Goal: Task Accomplishment & Management: Manage account settings

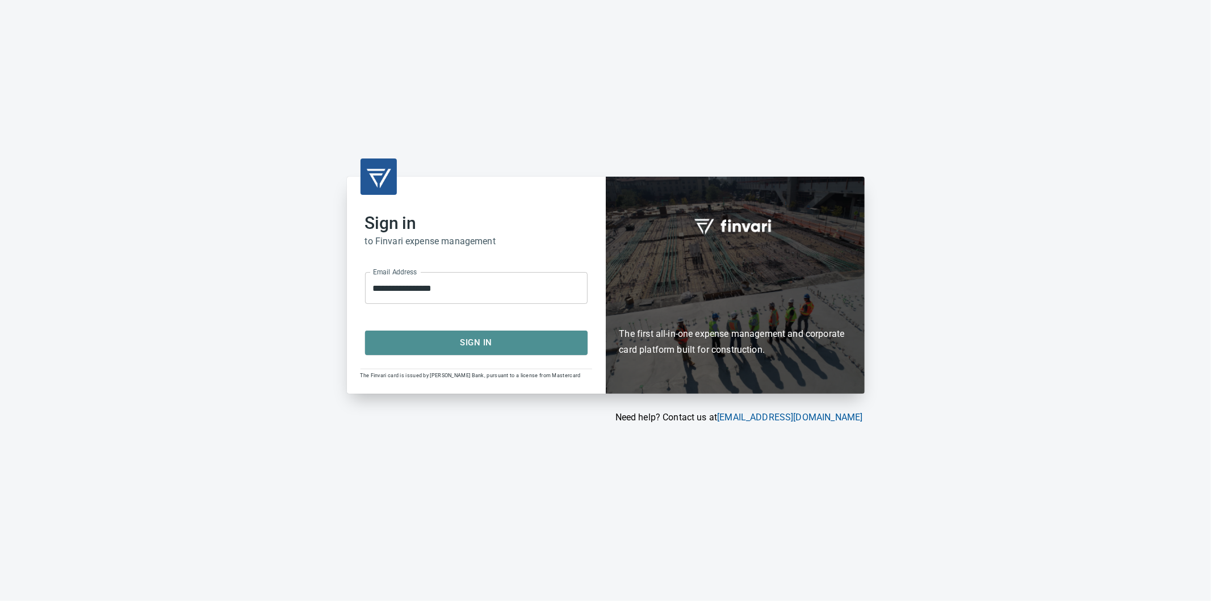
click at [491, 343] on span "Sign In" at bounding box center [476, 342] width 198 height 15
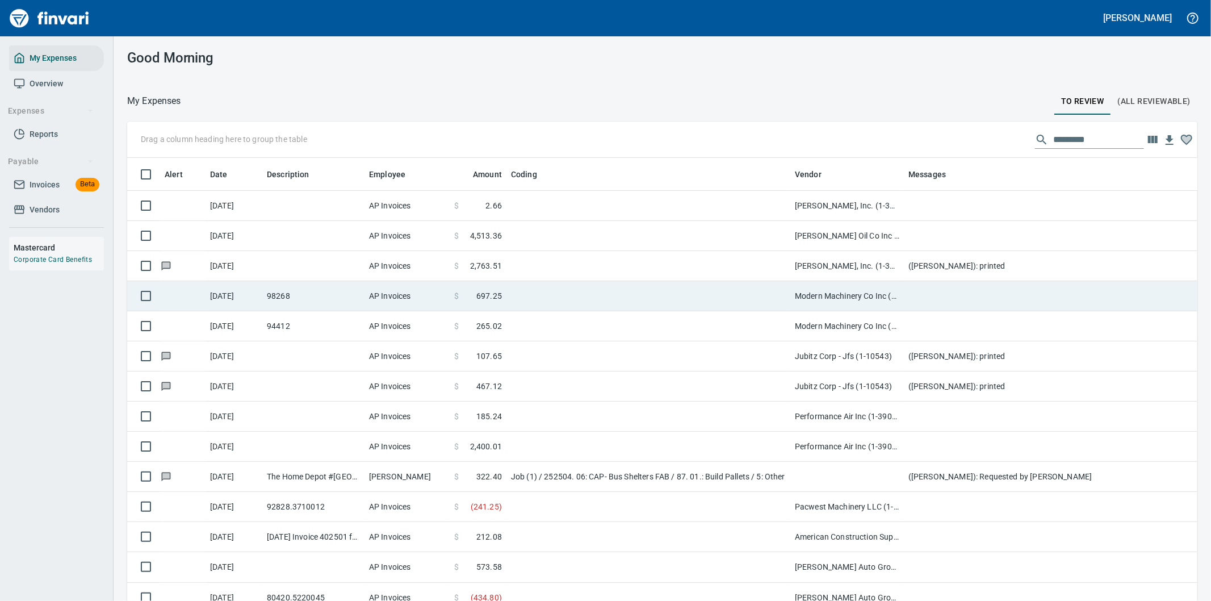
scroll to position [457, 1042]
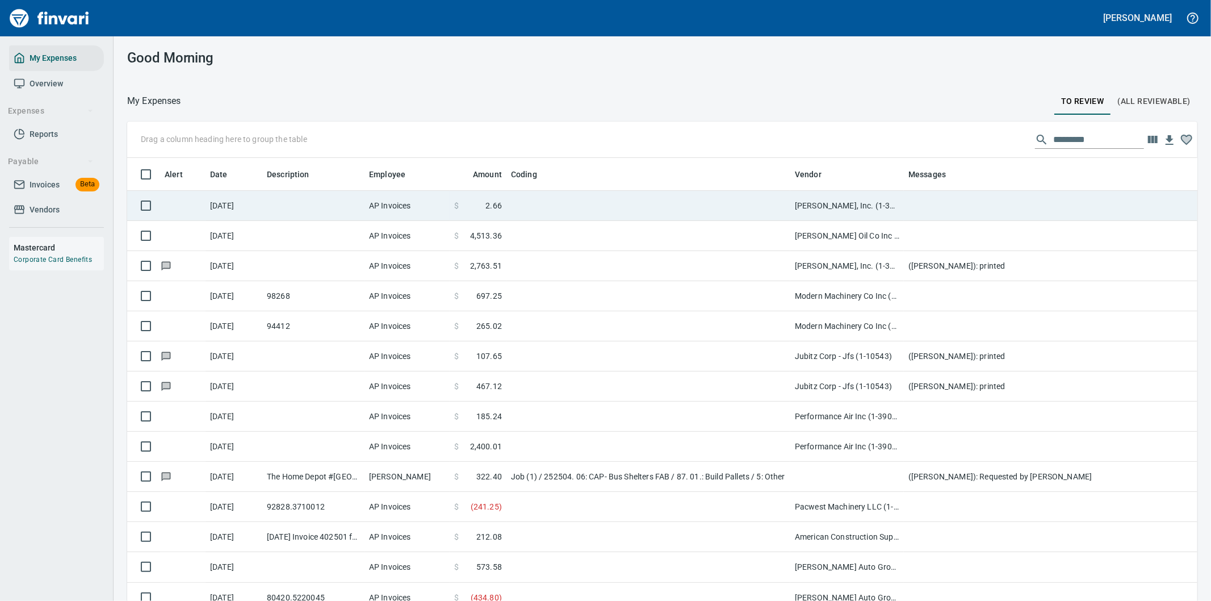
click at [594, 203] on td at bounding box center [648, 206] width 284 height 30
click at [595, 203] on div "Drag a column heading here to group the table Alert Date Description Employee A…" at bounding box center [662, 377] width 1097 height 512
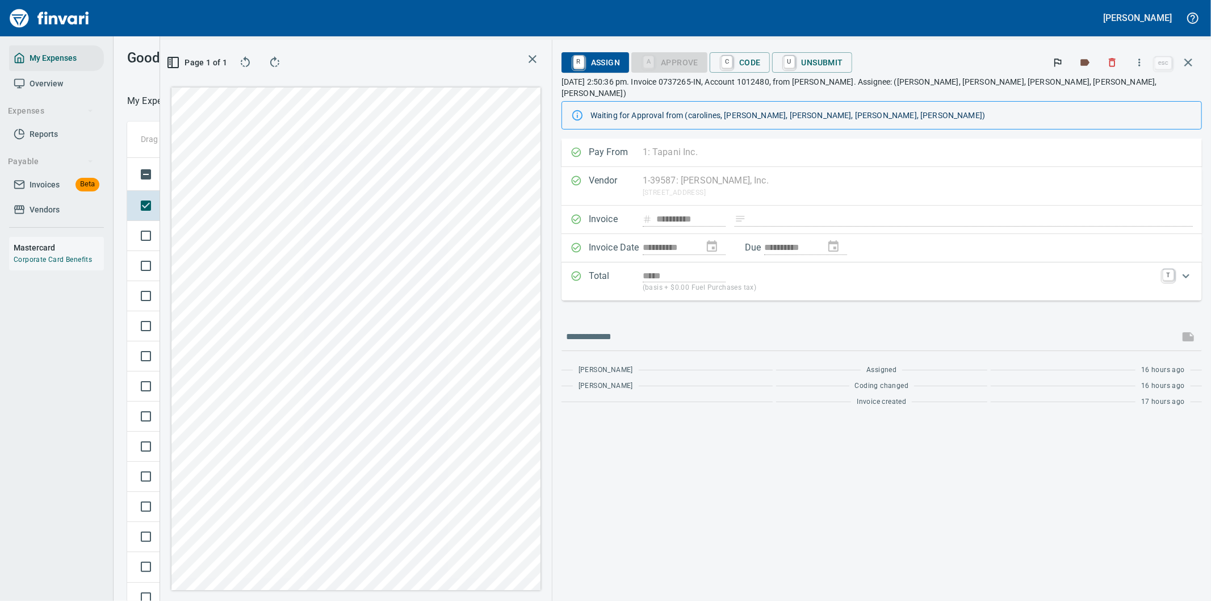
scroll to position [457, 758]
click at [1143, 61] on icon "button" at bounding box center [1139, 62] width 11 height 11
click at [1098, 94] on span "Download" at bounding box center [1137, 96] width 109 height 14
click at [1188, 60] on icon "button" at bounding box center [1188, 63] width 14 height 14
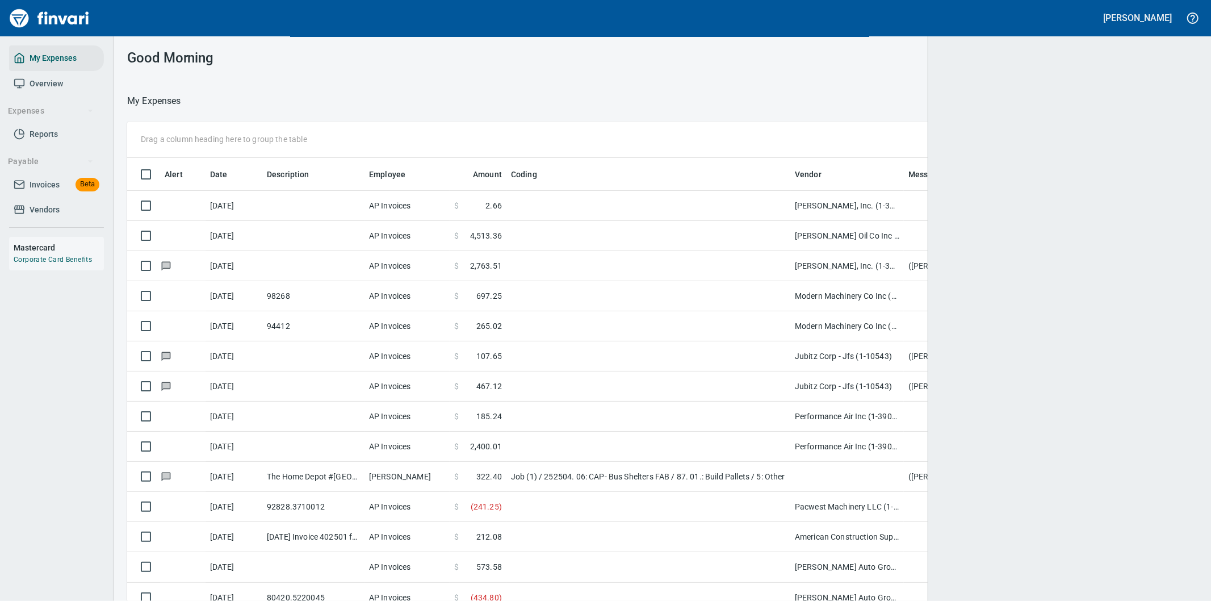
scroll to position [457, 1042]
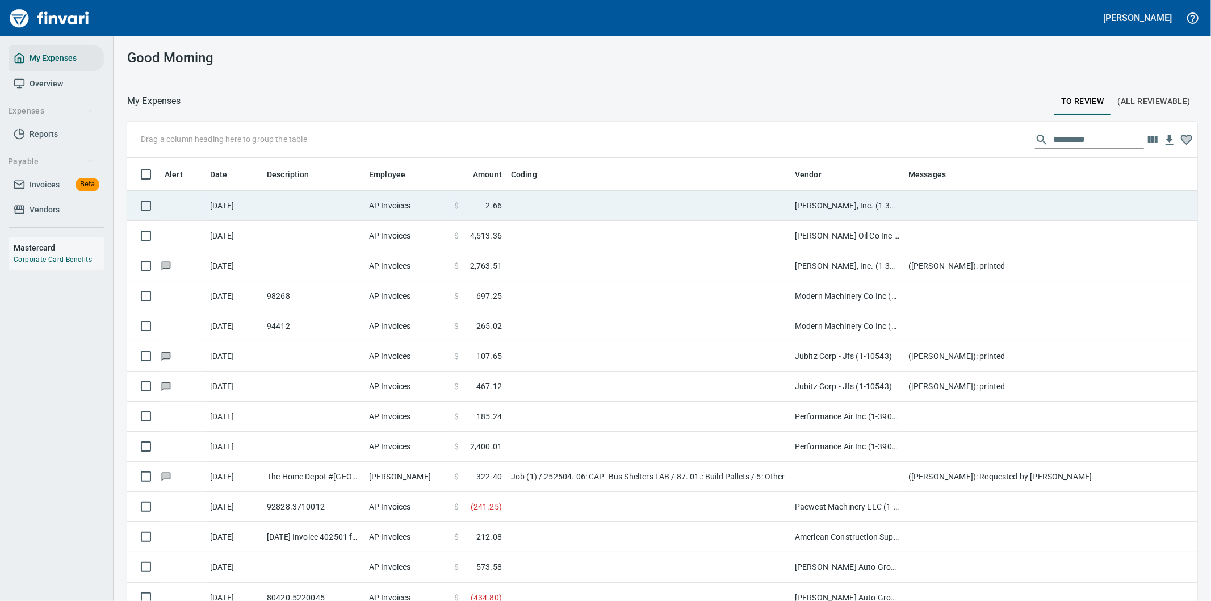
click at [900, 202] on td "Christensen, Inc. (1-39587)" at bounding box center [847, 206] width 114 height 30
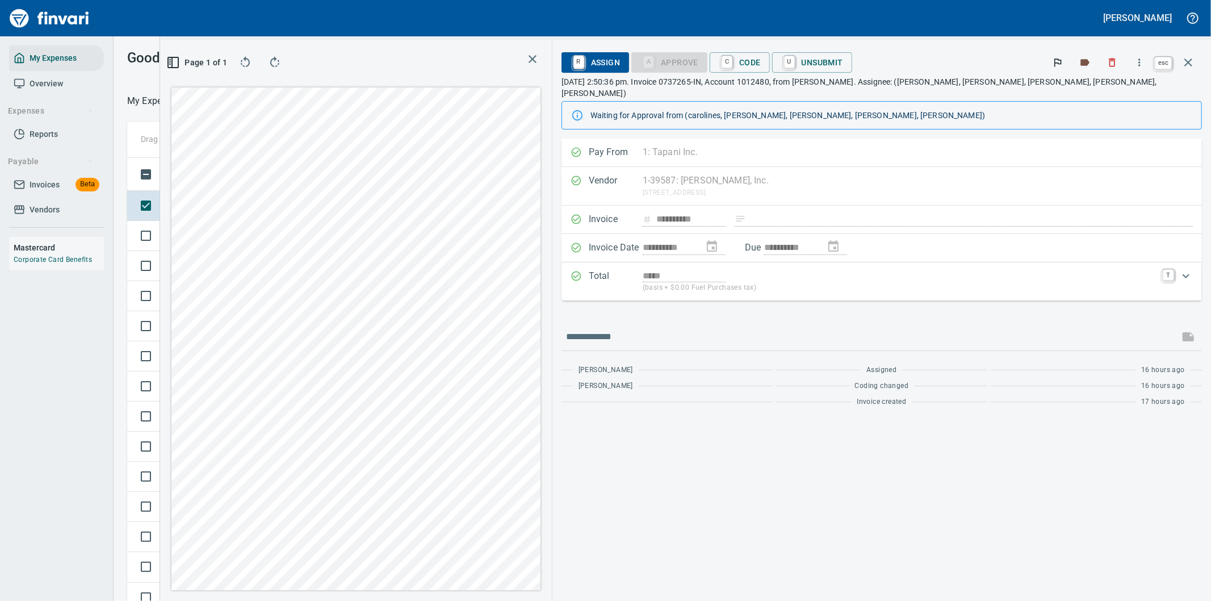
scroll to position [457, 758]
click at [1189, 62] on icon "button" at bounding box center [1188, 62] width 8 height 8
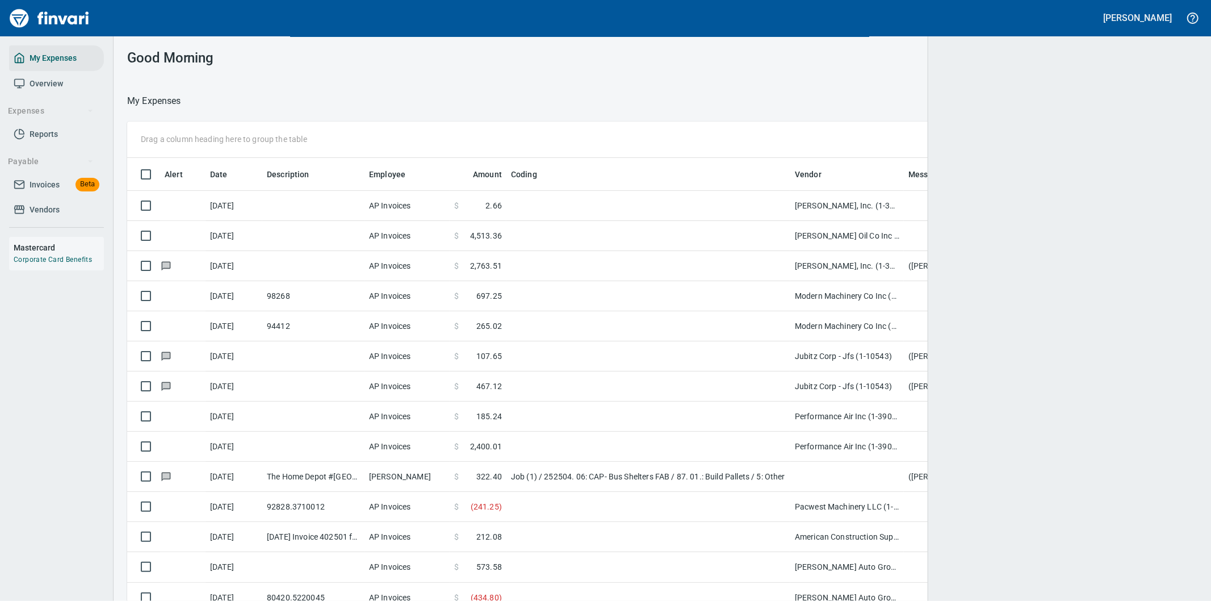
scroll to position [457, 1041]
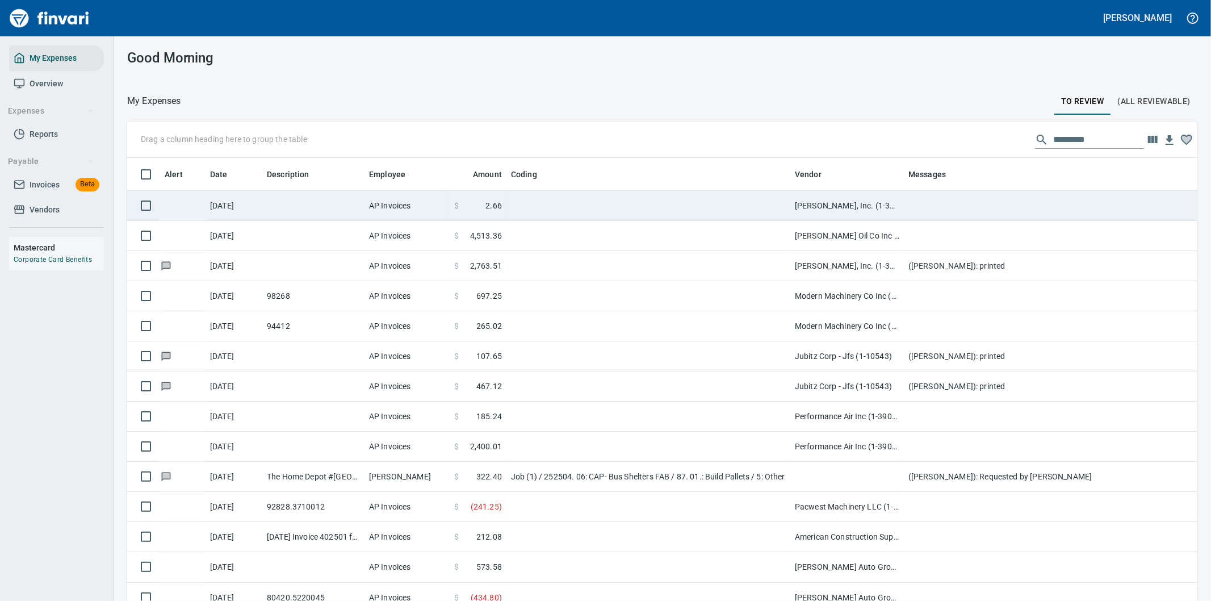
click at [934, 206] on td at bounding box center [1131, 206] width 454 height 30
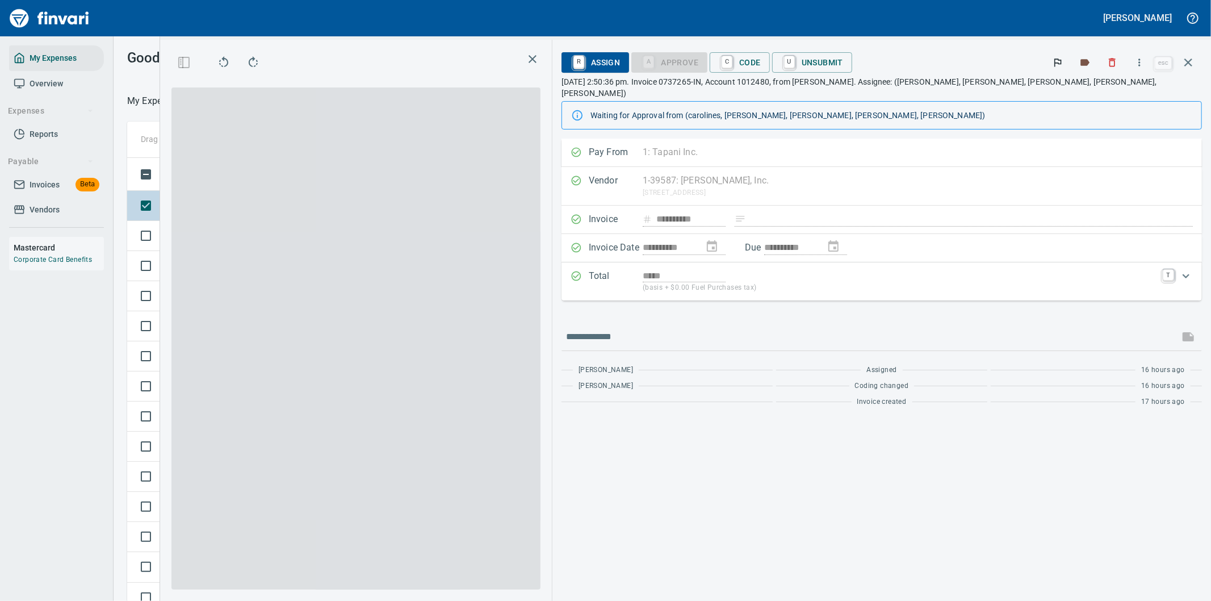
scroll to position [457, 758]
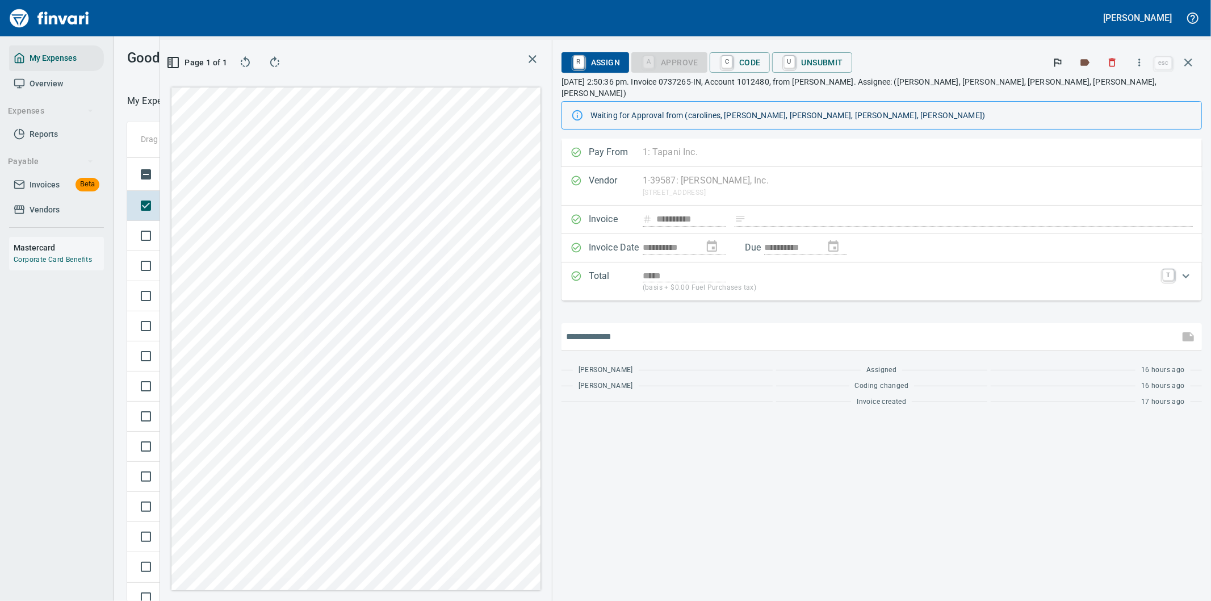
click at [744, 328] on input "text" at bounding box center [870, 337] width 609 height 18
type input "*******"
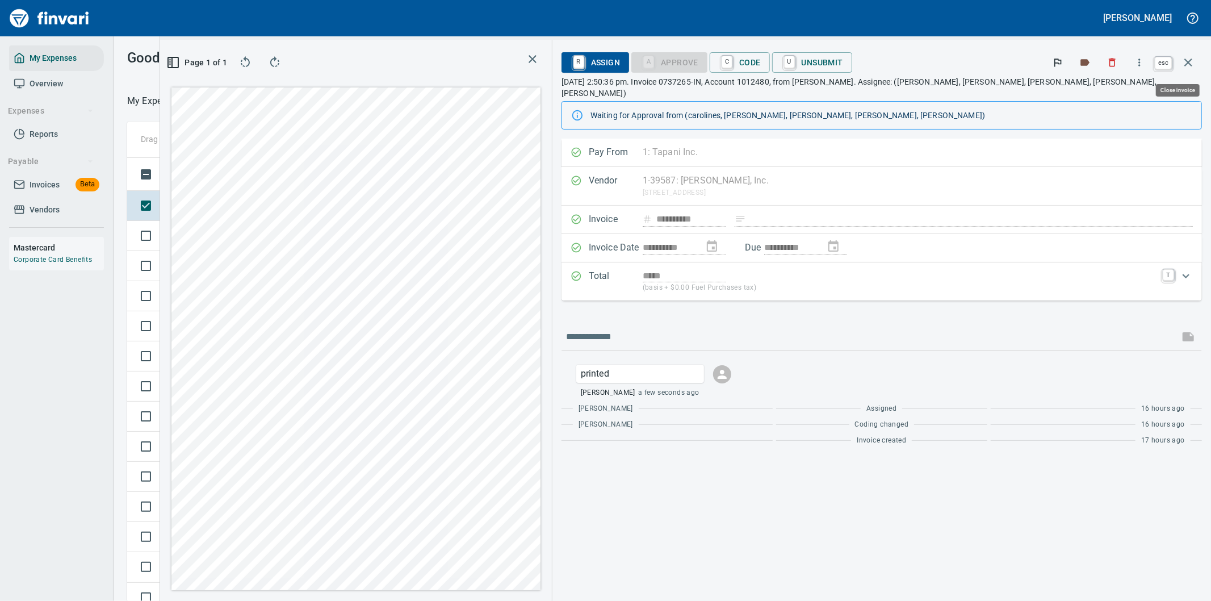
click at [1188, 57] on icon "button" at bounding box center [1188, 63] width 14 height 14
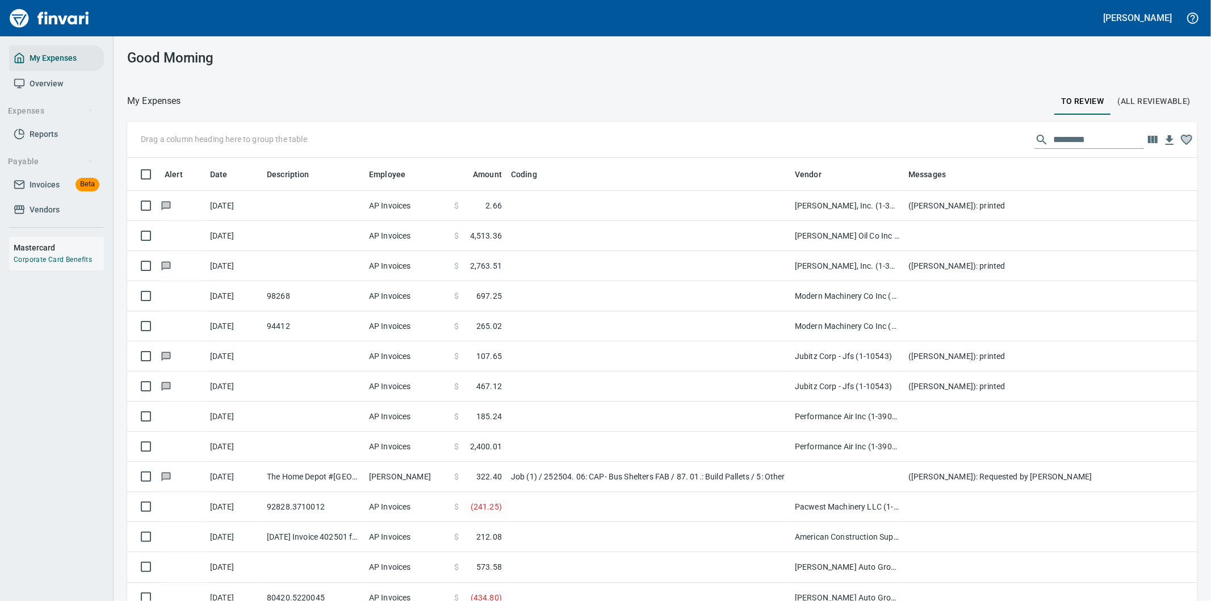
scroll to position [457, 1042]
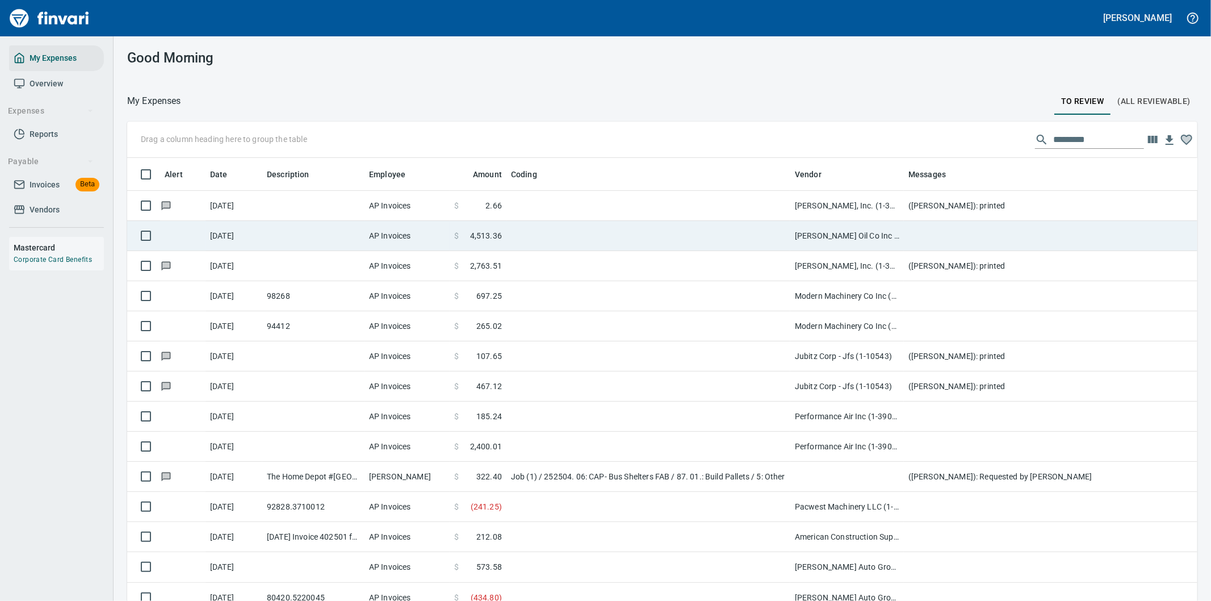
click at [744, 230] on td at bounding box center [648, 236] width 284 height 30
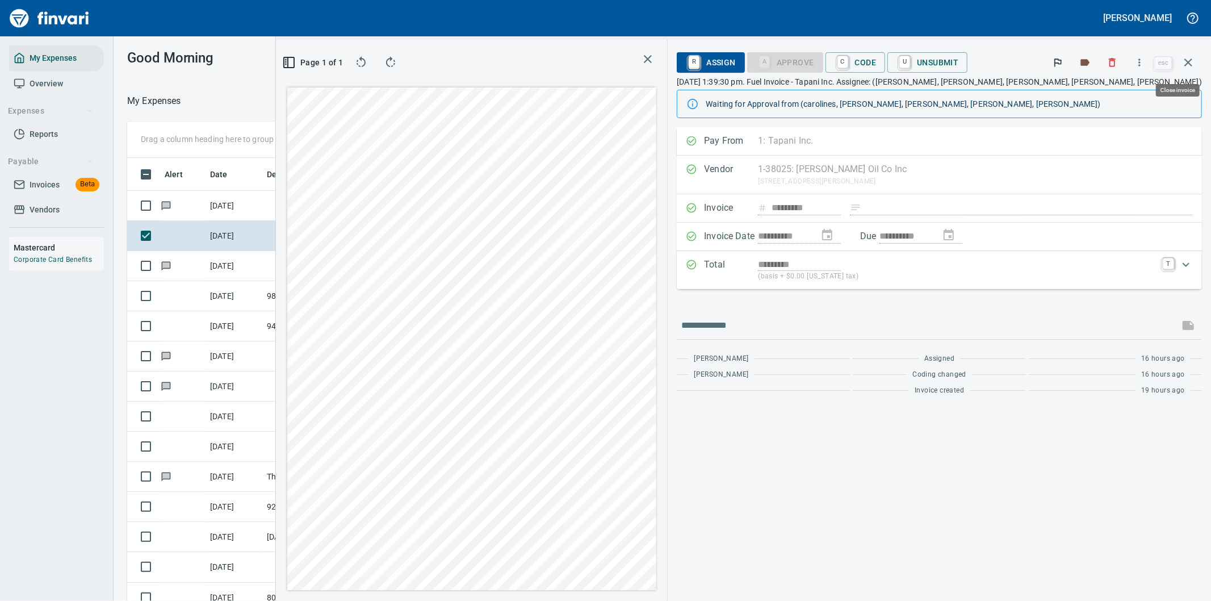
scroll to position [457, 758]
click at [1145, 64] on icon "button" at bounding box center [1139, 62] width 11 height 11
click at [1088, 93] on span "Download" at bounding box center [1137, 96] width 109 height 14
click at [811, 461] on div "**********" at bounding box center [939, 363] width 543 height 473
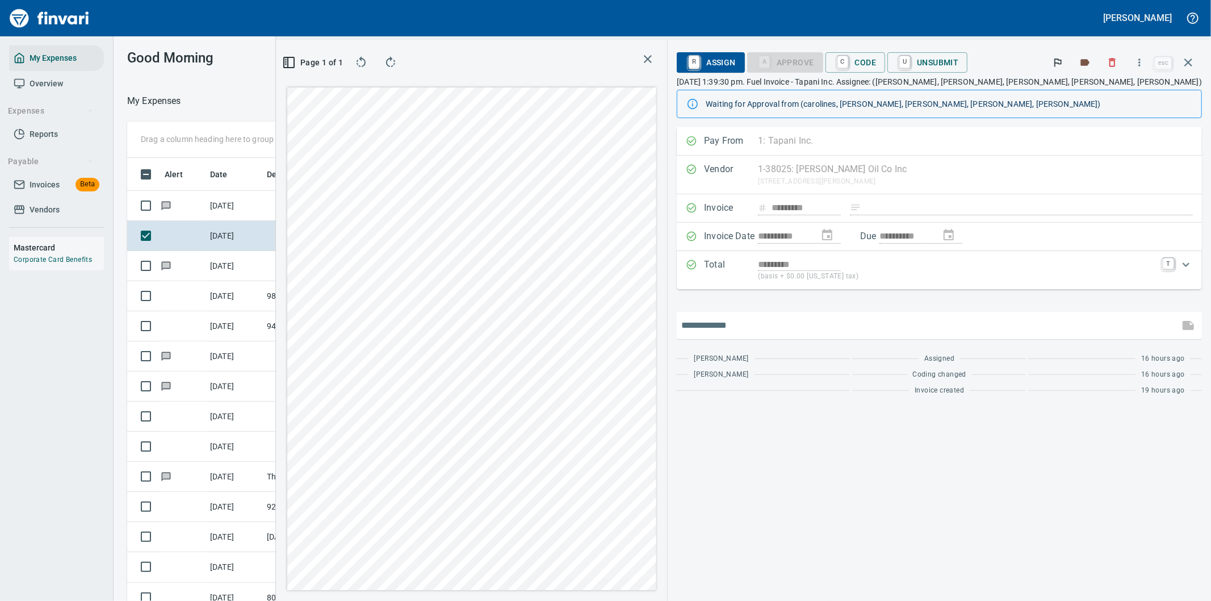
click at [798, 322] on input "text" at bounding box center [927, 325] width 493 height 18
type input "*******"
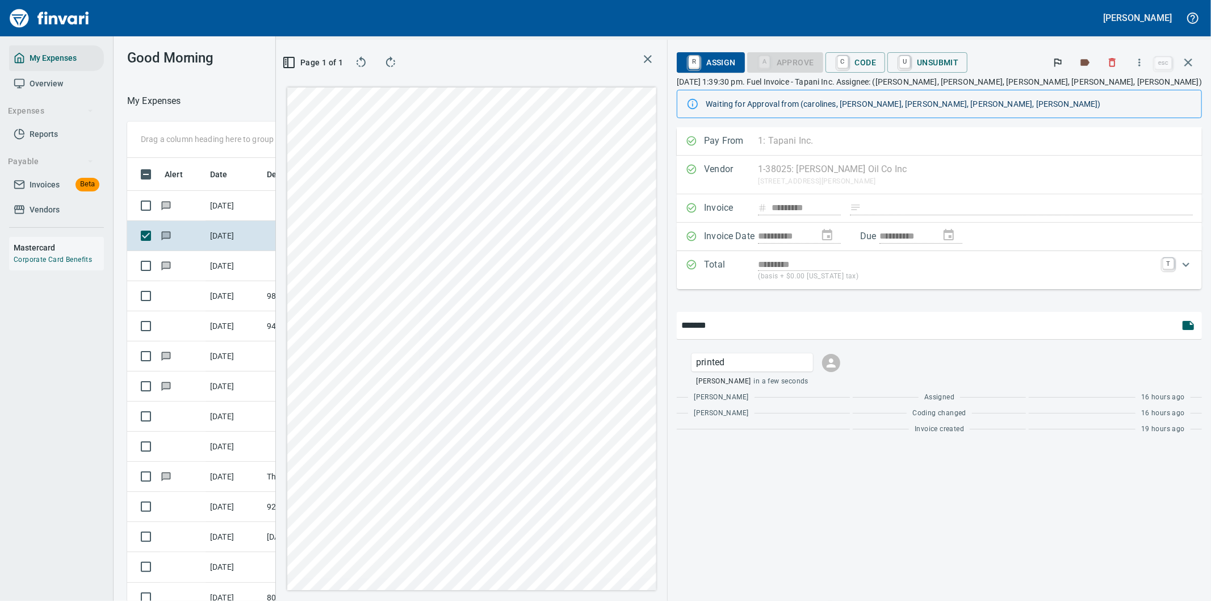
type input "*******"
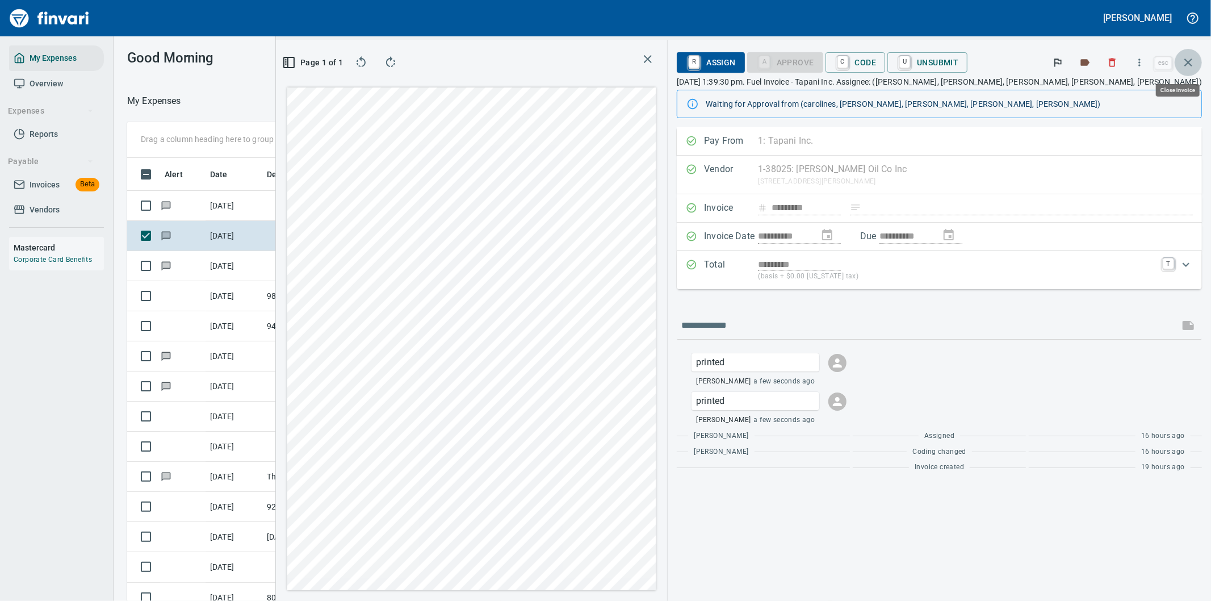
click at [1184, 58] on icon "button" at bounding box center [1188, 63] width 14 height 14
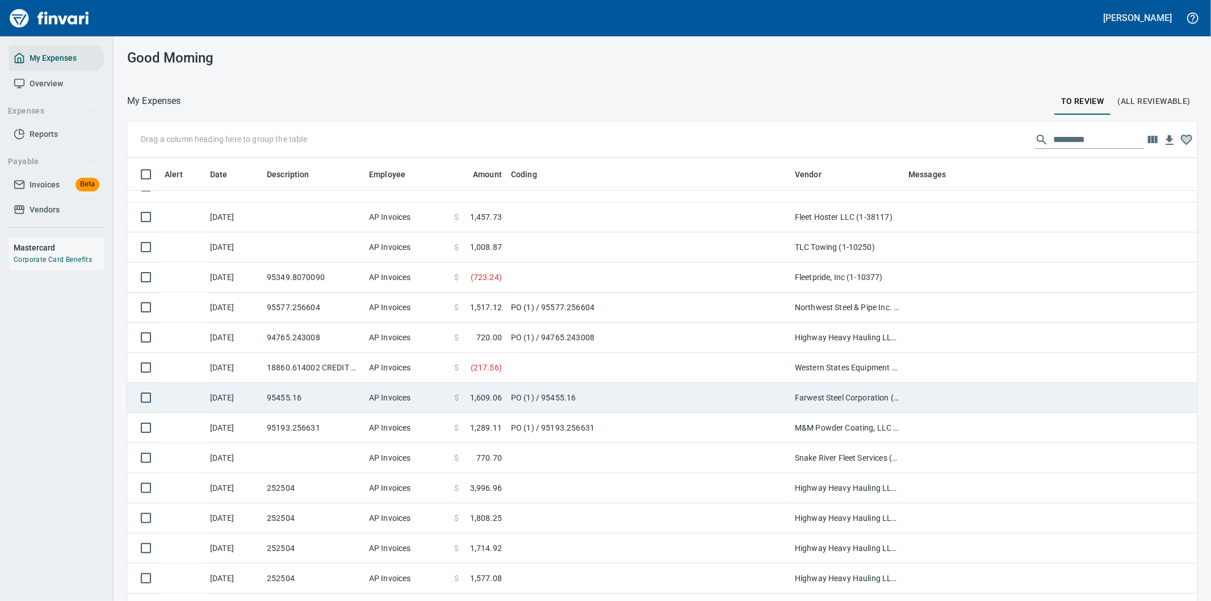
scroll to position [504, 0]
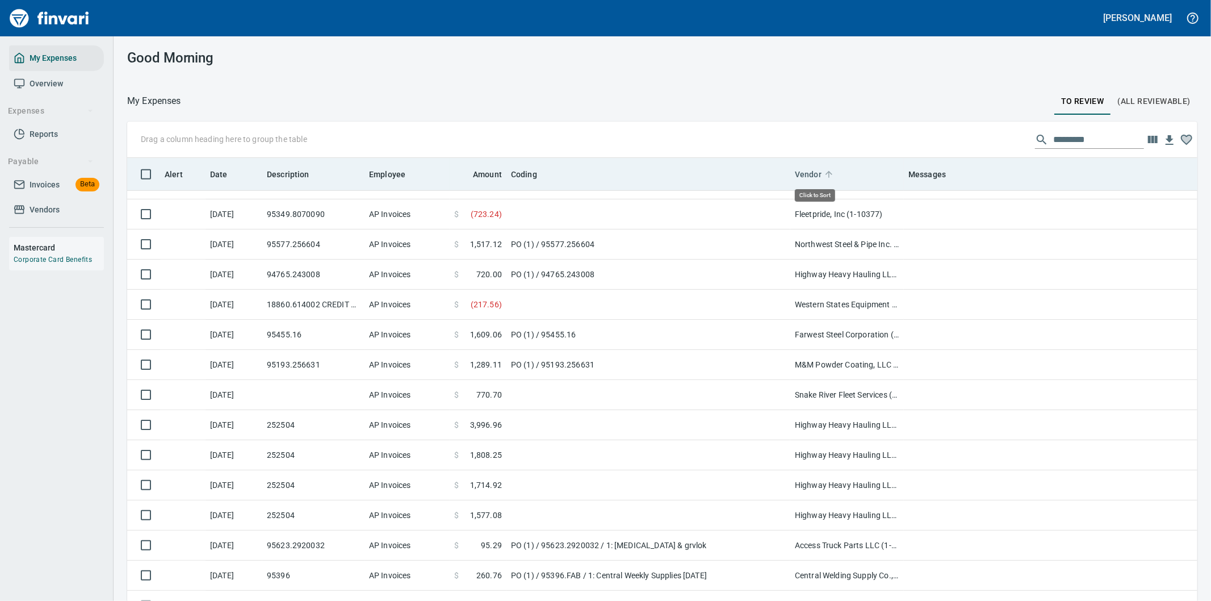
click at [806, 171] on span "Vendor" at bounding box center [808, 174] width 27 height 14
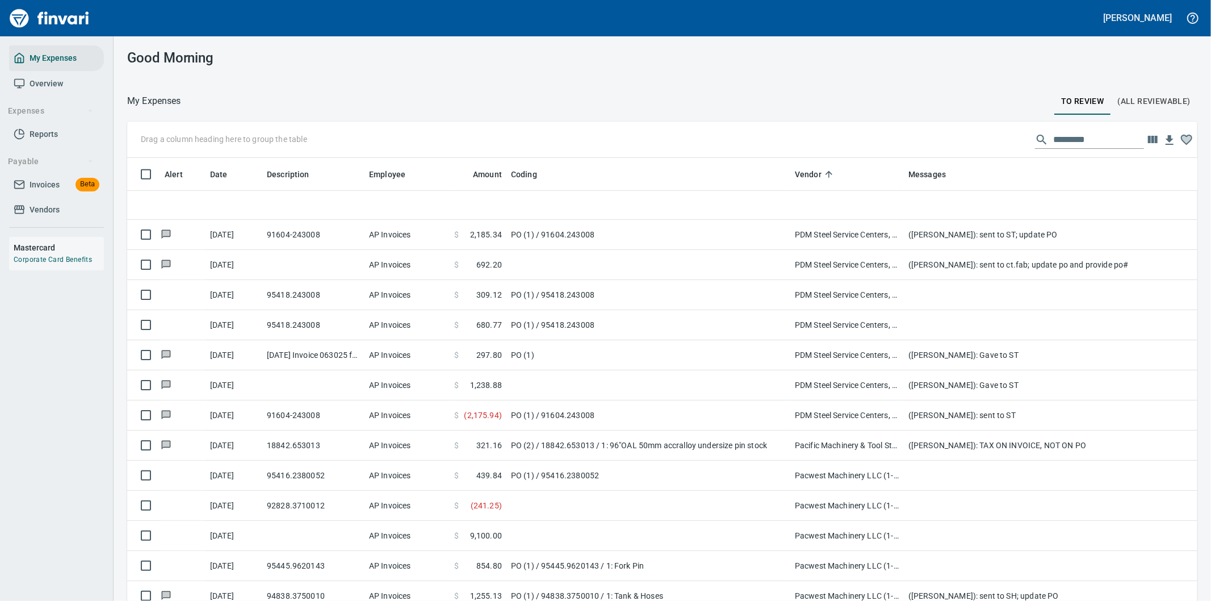
scroll to position [3973, 0]
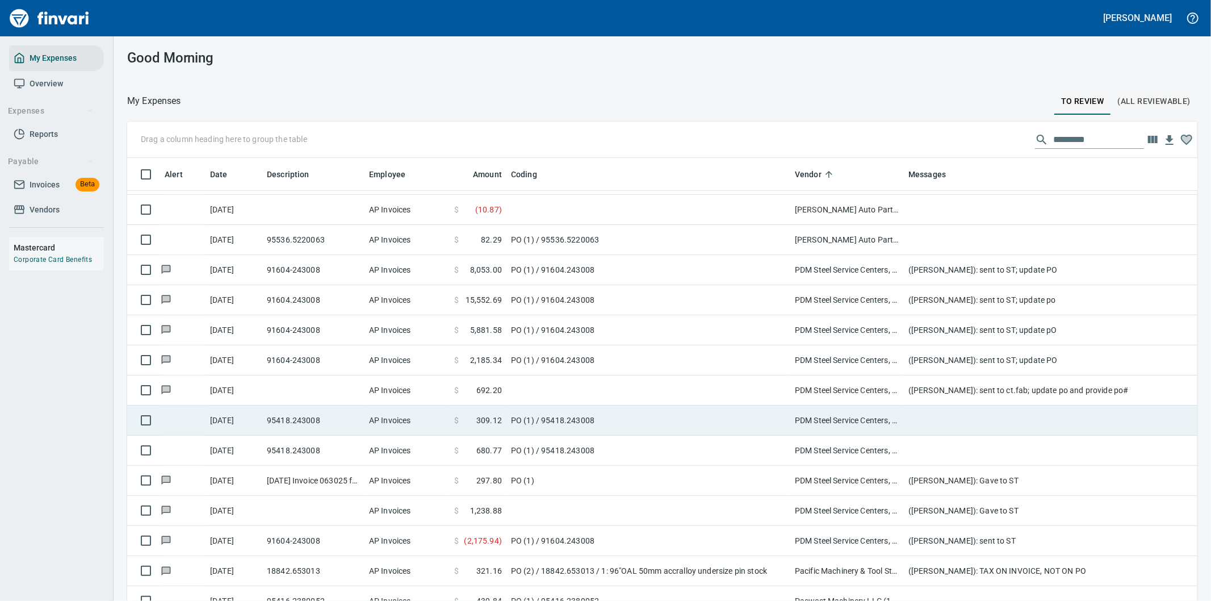
click at [649, 409] on td "PO (1) / 95418.243008" at bounding box center [648, 420] width 284 height 30
click at [649, 409] on div "Drag a column heading here to group the table Alert Date Description Employee A…" at bounding box center [662, 377] width 1097 height 512
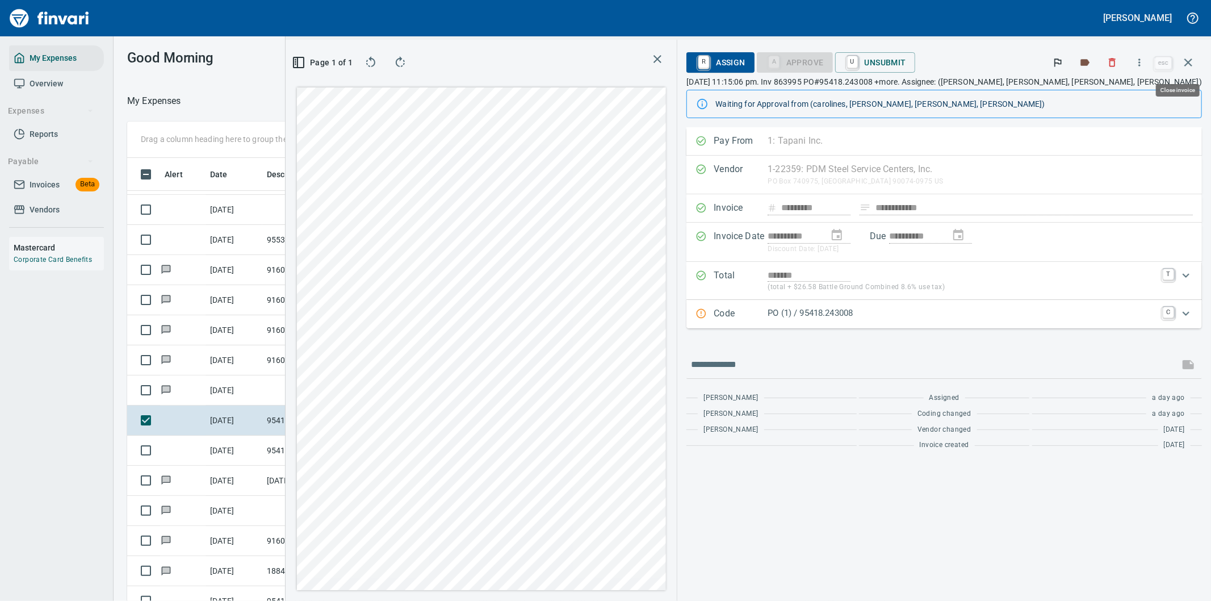
scroll to position [457, 758]
click at [272, 67] on div "Good Morning" at bounding box center [249, 57] width 271 height 43
click at [1141, 69] on button "button" at bounding box center [1139, 62] width 25 height 25
click at [1094, 91] on span "Download" at bounding box center [1137, 96] width 109 height 14
click at [829, 375] on div at bounding box center [943, 364] width 515 height 27
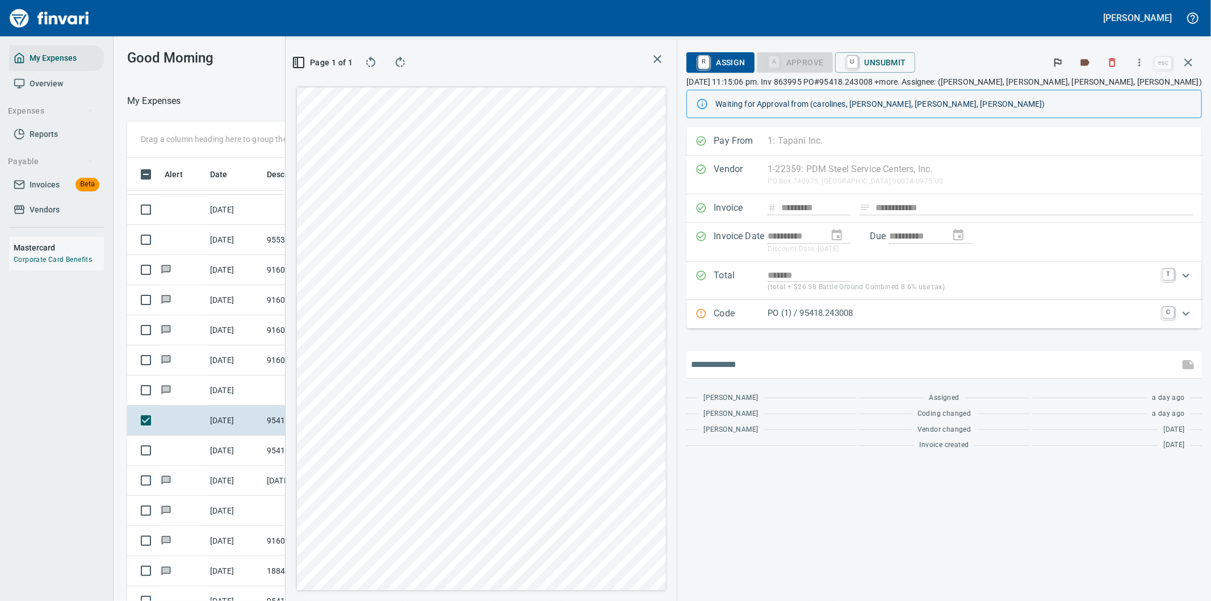
click at [829, 363] on input "text" at bounding box center [933, 364] width 484 height 18
type input "**********"
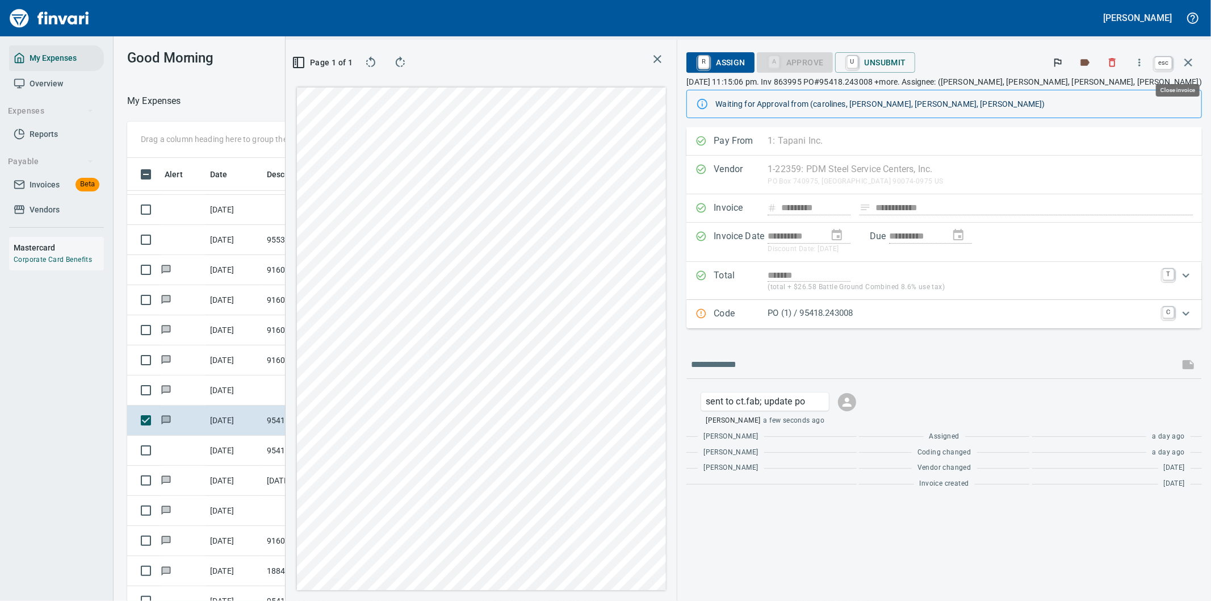
click at [1192, 57] on icon "button" at bounding box center [1188, 63] width 14 height 14
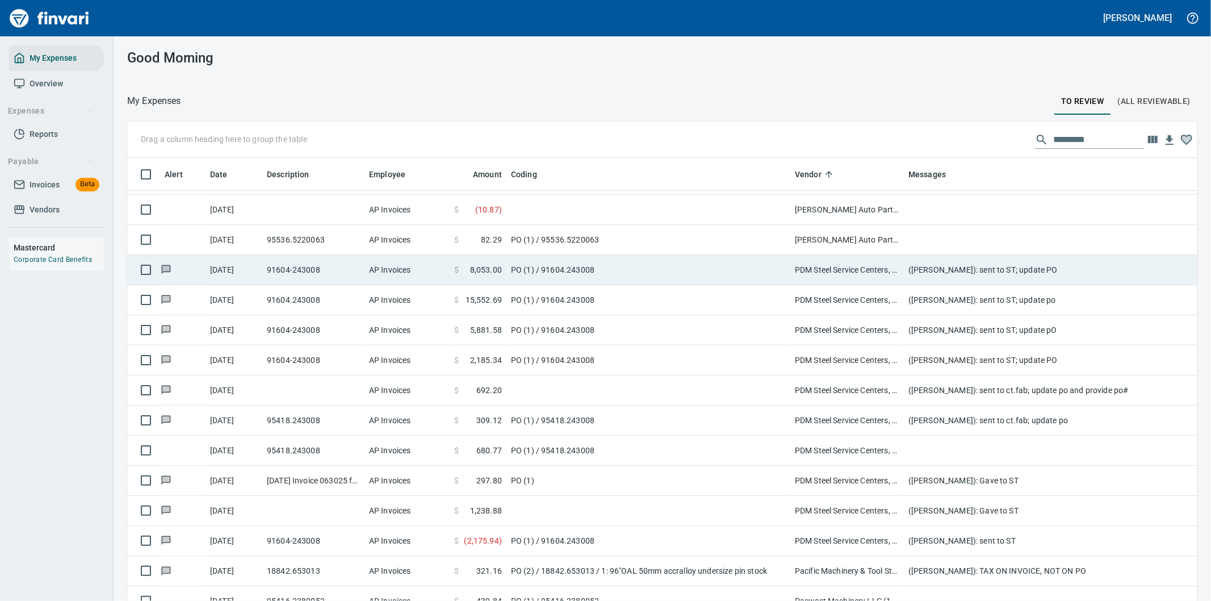
scroll to position [457, 1042]
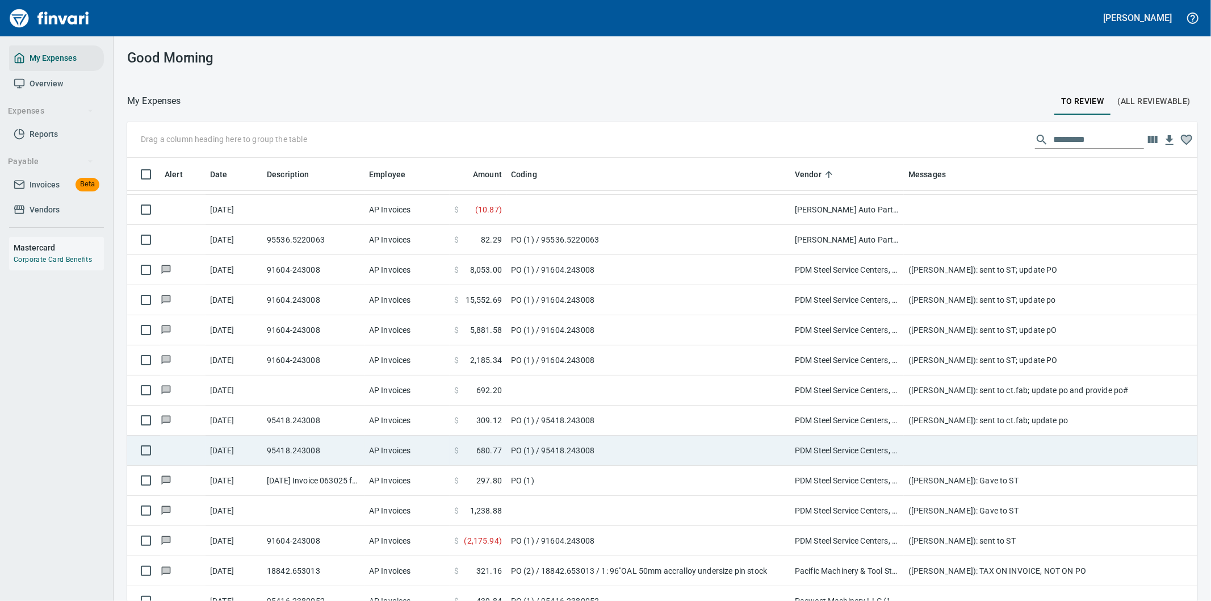
click at [843, 447] on td "PDM Steel Service Centers, Inc. (1-22359)" at bounding box center [847, 450] width 114 height 30
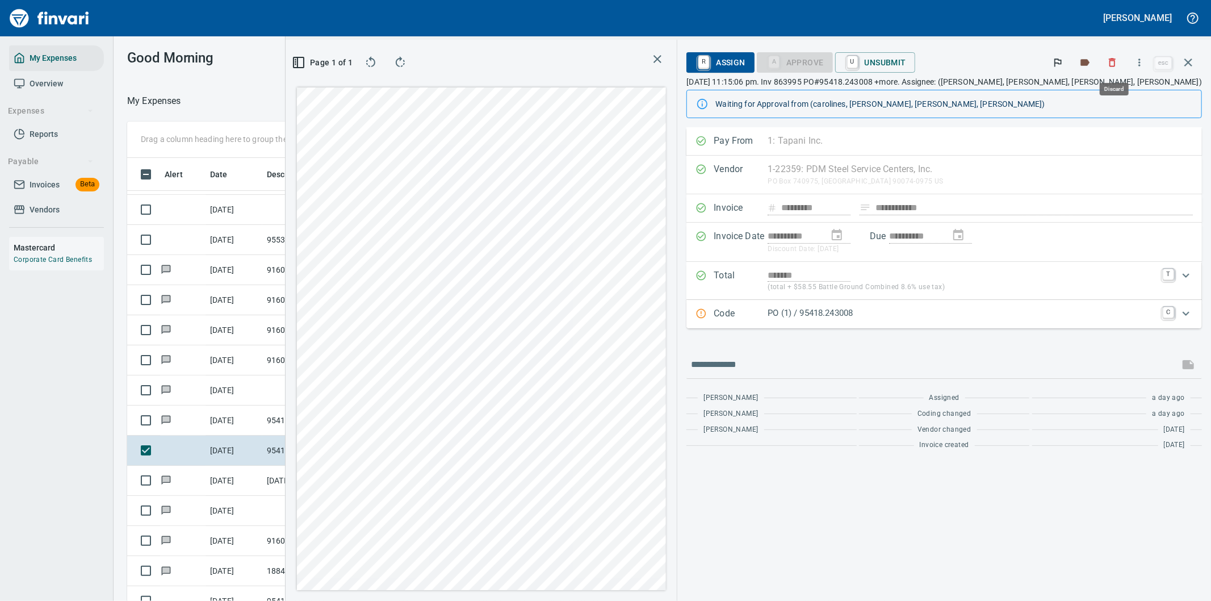
scroll to position [457, 758]
click at [1139, 61] on icon "button" at bounding box center [1139, 62] width 11 height 11
click at [1098, 93] on span "Download" at bounding box center [1137, 96] width 109 height 14
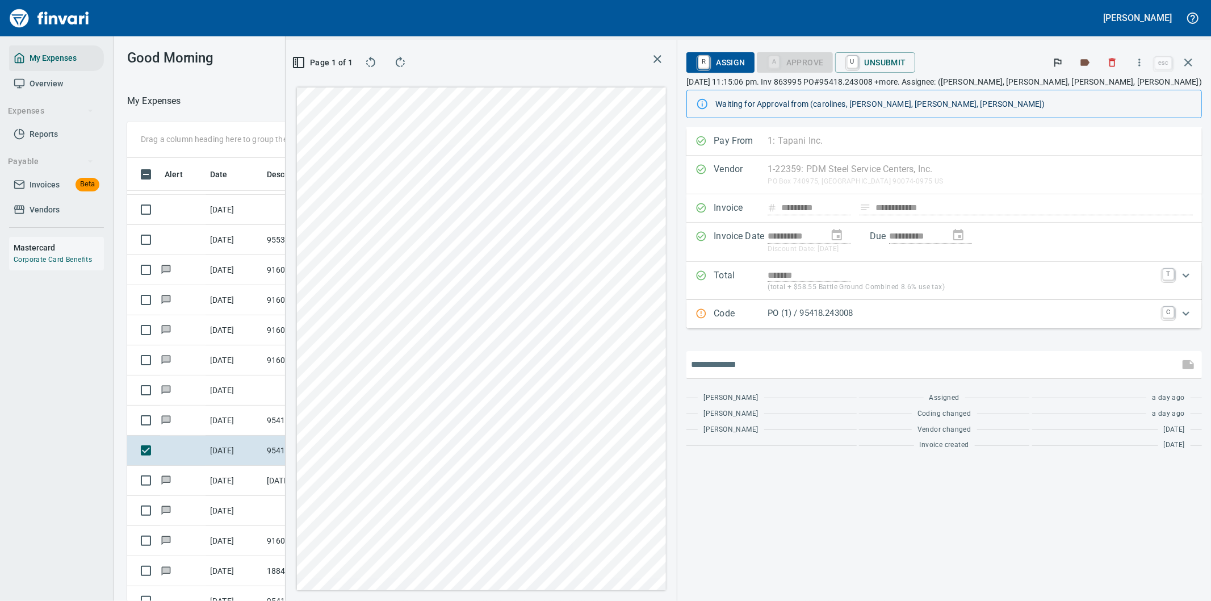
drag, startPoint x: 826, startPoint y: 361, endPoint x: 815, endPoint y: 359, distance: 12.0
click at [826, 358] on input "text" at bounding box center [933, 364] width 484 height 18
type input "**********"
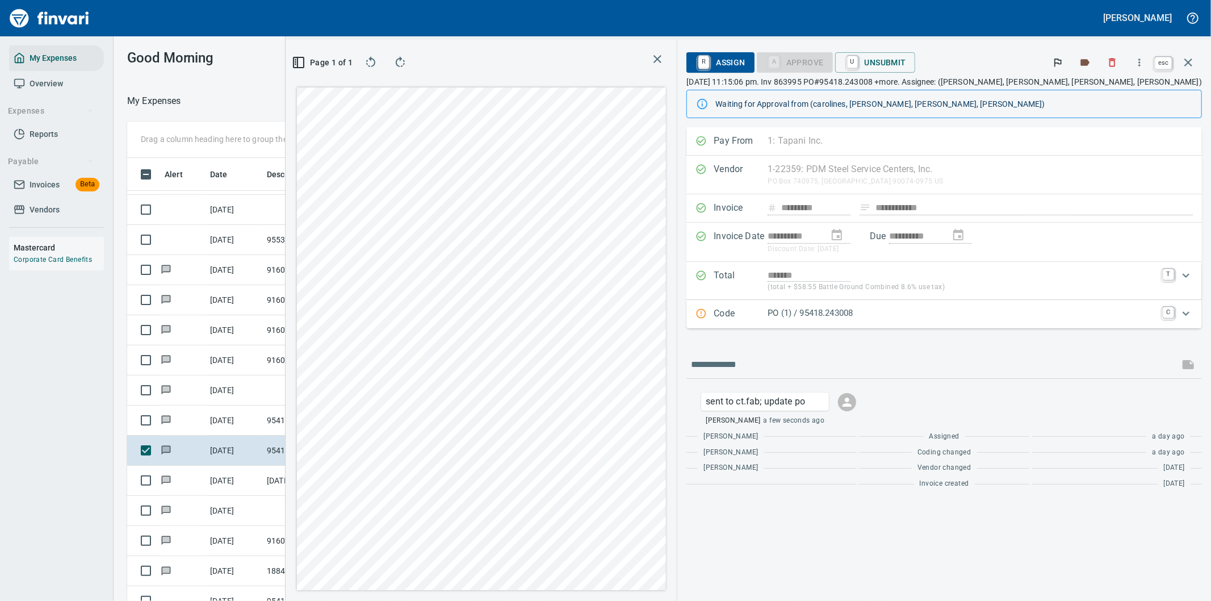
click at [1185, 61] on icon "button" at bounding box center [1188, 63] width 14 height 14
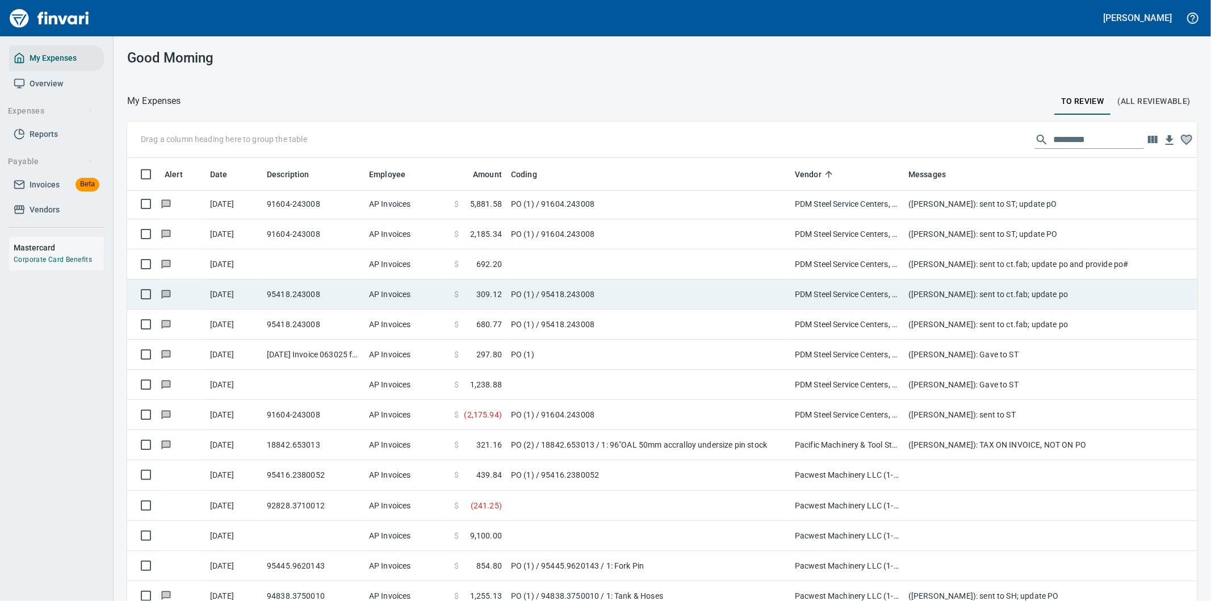
scroll to position [4162, 0]
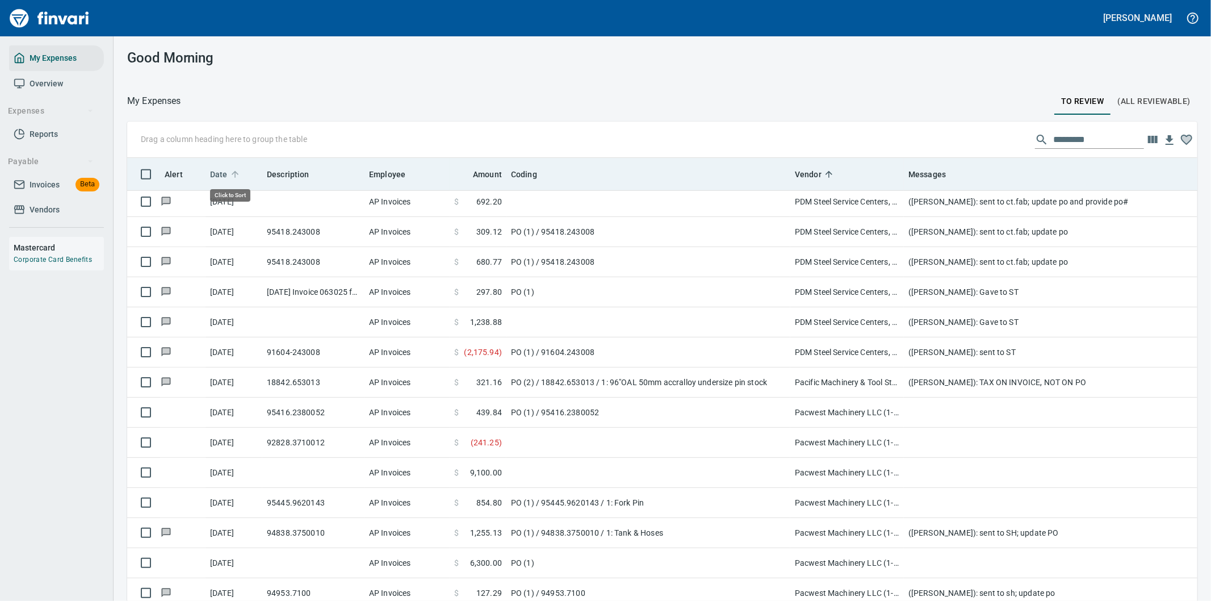
click at [219, 171] on span "Date" at bounding box center [219, 174] width 18 height 14
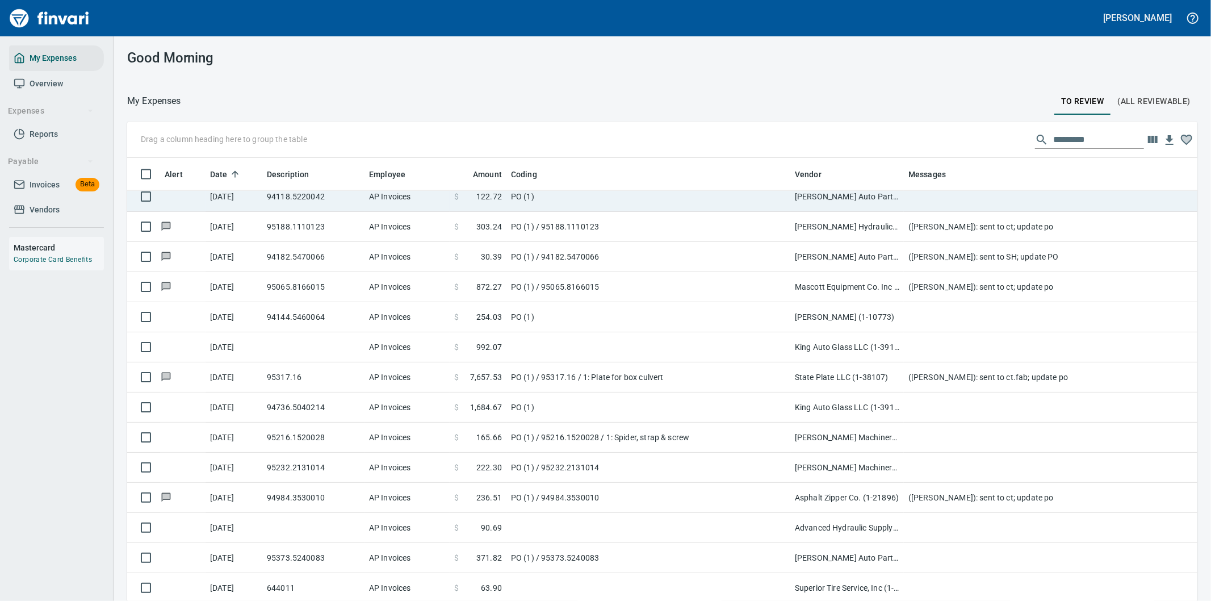
scroll to position [1639, 0]
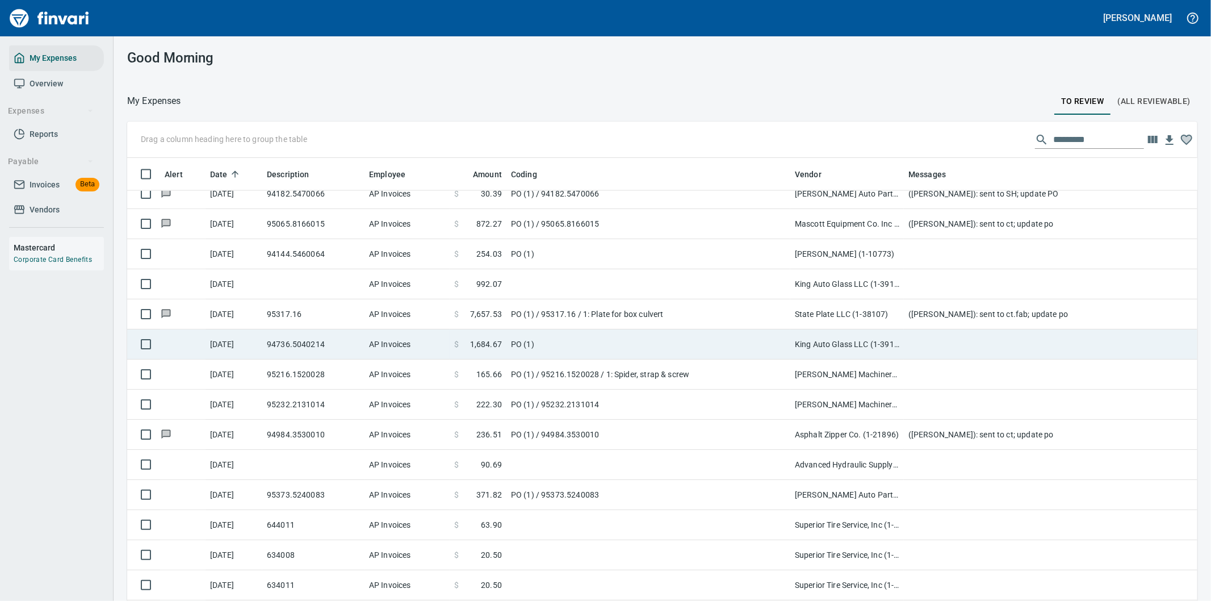
click at [922, 342] on td at bounding box center [1131, 344] width 454 height 30
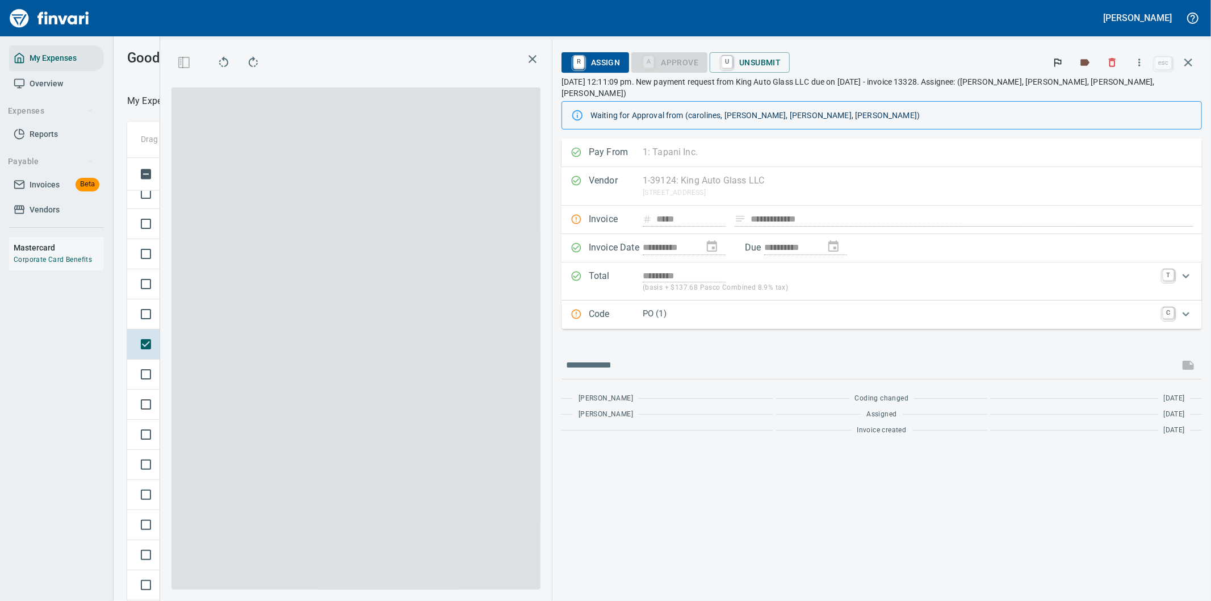
scroll to position [457, 758]
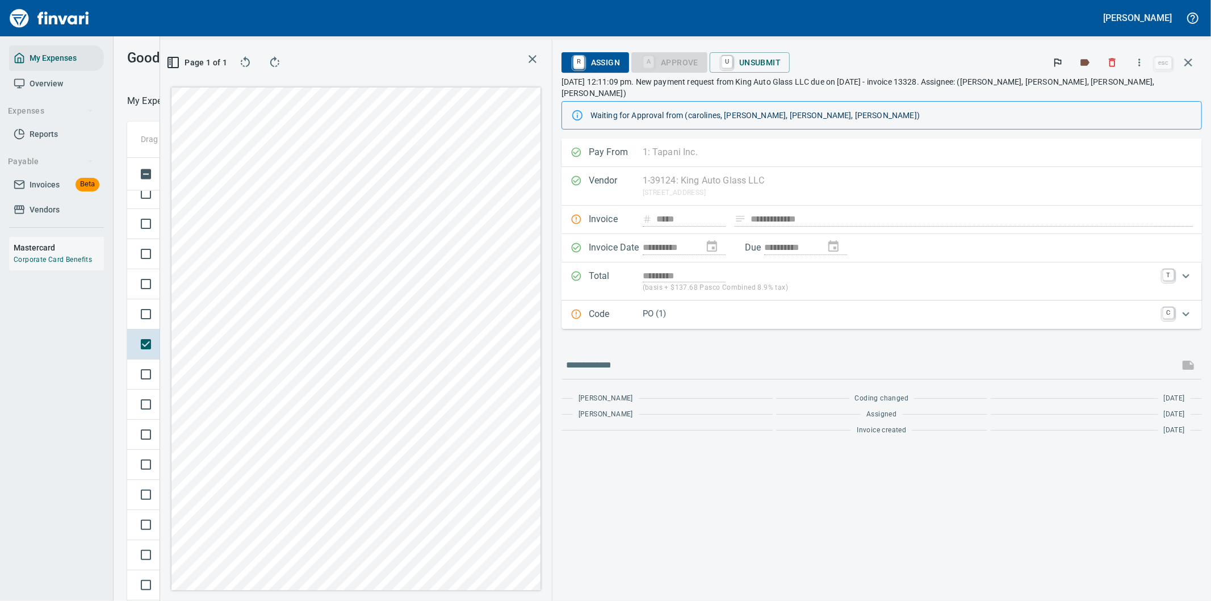
click at [1187, 307] on icon "Expand" at bounding box center [1186, 314] width 14 height 14
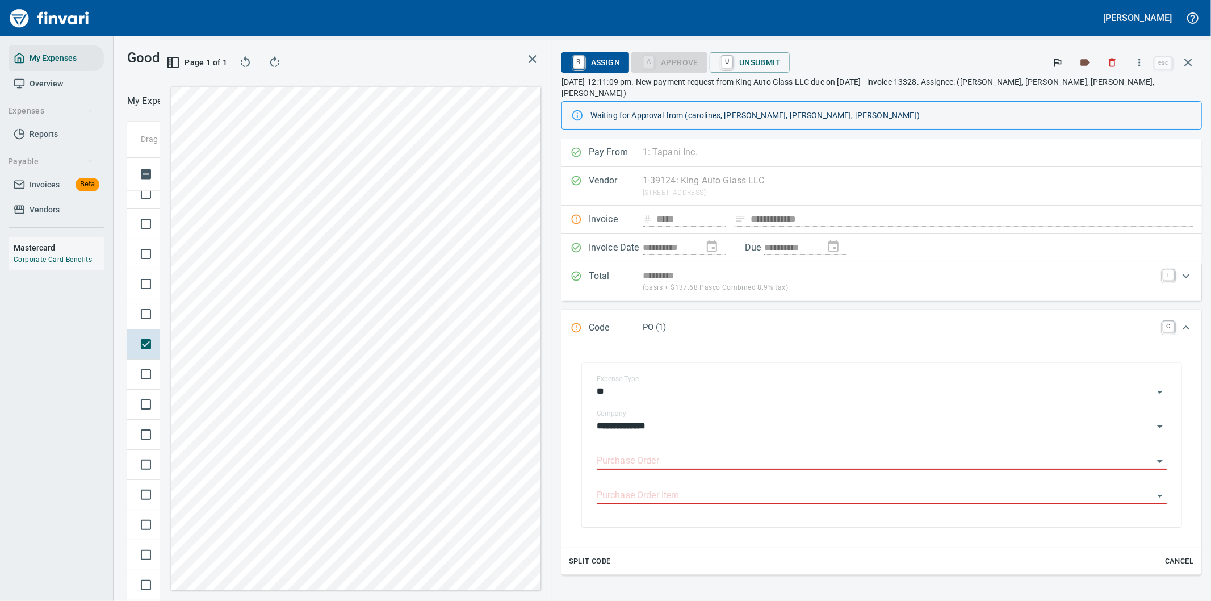
click at [1179, 321] on icon "Expand" at bounding box center [1186, 328] width 14 height 14
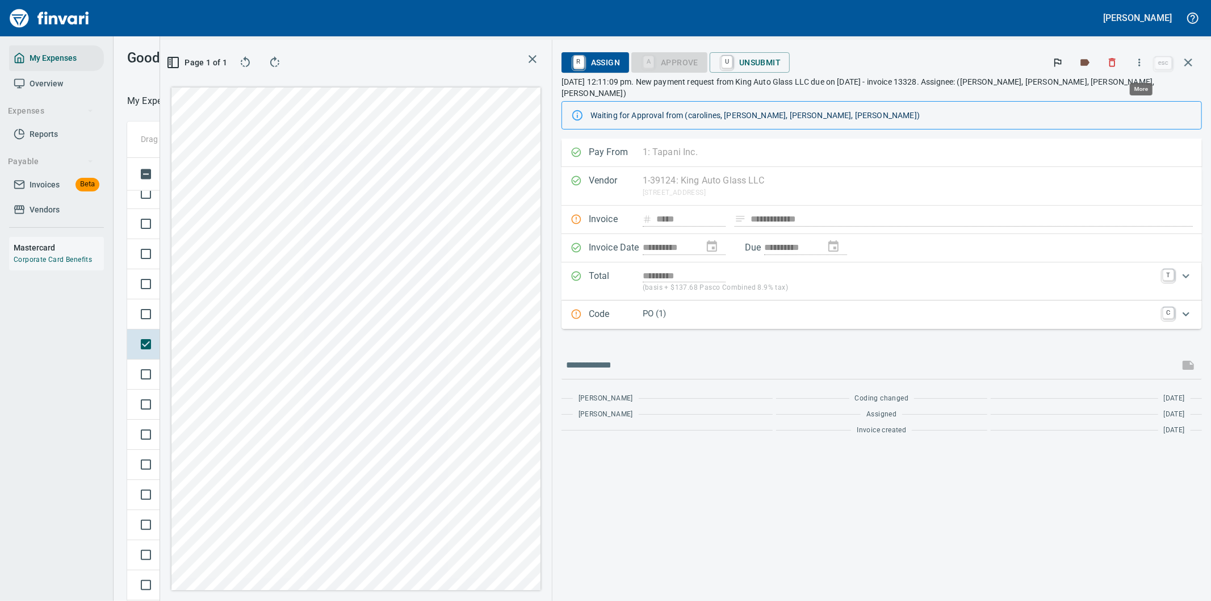
click at [1142, 61] on icon "button" at bounding box center [1139, 62] width 11 height 11
click at [1115, 93] on span "Download" at bounding box center [1137, 96] width 109 height 14
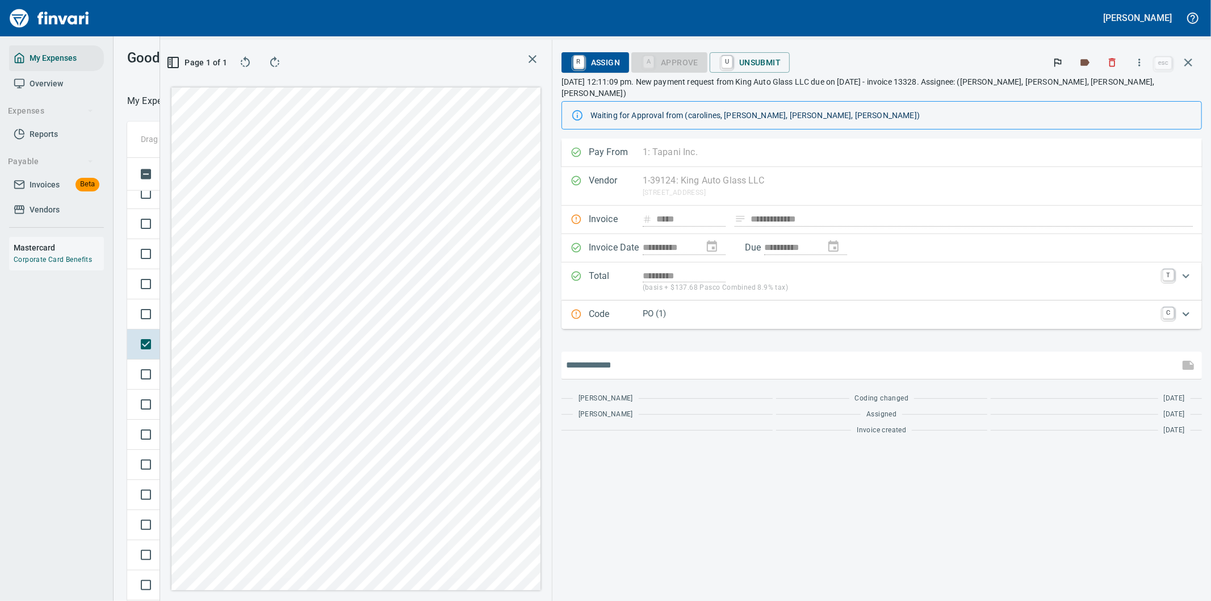
click at [694, 361] on input "text" at bounding box center [870, 365] width 609 height 18
type input "**********"
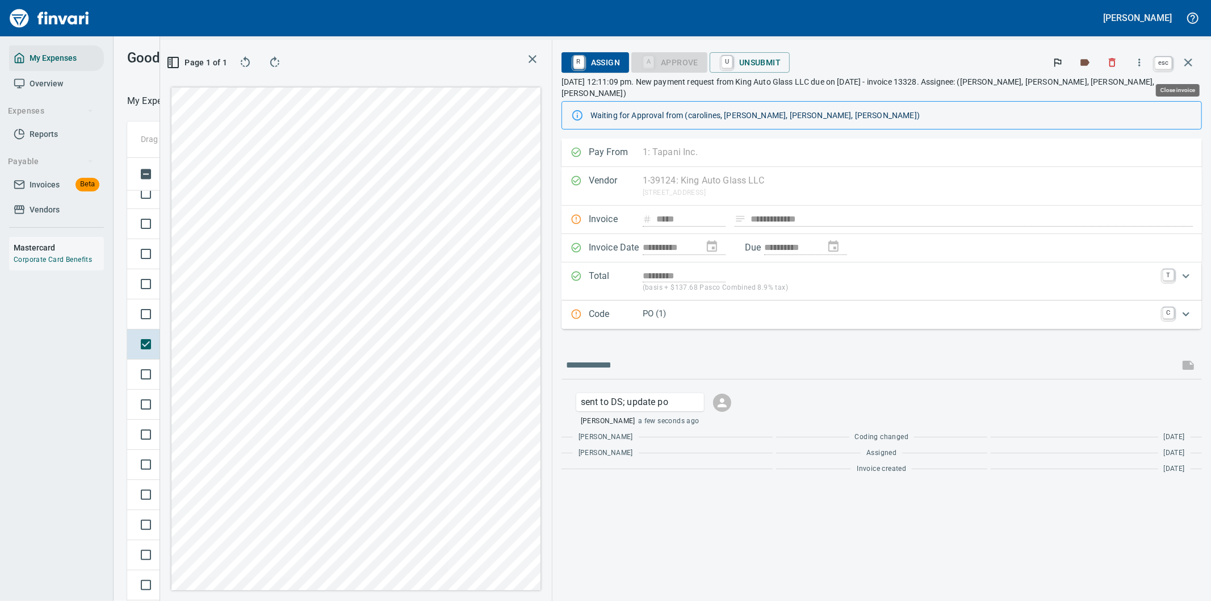
click at [1187, 64] on icon "button" at bounding box center [1188, 62] width 8 height 8
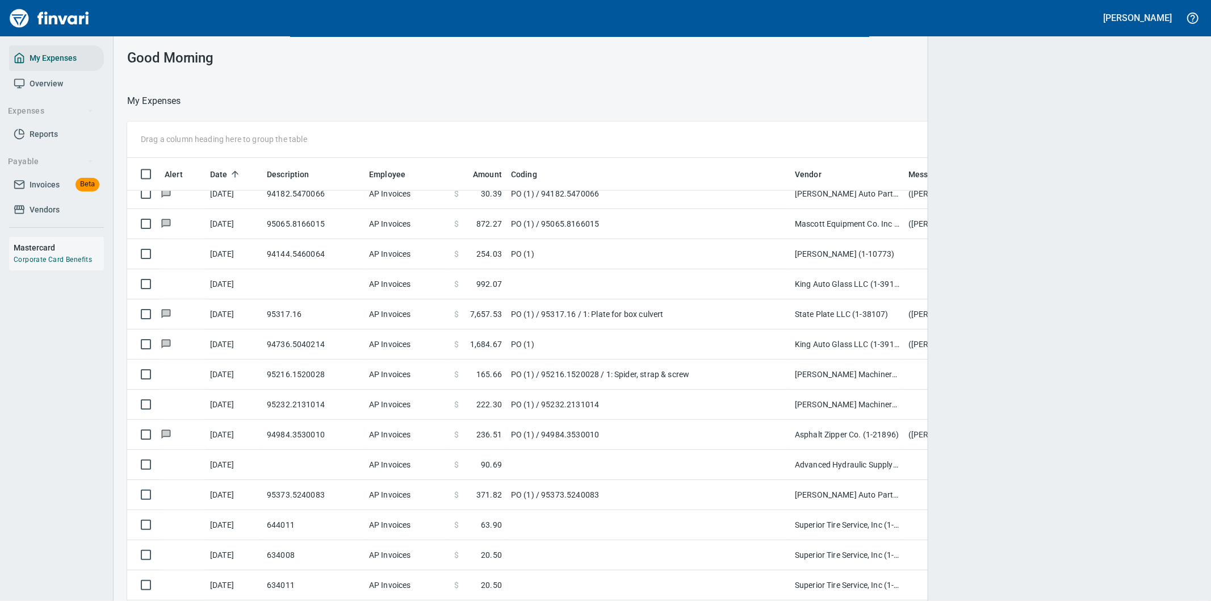
scroll to position [457, 1034]
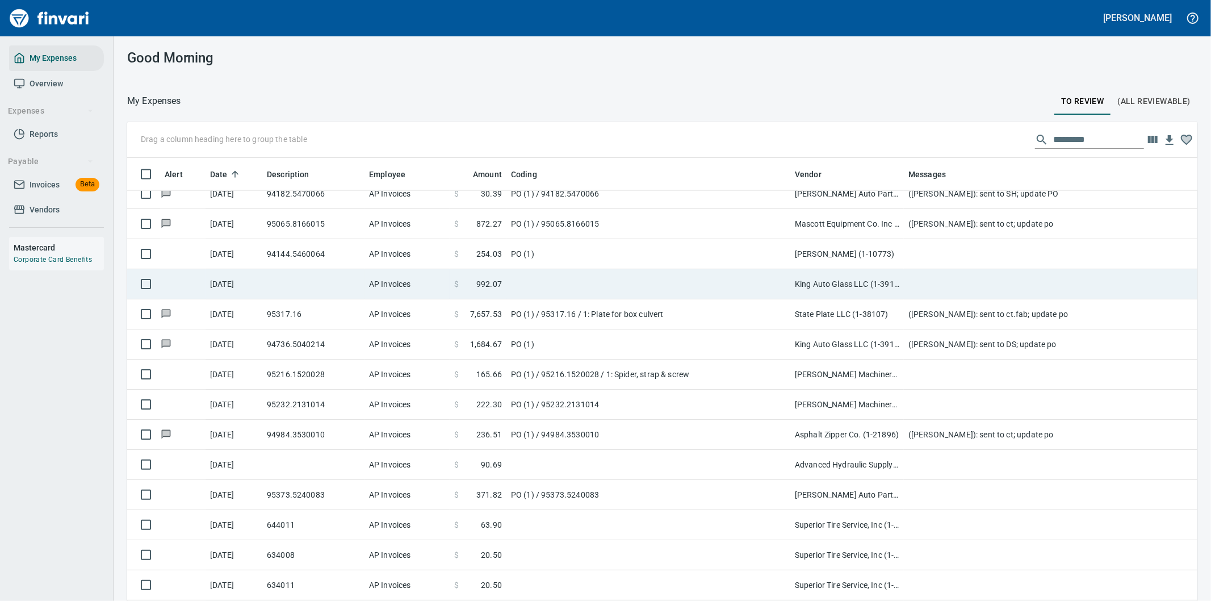
click at [665, 281] on td at bounding box center [648, 284] width 284 height 30
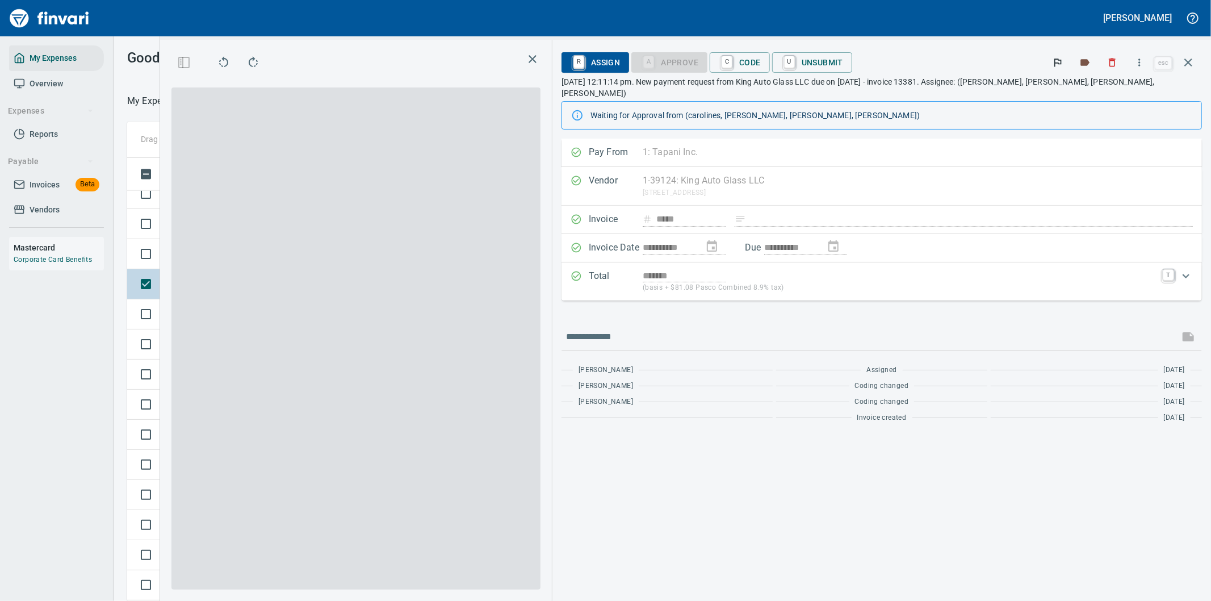
click at [665, 281] on div "**********" at bounding box center [685, 320] width 1051 height 561
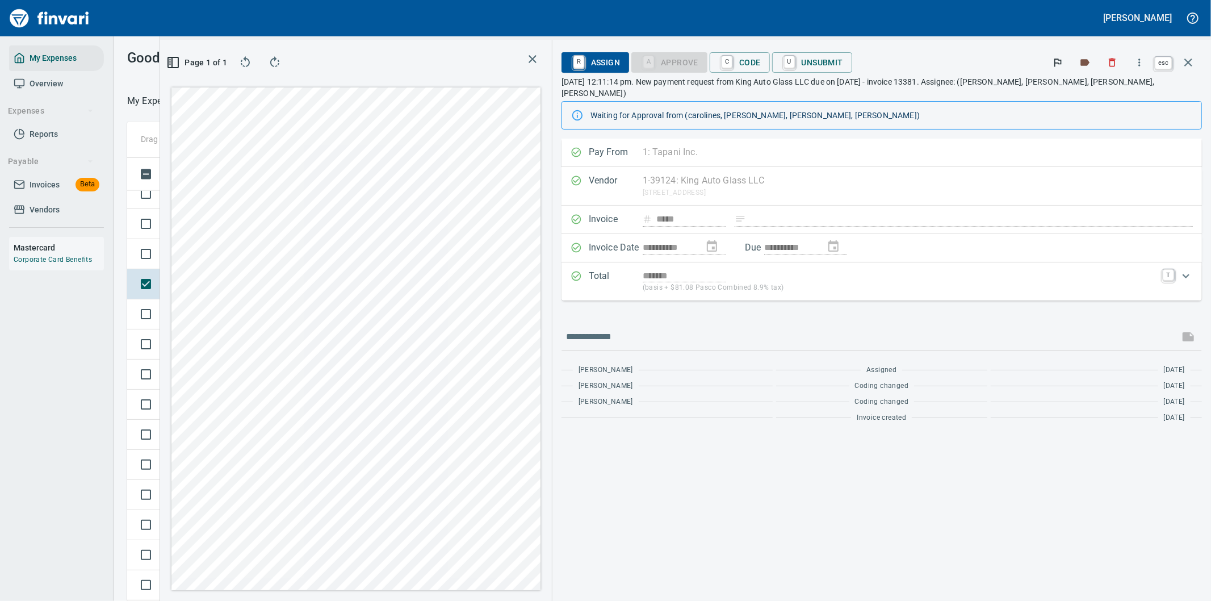
scroll to position [457, 758]
click at [1190, 60] on icon "button" at bounding box center [1188, 63] width 14 height 14
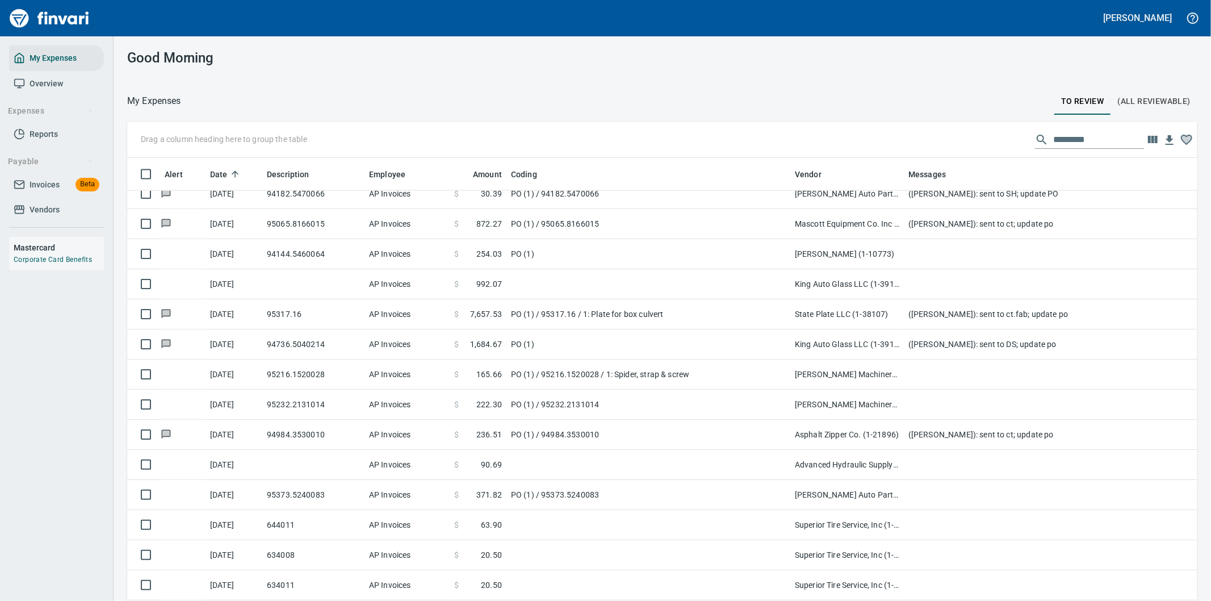
scroll to position [457, 1042]
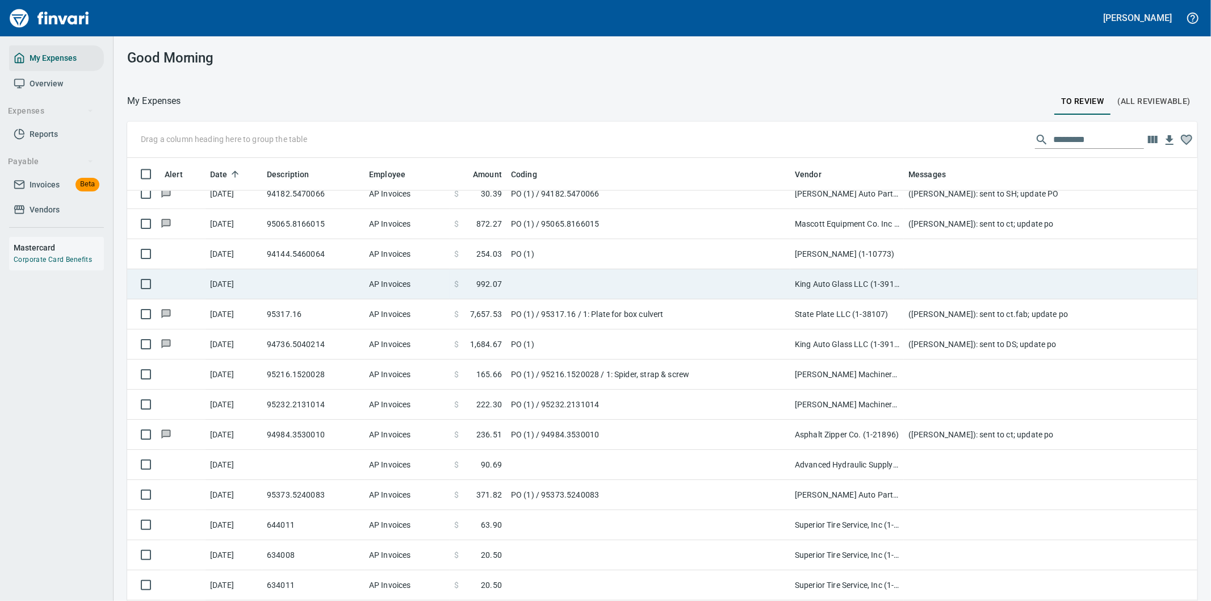
click at [670, 283] on td at bounding box center [648, 284] width 284 height 30
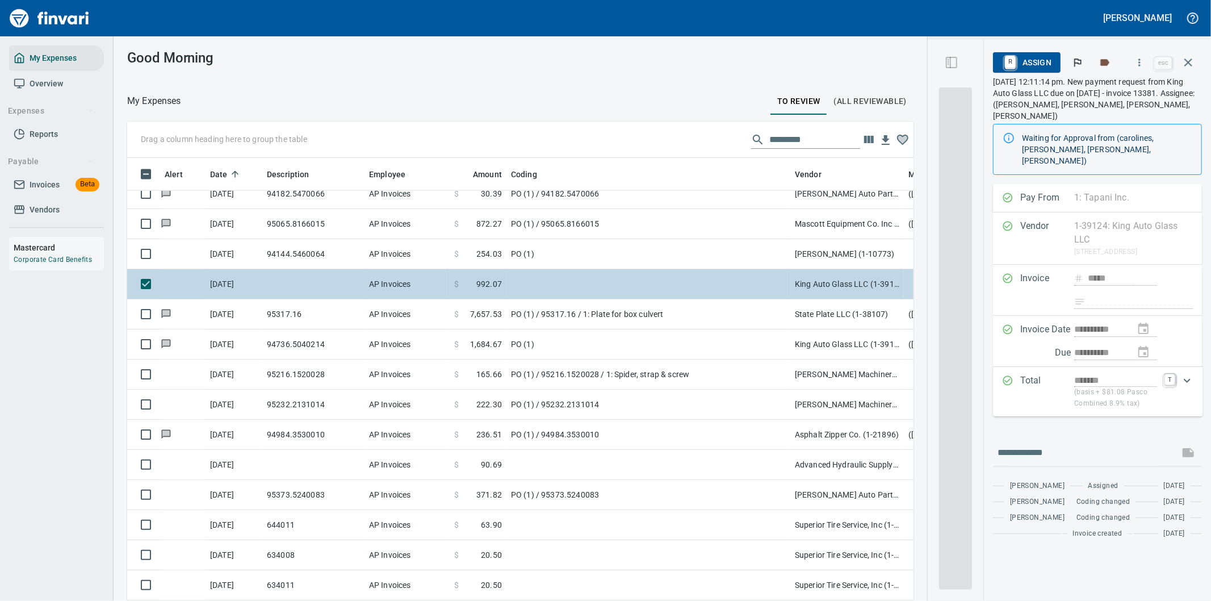
click at [928, 283] on div "**********" at bounding box center [1069, 320] width 283 height 561
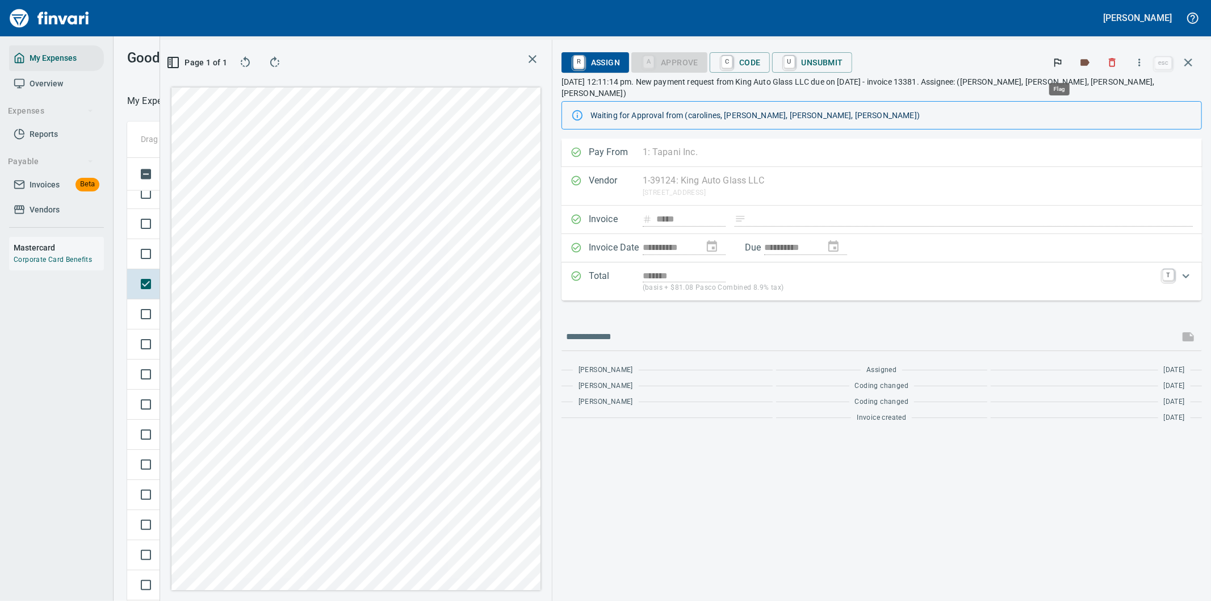
scroll to position [457, 758]
click at [1142, 58] on icon "button" at bounding box center [1139, 62] width 11 height 11
click at [1104, 93] on span "Download" at bounding box center [1137, 96] width 109 height 14
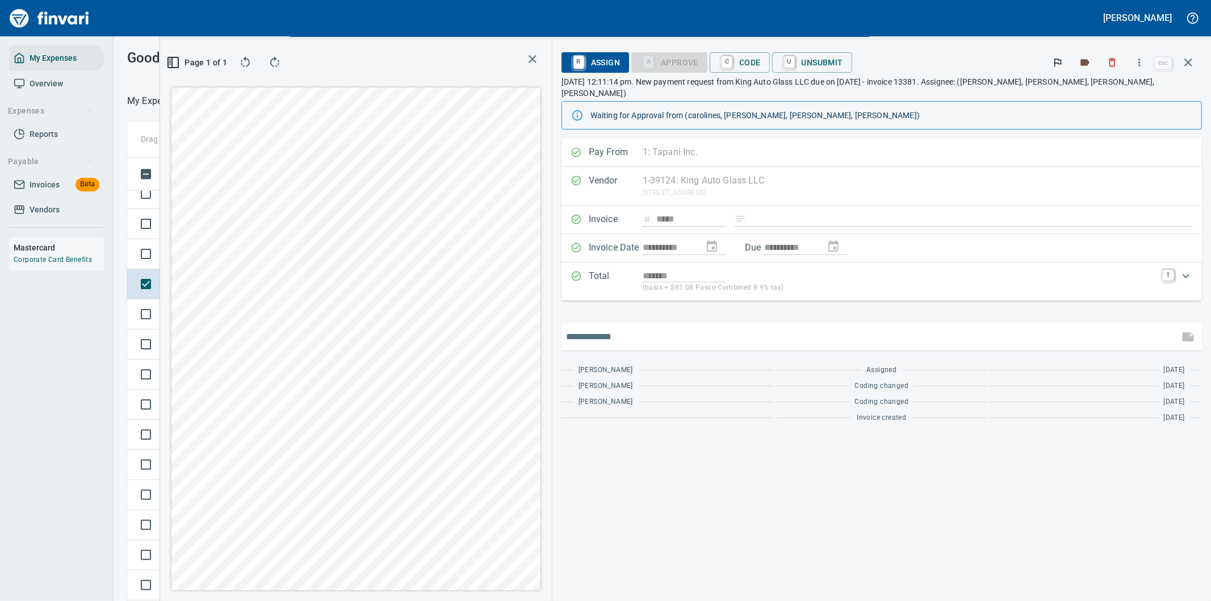
click at [688, 329] on input "text" at bounding box center [870, 337] width 609 height 18
type input "**********"
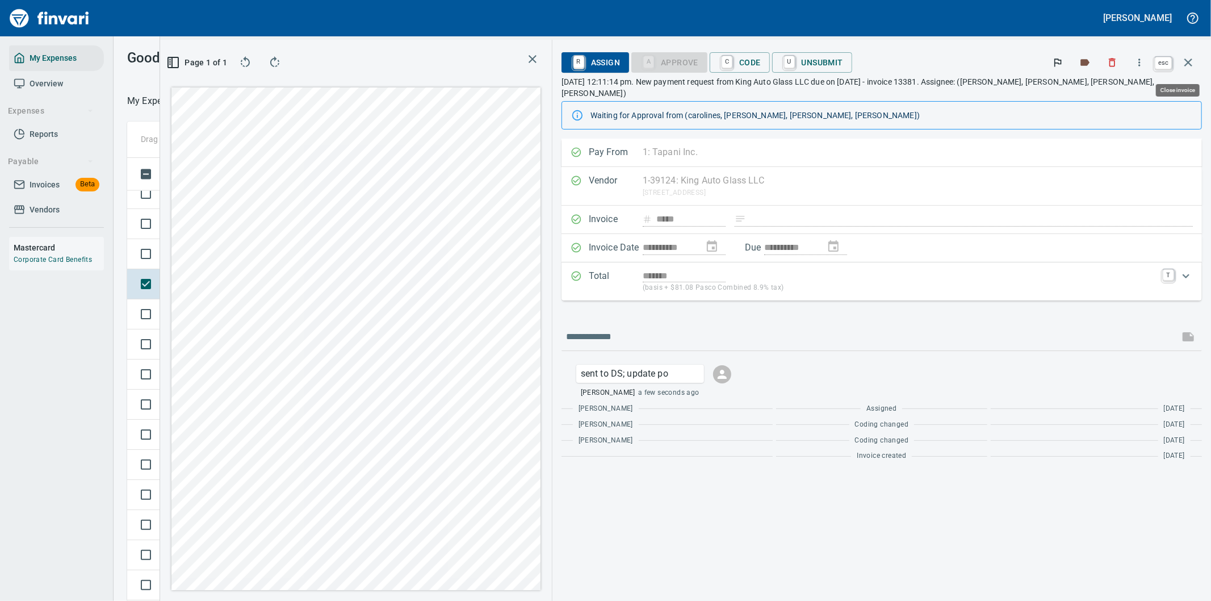
click at [1187, 59] on icon "button" at bounding box center [1188, 63] width 14 height 14
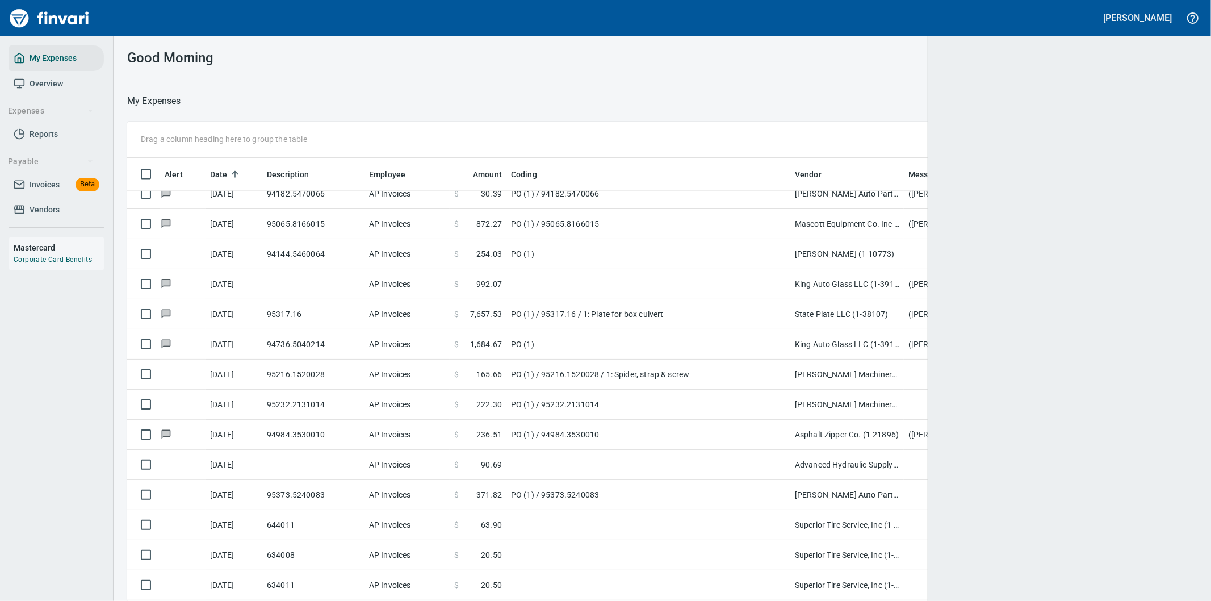
scroll to position [457, 1034]
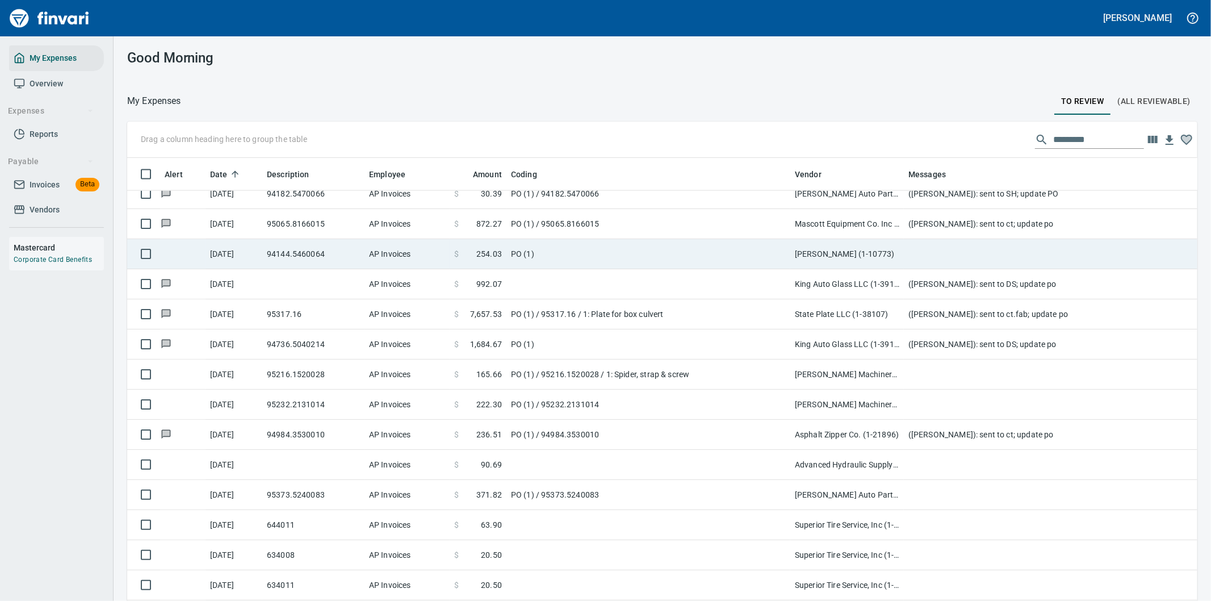
click at [913, 250] on td at bounding box center [1131, 254] width 454 height 30
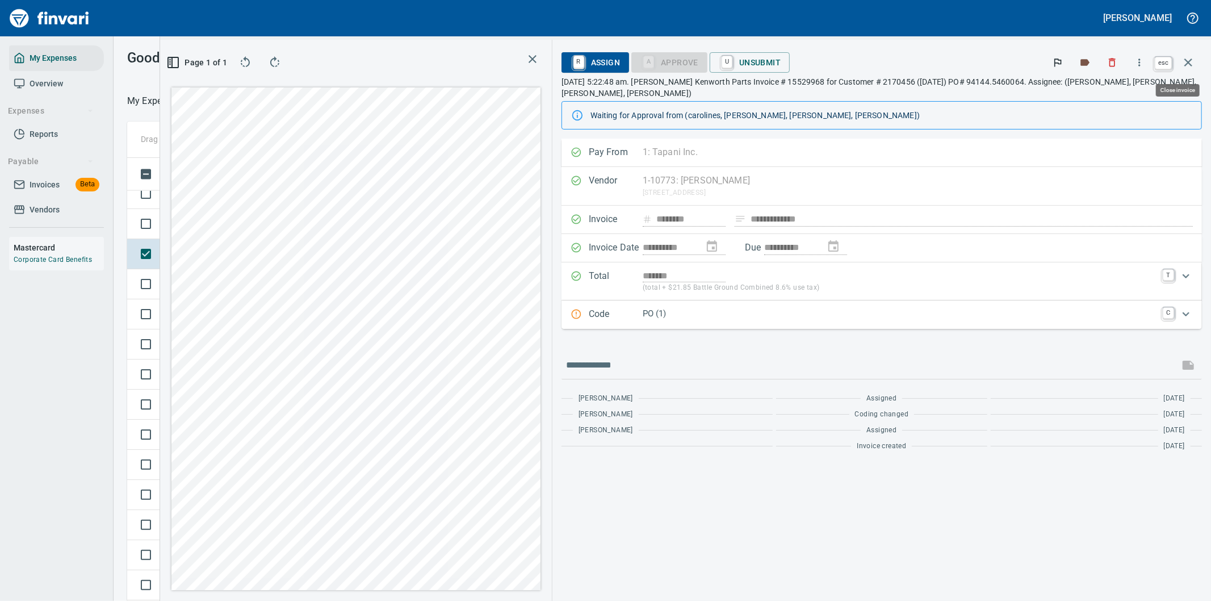
scroll to position [457, 758]
click at [1188, 60] on icon "button" at bounding box center [1188, 63] width 14 height 14
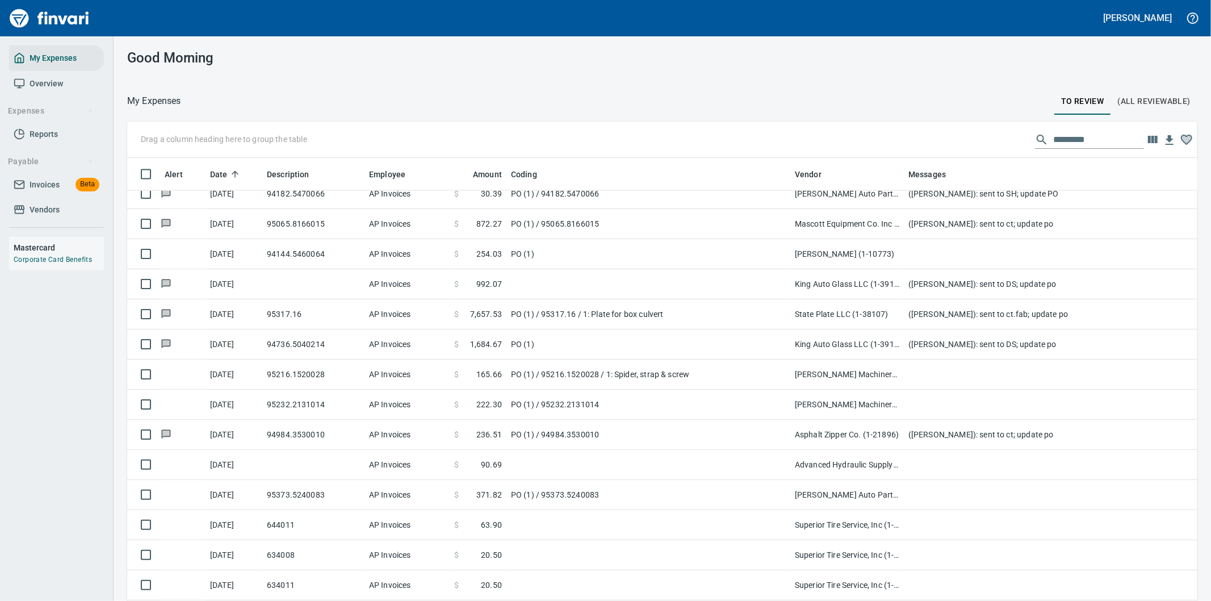
scroll to position [457, 1042]
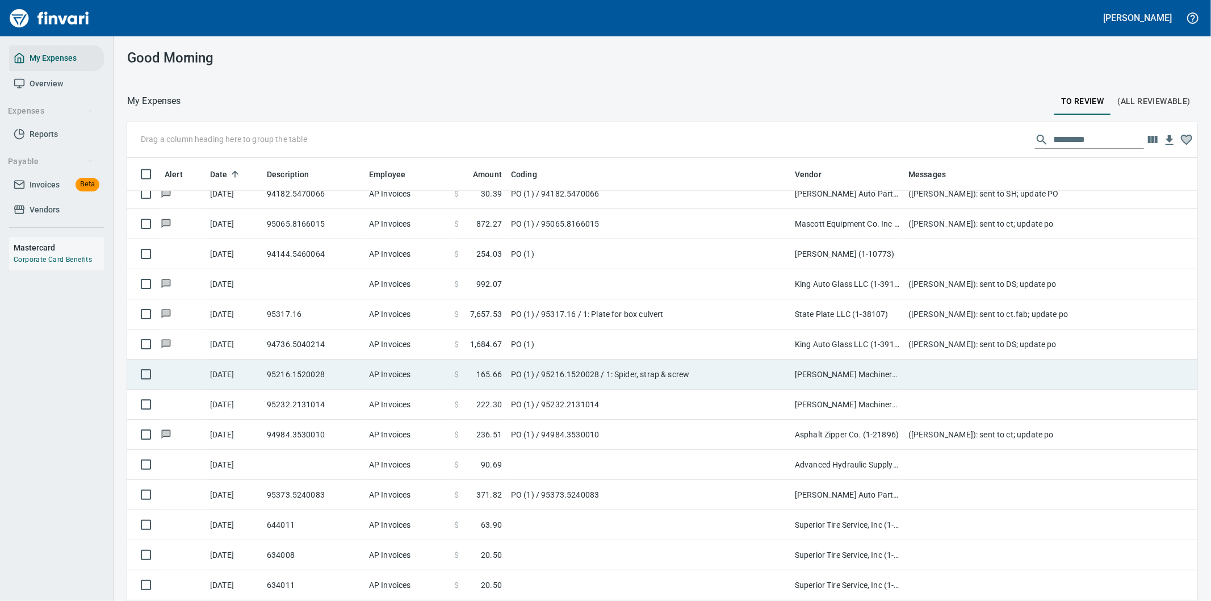
click at [749, 372] on td "PO (1) / 95216.1520028 / 1: Spider, strap & screw" at bounding box center [648, 374] width 284 height 30
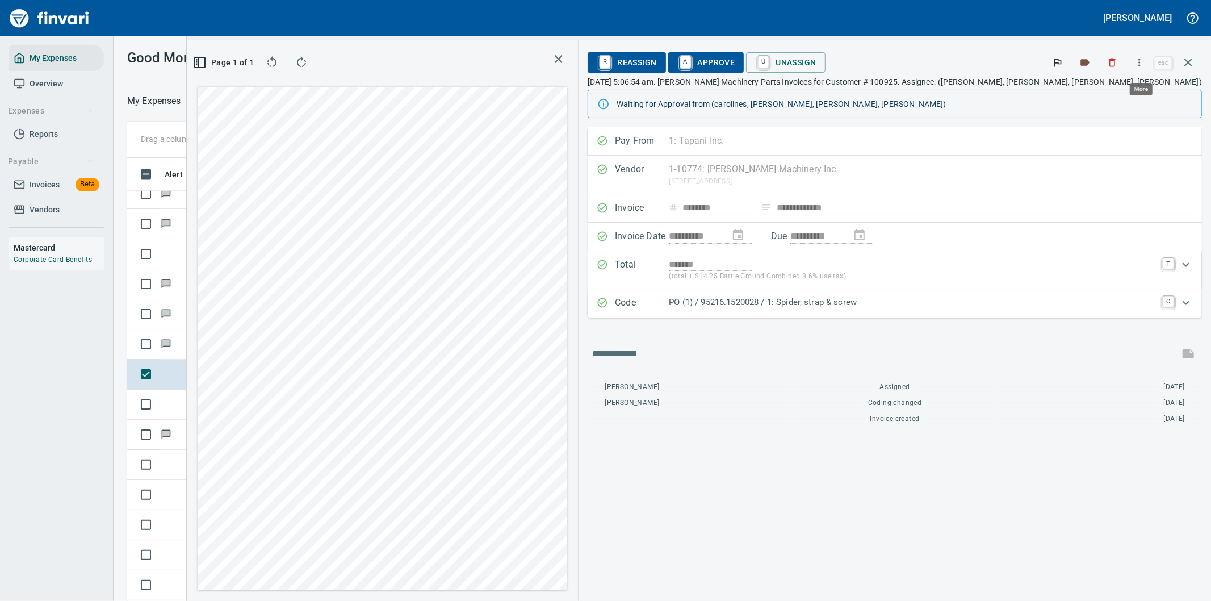
scroll to position [457, 758]
click at [1142, 64] on icon "button" at bounding box center [1139, 62] width 11 height 11
click at [1097, 94] on span "Download" at bounding box center [1137, 96] width 109 height 14
click at [821, 361] on input "text" at bounding box center [883, 354] width 582 height 18
type input "**********"
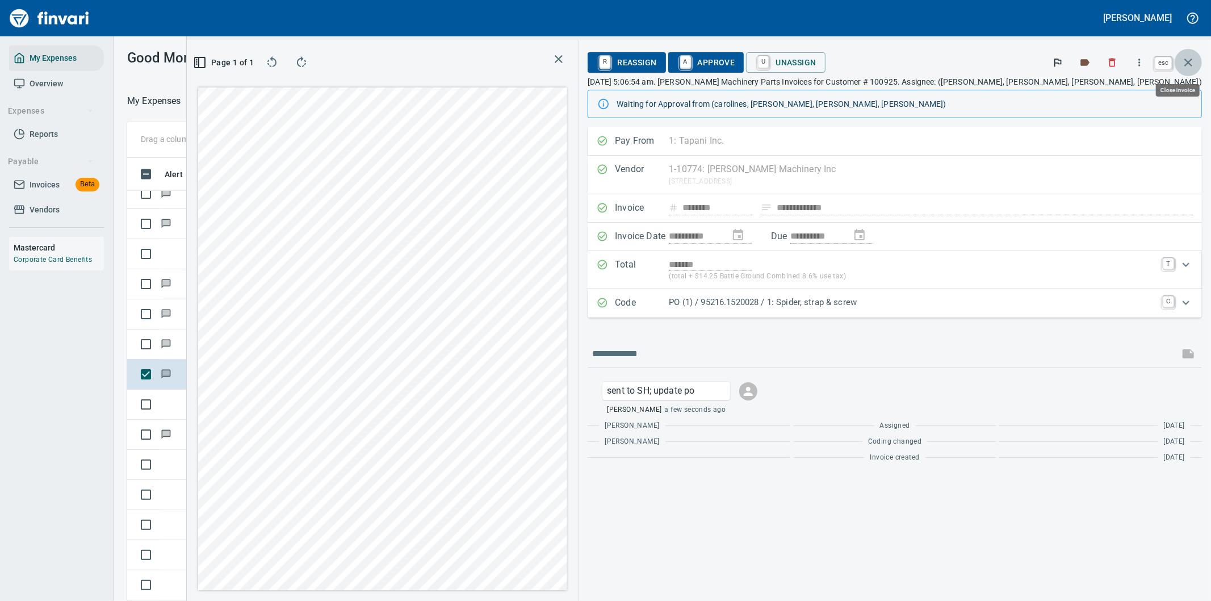
click at [1188, 61] on icon "button" at bounding box center [1188, 63] width 14 height 14
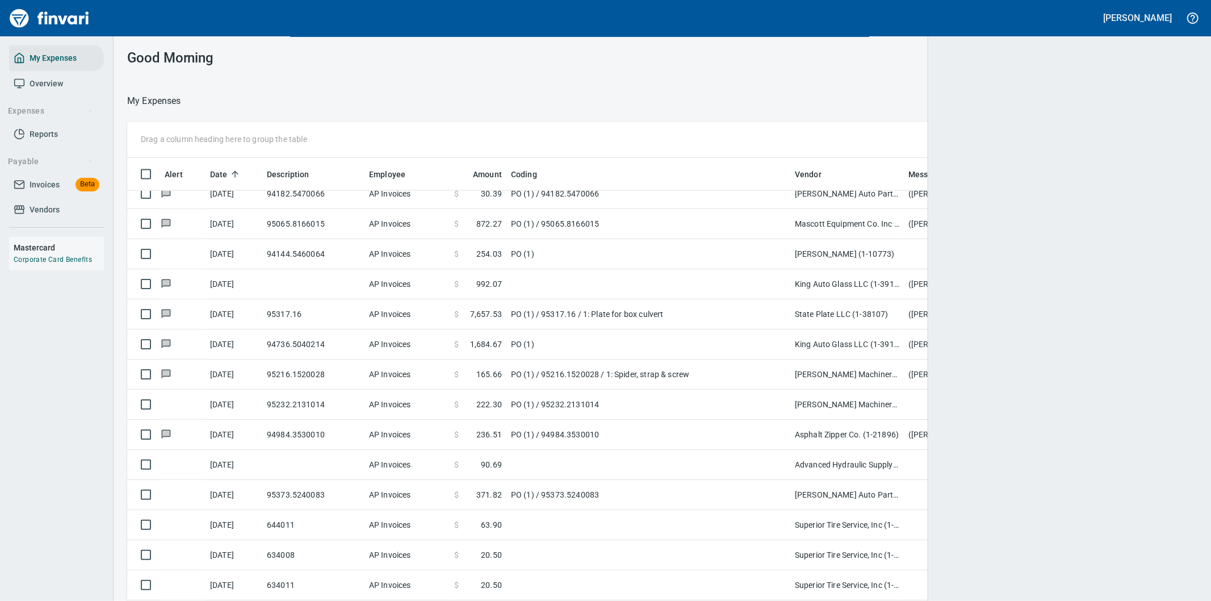
scroll to position [457, 1034]
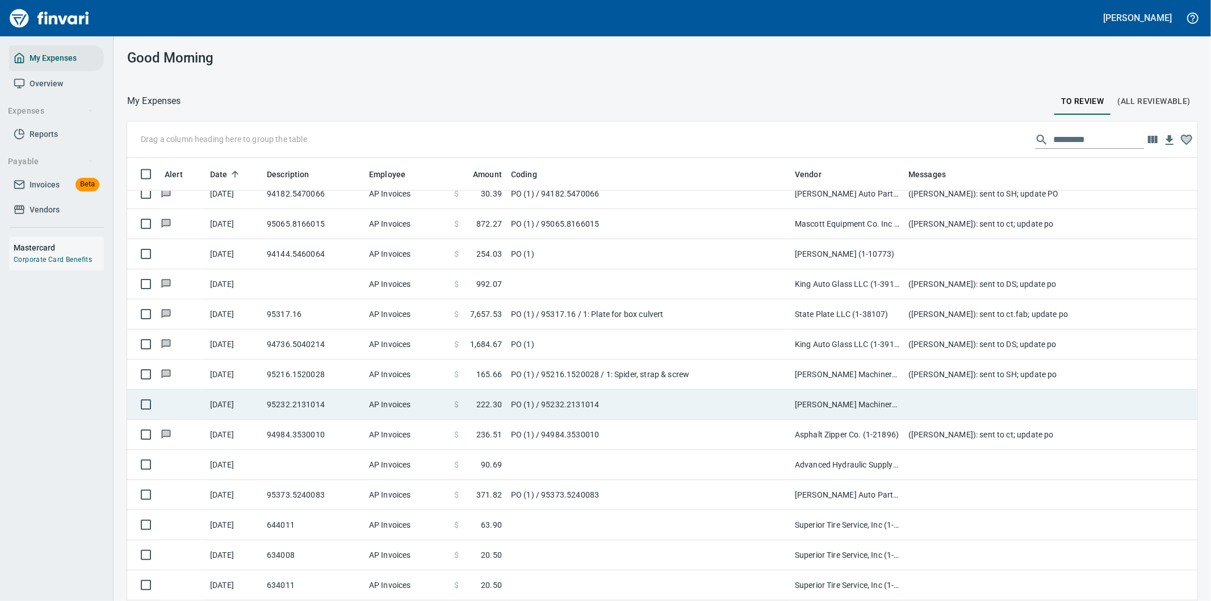
click at [644, 405] on td "PO (1) / 95232.2131014" at bounding box center [648, 404] width 284 height 30
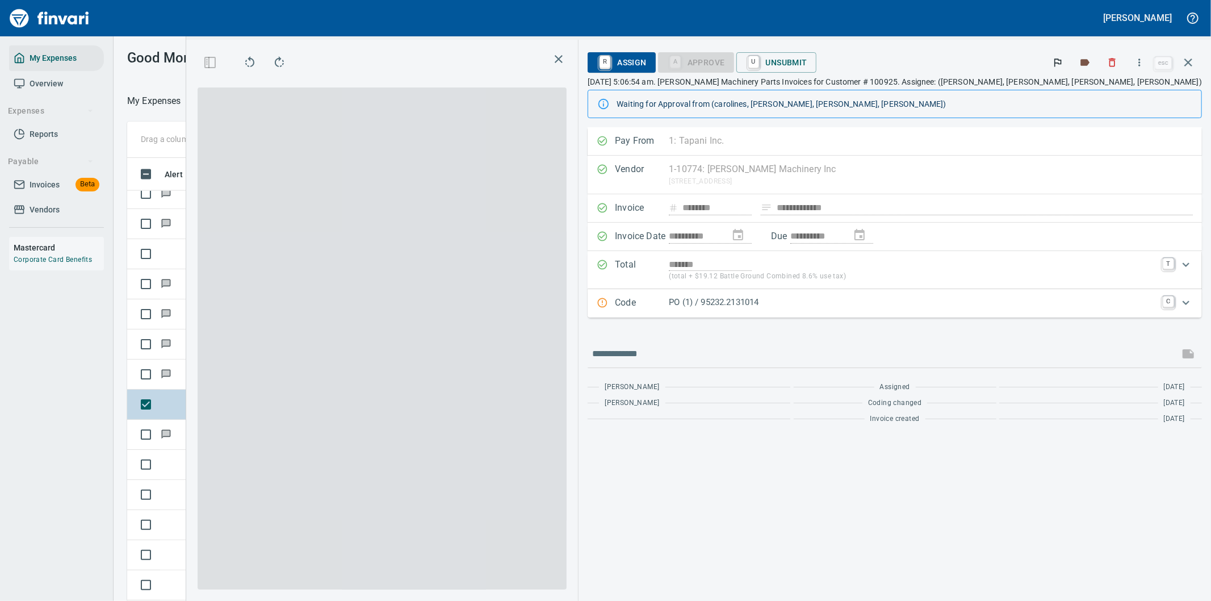
scroll to position [457, 758]
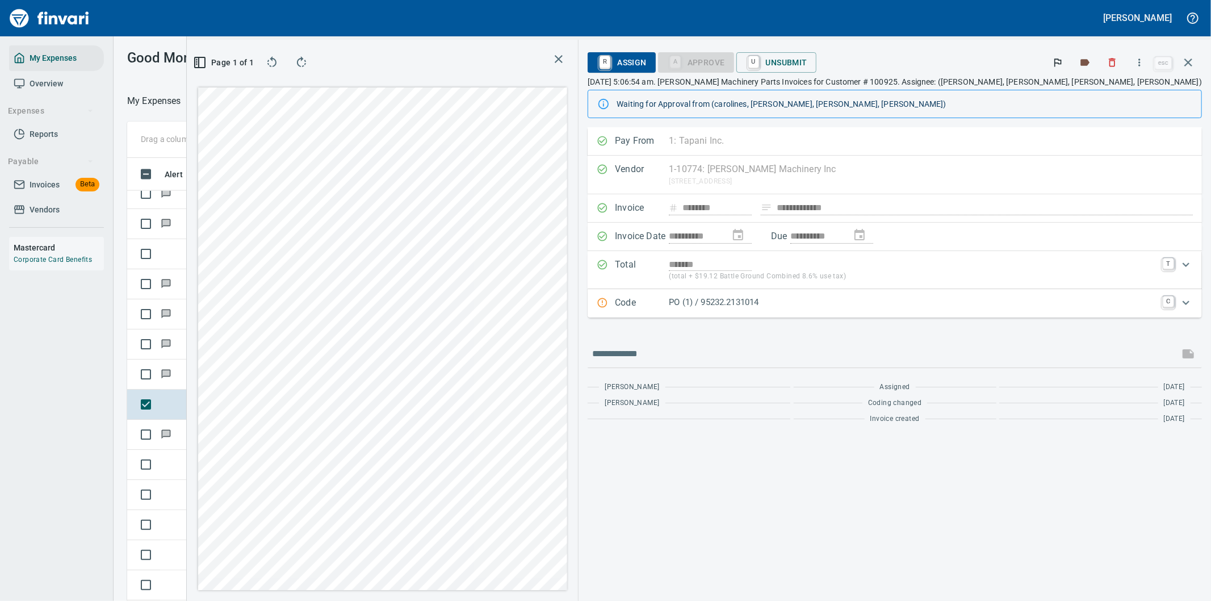
click at [1188, 301] on icon "Expand" at bounding box center [1186, 303] width 14 height 14
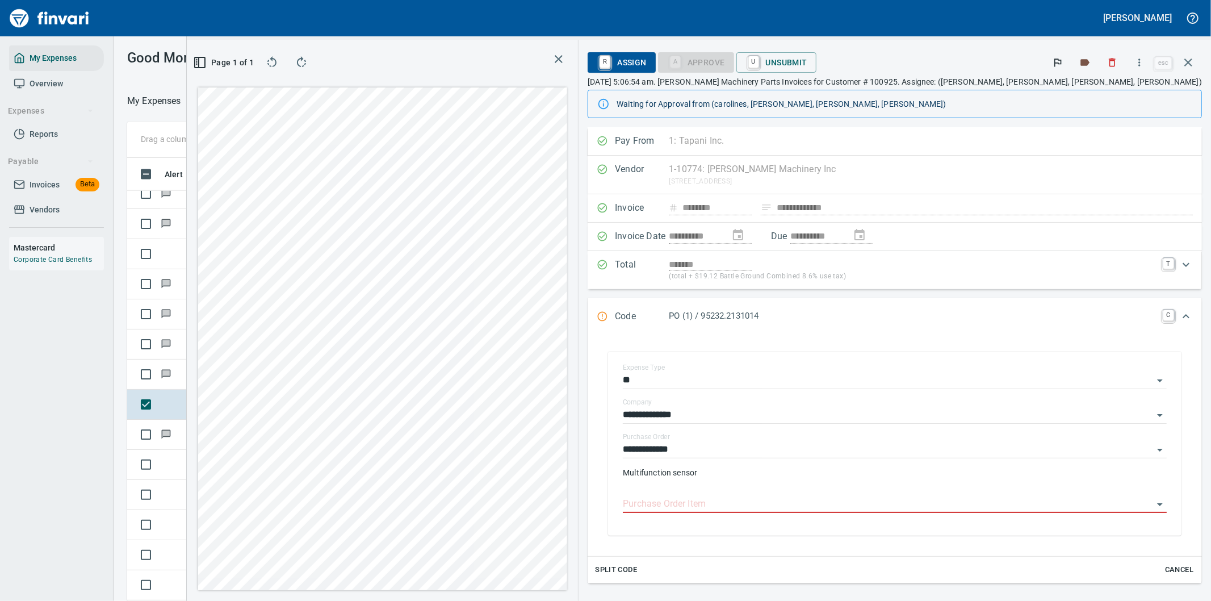
click at [826, 475] on p "Multifunction sensor" at bounding box center [895, 472] width 544 height 11
click at [809, 503] on input "Purchase Order Item" at bounding box center [888, 504] width 530 height 16
click at [810, 509] on input "Purchase Order Item" at bounding box center [888, 504] width 530 height 16
click at [810, 507] on input "Purchase Order Item" at bounding box center [888, 504] width 530 height 16
click at [813, 503] on input "Purchase Order Item" at bounding box center [888, 504] width 530 height 16
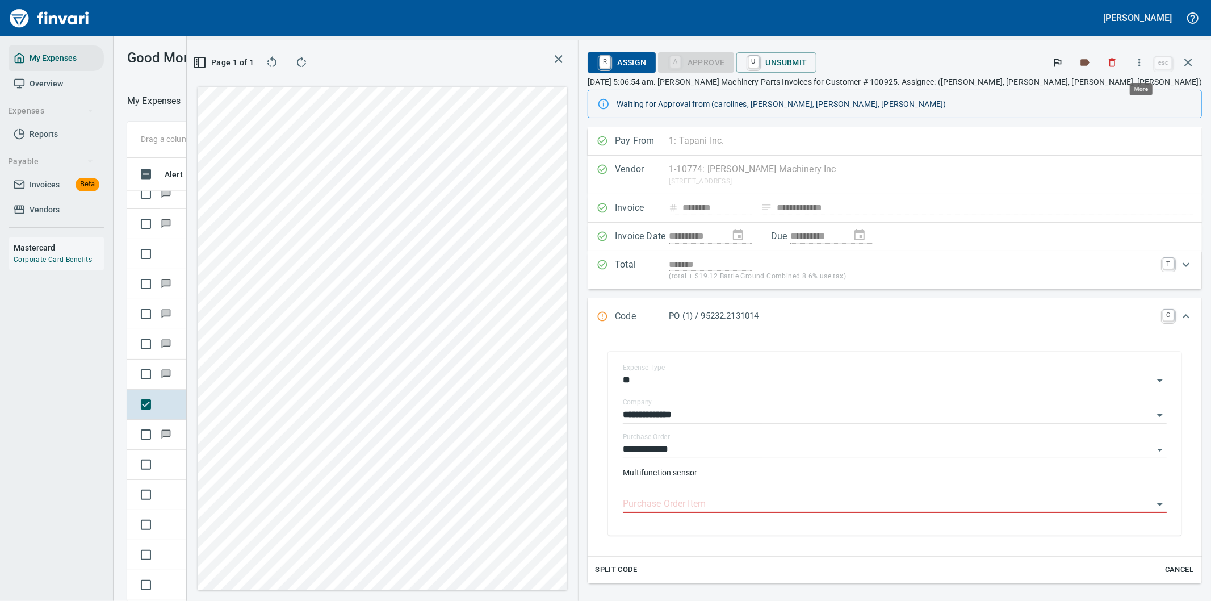
click at [1139, 62] on icon "button" at bounding box center [1139, 62] width 11 height 11
click at [1103, 87] on li "Download" at bounding box center [1128, 95] width 145 height 25
click at [1179, 316] on icon "Expand" at bounding box center [1186, 316] width 14 height 14
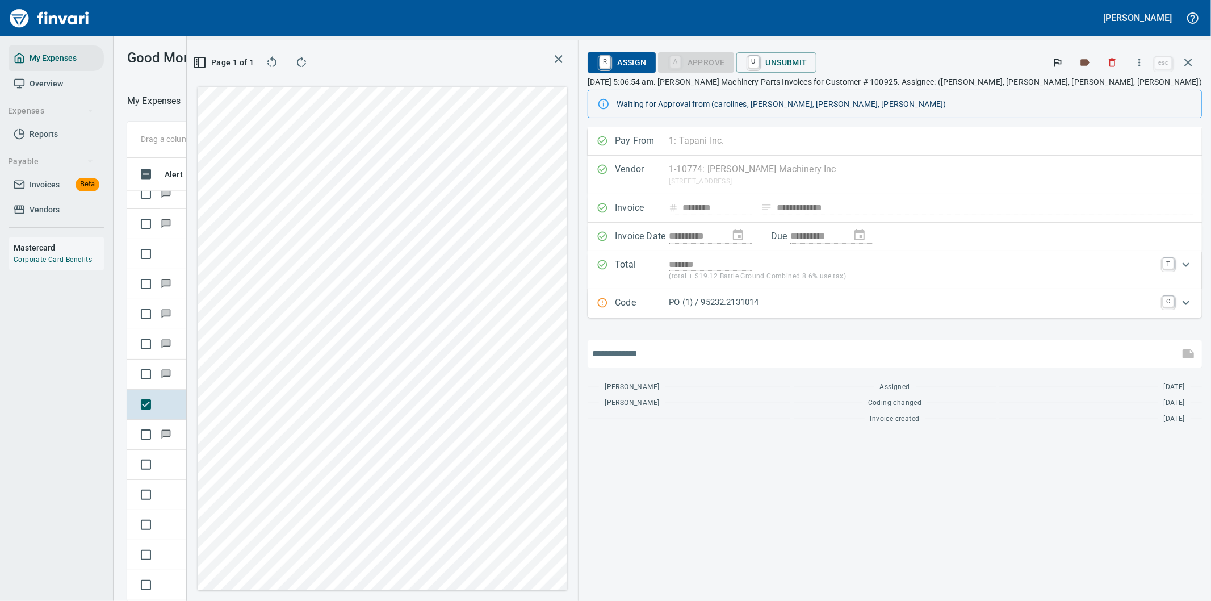
click at [781, 359] on input "text" at bounding box center [883, 354] width 582 height 18
type input "**********"
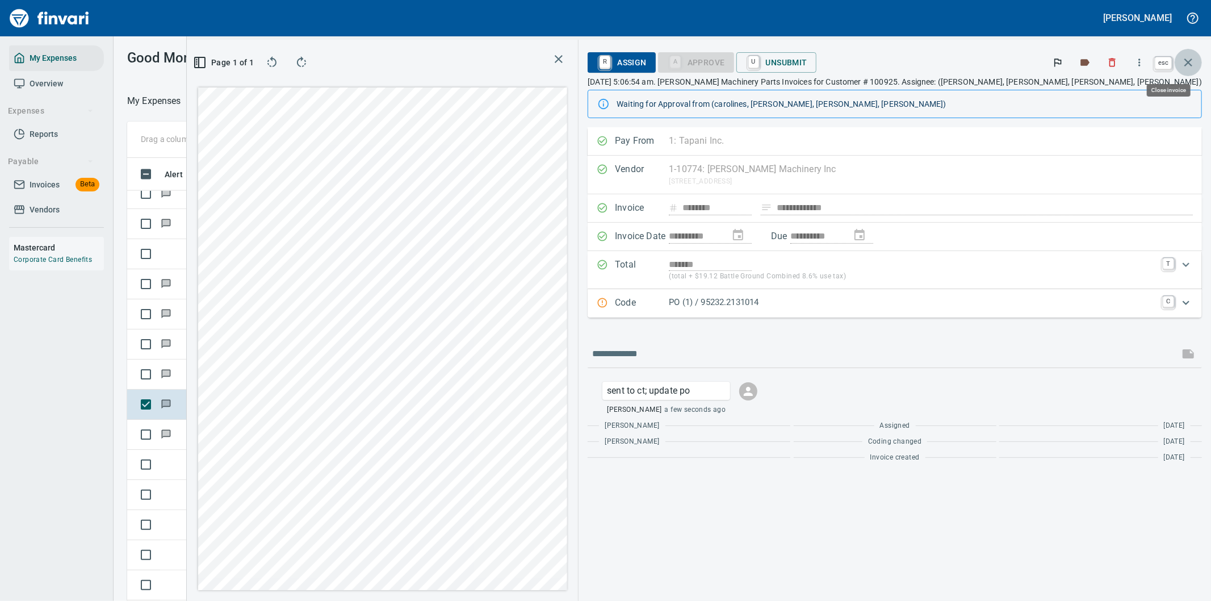
click at [1189, 60] on icon "button" at bounding box center [1188, 62] width 8 height 8
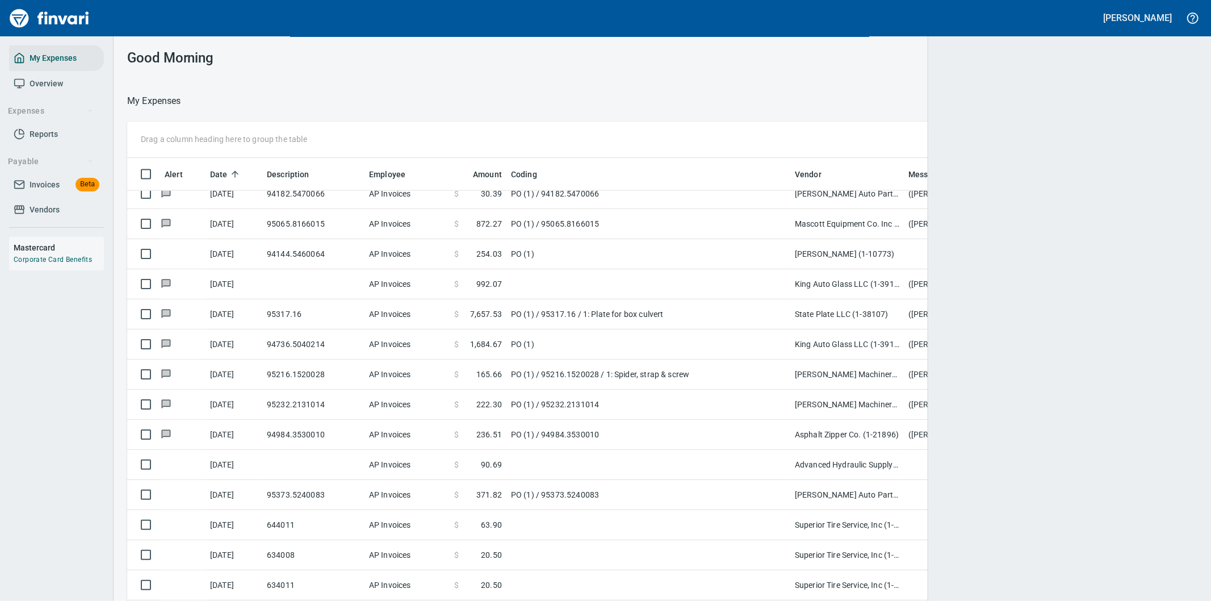
scroll to position [457, 1034]
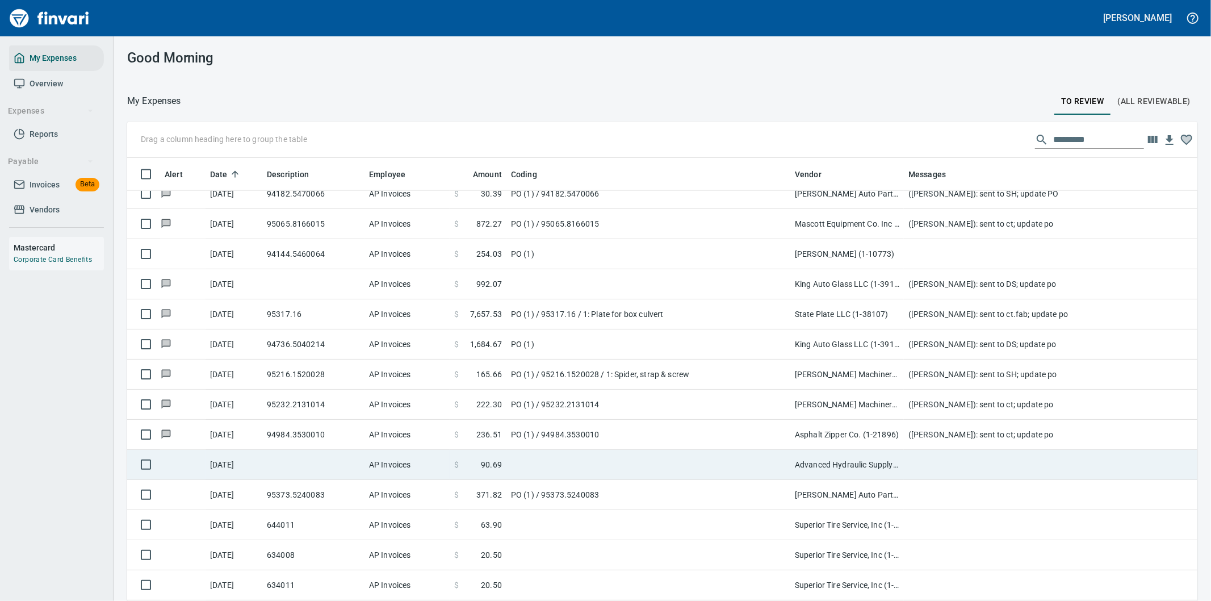
click at [682, 458] on td at bounding box center [648, 465] width 284 height 30
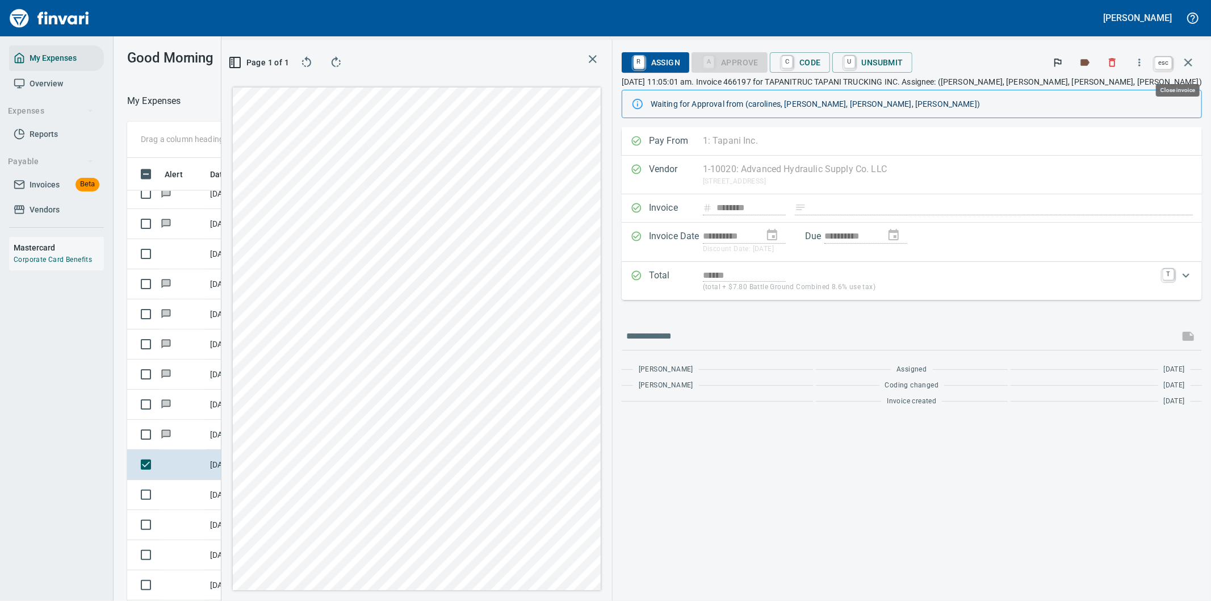
scroll to position [457, 758]
click at [1187, 58] on icon "button" at bounding box center [1188, 63] width 14 height 14
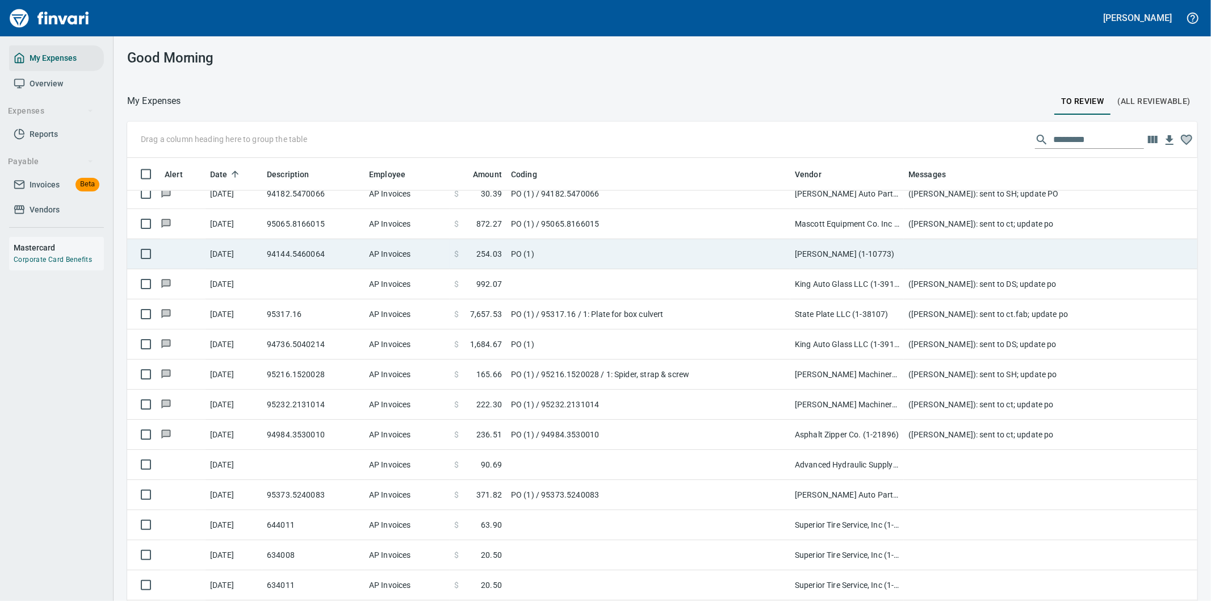
scroll to position [457, 1042]
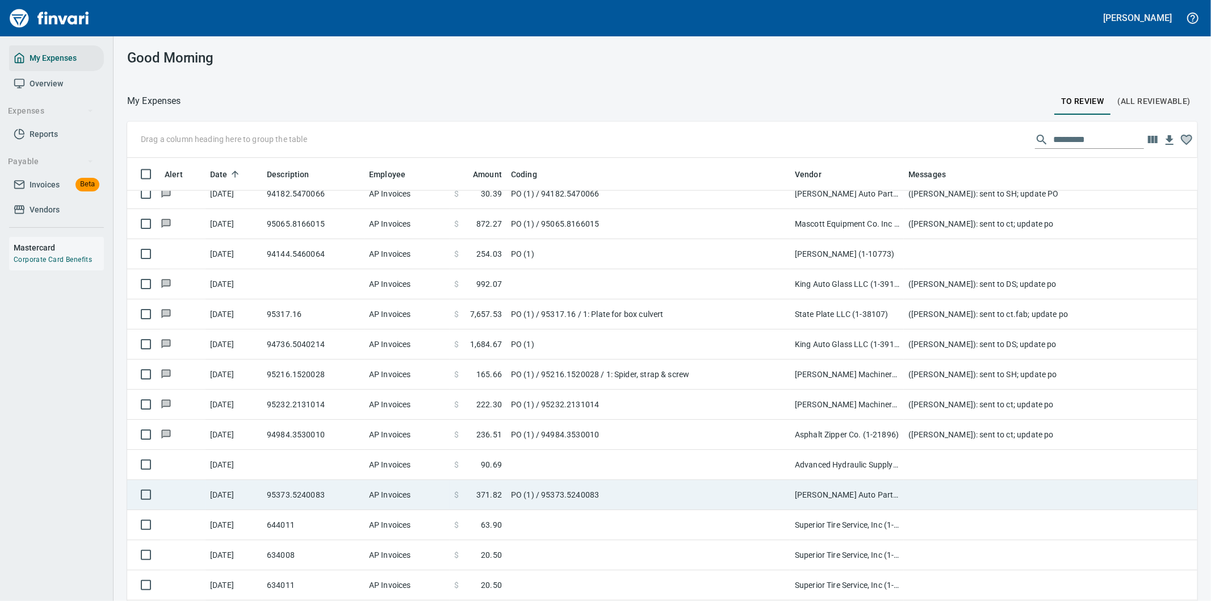
click at [711, 496] on td "PO (1) / 95373.5240083" at bounding box center [648, 495] width 284 height 30
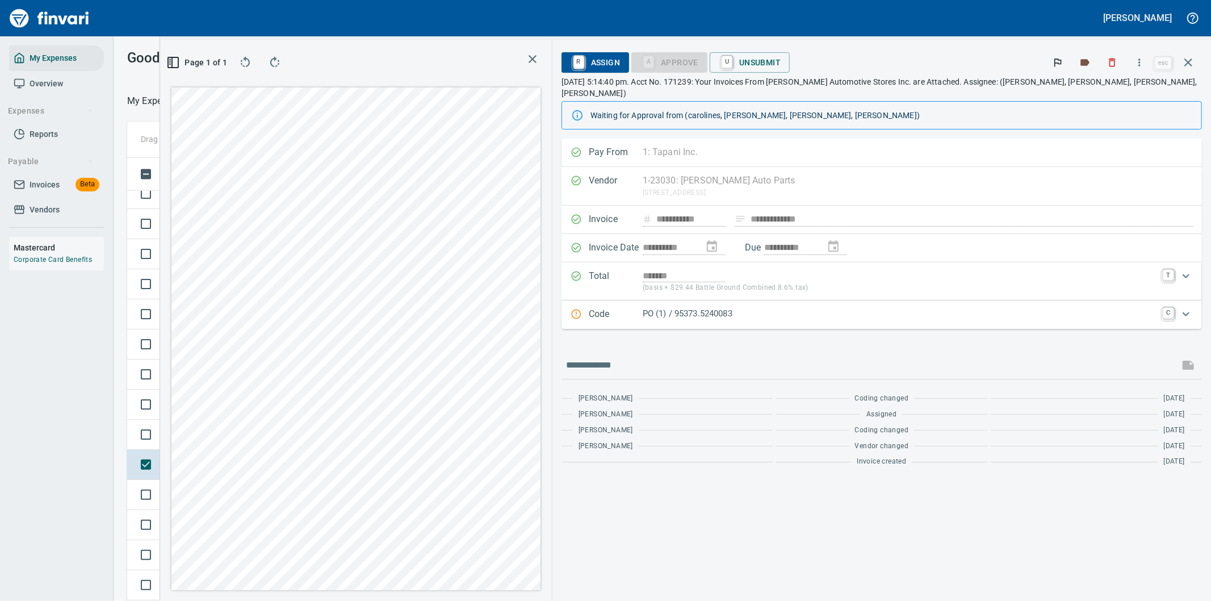
scroll to position [457, 758]
click at [1140, 60] on icon "button" at bounding box center [1140, 61] width 2 height 7
click at [1102, 89] on span "Download" at bounding box center [1137, 96] width 109 height 14
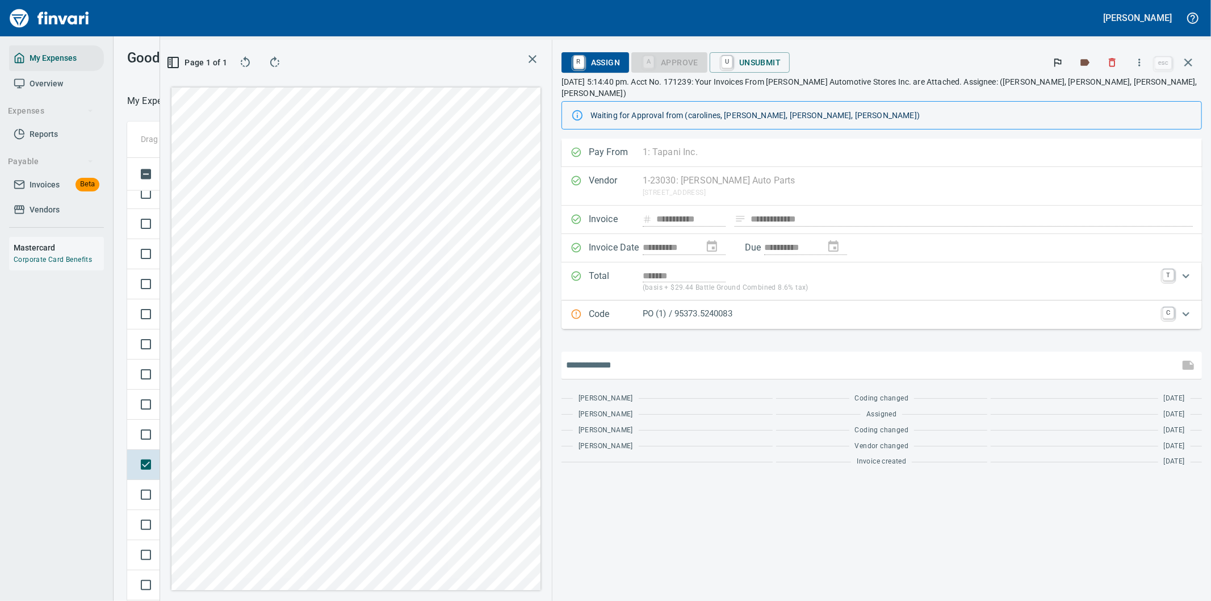
click at [669, 356] on input "text" at bounding box center [870, 365] width 609 height 18
type input "**********"
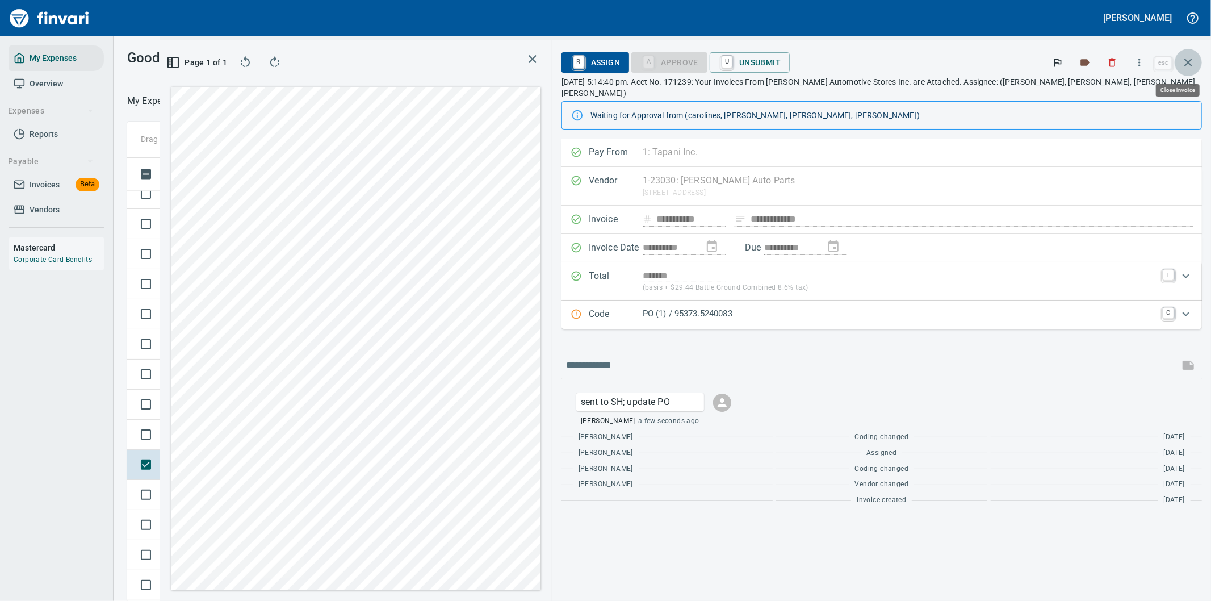
click at [1185, 63] on icon "button" at bounding box center [1188, 63] width 14 height 14
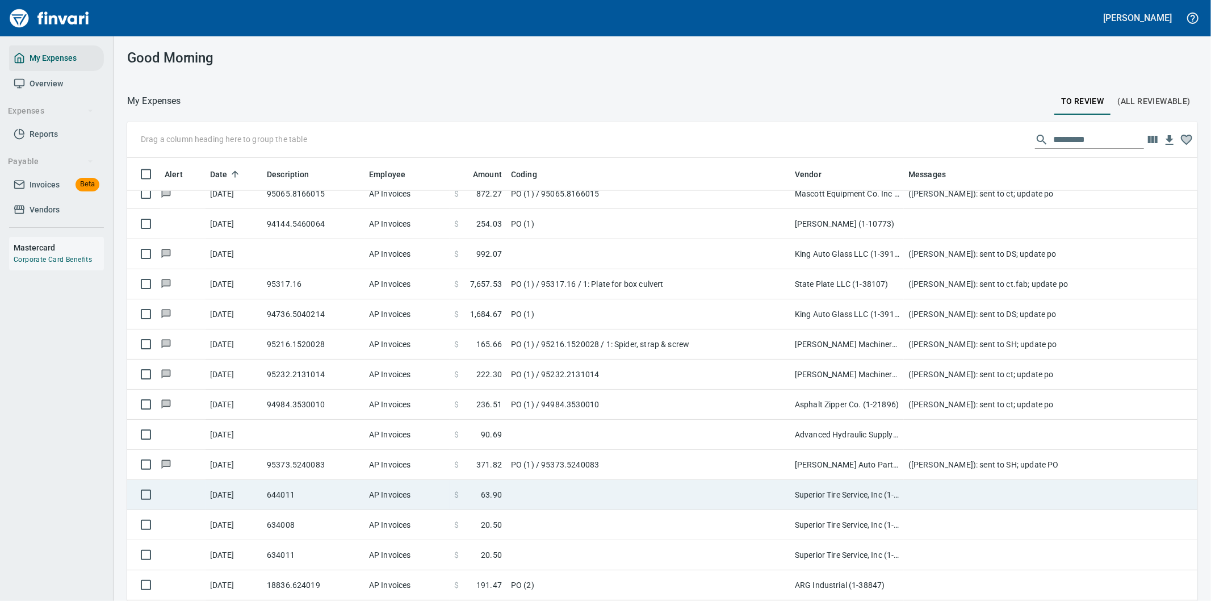
scroll to position [1766, 0]
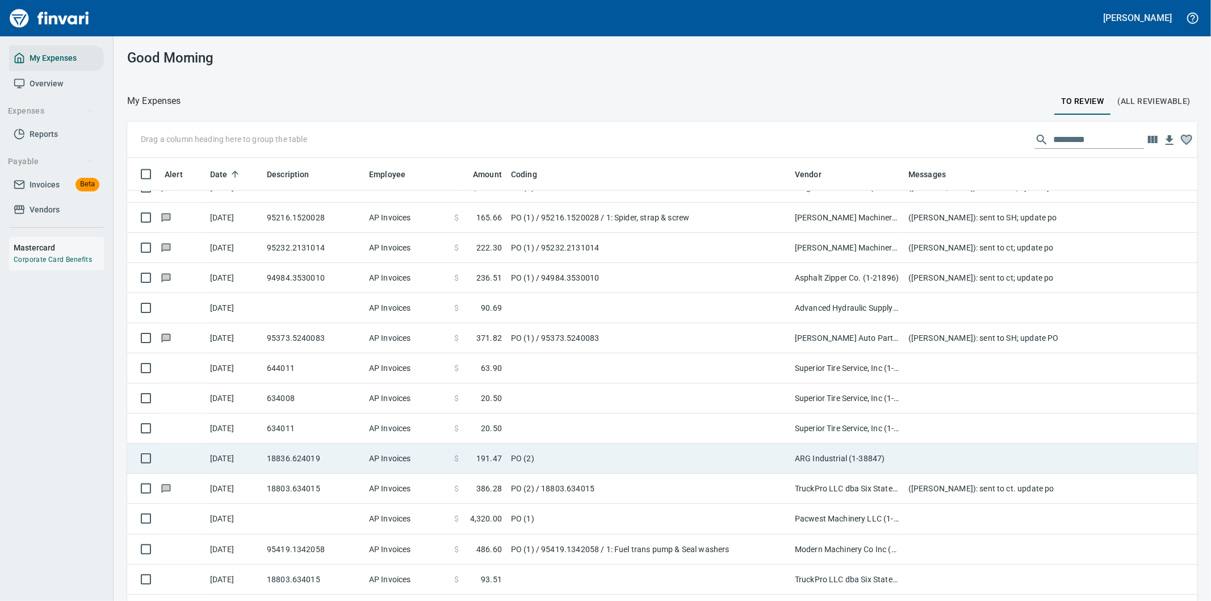
click at [634, 460] on td "PO (2)" at bounding box center [648, 458] width 284 height 30
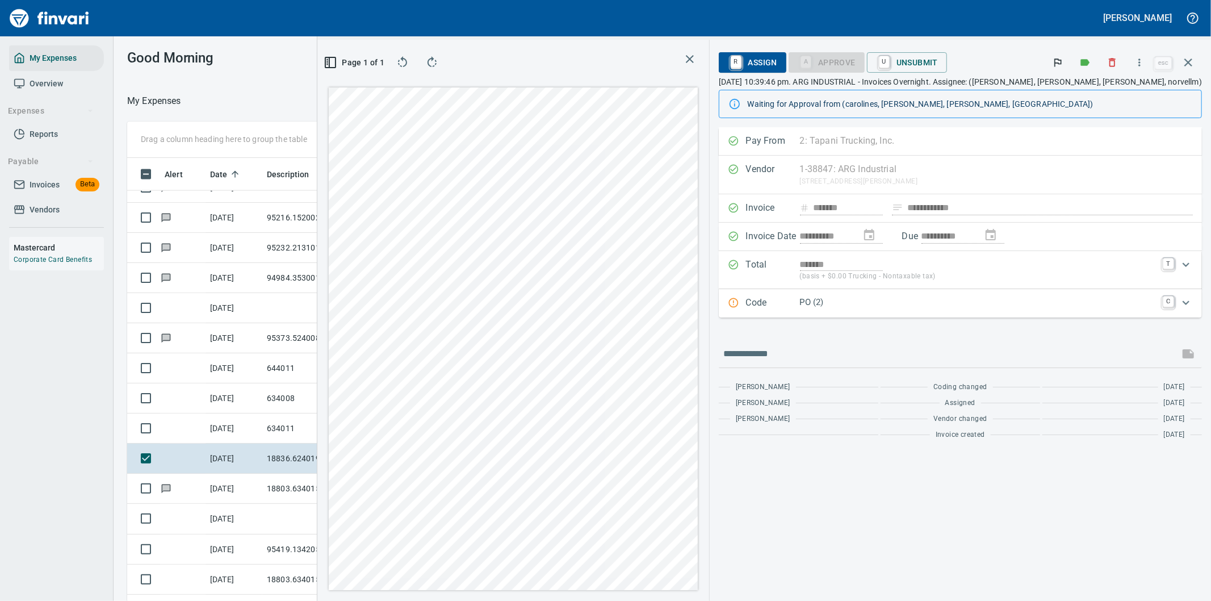
scroll to position [457, 758]
click at [1141, 60] on icon "button" at bounding box center [1139, 62] width 11 height 11
click at [1104, 94] on span "Download" at bounding box center [1137, 96] width 109 height 14
click at [900, 484] on div "**********" at bounding box center [960, 363] width 501 height 473
click at [861, 350] on input "text" at bounding box center [948, 354] width 451 height 18
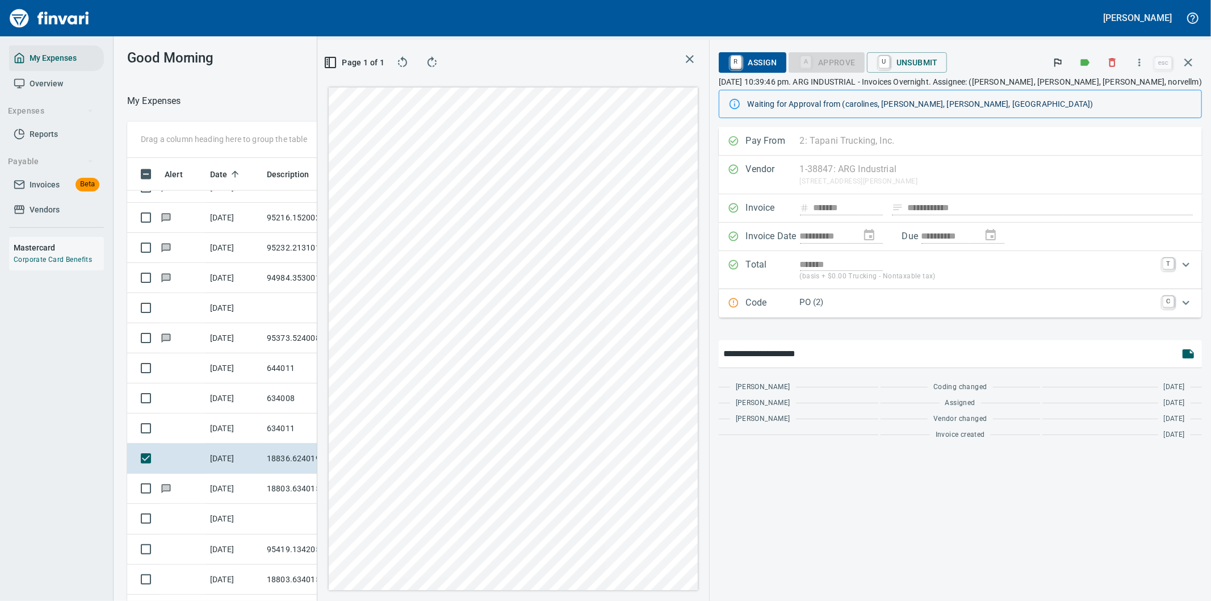
type input "**********"
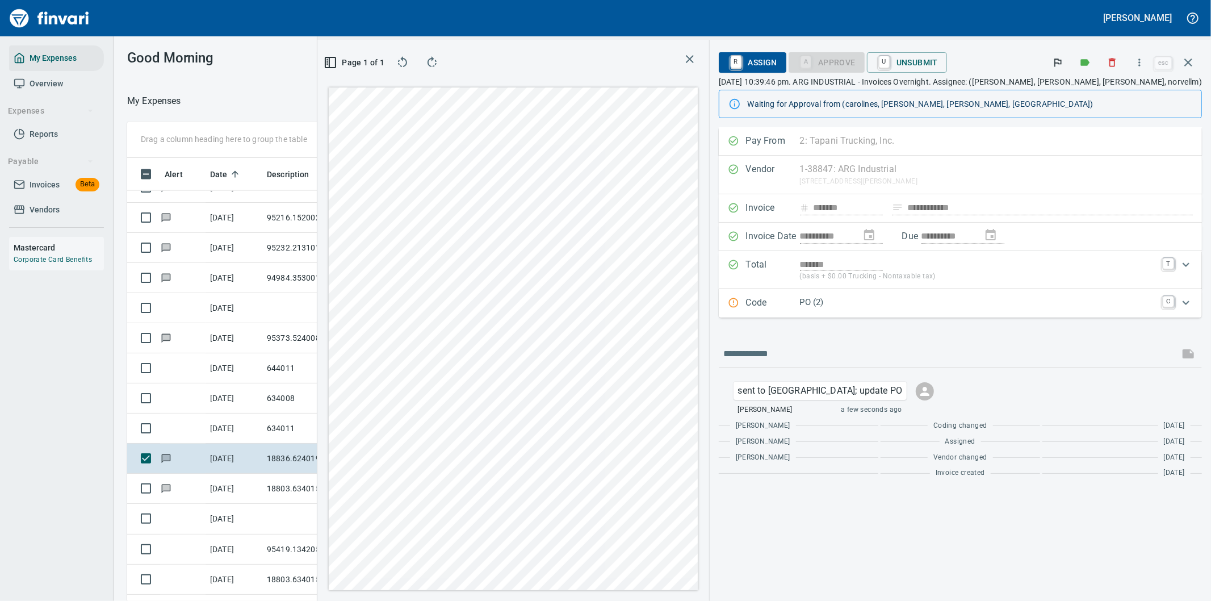
click at [1189, 62] on icon "button" at bounding box center [1188, 63] width 14 height 14
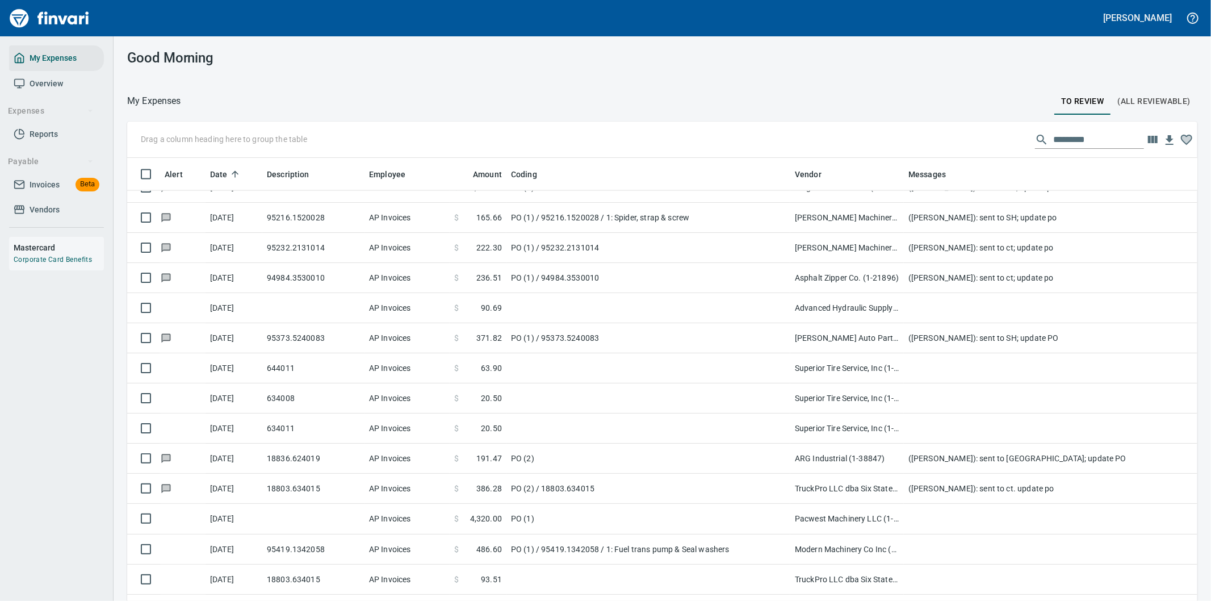
scroll to position [457, 1042]
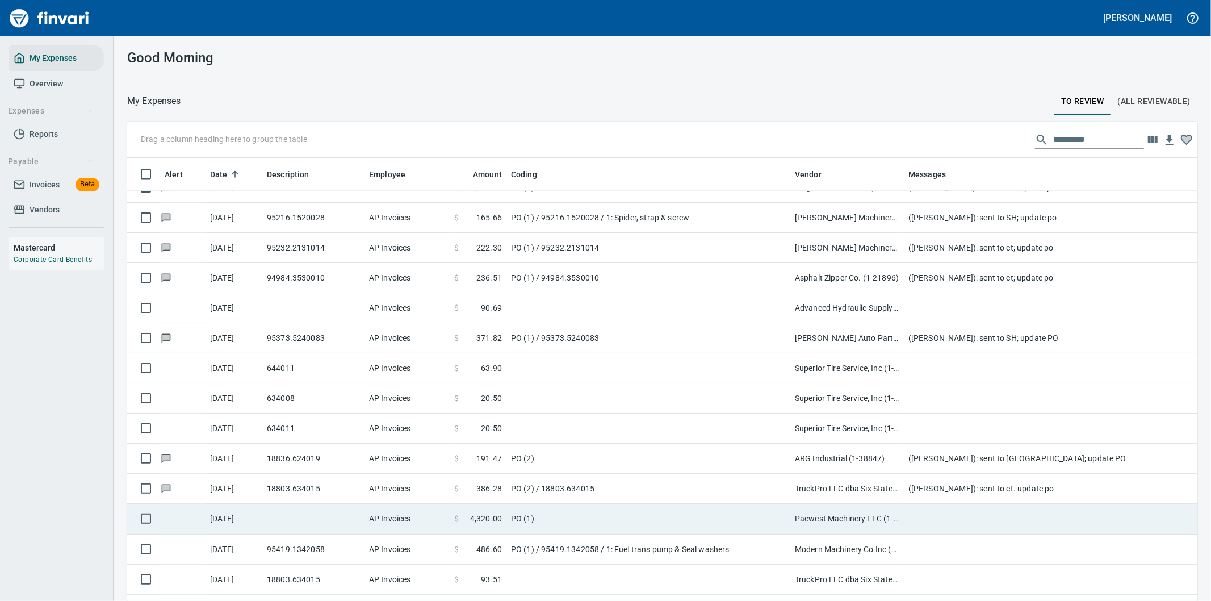
click at [952, 519] on td at bounding box center [1131, 518] width 454 height 30
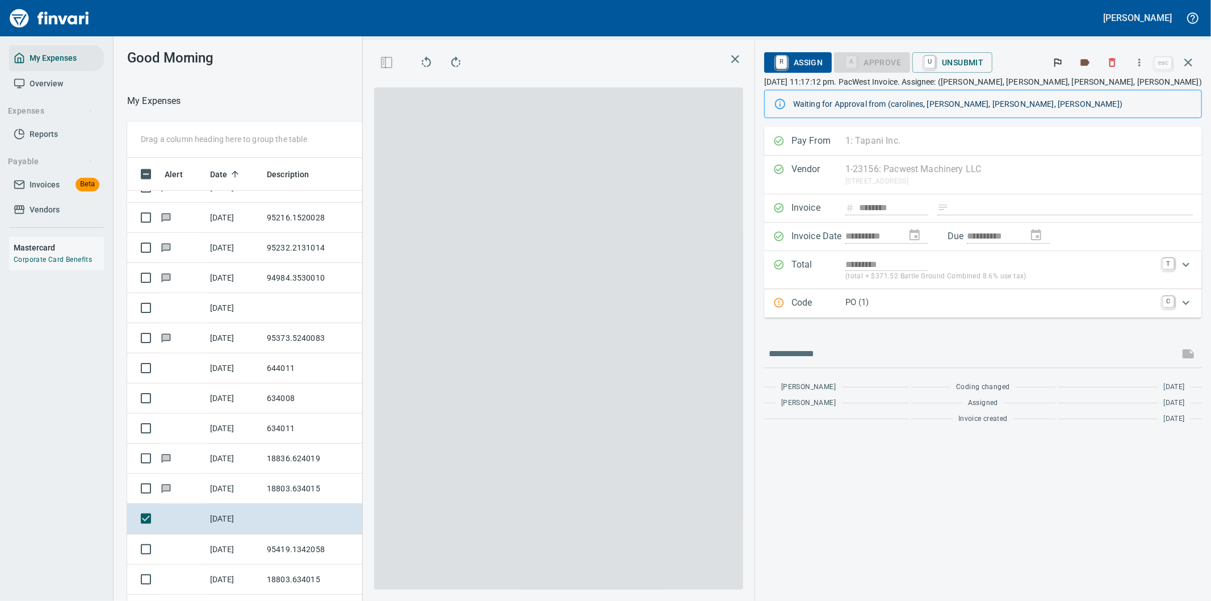
scroll to position [457, 758]
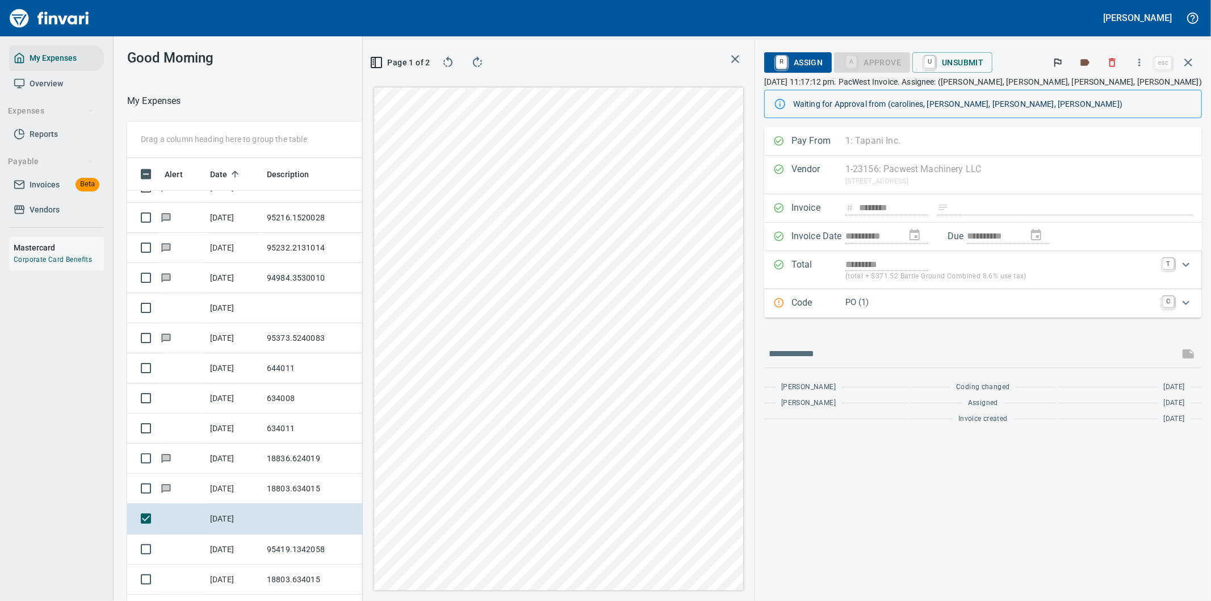
click at [823, 55] on span "R Assign" at bounding box center [797, 62] width 49 height 19
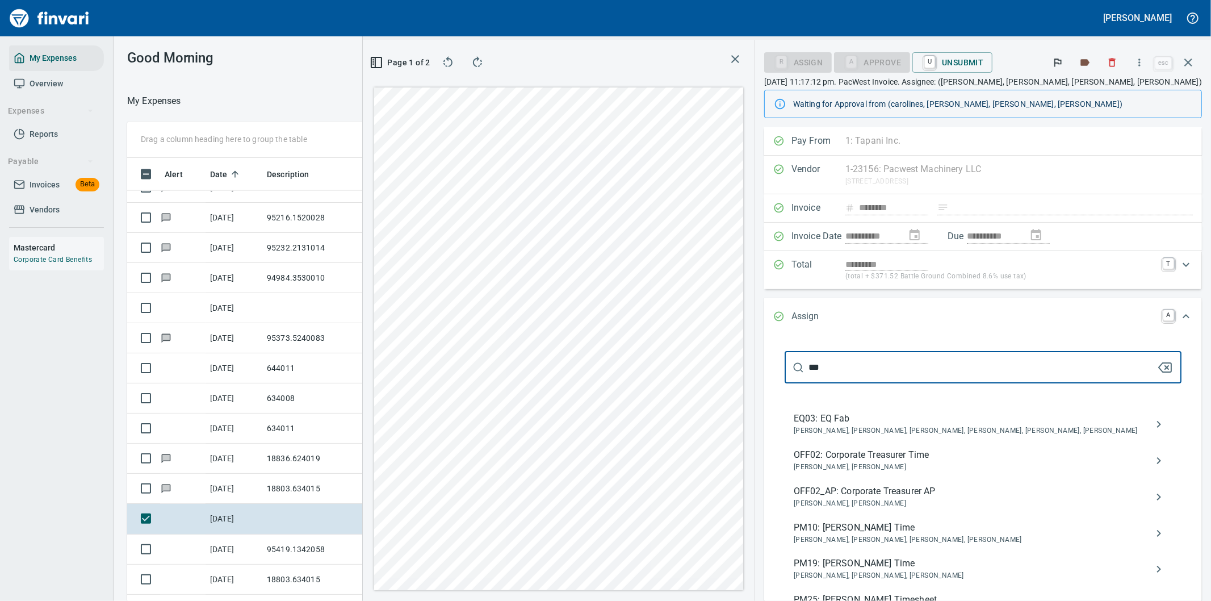
drag, startPoint x: 882, startPoint y: 372, endPoint x: 833, endPoint y: 370, distance: 48.8
click at [833, 370] on div "*** ​" at bounding box center [982, 367] width 397 height 32
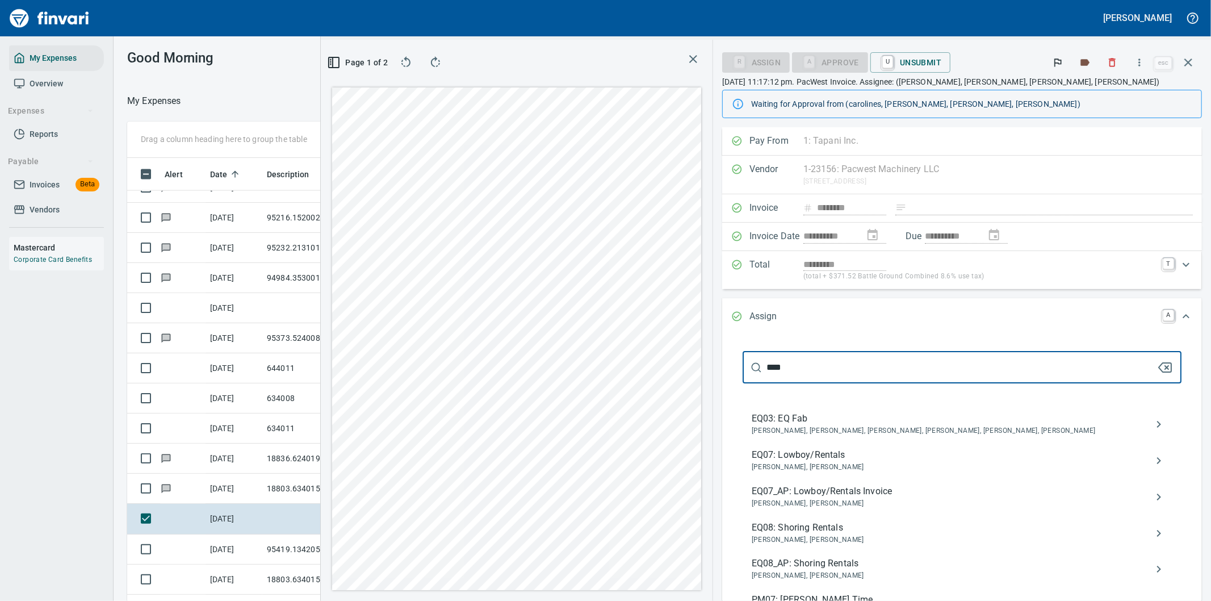
type input "****"
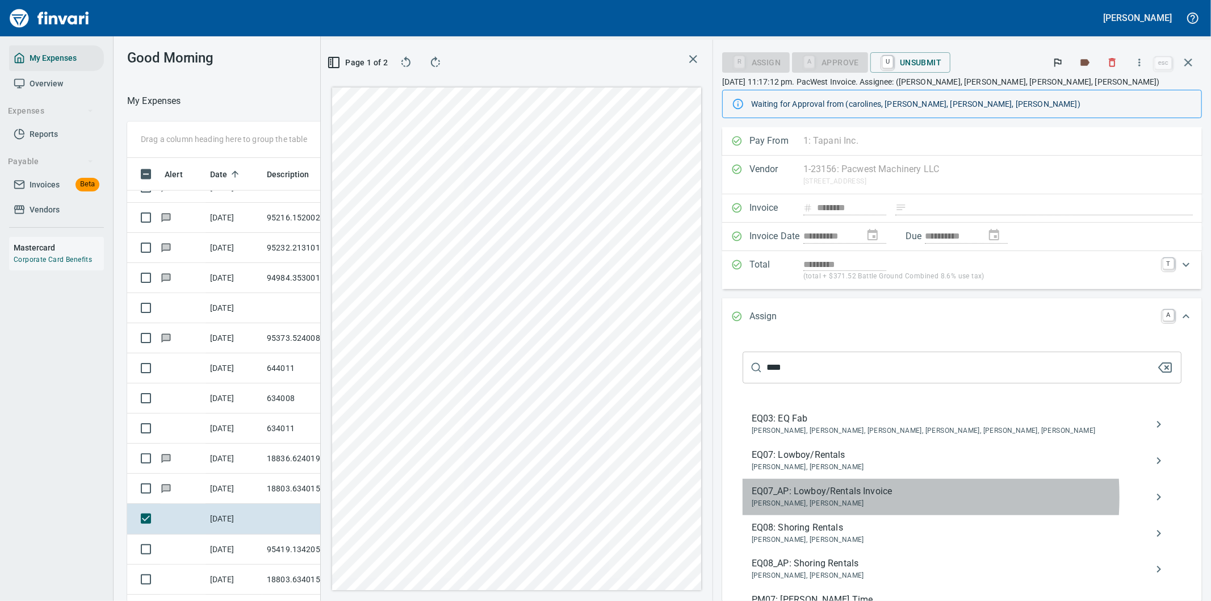
drag, startPoint x: 872, startPoint y: 497, endPoint x: 883, endPoint y: 490, distance: 13.2
click at [870, 497] on span "EQ07_AP: Lowboy/Rentals Invoice" at bounding box center [953, 491] width 402 height 14
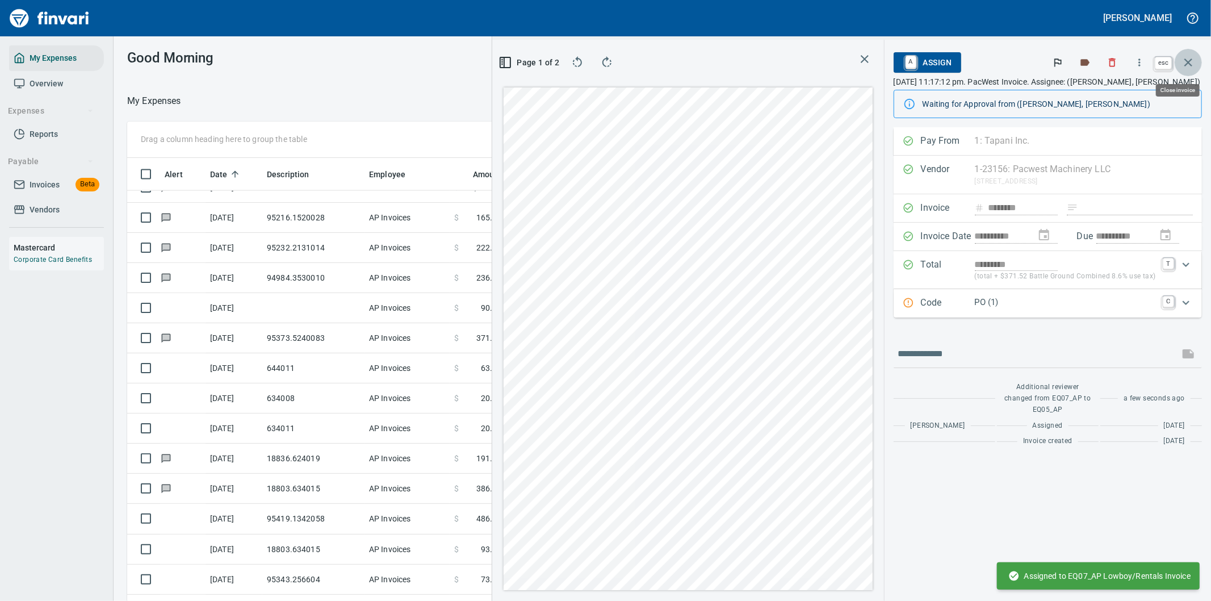
click at [1190, 61] on icon "button" at bounding box center [1188, 62] width 8 height 8
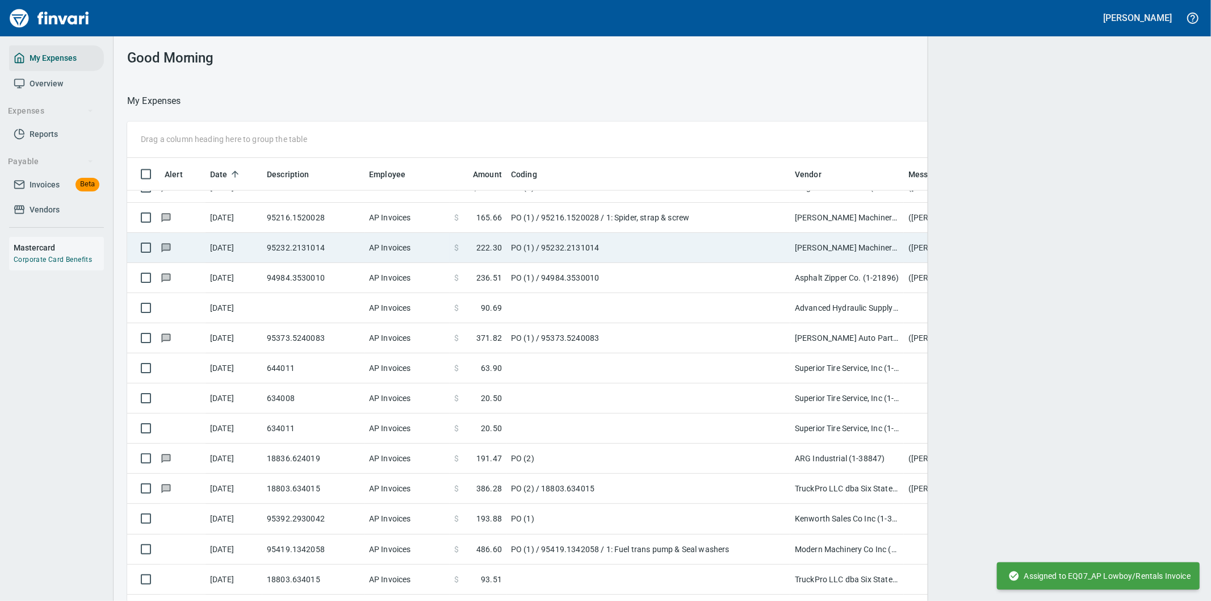
scroll to position [457, 1042]
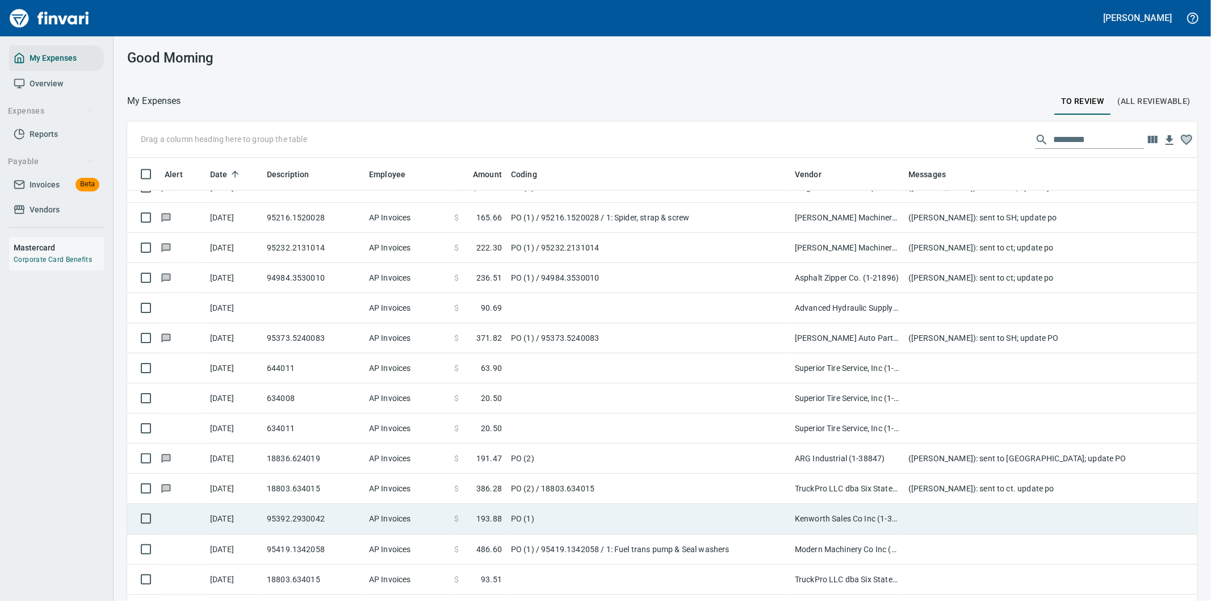
click at [870, 519] on td "Kenworth Sales Co Inc (1-38304)" at bounding box center [847, 518] width 114 height 30
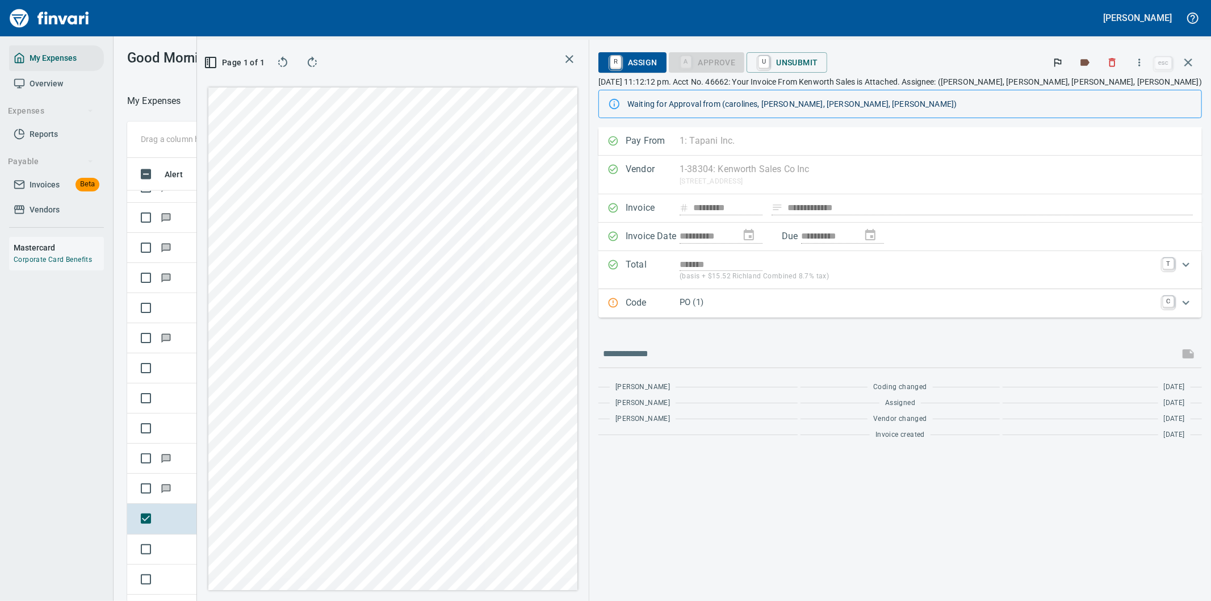
scroll to position [457, 758]
click at [792, 396] on div "**********" at bounding box center [704, 320] width 1014 height 561
click at [1189, 61] on icon "button" at bounding box center [1188, 62] width 8 height 8
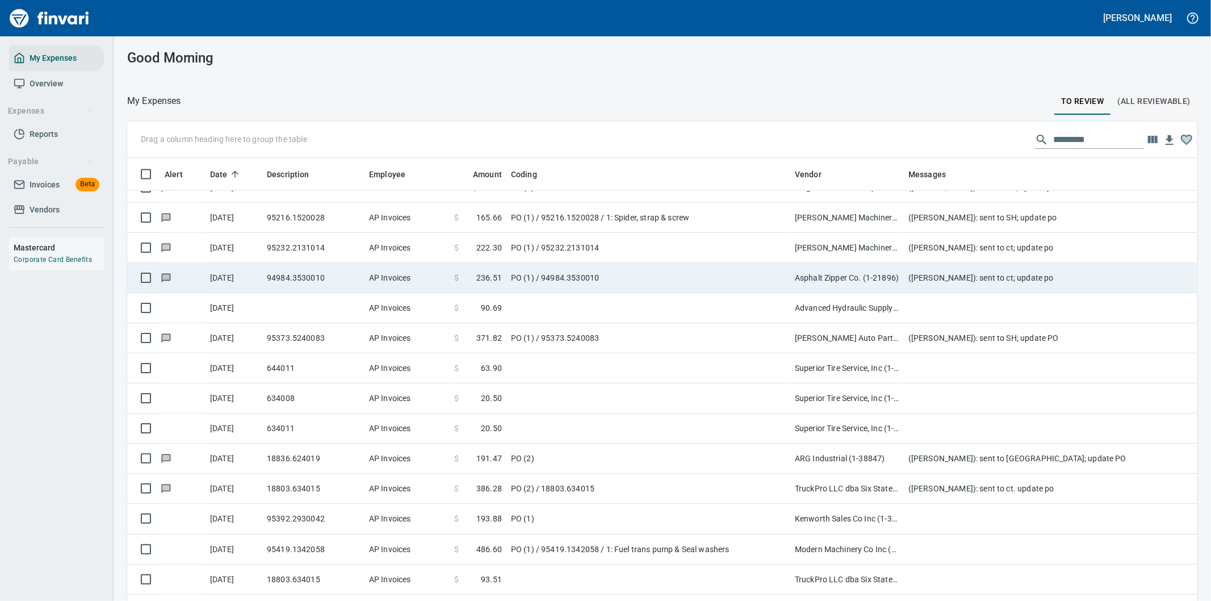
scroll to position [457, 1042]
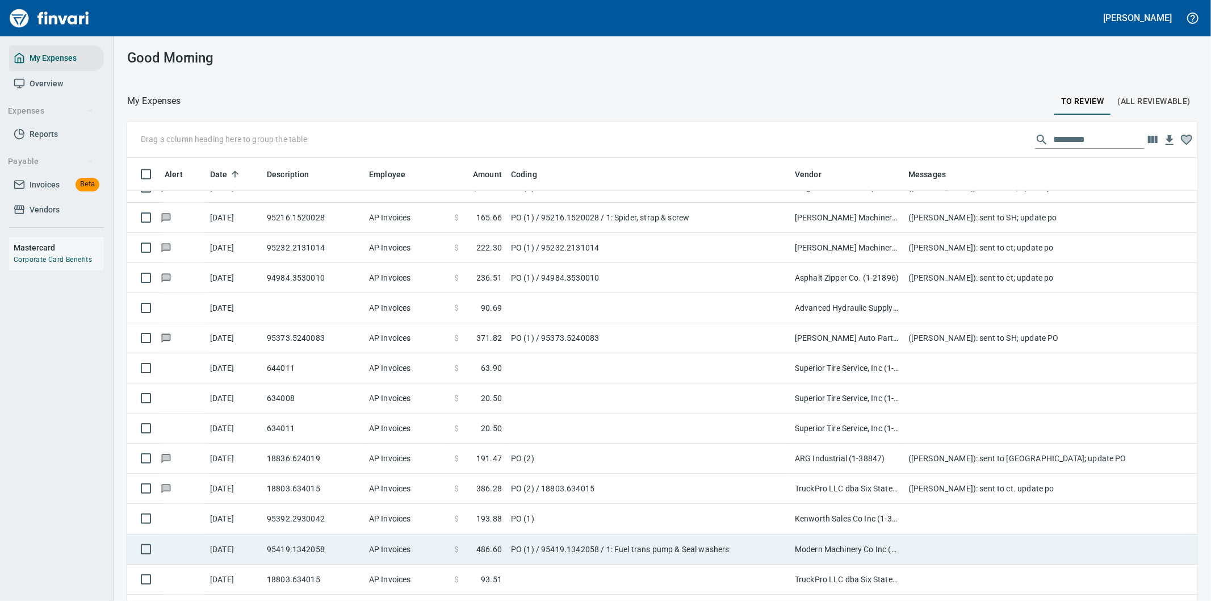
click at [654, 548] on td "PO (1) / 95419.1342058 / 1: Fuel trans pump & Seal washers" at bounding box center [648, 549] width 284 height 30
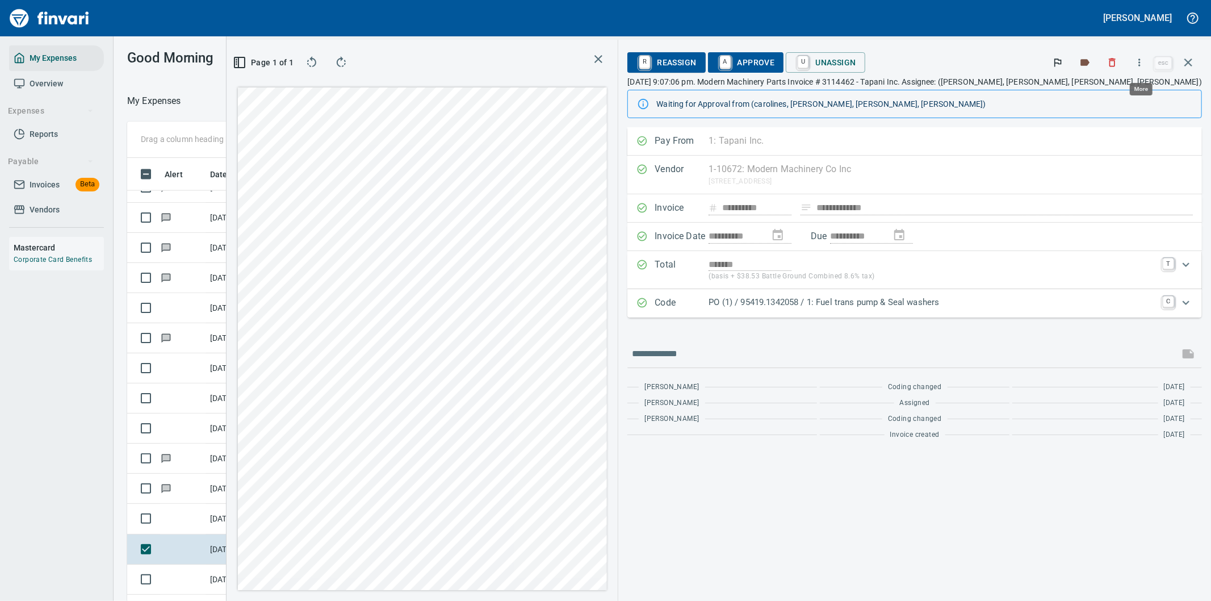
scroll to position [457, 758]
click at [1139, 62] on icon "button" at bounding box center [1139, 62] width 11 height 11
click at [1110, 89] on span "Download" at bounding box center [1137, 96] width 109 height 14
click at [807, 354] on input "text" at bounding box center [903, 354] width 543 height 18
type input "**********"
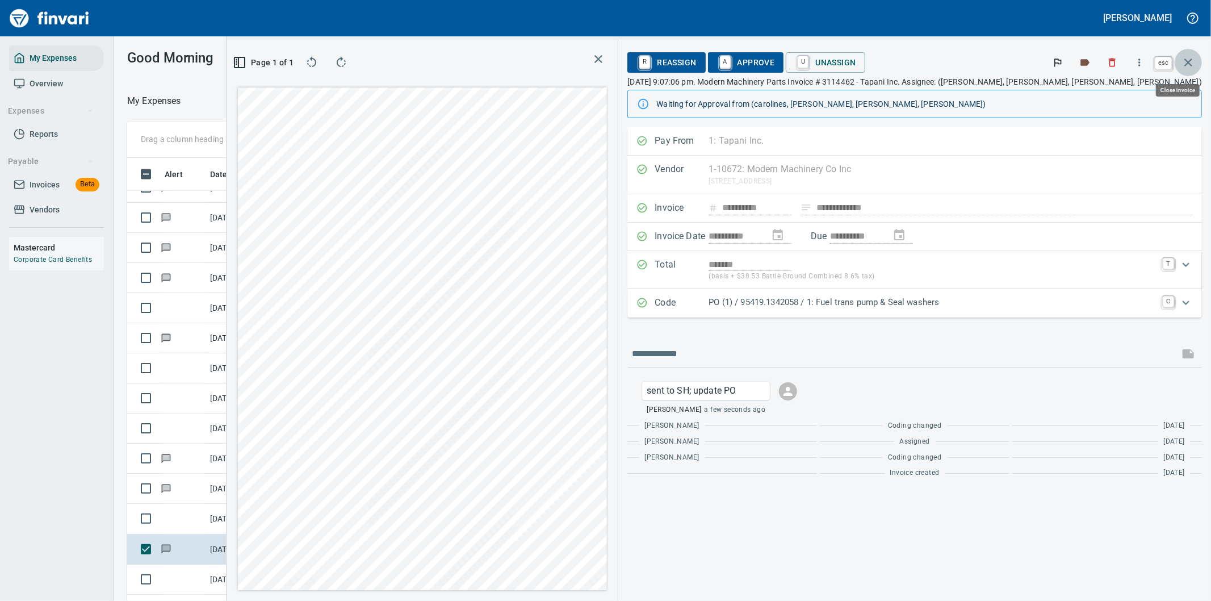
click at [1185, 57] on icon "button" at bounding box center [1188, 63] width 14 height 14
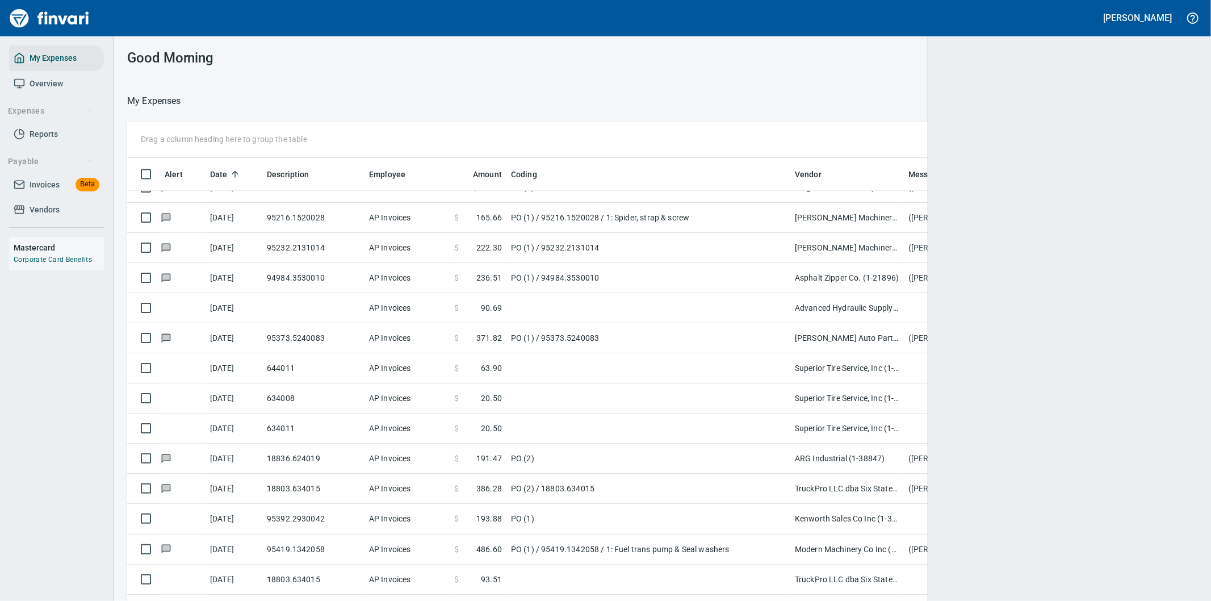
scroll to position [457, 1041]
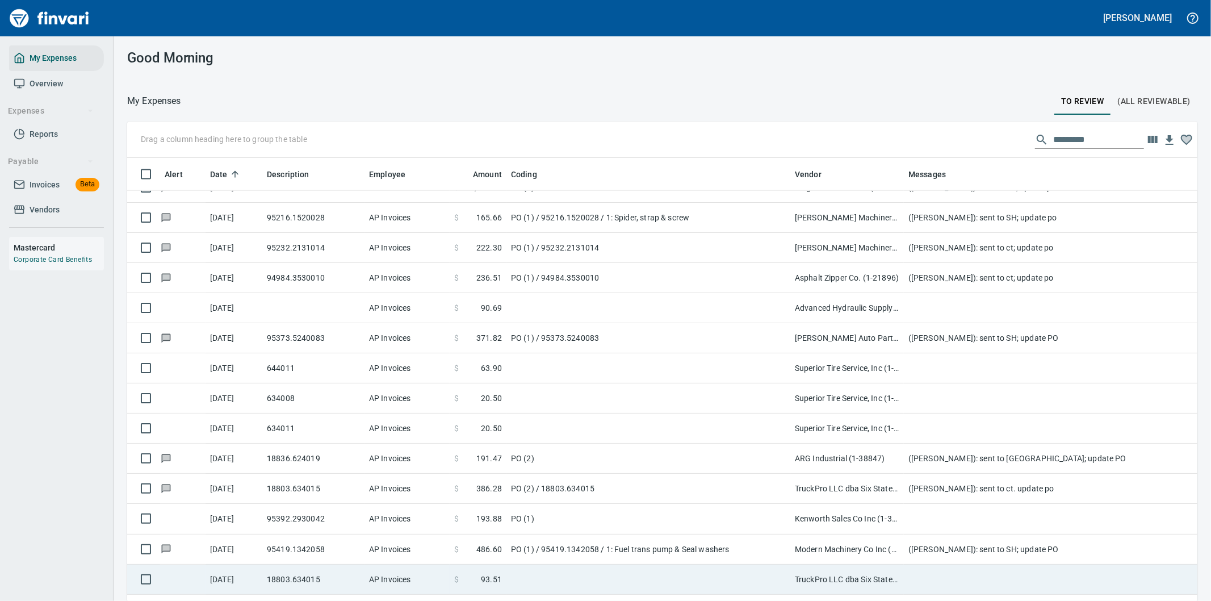
click at [920, 581] on td at bounding box center [1131, 579] width 454 height 30
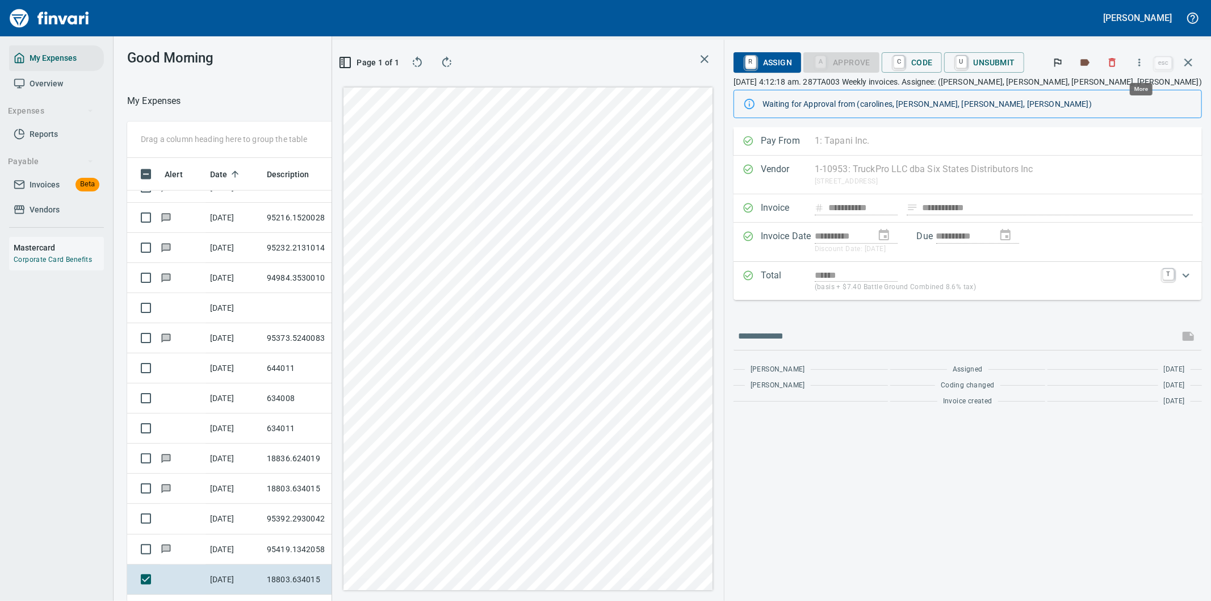
scroll to position [457, 758]
click at [1138, 58] on icon "button" at bounding box center [1139, 62] width 11 height 11
click at [1105, 95] on span "Download" at bounding box center [1137, 96] width 109 height 14
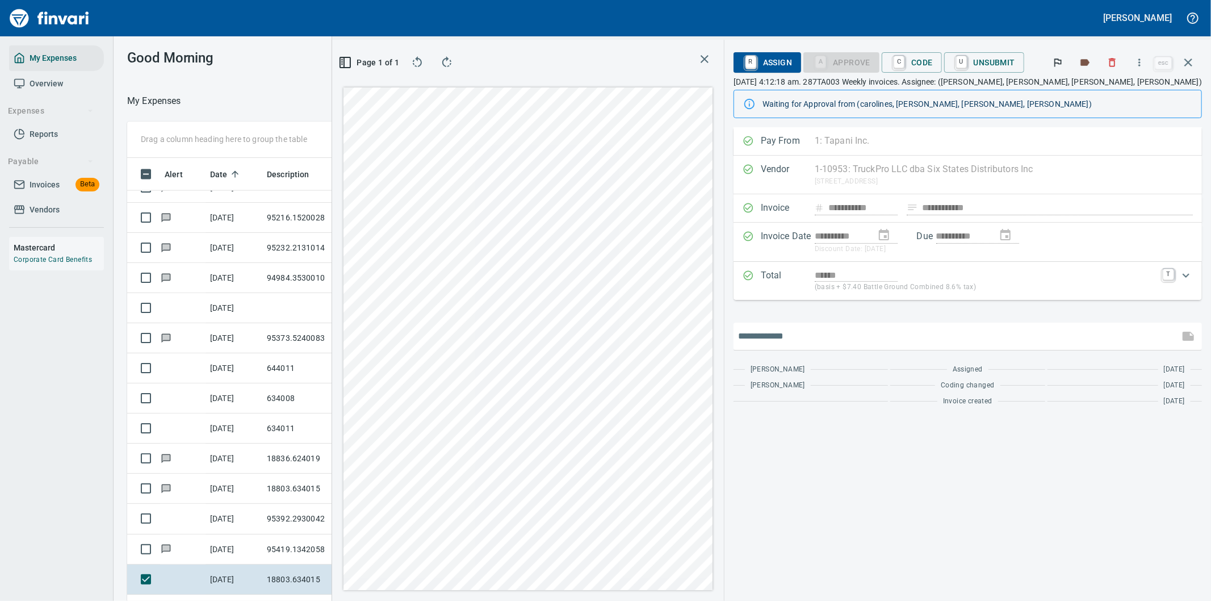
click at [809, 336] on input "text" at bounding box center [956, 336] width 437 height 18
type input "**********"
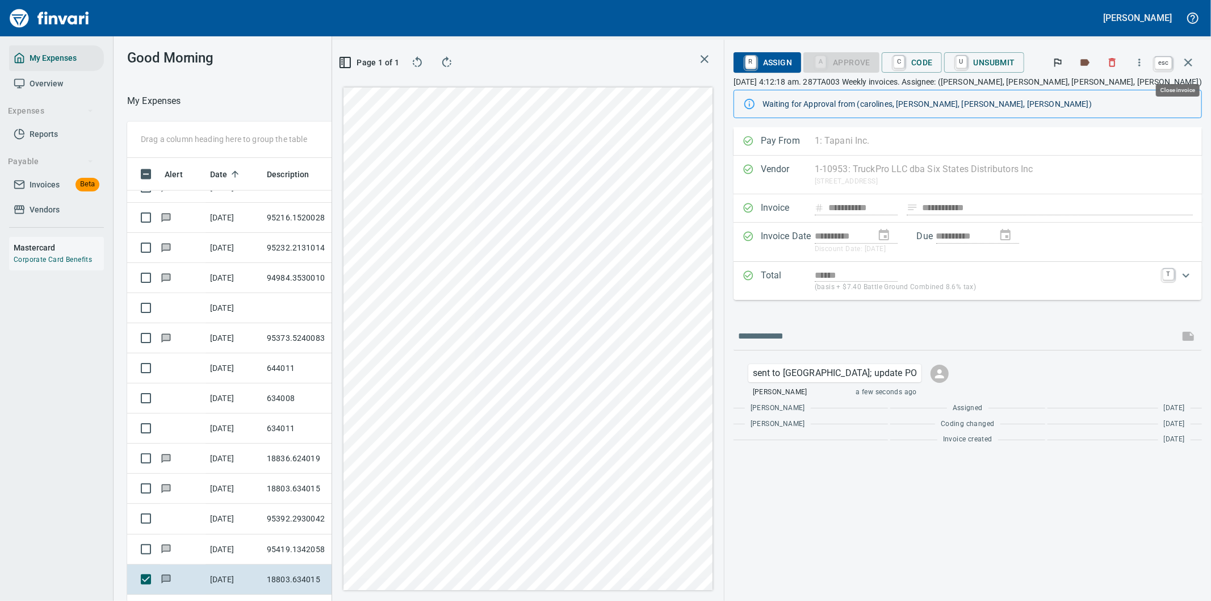
click at [1186, 60] on icon "button" at bounding box center [1188, 62] width 8 height 8
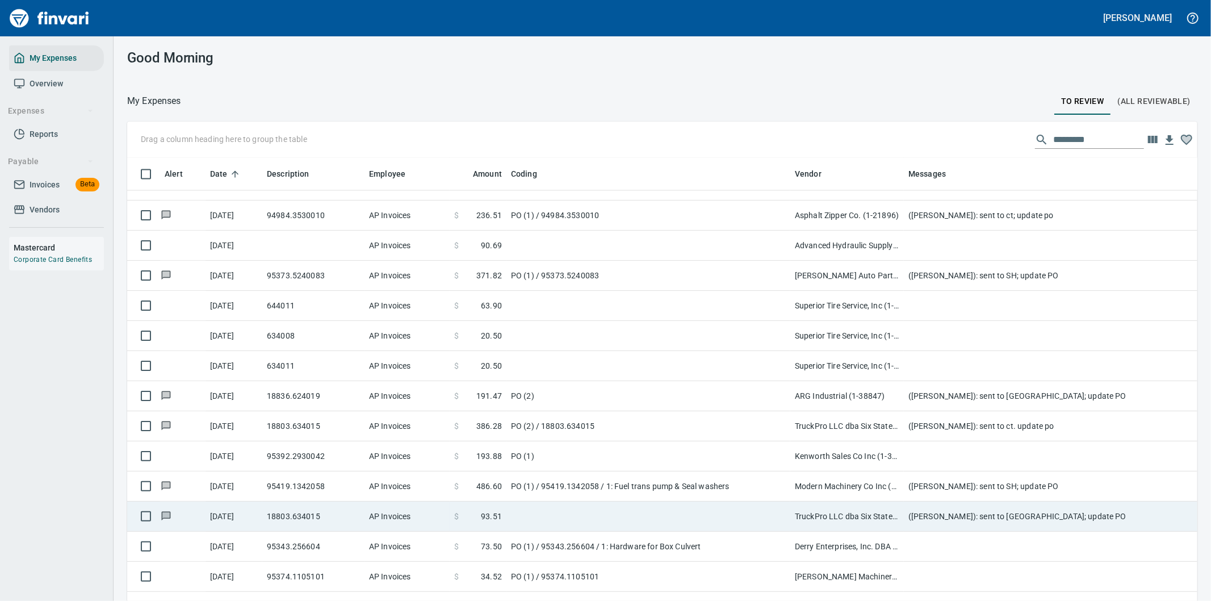
scroll to position [1892, 0]
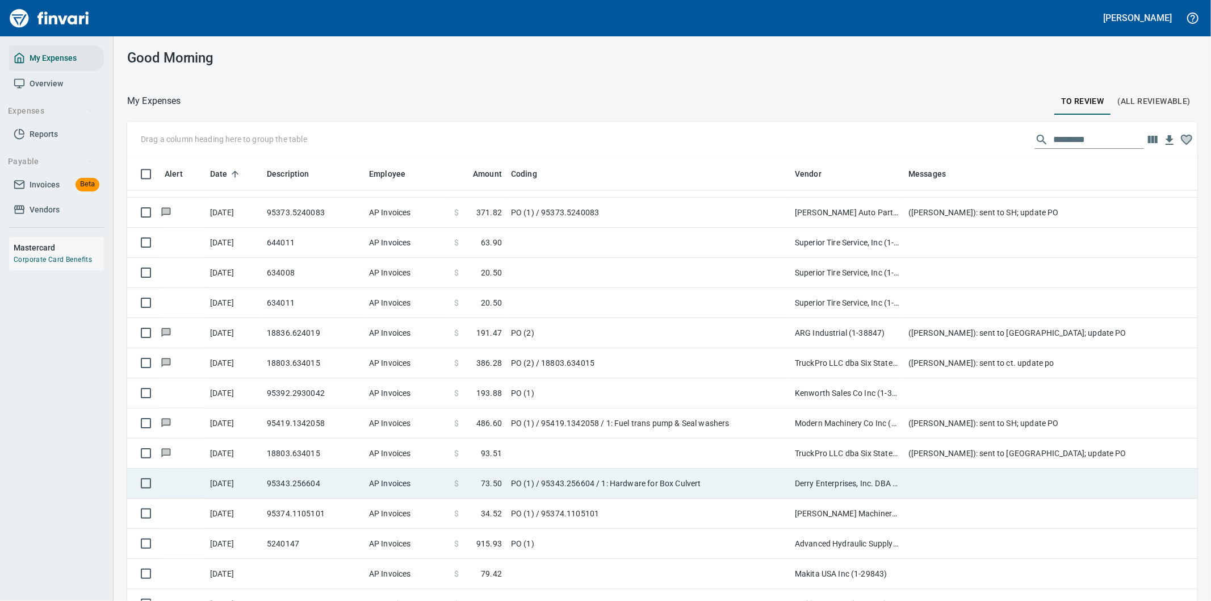
click at [926, 486] on td at bounding box center [1131, 483] width 454 height 30
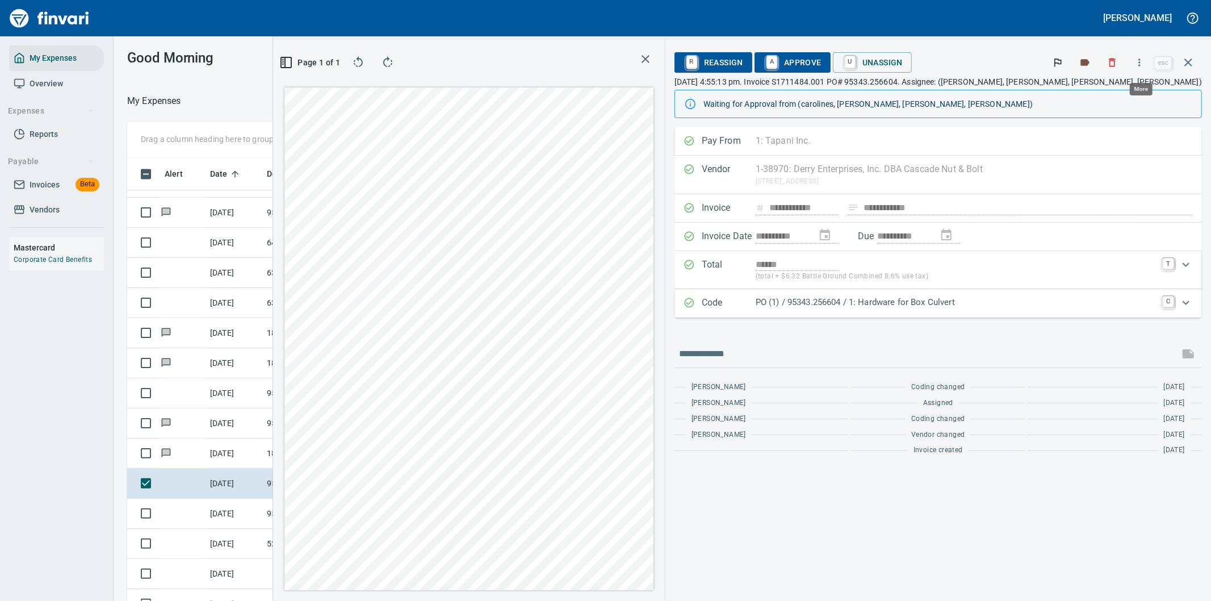
scroll to position [457, 758]
click at [1140, 60] on icon "button" at bounding box center [1139, 62] width 11 height 11
click at [1081, 98] on div at bounding box center [1074, 96] width 18 height 14
click at [842, 351] on input "text" at bounding box center [927, 354] width 496 height 18
type input "**********"
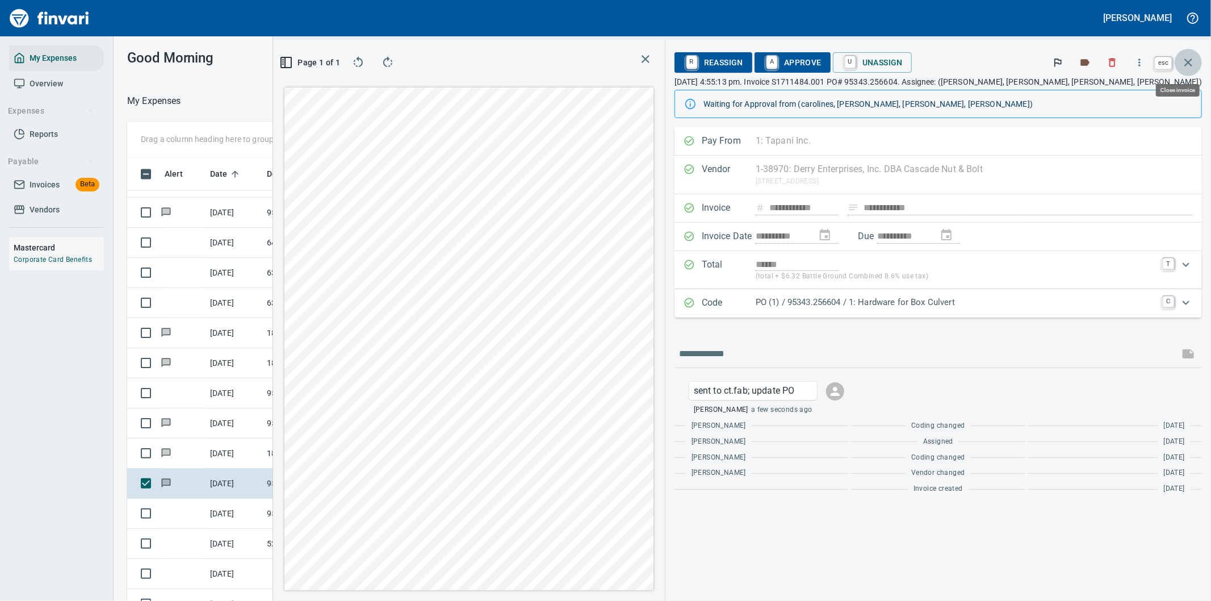
click at [1189, 61] on icon "button" at bounding box center [1188, 62] width 8 height 8
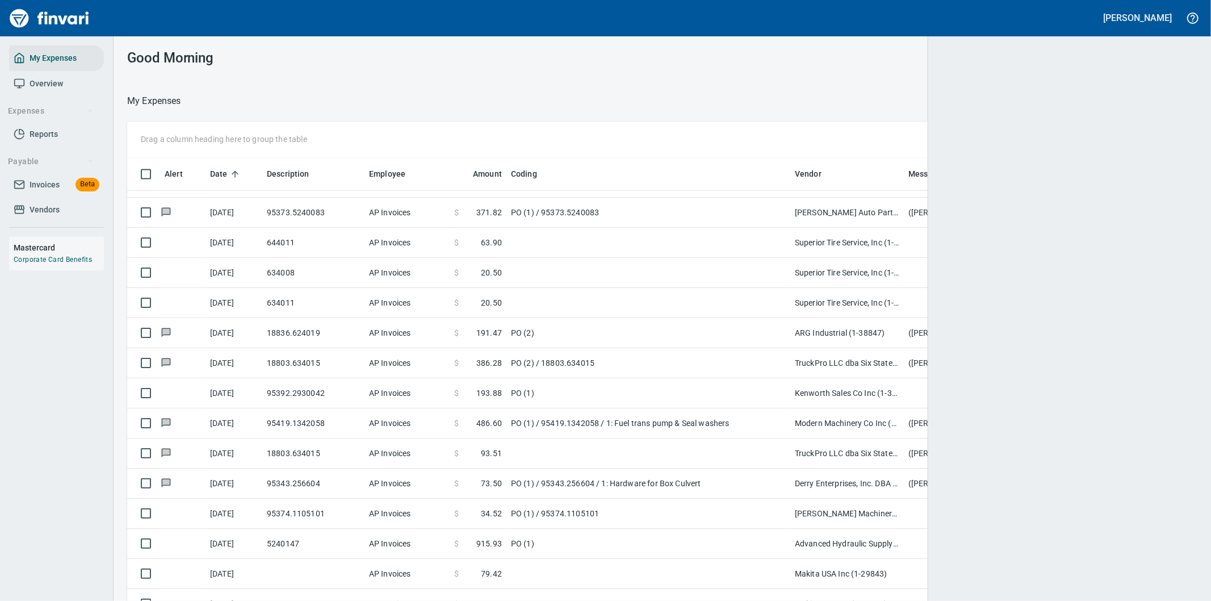
scroll to position [457, 1042]
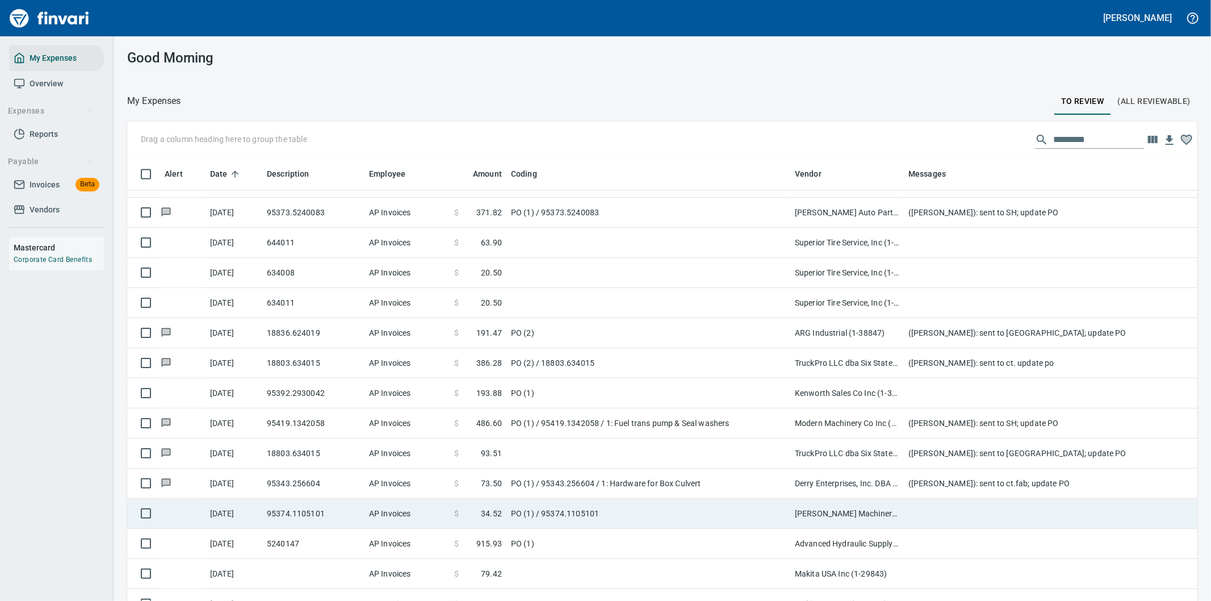
click at [688, 508] on td "PO (1) / 95374.1105101" at bounding box center [648, 513] width 284 height 30
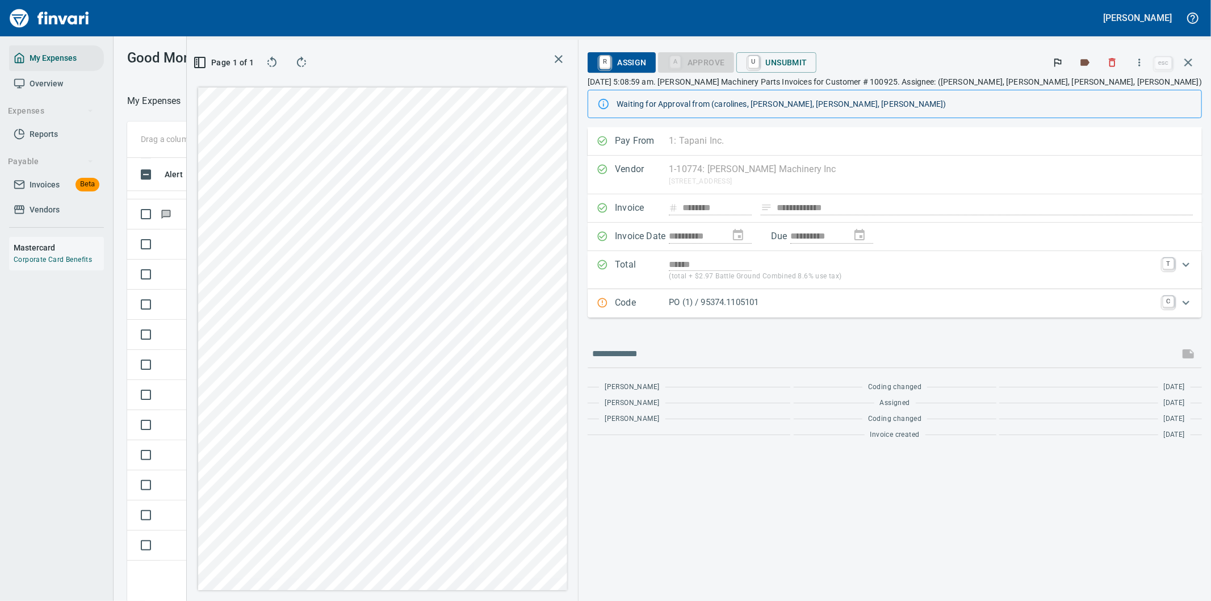
scroll to position [2207, 0]
click at [925, 479] on div "**********" at bounding box center [894, 363] width 632 height 473
click at [884, 428] on div "Leah Wilson Coding changed 12 days ago Leah Wilson Assigned 12 days ago Leah Wi…" at bounding box center [895, 406] width 614 height 77
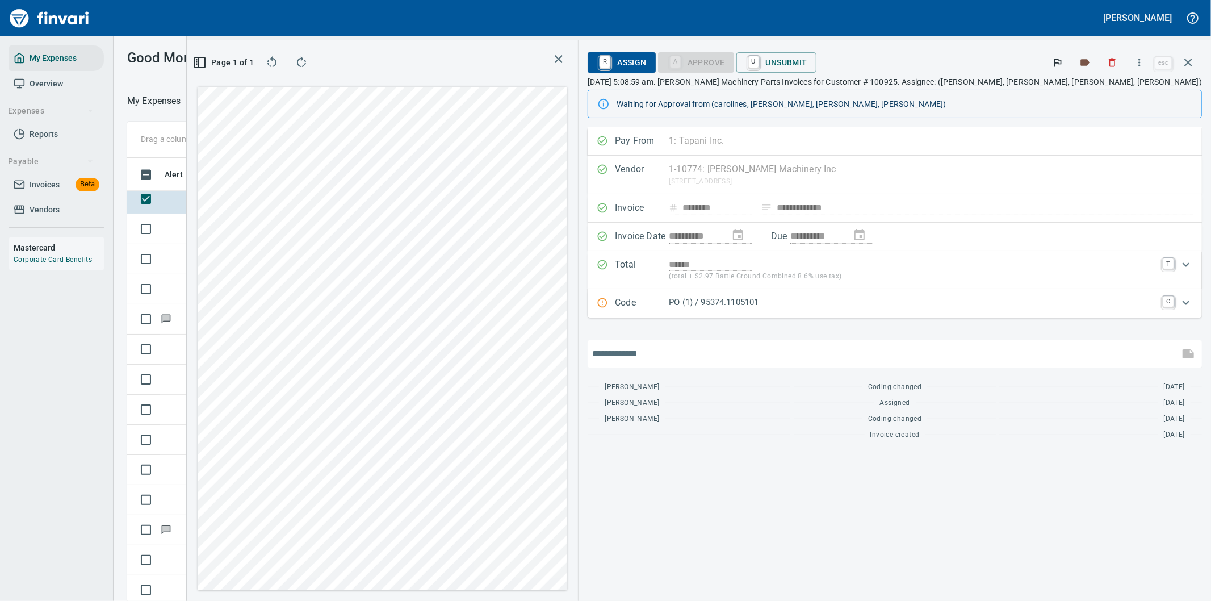
click at [805, 358] on input "text" at bounding box center [883, 354] width 582 height 18
paste input "**********"
type input "*"
click at [1138, 61] on icon "button" at bounding box center [1139, 62] width 11 height 11
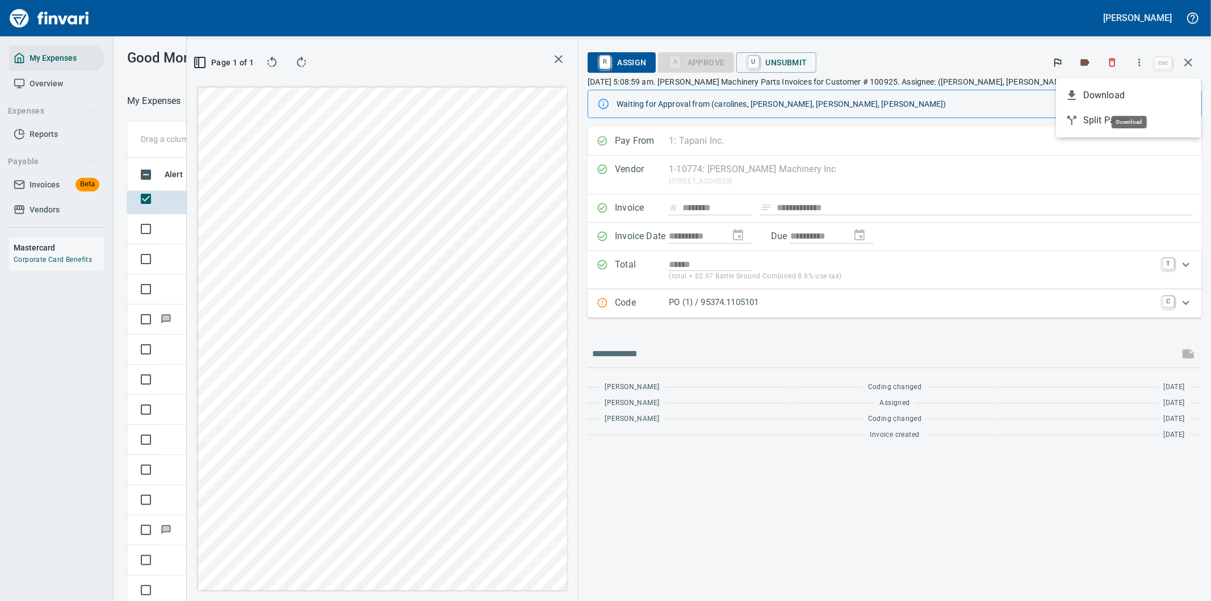
click at [1102, 89] on span "Download" at bounding box center [1137, 96] width 109 height 14
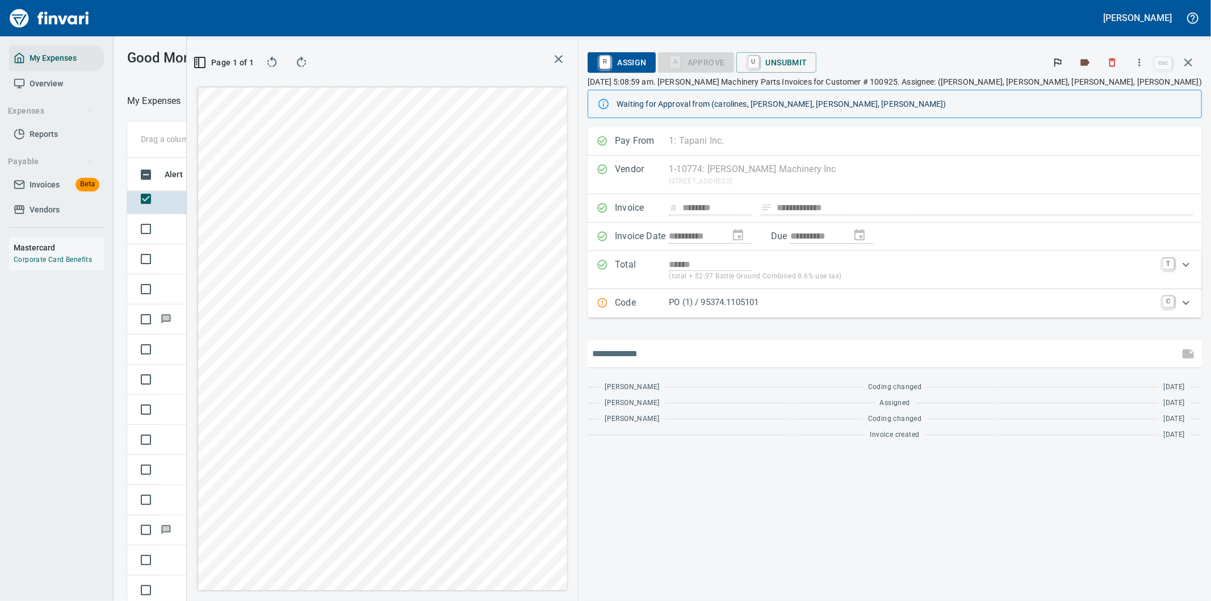
click at [798, 356] on input "text" at bounding box center [883, 354] width 582 height 18
type input "**********"
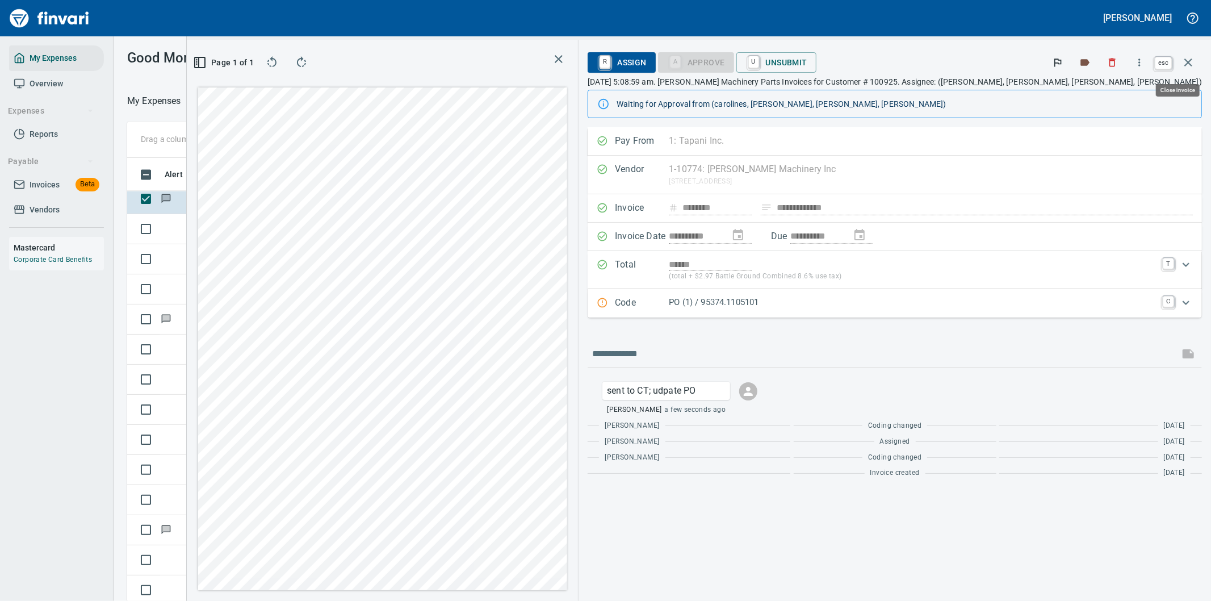
click at [1187, 58] on icon "button" at bounding box center [1188, 63] width 14 height 14
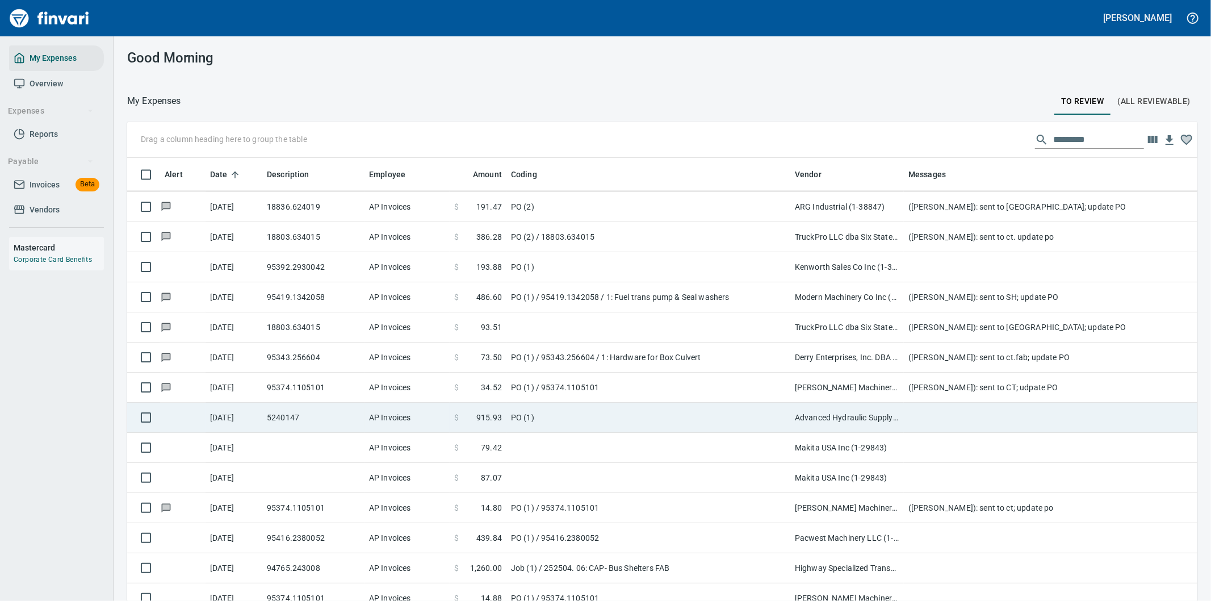
scroll to position [2081, 0]
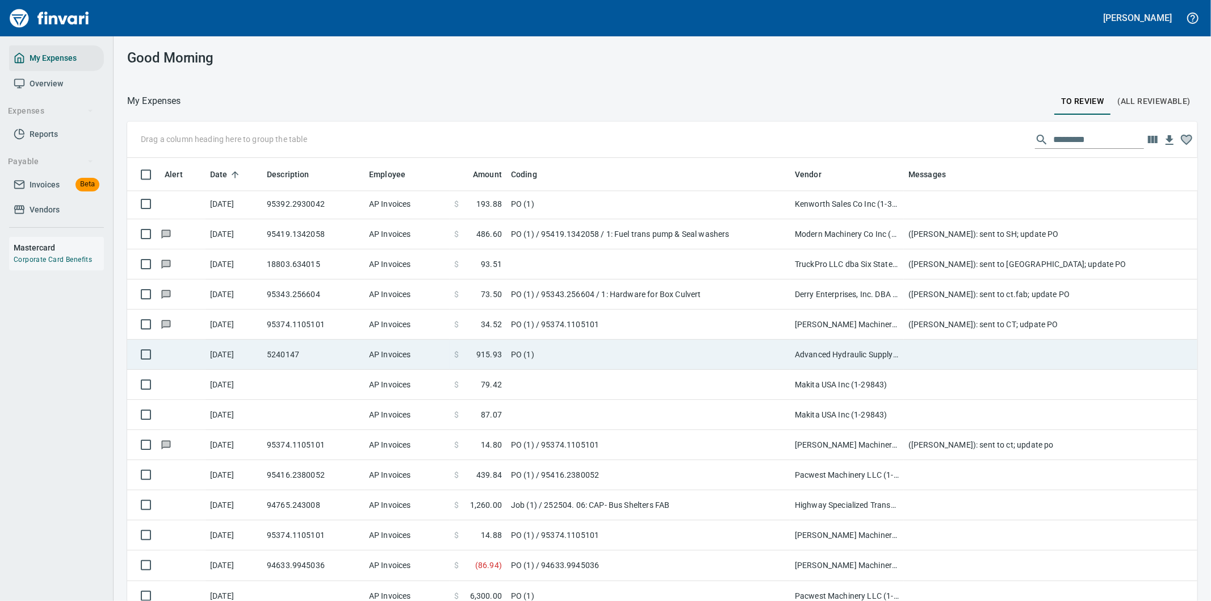
click at [945, 352] on td at bounding box center [1131, 354] width 454 height 30
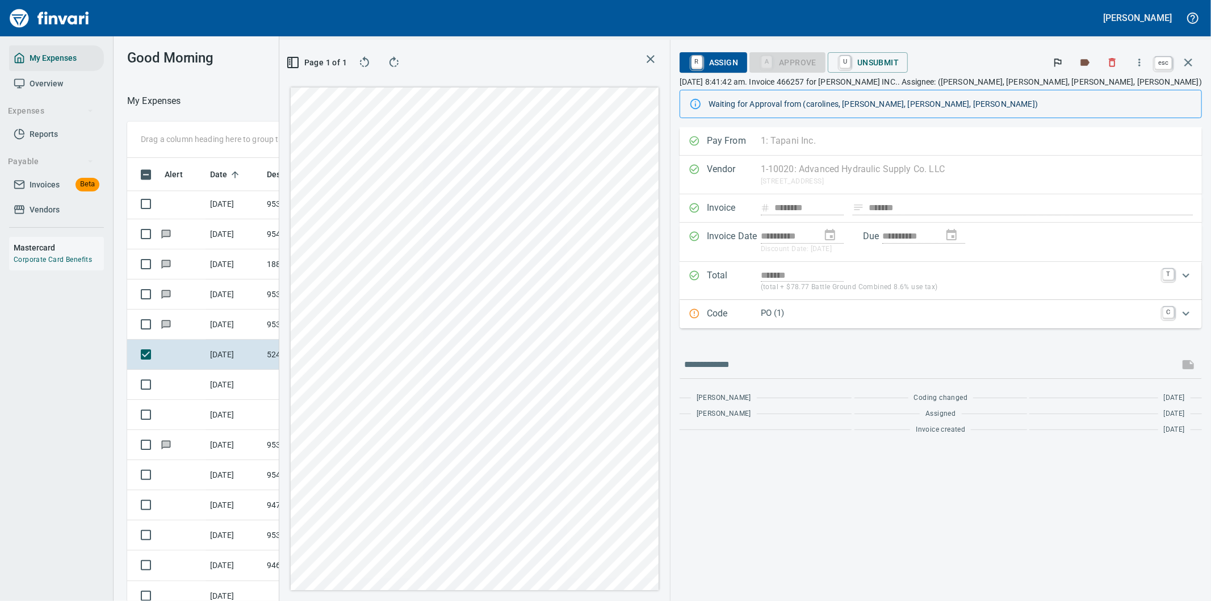
scroll to position [457, 758]
click at [1189, 65] on icon "button" at bounding box center [1188, 63] width 14 height 14
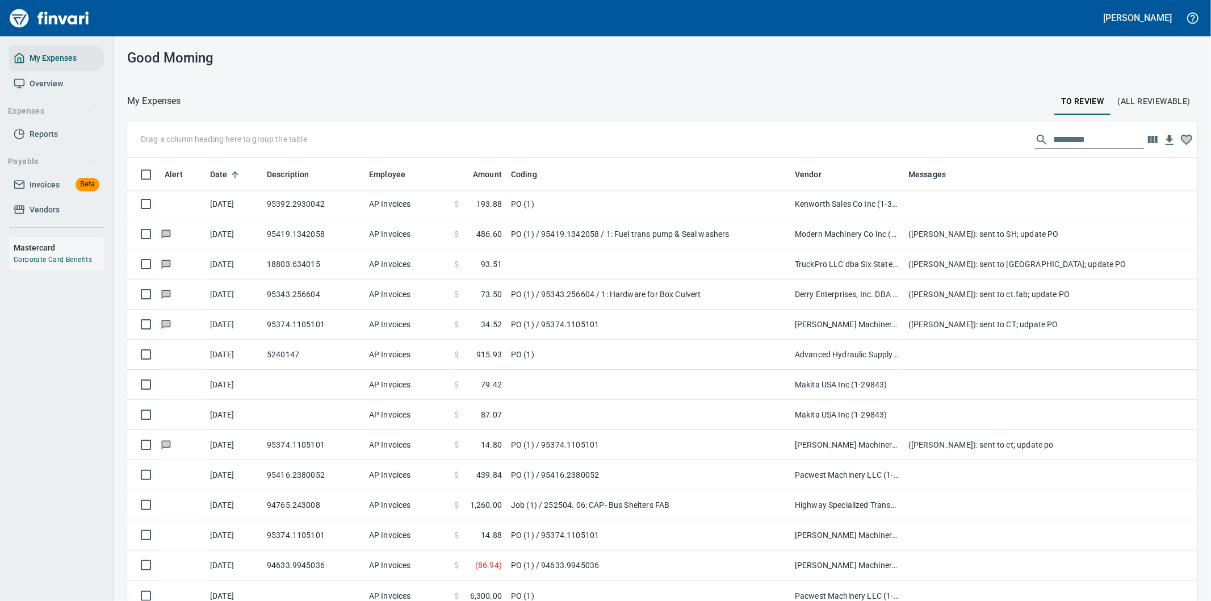
scroll to position [1, 1]
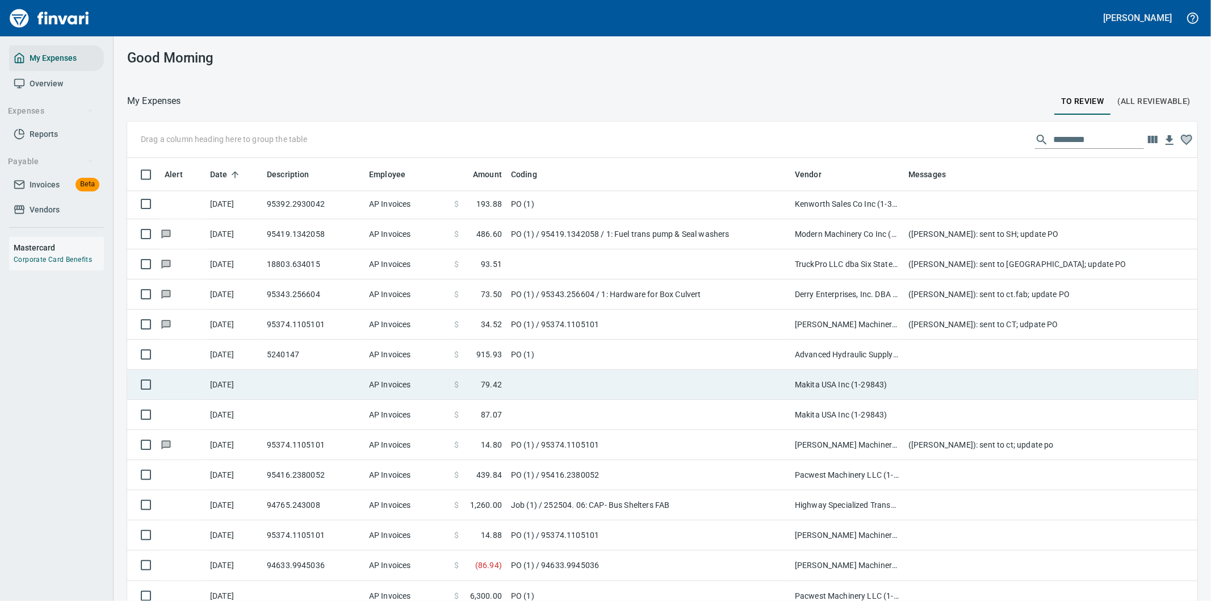
click at [886, 381] on td "Makita USA Inc (1-29843)" at bounding box center [847, 385] width 114 height 30
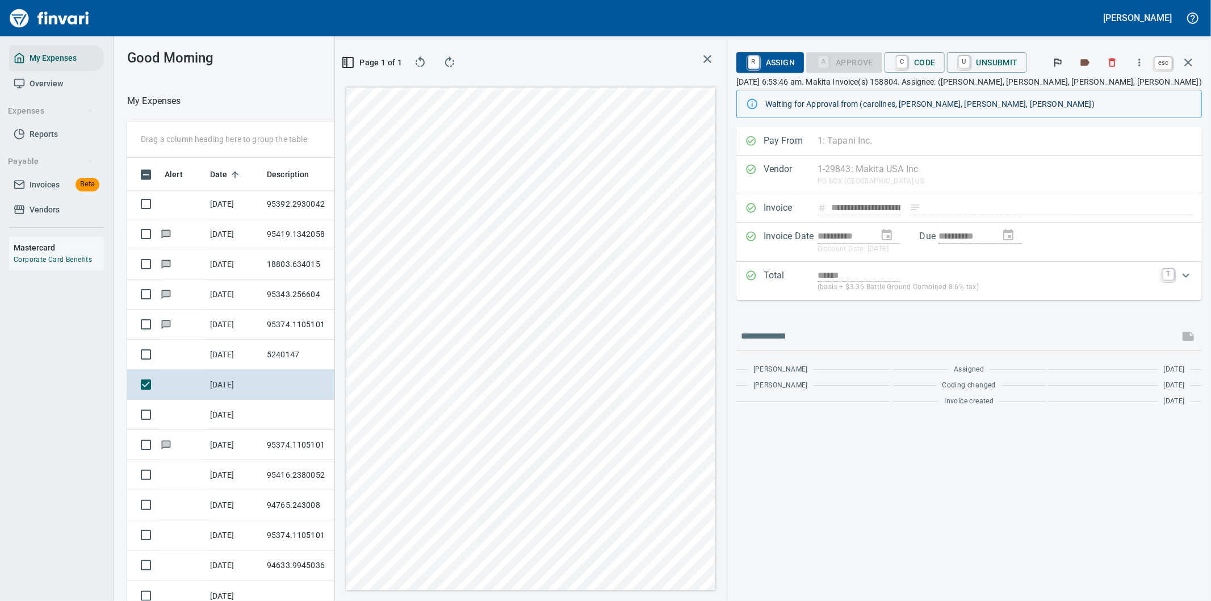
scroll to position [457, 758]
click at [1186, 63] on icon "button" at bounding box center [1188, 63] width 14 height 14
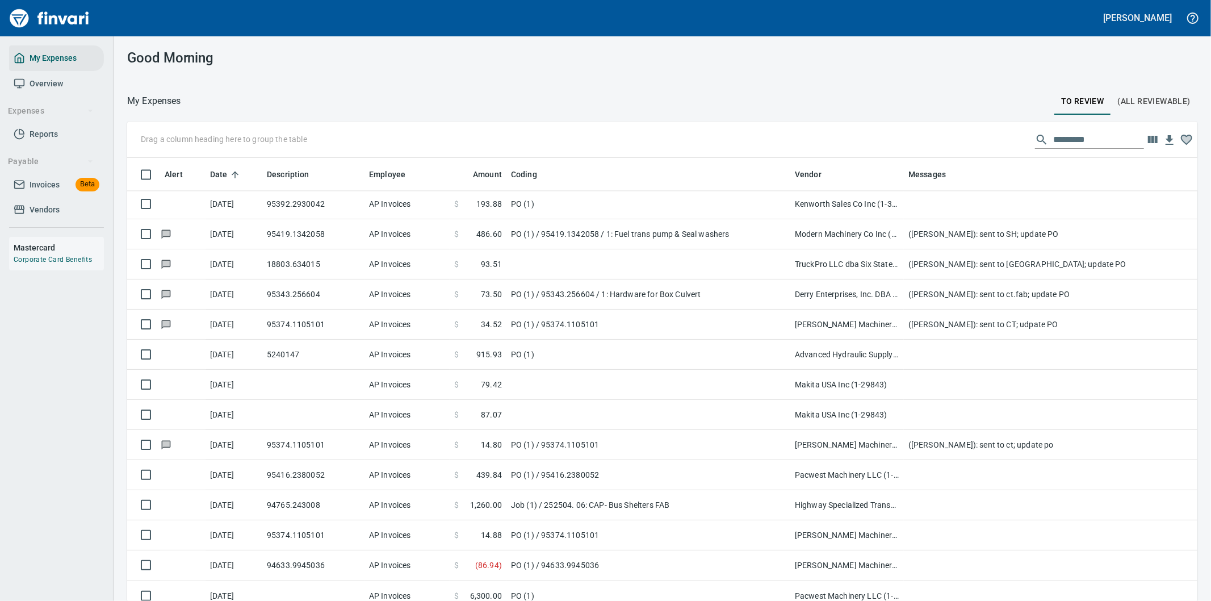
scroll to position [457, 1042]
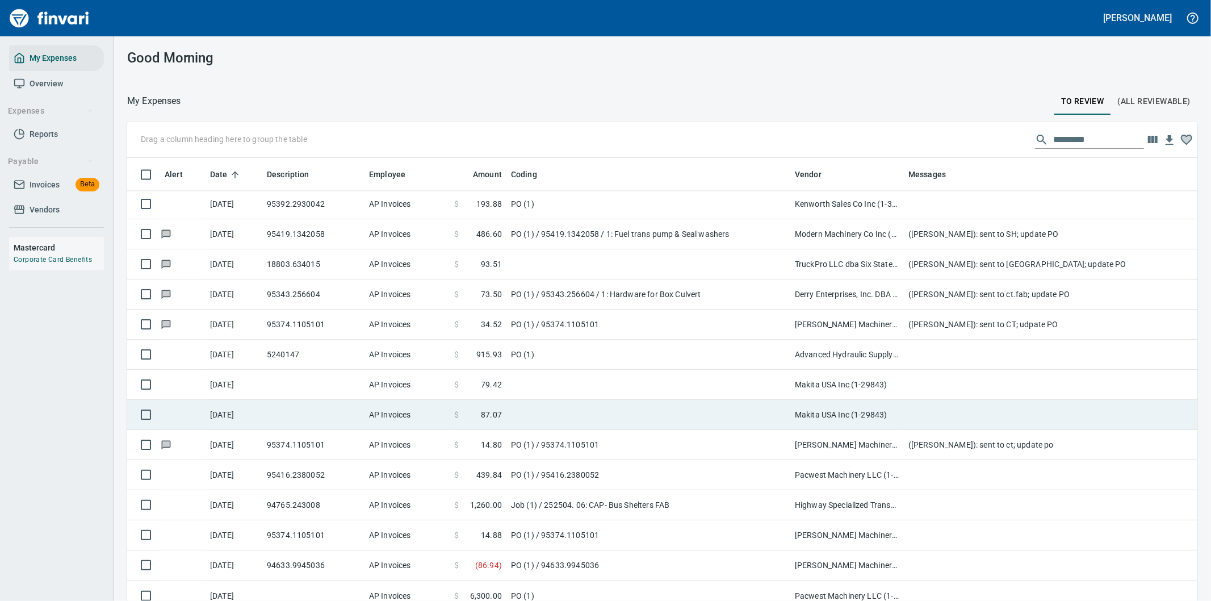
click at [699, 413] on td at bounding box center [648, 415] width 284 height 30
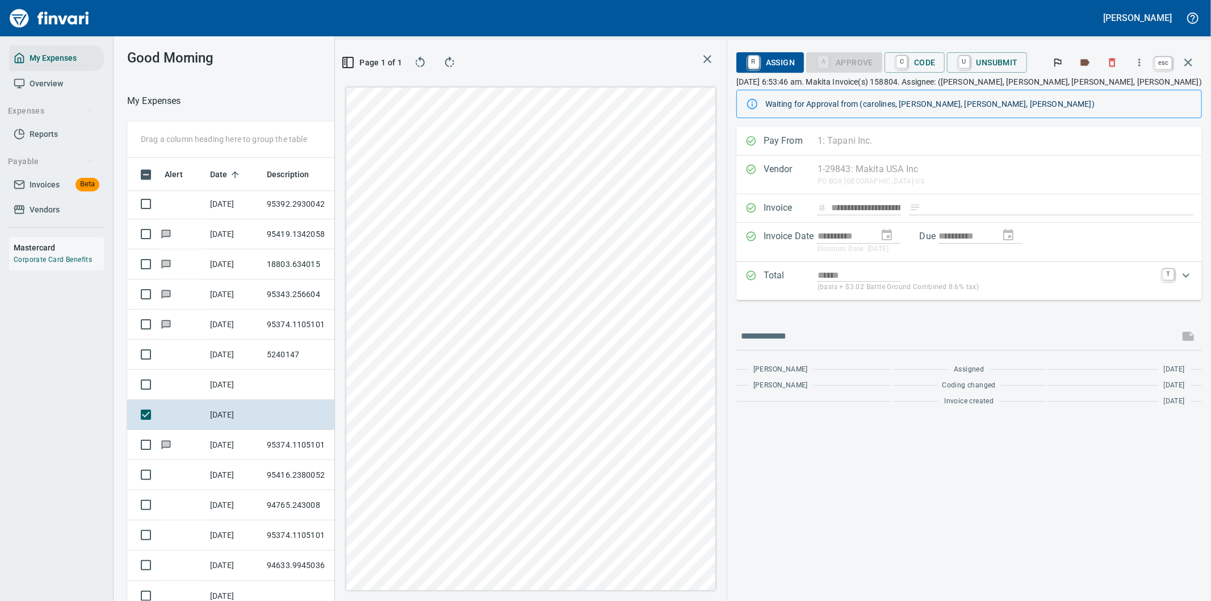
scroll to position [457, 758]
click at [1190, 57] on icon "button" at bounding box center [1188, 63] width 14 height 14
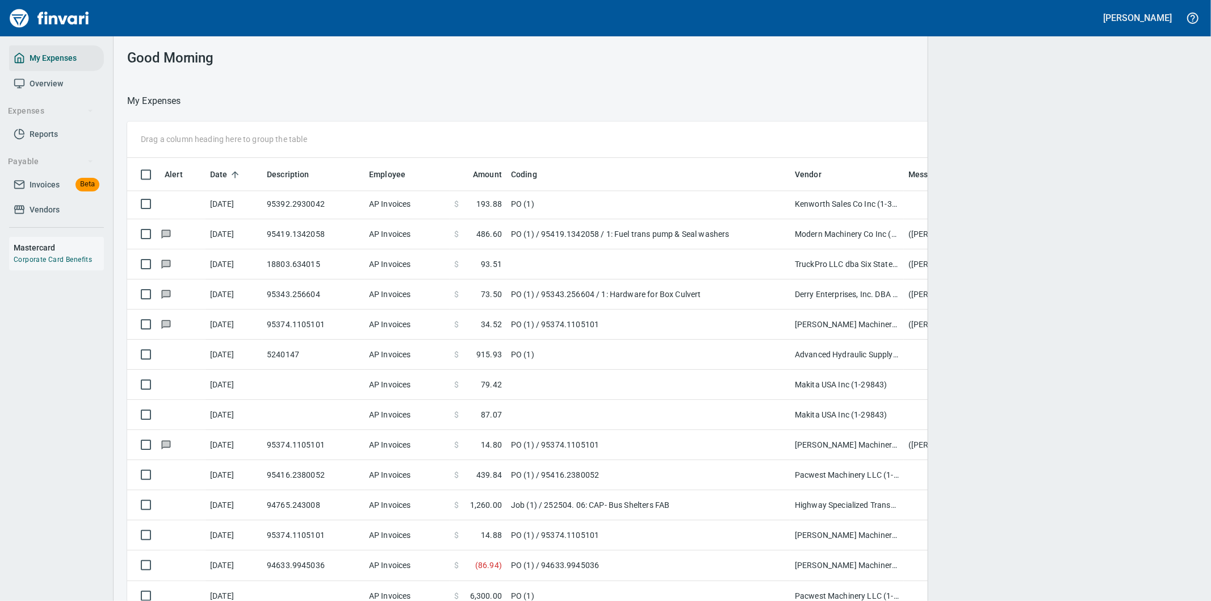
scroll to position [457, 1034]
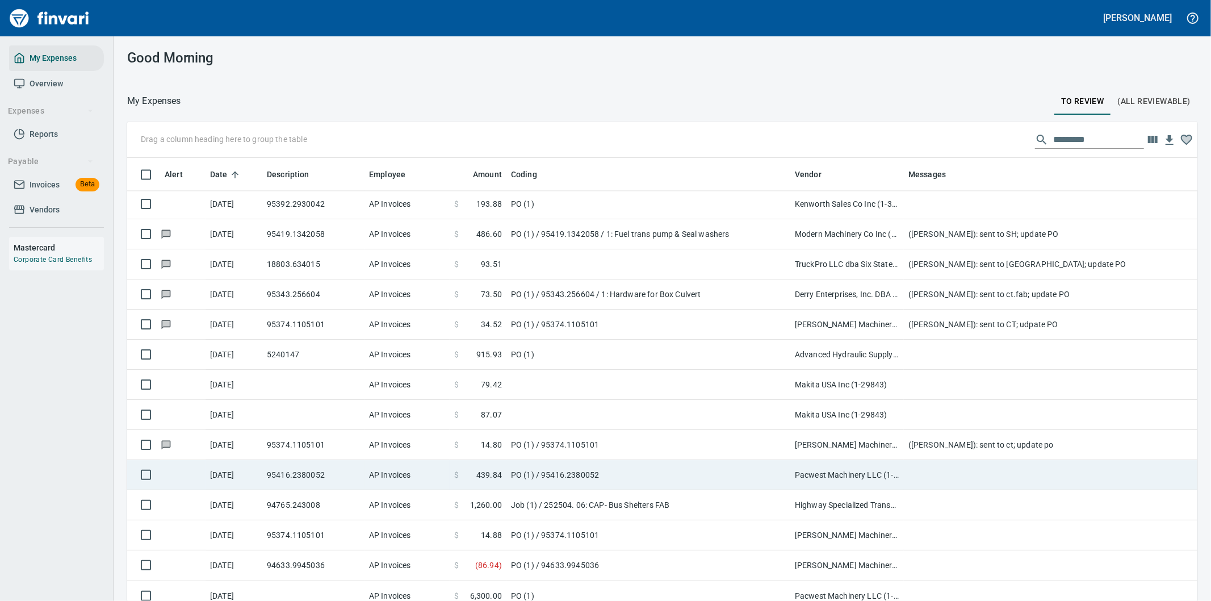
click at [756, 473] on td "PO (1) / 95416.2380052" at bounding box center [648, 475] width 284 height 30
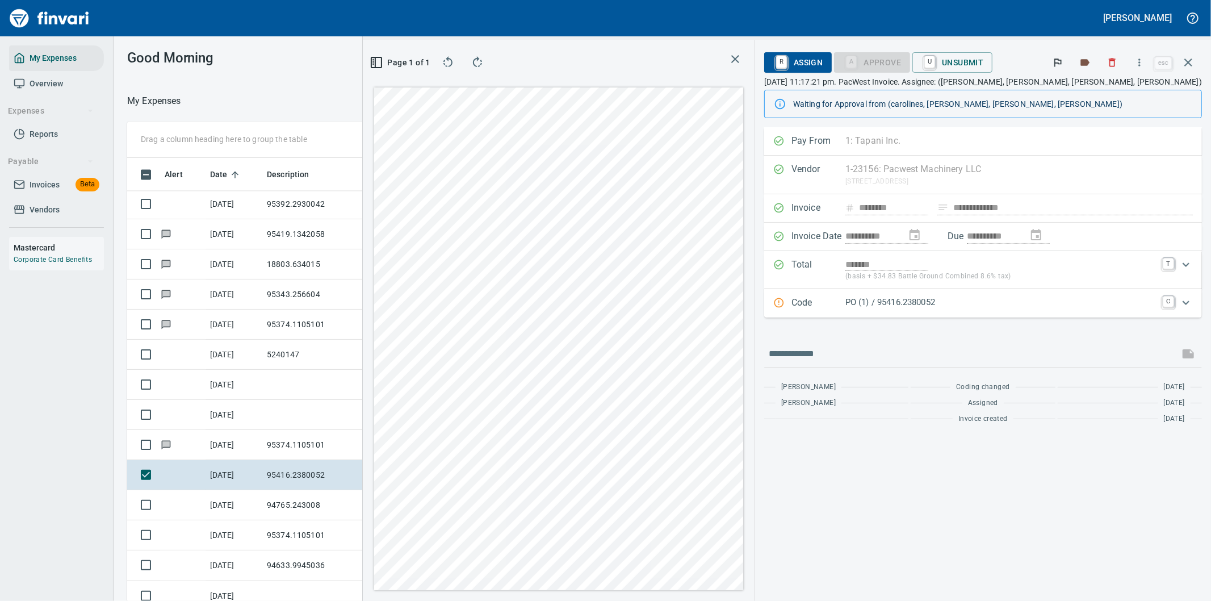
scroll to position [457, 758]
click at [1139, 65] on icon "button" at bounding box center [1139, 62] width 11 height 11
click at [1107, 91] on span "Download" at bounding box center [1137, 96] width 109 height 14
click at [893, 356] on input "text" at bounding box center [972, 354] width 406 height 18
type input "**********"
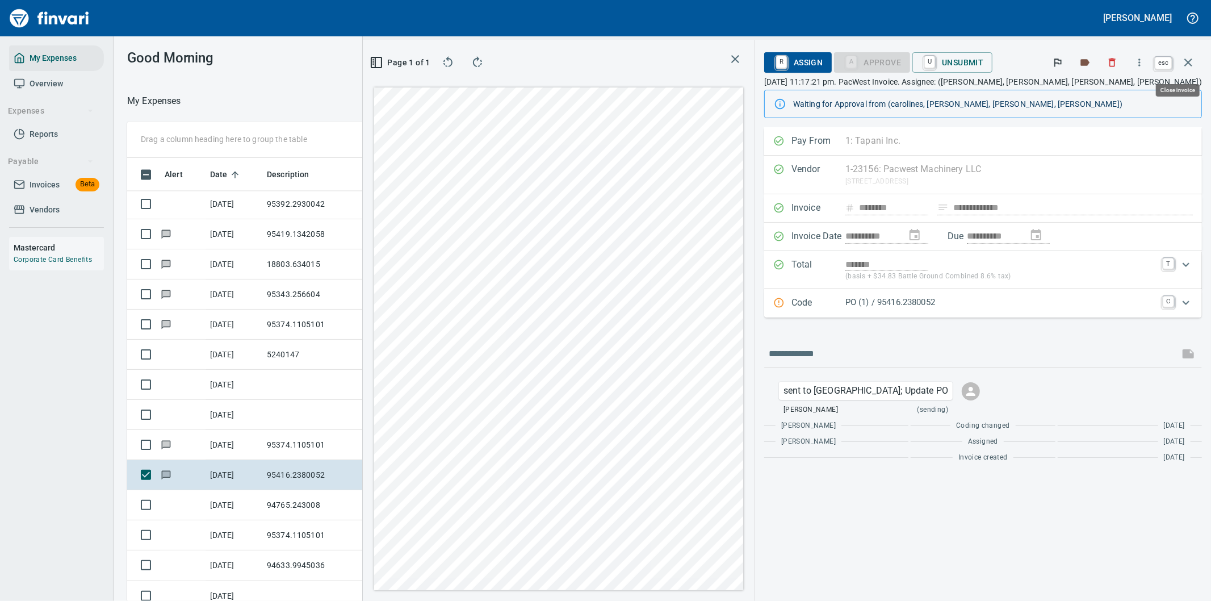
click at [1186, 59] on icon "button" at bounding box center [1188, 63] width 14 height 14
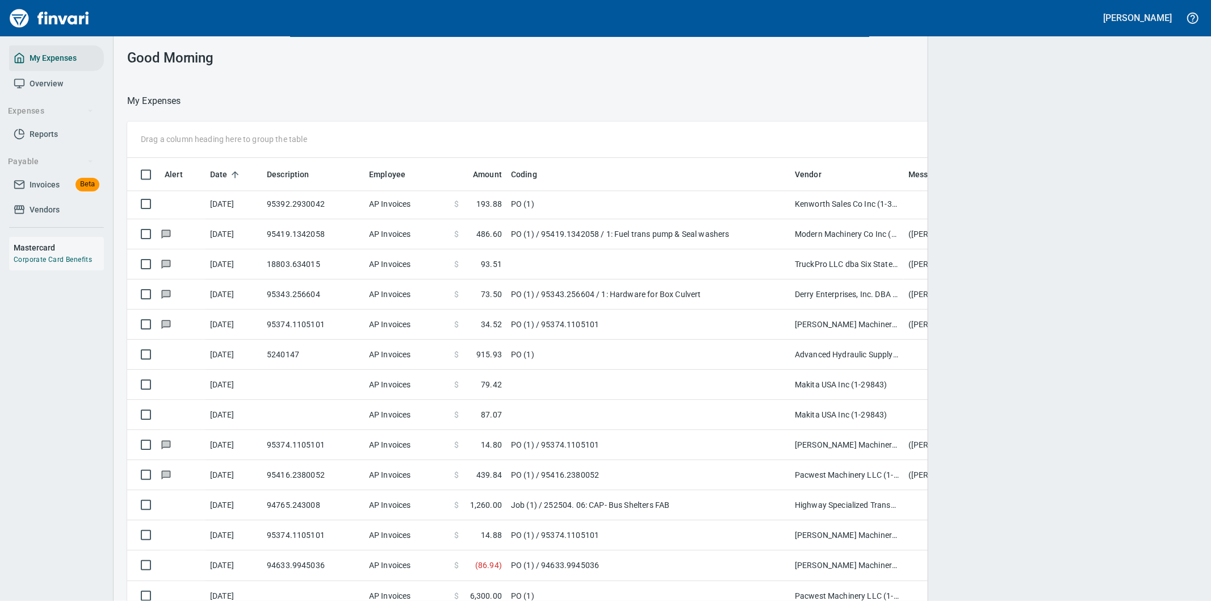
scroll to position [457, 1042]
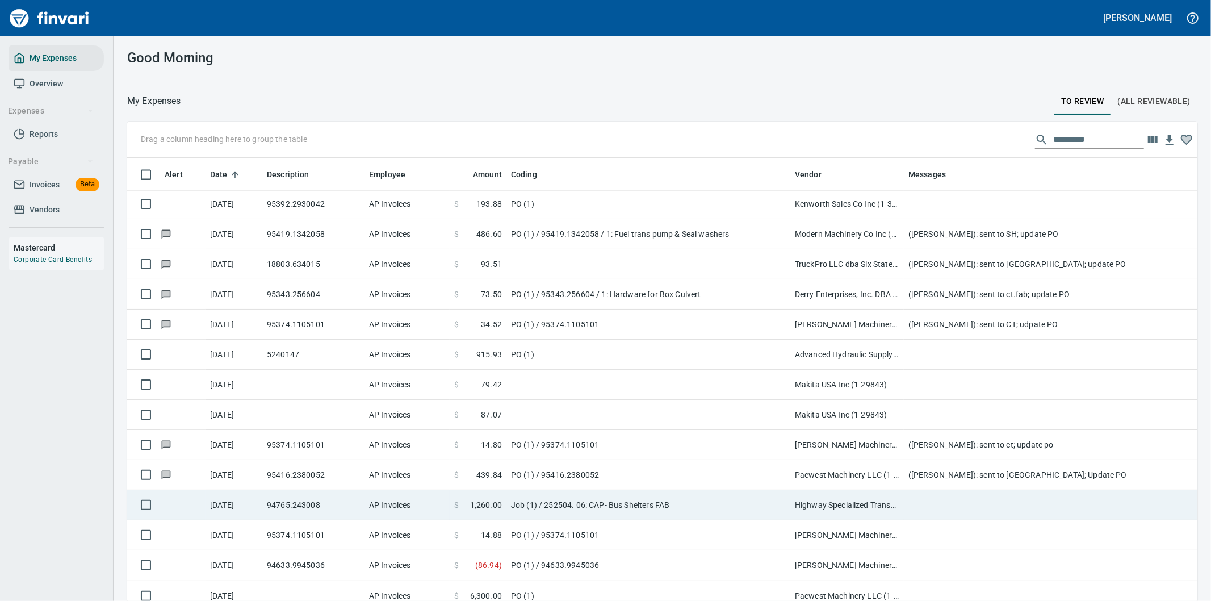
click at [921, 507] on td at bounding box center [1131, 505] width 454 height 30
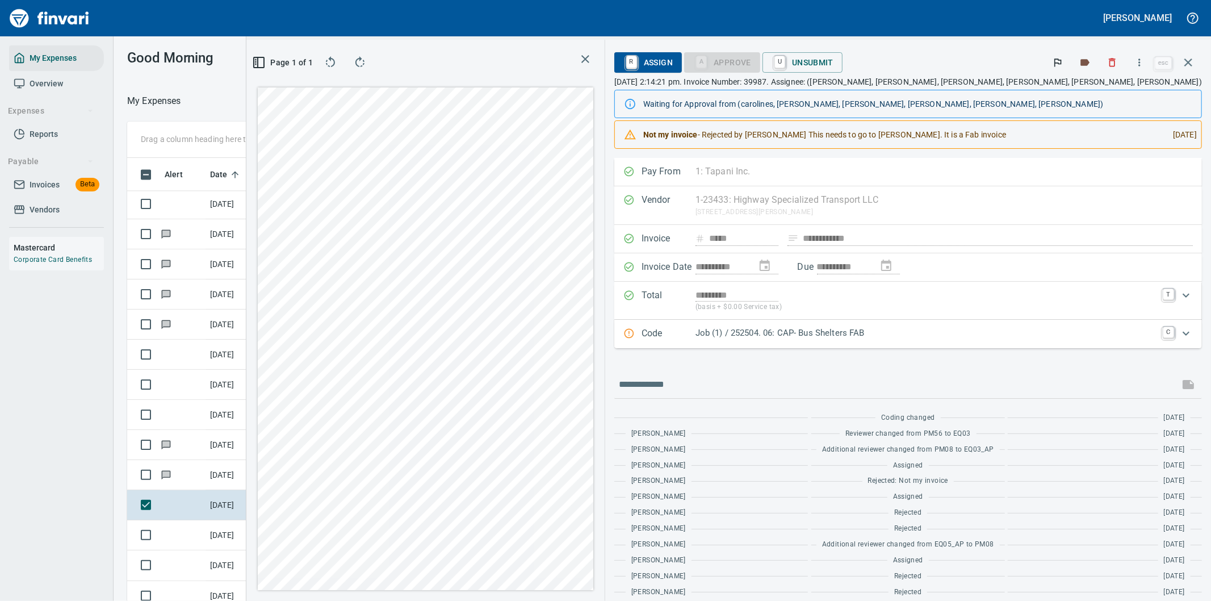
scroll to position [457, 758]
click at [1139, 61] on icon "button" at bounding box center [1139, 62] width 11 height 11
click at [1100, 96] on span "Download" at bounding box center [1137, 96] width 109 height 14
click at [846, 393] on input "text" at bounding box center [897, 384] width 556 height 18
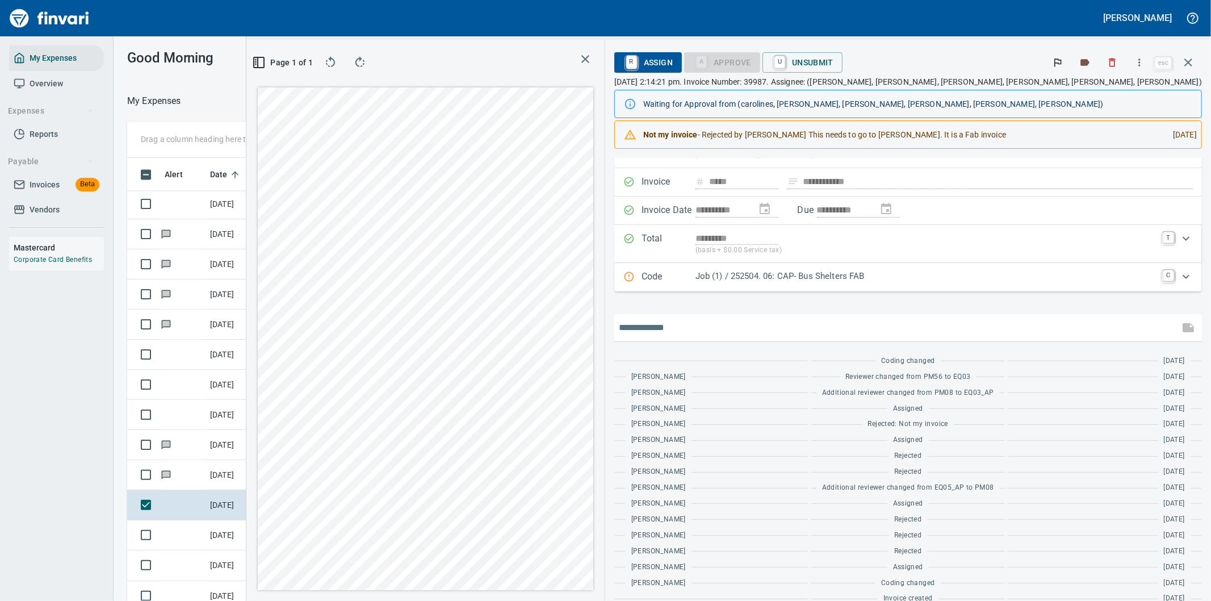
scroll to position [0, 0]
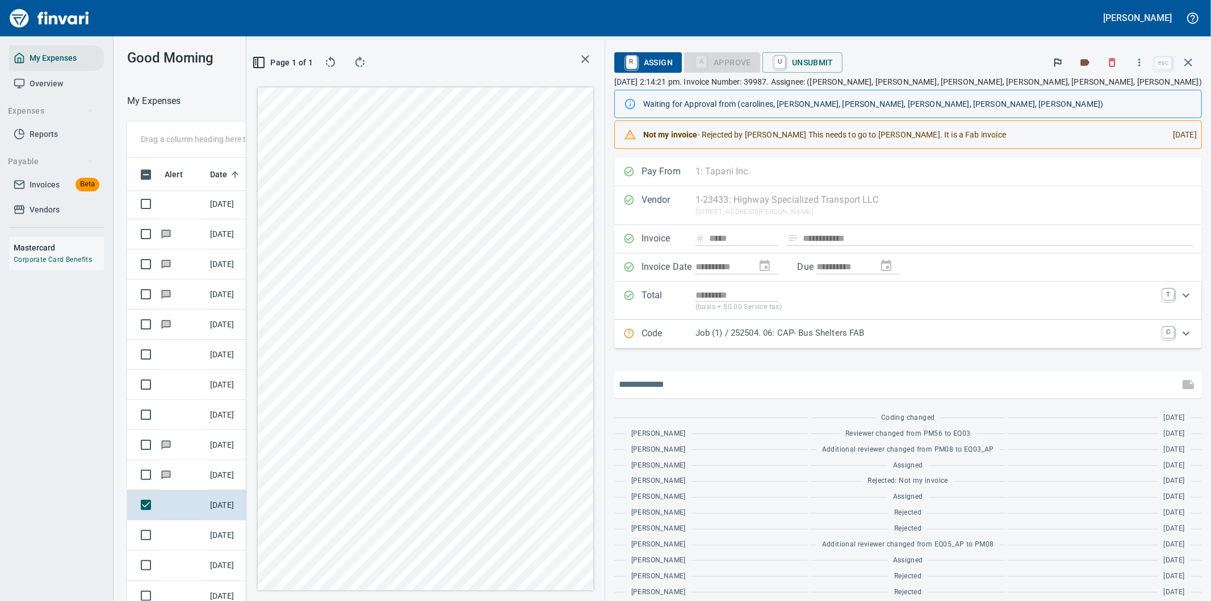
click at [865, 393] on input "text" at bounding box center [897, 384] width 556 height 18
type input "**********"
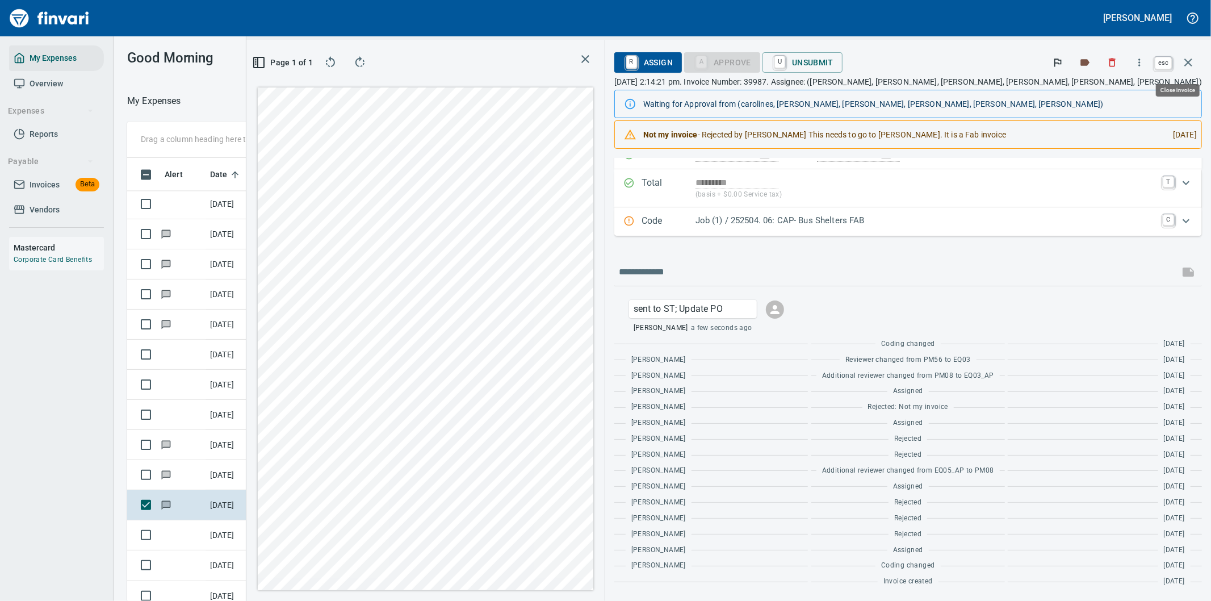
scroll to position [457, 758]
click at [1187, 60] on icon "button" at bounding box center [1188, 62] width 8 height 8
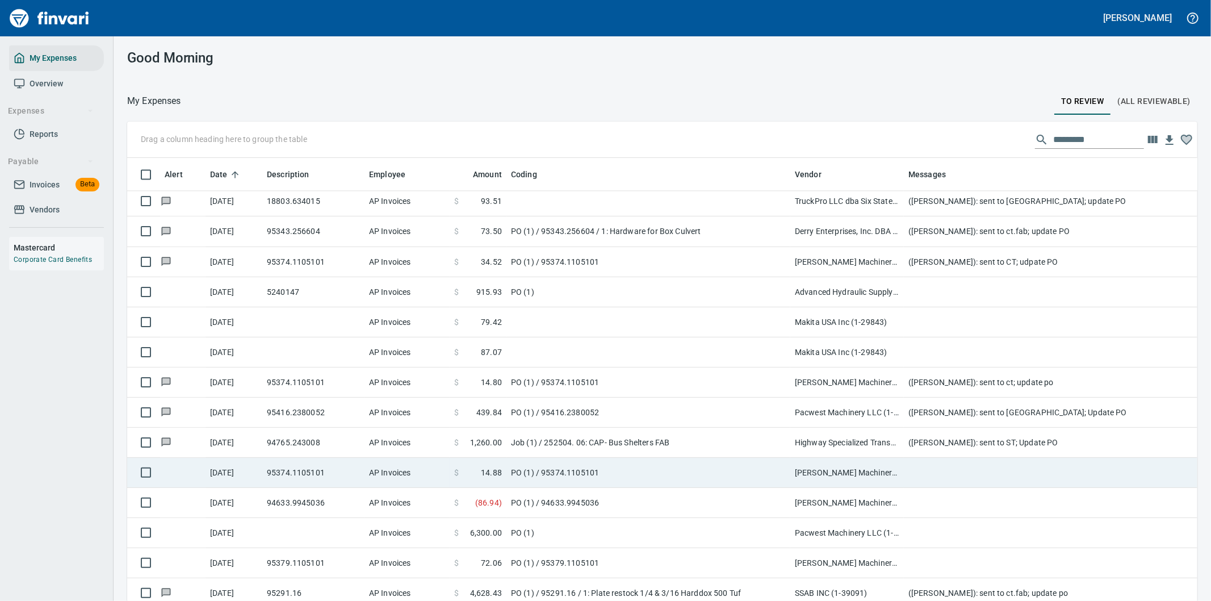
scroll to position [2207, 0]
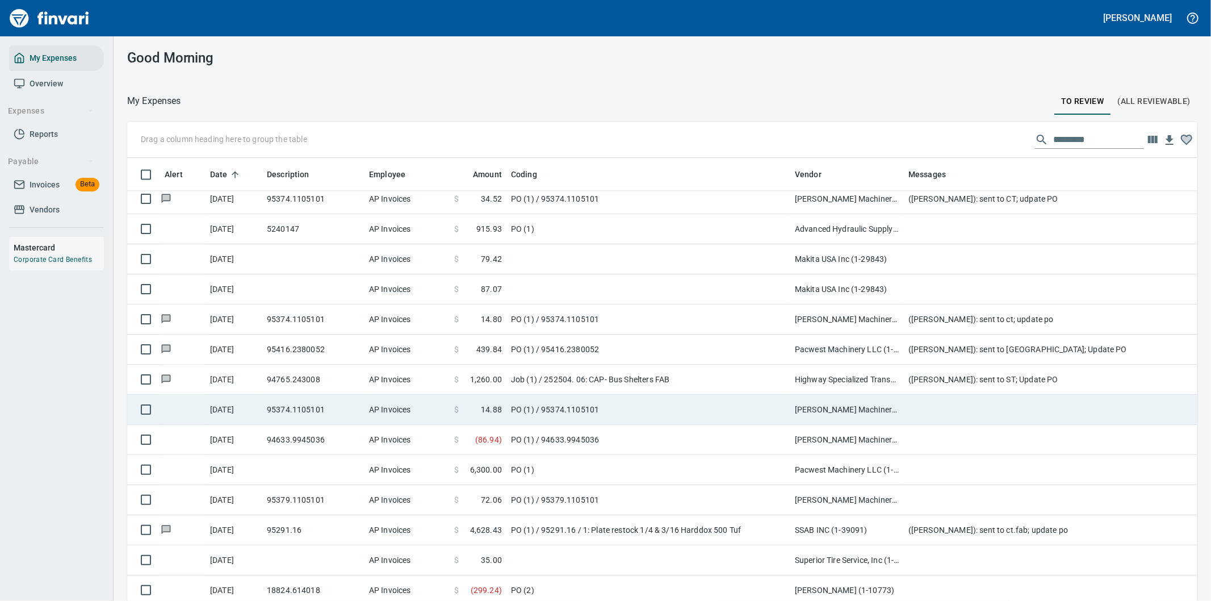
click at [863, 404] on td "Pape Machinery Inc (1-10774)" at bounding box center [847, 410] width 114 height 30
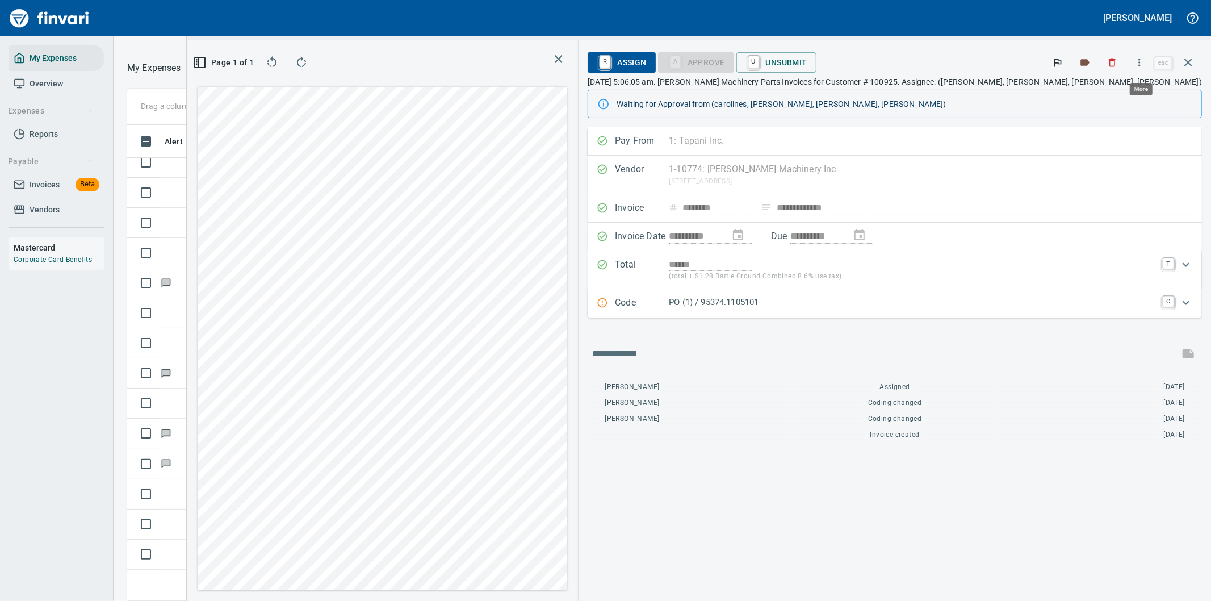
scroll to position [457, 758]
click at [1142, 62] on icon "button" at bounding box center [1139, 62] width 11 height 11
click at [1114, 93] on span "Download" at bounding box center [1137, 96] width 109 height 14
click at [809, 355] on input "text" at bounding box center [883, 354] width 582 height 18
type input "**********"
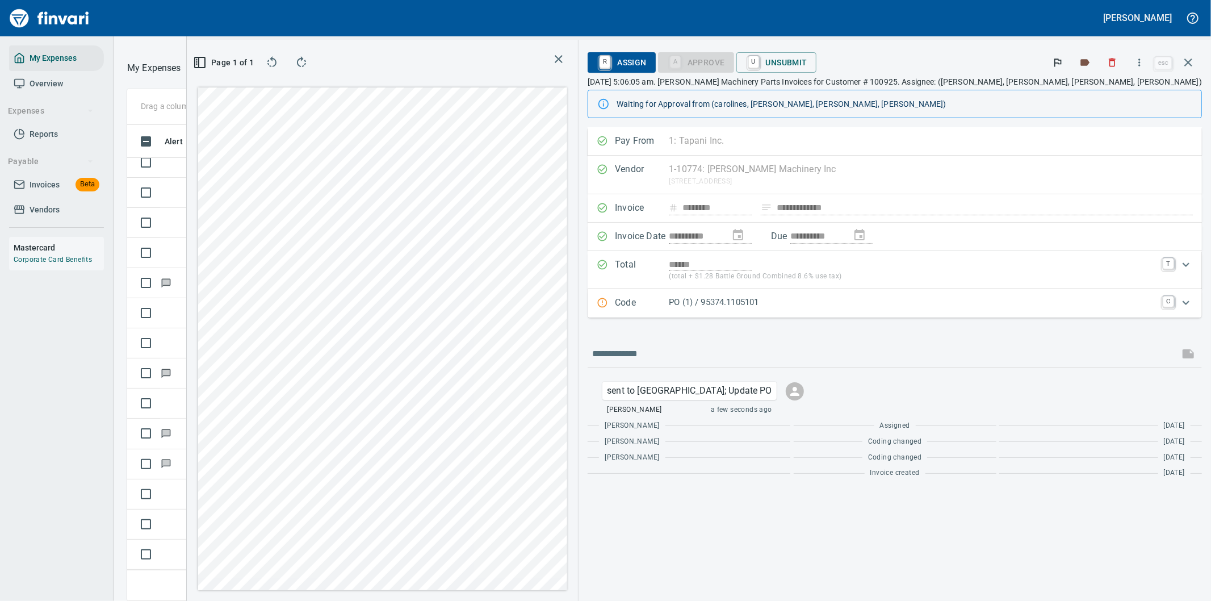
click at [1187, 60] on icon "button" at bounding box center [1188, 63] width 14 height 14
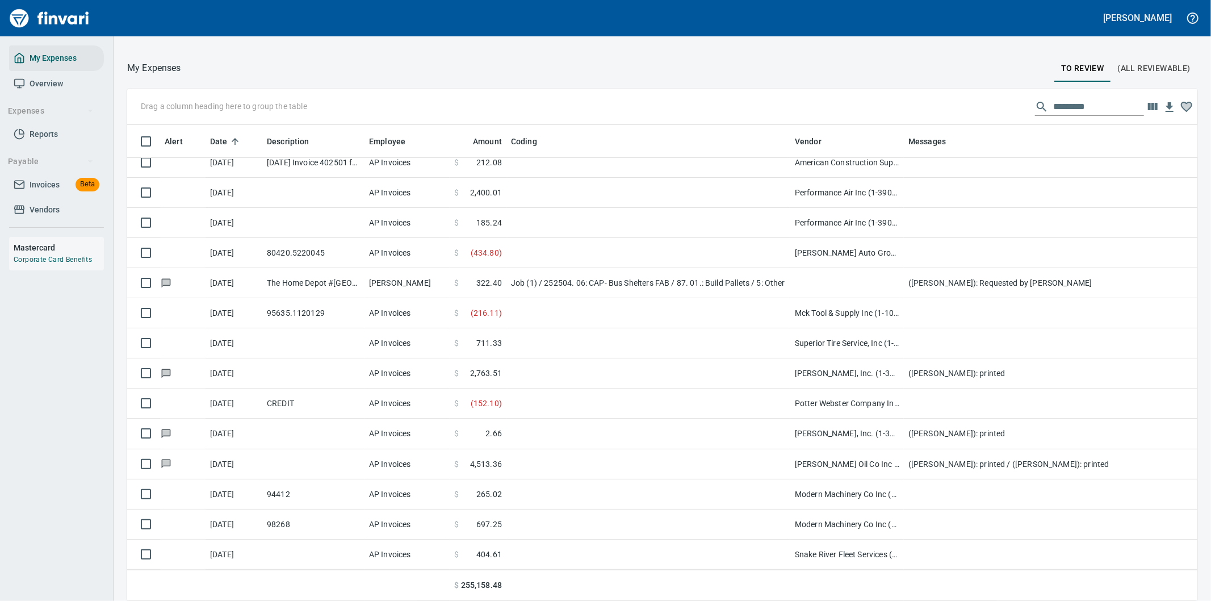
scroll to position [457, 1041]
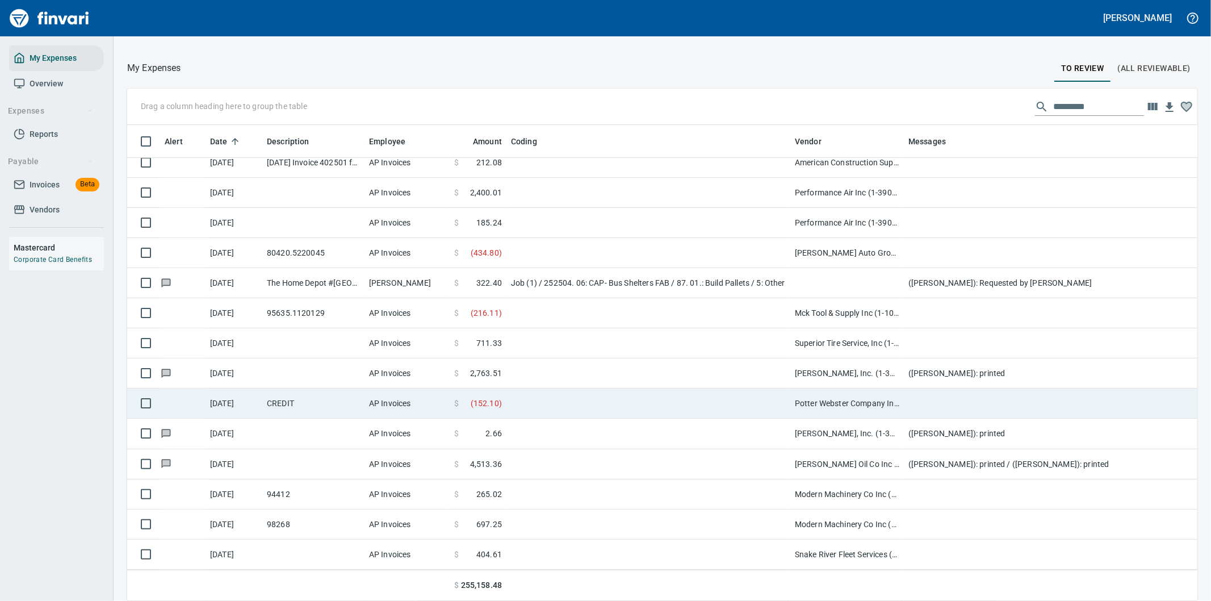
click at [903, 388] on td "Potter Webster Company Inc (1-10818)" at bounding box center [847, 403] width 114 height 30
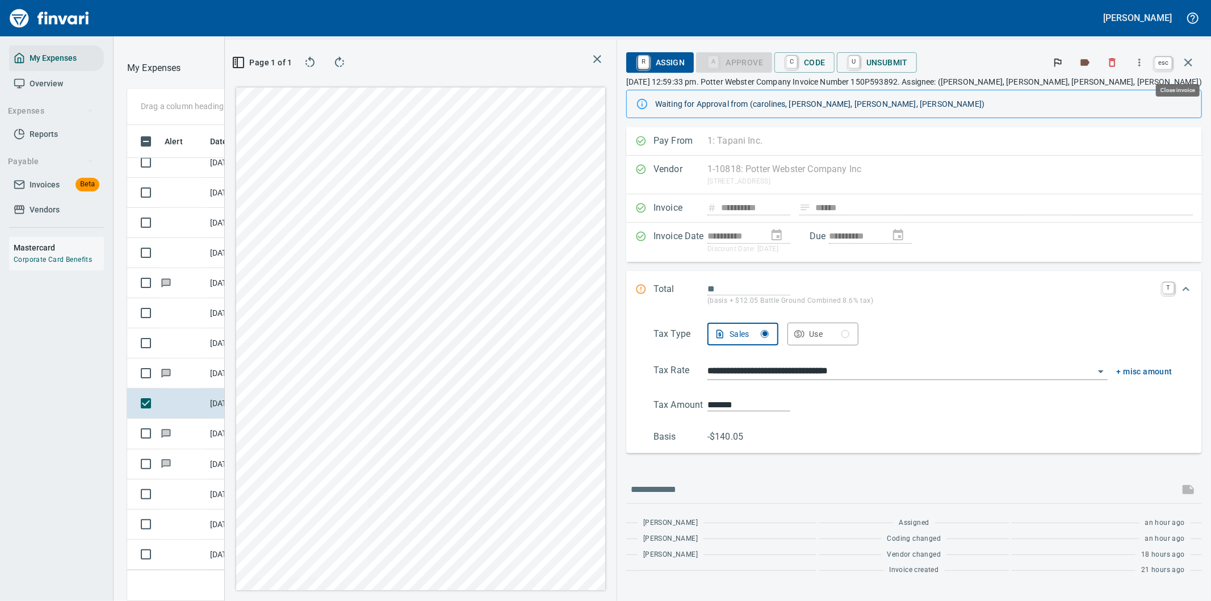
scroll to position [457, 758]
click at [1188, 58] on icon "button" at bounding box center [1188, 63] width 14 height 14
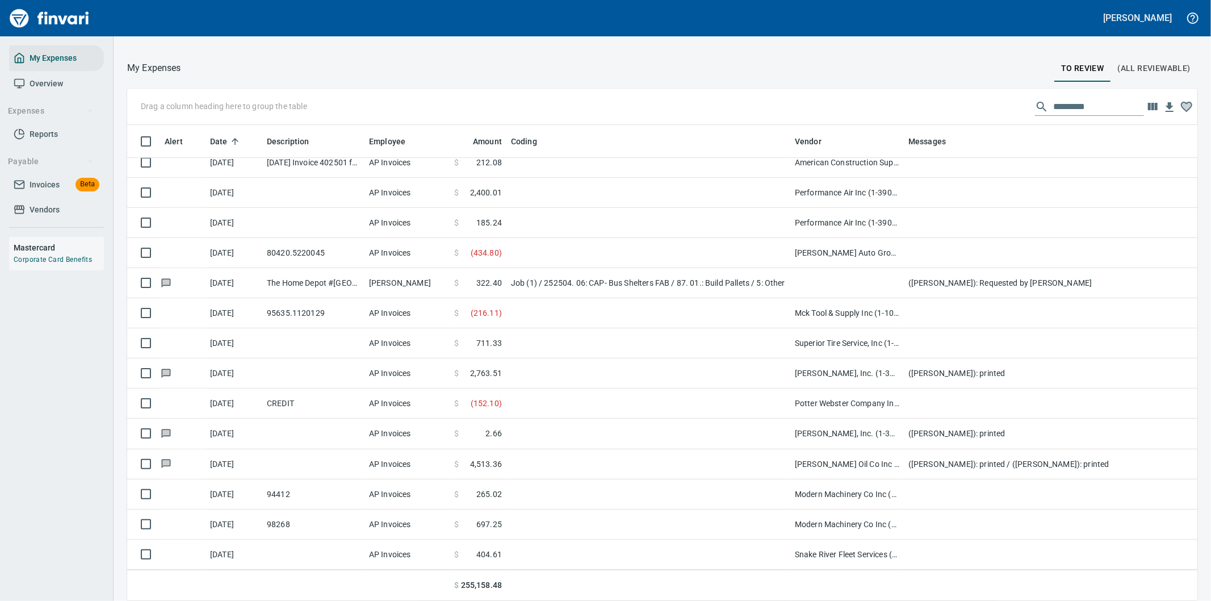
scroll to position [457, 1042]
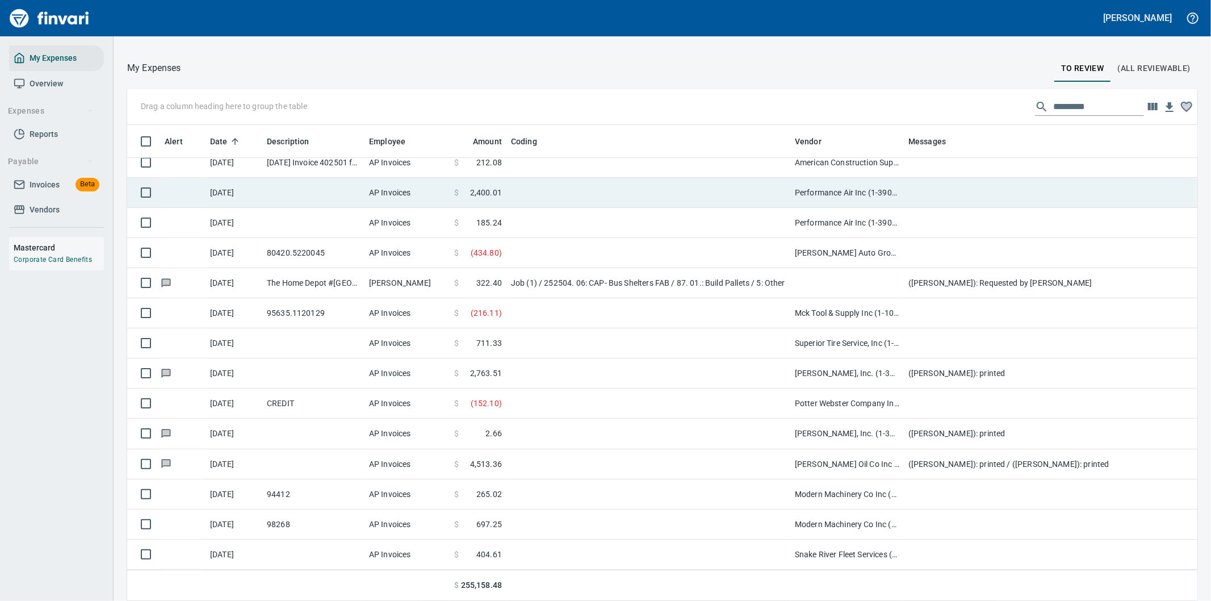
click at [691, 178] on td at bounding box center [648, 193] width 284 height 30
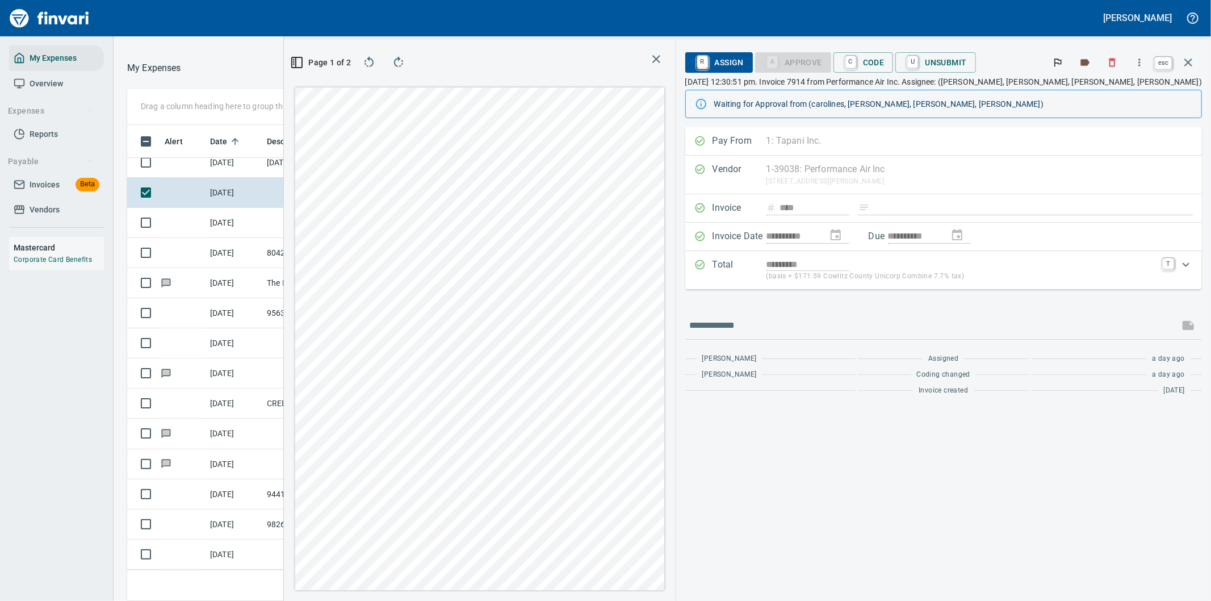
scroll to position [457, 758]
click at [1188, 57] on icon "button" at bounding box center [1188, 63] width 14 height 14
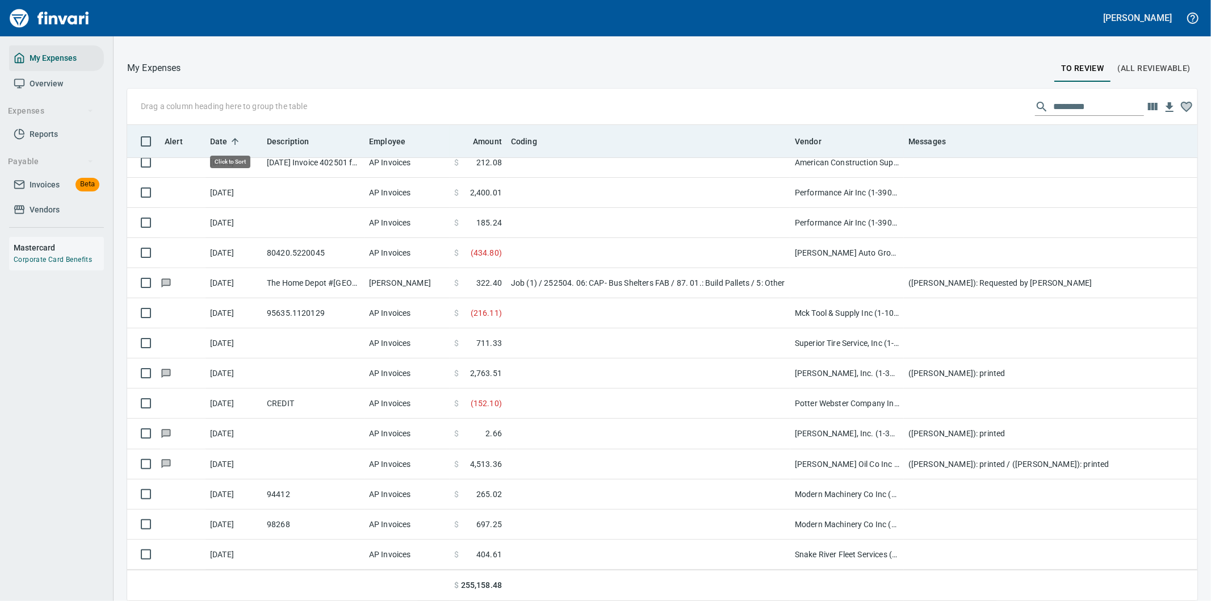
scroll to position [457, 1042]
click at [219, 135] on span "Date" at bounding box center [219, 142] width 18 height 14
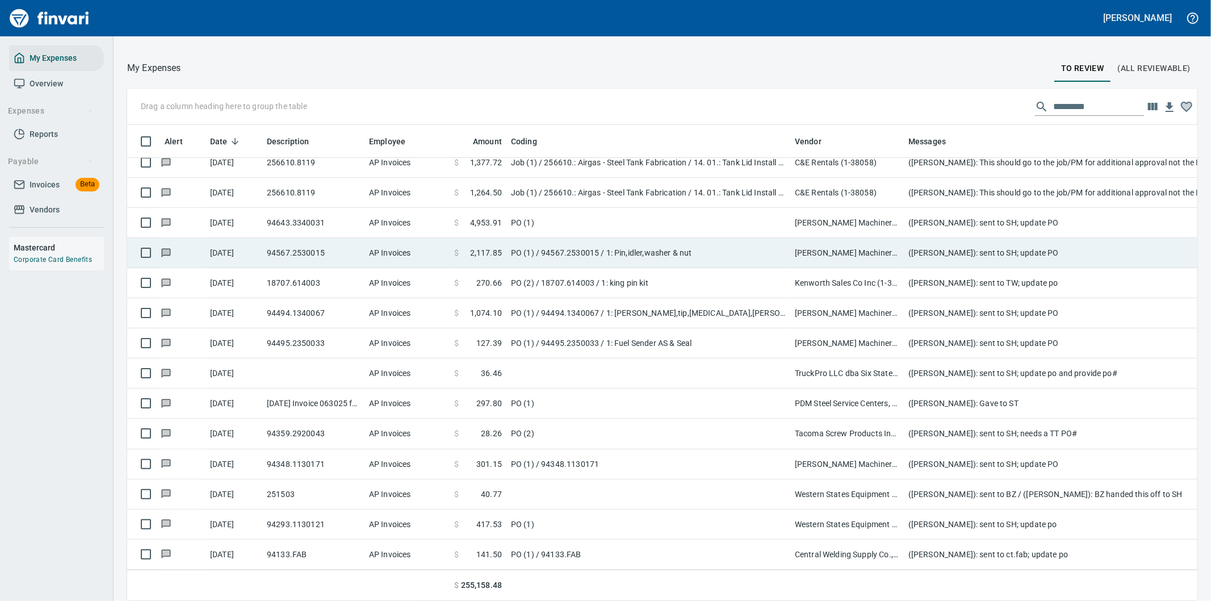
scroll to position [32, 0]
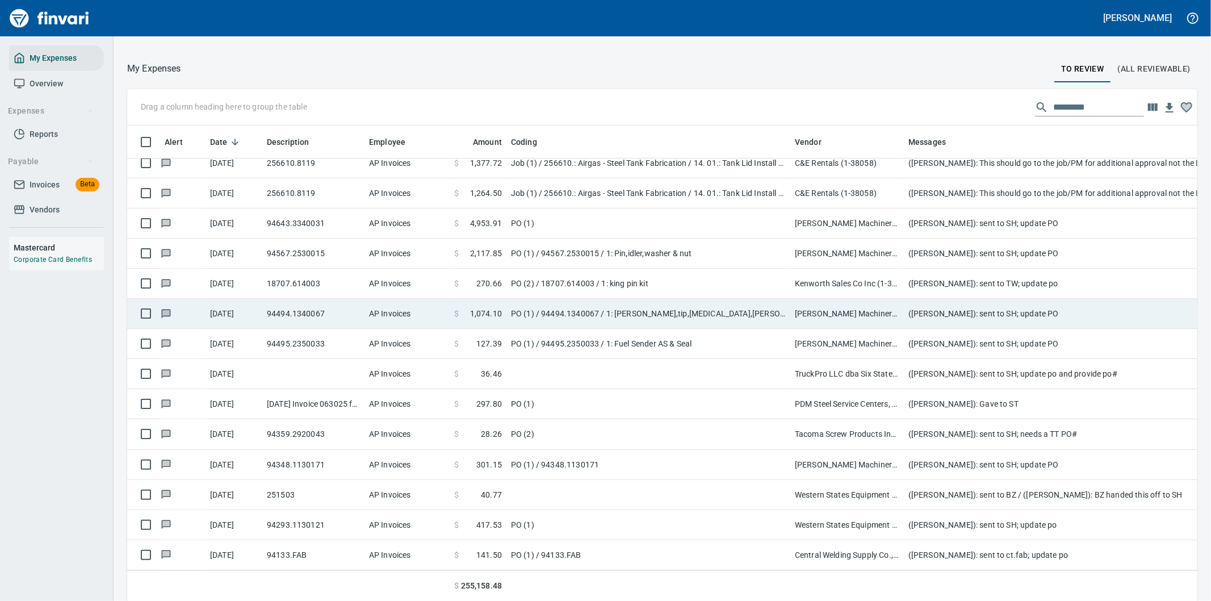
click at [945, 304] on td "(Cindy Hughes): sent to SH; update PO" at bounding box center [1131, 314] width 454 height 30
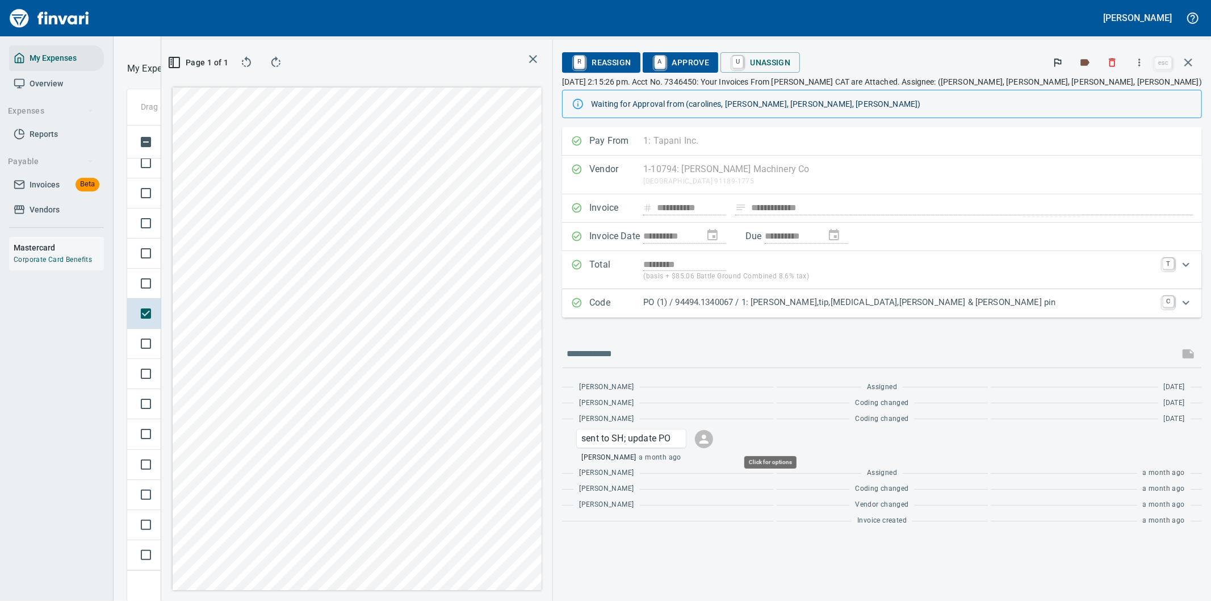
scroll to position [457, 758]
click at [1190, 299] on icon "Expand" at bounding box center [1186, 303] width 14 height 14
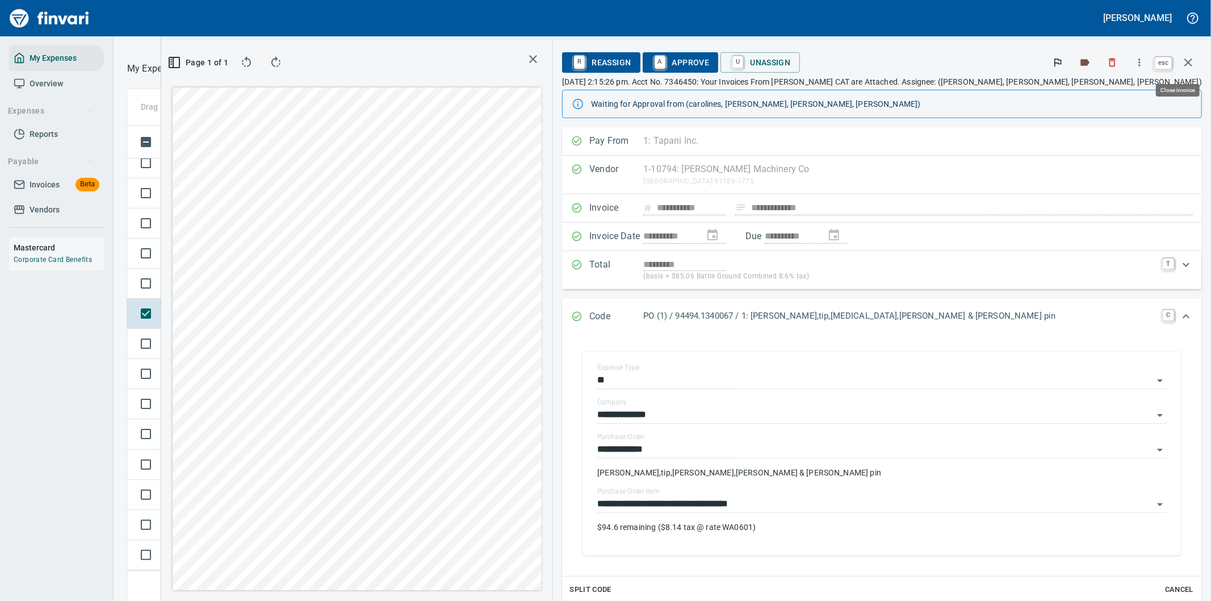
click at [1189, 61] on icon "button" at bounding box center [1188, 62] width 8 height 8
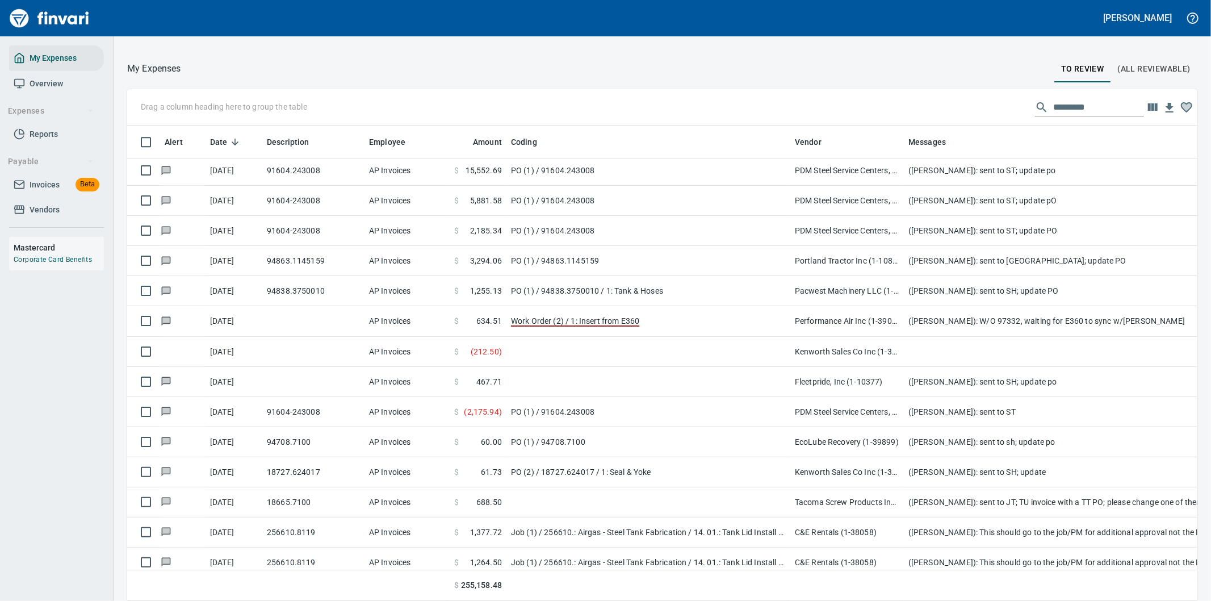
scroll to position [6785, 0]
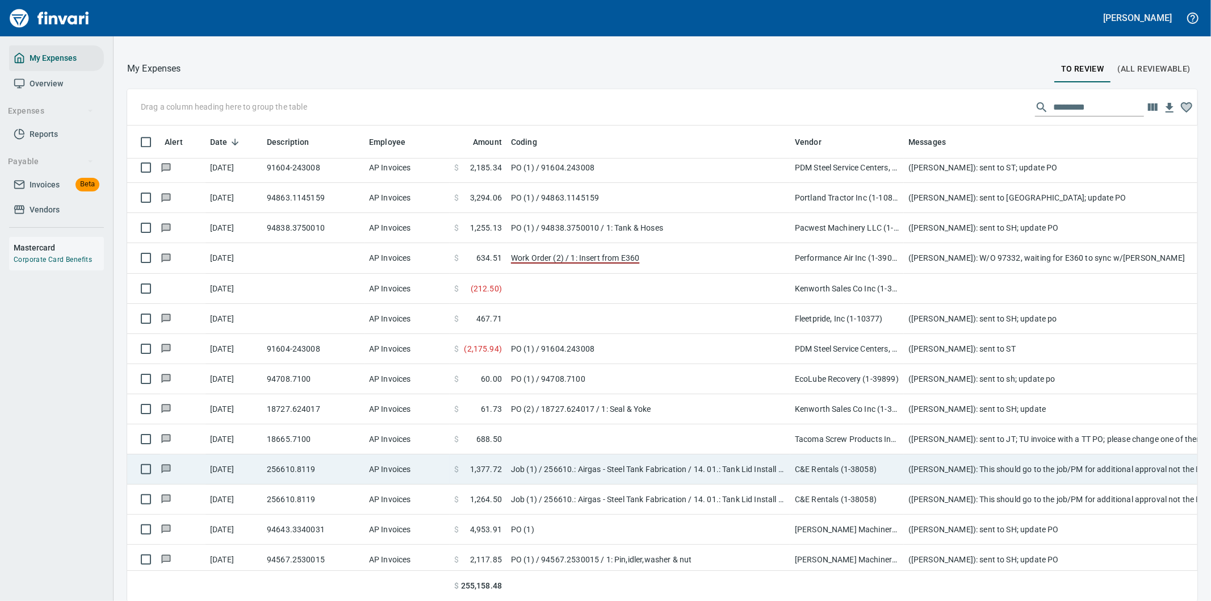
click at [952, 467] on td "(Cindy Hughes): This should go to the job/PM for additional approval not the EQ…" at bounding box center [1131, 469] width 454 height 30
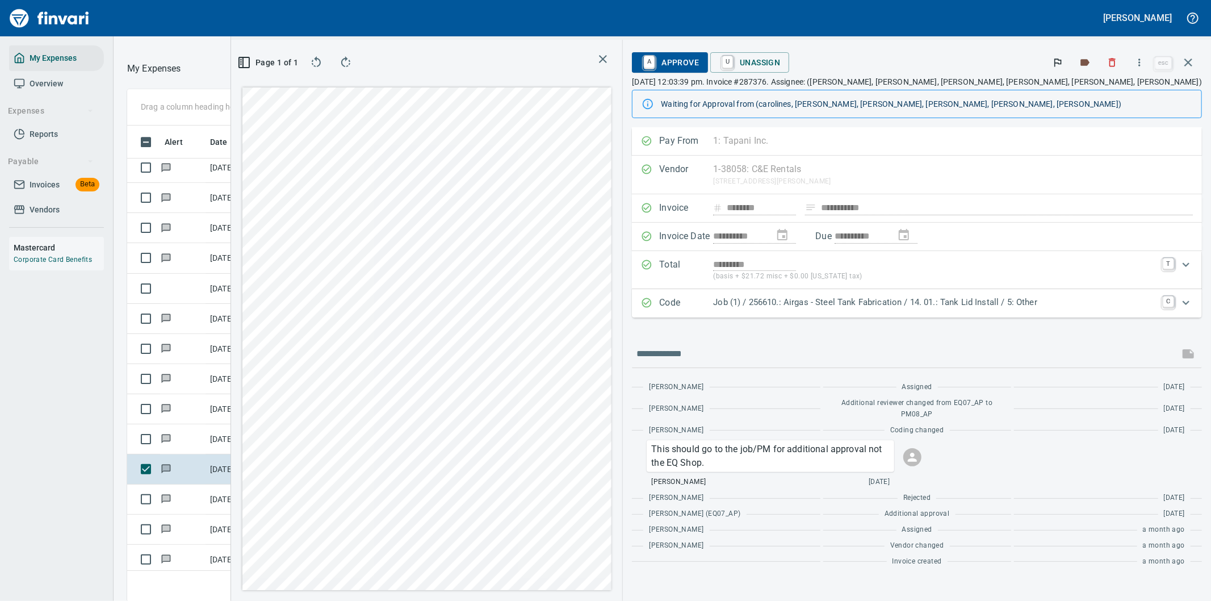
scroll to position [457, 758]
click at [780, 60] on span "U Unassign" at bounding box center [749, 62] width 61 height 19
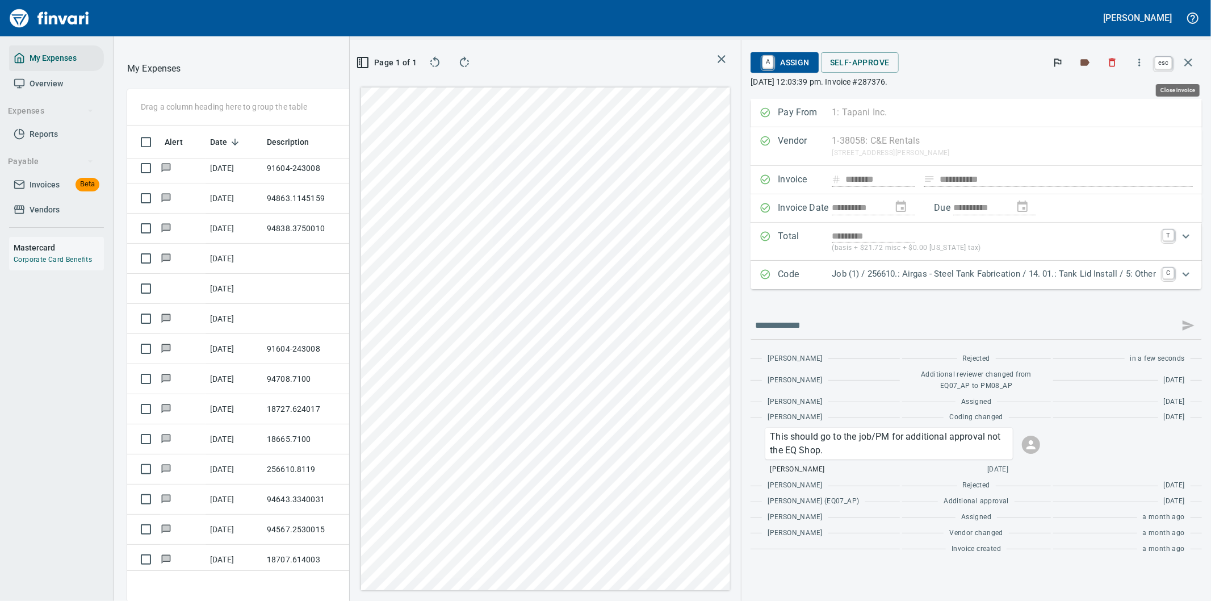
click at [1191, 63] on icon "button" at bounding box center [1188, 63] width 14 height 14
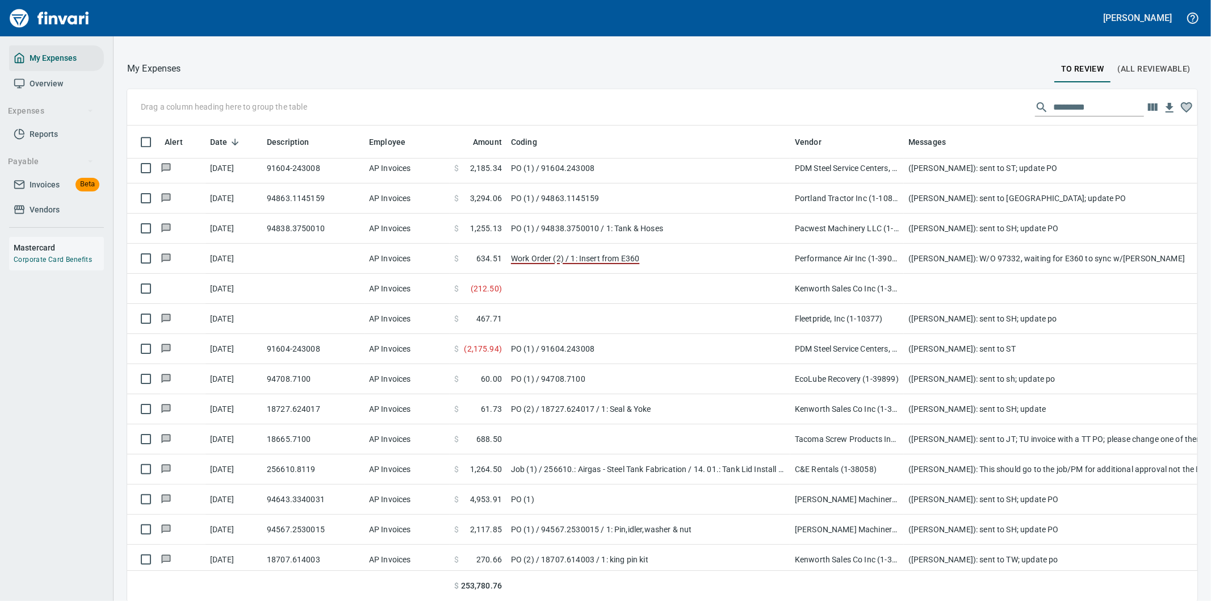
scroll to position [457, 1042]
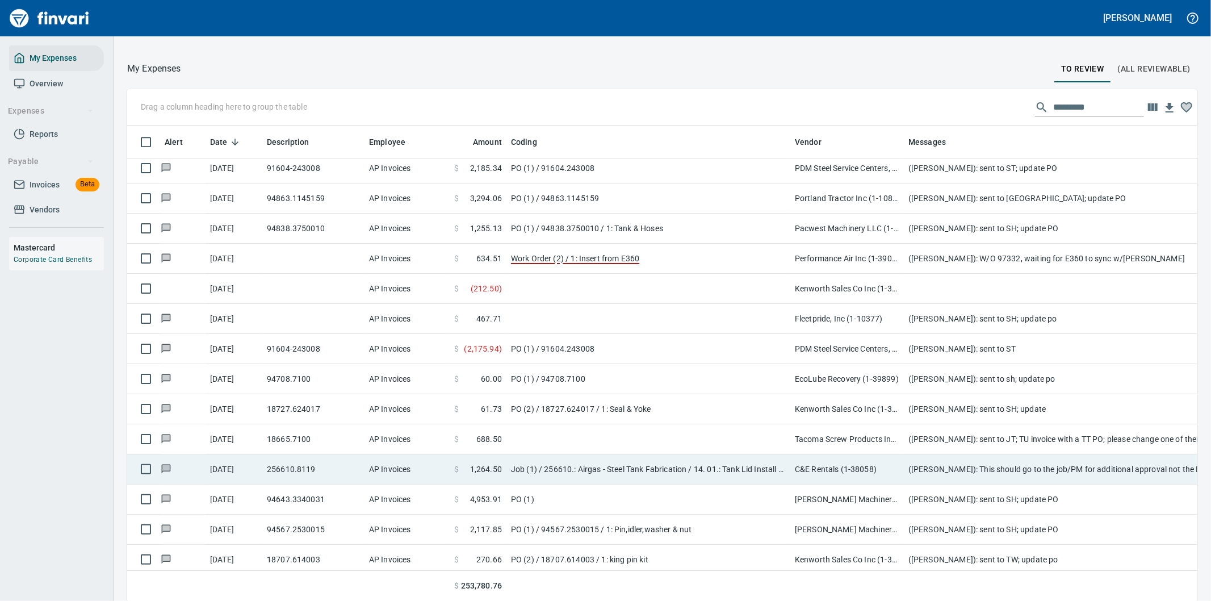
click at [907, 465] on td "(Cindy Hughes): This should go to the job/PM for additional approval not the EQ…" at bounding box center [1131, 469] width 454 height 30
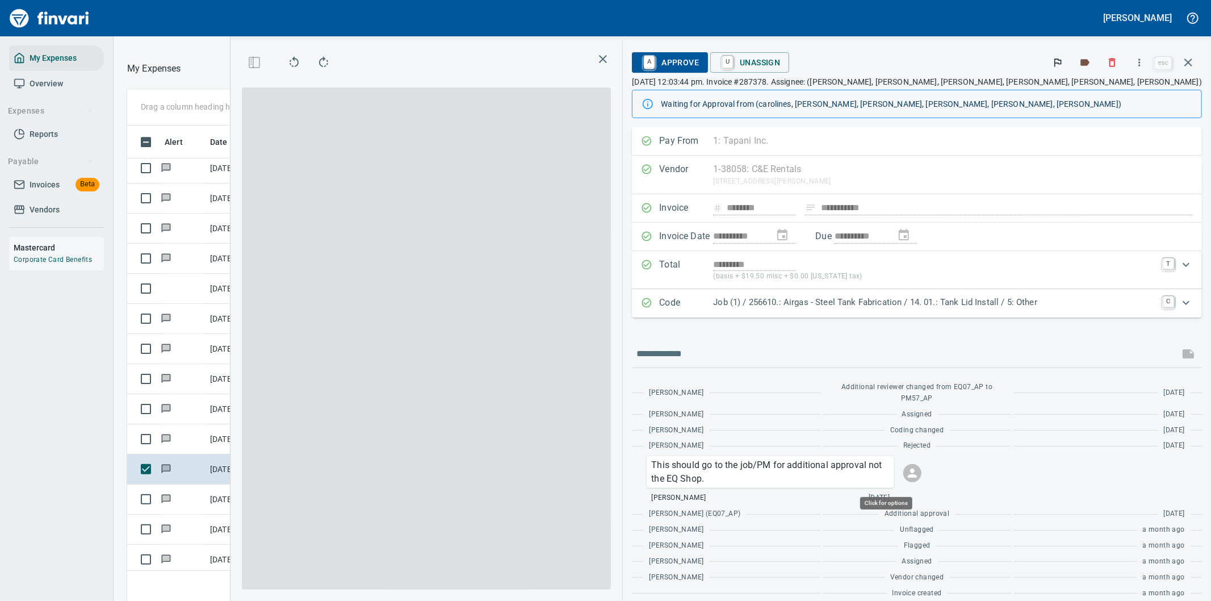
scroll to position [457, 758]
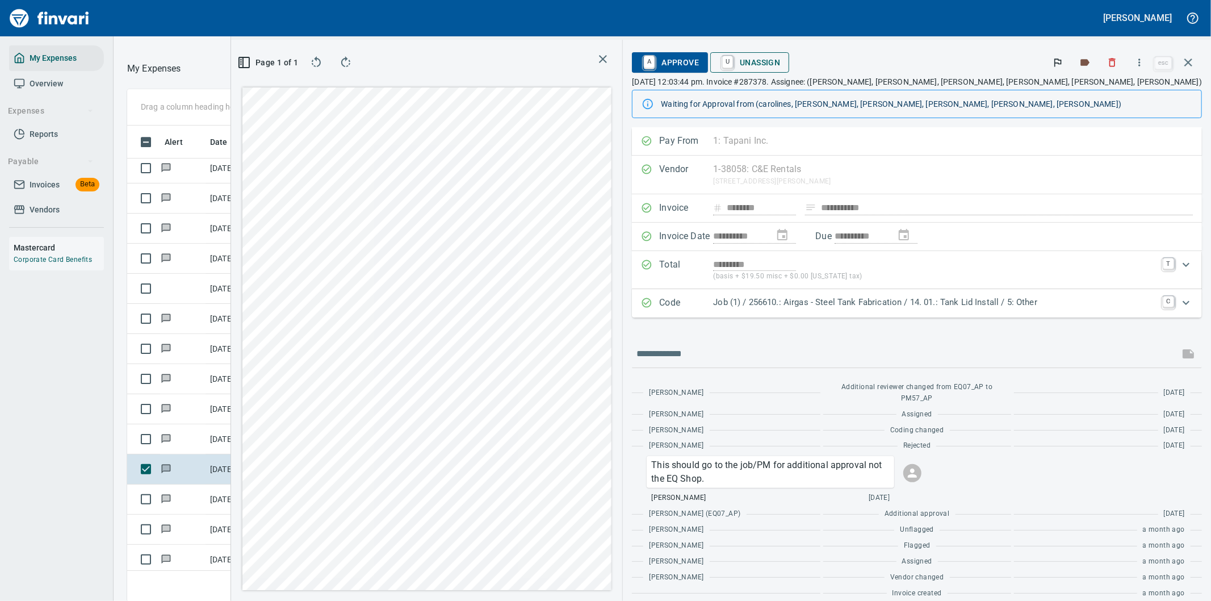
click at [780, 57] on span "U Unassign" at bounding box center [749, 62] width 61 height 19
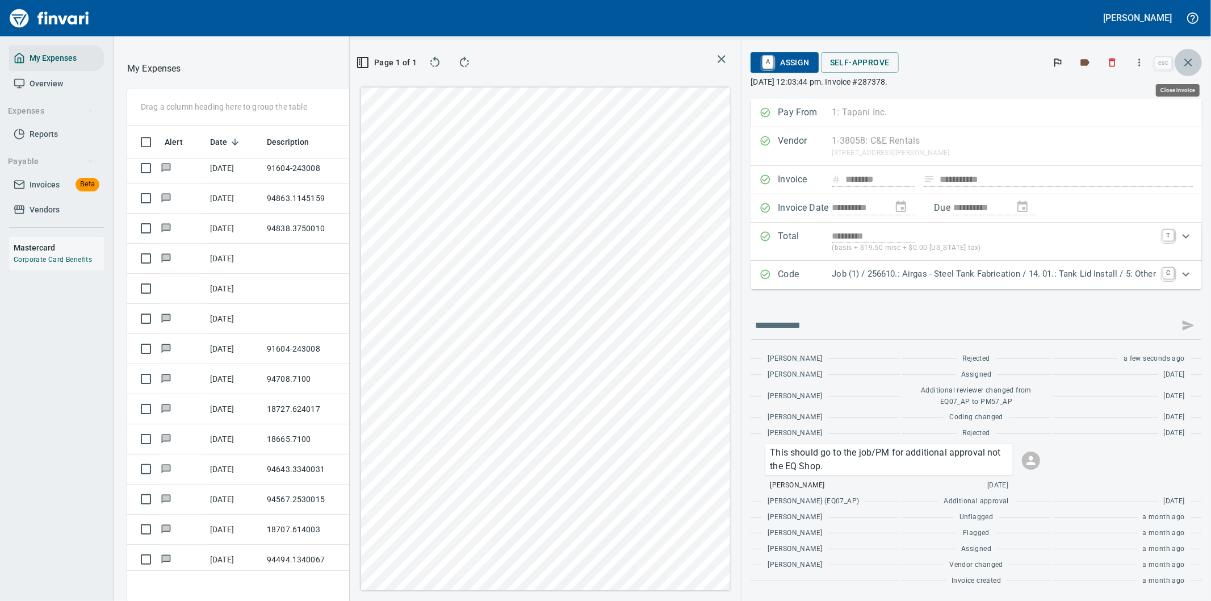
click at [1187, 61] on icon "button" at bounding box center [1188, 62] width 8 height 8
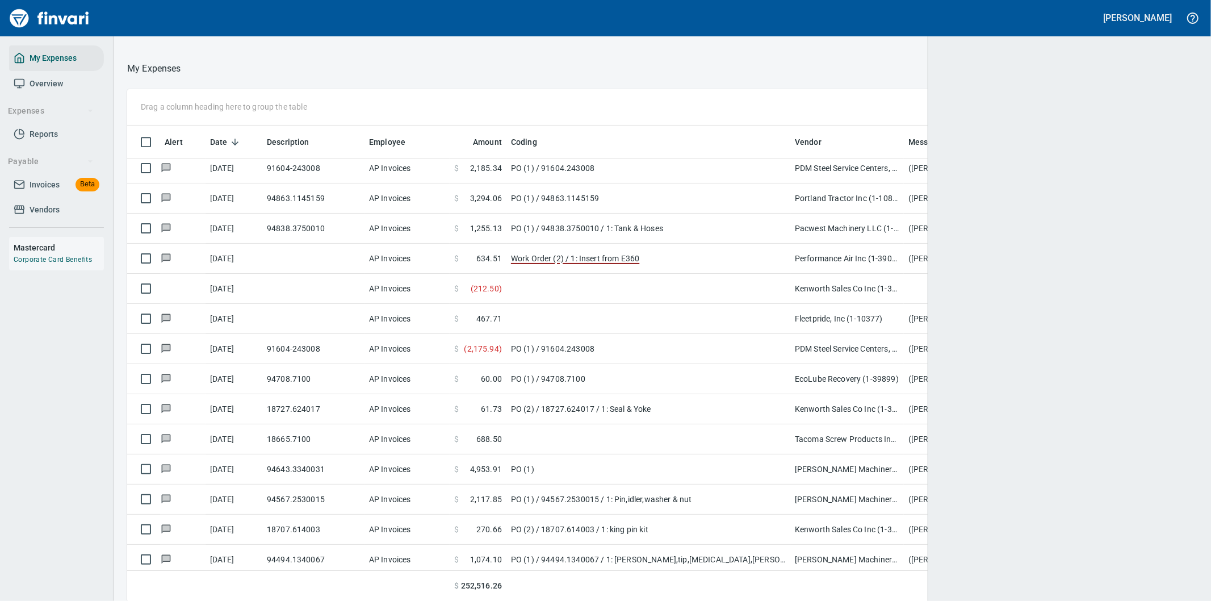
scroll to position [457, 1042]
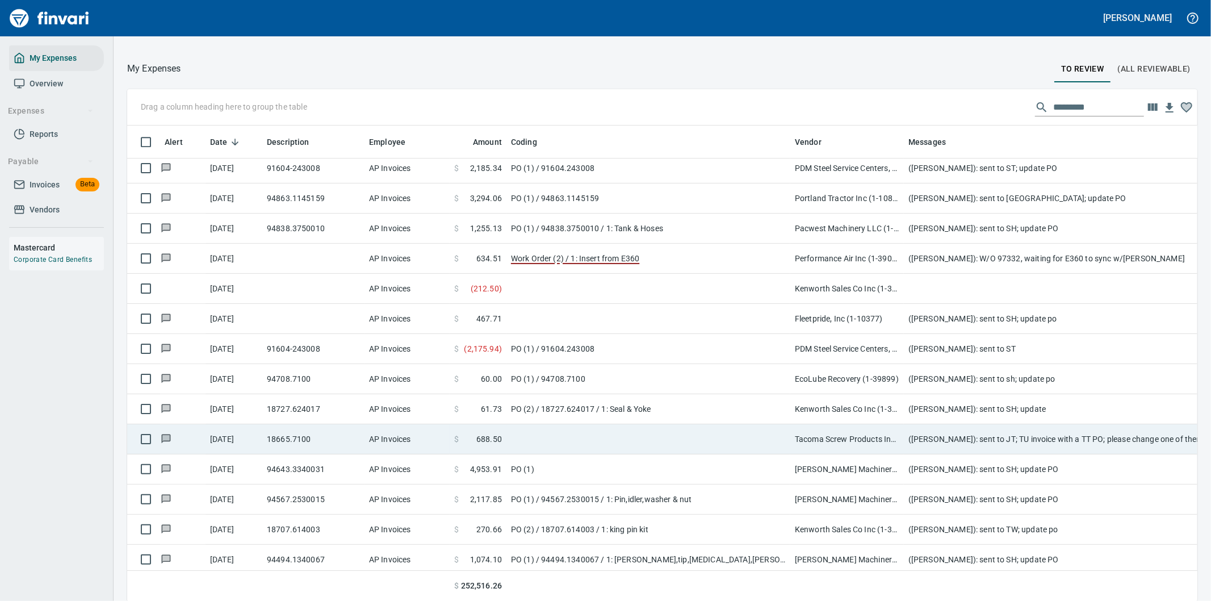
click at [859, 450] on td "Tacoma Screw Products Inc (1-10999)" at bounding box center [847, 439] width 114 height 30
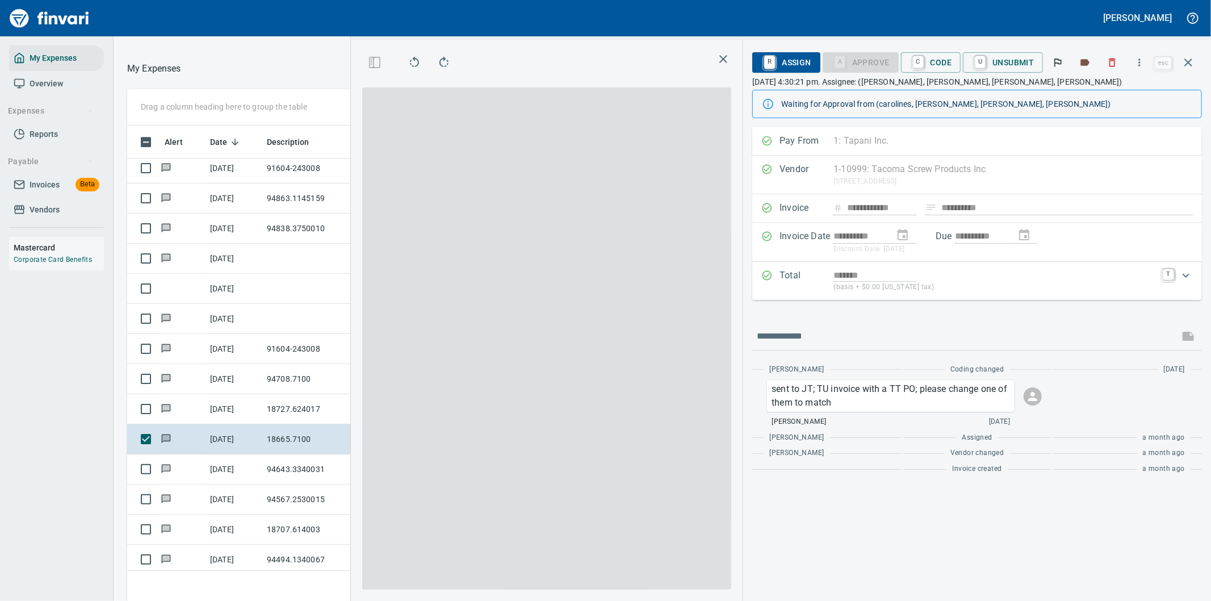
scroll to position [457, 758]
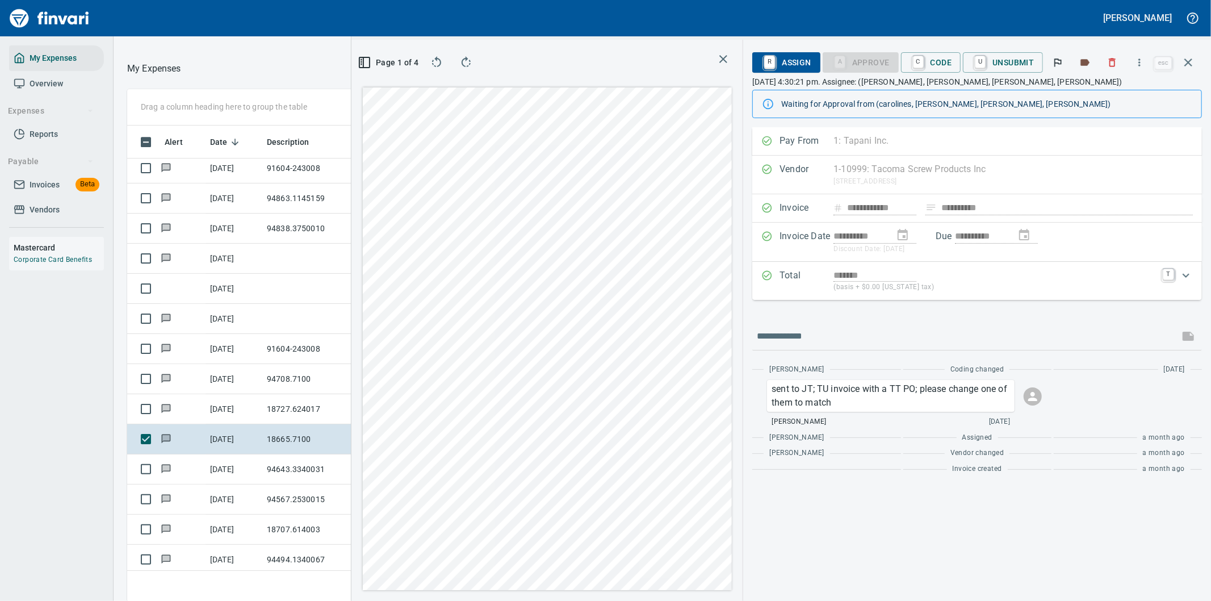
click at [1185, 275] on icon "Expand" at bounding box center [1186, 275] width 14 height 14
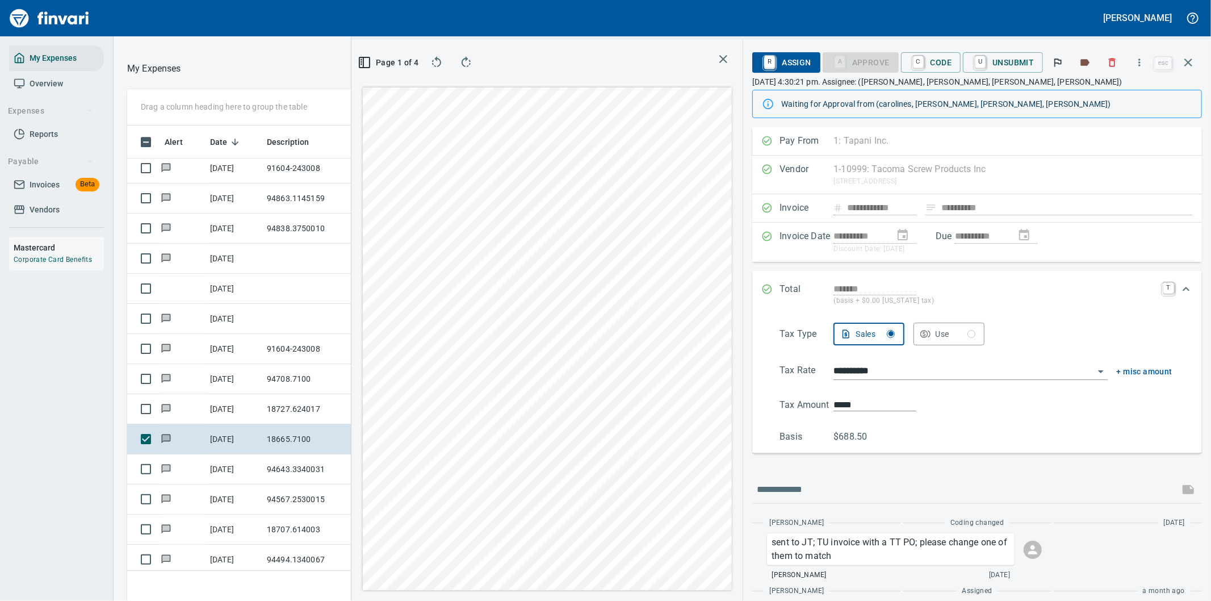
click at [1179, 287] on icon "Expand" at bounding box center [1186, 289] width 14 height 14
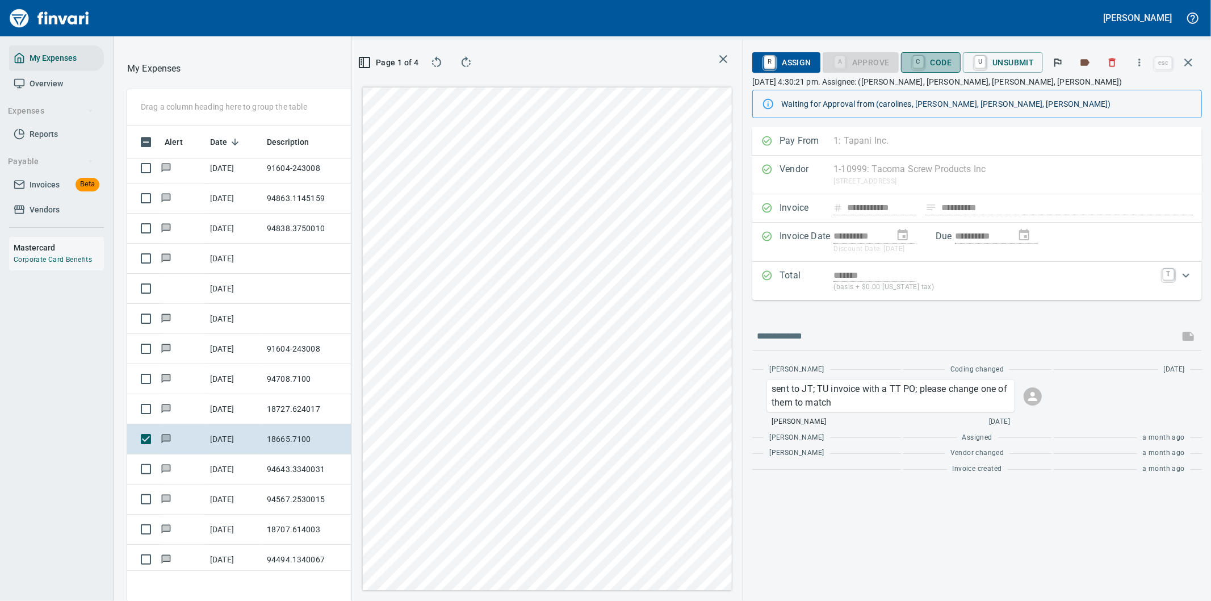
click at [927, 54] on span "C Code" at bounding box center [931, 62] width 42 height 19
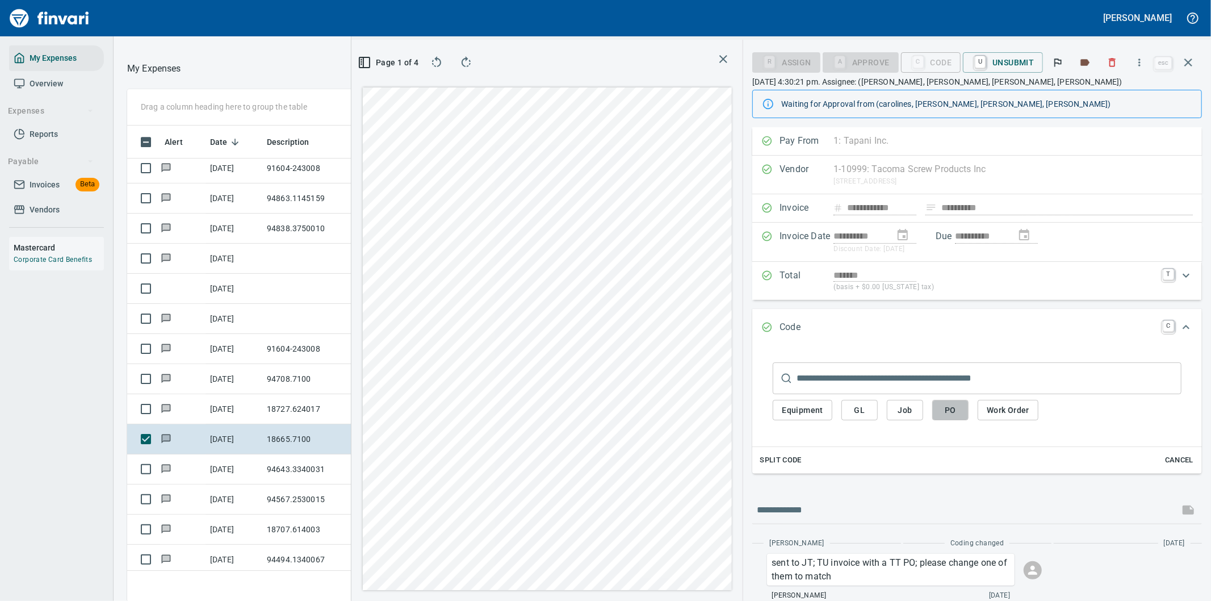
click at [950, 413] on span "PO" at bounding box center [950, 410] width 18 height 14
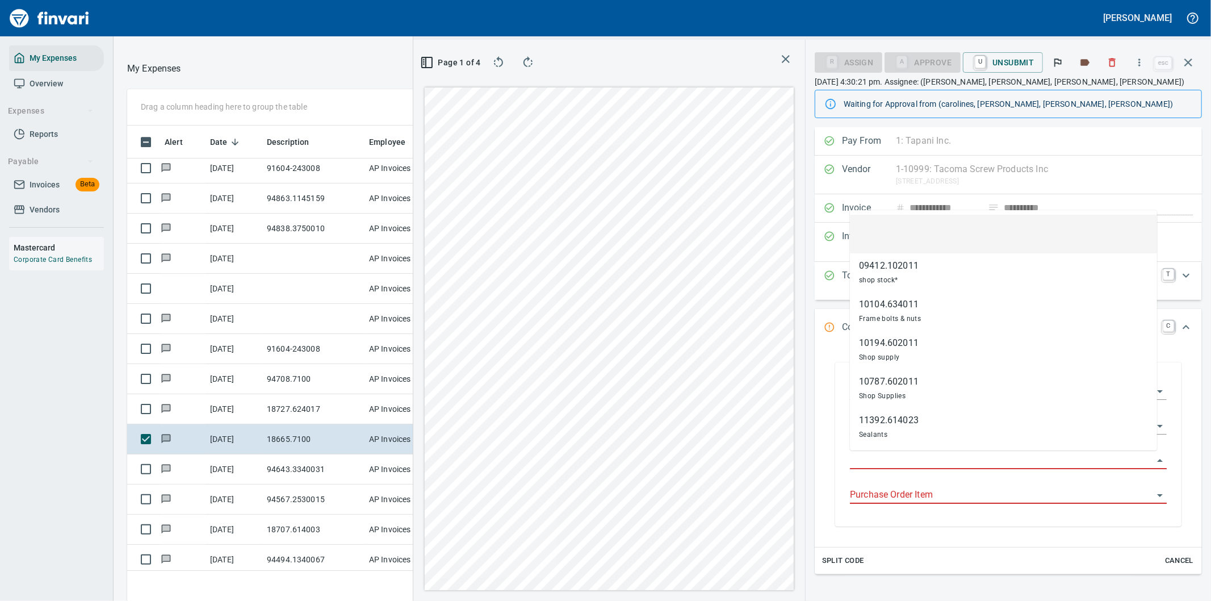
click at [878, 458] on input "Purchase Order" at bounding box center [1001, 460] width 303 height 16
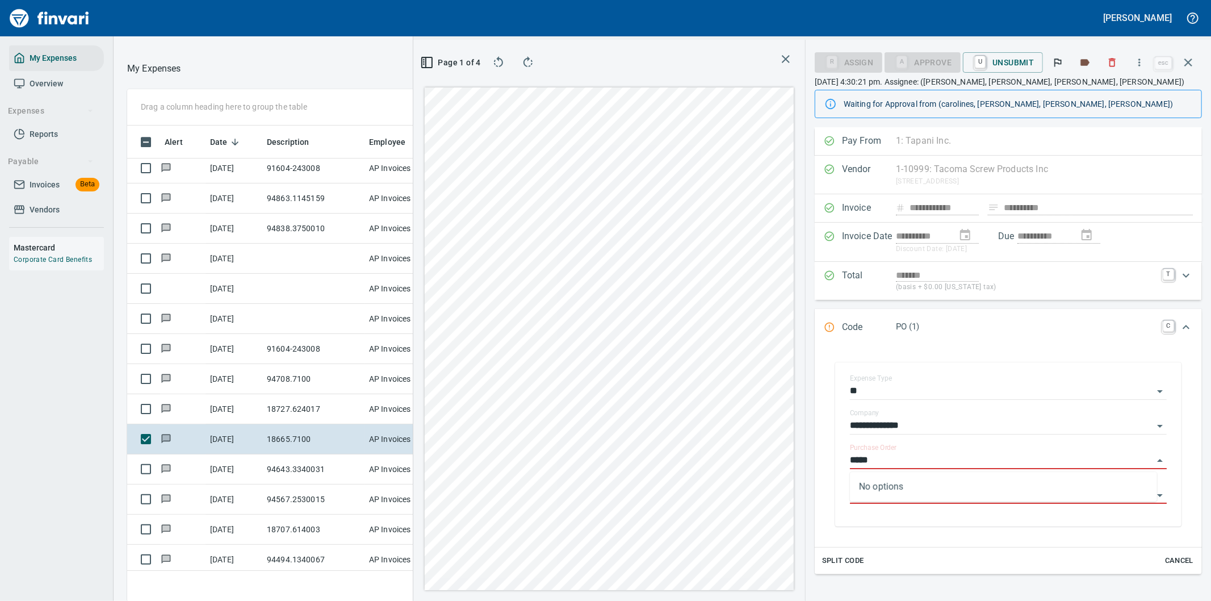
type input "*****"
click at [1179, 325] on icon "Expand" at bounding box center [1186, 327] width 14 height 14
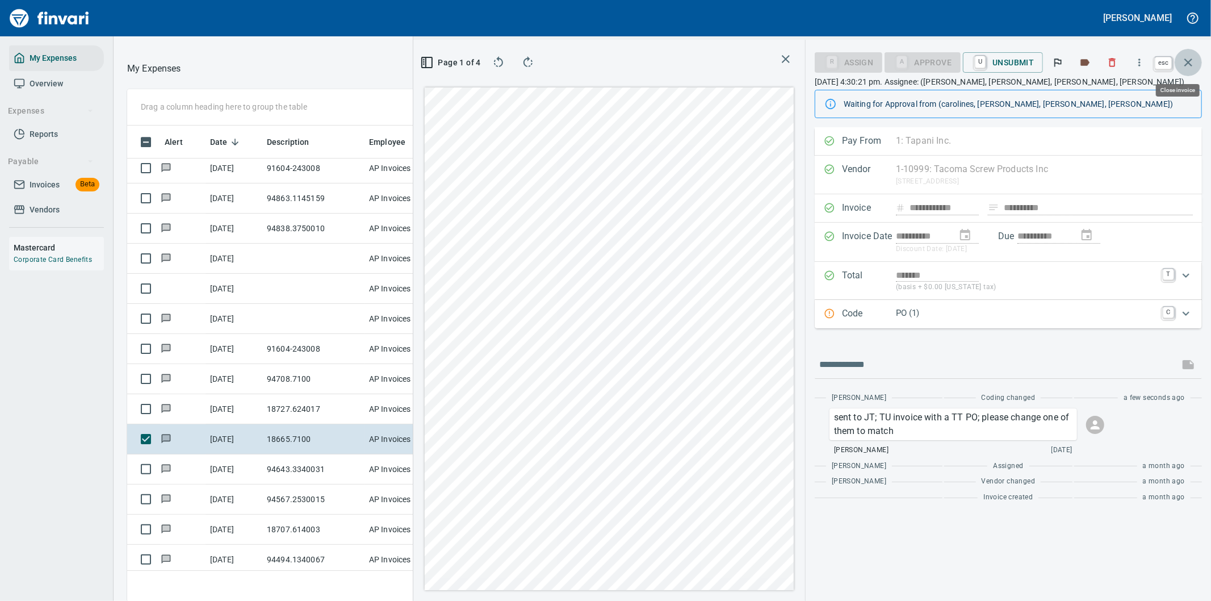
click at [1193, 60] on icon "button" at bounding box center [1188, 63] width 14 height 14
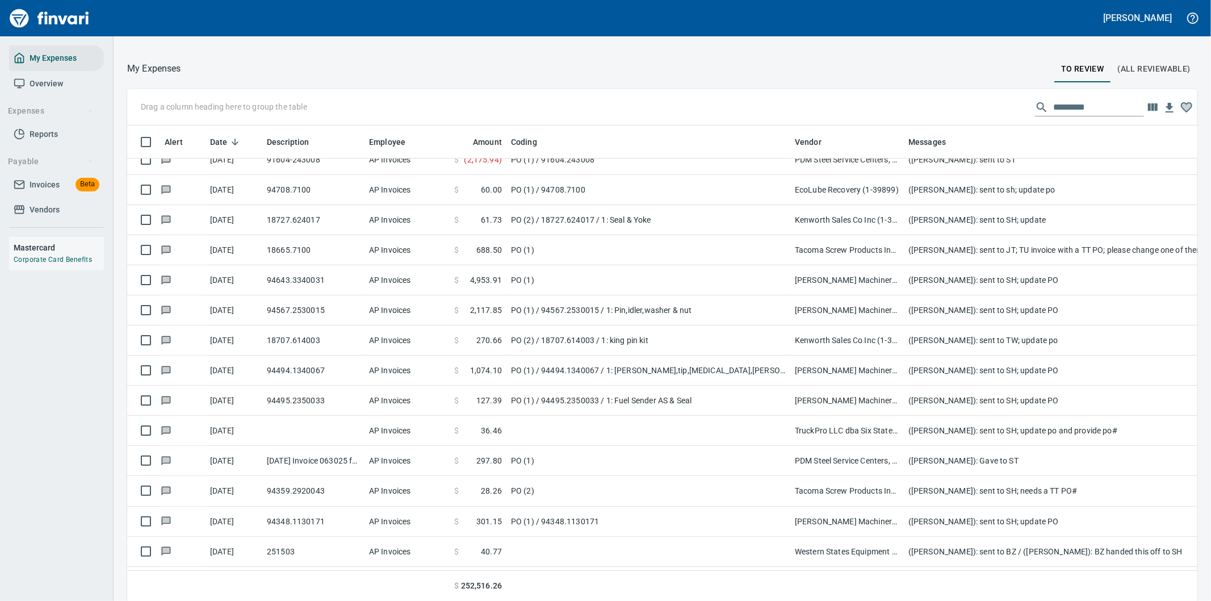
scroll to position [7040, 0]
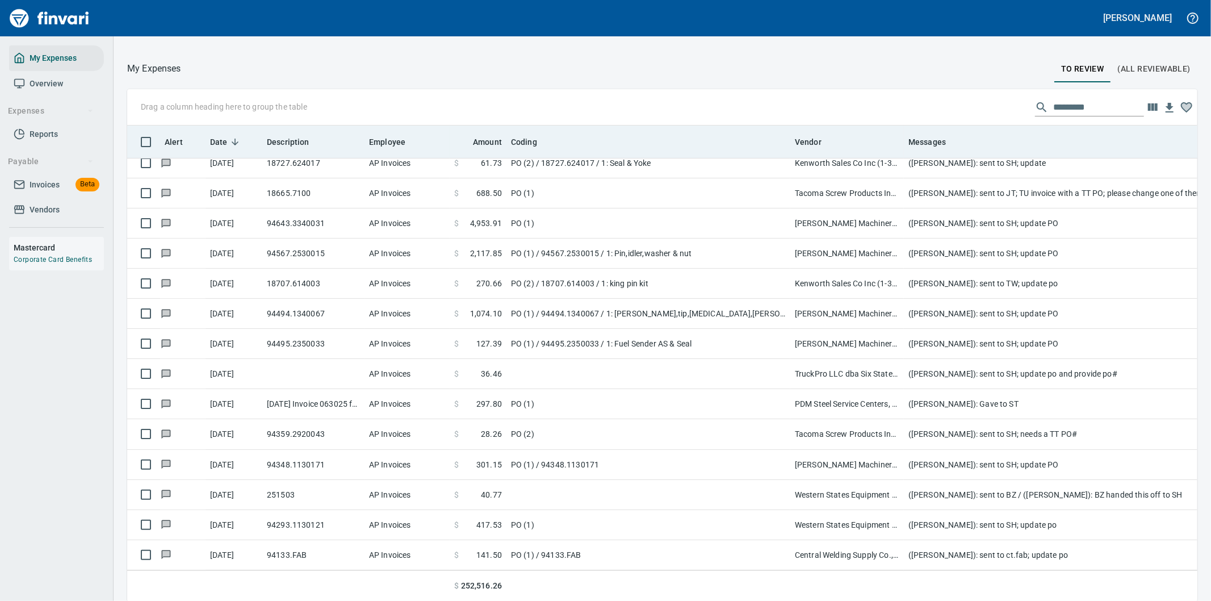
click at [230, 140] on icon at bounding box center [235, 142] width 10 height 10
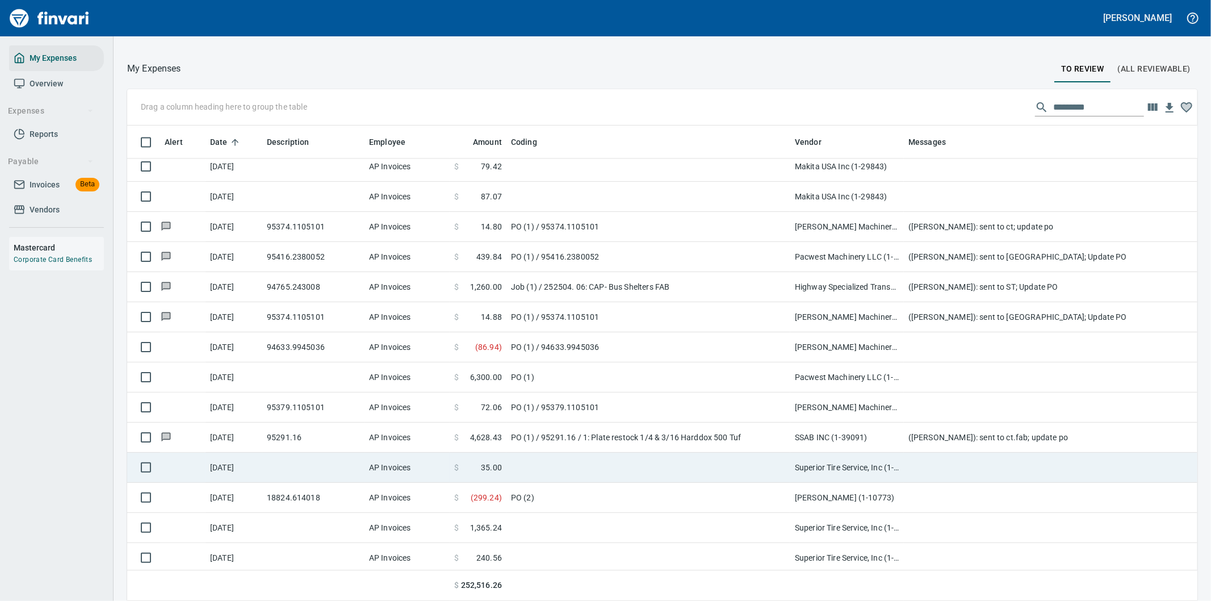
scroll to position [2271, 0]
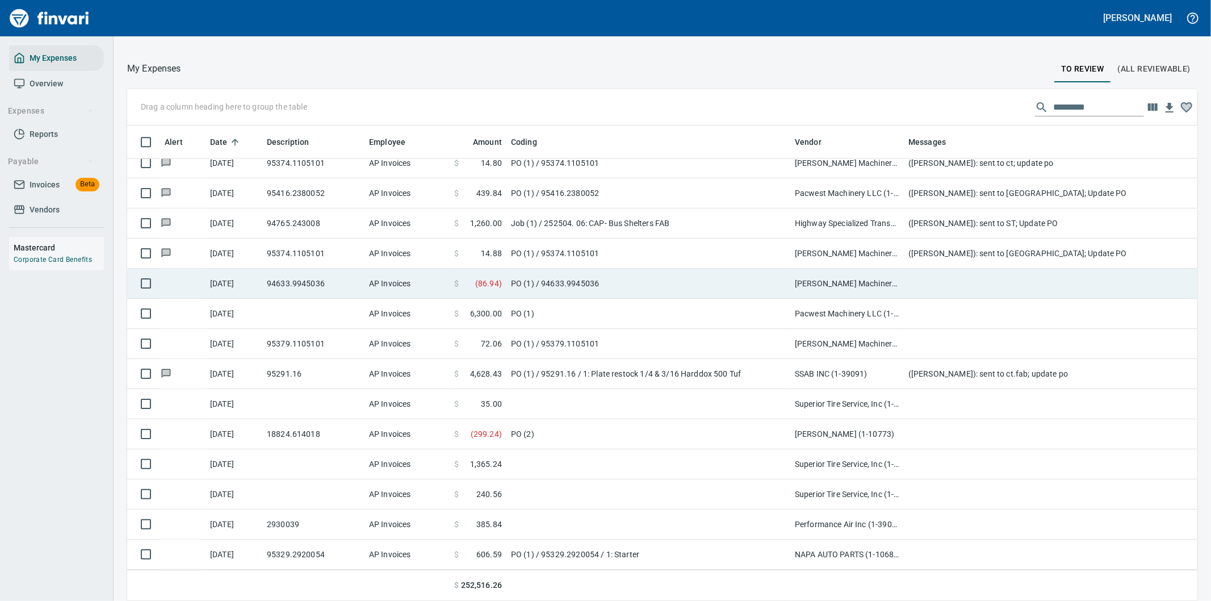
click at [814, 284] on td "[PERSON_NAME] Machinery Co (1-10794)" at bounding box center [847, 283] width 114 height 30
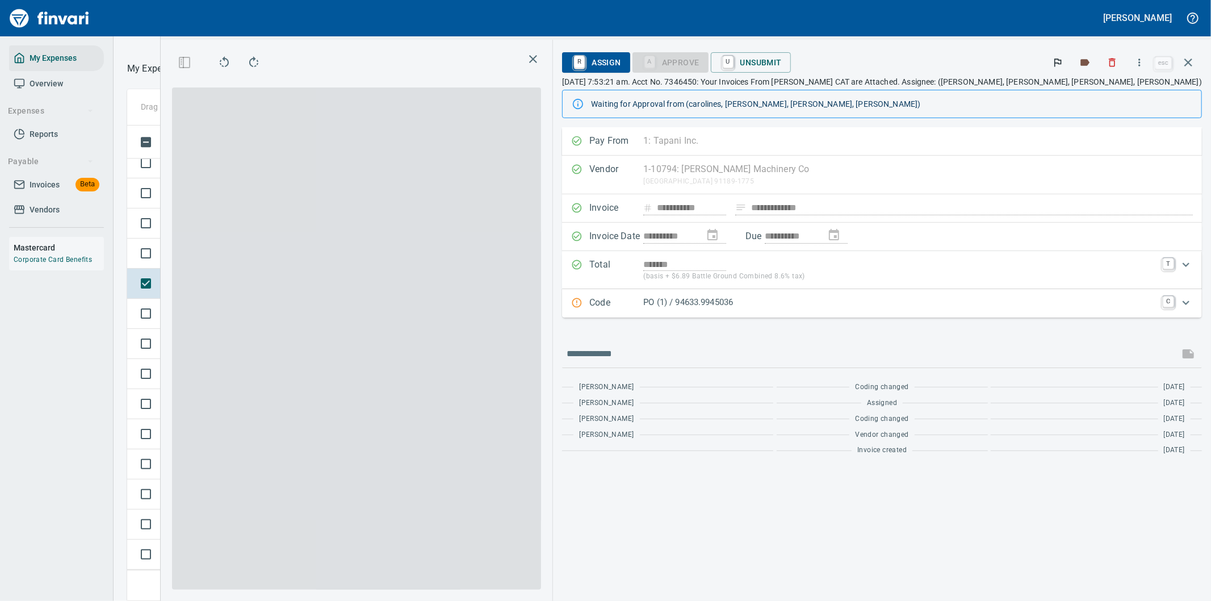
scroll to position [457, 758]
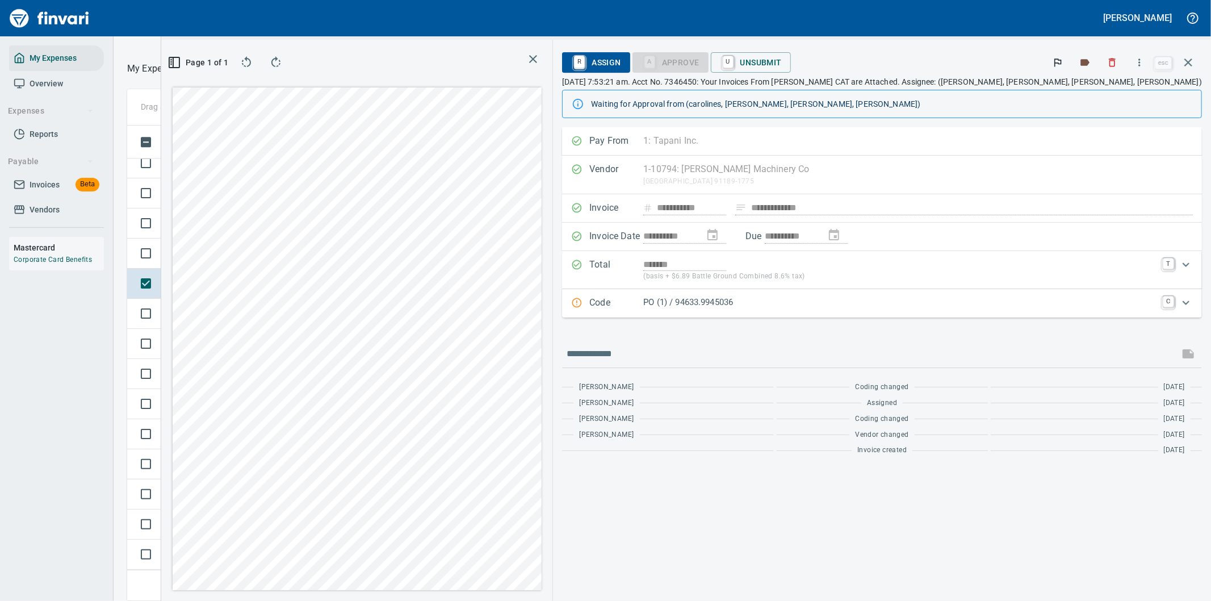
click at [1188, 301] on icon "Expand" at bounding box center [1186, 303] width 14 height 14
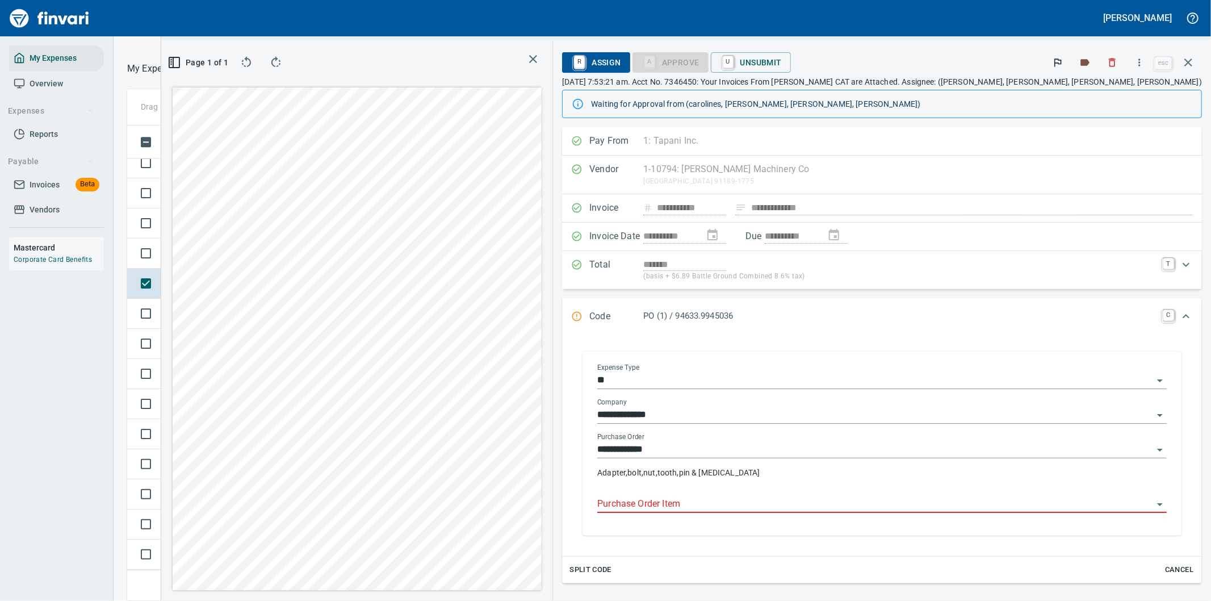
click at [792, 507] on input "Purchase Order Item" at bounding box center [875, 504] width 556 height 16
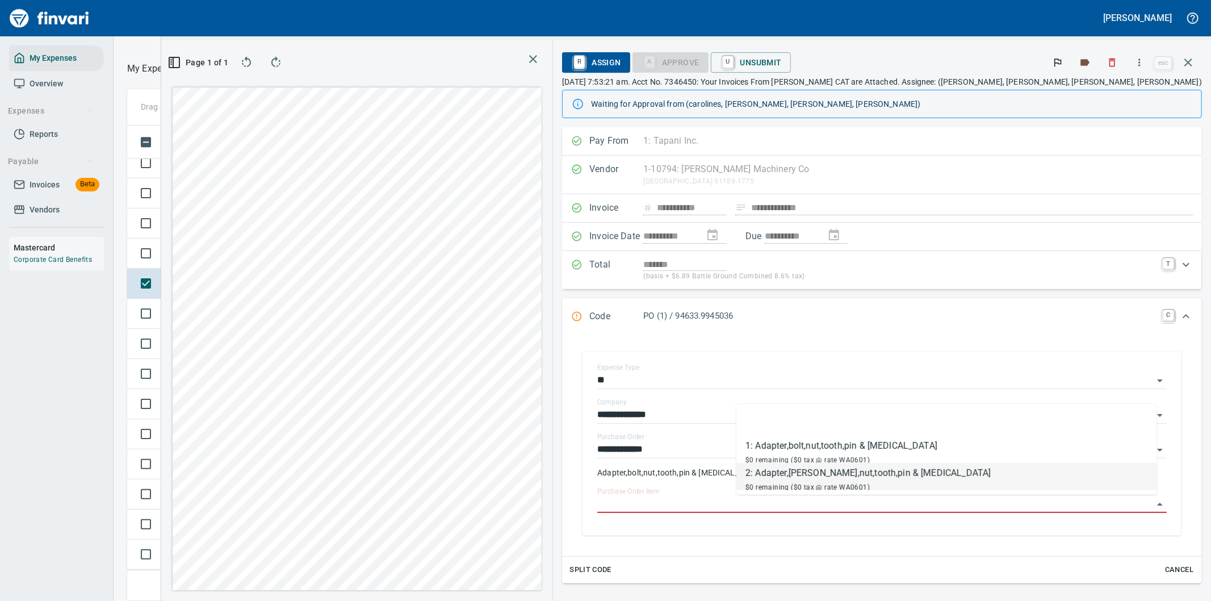
click at [761, 473] on div "2: Adapter,bolt,nut,tooth,pin & retainer" at bounding box center [867, 473] width 245 height 14
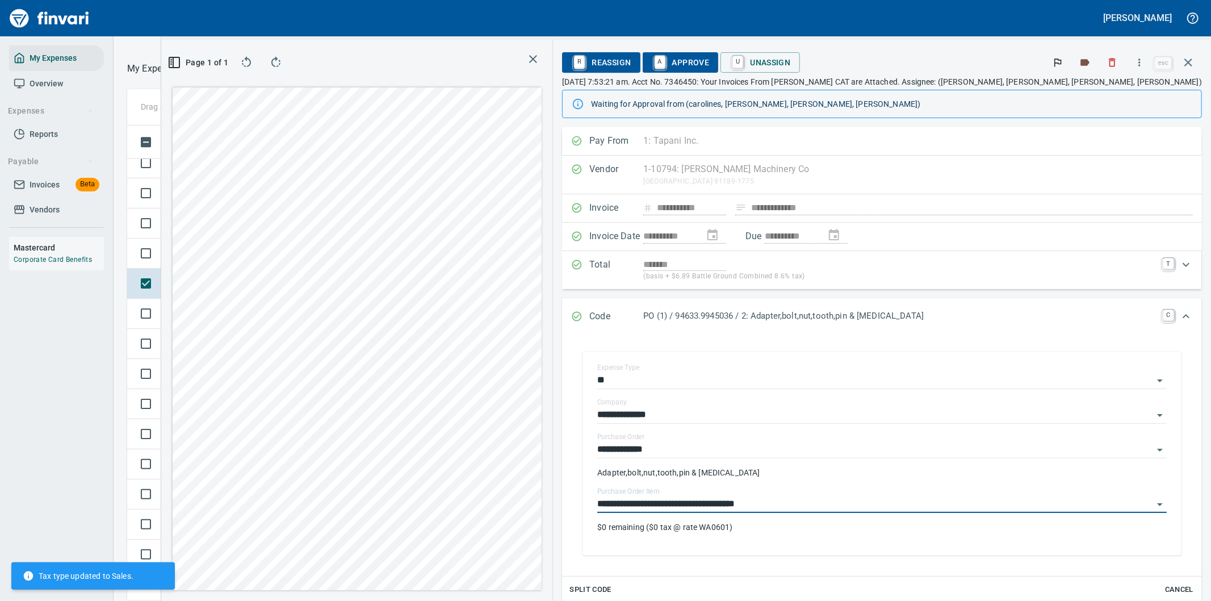
type input "**********"
drag, startPoint x: 824, startPoint y: 57, endPoint x: 1207, endPoint y: 21, distance: 384.9
click at [710, 57] on span "A Approve" at bounding box center [681, 62] width 58 height 19
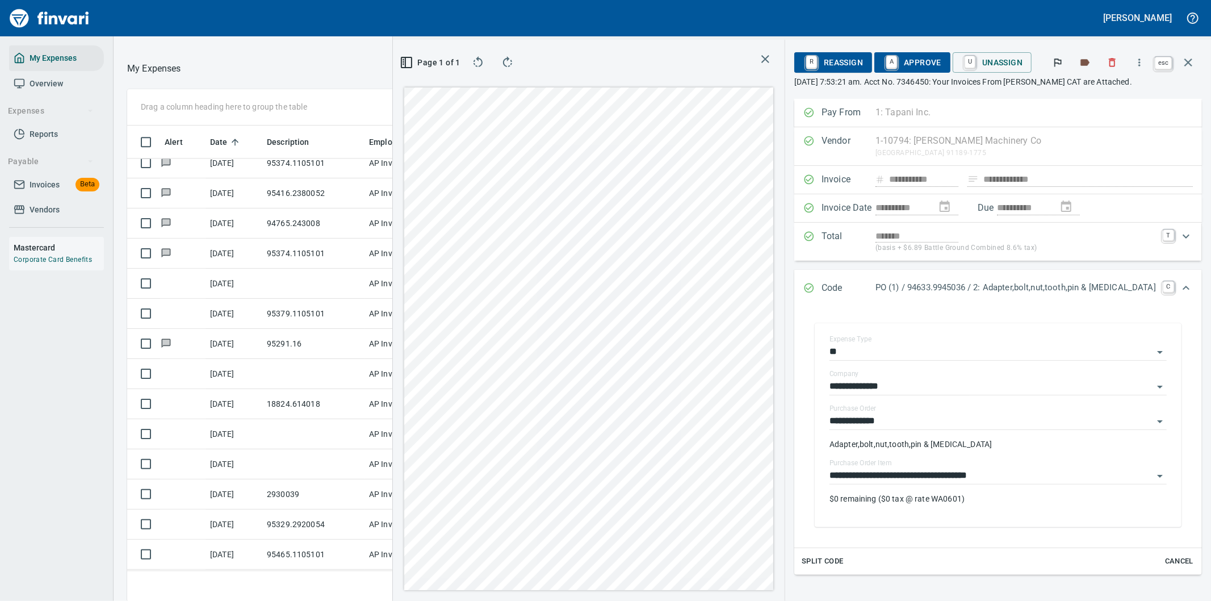
click at [1192, 57] on icon "button" at bounding box center [1188, 63] width 14 height 14
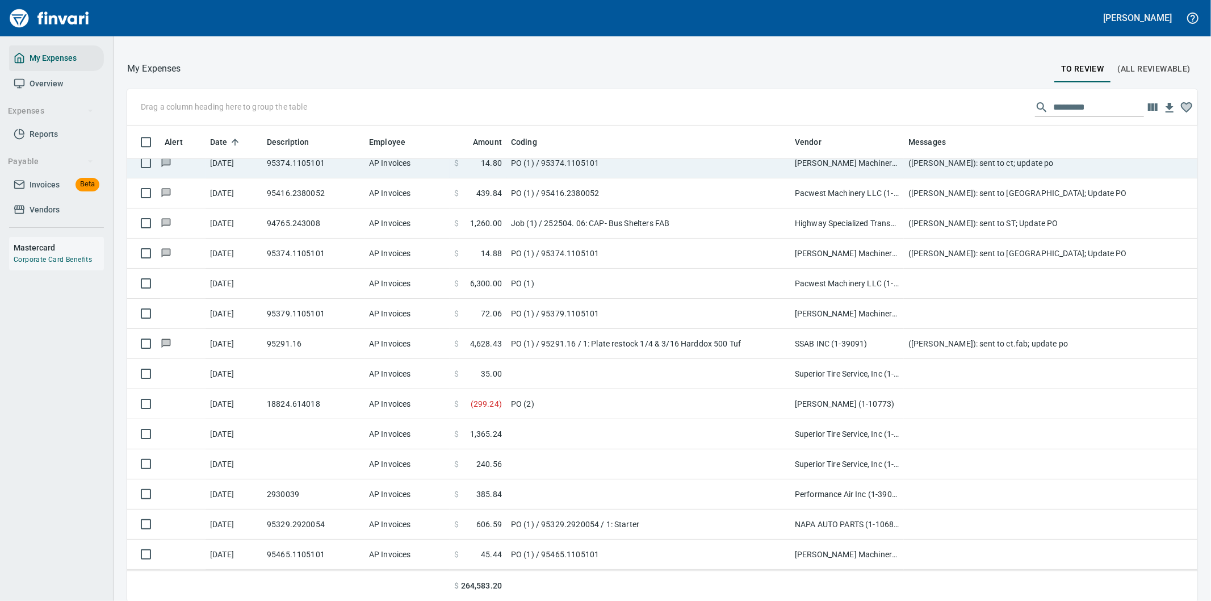
scroll to position [457, 1037]
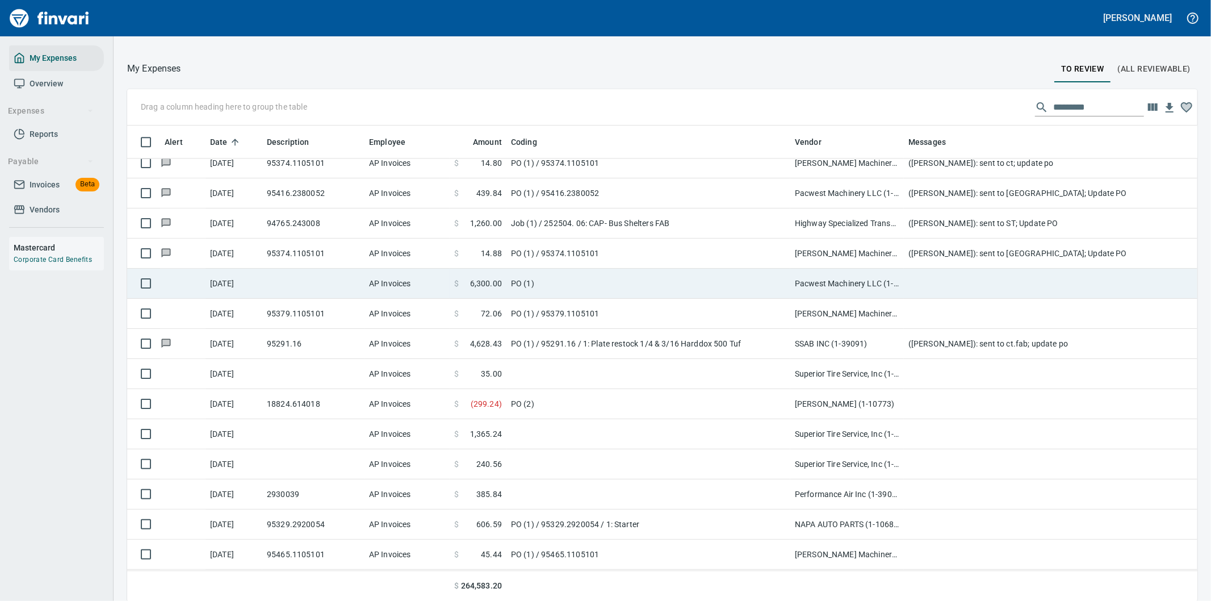
click at [618, 279] on td "PO (1)" at bounding box center [648, 283] width 284 height 30
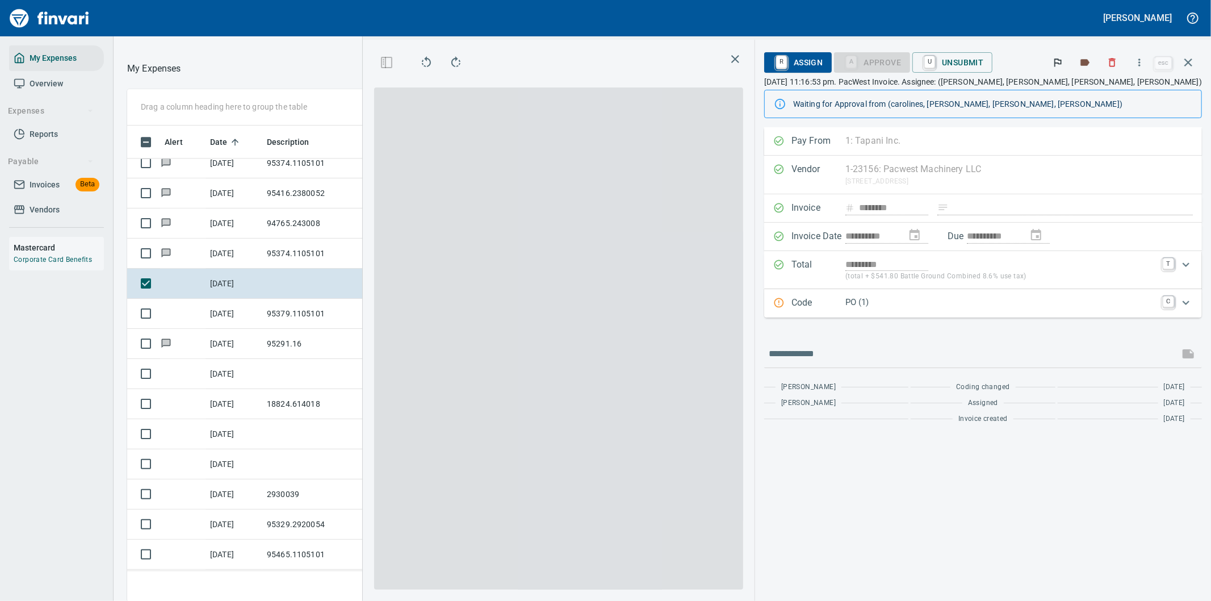
scroll to position [457, 758]
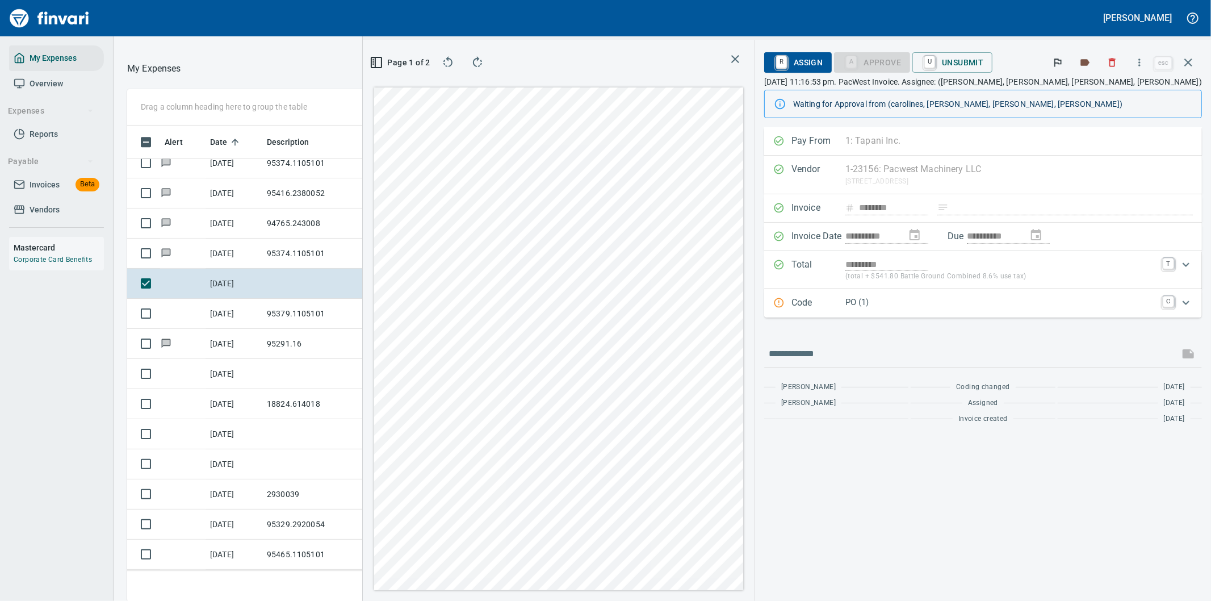
click at [823, 58] on span "R Assign" at bounding box center [797, 62] width 49 height 19
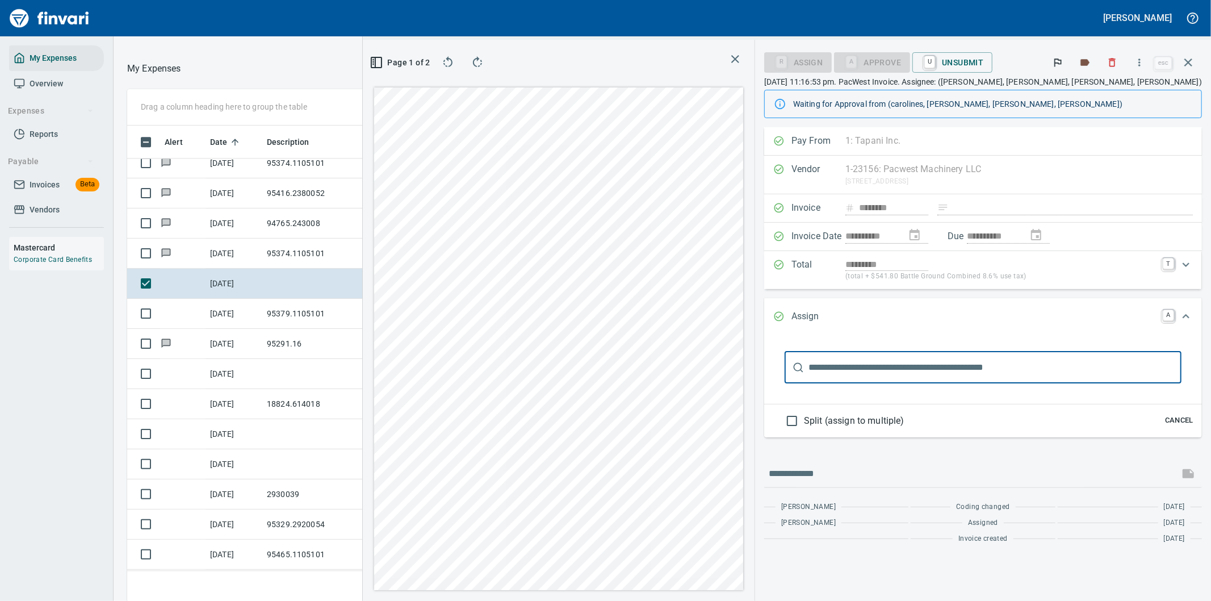
drag, startPoint x: 866, startPoint y: 366, endPoint x: 867, endPoint y: 360, distance: 5.9
click at [867, 364] on input "text" at bounding box center [994, 367] width 373 height 32
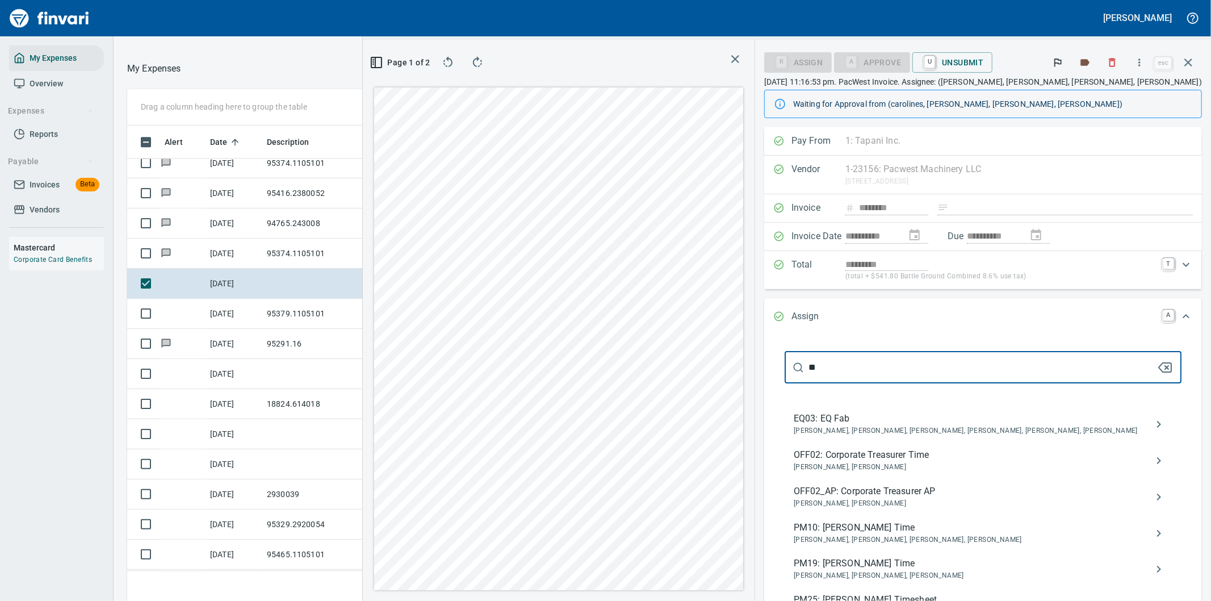
type input "*"
type input "******"
click at [870, 456] on span "EQ07_AP: Lowboy/Rentals Invoice" at bounding box center [974, 455] width 360 height 14
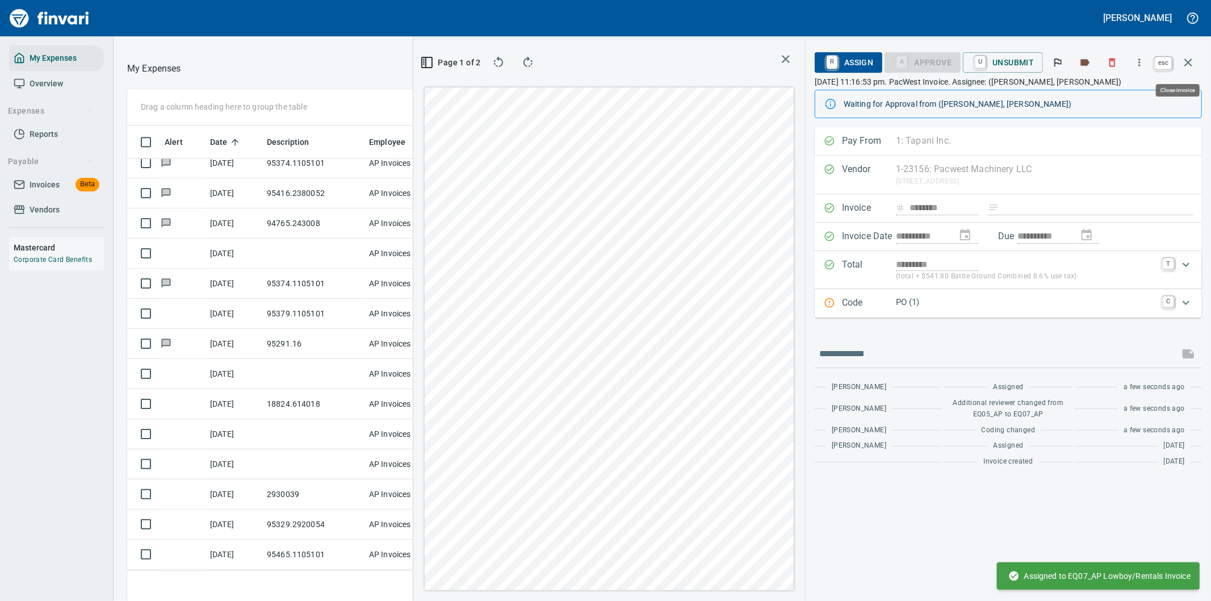
click at [1185, 58] on icon "button" at bounding box center [1188, 63] width 14 height 14
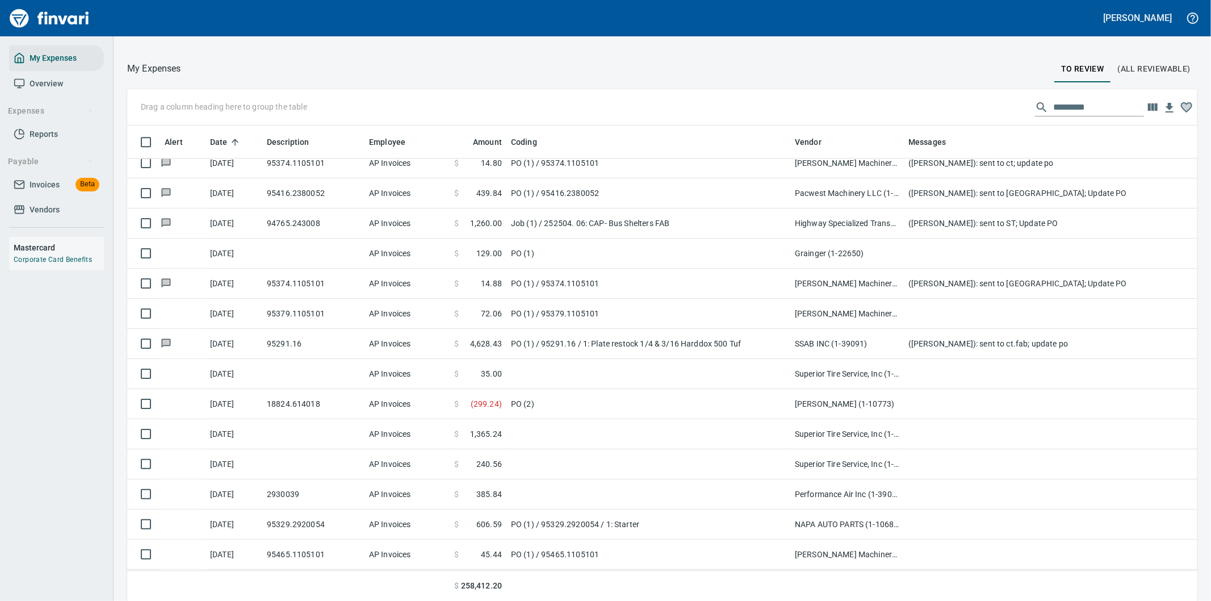
scroll to position [457, 1042]
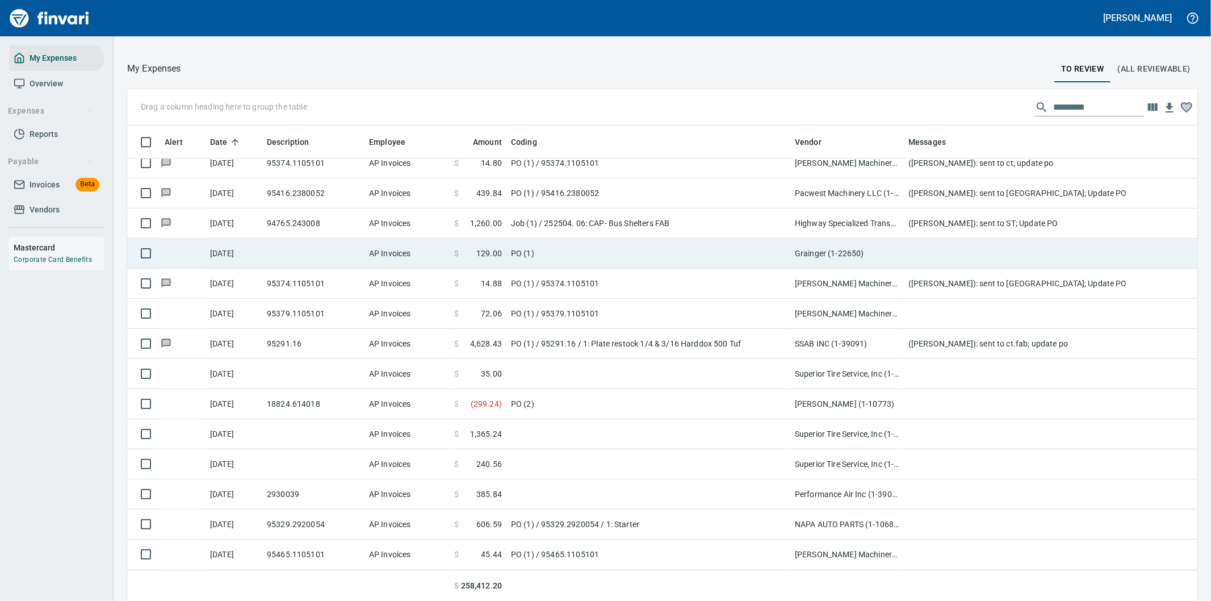
click at [623, 246] on td "PO (1)" at bounding box center [648, 253] width 284 height 30
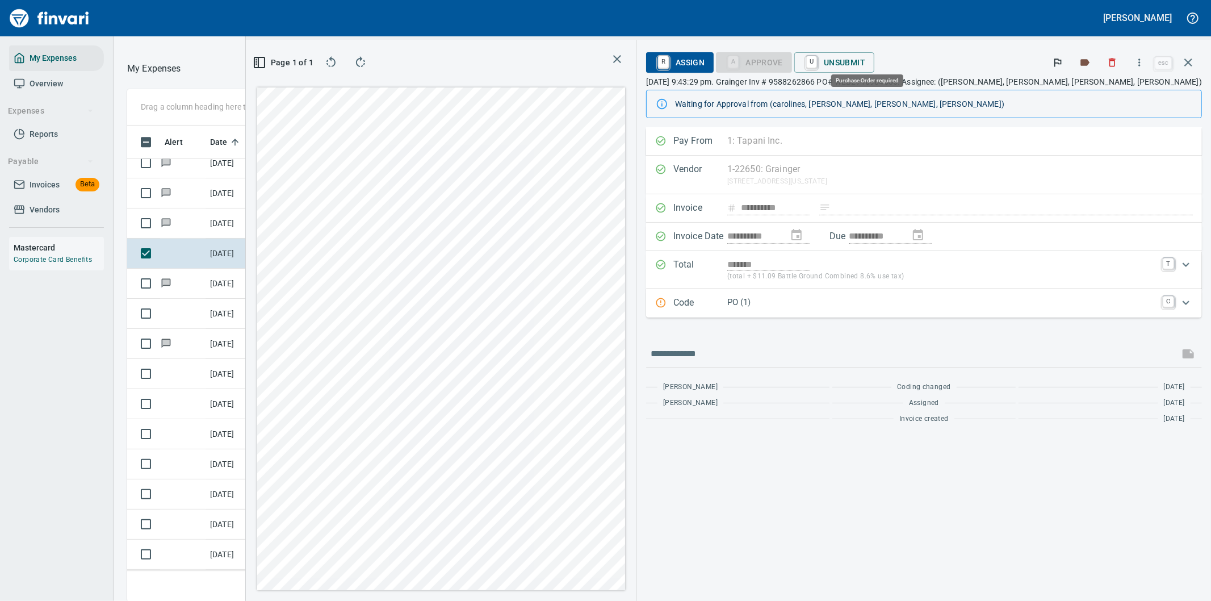
scroll to position [457, 758]
click at [837, 495] on div "**********" at bounding box center [924, 363] width 574 height 473
click at [1160, 496] on div "**********" at bounding box center [924, 363] width 574 height 473
click at [1192, 305] on icon "Expand" at bounding box center [1186, 303] width 14 height 14
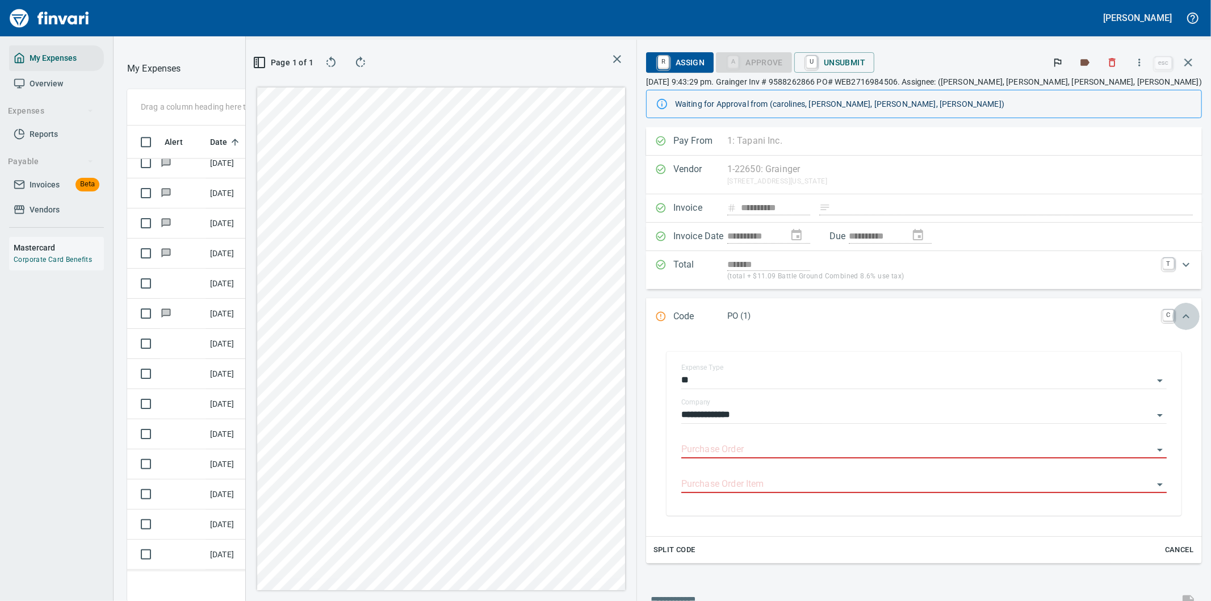
click at [1179, 314] on icon "Expand" at bounding box center [1186, 316] width 14 height 14
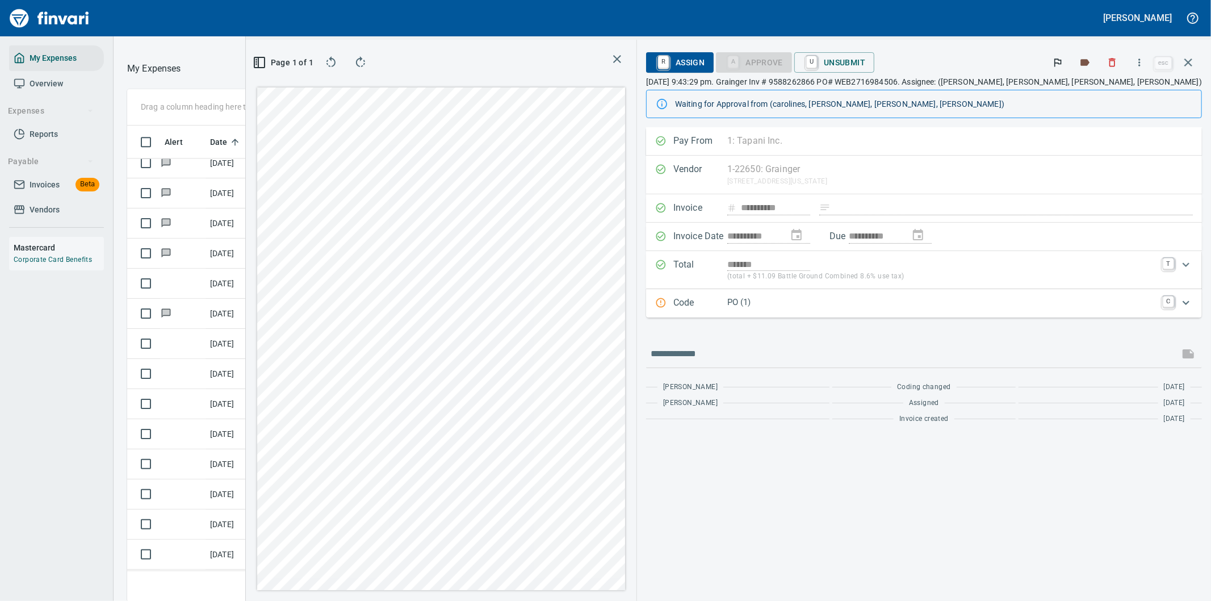
click at [1187, 301] on icon "Expand" at bounding box center [1186, 303] width 14 height 14
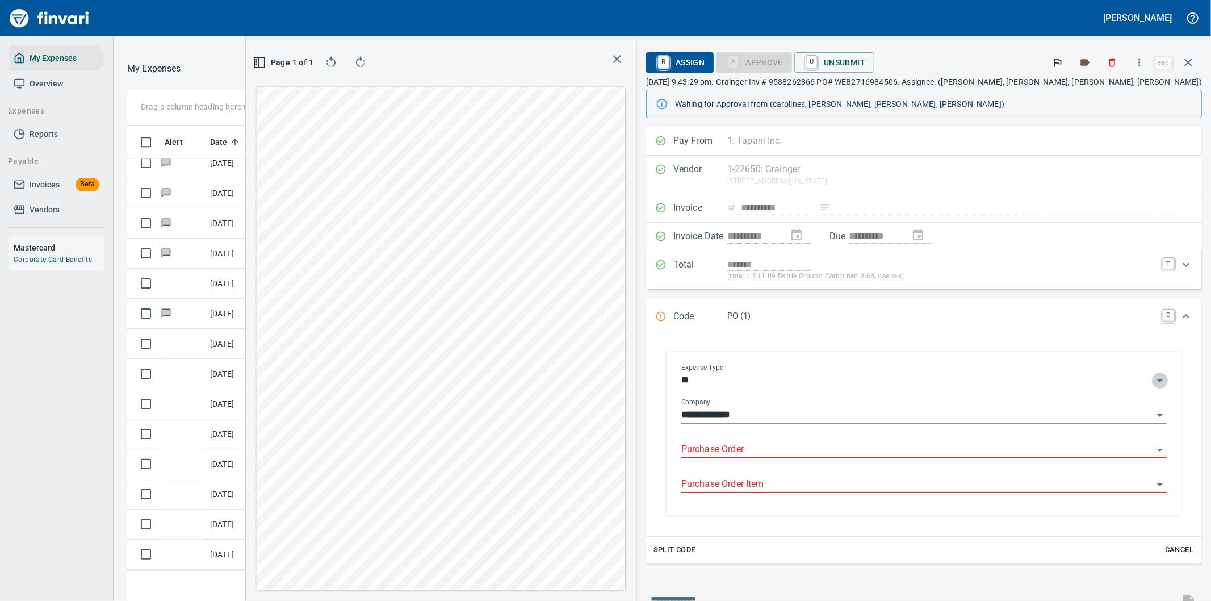
click at [1153, 377] on icon "Open" at bounding box center [1160, 381] width 14 height 14
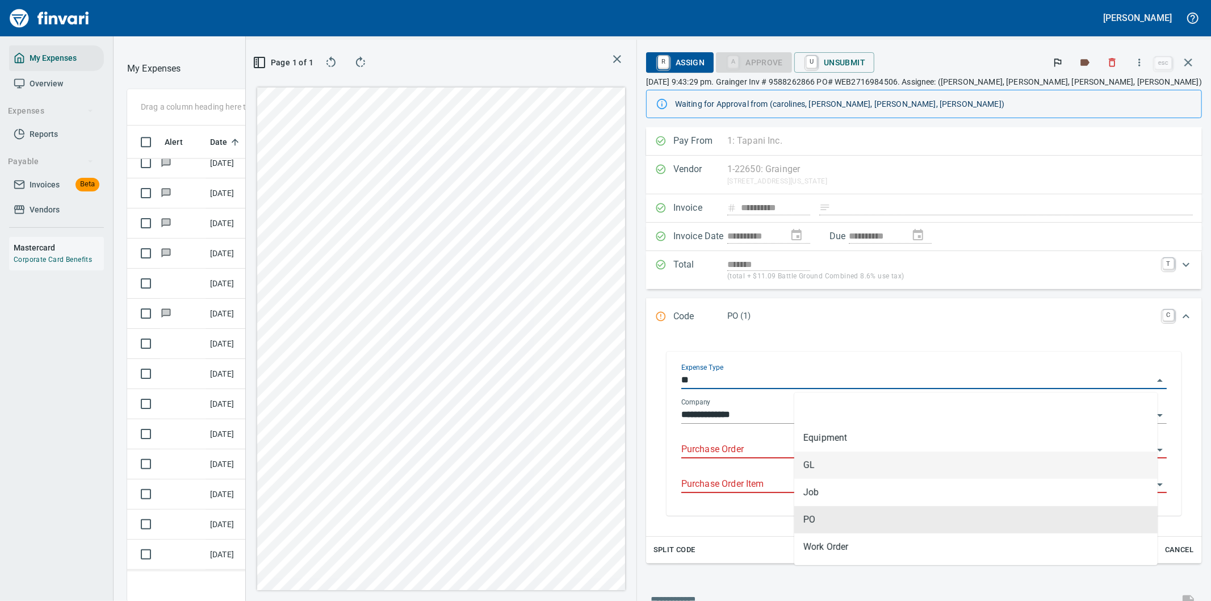
click at [810, 459] on li "GL" at bounding box center [975, 464] width 363 height 27
type input "**"
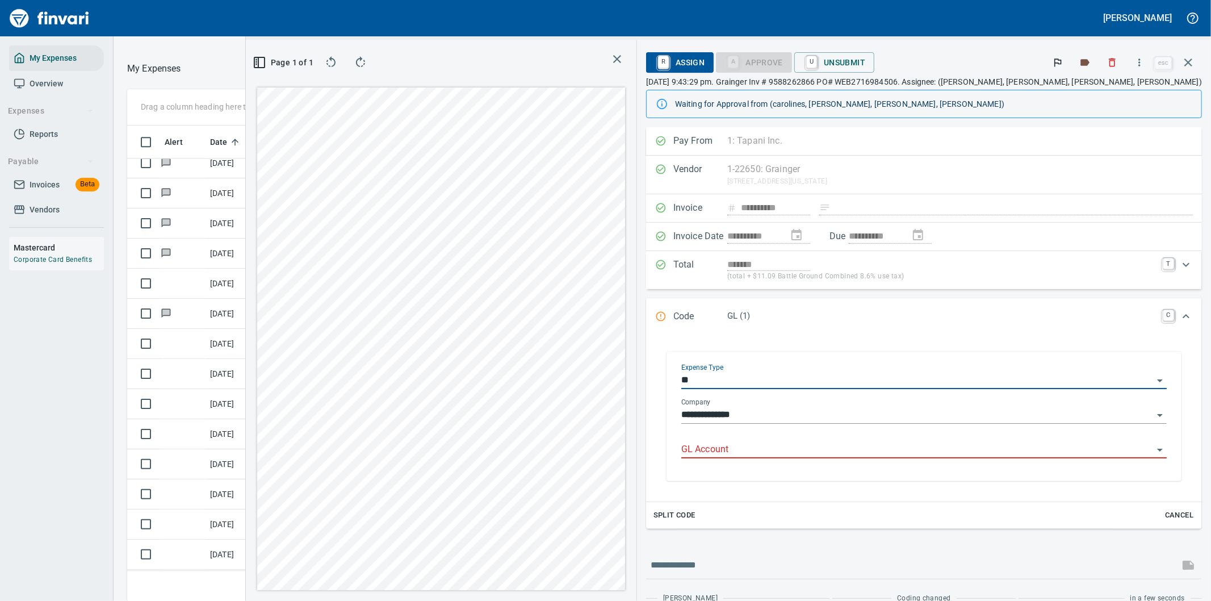
click at [834, 448] on input "GL Account" at bounding box center [917, 450] width 472 height 16
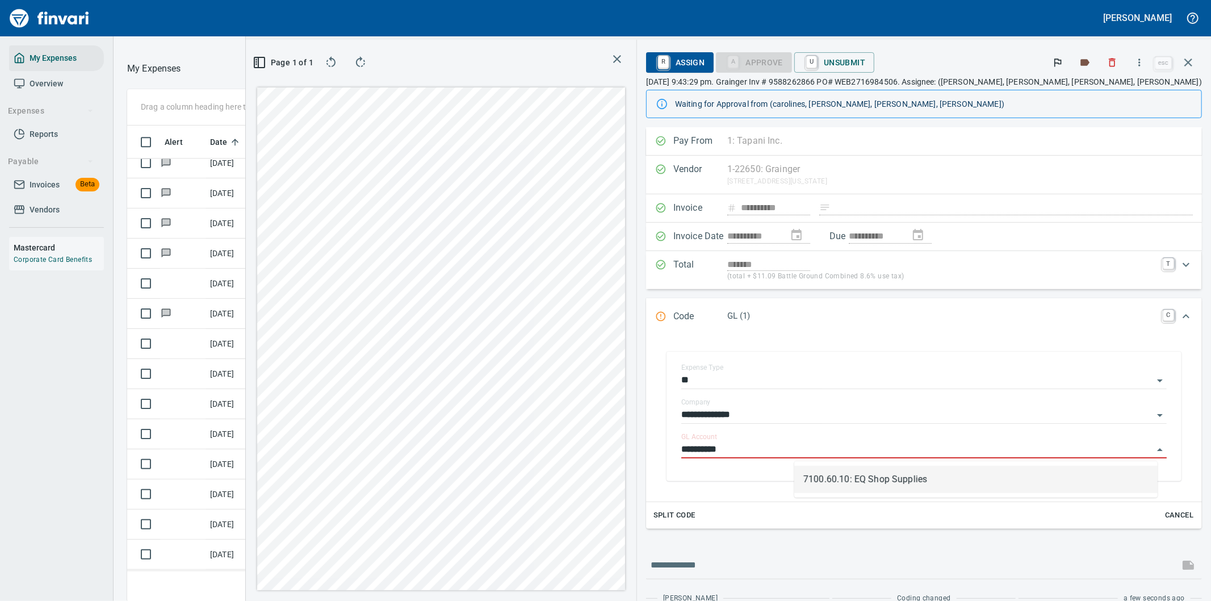
click at [846, 480] on li "7100.60.10: EQ Shop Supplies" at bounding box center [975, 478] width 363 height 27
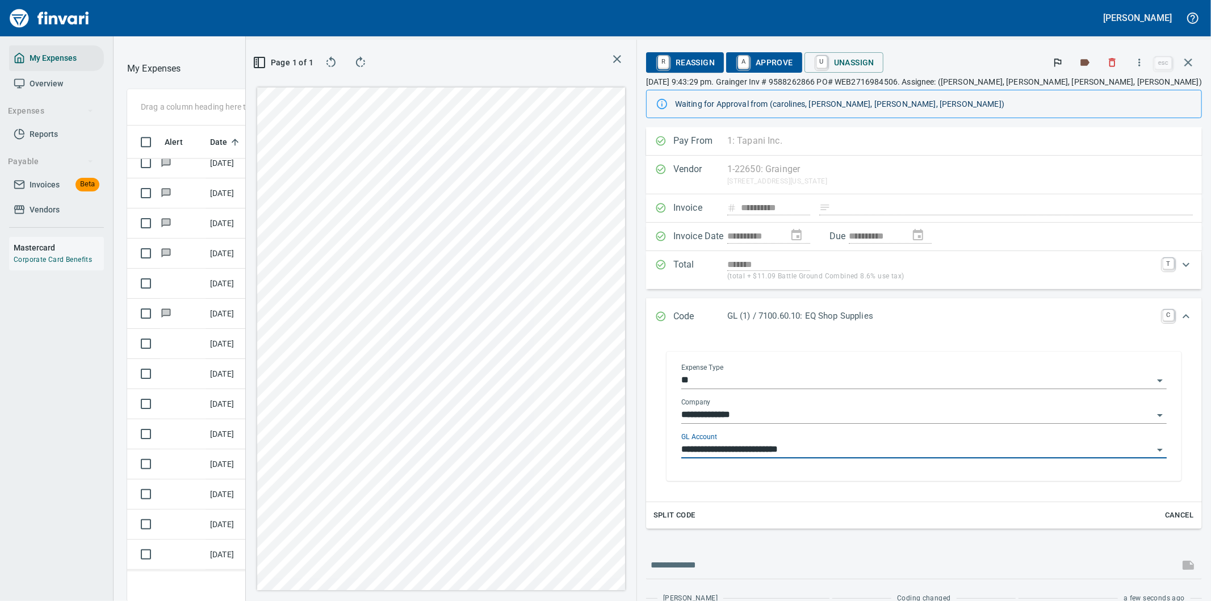
type input "**********"
click at [952, 478] on div "**********" at bounding box center [923, 417] width 503 height 127
click at [793, 59] on span "A Approve" at bounding box center [764, 62] width 58 height 19
click at [793, 64] on span "A Approve" at bounding box center [764, 62] width 58 height 19
click at [1189, 60] on icon "button" at bounding box center [1188, 63] width 14 height 14
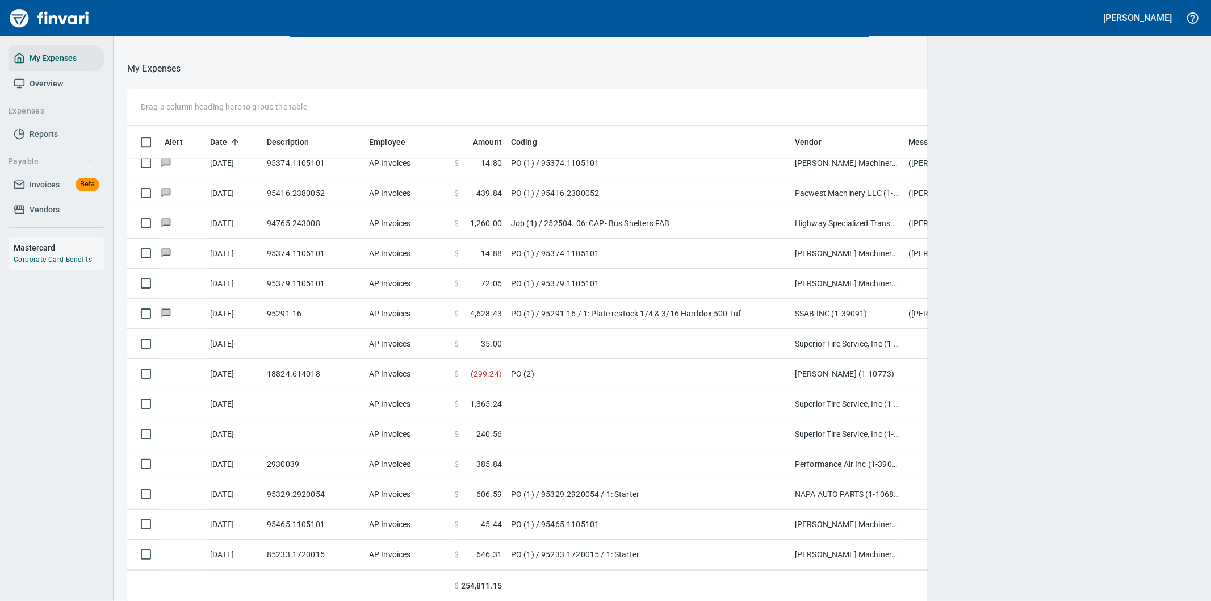
scroll to position [457, 1042]
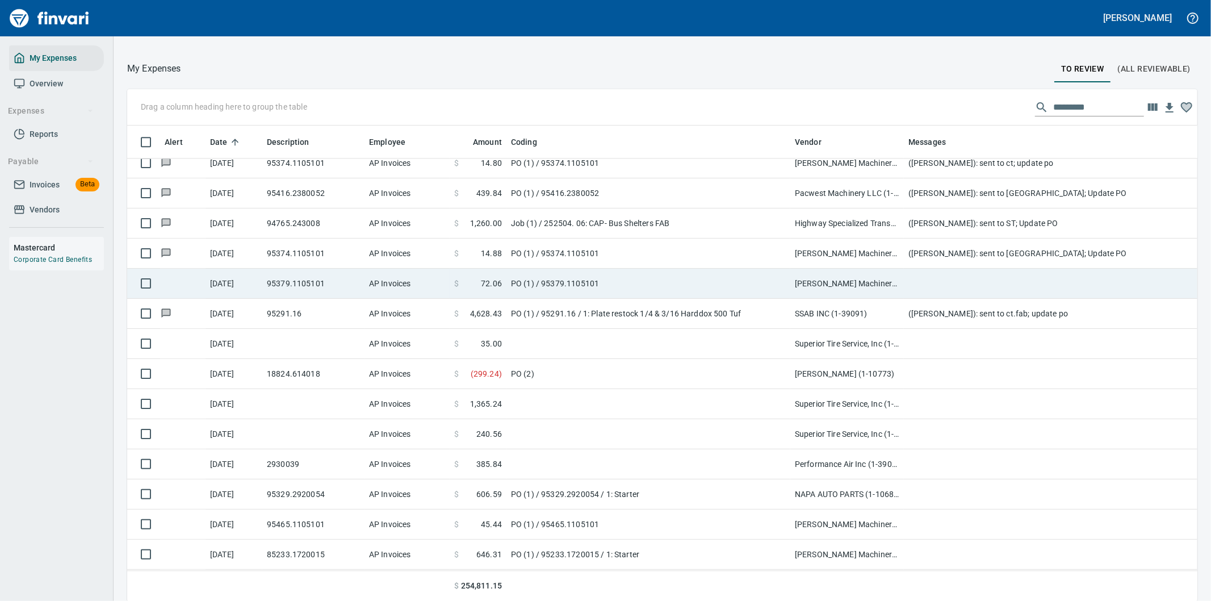
click at [639, 278] on td "PO (1) / 95379.1105101" at bounding box center [648, 283] width 284 height 30
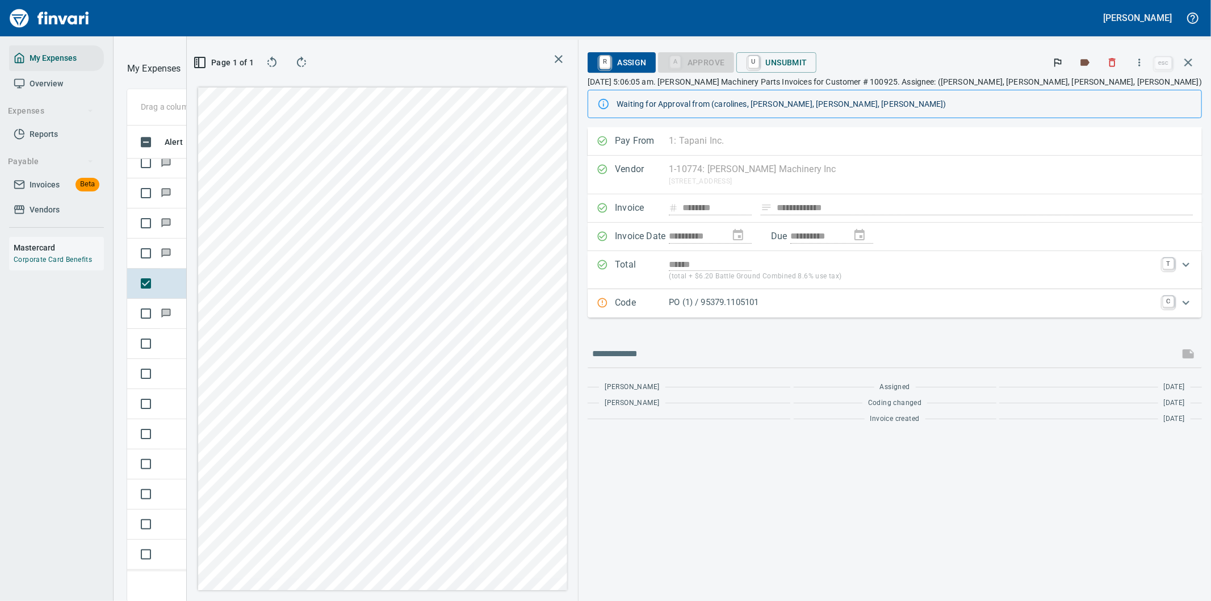
scroll to position [457, 758]
click at [1136, 62] on icon "button" at bounding box center [1139, 62] width 11 height 11
click at [1117, 94] on span "Download" at bounding box center [1137, 96] width 109 height 14
click at [820, 348] on input "text" at bounding box center [883, 354] width 582 height 18
type input "**********"
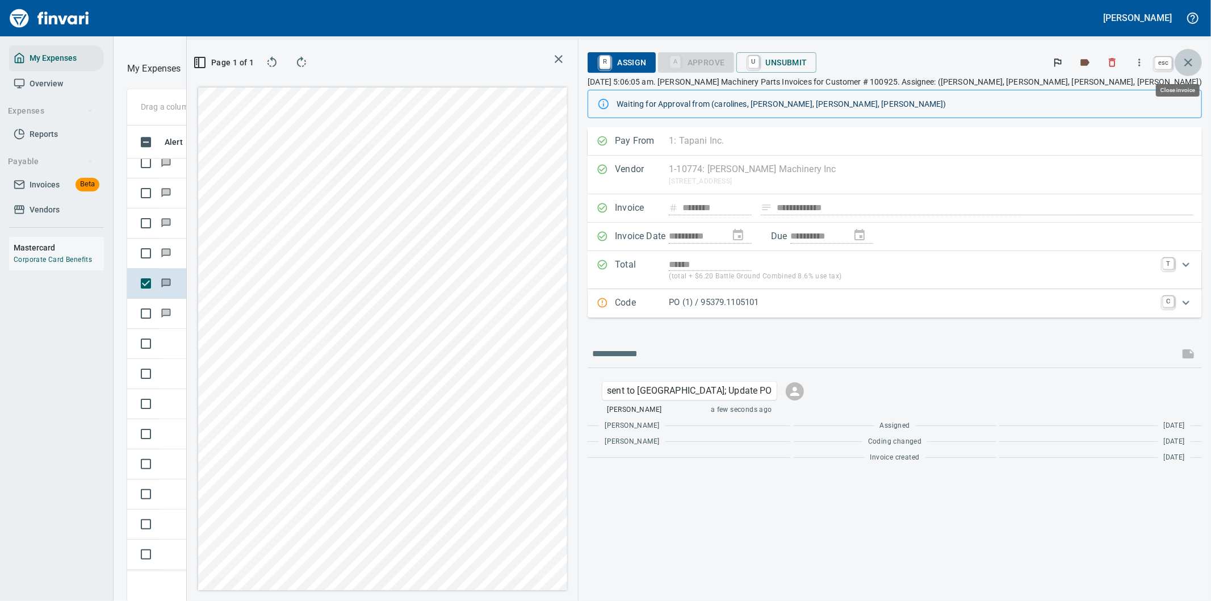
click at [1188, 54] on button "button" at bounding box center [1187, 62] width 27 height 27
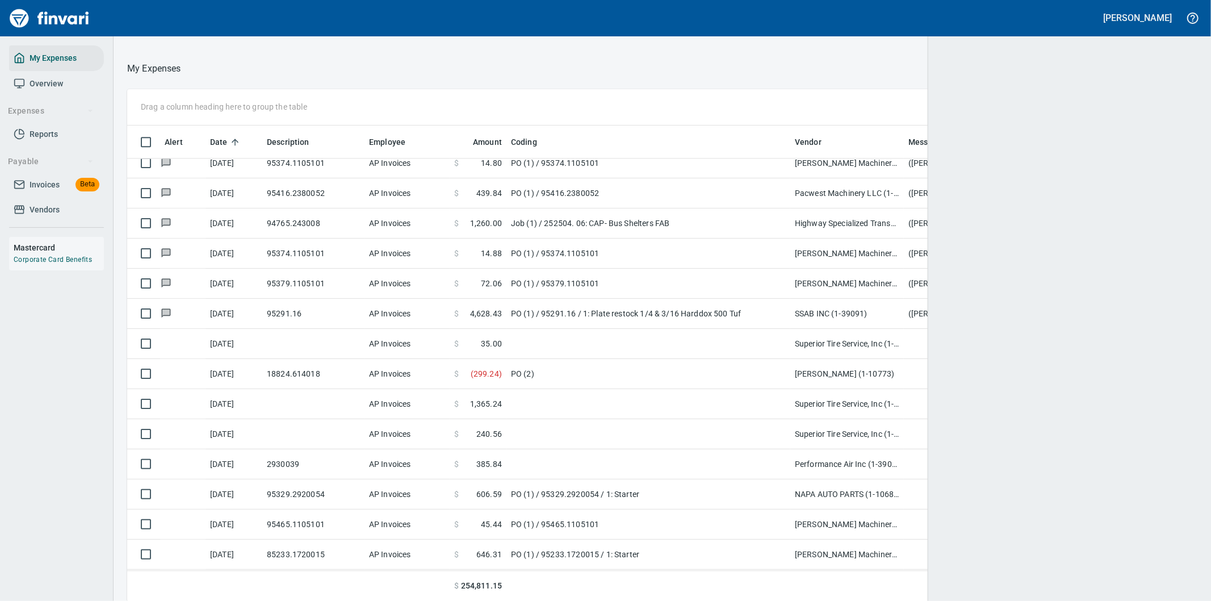
scroll to position [457, 1041]
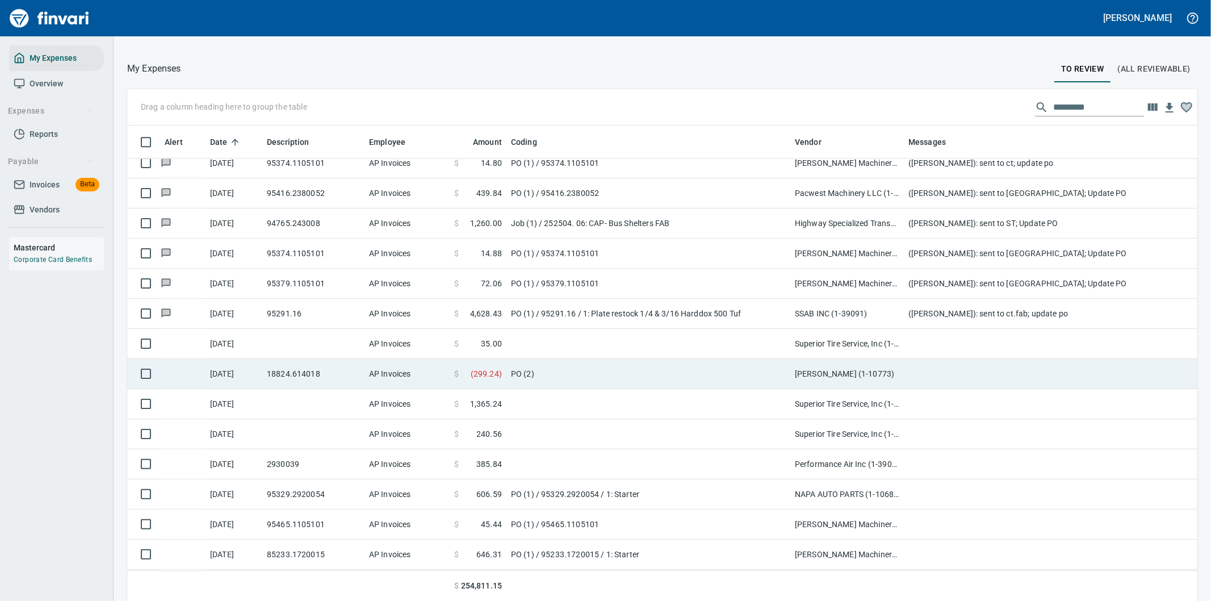
click at [597, 372] on td "PO (2)" at bounding box center [648, 374] width 284 height 30
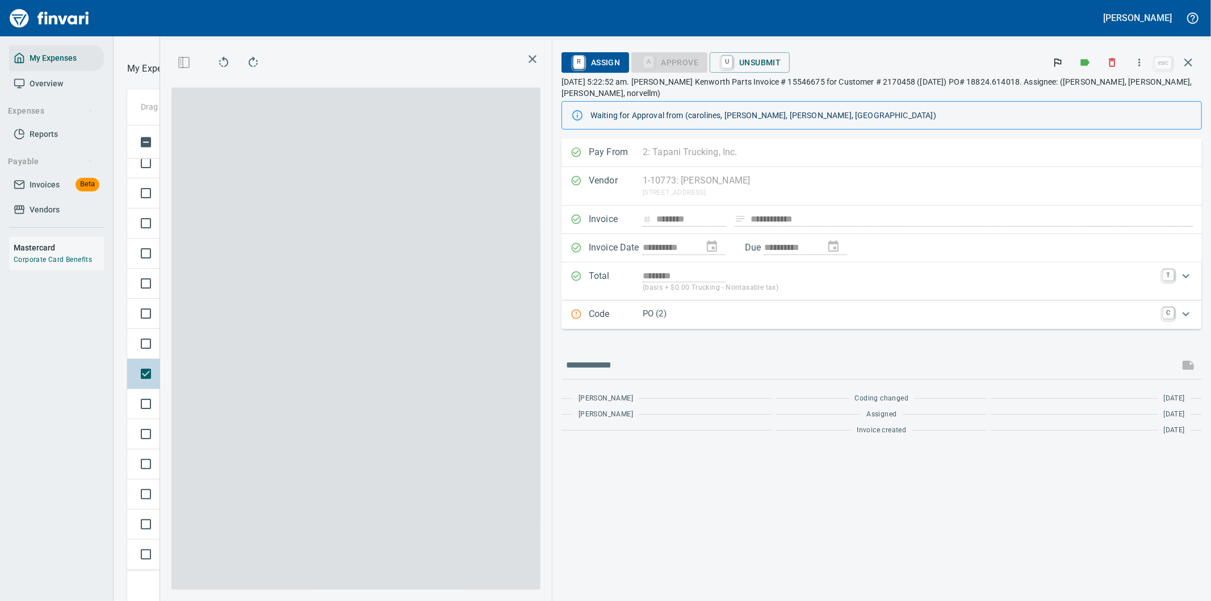
scroll to position [457, 758]
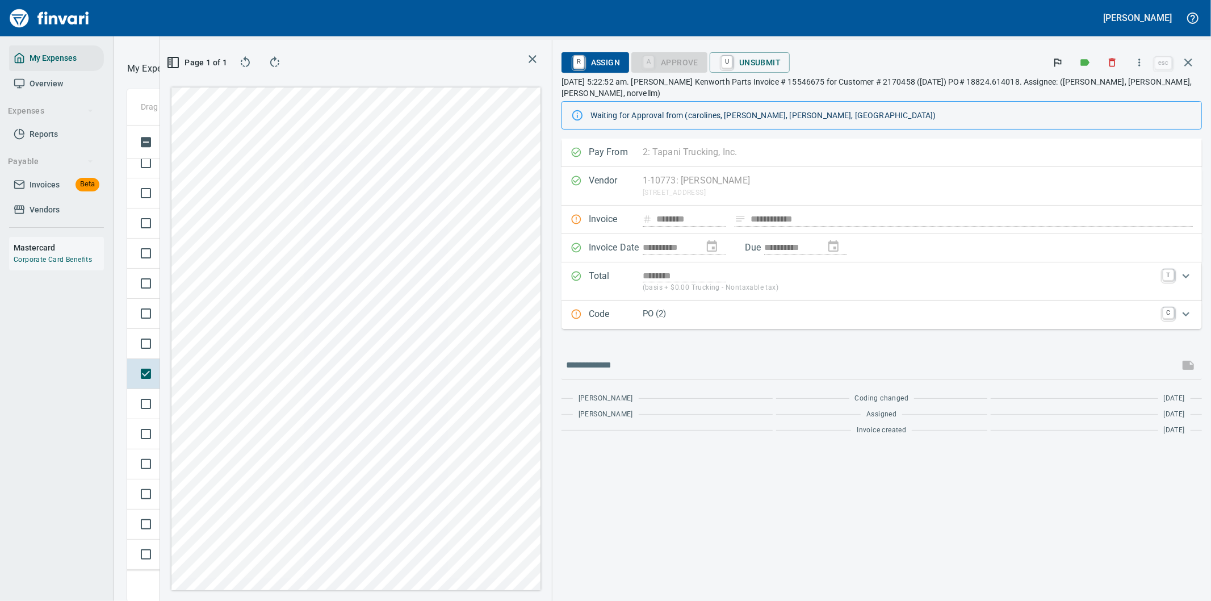
click at [1185, 307] on icon "Expand" at bounding box center [1186, 314] width 14 height 14
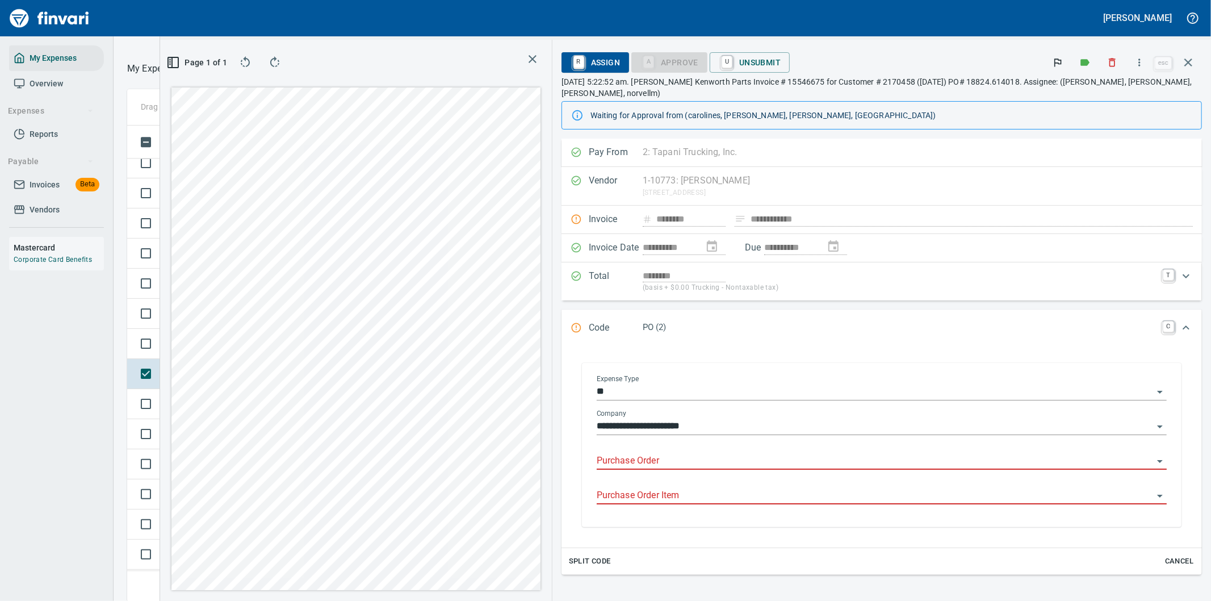
click at [664, 453] on input "Purchase Order" at bounding box center [875, 461] width 556 height 16
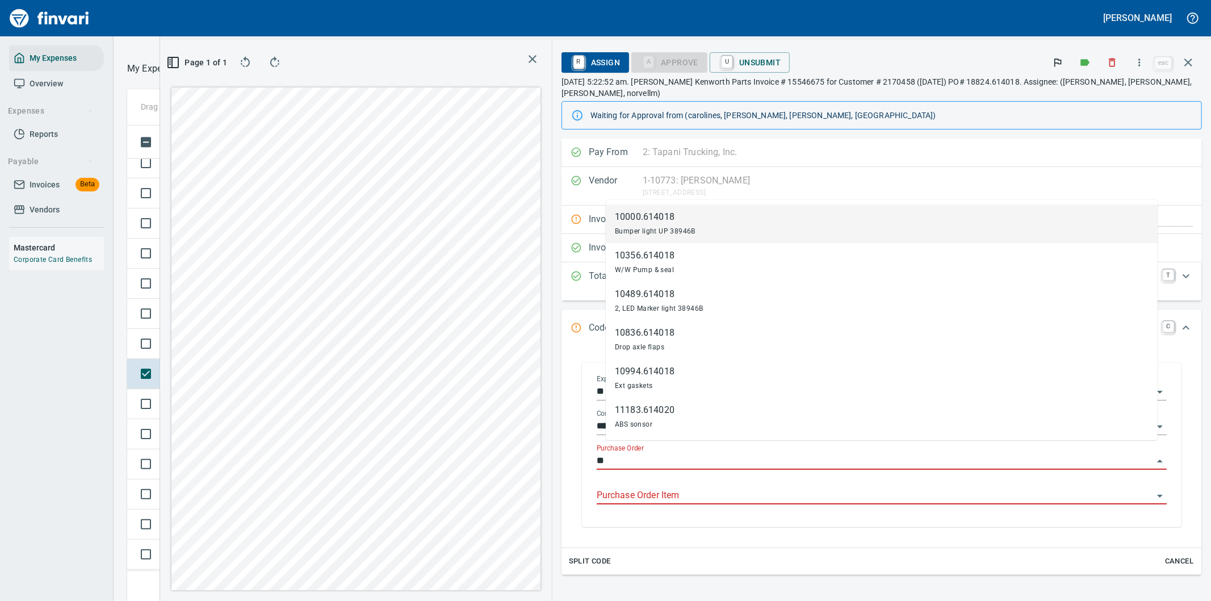
type input "*"
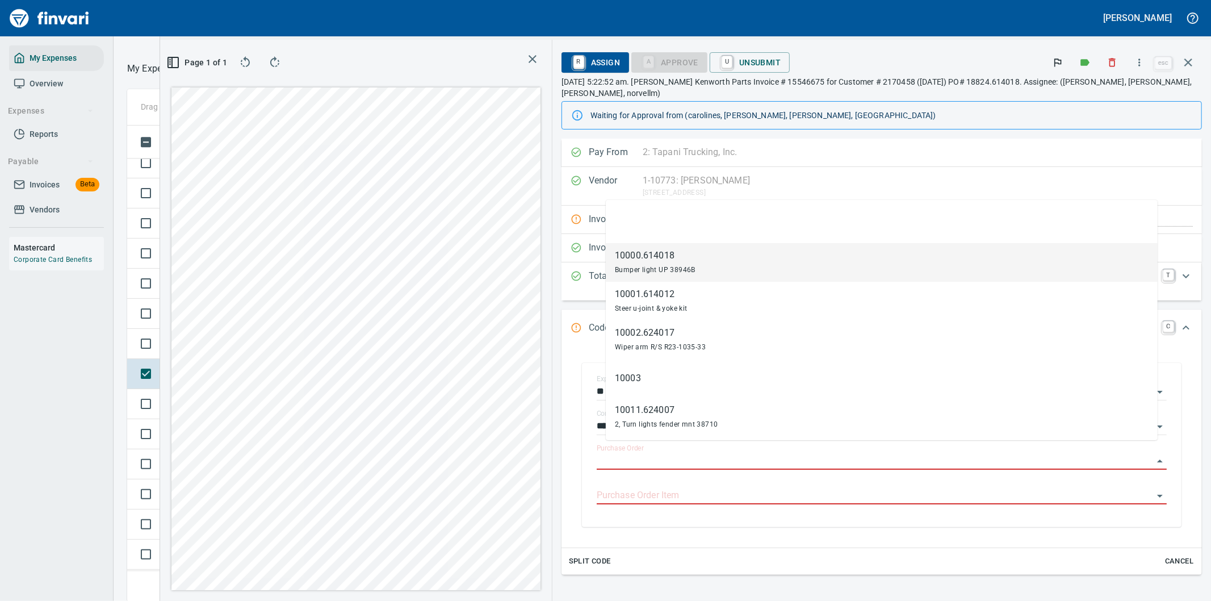
click at [1184, 426] on div "**********" at bounding box center [881, 447] width 640 height 200
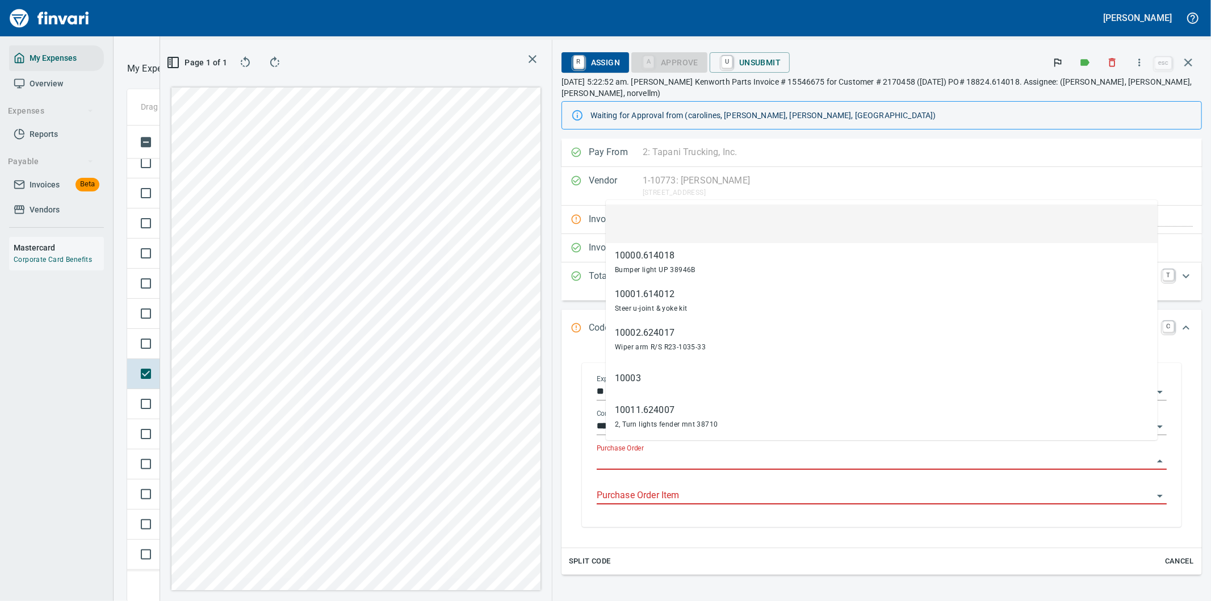
click at [766, 453] on input "Purchase Order" at bounding box center [875, 461] width 556 height 16
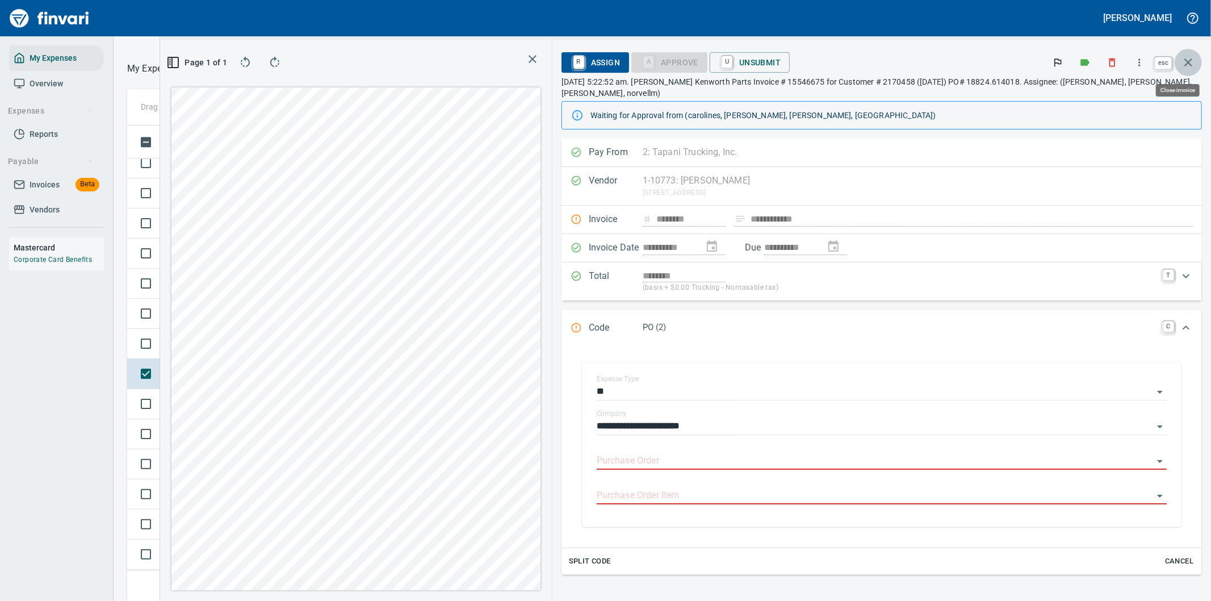
click at [1185, 64] on icon "button" at bounding box center [1188, 63] width 14 height 14
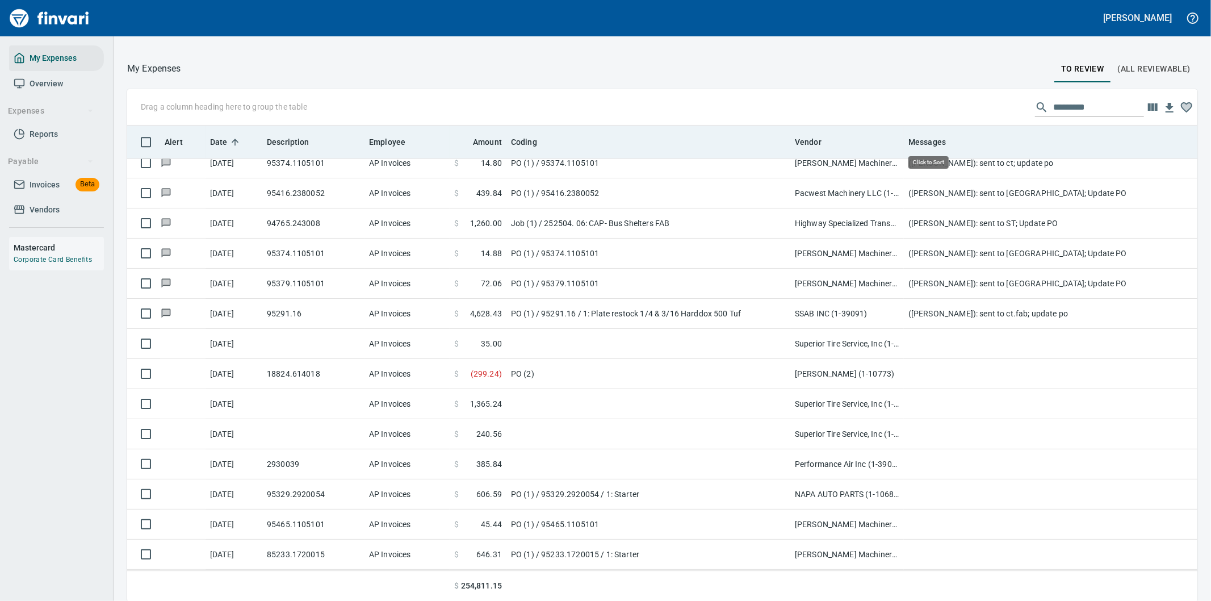
scroll to position [457, 1042]
click at [803, 137] on span "Vendor" at bounding box center [808, 142] width 27 height 14
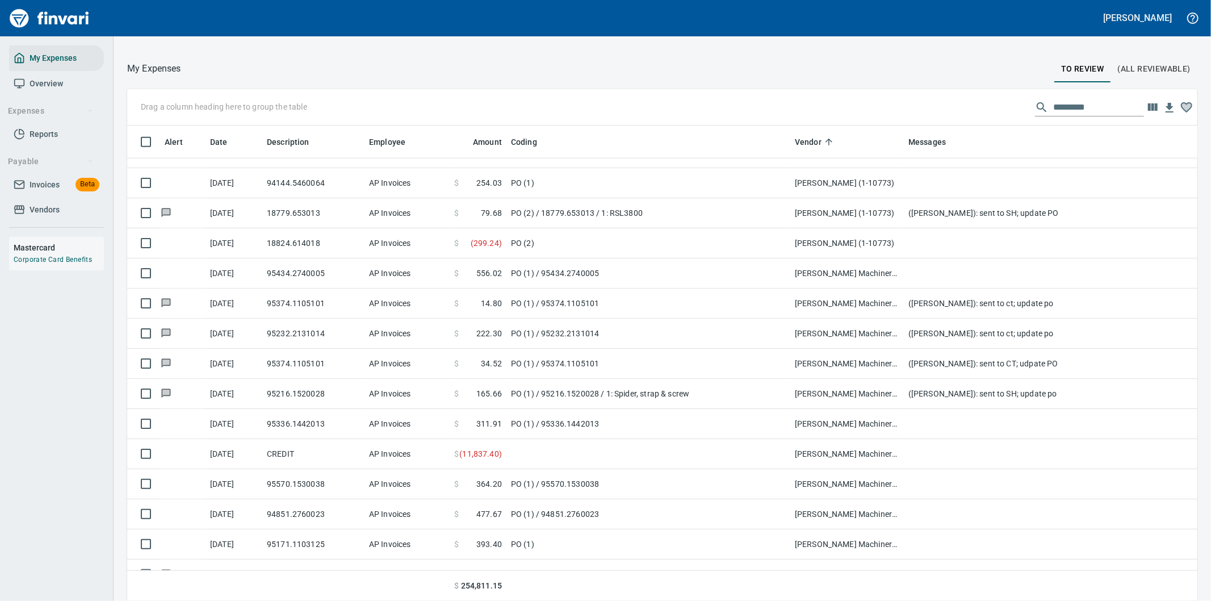
scroll to position [4604, 0]
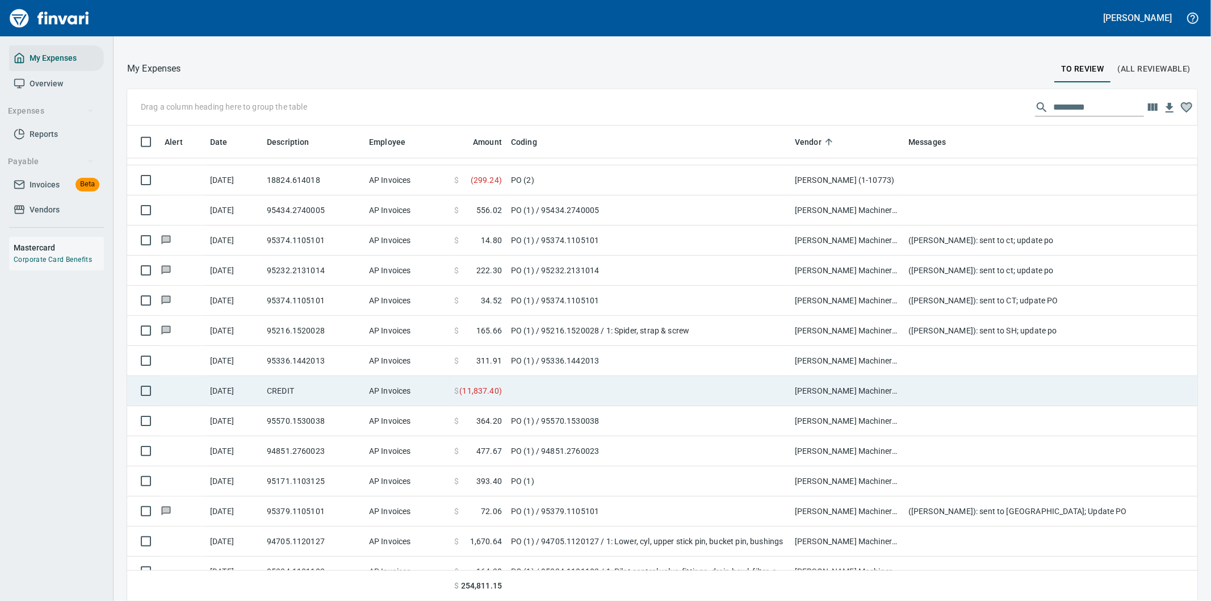
click at [525, 383] on td at bounding box center [648, 391] width 284 height 30
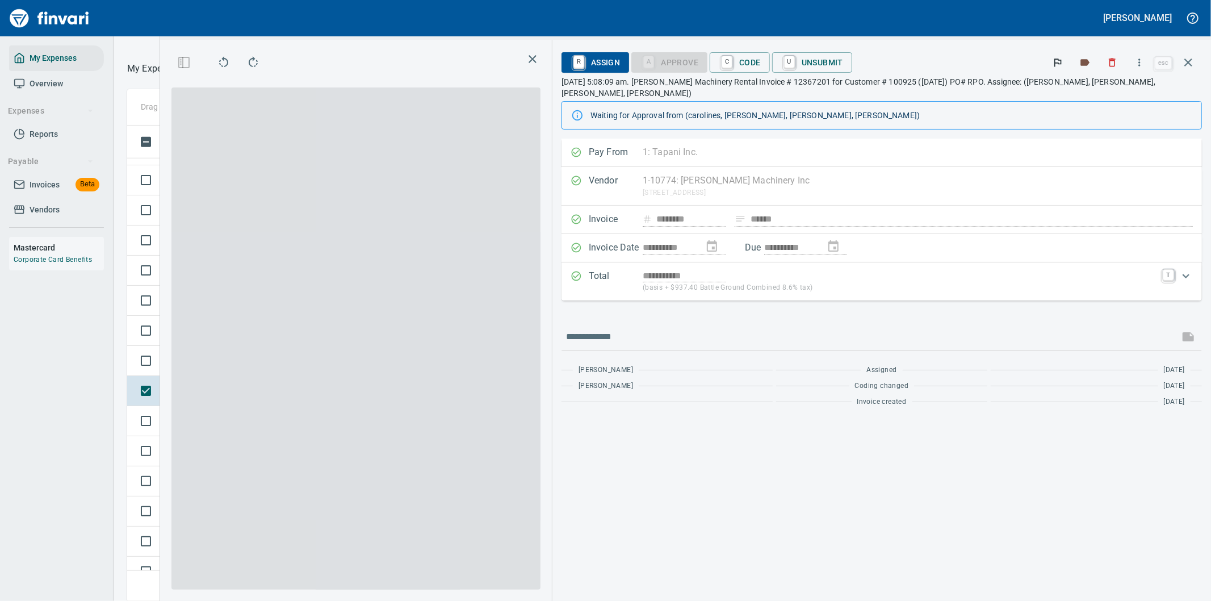
scroll to position [457, 758]
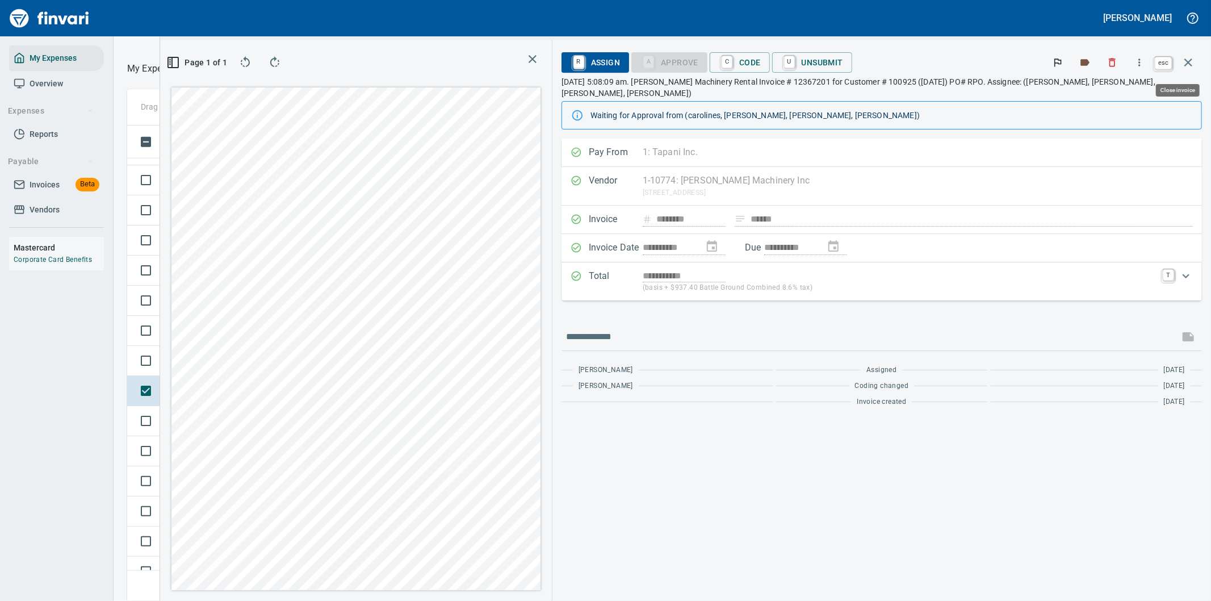
scroll to position [457, 758]
click at [1195, 59] on button "button" at bounding box center [1187, 62] width 27 height 27
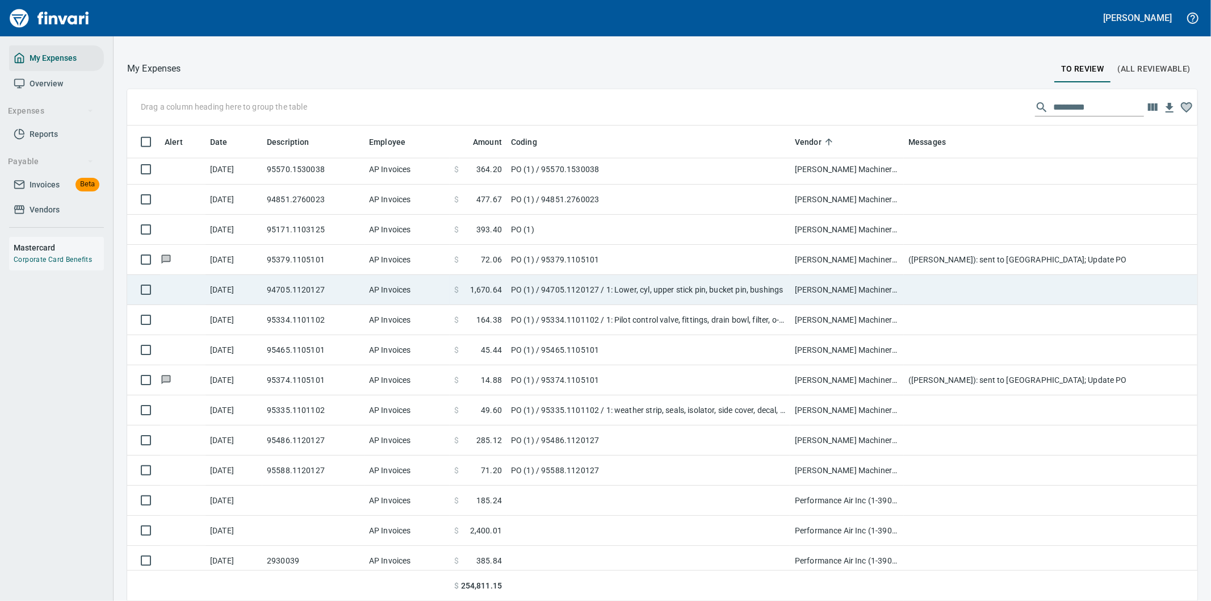
scroll to position [4793, 0]
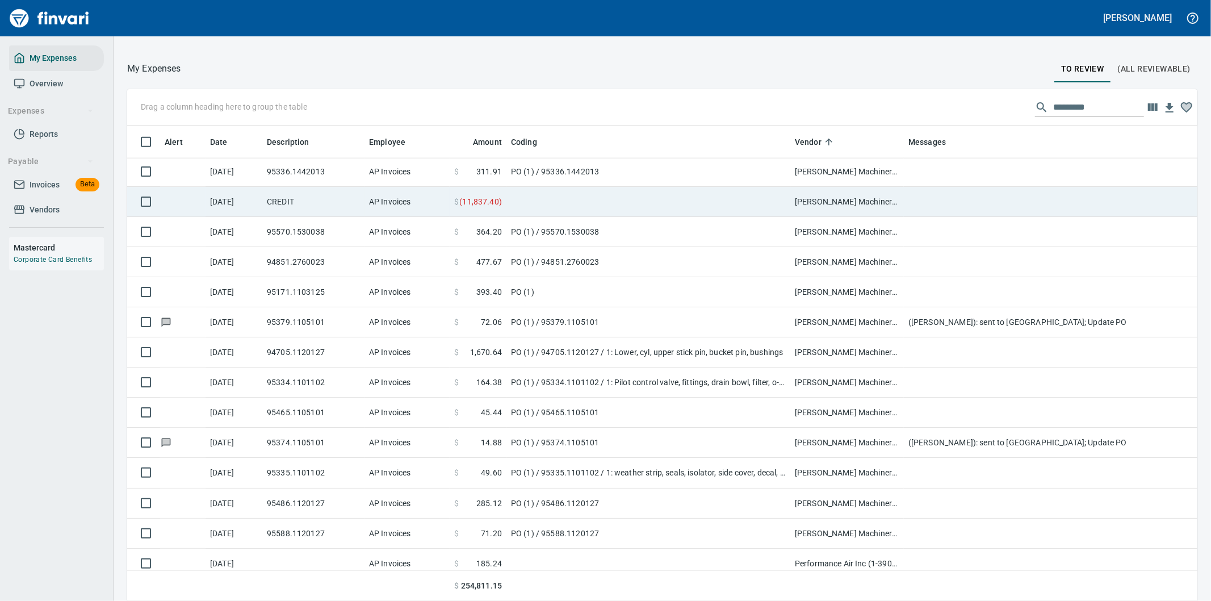
click at [498, 200] on span "( 11,837.40 )" at bounding box center [480, 201] width 43 height 11
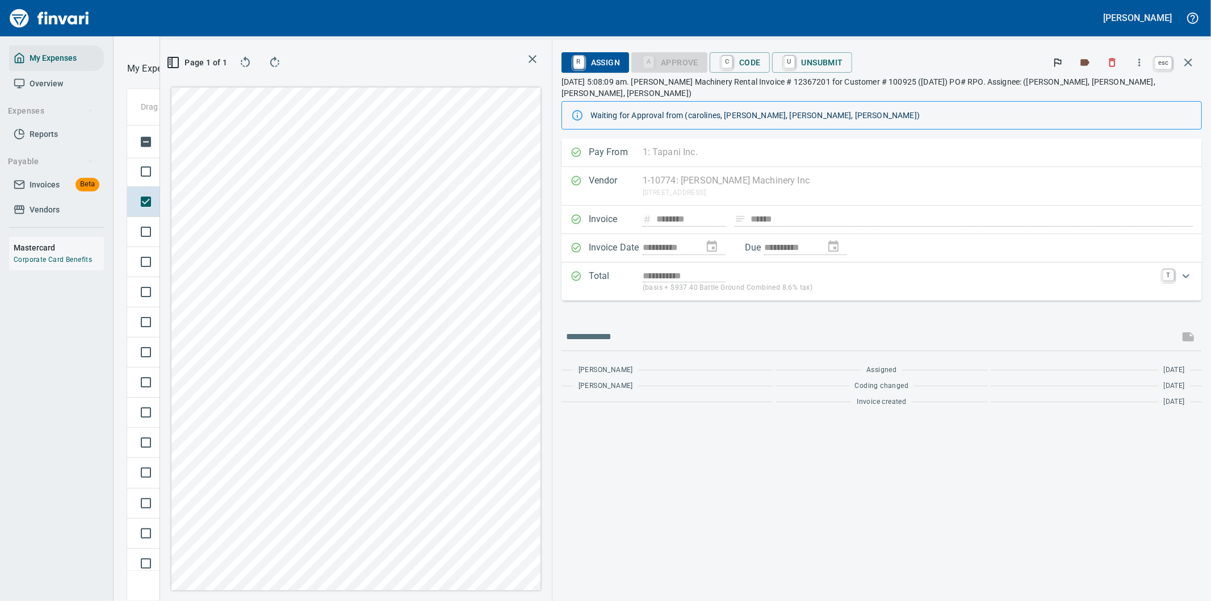
scroll to position [457, 758]
click at [1189, 60] on icon "button" at bounding box center [1188, 63] width 14 height 14
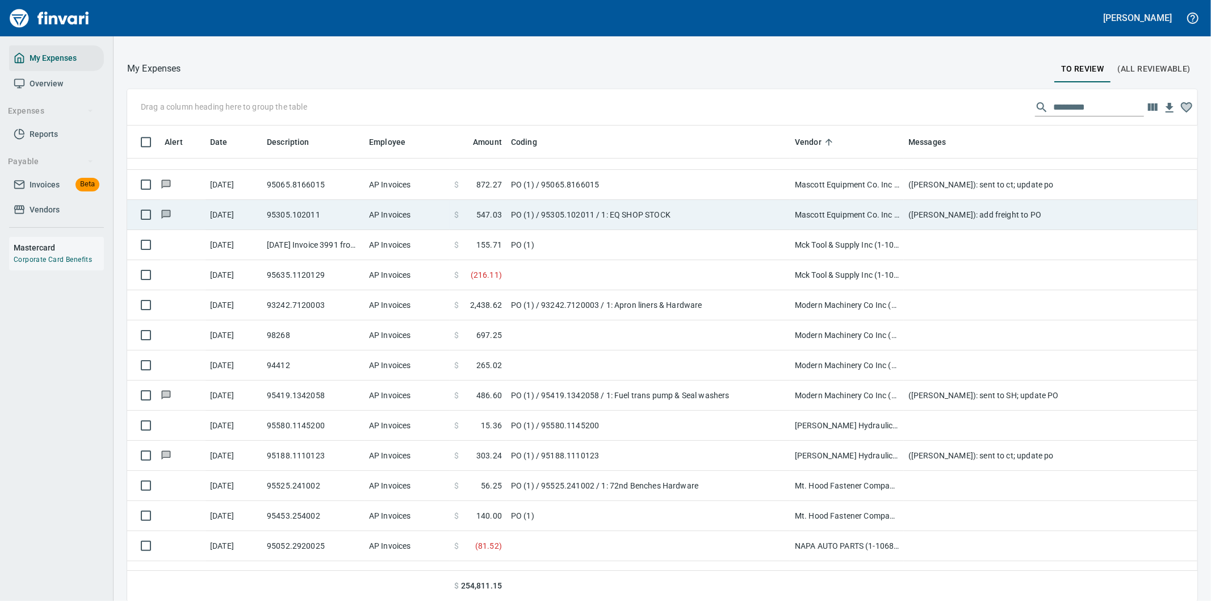
scroll to position [3090, 0]
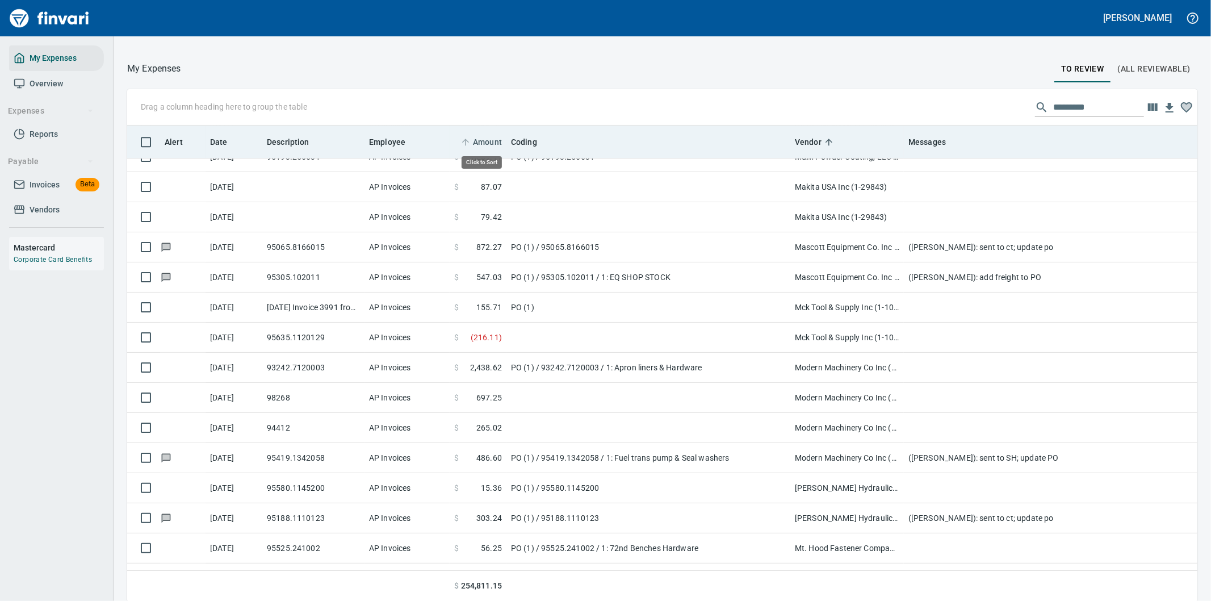
click at [489, 137] on span "Amount" at bounding box center [487, 142] width 29 height 14
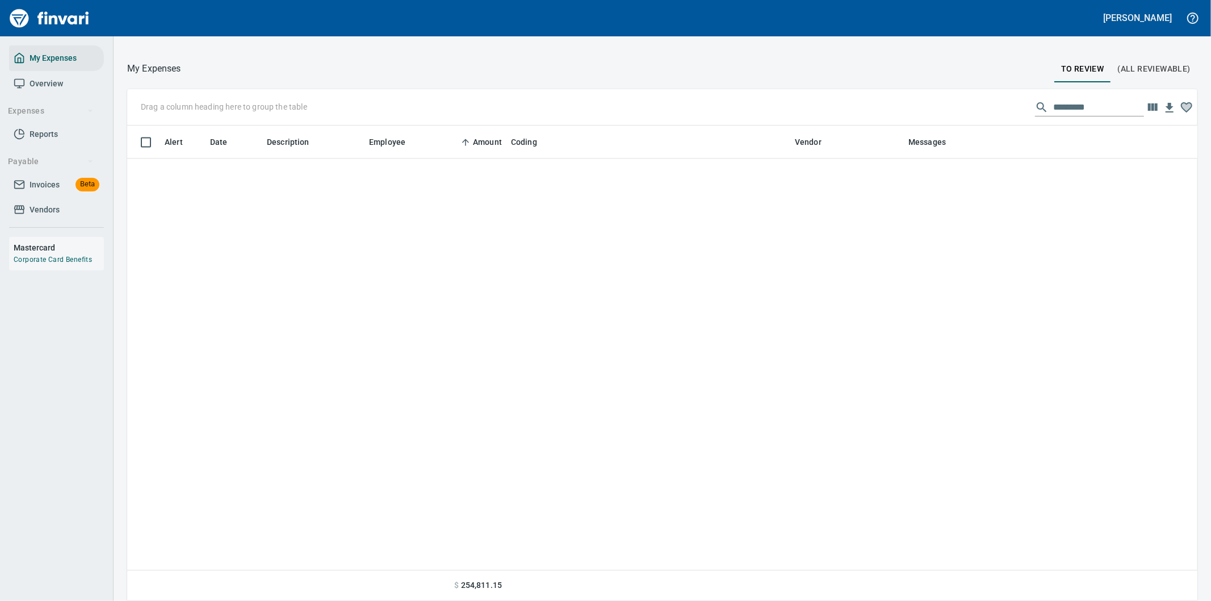
scroll to position [7041, 0]
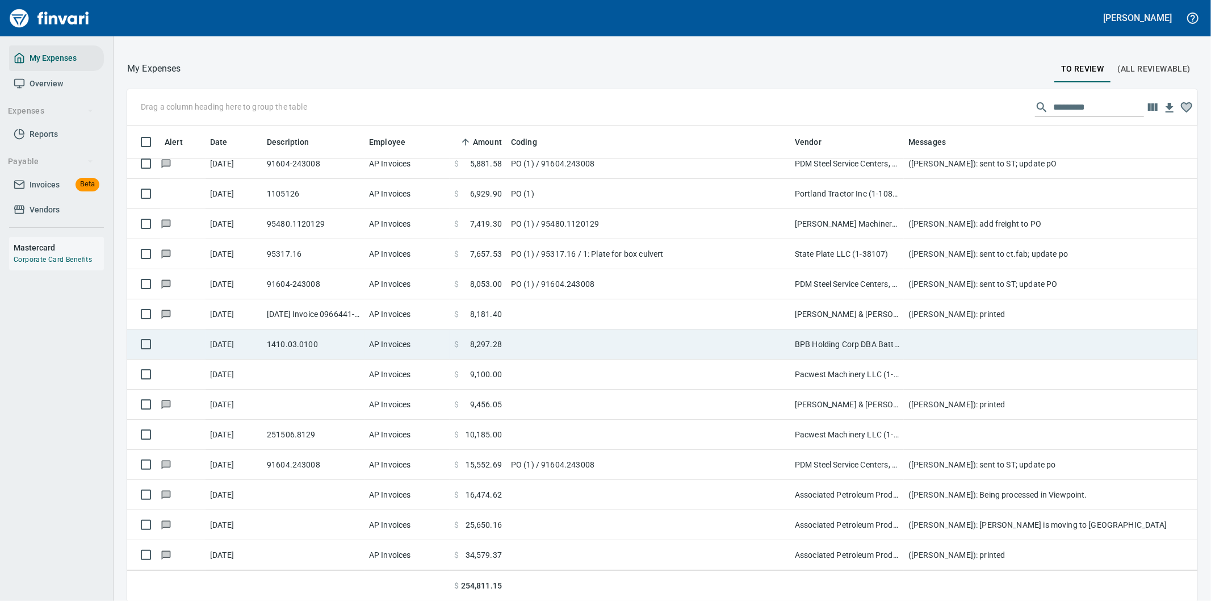
click at [605, 331] on td at bounding box center [648, 344] width 284 height 30
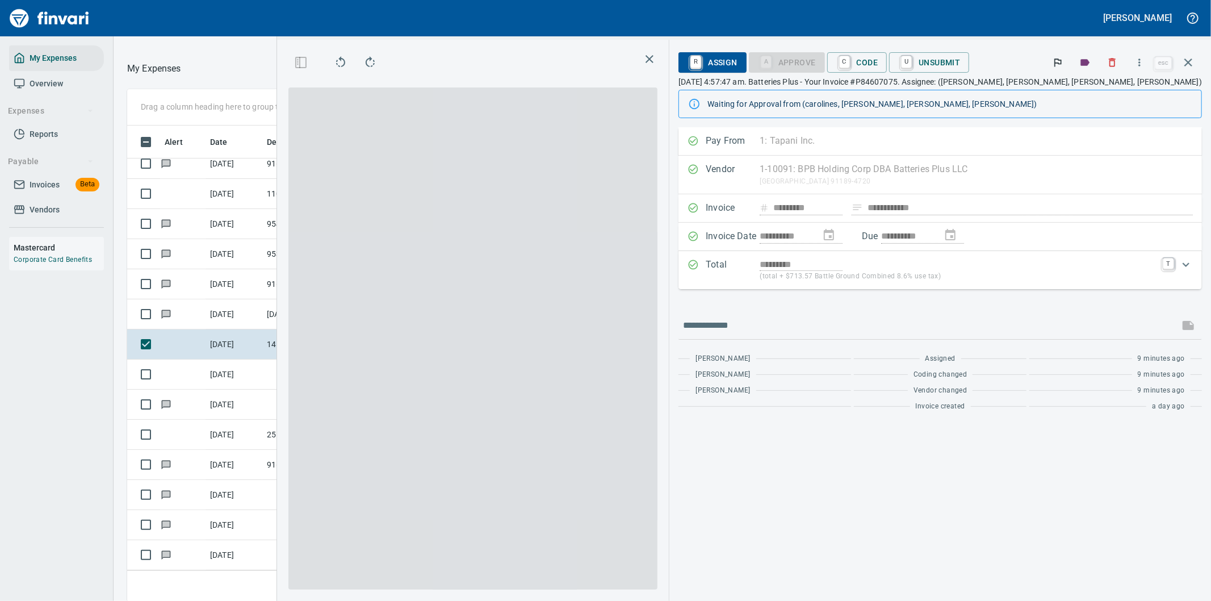
scroll to position [457, 758]
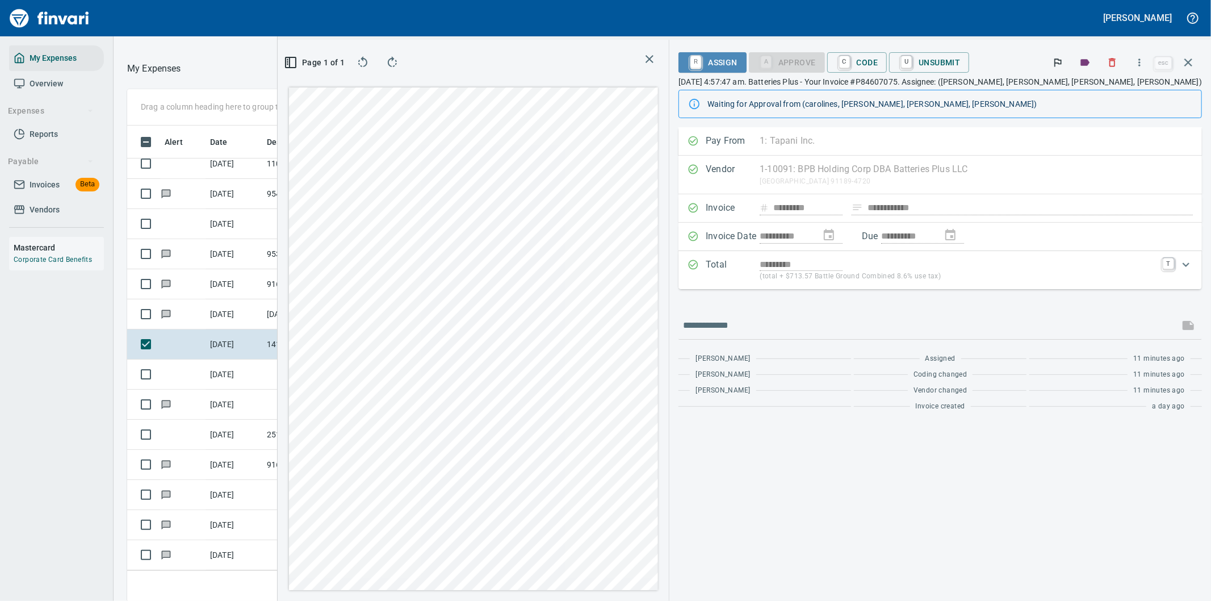
click at [737, 65] on span "R Assign" at bounding box center [711, 62] width 49 height 19
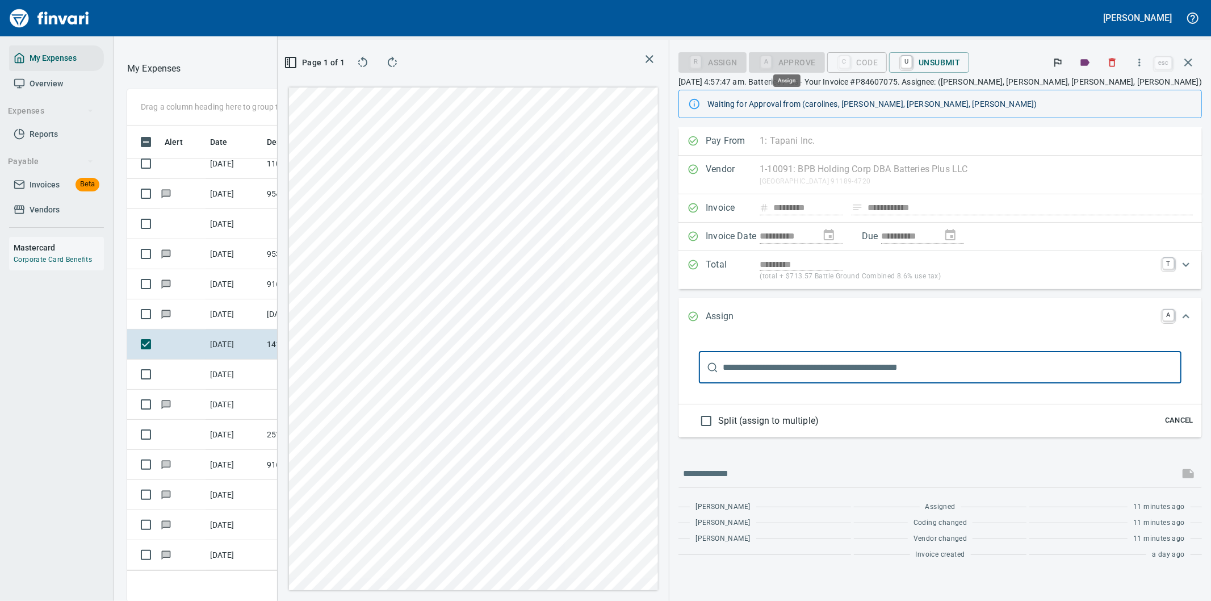
click at [829, 375] on input "text" at bounding box center [952, 367] width 459 height 32
type input "*"
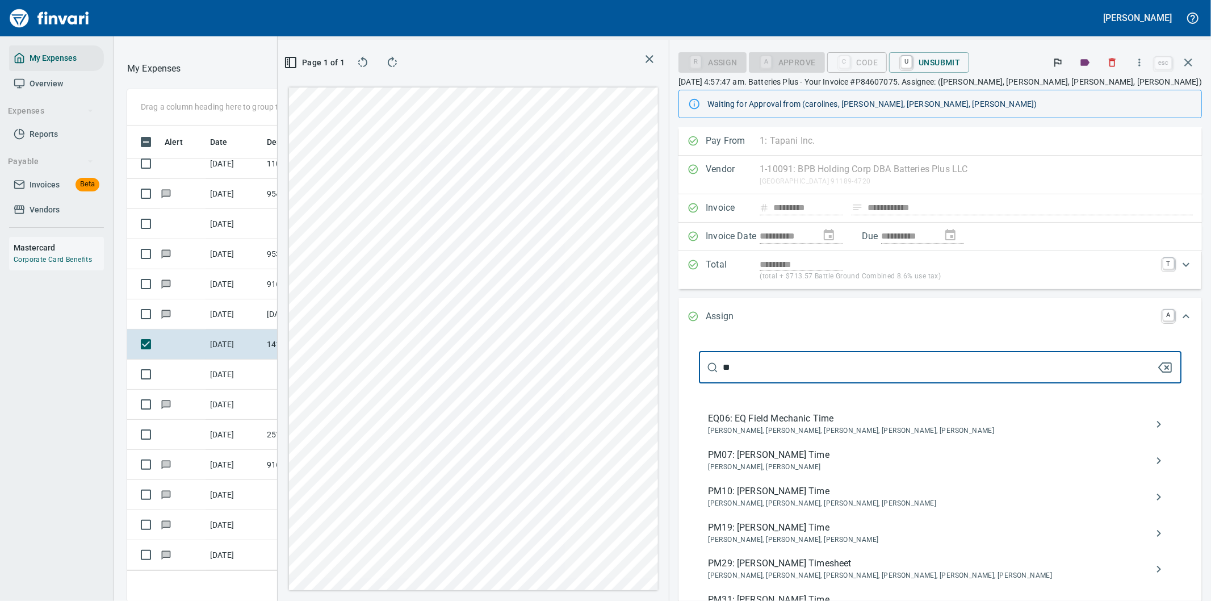
type input "*"
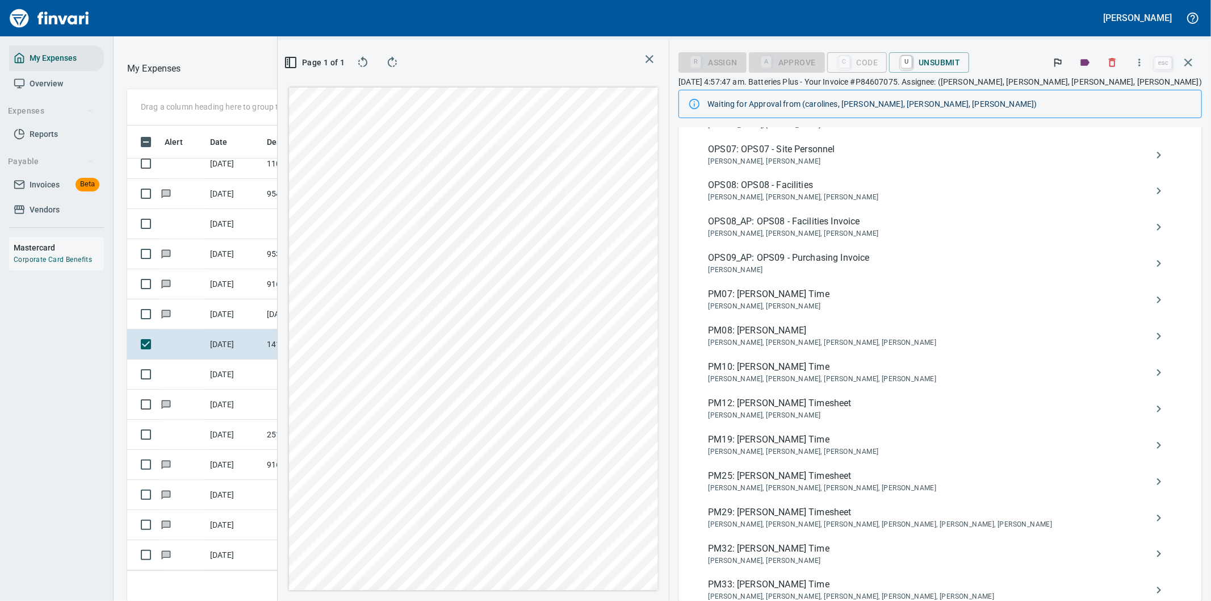
scroll to position [0, 0]
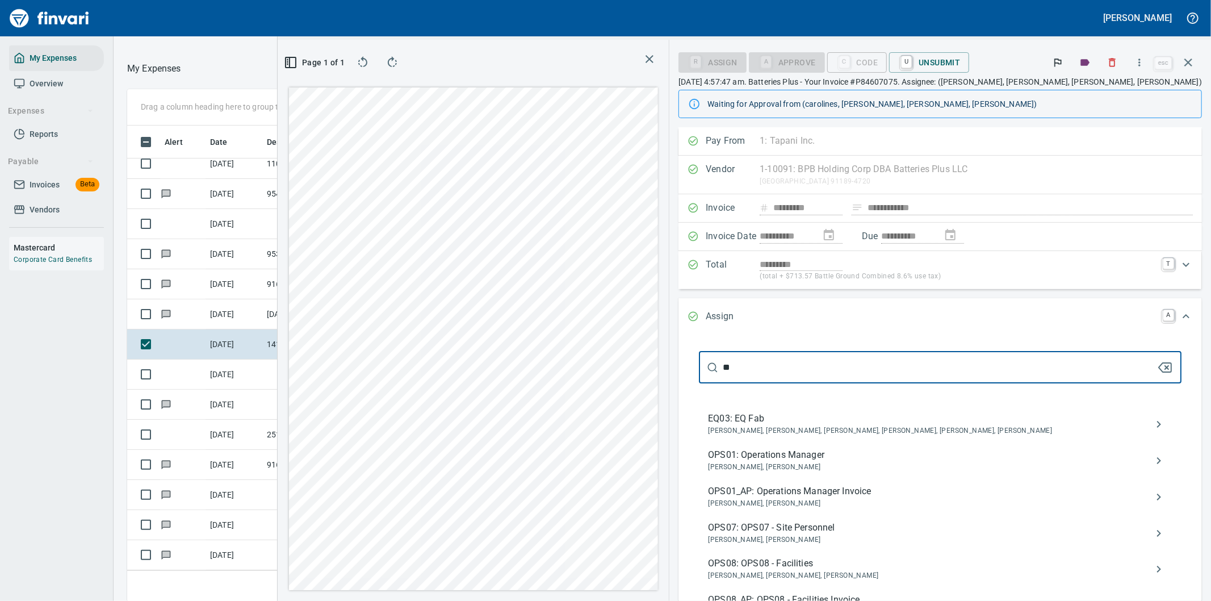
drag, startPoint x: 816, startPoint y: 366, endPoint x: 790, endPoint y: 367, distance: 26.1
click at [790, 367] on div "** ​" at bounding box center [940, 367] width 482 height 32
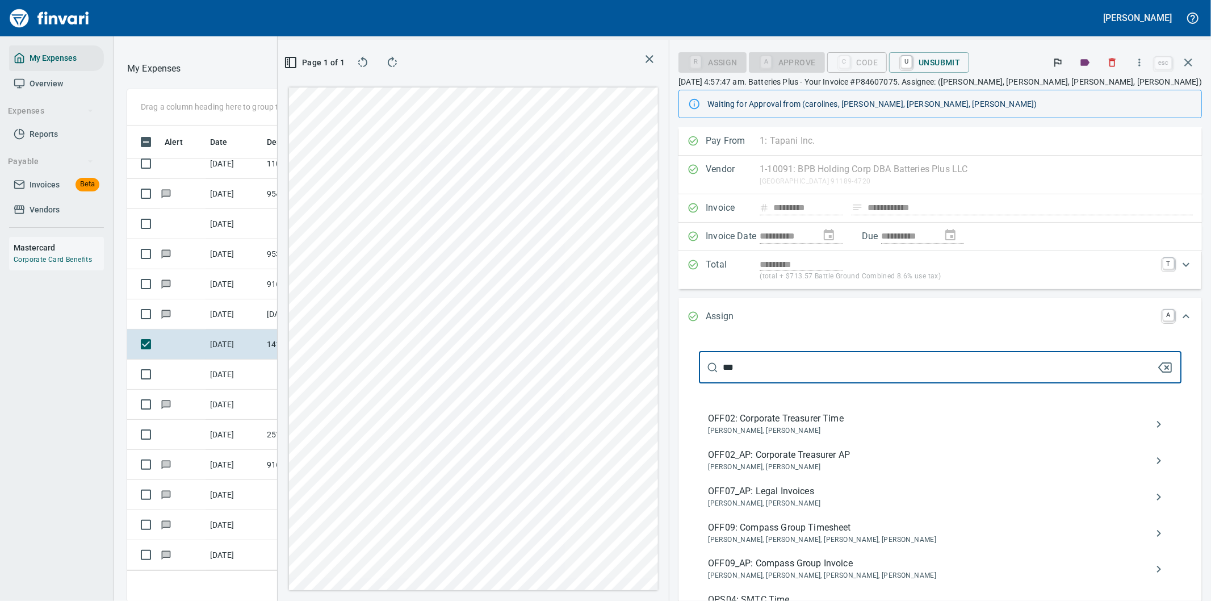
scroll to position [254, 0]
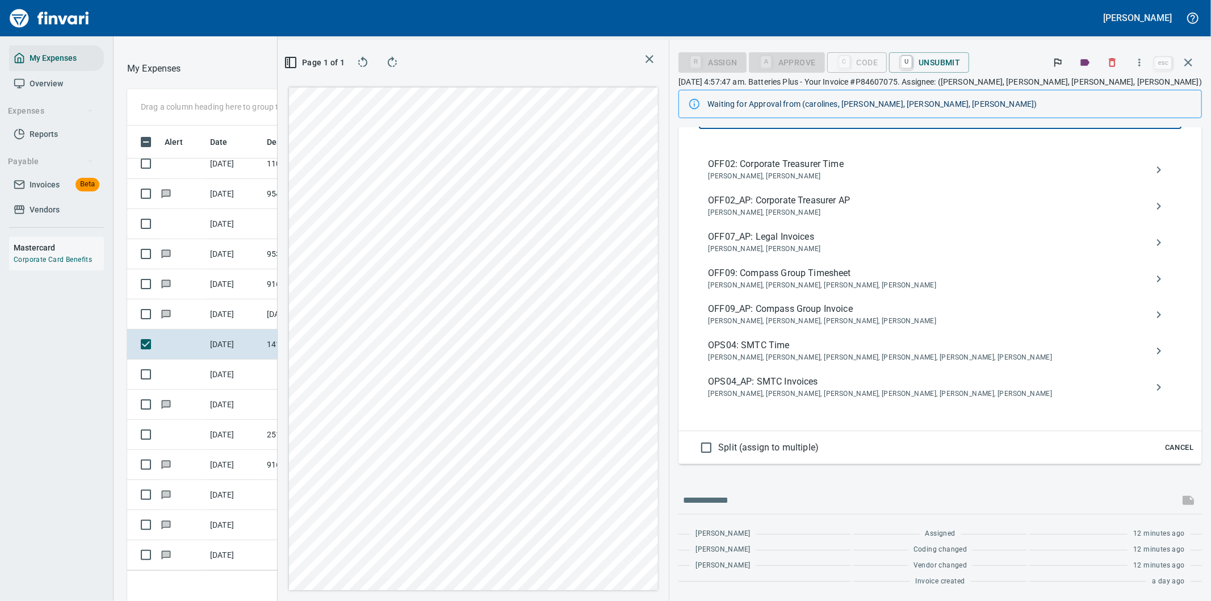
type input "***"
click at [875, 388] on span "OPS04_AP: SMTC Invoices" at bounding box center [931, 382] width 446 height 14
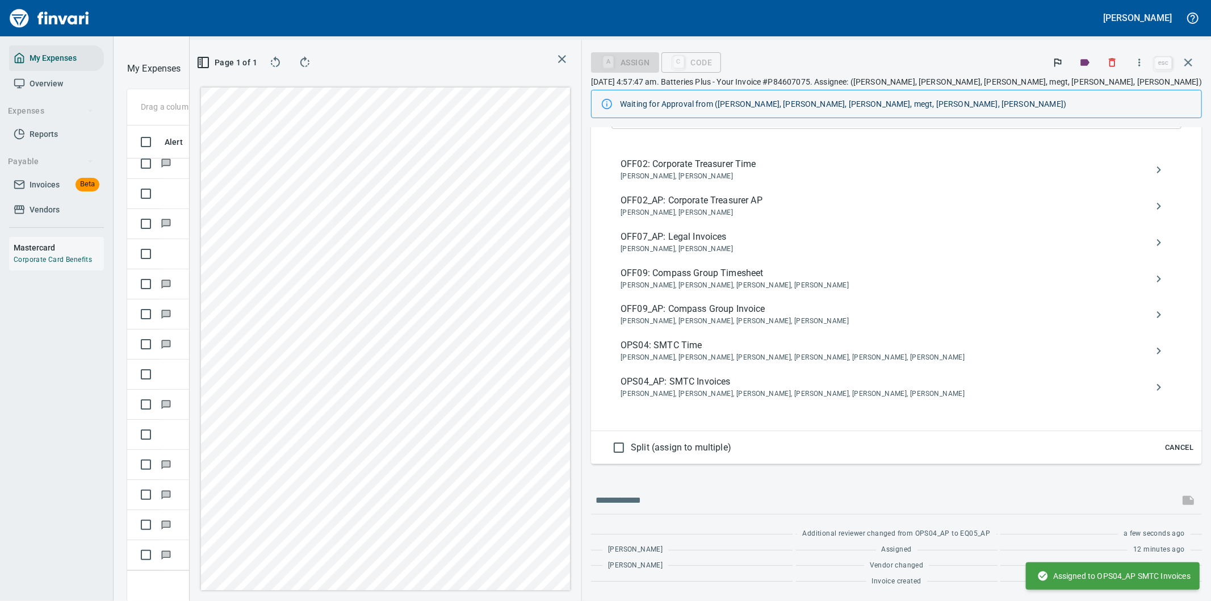
scroll to position [7011, 0]
click at [1189, 59] on icon "button" at bounding box center [1188, 63] width 14 height 14
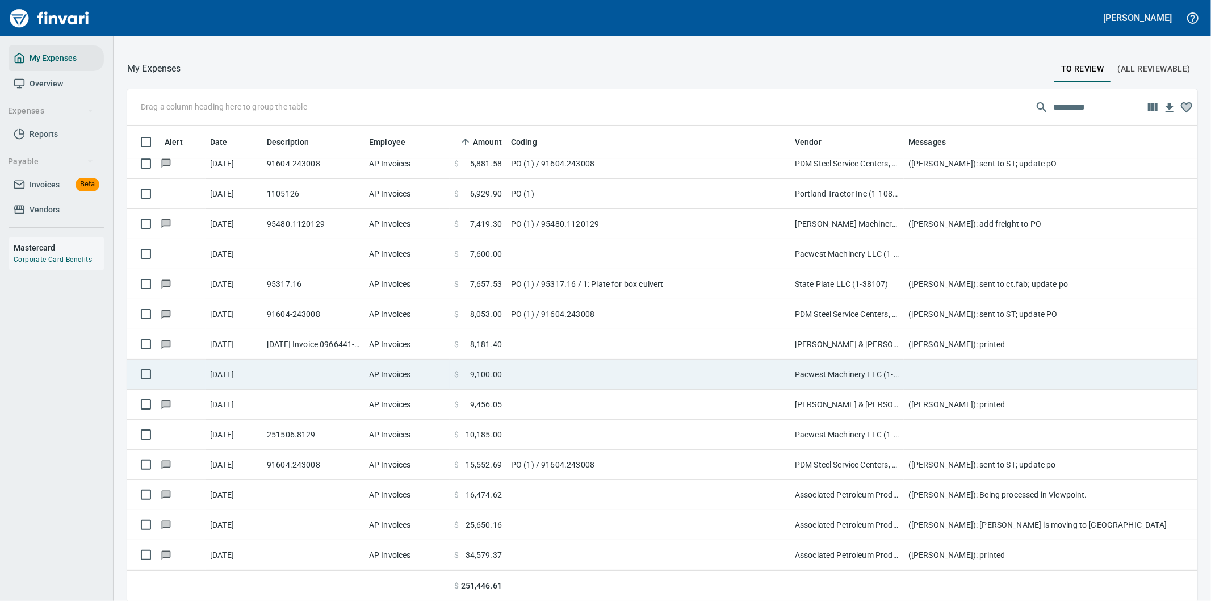
scroll to position [457, 1042]
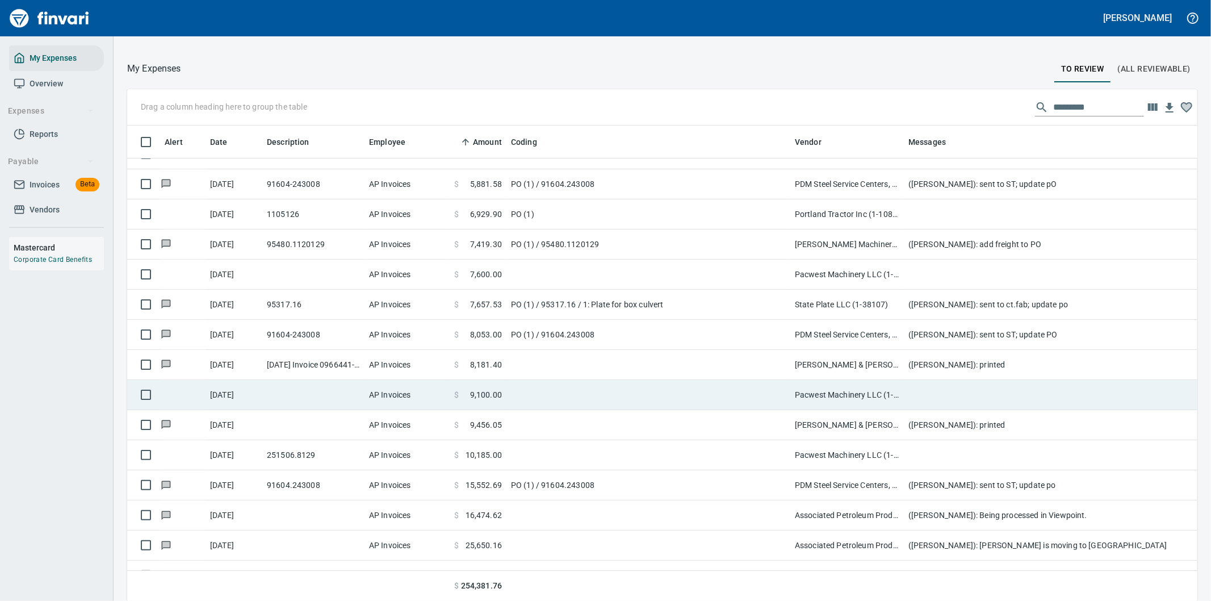
click at [634, 398] on td at bounding box center [648, 395] width 284 height 30
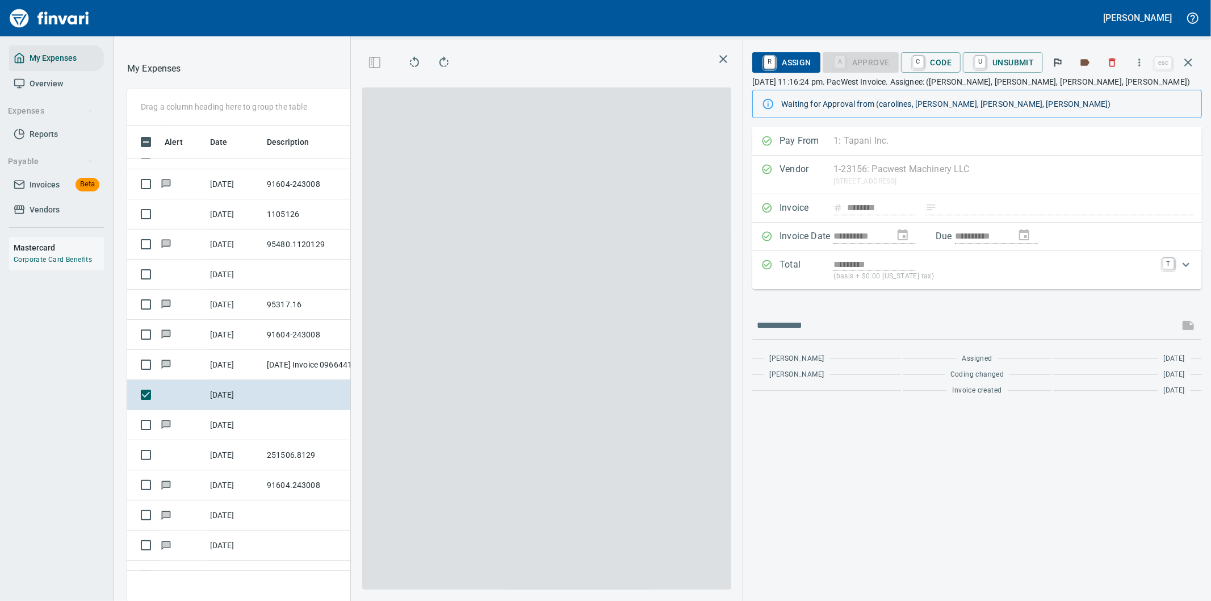
scroll to position [457, 758]
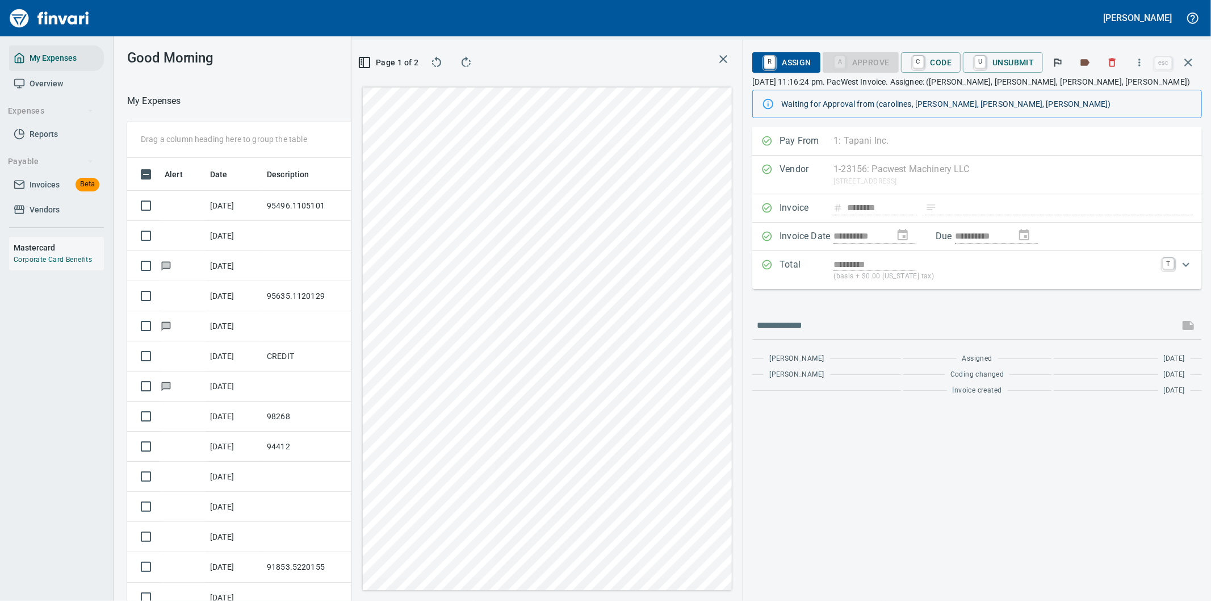
scroll to position [457, 758]
click at [791, 57] on span "R Assign" at bounding box center [785, 62] width 49 height 19
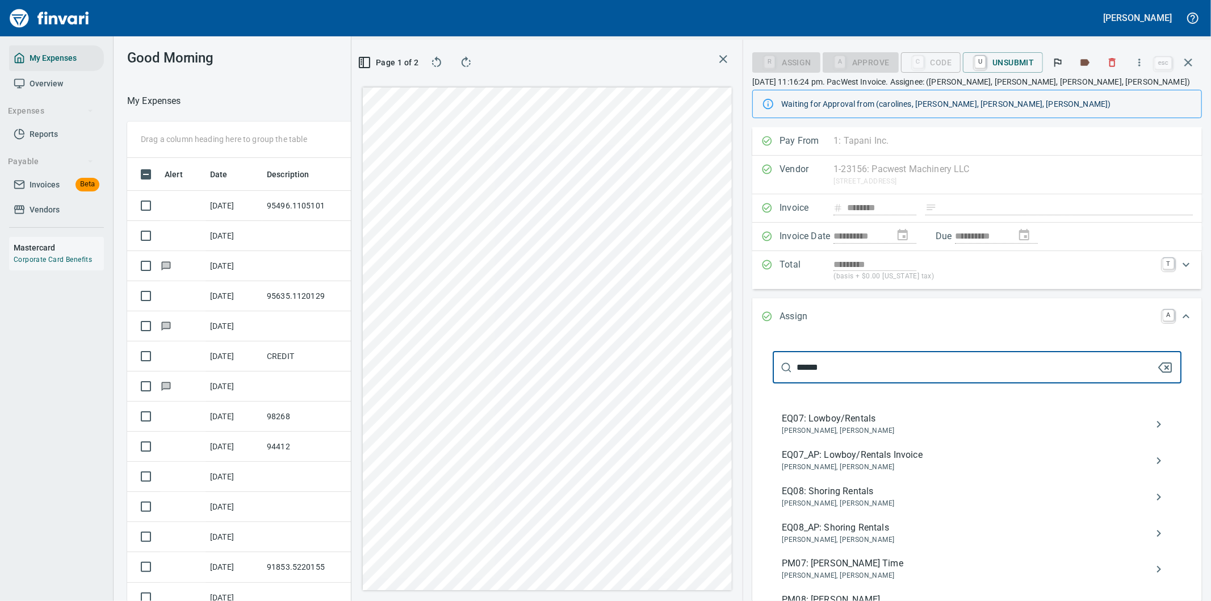
type input "******"
click at [858, 460] on span "EQ07_AP: Lowboy/Rentals Invoice" at bounding box center [968, 455] width 372 height 14
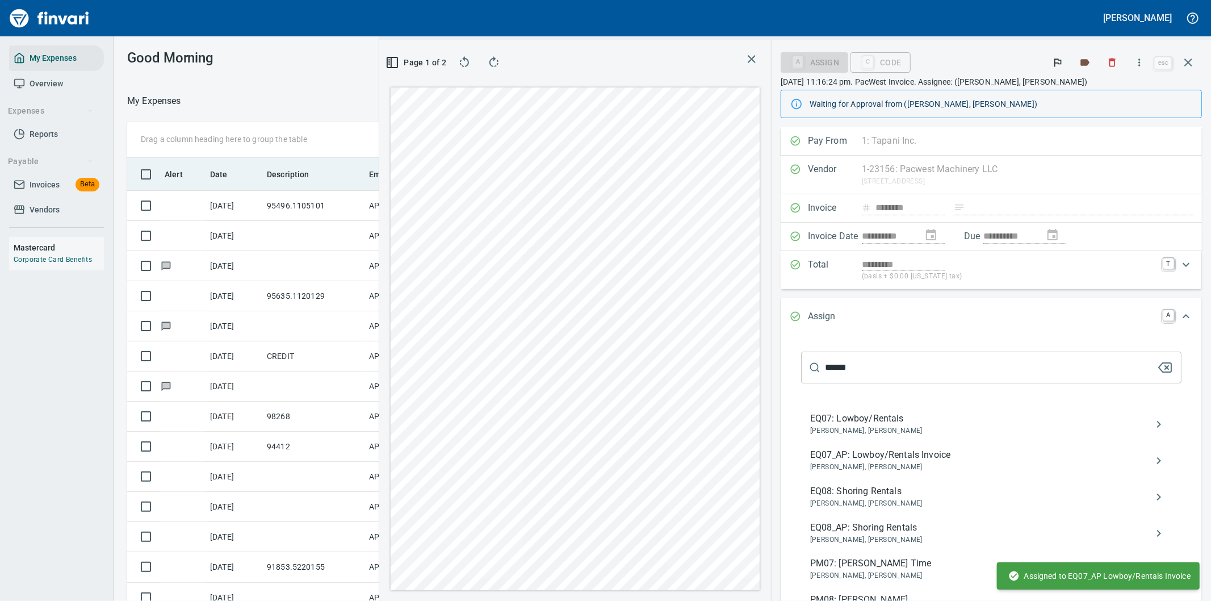
click at [1189, 61] on icon "button" at bounding box center [1188, 62] width 8 height 8
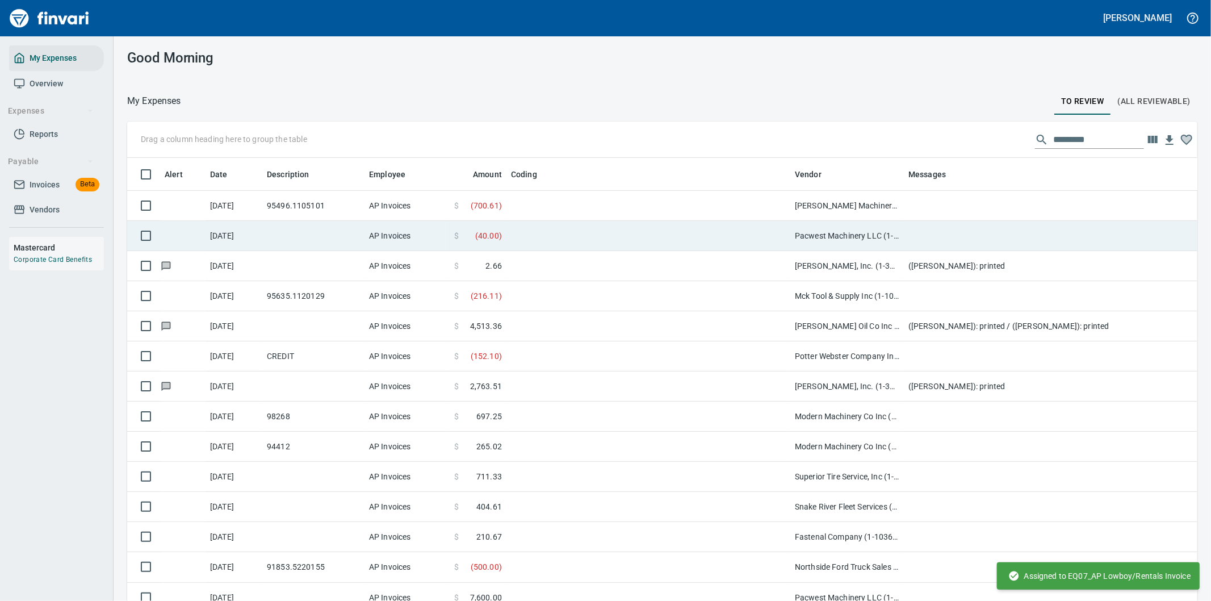
scroll to position [457, 1042]
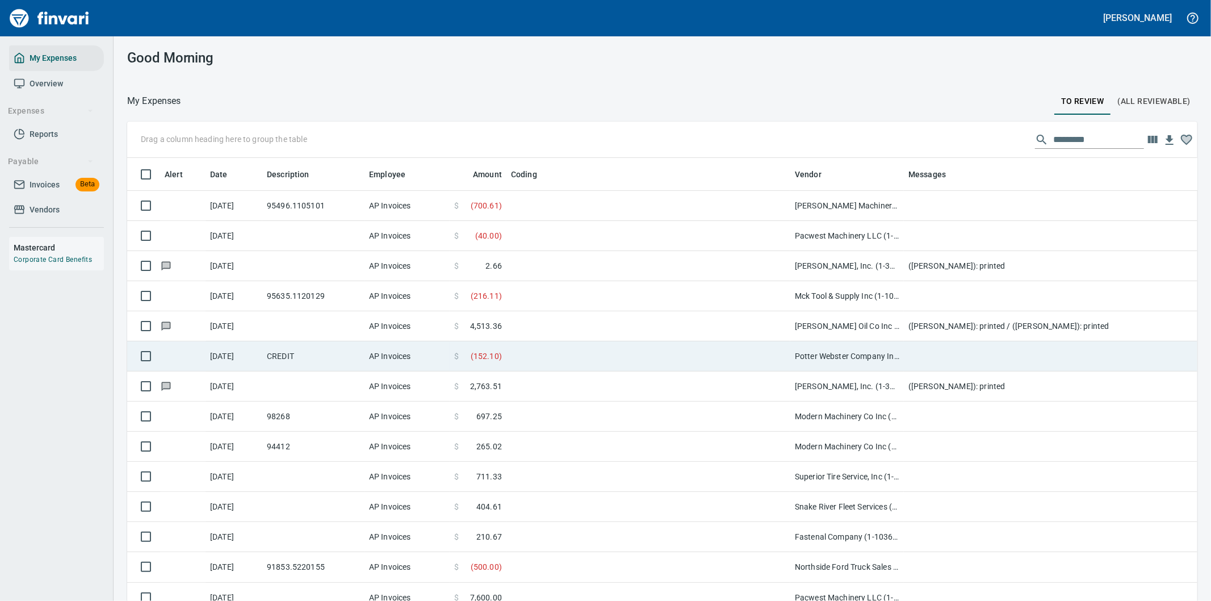
click at [655, 355] on td at bounding box center [648, 356] width 284 height 30
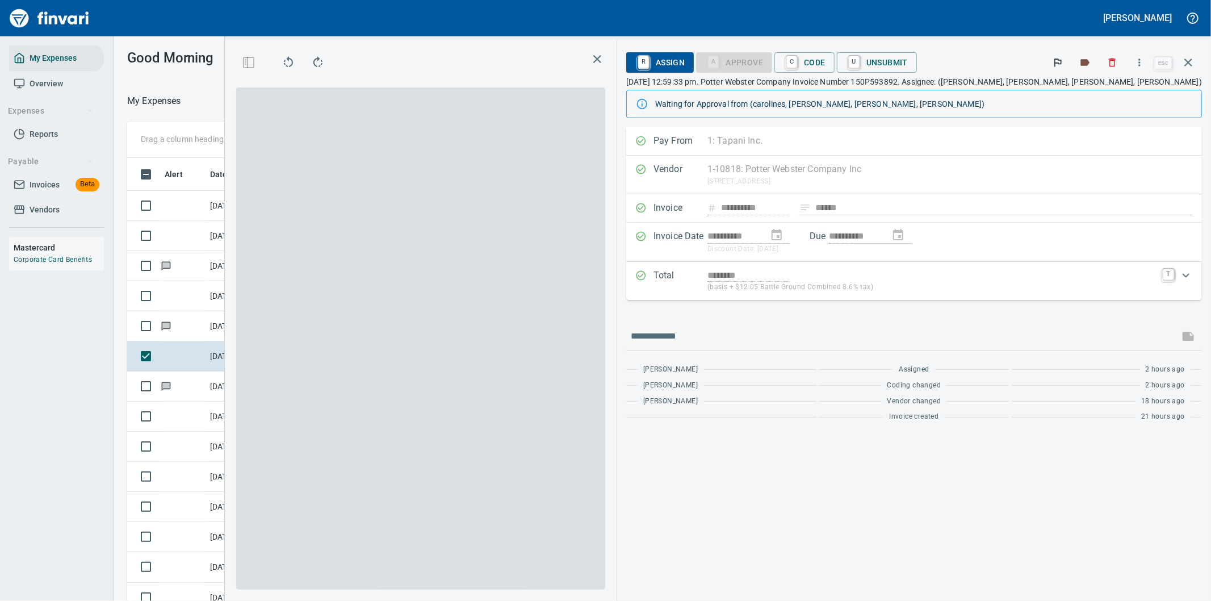
scroll to position [457, 758]
click at [1141, 60] on icon "button" at bounding box center [1139, 62] width 11 height 11
click at [1086, 90] on span "Download" at bounding box center [1137, 96] width 109 height 14
click at [1189, 60] on icon "button" at bounding box center [1188, 63] width 14 height 14
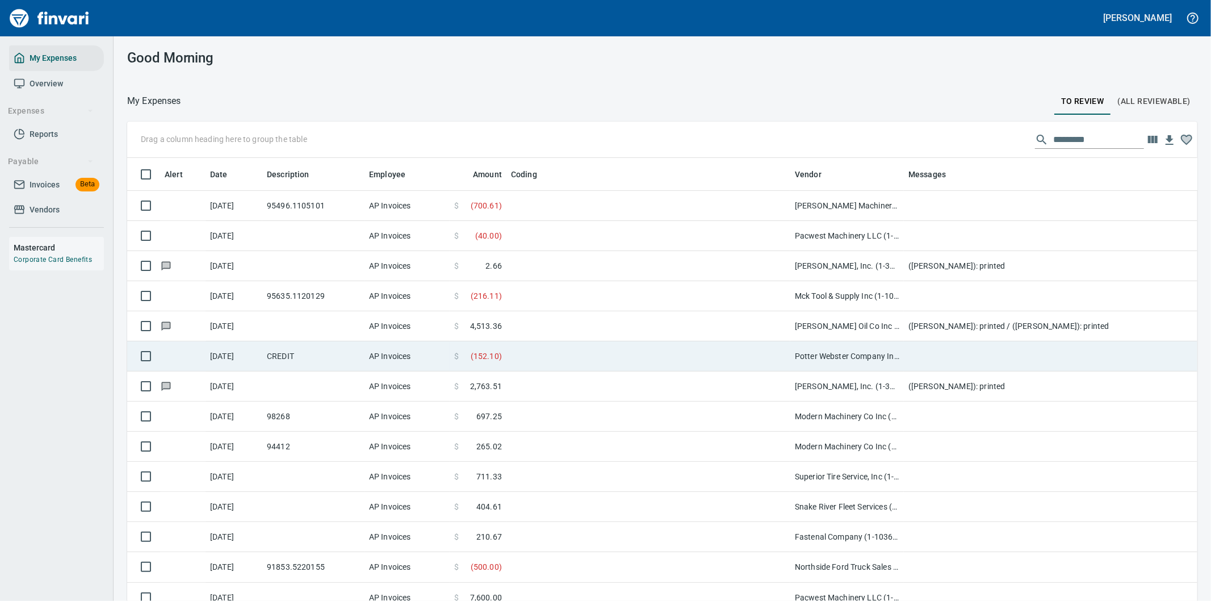
scroll to position [457, 1042]
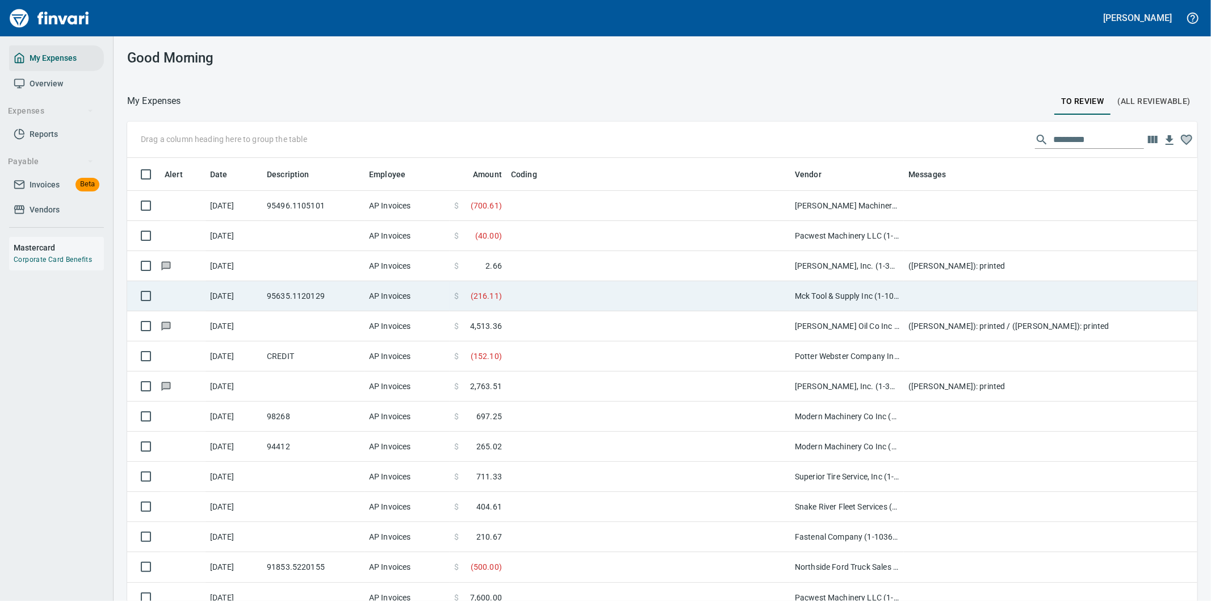
click at [547, 292] on td at bounding box center [648, 296] width 284 height 30
click at [548, 292] on td at bounding box center [648, 296] width 284 height 30
click at [841, 292] on td "Mck Tool & Supply Inc (1-10644)" at bounding box center [847, 296] width 114 height 30
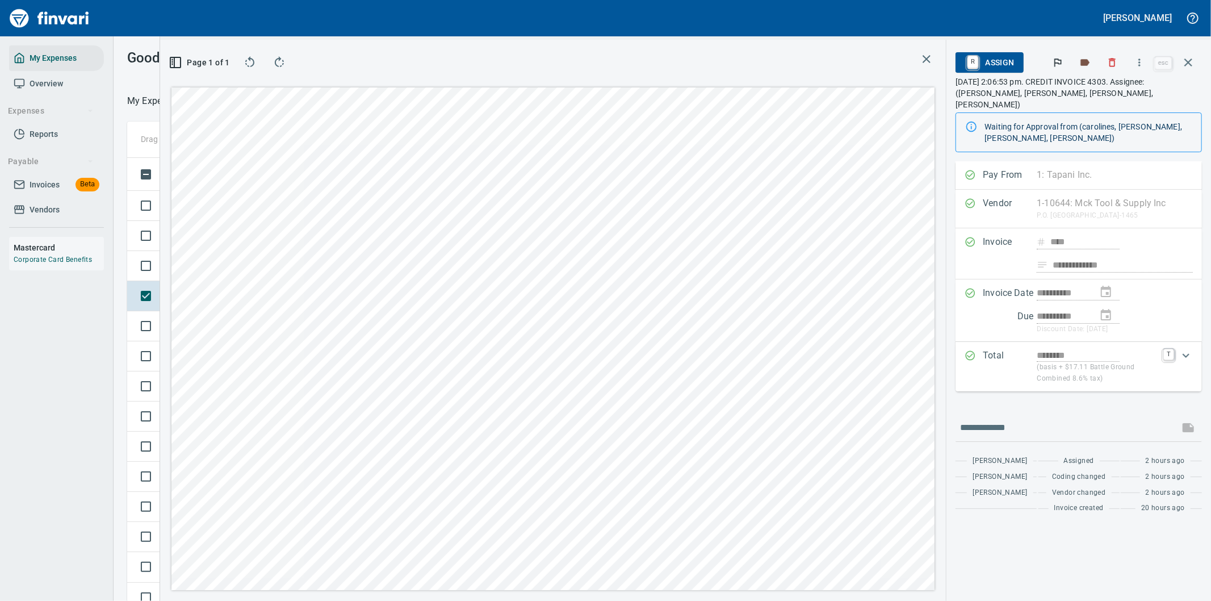
scroll to position [457, 758]
click at [926, 58] on icon "button" at bounding box center [926, 59] width 8 height 8
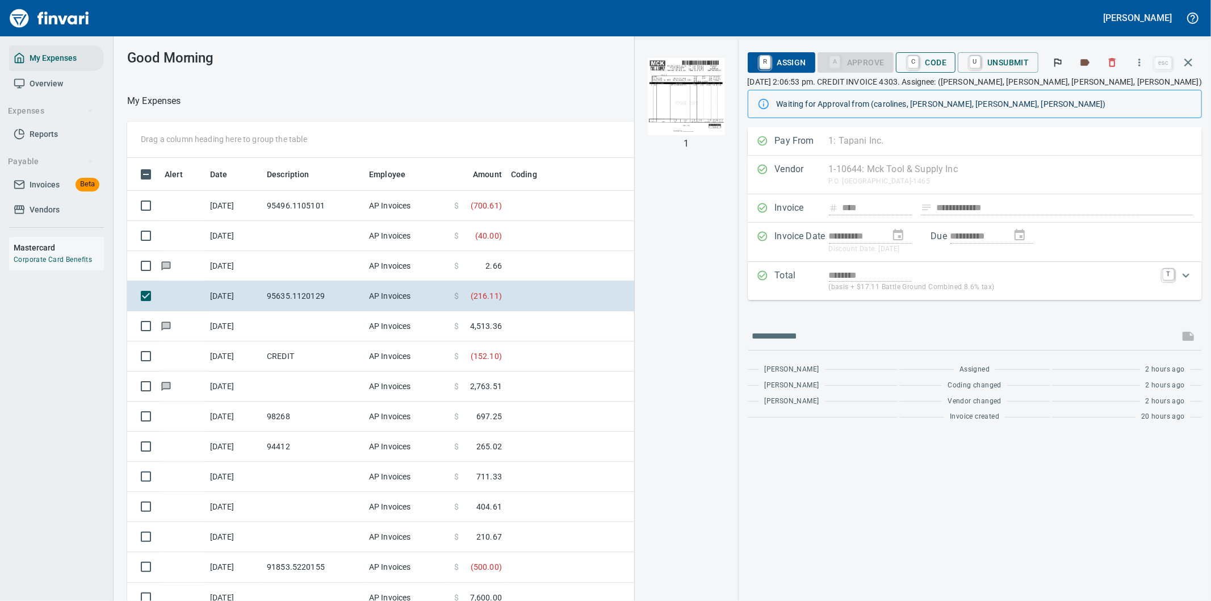
click at [928, 57] on span "C Code" at bounding box center [926, 62] width 42 height 19
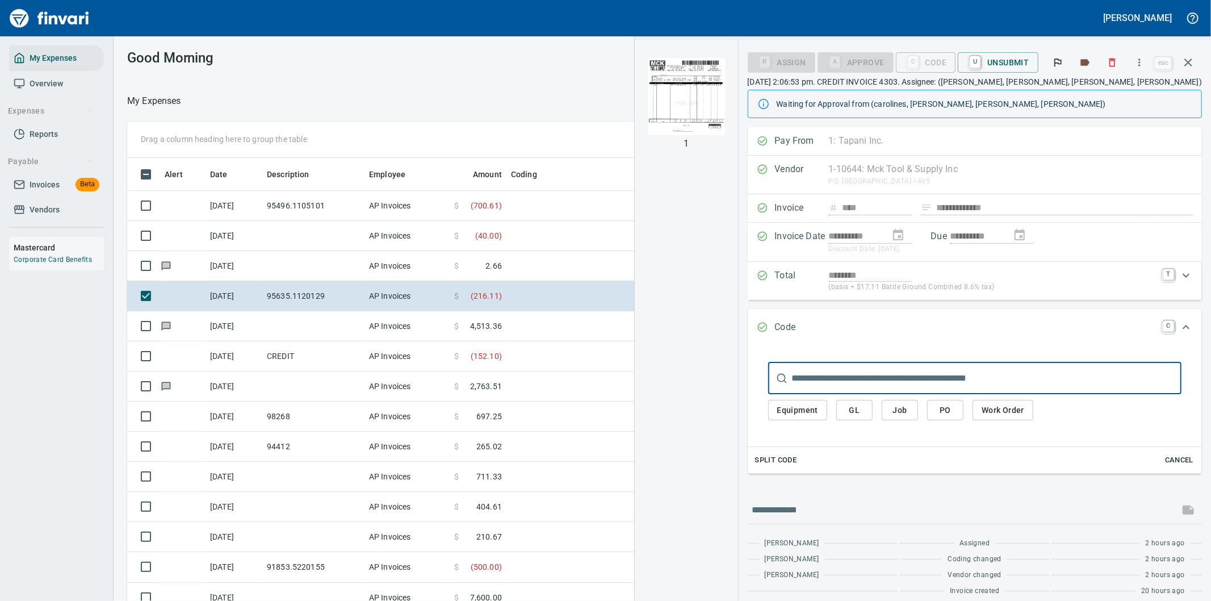
click at [952, 413] on span "PO" at bounding box center [945, 410] width 18 height 14
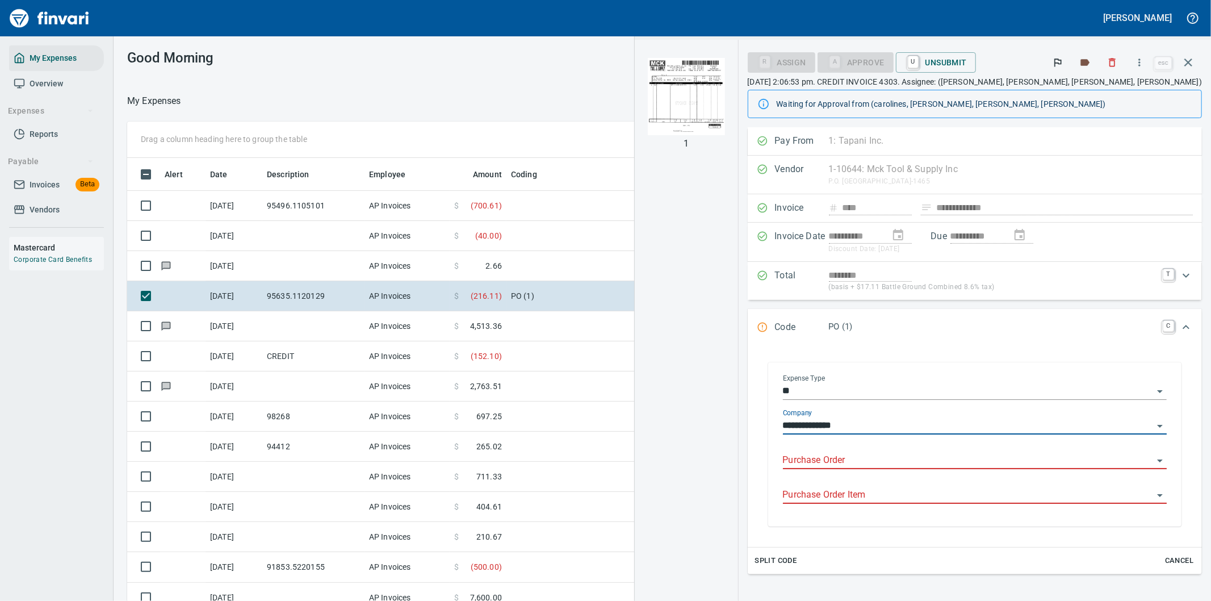
click at [873, 458] on input "Purchase Order" at bounding box center [968, 460] width 371 height 16
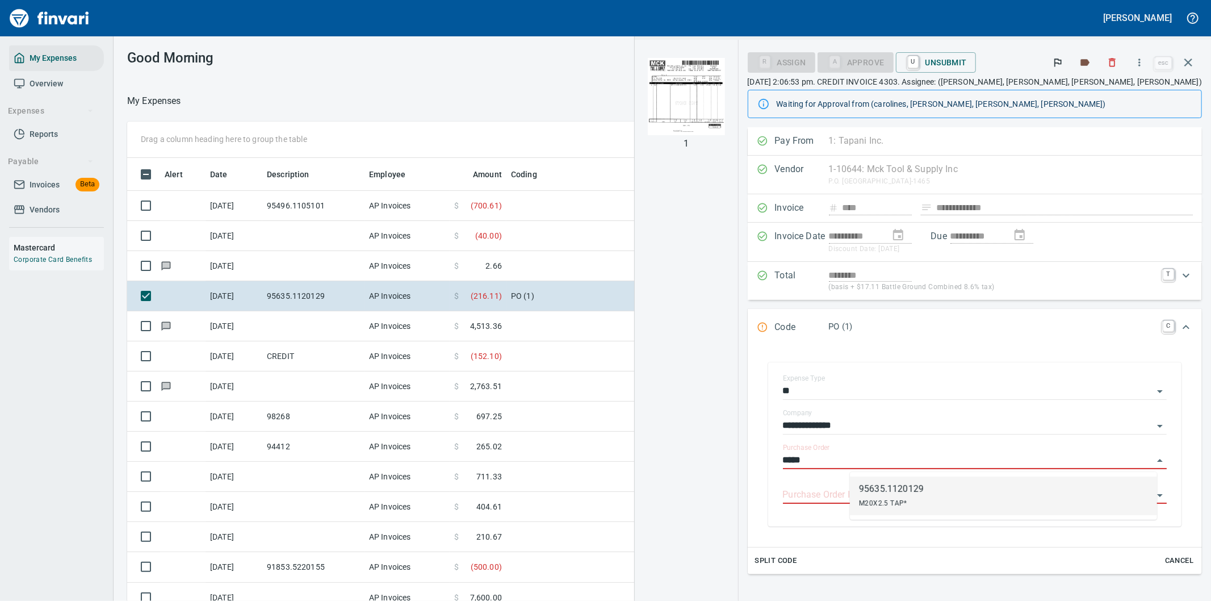
click at [893, 505] on span "M20X2.5 TAP*" at bounding box center [883, 503] width 48 height 8
type input "**********"
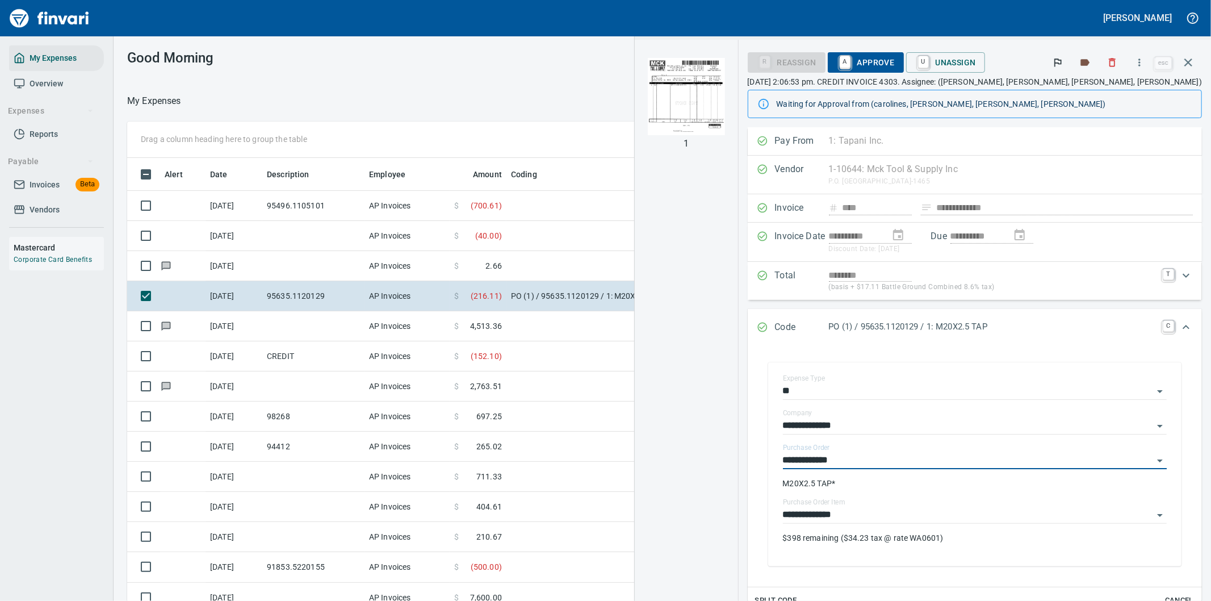
type input "**********"
click at [895, 58] on span "A Approve" at bounding box center [866, 62] width 58 height 19
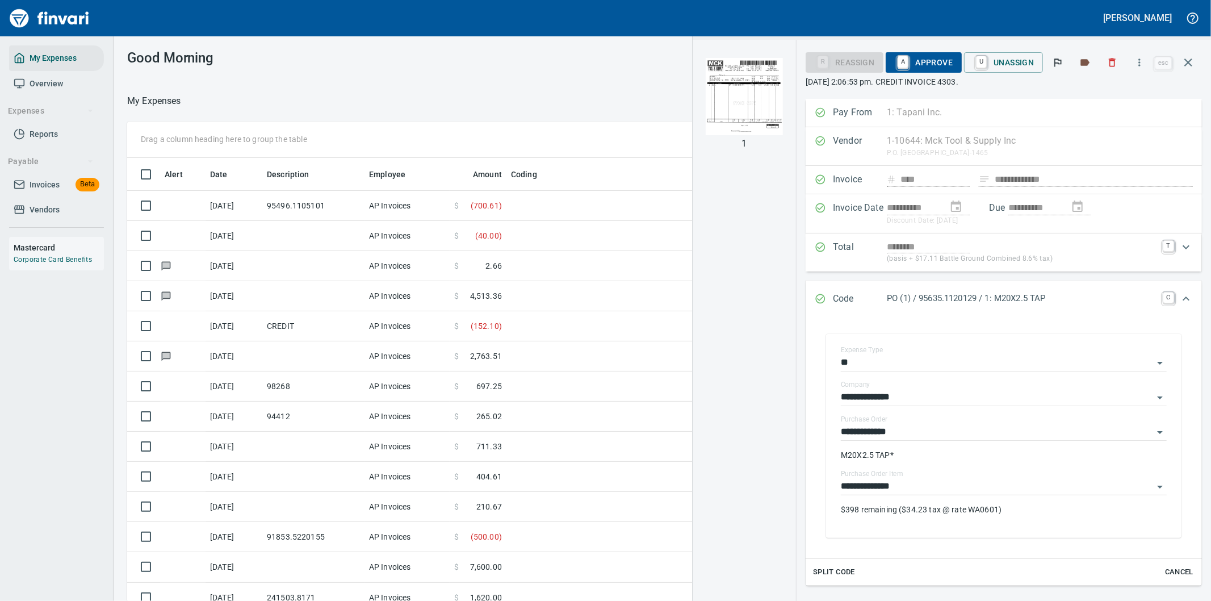
click at [1189, 59] on icon "button" at bounding box center [1188, 63] width 14 height 14
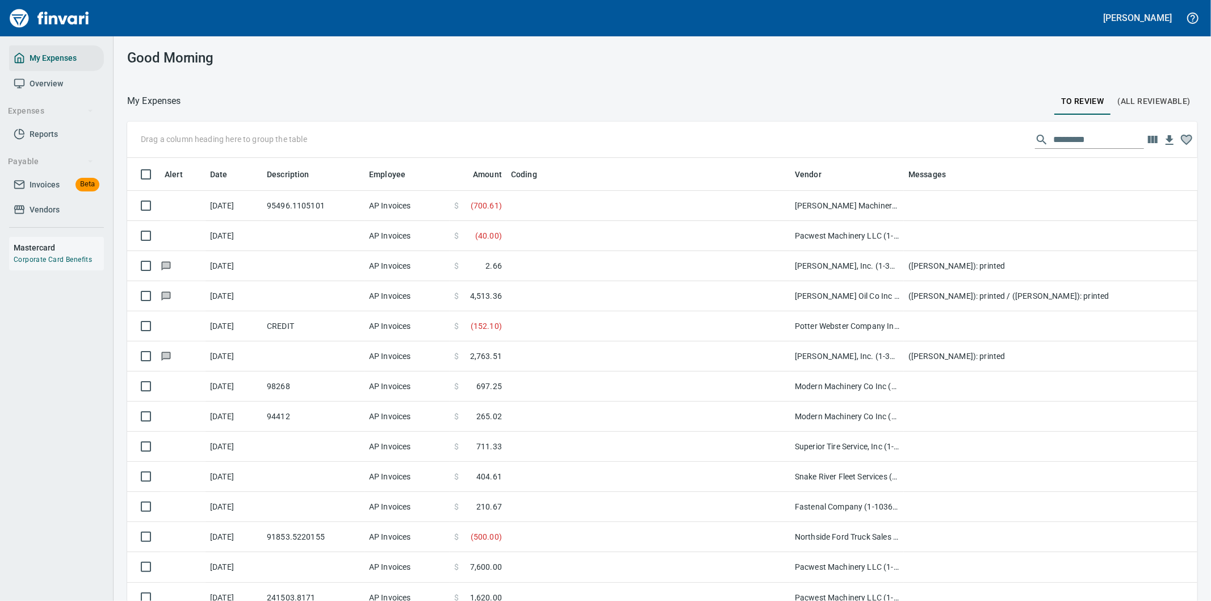
scroll to position [457, 1034]
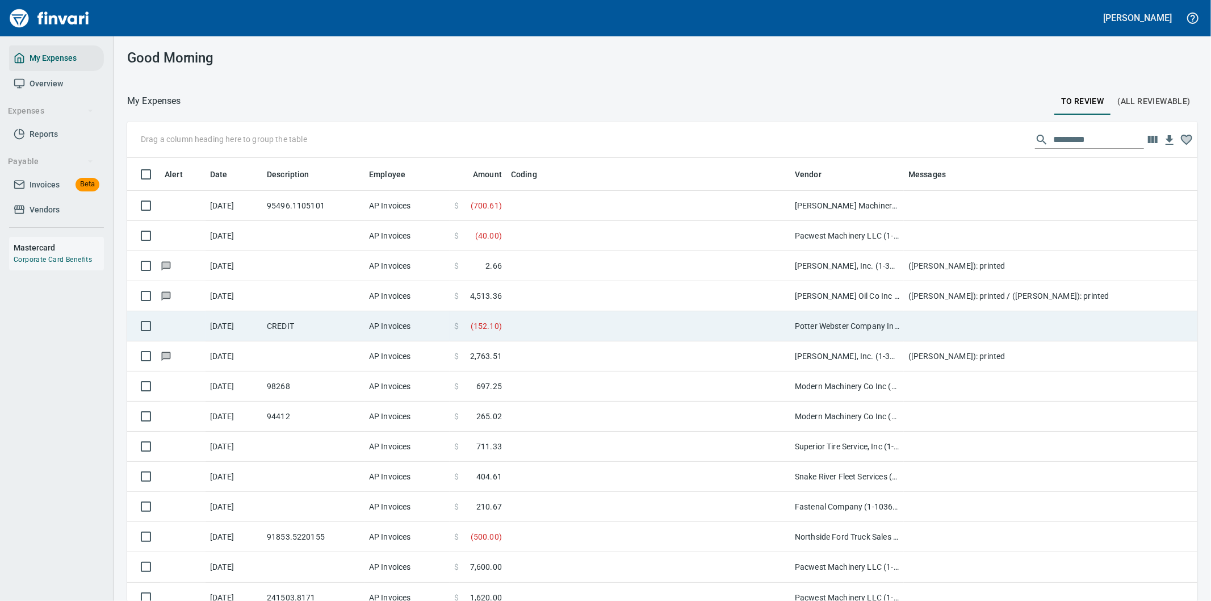
click at [578, 327] on td at bounding box center [648, 326] width 284 height 30
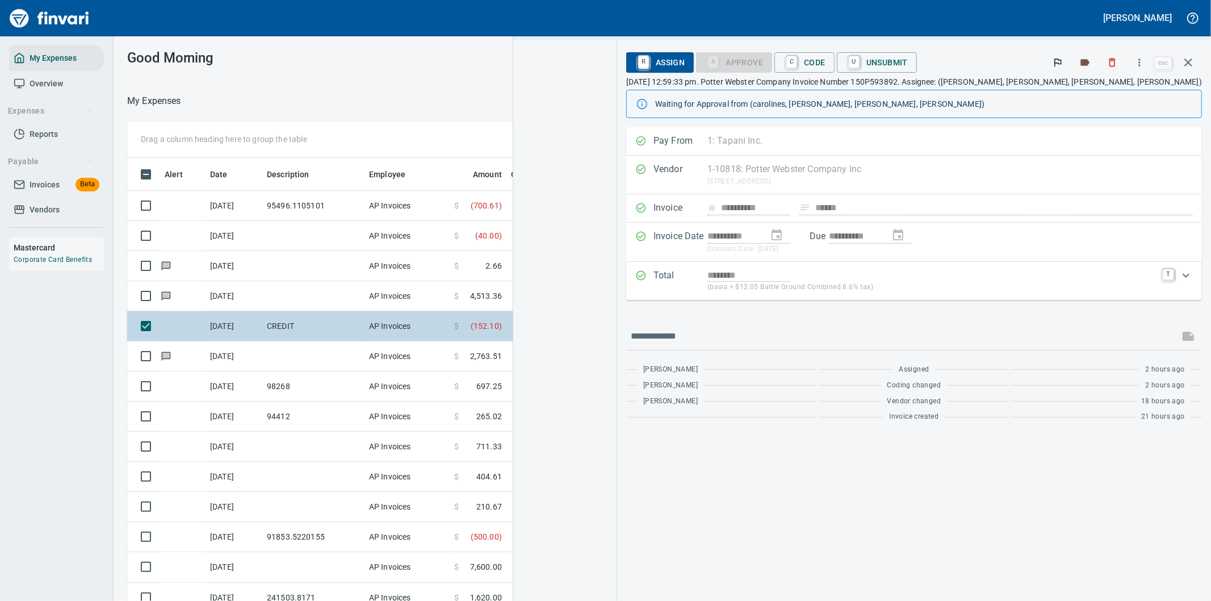
scroll to position [457, 758]
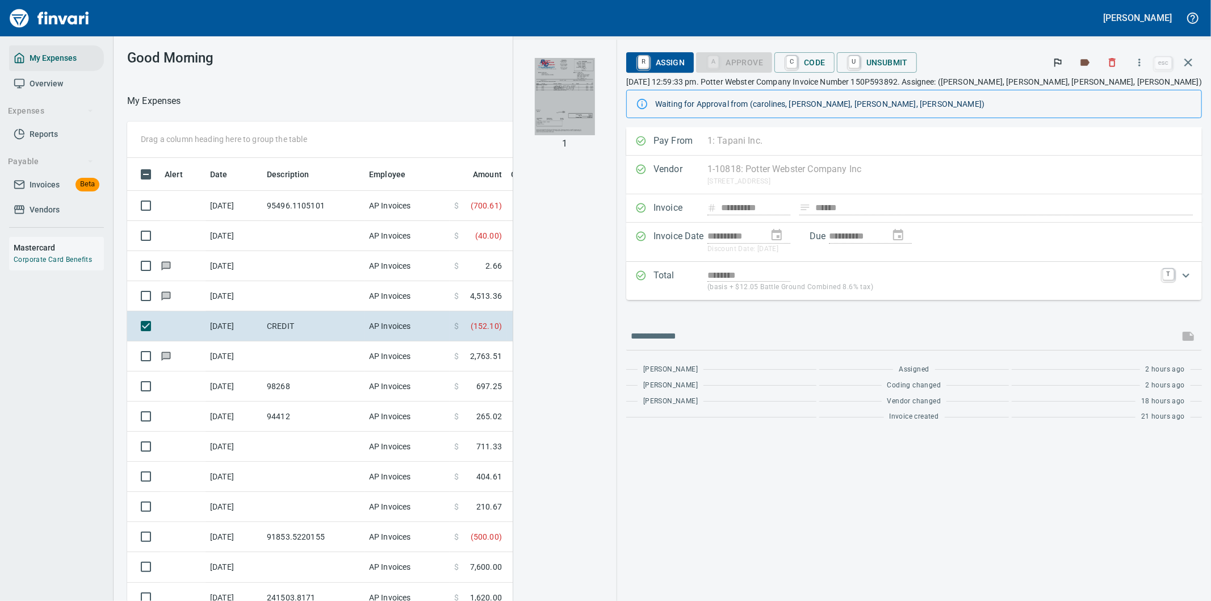
click at [594, 87] on img "button" at bounding box center [565, 96] width 60 height 77
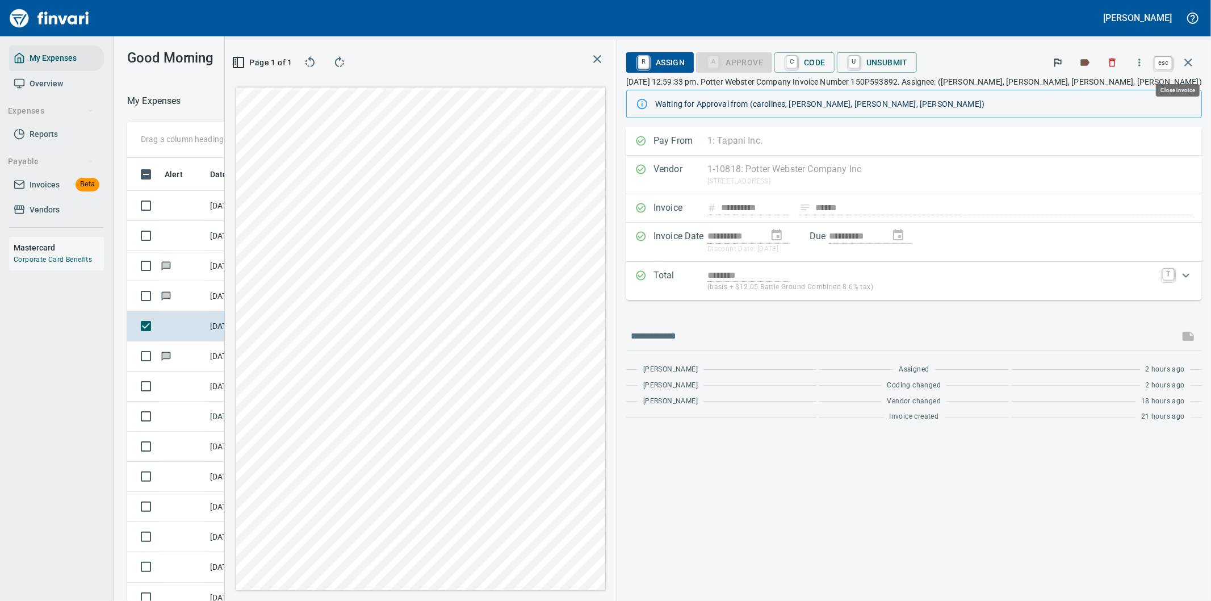
click at [1187, 60] on icon "button" at bounding box center [1188, 63] width 14 height 14
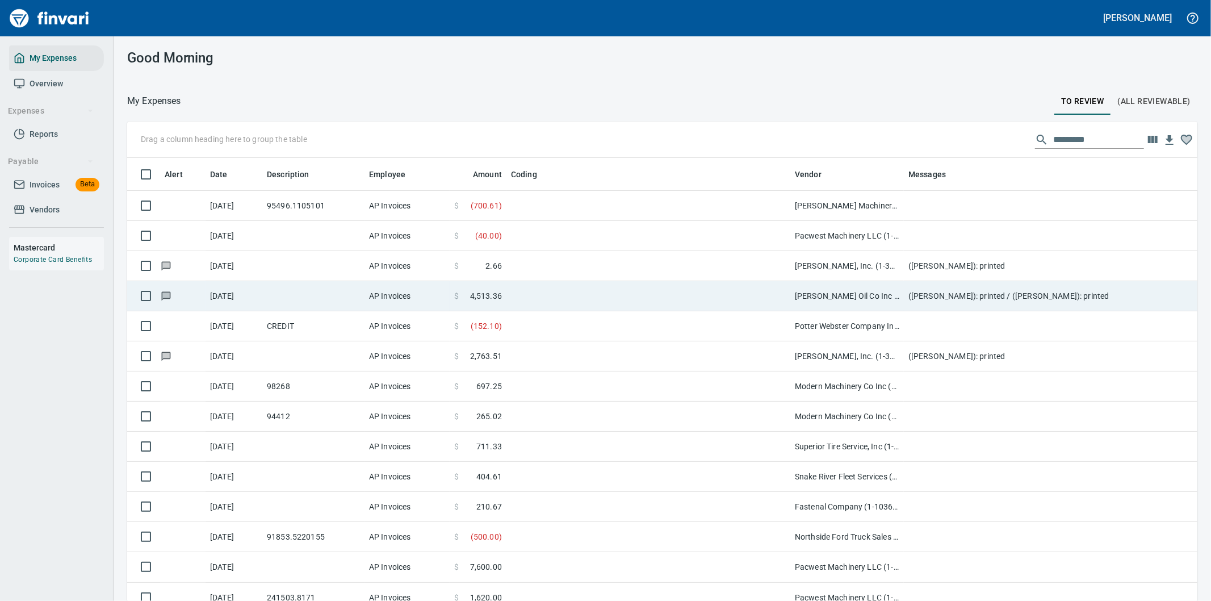
scroll to position [457, 1042]
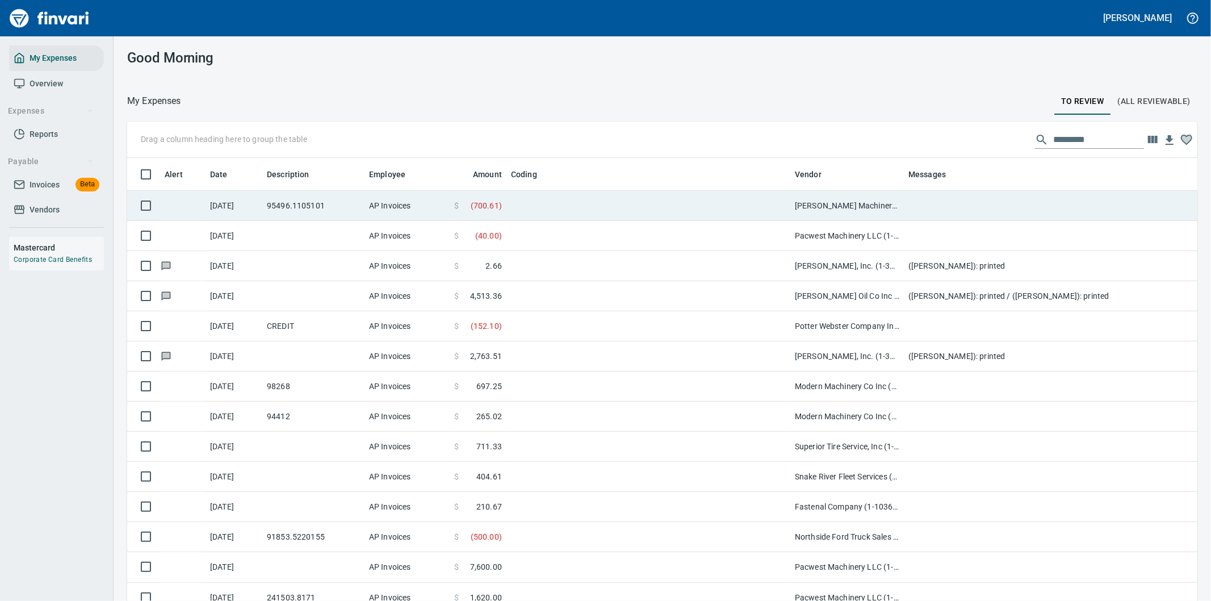
click at [580, 201] on td at bounding box center [648, 206] width 284 height 30
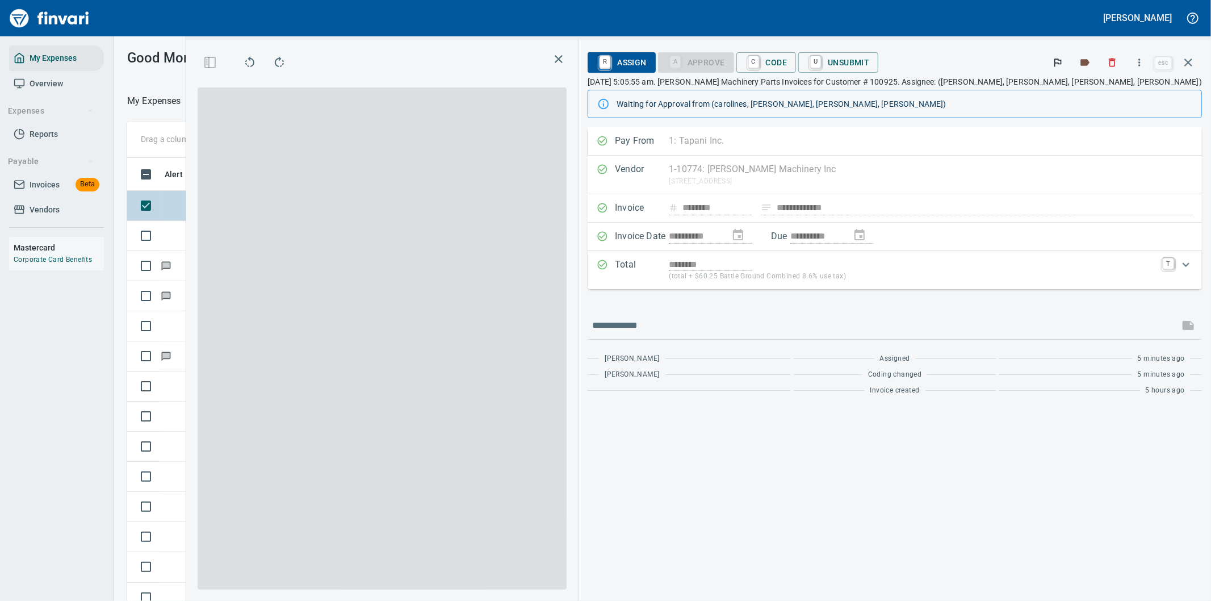
scroll to position [457, 758]
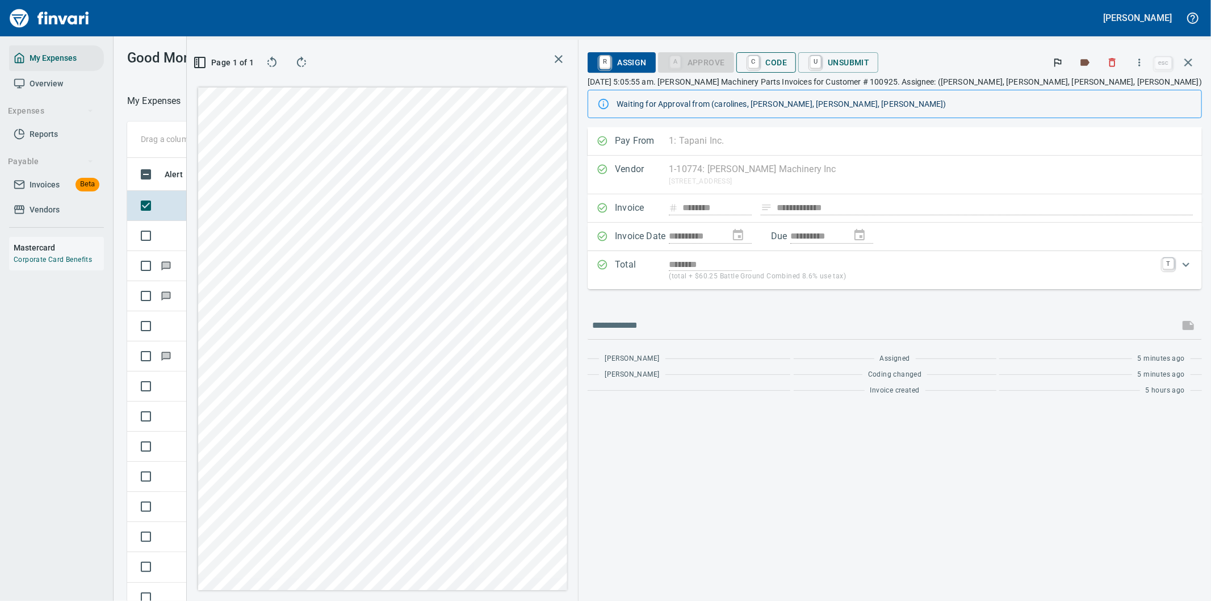
click at [787, 62] on span "C Code" at bounding box center [766, 62] width 42 height 19
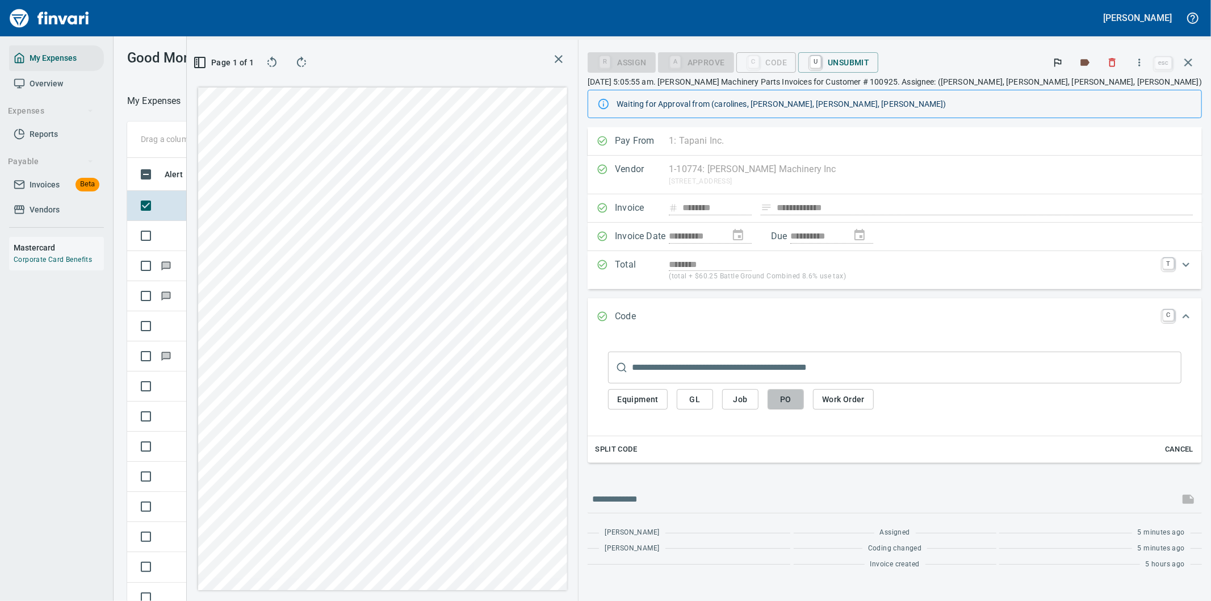
click at [795, 402] on span "PO" at bounding box center [786, 399] width 18 height 14
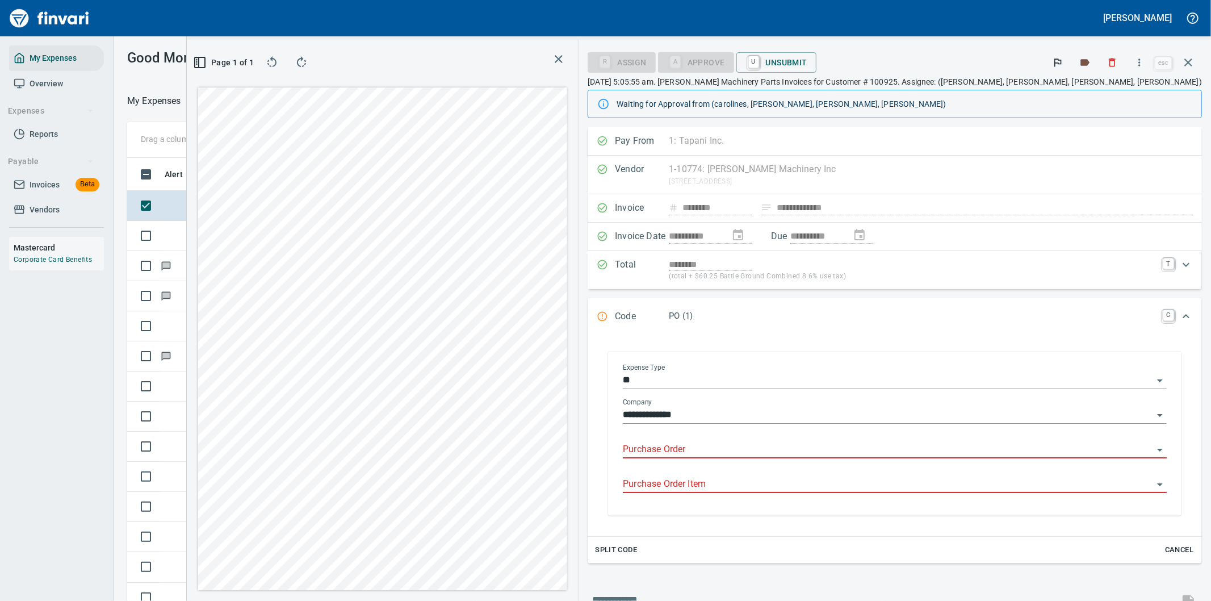
click at [784, 449] on input "Purchase Order" at bounding box center [888, 450] width 530 height 16
click at [808, 486] on div "Wedge plate, clevis" at bounding box center [806, 492] width 65 height 14
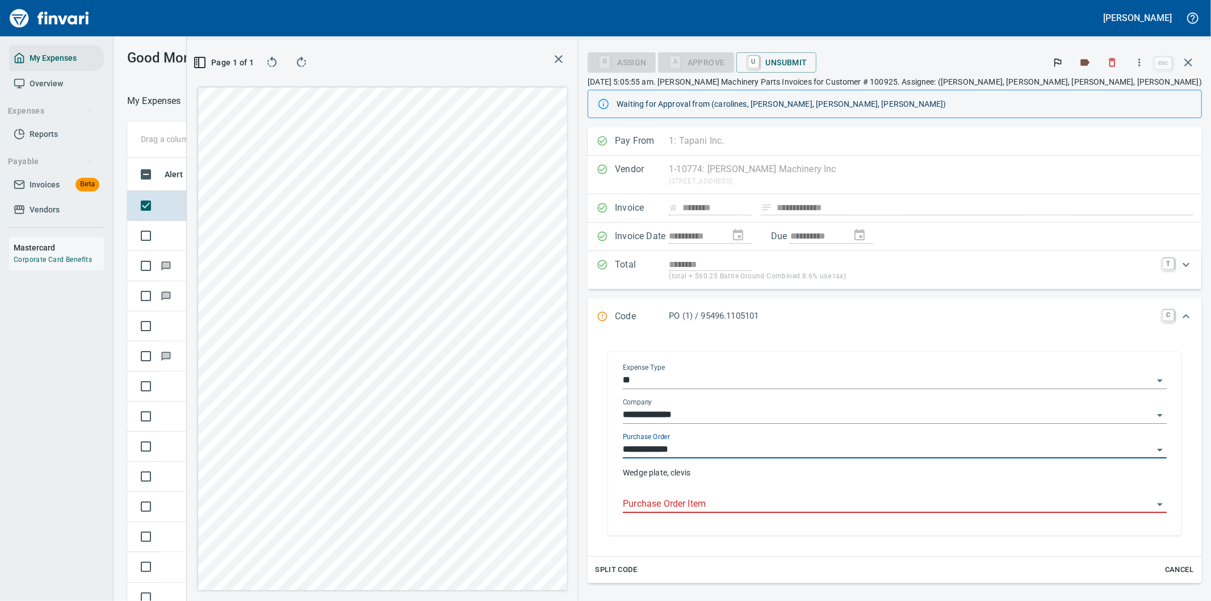
type input "**********"
click at [799, 506] on input "Purchase Order Item" at bounding box center [888, 504] width 530 height 16
click at [797, 506] on input "Purchase Order Item" at bounding box center [888, 504] width 530 height 16
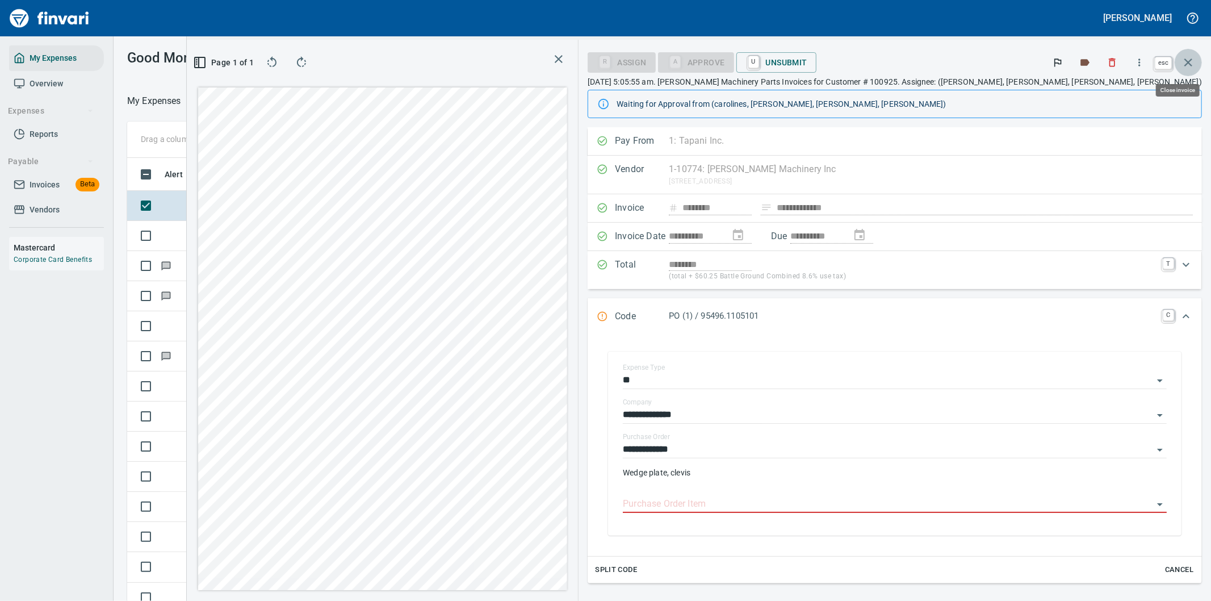
click at [1188, 63] on icon "button" at bounding box center [1188, 62] width 8 height 8
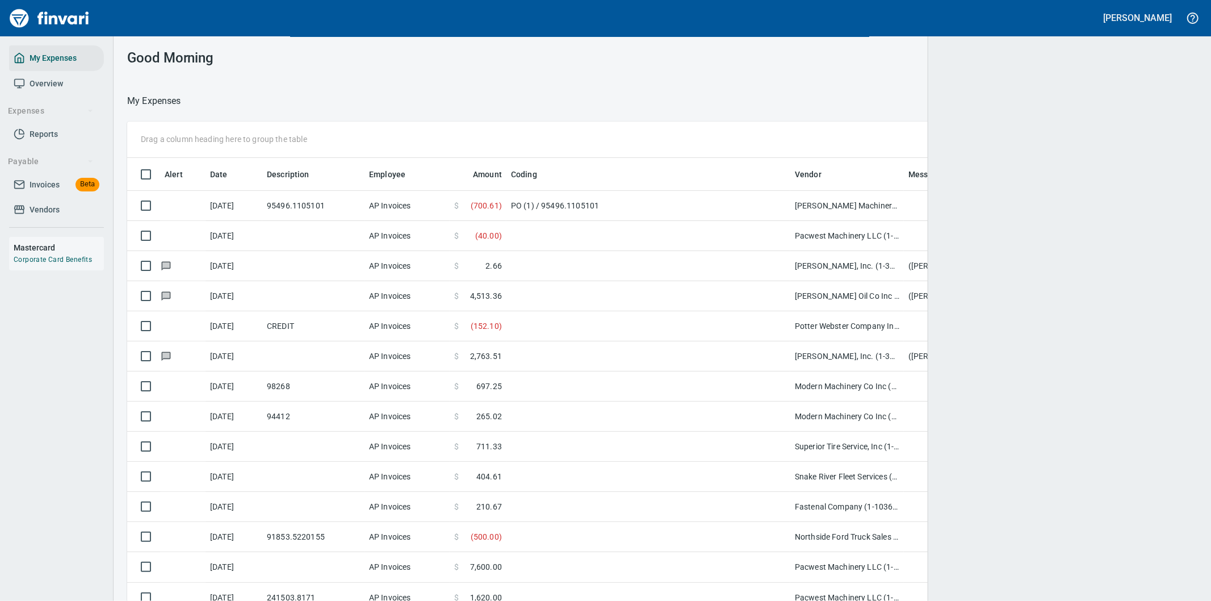
scroll to position [457, 1042]
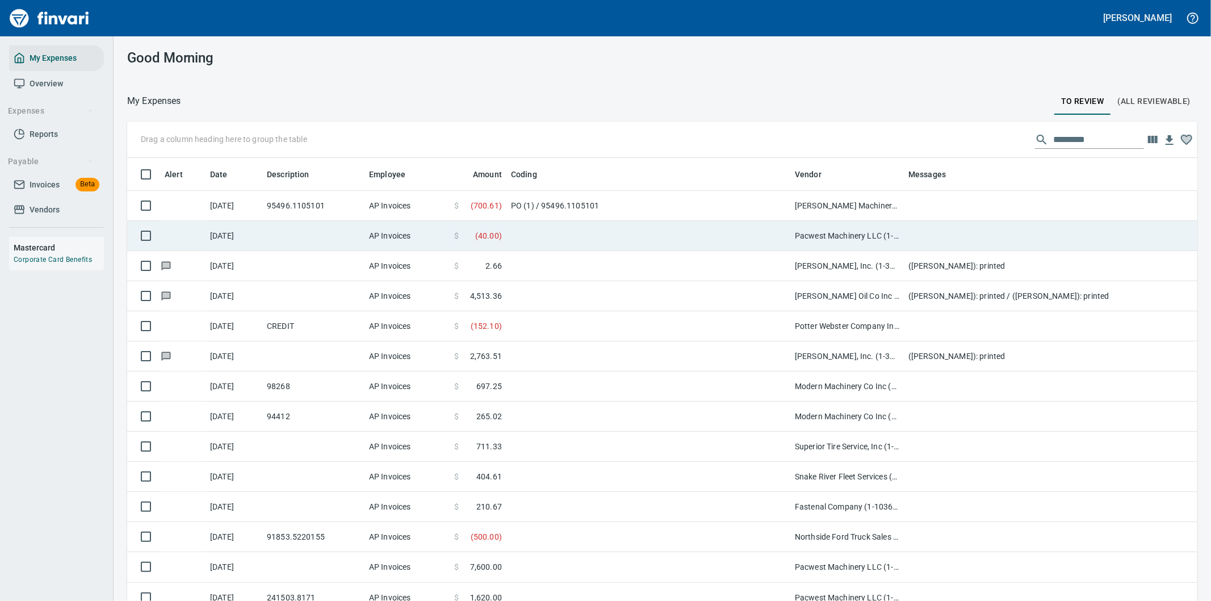
click at [658, 230] on td at bounding box center [648, 236] width 284 height 30
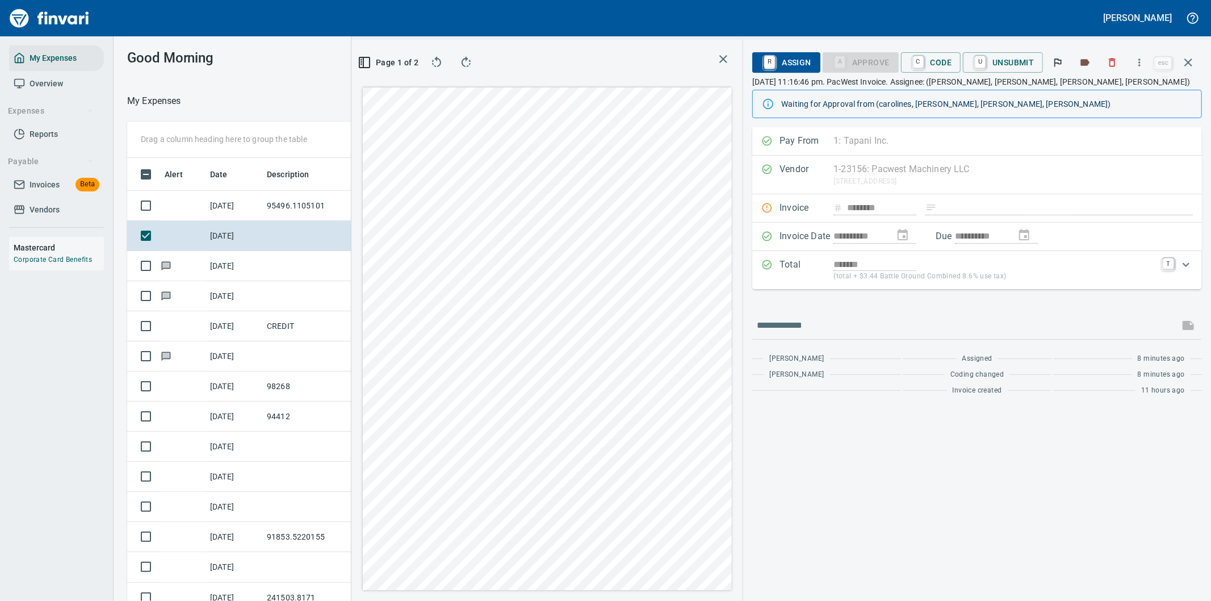
scroll to position [457, 758]
click at [778, 57] on span "R Assign" at bounding box center [785, 62] width 49 height 19
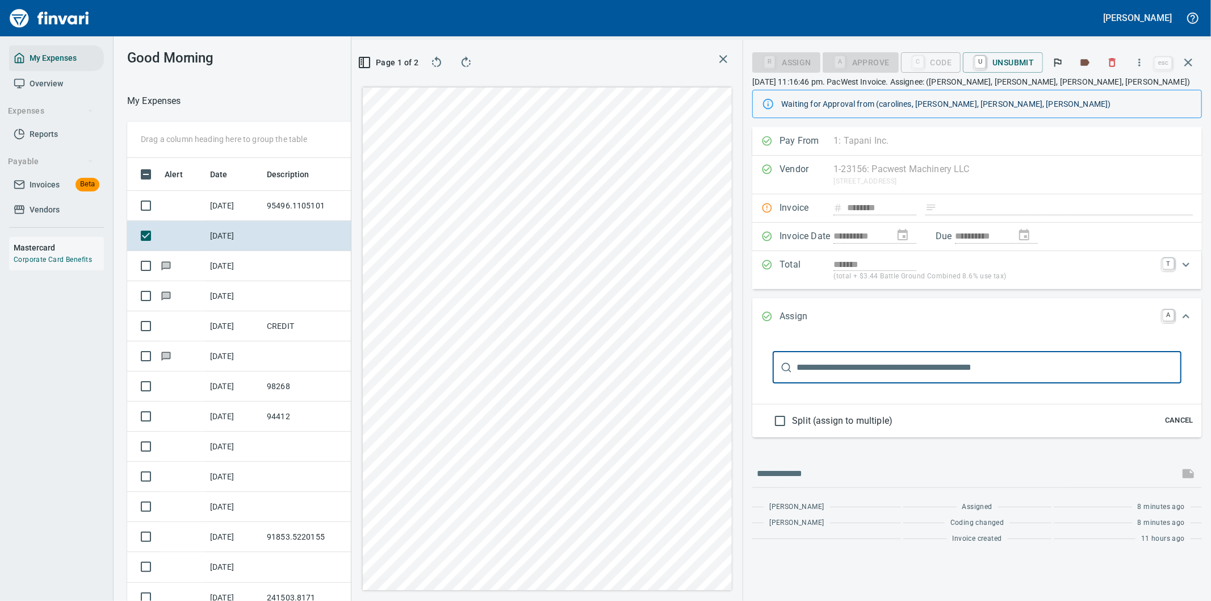
click at [822, 375] on input "text" at bounding box center [988, 367] width 385 height 32
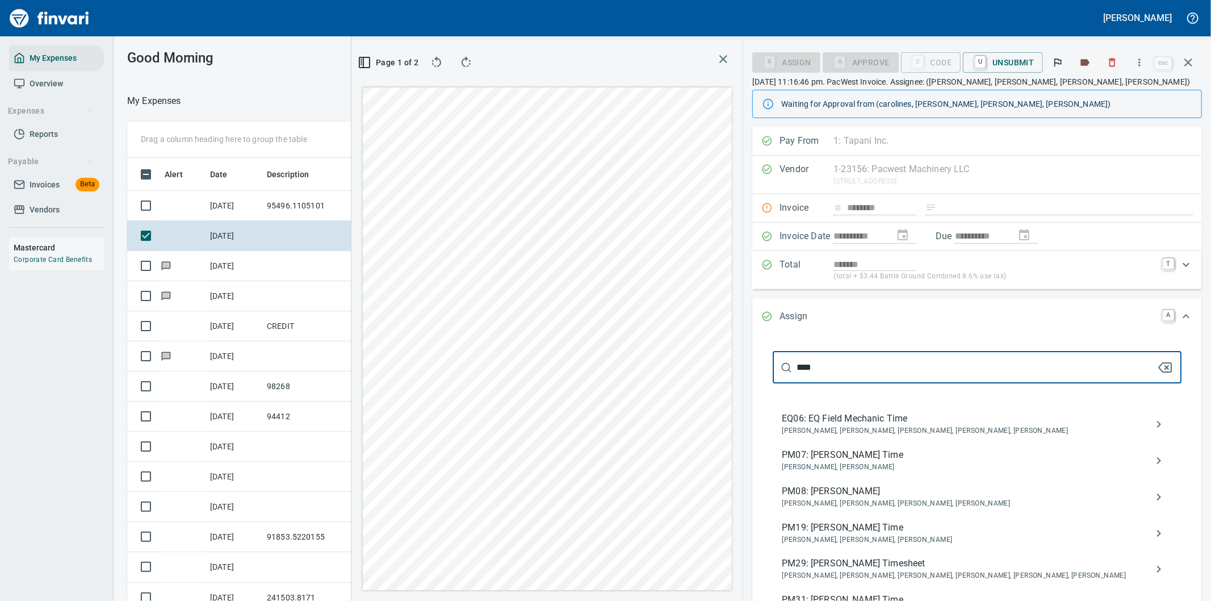
drag, startPoint x: 830, startPoint y: 366, endPoint x: 769, endPoint y: 354, distance: 62.9
click at [779, 366] on div "**** ​" at bounding box center [977, 367] width 409 height 32
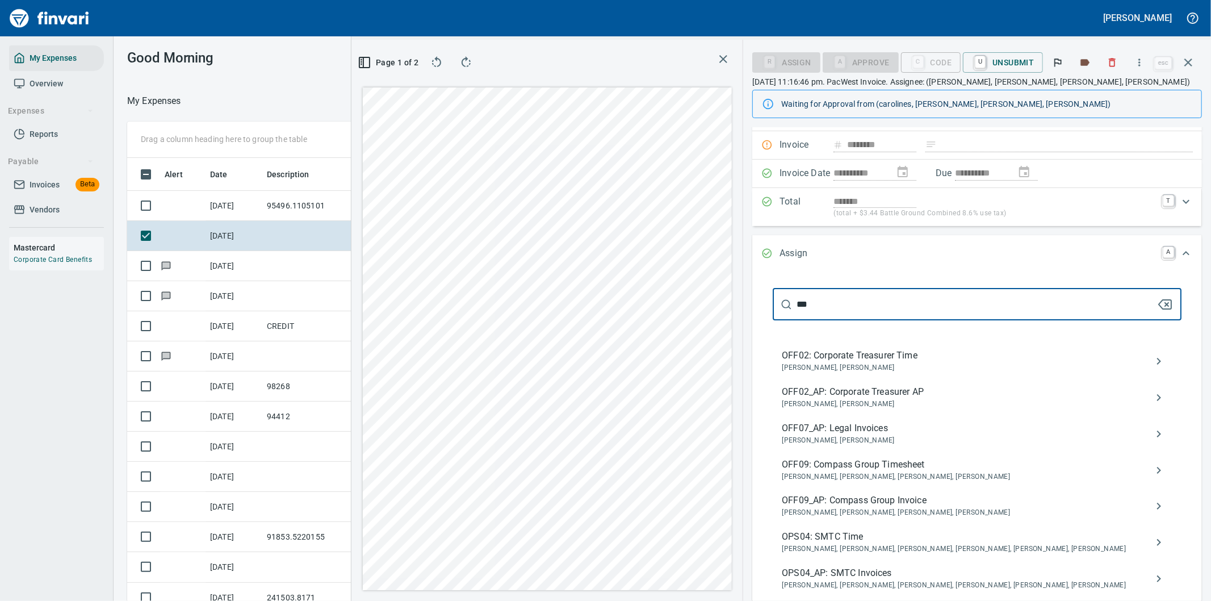
scroll to position [126, 0]
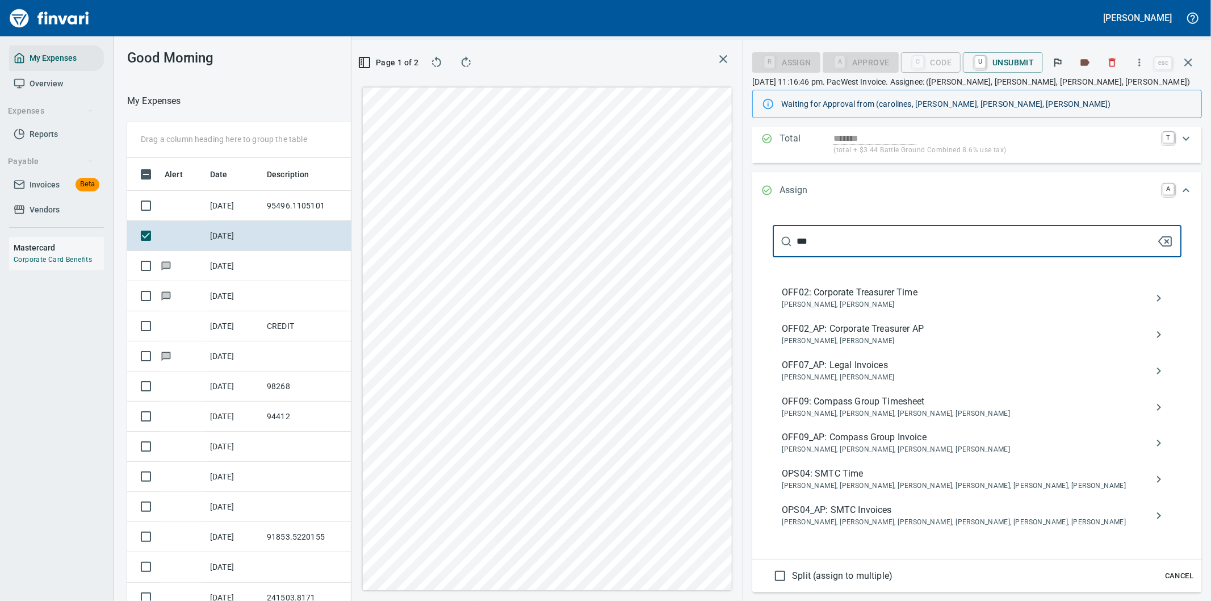
type input "***"
click at [869, 510] on span "OPS04_AP: SMTC Invoices" at bounding box center [968, 510] width 372 height 14
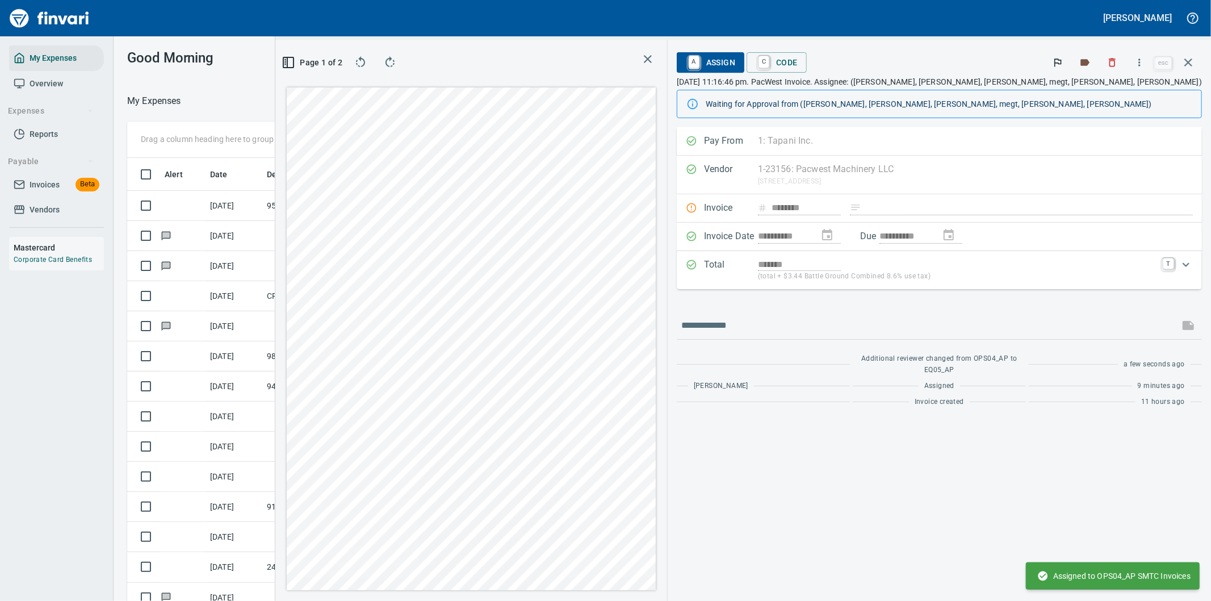
scroll to position [0, 0]
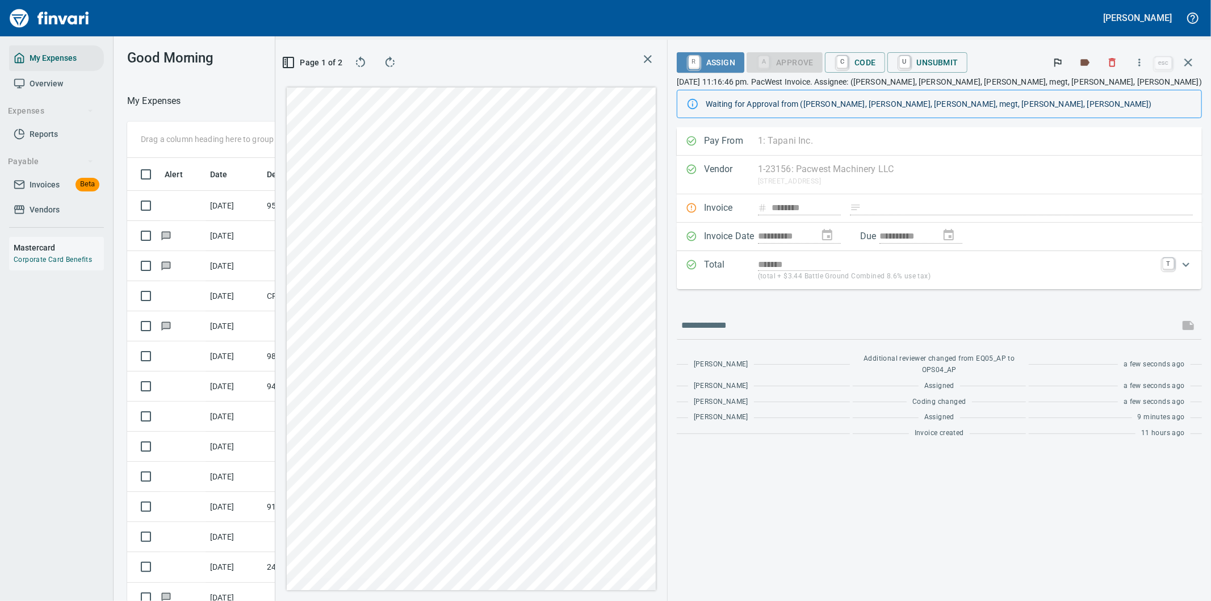
click at [735, 57] on span "R Assign" at bounding box center [710, 62] width 49 height 19
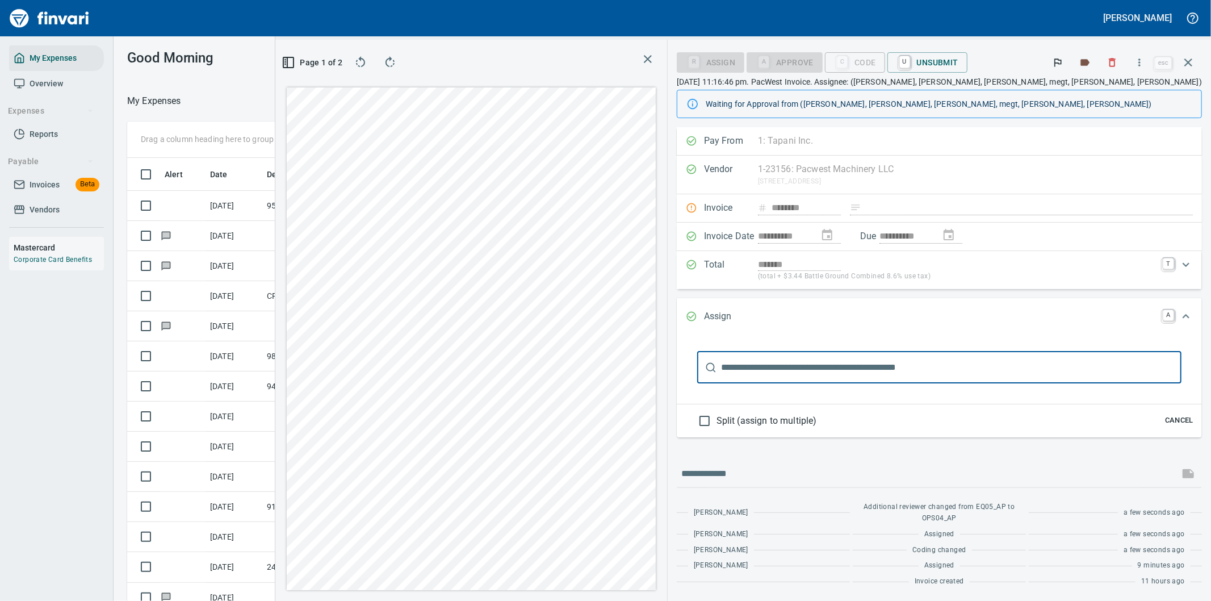
scroll to position [457, 758]
click at [843, 366] on input "text" at bounding box center [951, 367] width 460 height 32
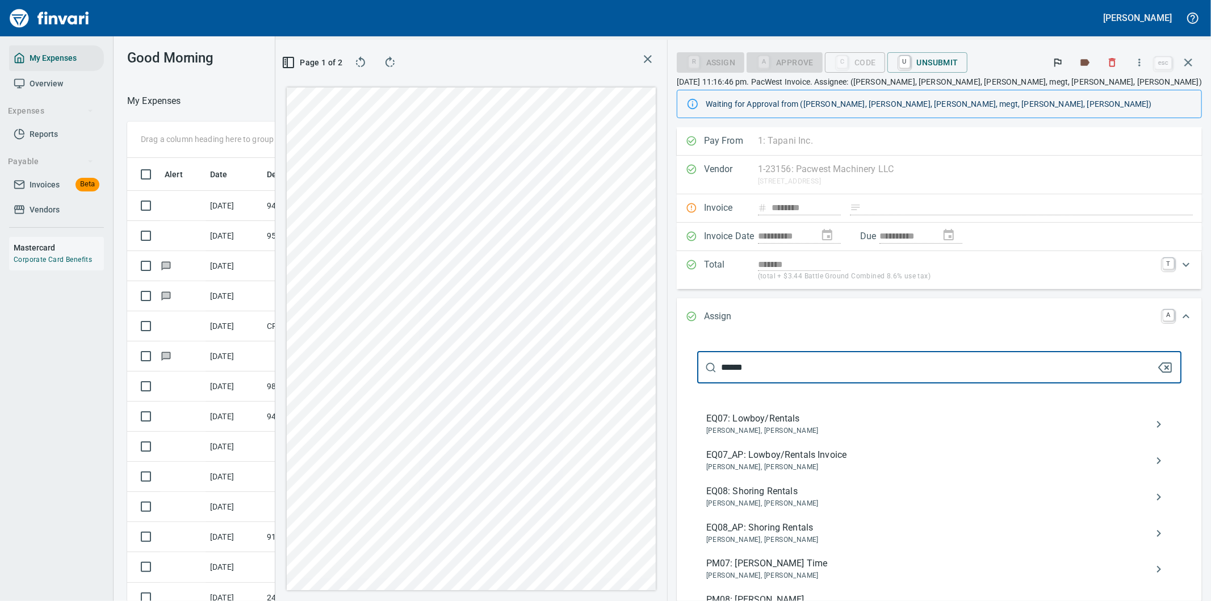
type input "******"
click at [866, 460] on span "EQ07_AP: Lowboy/Rentals Invoice" at bounding box center [930, 455] width 448 height 14
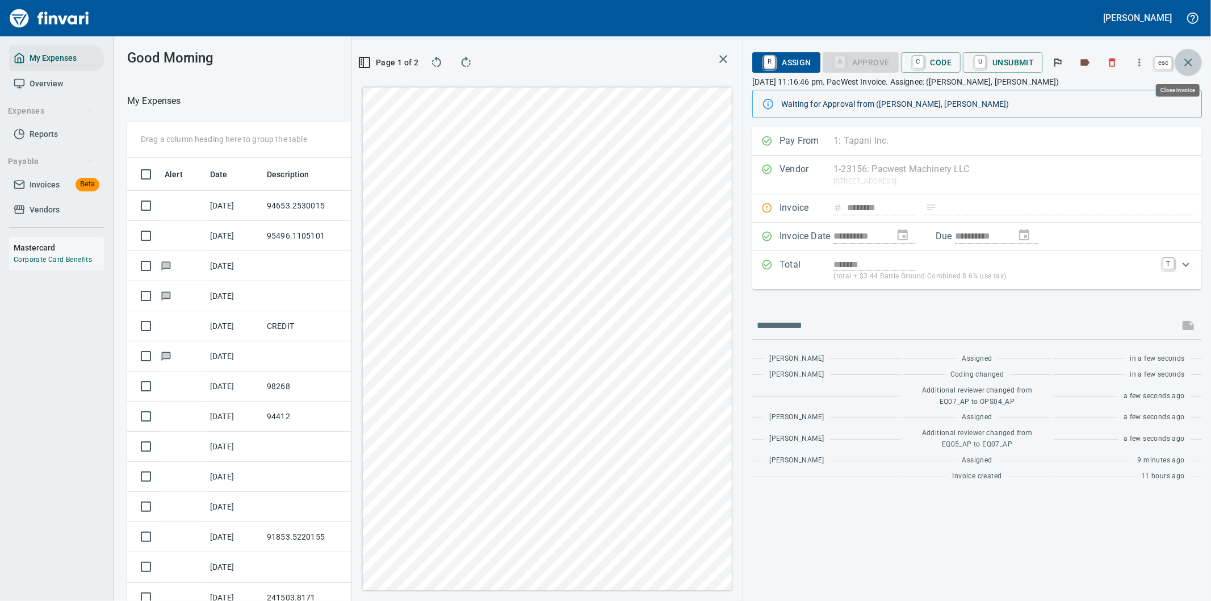
click at [1185, 58] on icon "button" at bounding box center [1188, 63] width 14 height 14
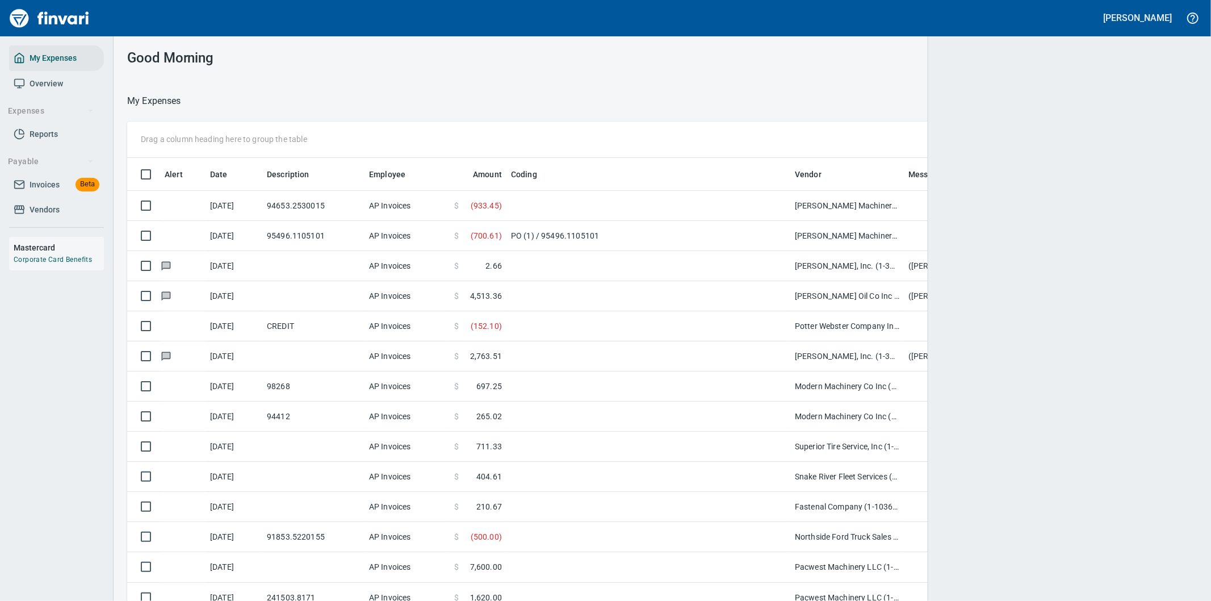
scroll to position [457, 1042]
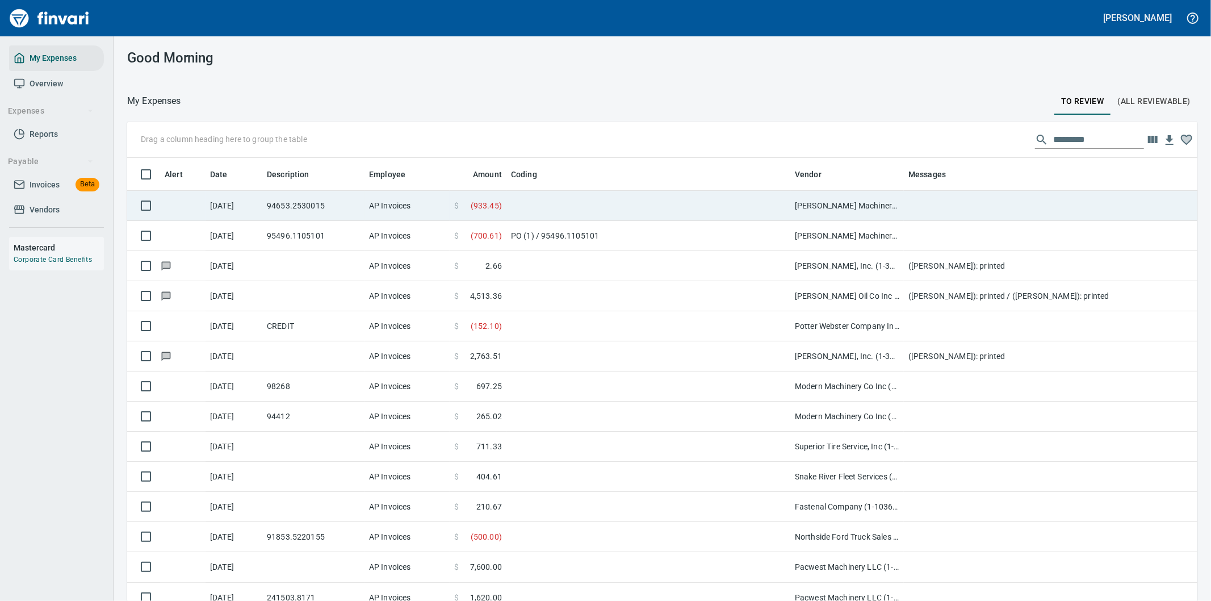
click at [930, 200] on td at bounding box center [1131, 206] width 454 height 30
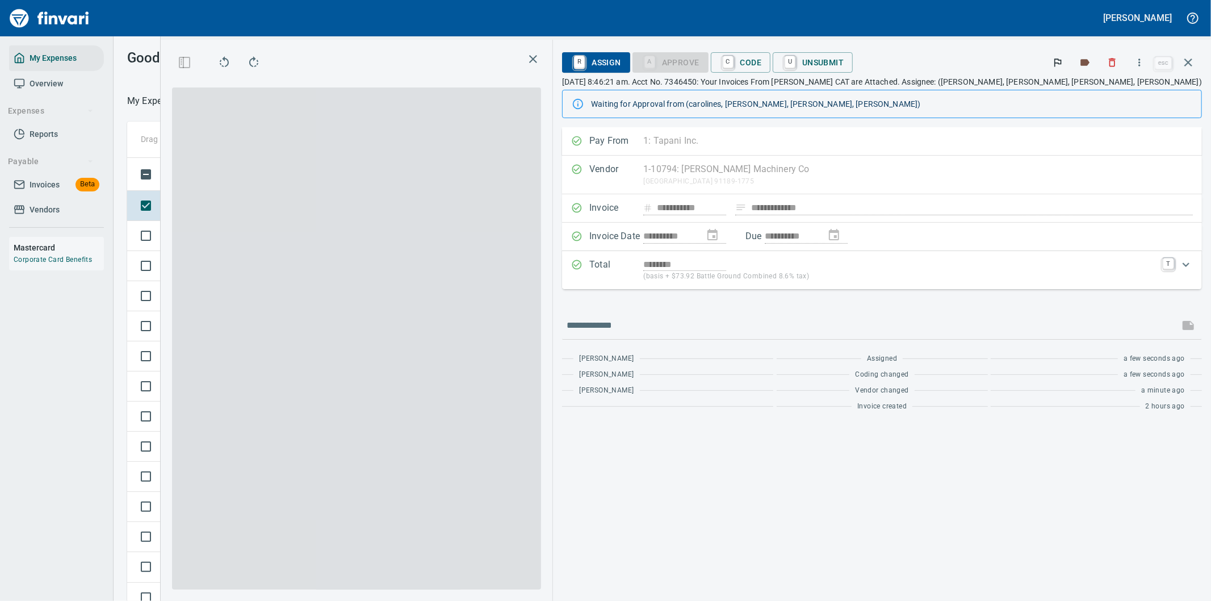
scroll to position [457, 758]
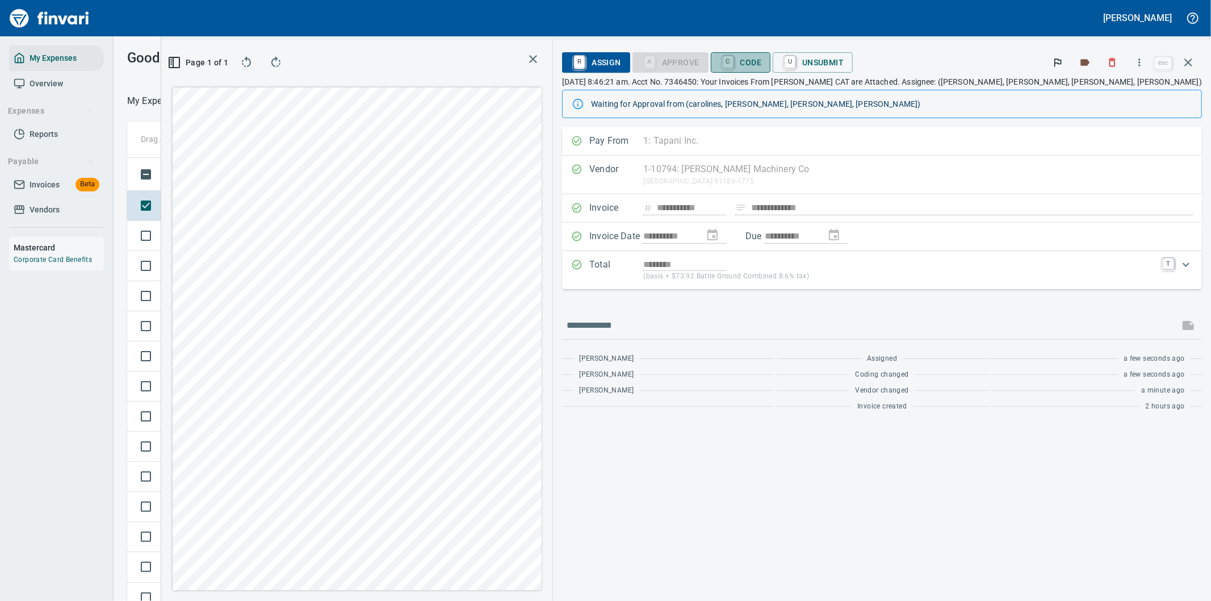
click at [762, 60] on span "C Code" at bounding box center [741, 62] width 42 height 19
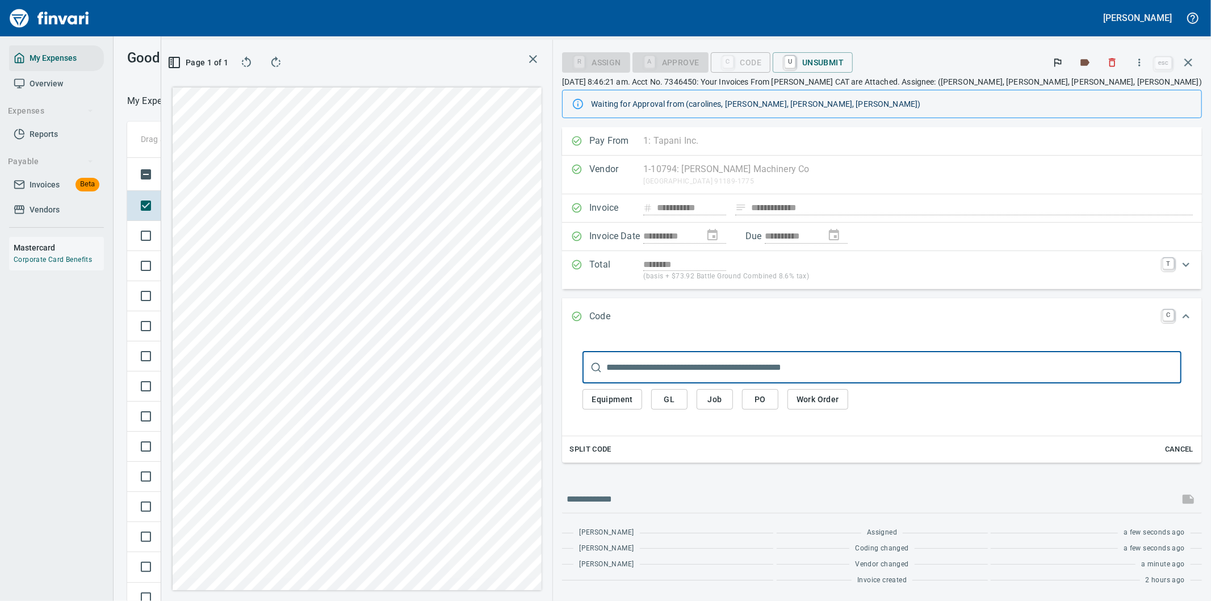
click at [769, 398] on span "PO" at bounding box center [760, 399] width 18 height 14
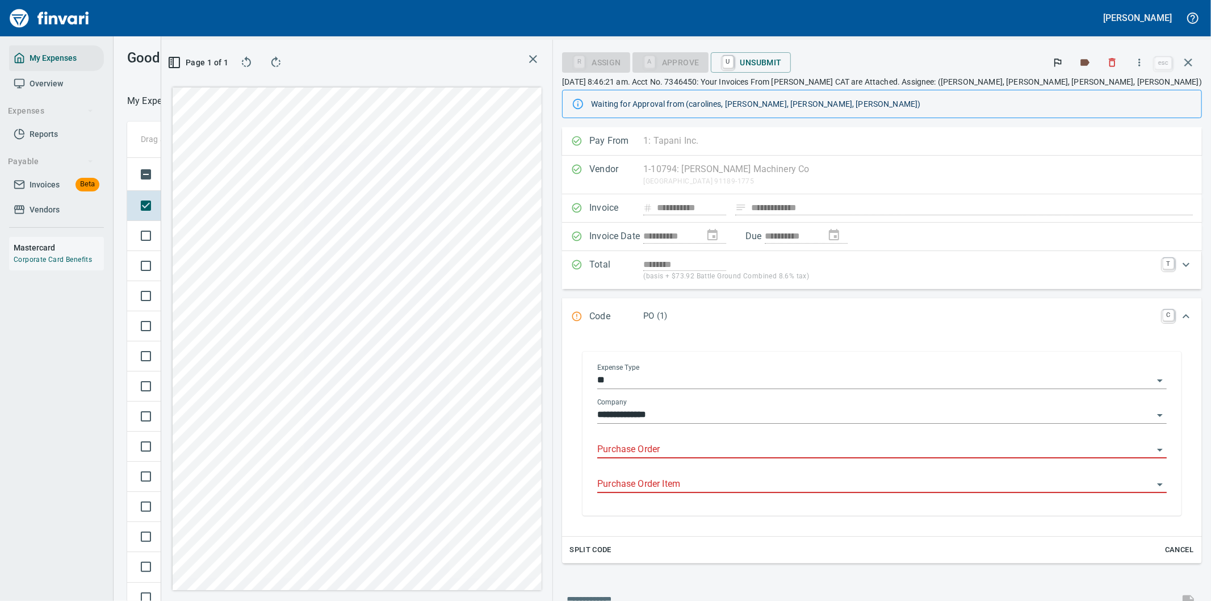
click at [762, 447] on input "Purchase Order" at bounding box center [875, 450] width 556 height 16
click at [781, 482] on div "94653.2530015" at bounding box center [784, 478] width 98 height 14
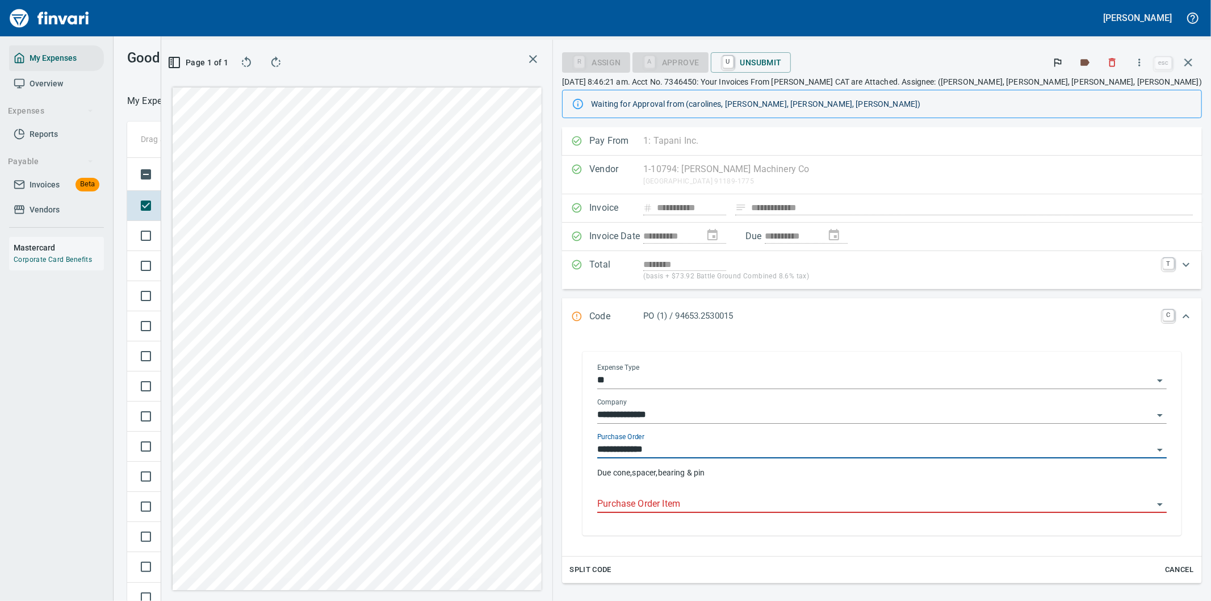
type input "**********"
click at [778, 506] on input "Purchase Order Item" at bounding box center [875, 504] width 556 height 16
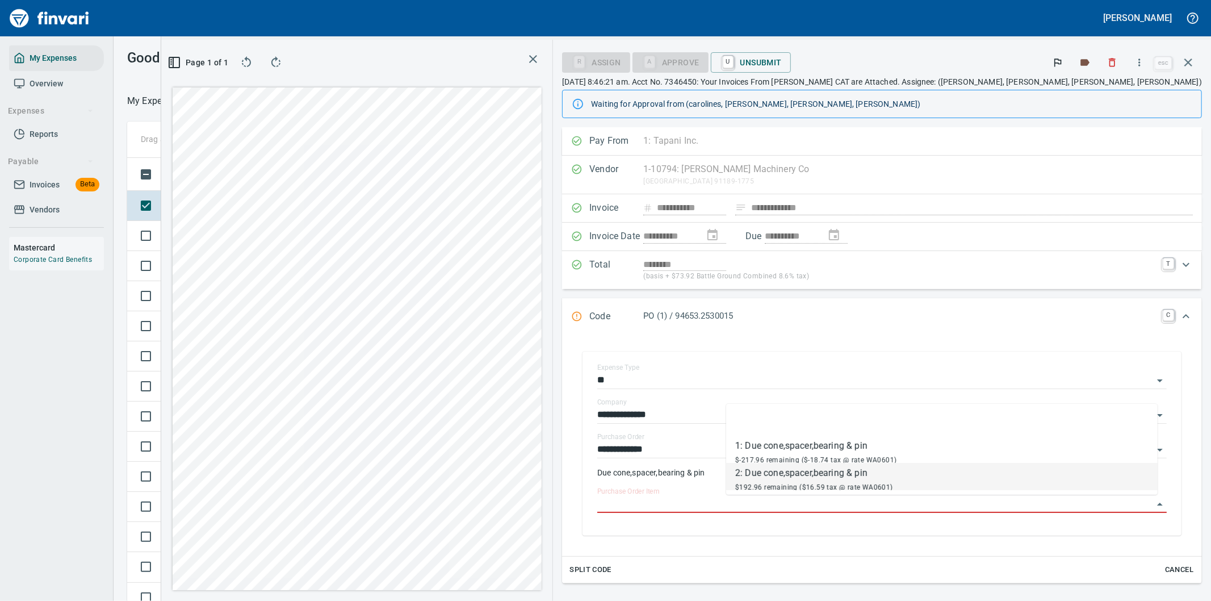
click at [813, 475] on div "2: Due cone,spacer,bearing & pin" at bounding box center [814, 473] width 158 height 14
type input "**********"
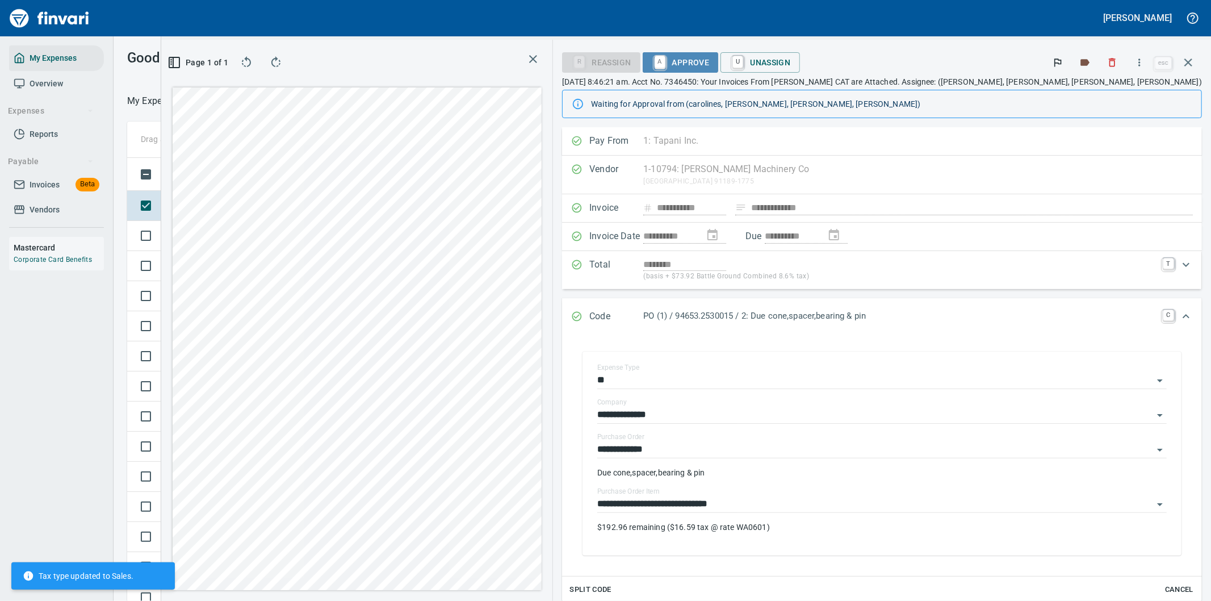
drag, startPoint x: 803, startPoint y: 60, endPoint x: 818, endPoint y: 52, distance: 16.5
click at [710, 60] on span "A Approve" at bounding box center [681, 62] width 58 height 19
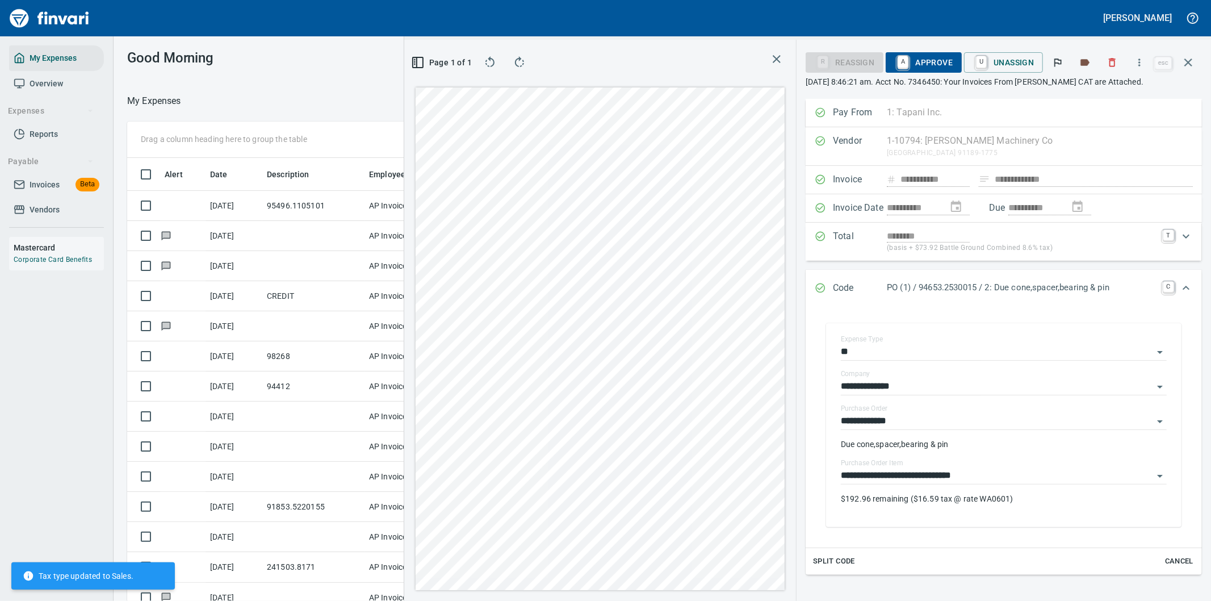
click at [1187, 60] on icon "button" at bounding box center [1188, 63] width 14 height 14
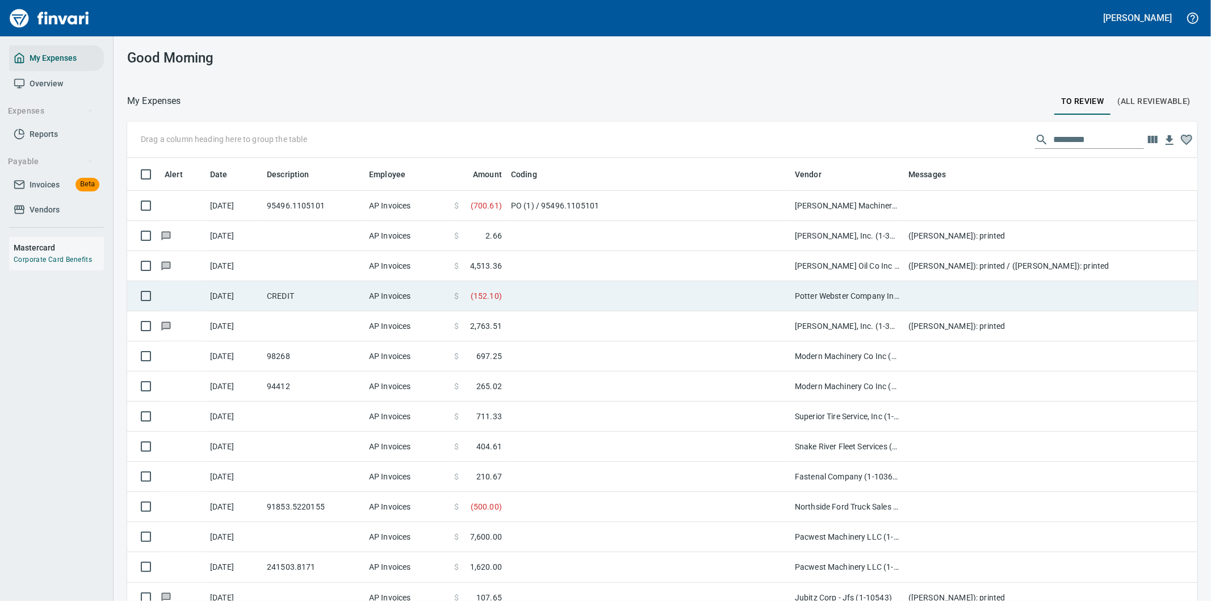
scroll to position [457, 1042]
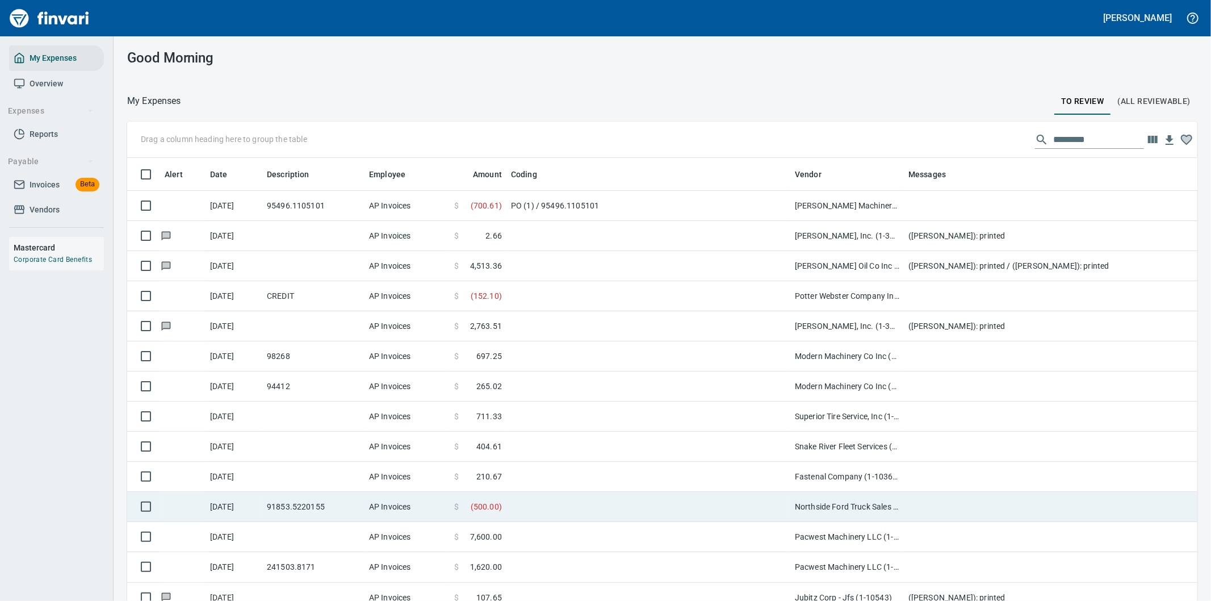
click at [572, 502] on td at bounding box center [648, 507] width 284 height 30
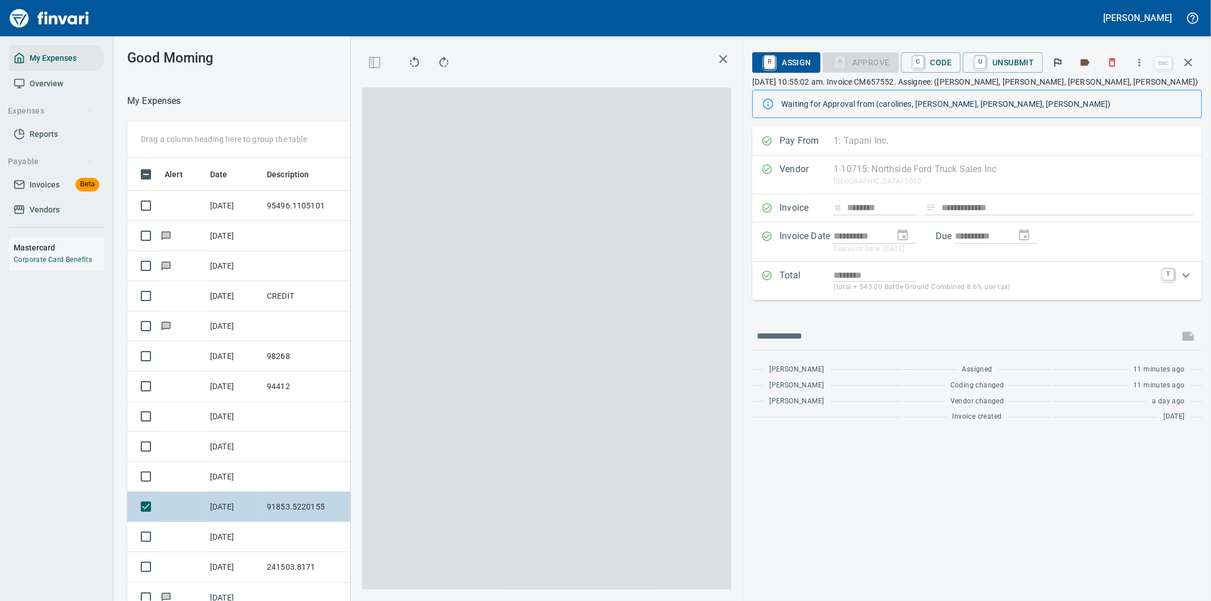
scroll to position [457, 758]
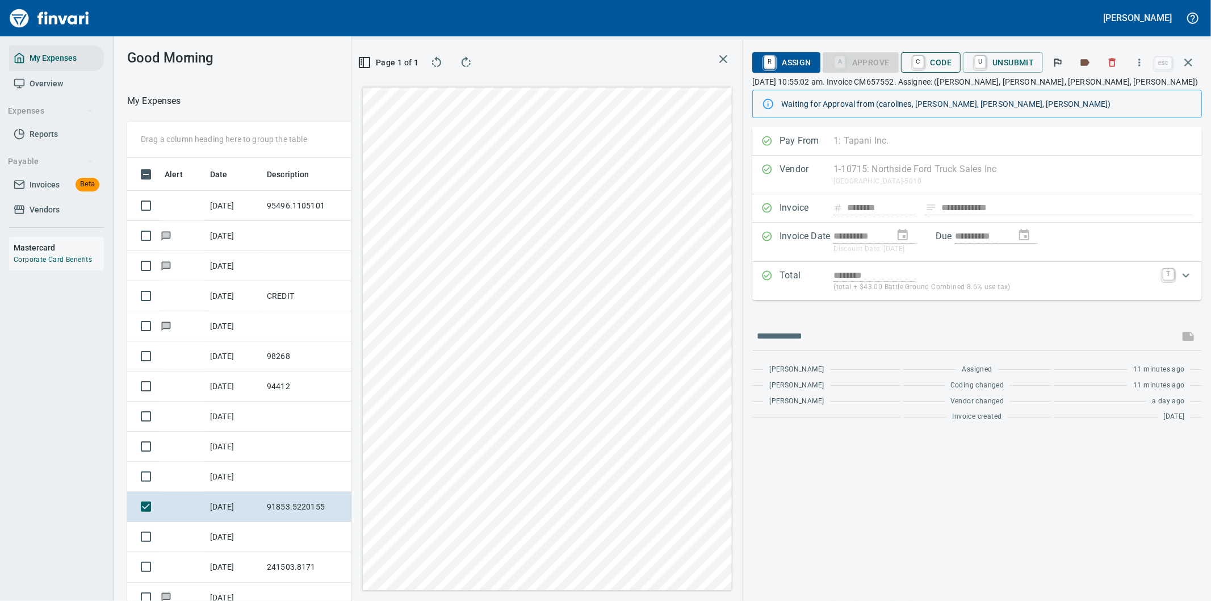
click at [938, 61] on span "C Code" at bounding box center [931, 62] width 42 height 19
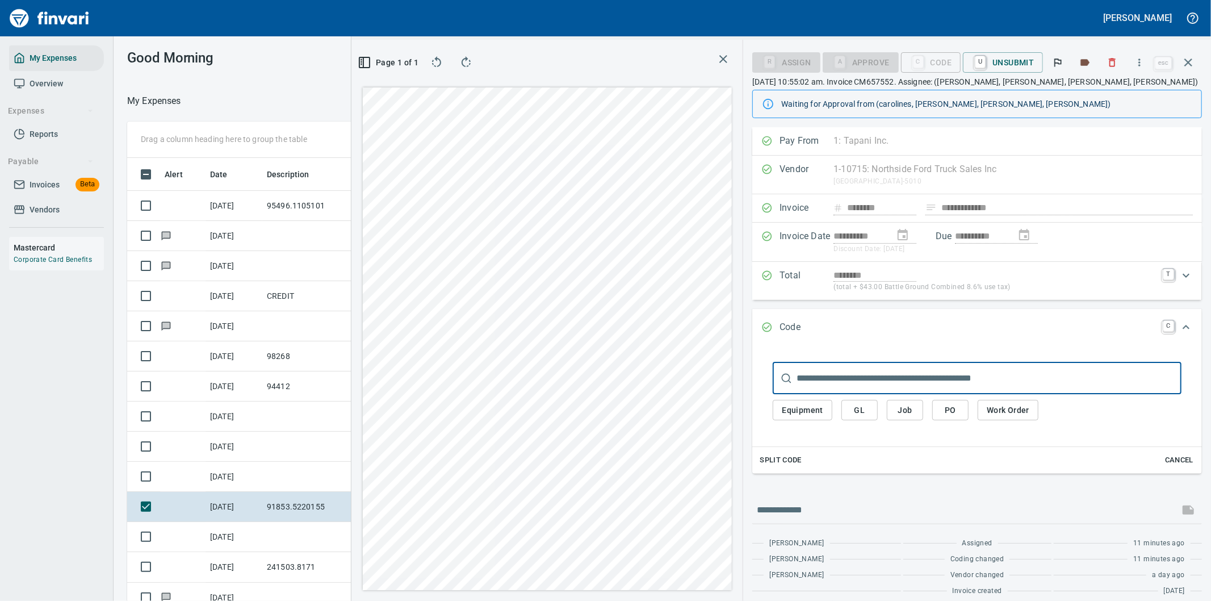
click at [949, 408] on span "PO" at bounding box center [950, 410] width 18 height 14
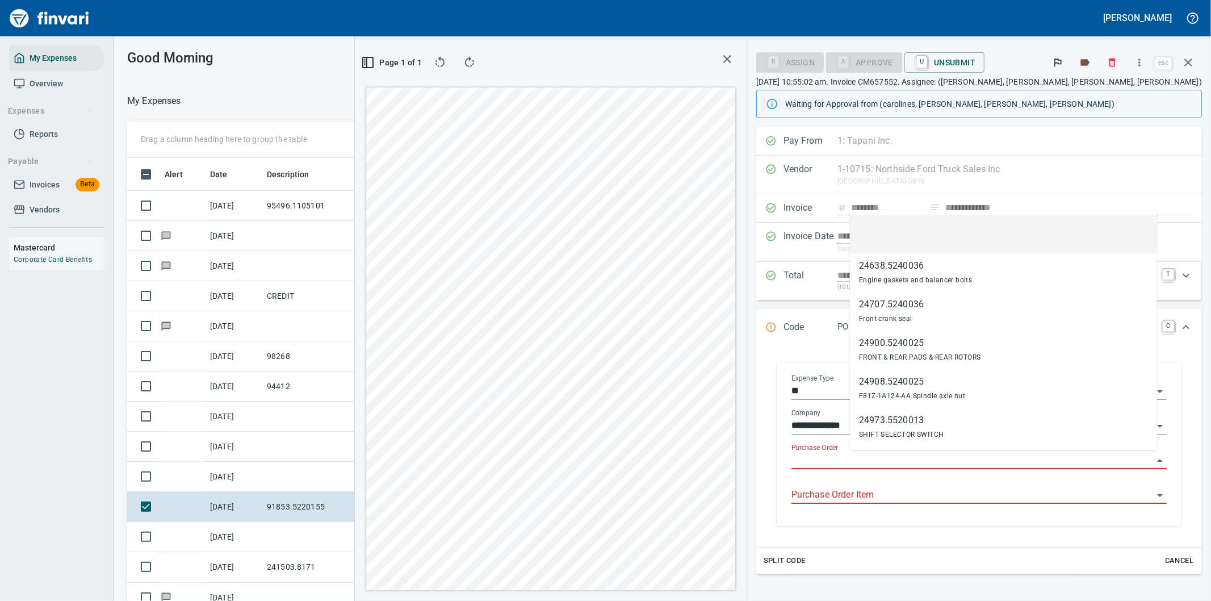
click at [895, 460] on input "Purchase Order" at bounding box center [972, 460] width 362 height 16
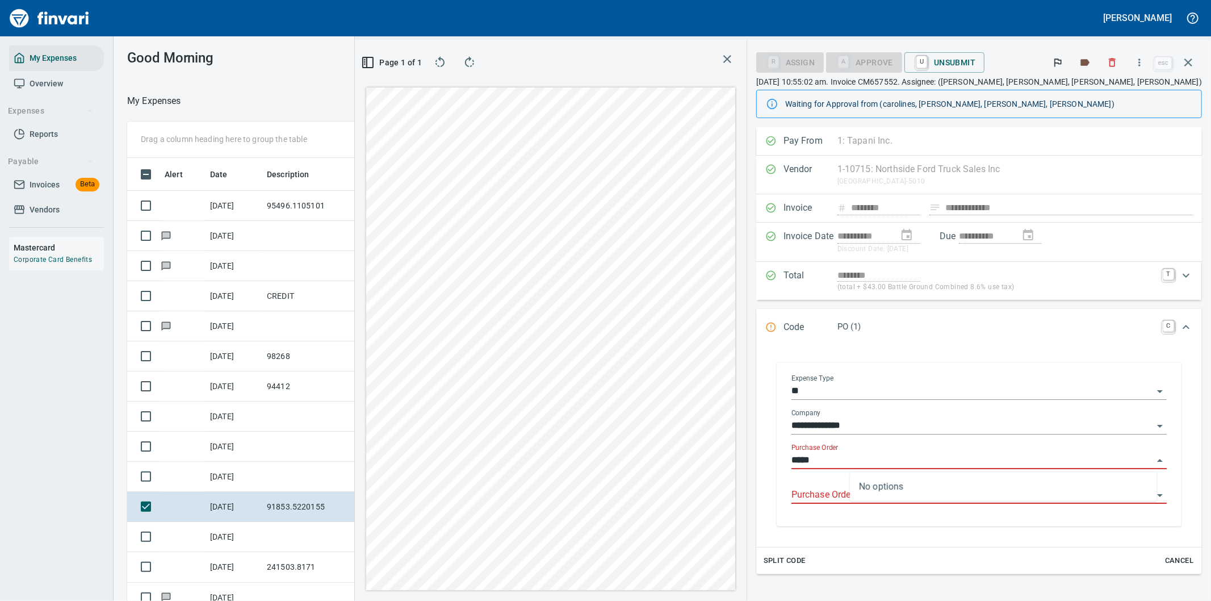
click at [889, 462] on input "*****" at bounding box center [972, 460] width 362 height 16
type input "*********"
click at [1189, 58] on icon "button" at bounding box center [1188, 63] width 14 height 14
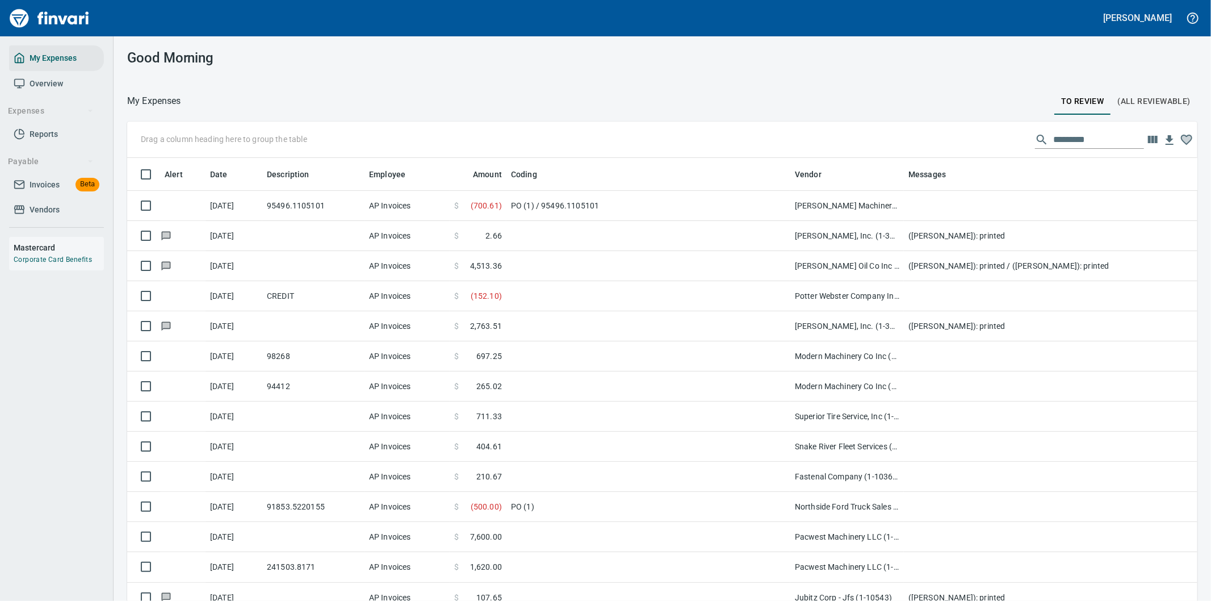
scroll to position [457, 1042]
click at [1060, 137] on input "text" at bounding box center [1098, 140] width 91 height 18
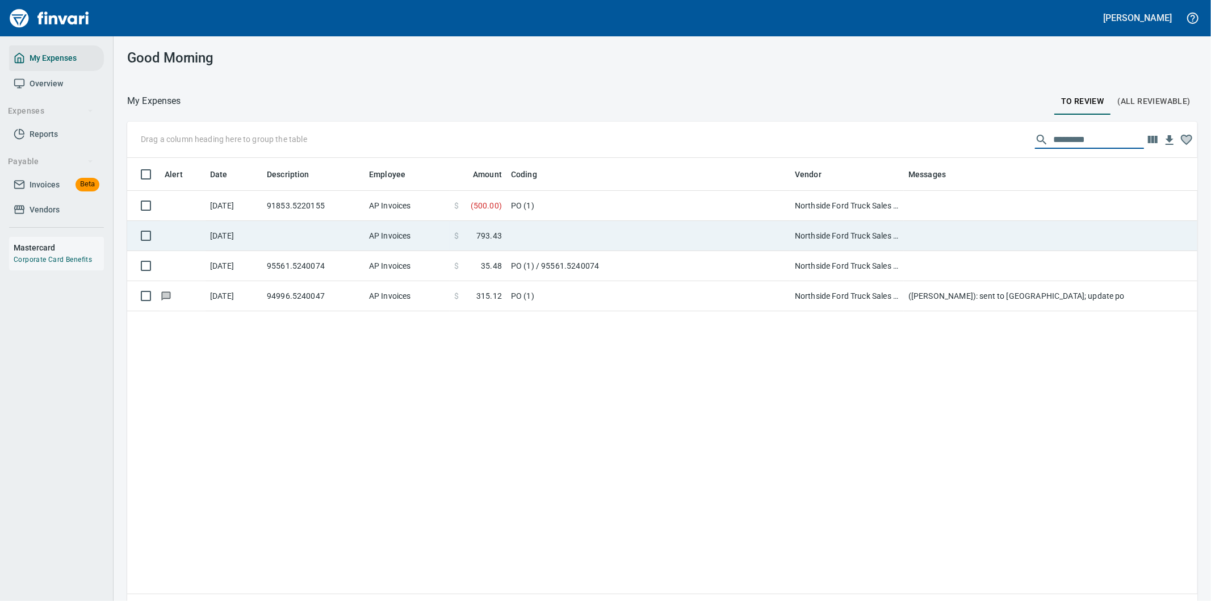
type input "*********"
click at [613, 231] on td at bounding box center [648, 236] width 284 height 30
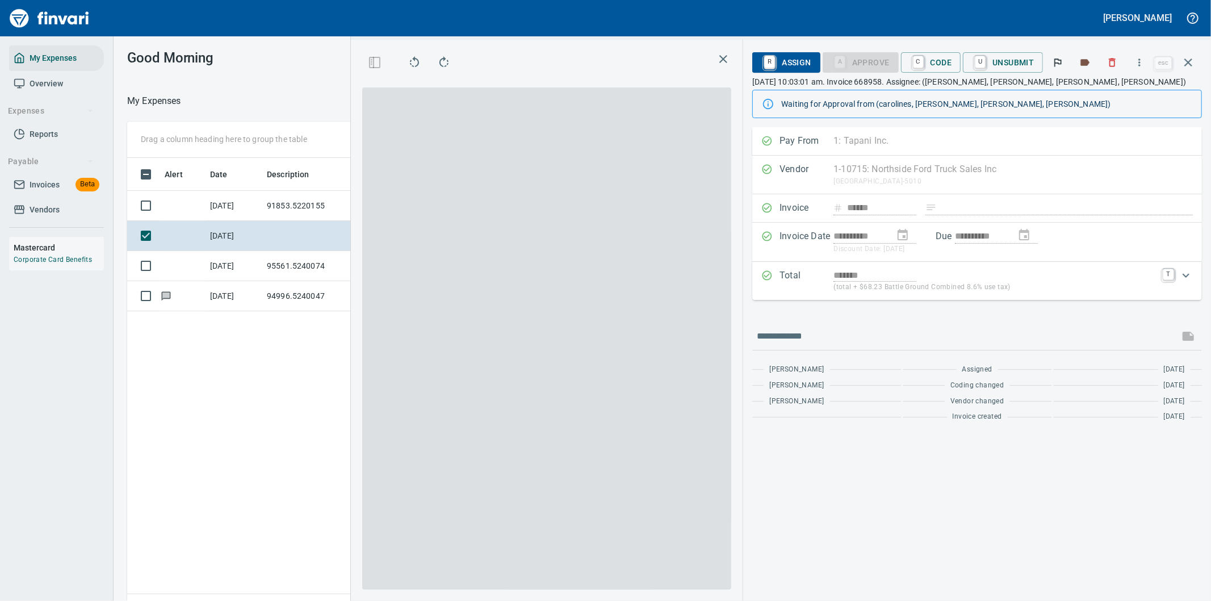
scroll to position [457, 767]
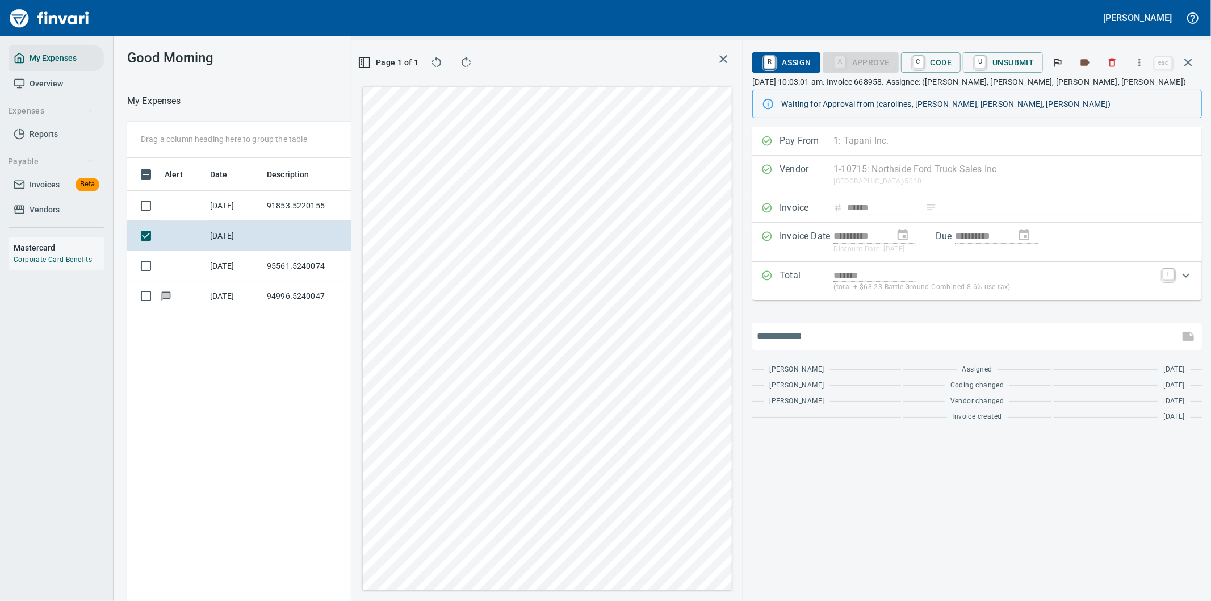
click at [837, 338] on input "text" at bounding box center [966, 336] width 418 height 18
drag, startPoint x: 825, startPoint y: 336, endPoint x: 876, endPoint y: 334, distance: 51.1
click at [876, 334] on input "**********" at bounding box center [966, 336] width 418 height 18
click at [956, 338] on input "**********" at bounding box center [966, 336] width 418 height 18
type input "**********"
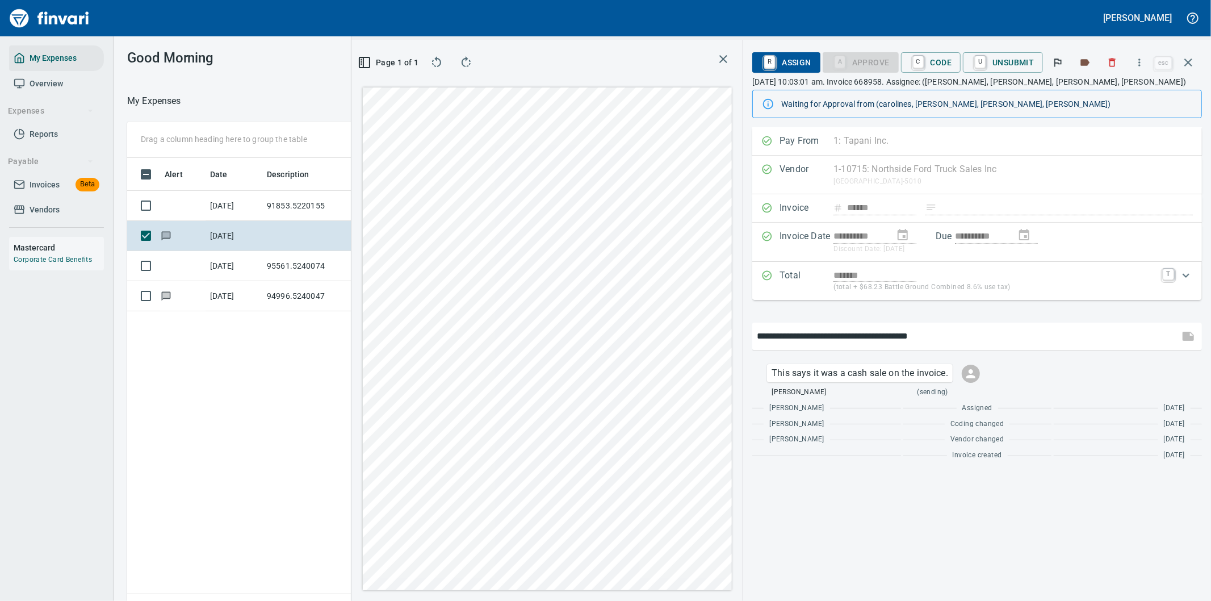
type input "**********"
click at [1018, 62] on span "U Unsubmit" at bounding box center [1003, 62] width 62 height 19
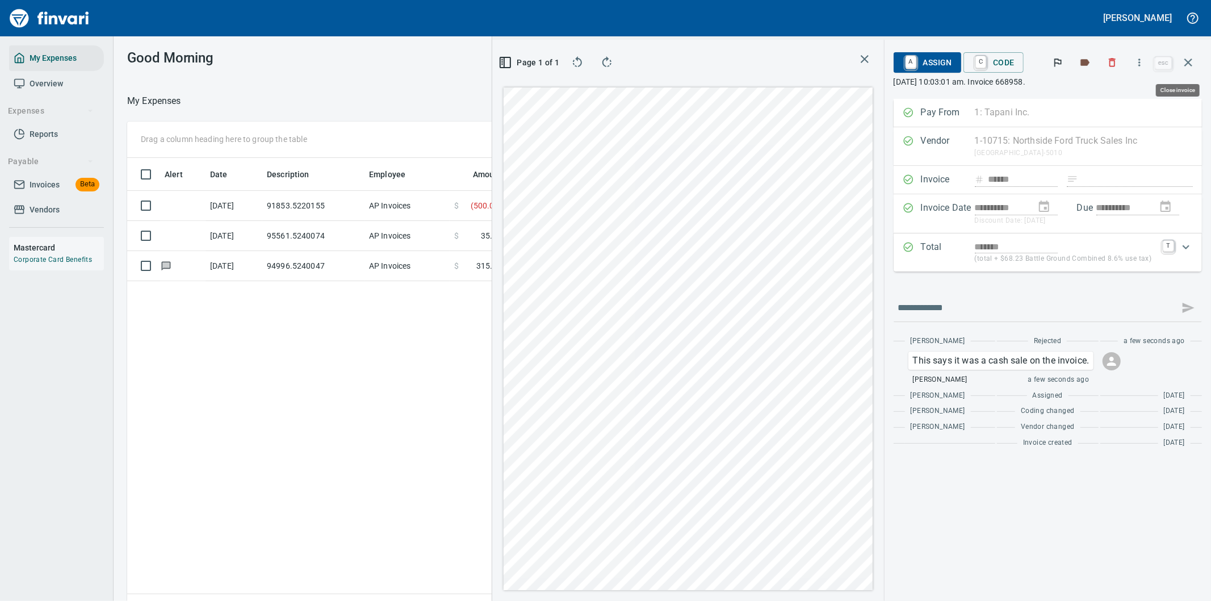
click at [1188, 58] on icon "button" at bounding box center [1188, 63] width 14 height 14
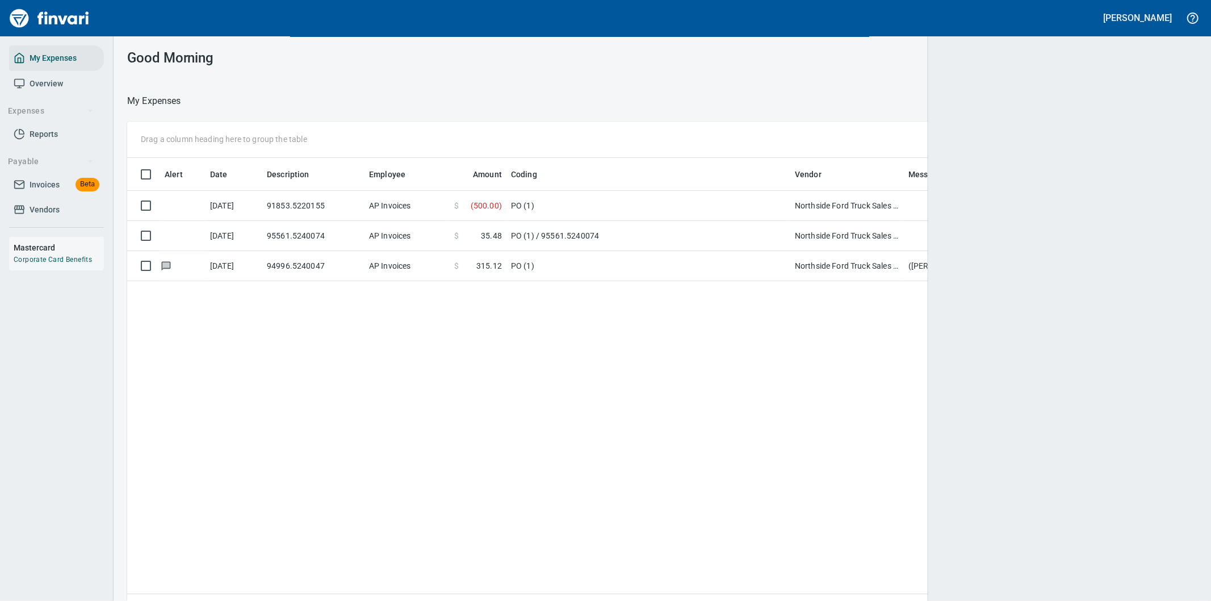
scroll to position [457, 1051]
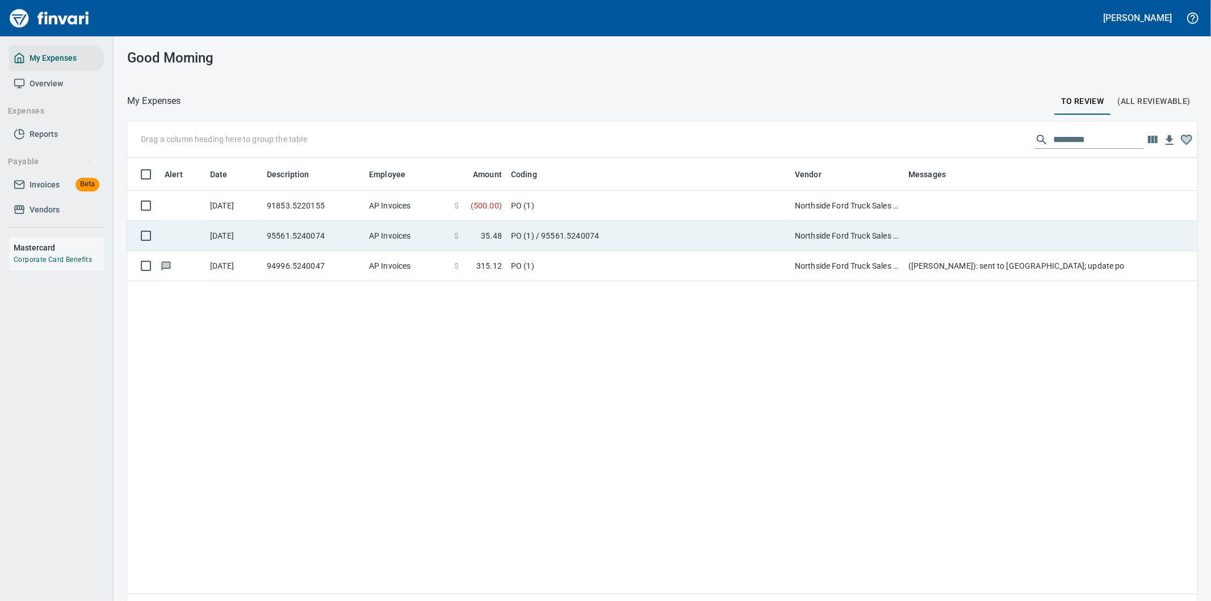
click at [644, 232] on td "PO (1) / 95561.5240074" at bounding box center [648, 236] width 284 height 30
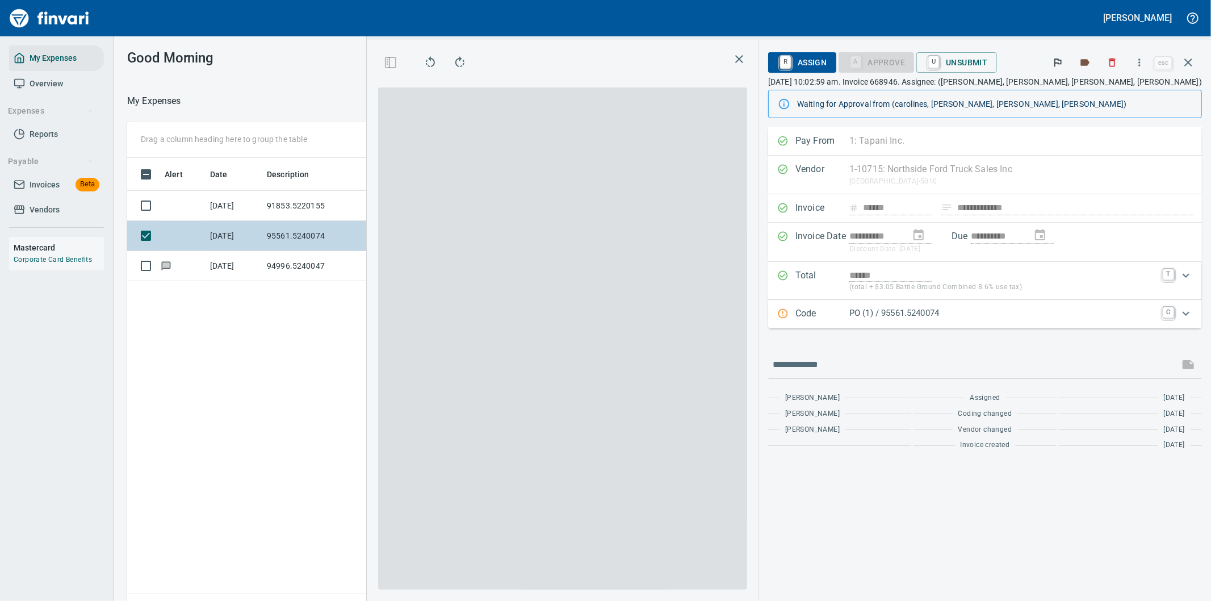
scroll to position [457, 767]
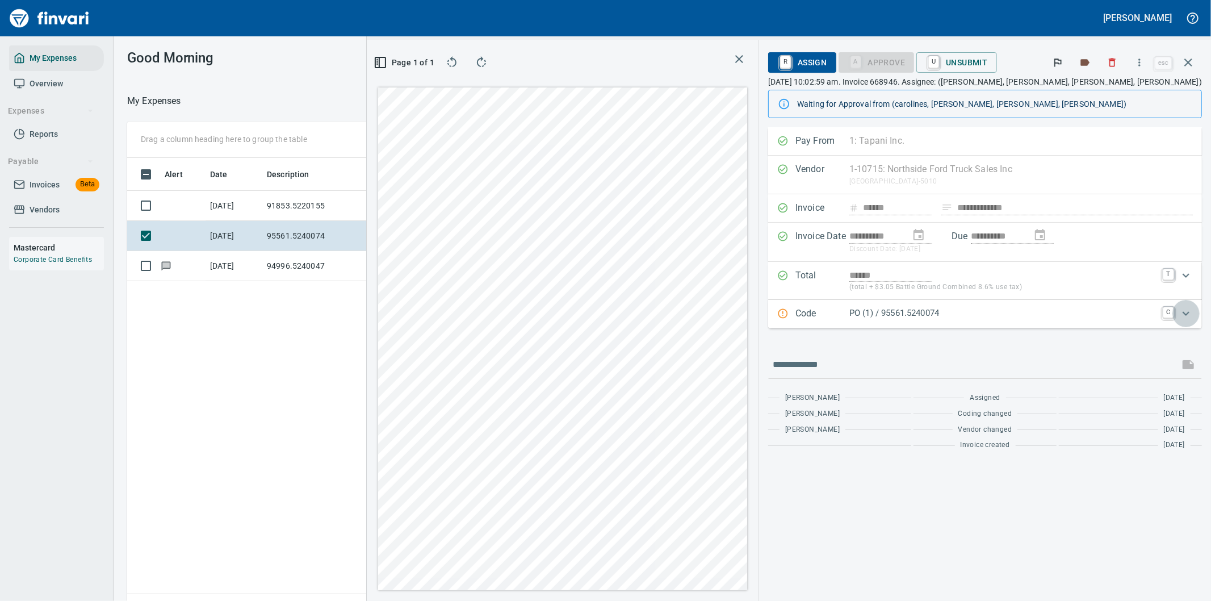
click at [1187, 313] on icon "Expand" at bounding box center [1185, 313] width 7 height 4
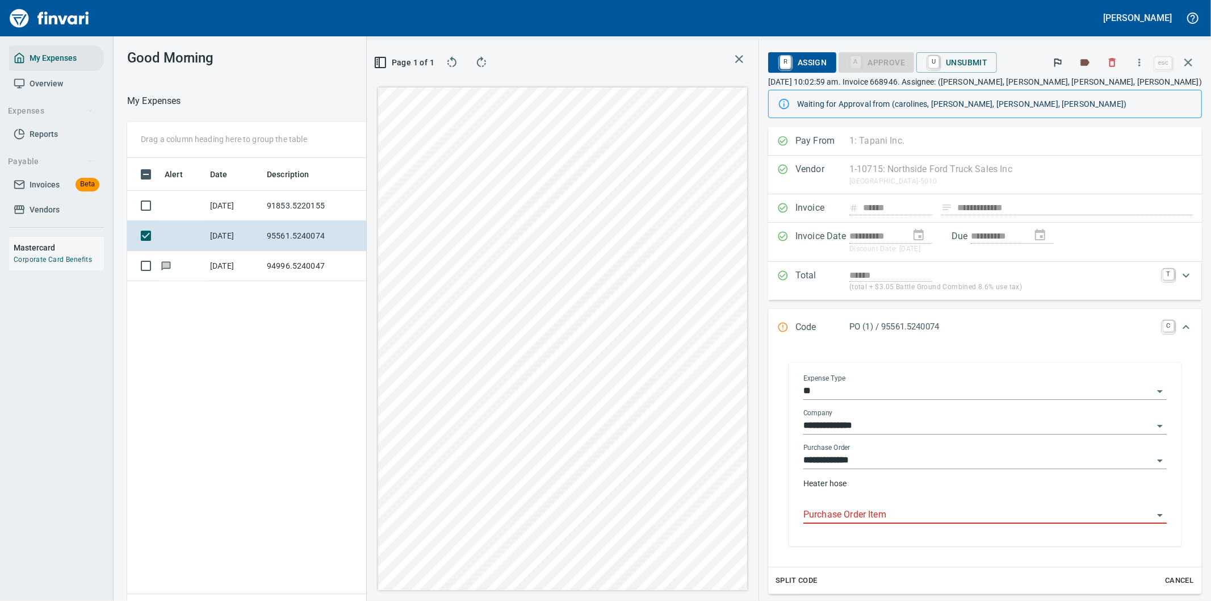
click at [900, 511] on input "Purchase Order Item" at bounding box center [978, 515] width 350 height 16
click at [904, 515] on input "Purchase Order Item" at bounding box center [978, 515] width 350 height 16
click at [1142, 63] on icon "button" at bounding box center [1139, 62] width 11 height 11
click at [1109, 95] on span "Download" at bounding box center [1137, 96] width 109 height 14
click at [1179, 326] on icon "Expand" at bounding box center [1186, 327] width 14 height 14
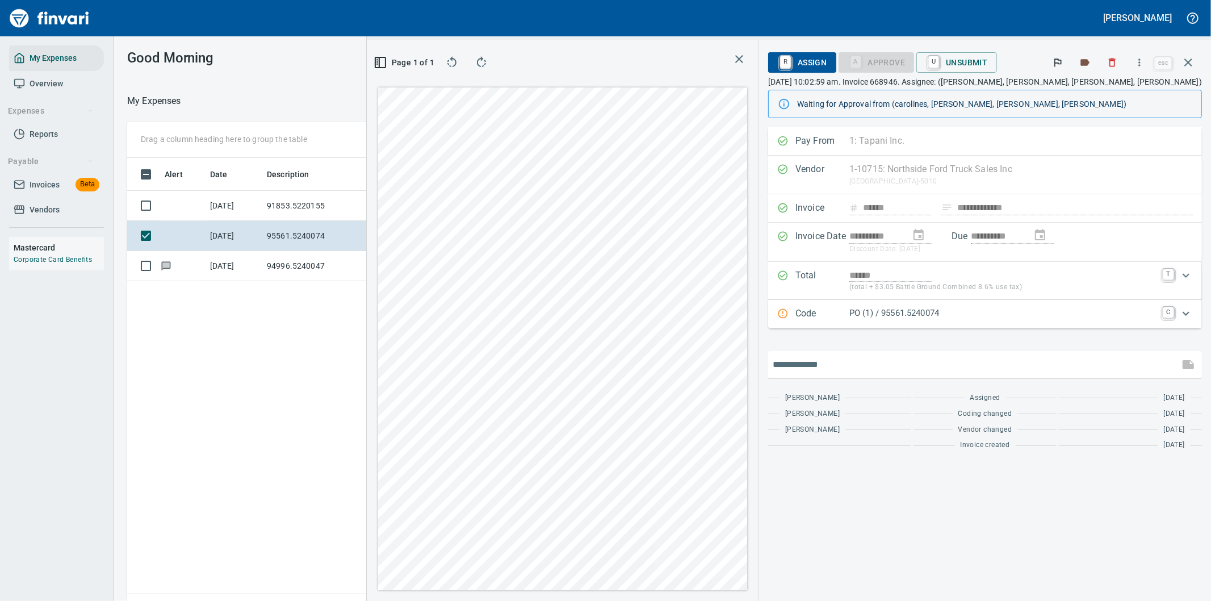
click at [870, 366] on input "text" at bounding box center [974, 364] width 402 height 18
type input "**********"
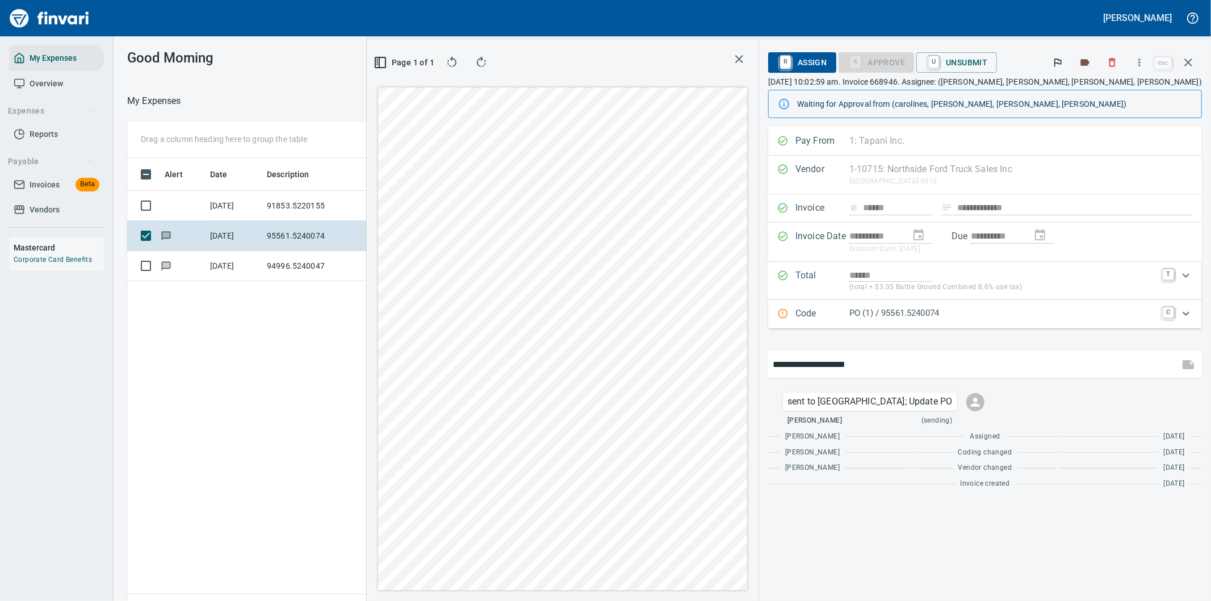
type input "**********"
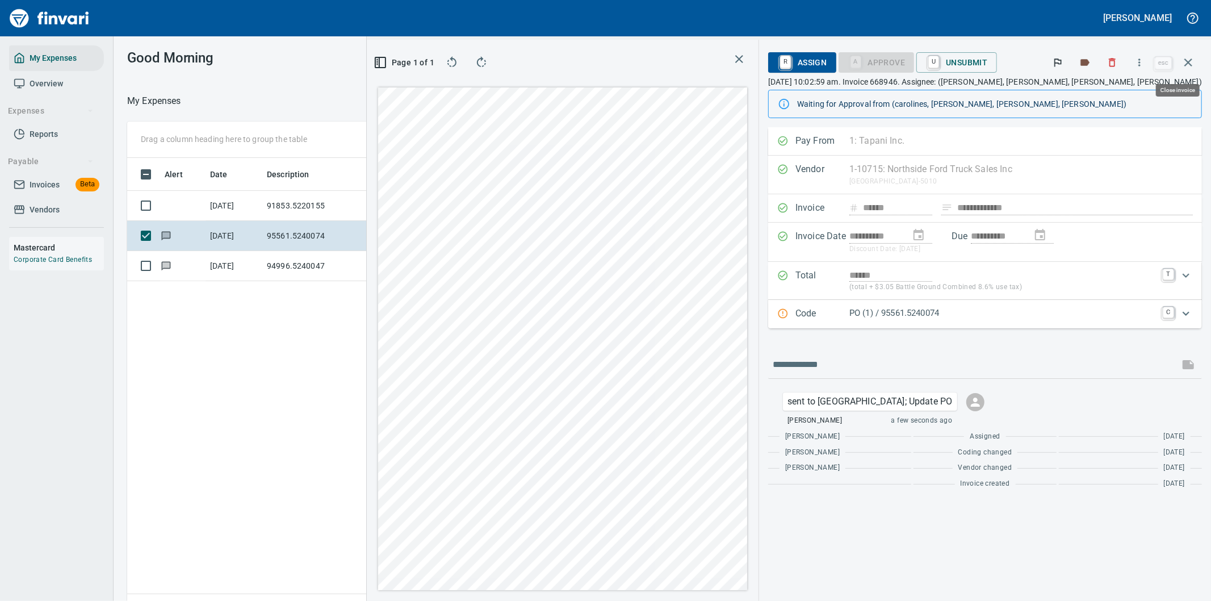
click at [1188, 57] on icon "button" at bounding box center [1188, 63] width 14 height 14
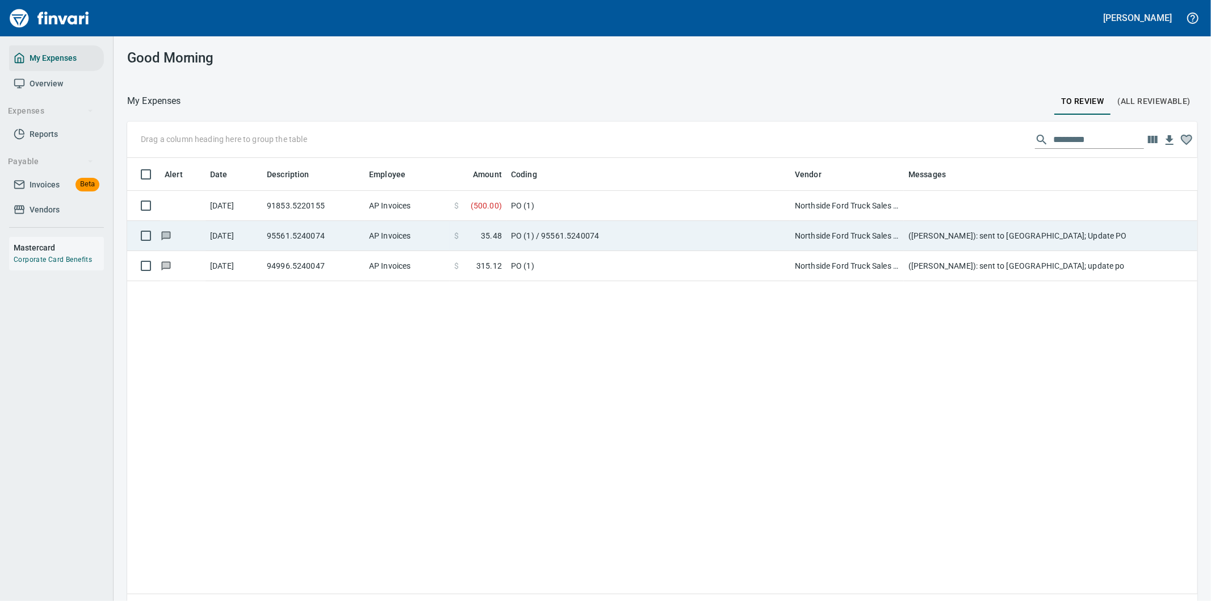
scroll to position [457, 1051]
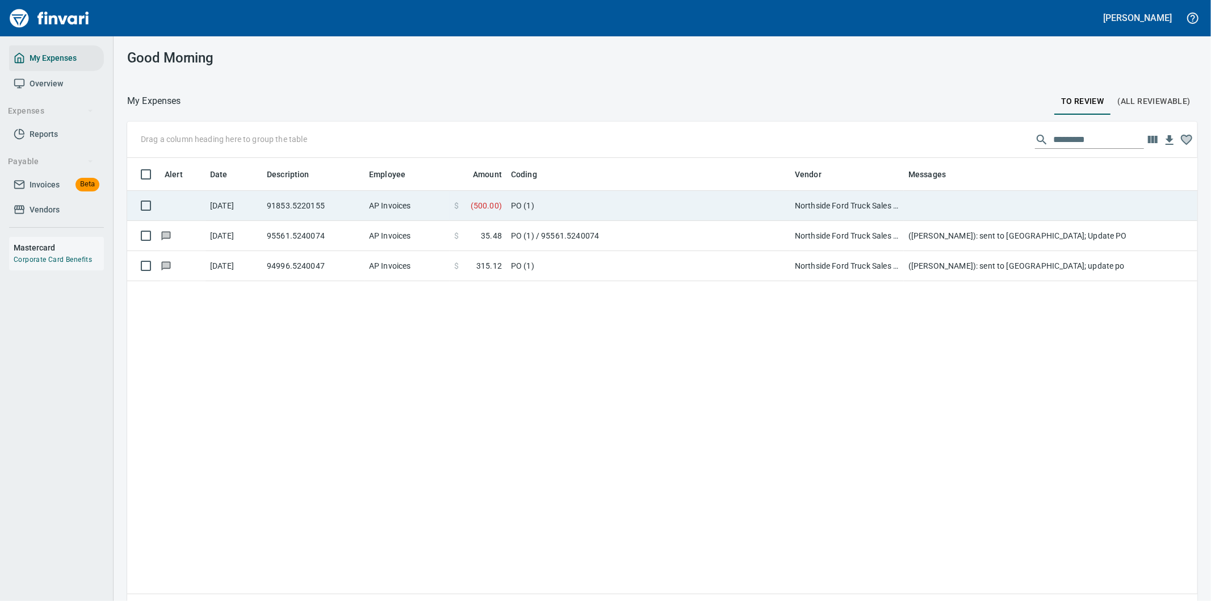
click at [834, 206] on td "Northside Ford Truck Sales Inc (1-10715)" at bounding box center [847, 206] width 114 height 30
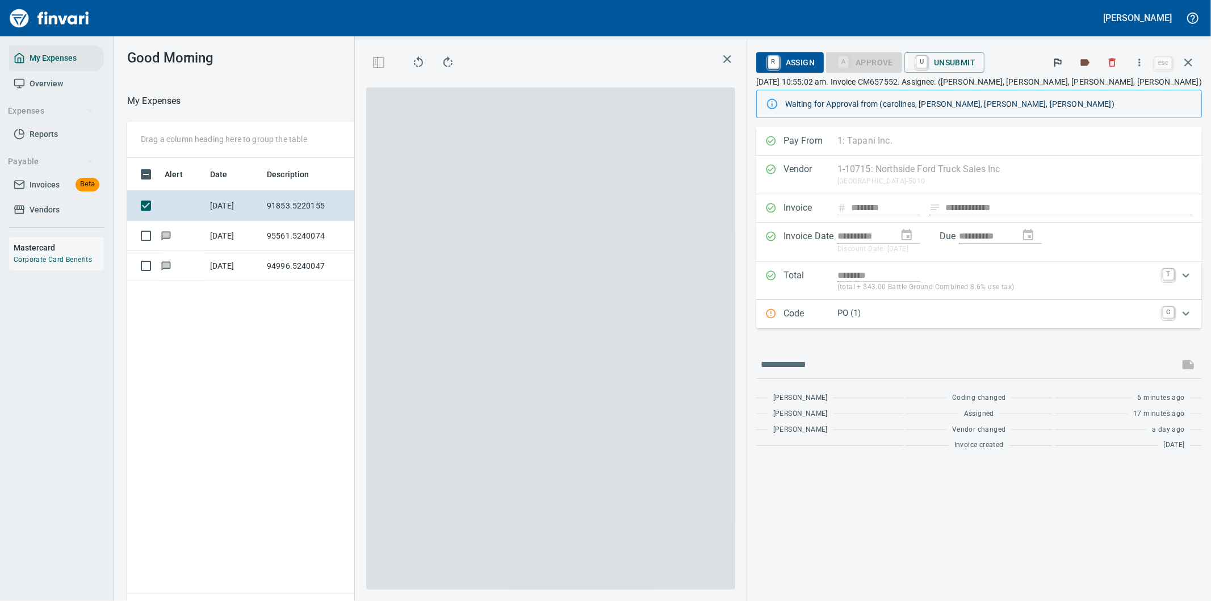
scroll to position [457, 767]
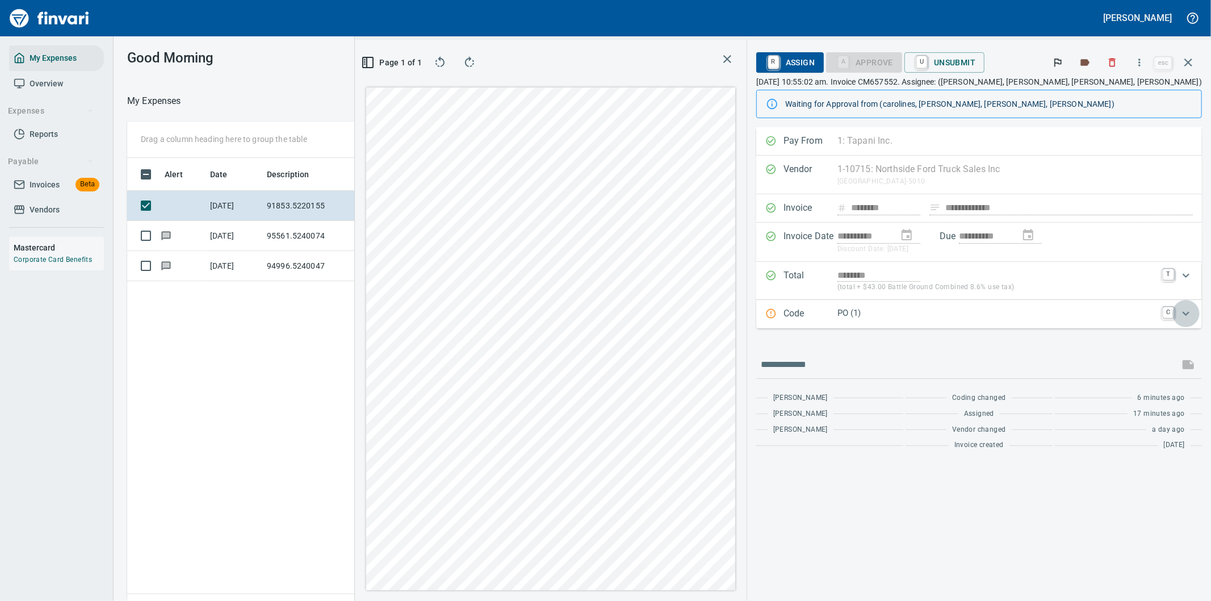
click at [1186, 312] on icon "Expand" at bounding box center [1186, 314] width 14 height 14
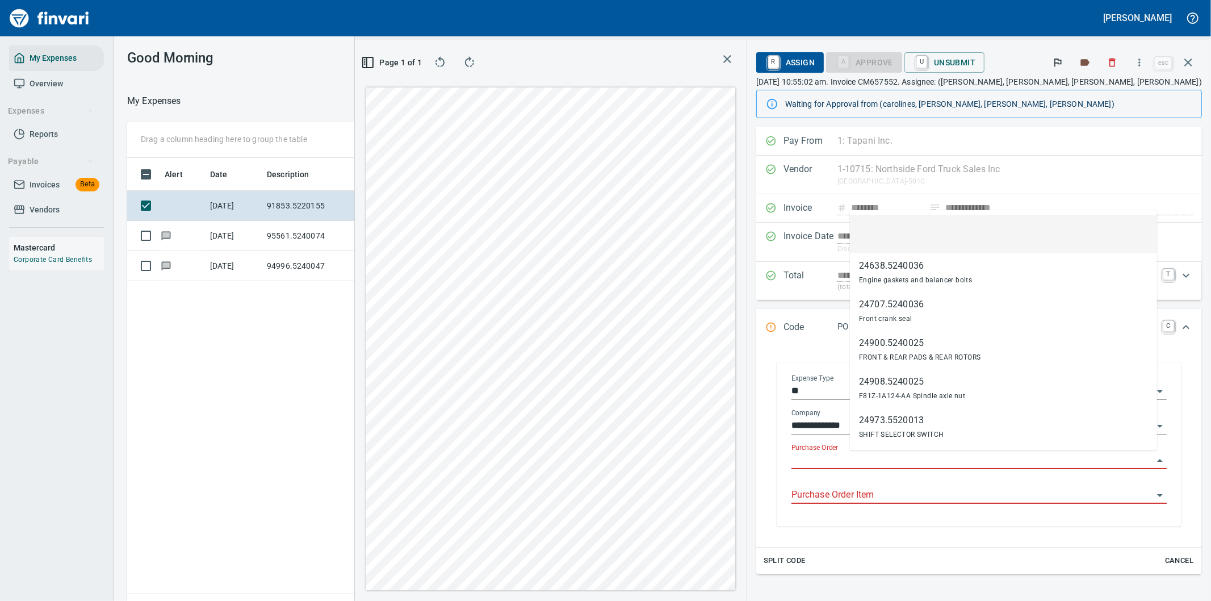
click at [876, 461] on input "Purchase Order" at bounding box center [972, 460] width 362 height 16
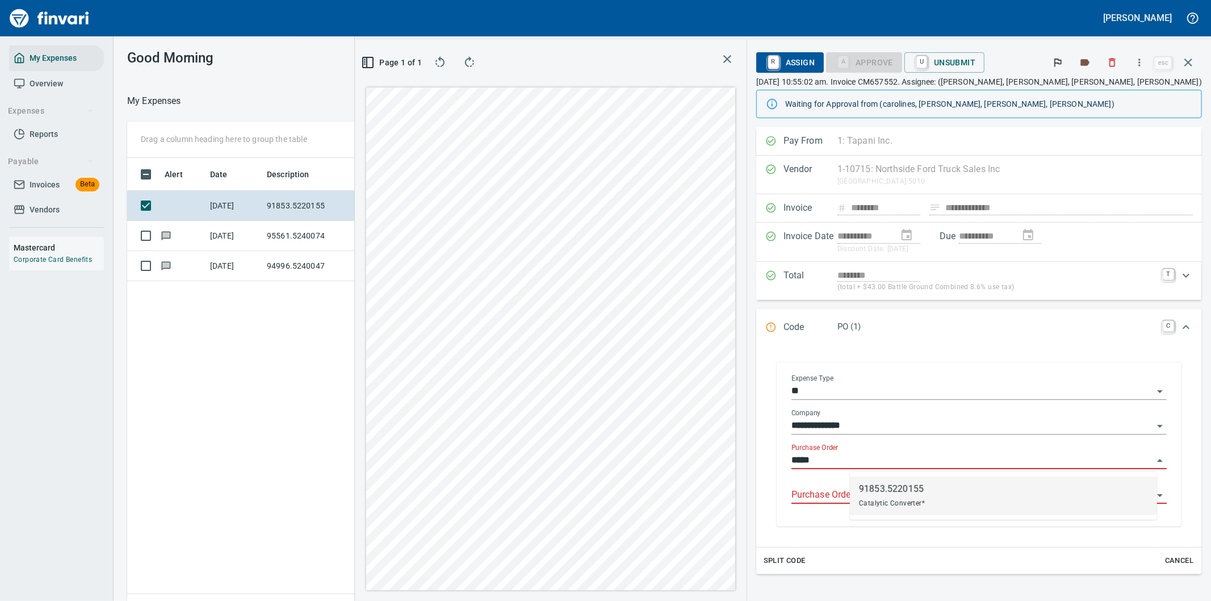
click at [882, 494] on div "91853.5220155" at bounding box center [892, 489] width 66 height 14
type input "**********"
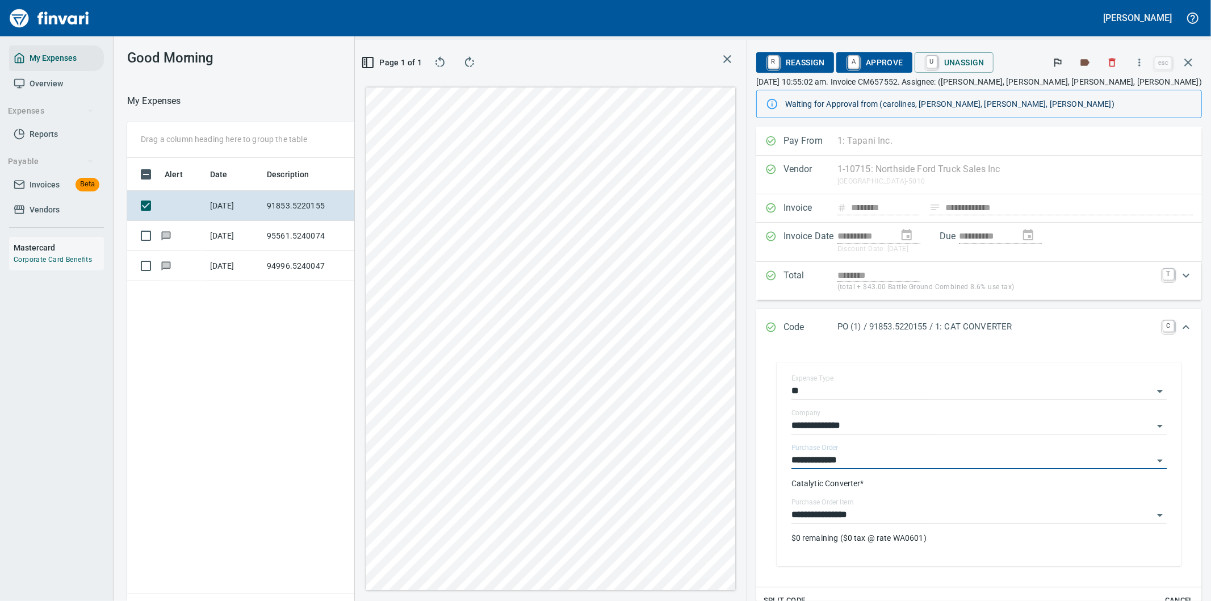
type input "**********"
click at [866, 536] on p "$0 remaining ($0 tax @ rate WA0601)" at bounding box center [978, 537] width 375 height 11
click at [903, 62] on span "A Approve" at bounding box center [874, 62] width 58 height 19
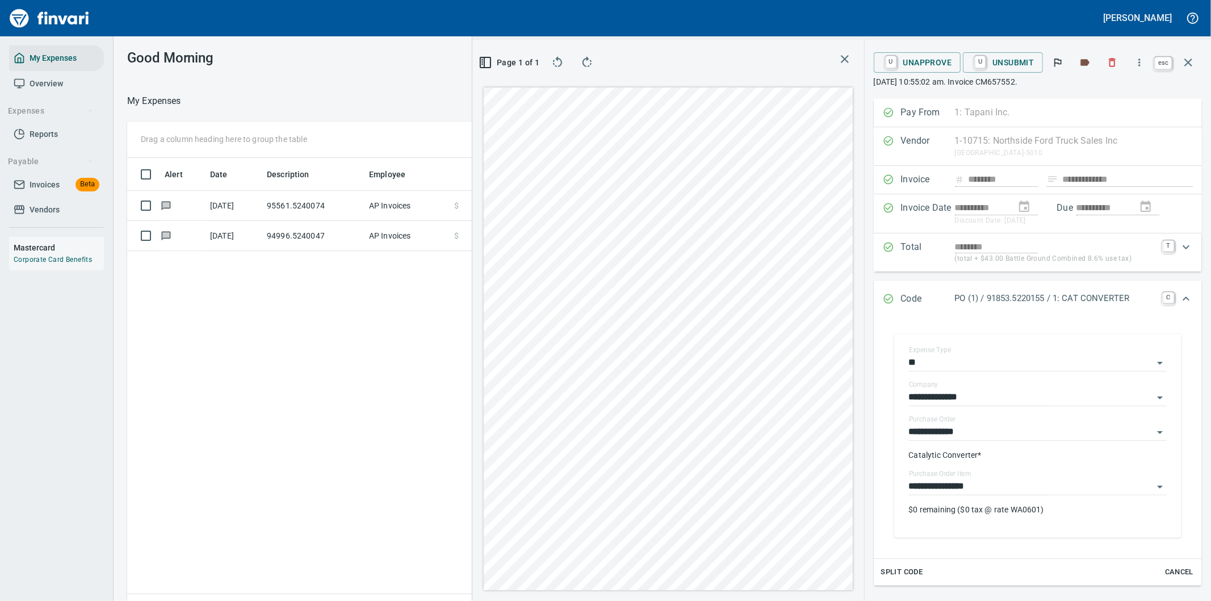
drag, startPoint x: 1184, startPoint y: 64, endPoint x: 994, endPoint y: 70, distance: 190.3
click at [1185, 64] on icon "button" at bounding box center [1188, 63] width 14 height 14
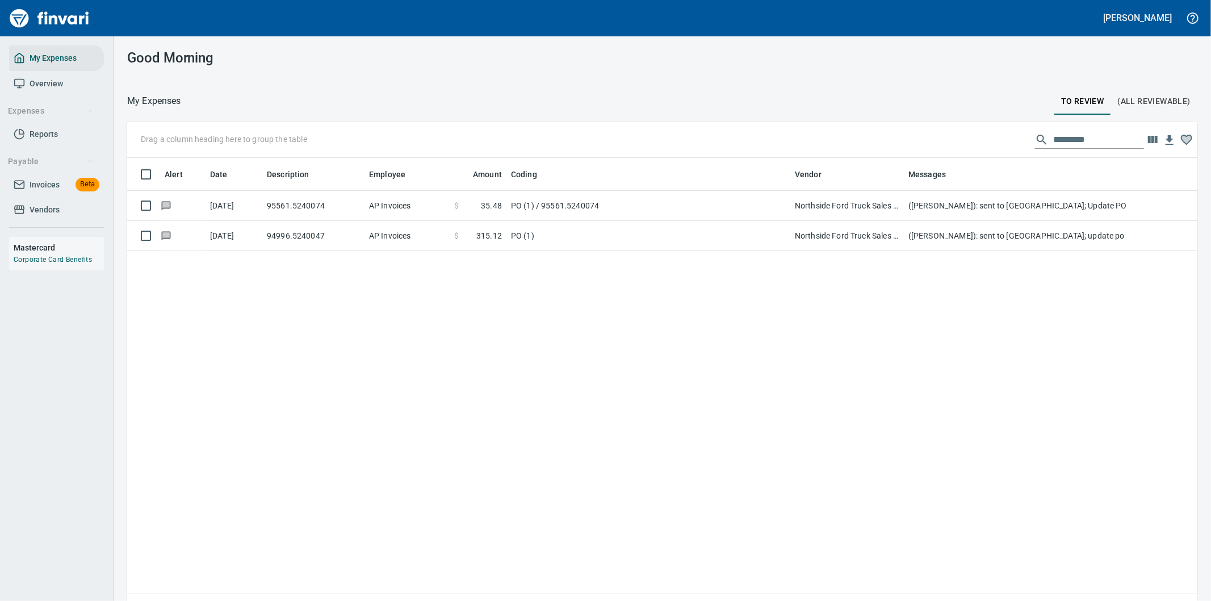
scroll to position [457, 1051]
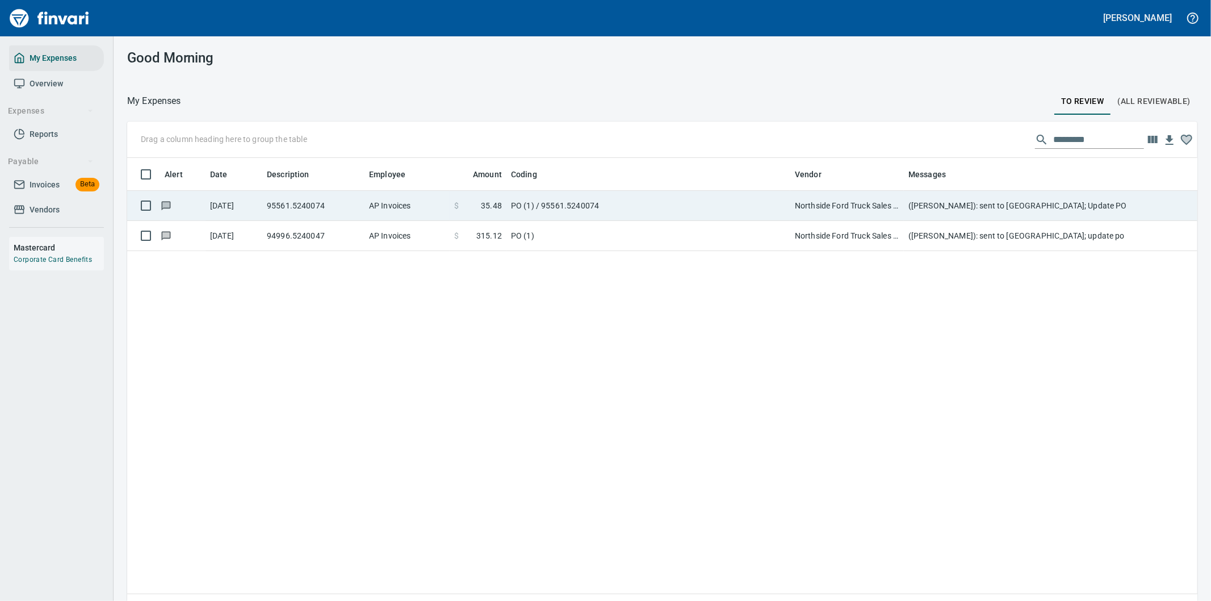
click at [705, 200] on td "PO (1) / 95561.5240074" at bounding box center [648, 206] width 284 height 30
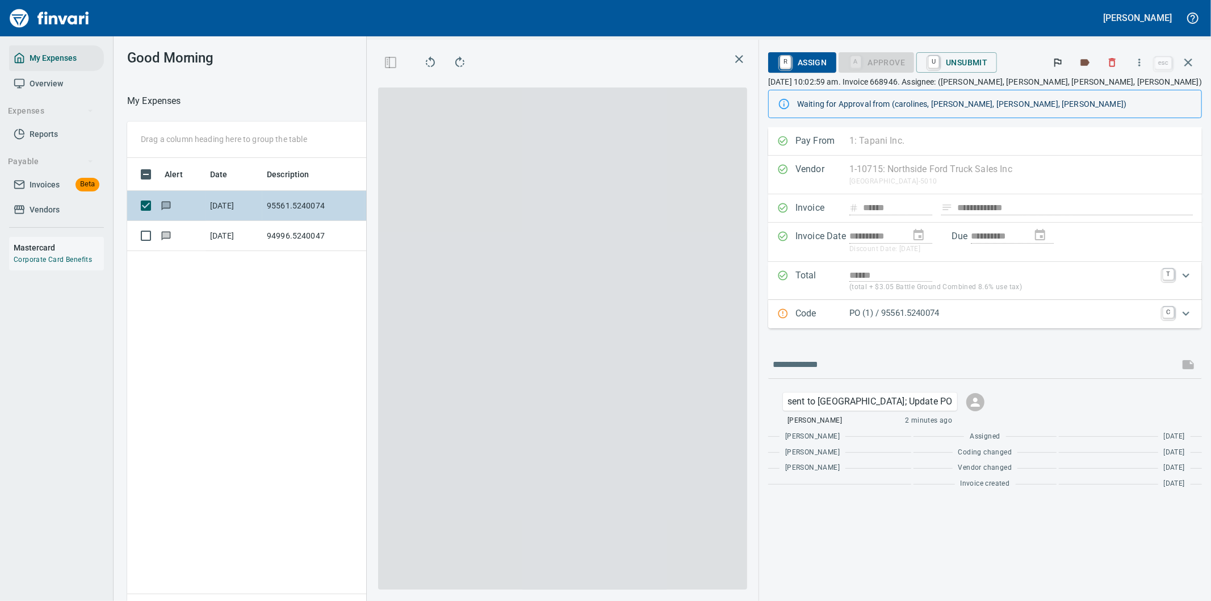
scroll to position [457, 767]
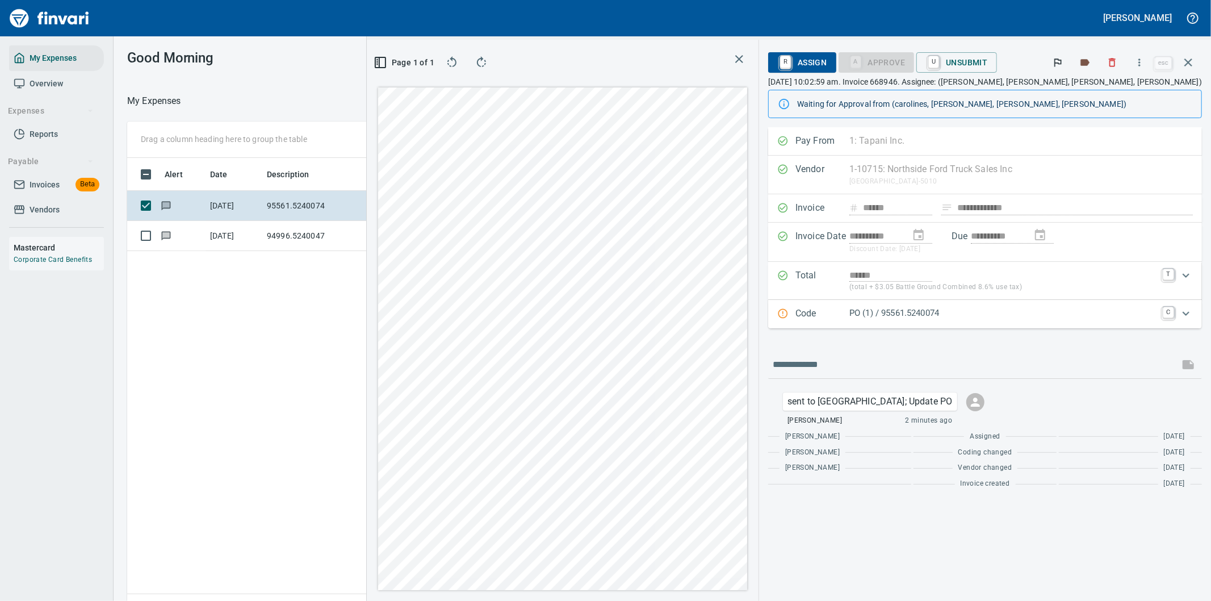
click at [324, 322] on div "Alert Date Description Employee Amount Coding Vendor Messages 8/1/2025 95561.52…" at bounding box center [520, 391] width 786 height 467
click at [1189, 60] on icon "button" at bounding box center [1188, 63] width 14 height 14
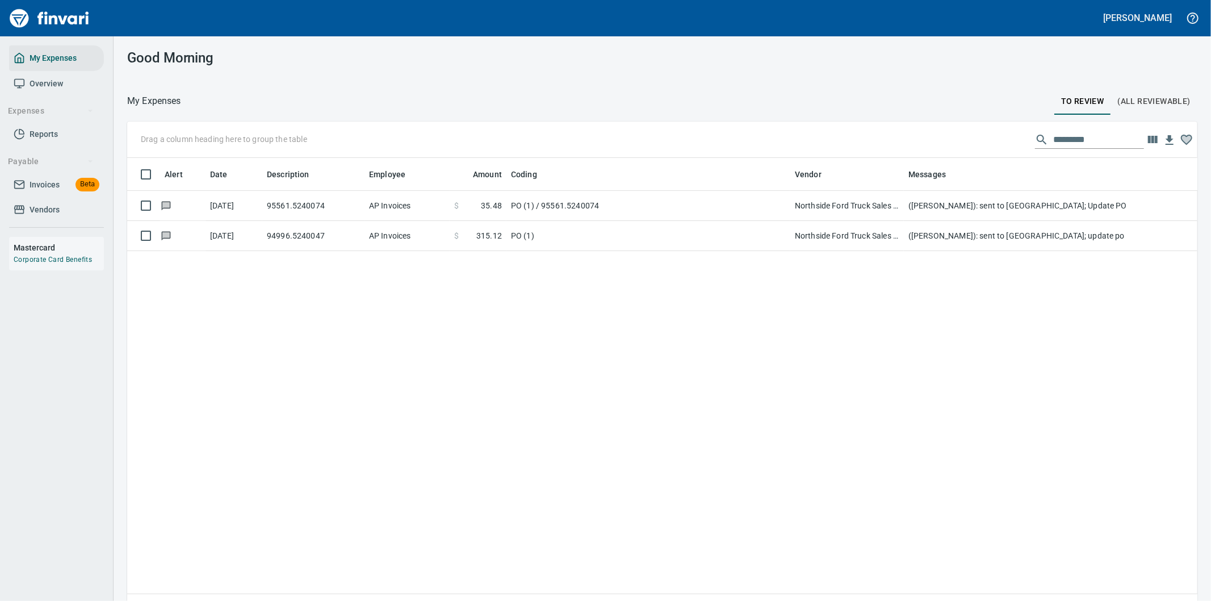
scroll to position [457, 1051]
drag, startPoint x: 1082, startPoint y: 134, endPoint x: 1029, endPoint y: 139, distance: 53.0
click at [1035, 139] on div "*********" at bounding box center [1089, 140] width 109 height 18
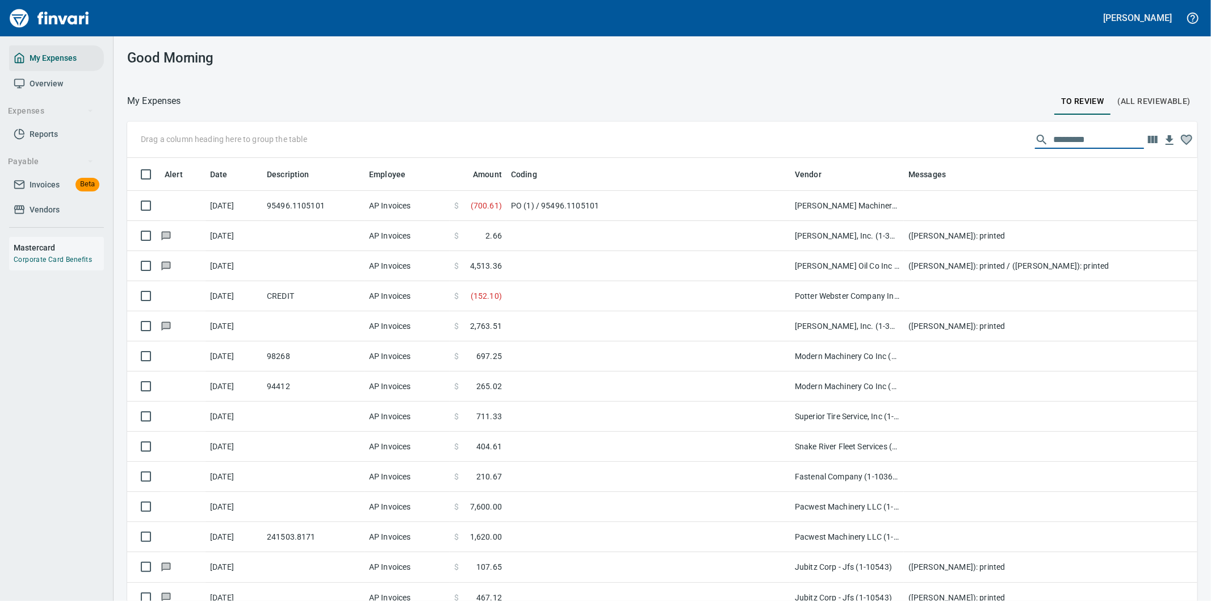
scroll to position [457, 1042]
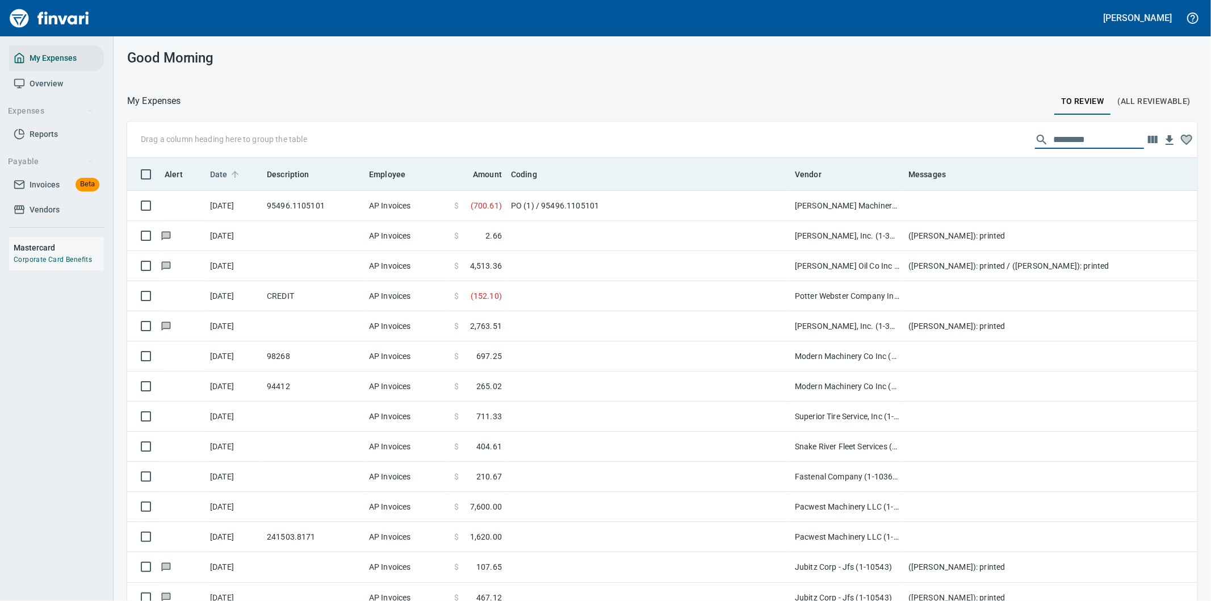
click at [216, 171] on span "Date" at bounding box center [219, 174] width 18 height 14
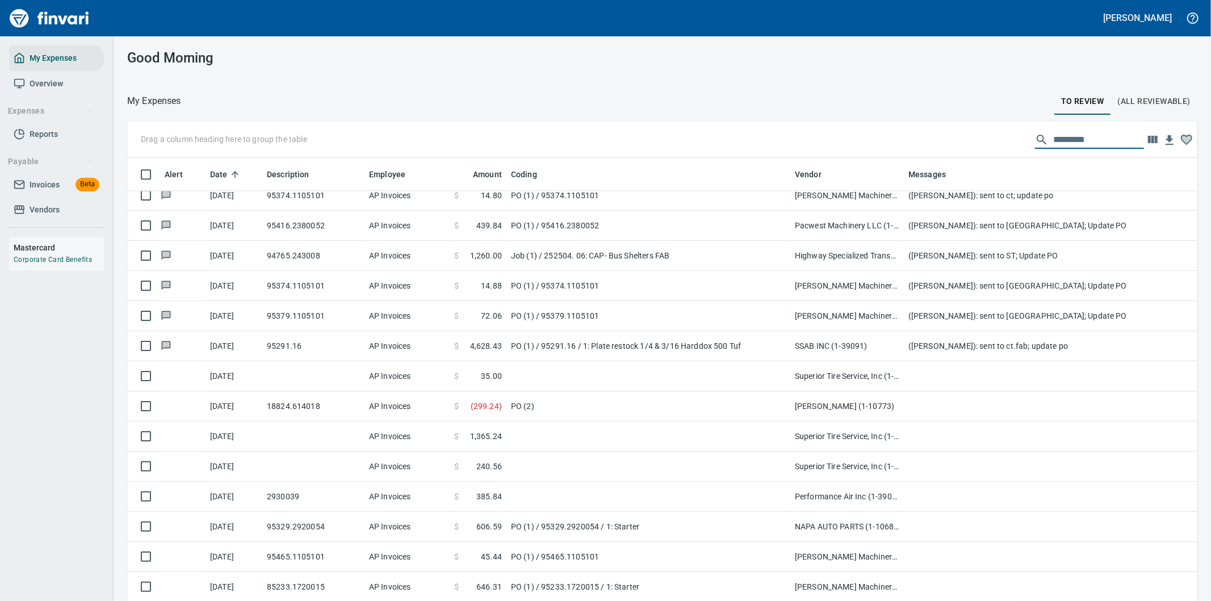
scroll to position [2334, 0]
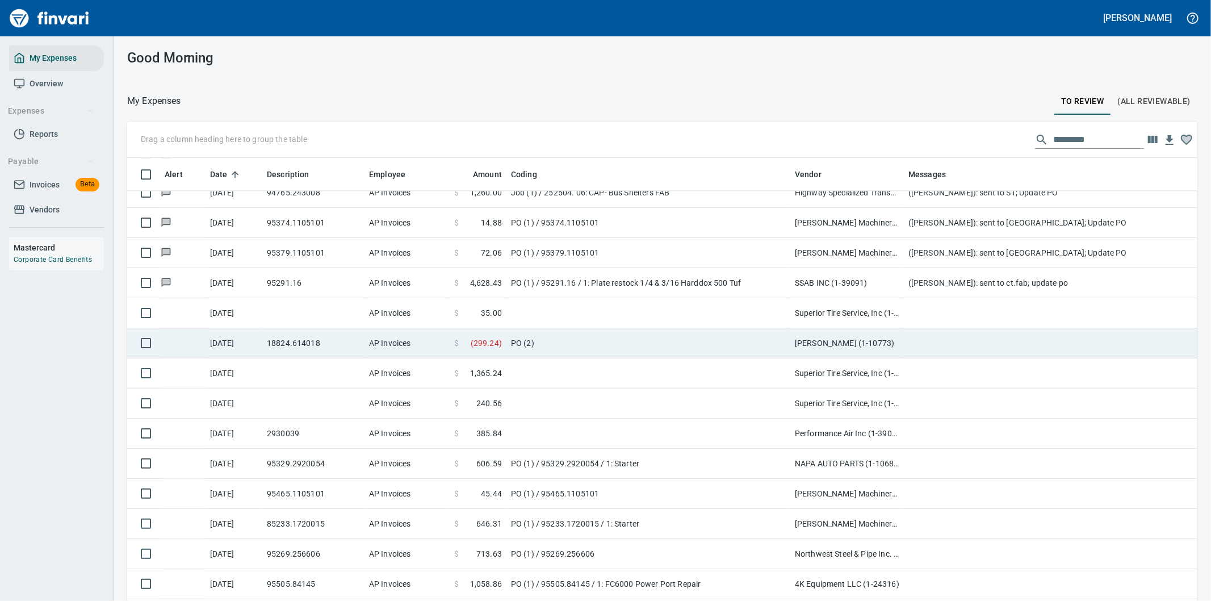
click at [924, 335] on td at bounding box center [1131, 343] width 454 height 30
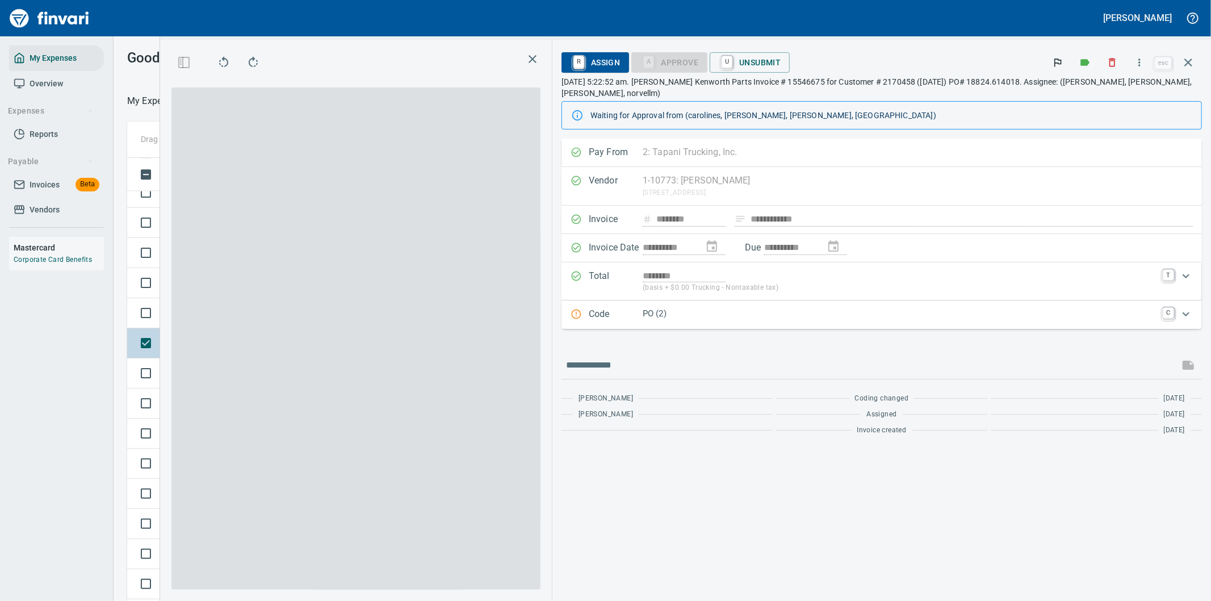
scroll to position [457, 758]
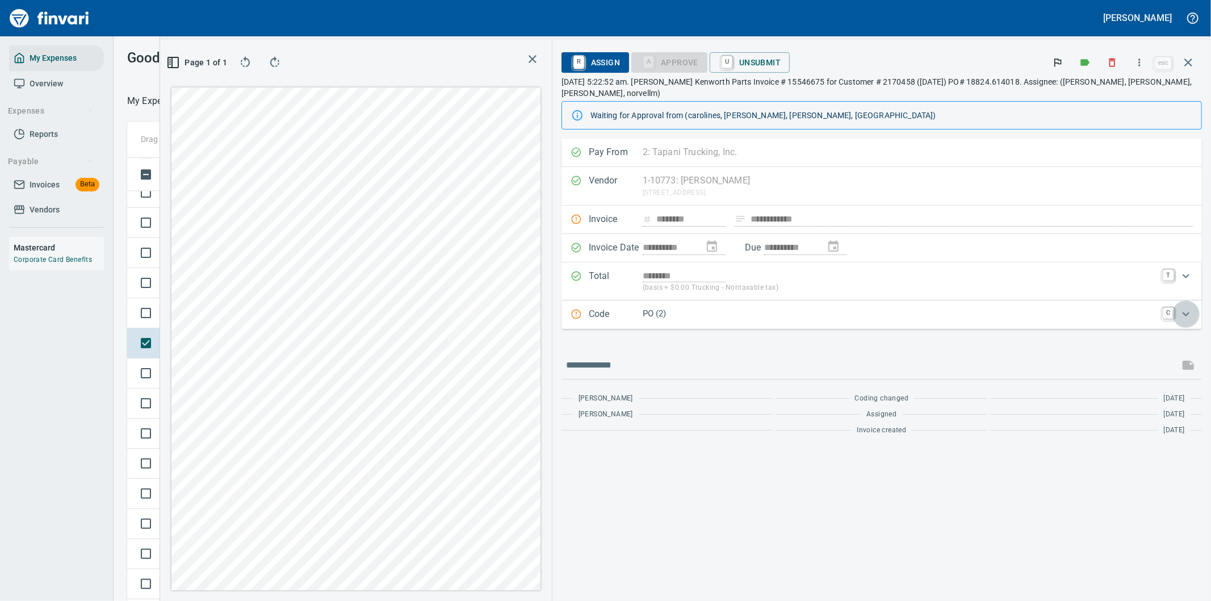
click at [1185, 312] on icon "Expand" at bounding box center [1185, 314] width 7 height 4
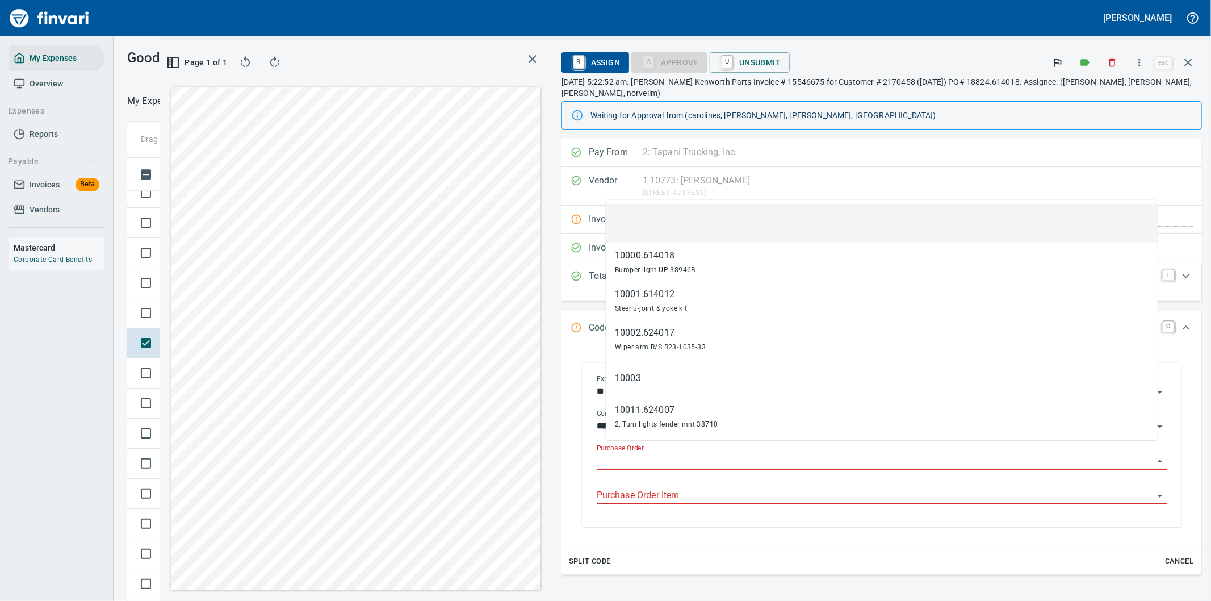
click at [651, 453] on input "Purchase Order" at bounding box center [875, 461] width 556 height 16
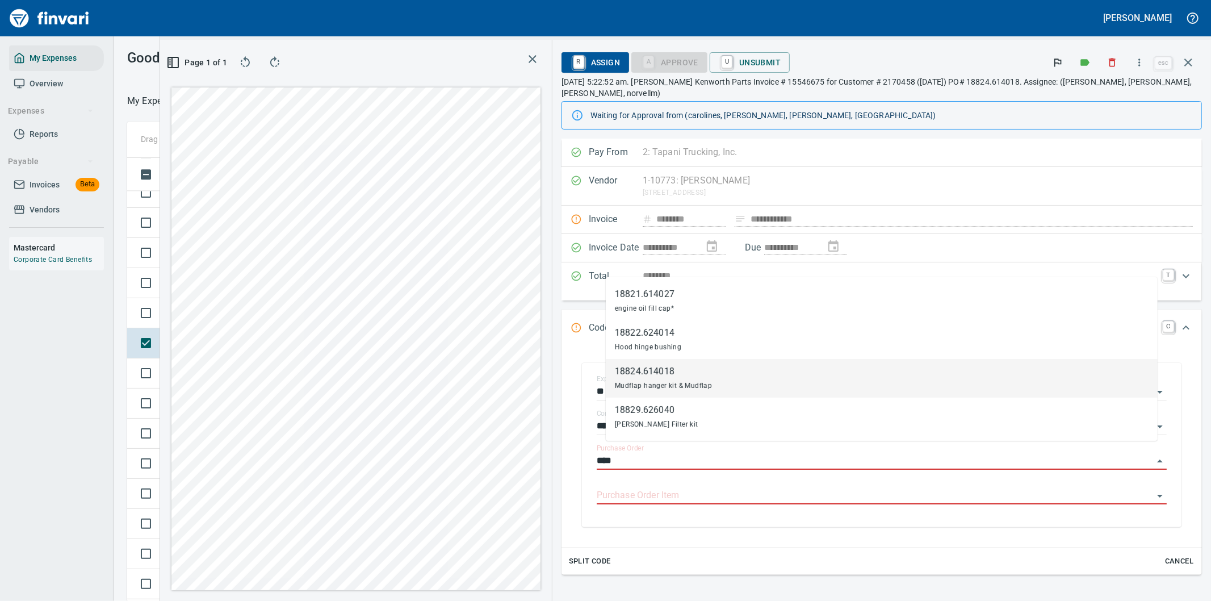
click at [653, 372] on div "18824.614018" at bounding box center [663, 371] width 97 height 14
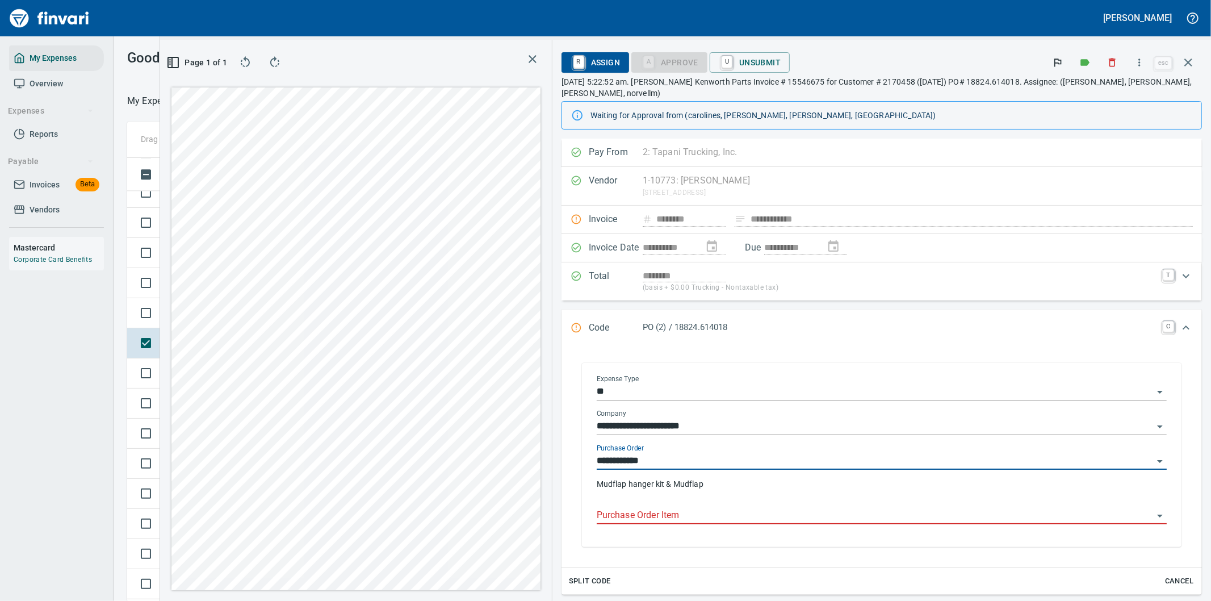
type input "**********"
click at [626, 507] on input "Purchase Order Item" at bounding box center [875, 515] width 556 height 16
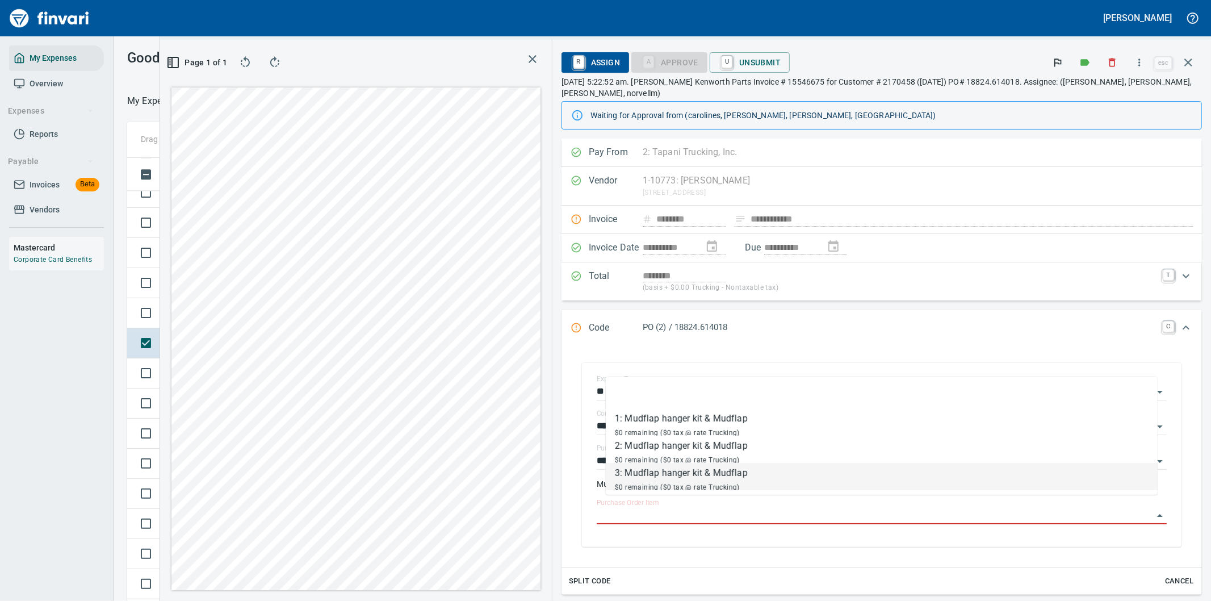
click at [670, 473] on div "3: Mudflap hanger kit & Mudflap" at bounding box center [681, 473] width 133 height 14
type input "**********"
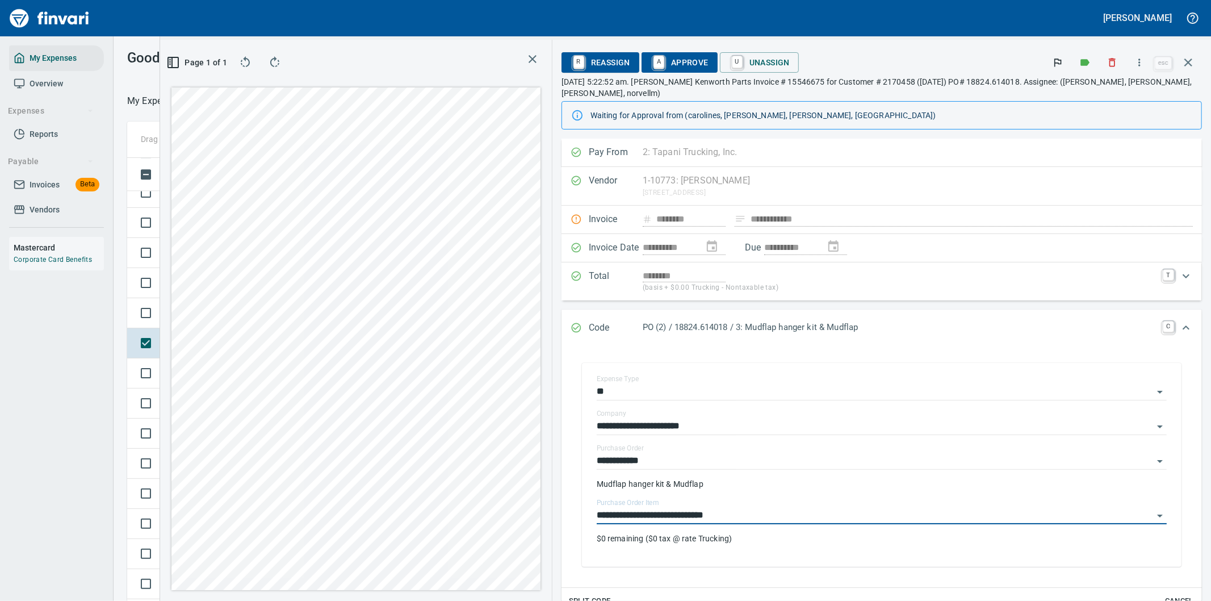
click at [695, 59] on span "A Approve" at bounding box center [680, 62] width 58 height 19
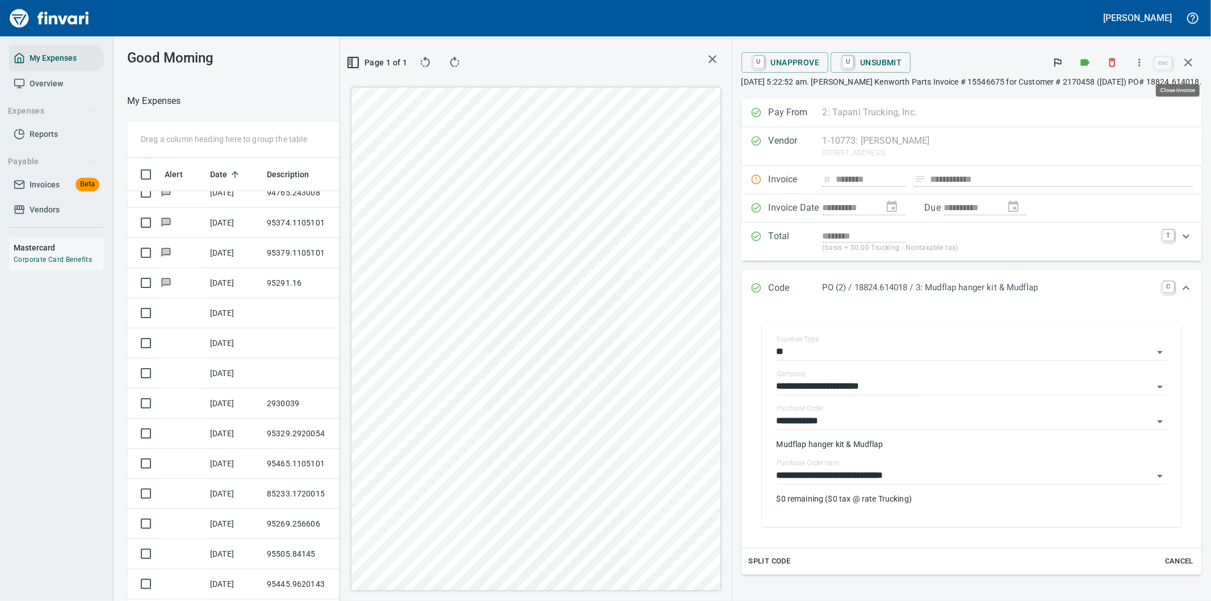
click at [1190, 57] on icon "button" at bounding box center [1188, 63] width 14 height 14
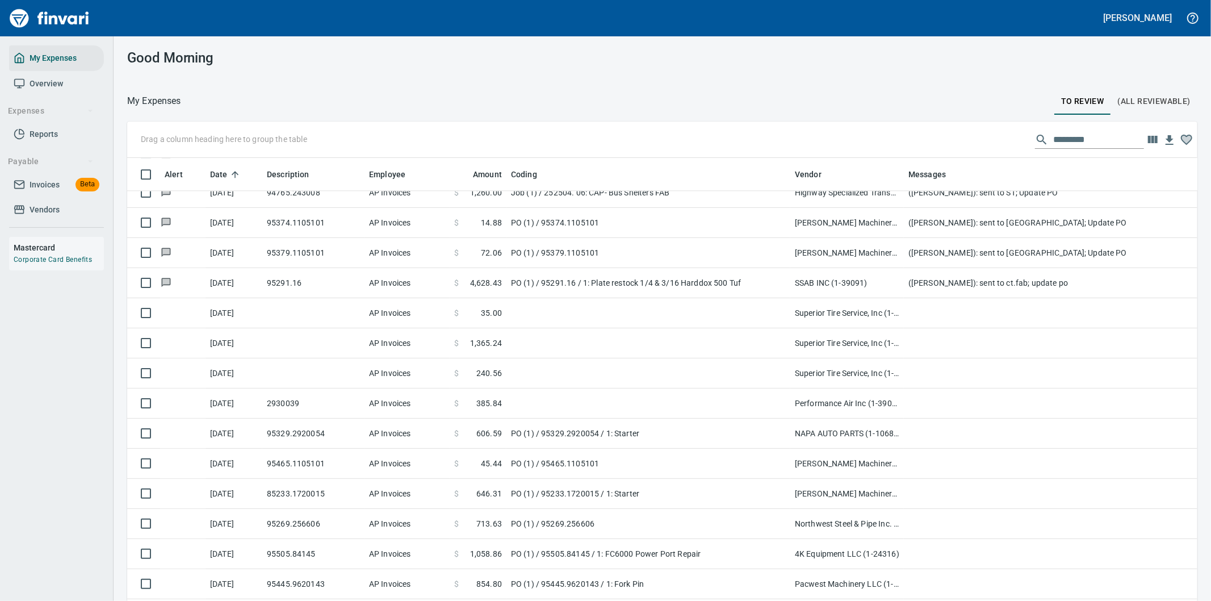
scroll to position [457, 1042]
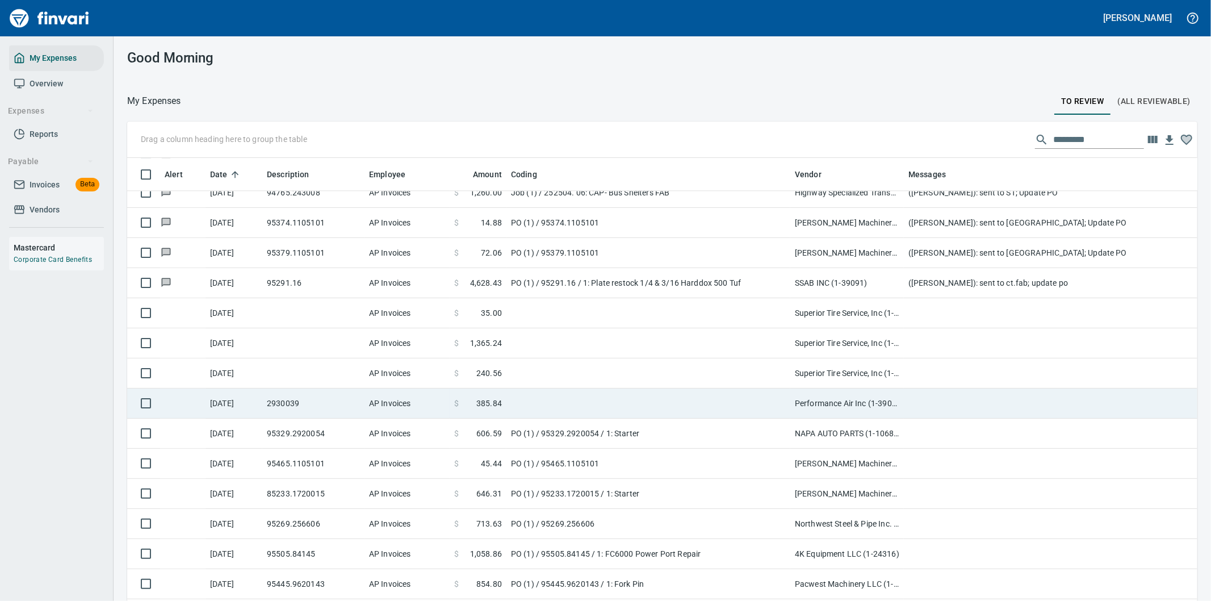
click at [655, 403] on td at bounding box center [648, 403] width 284 height 30
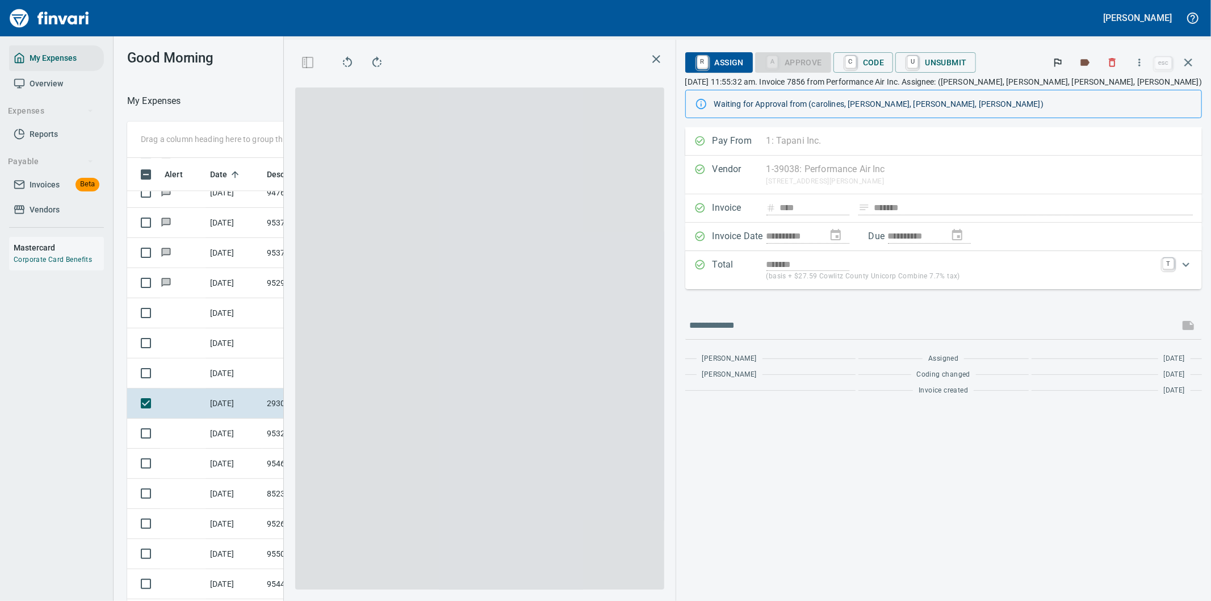
scroll to position [457, 758]
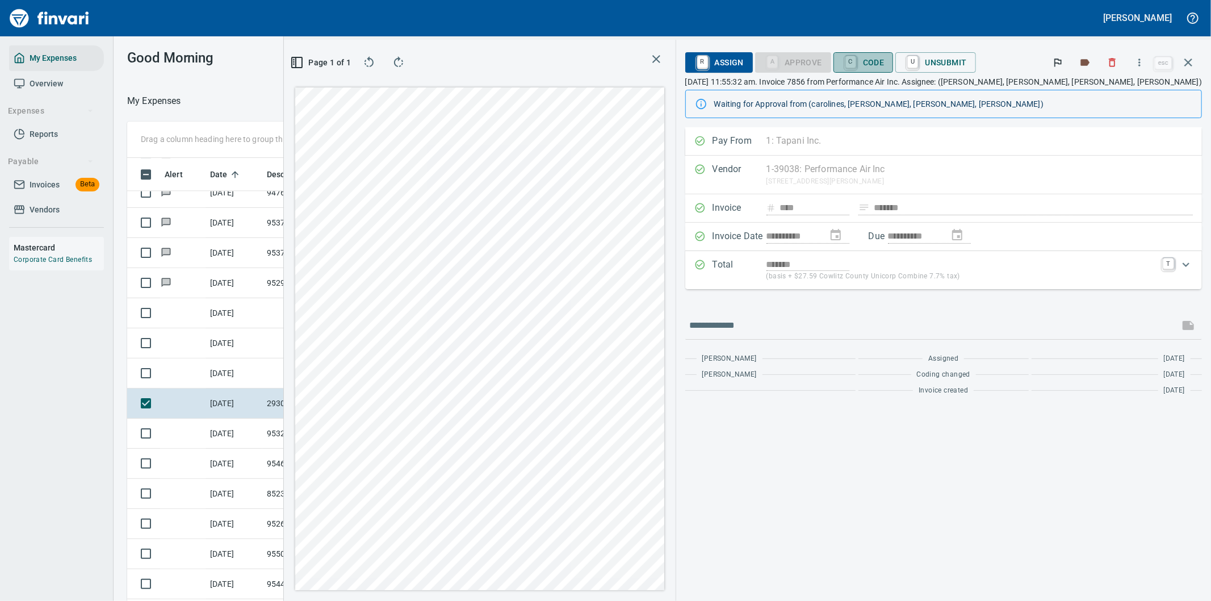
click at [884, 62] on span "C Code" at bounding box center [863, 62] width 42 height 19
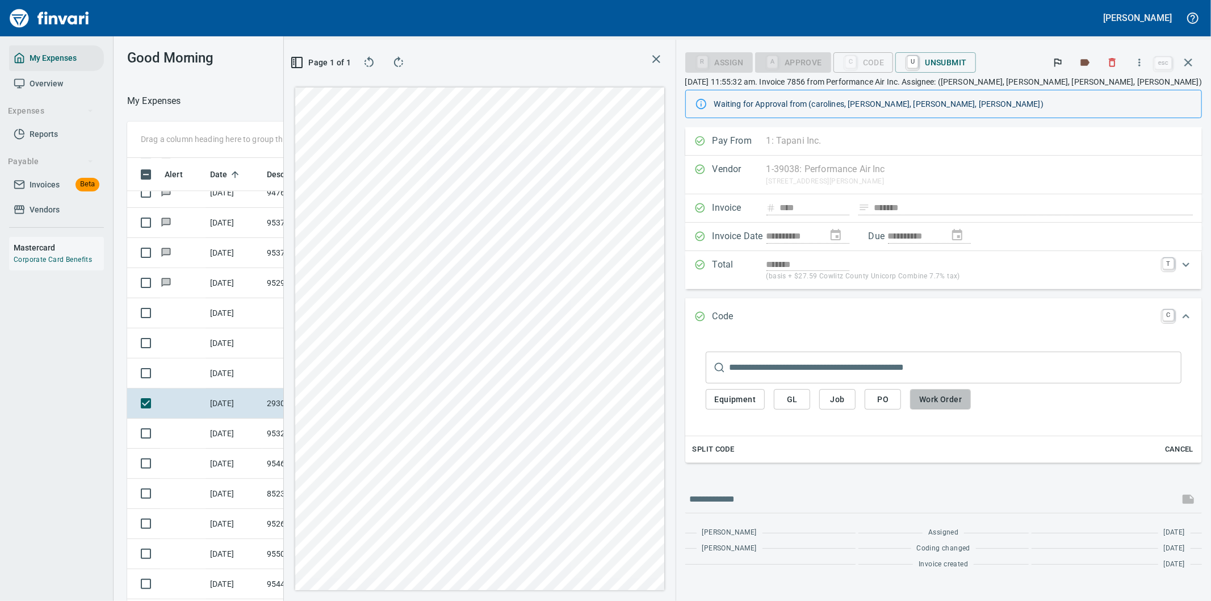
click at [962, 401] on span "Work Order" at bounding box center [940, 399] width 43 height 14
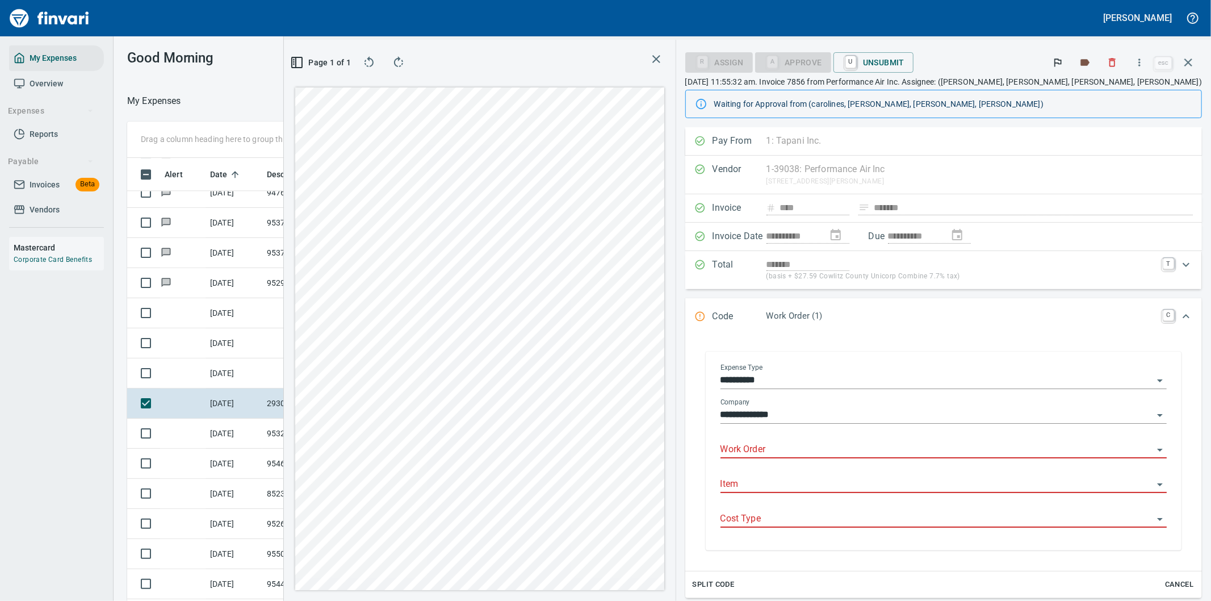
click at [872, 450] on input "Work Order" at bounding box center [936, 450] width 433 height 16
click at [889, 484] on div "98217: Insert from E360" at bounding box center [890, 478] width 102 height 14
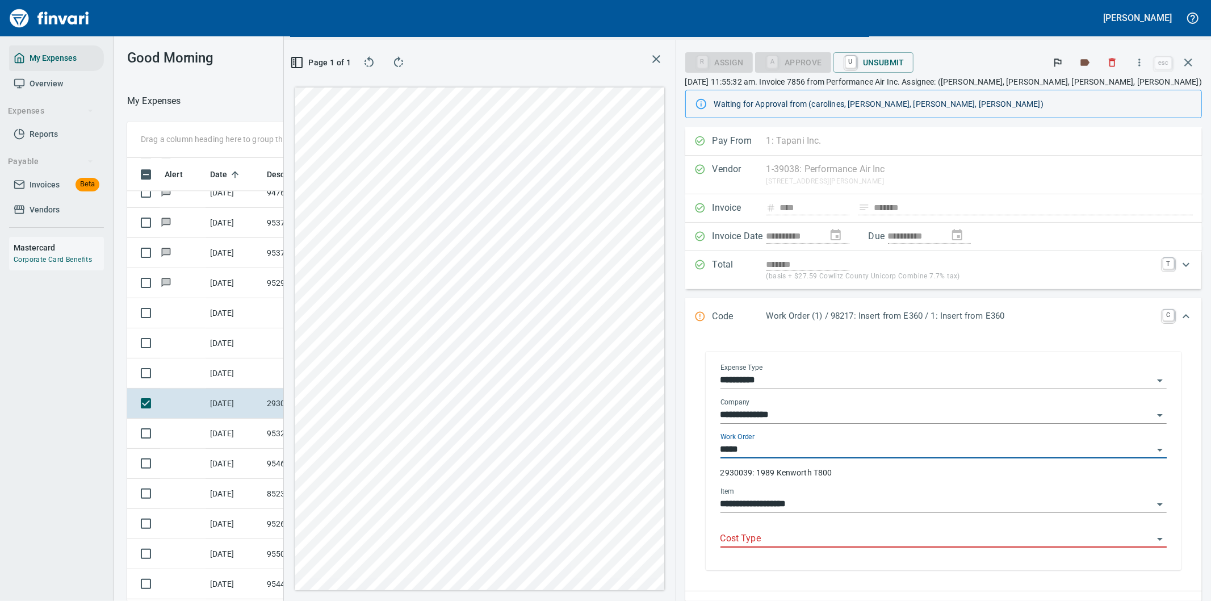
type input "**********"
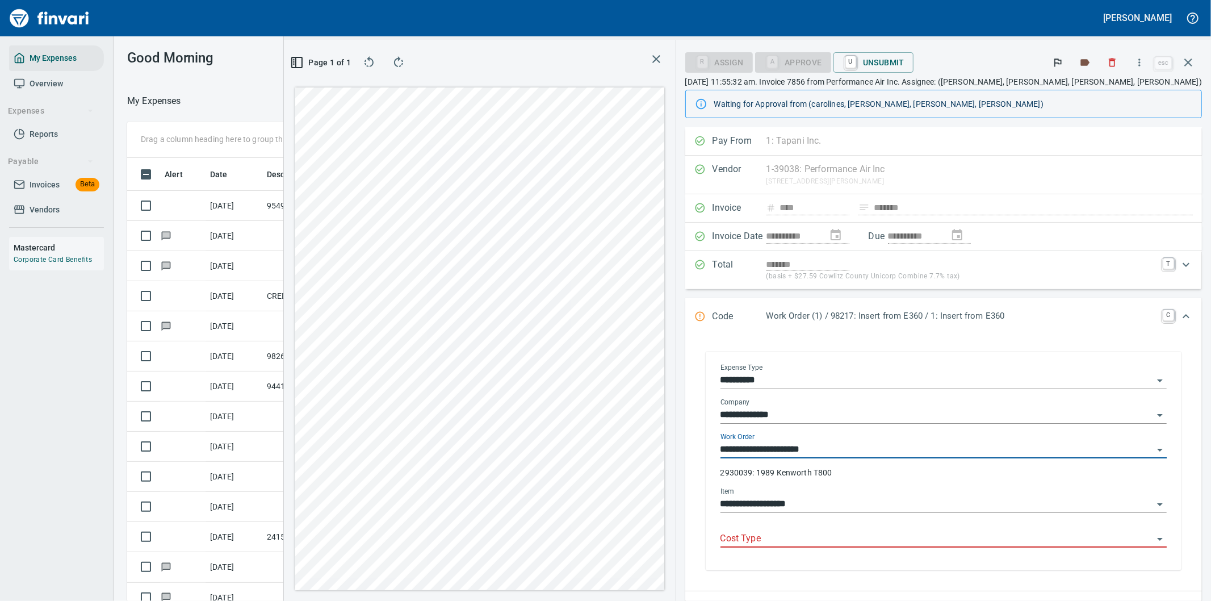
type input "**********"
click at [860, 543] on input "Cost Type" at bounding box center [936, 539] width 433 height 16
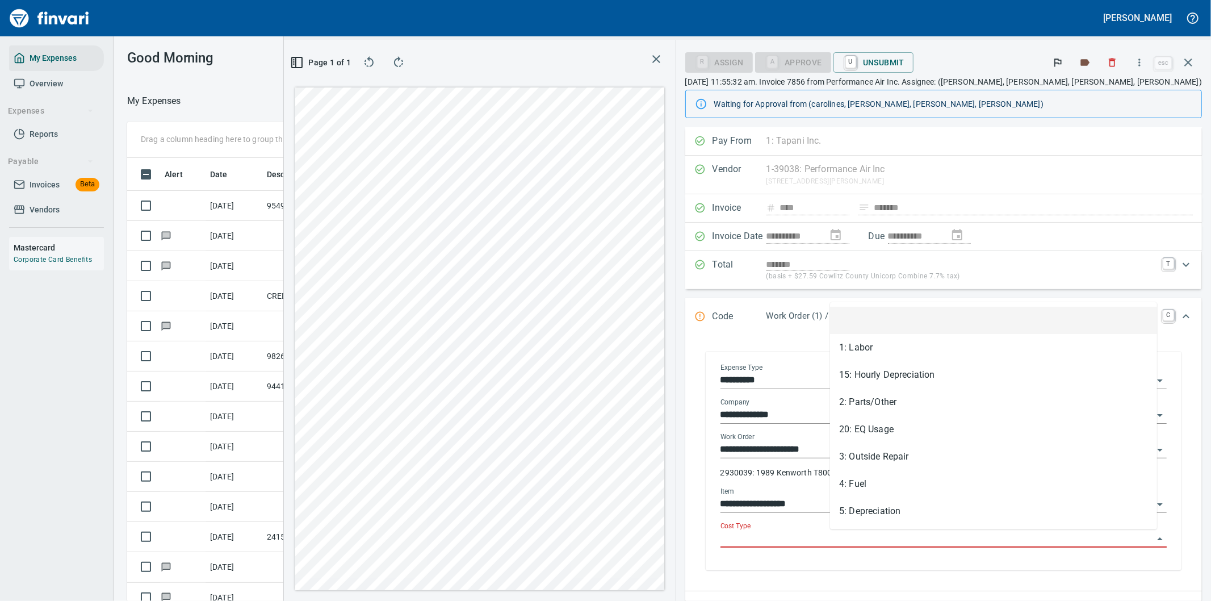
scroll to position [1, 1]
click at [869, 460] on li "3: Outside Repair" at bounding box center [993, 456] width 327 height 27
type input "**********"
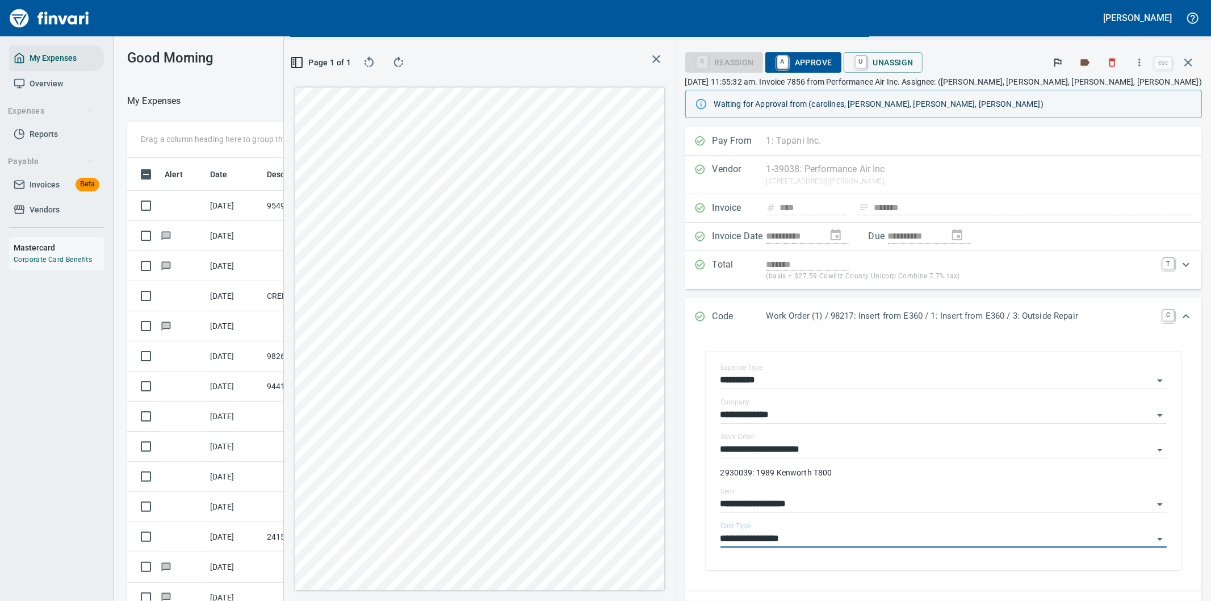
scroll to position [457, 758]
click at [832, 57] on span "A Approve" at bounding box center [803, 62] width 58 height 19
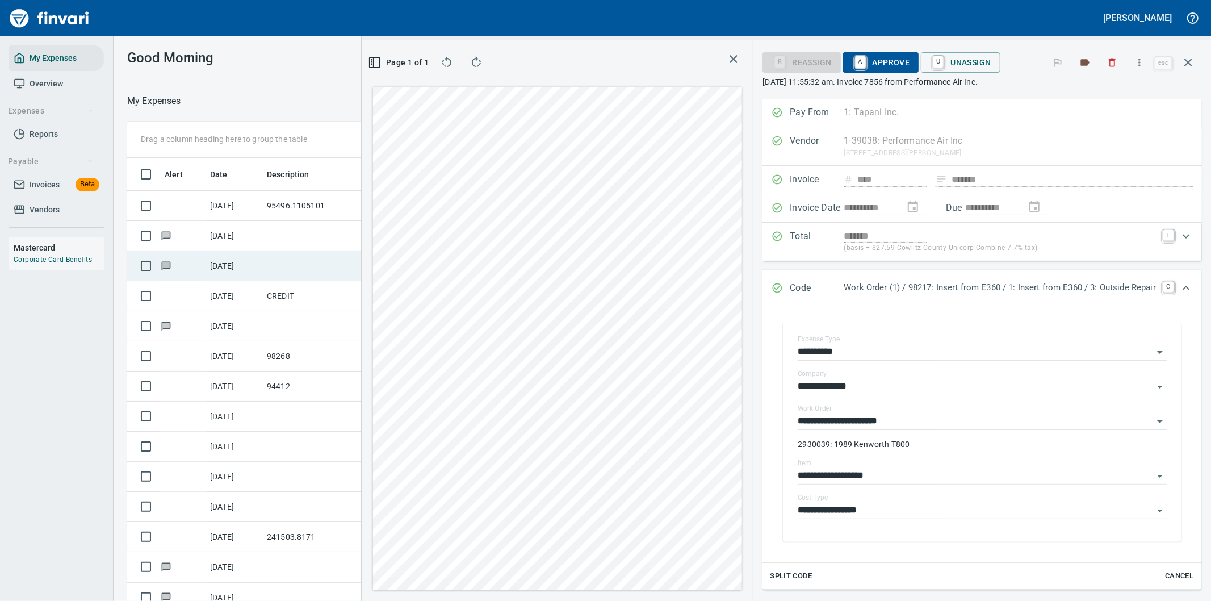
click at [1190, 60] on icon "button" at bounding box center [1188, 62] width 8 height 8
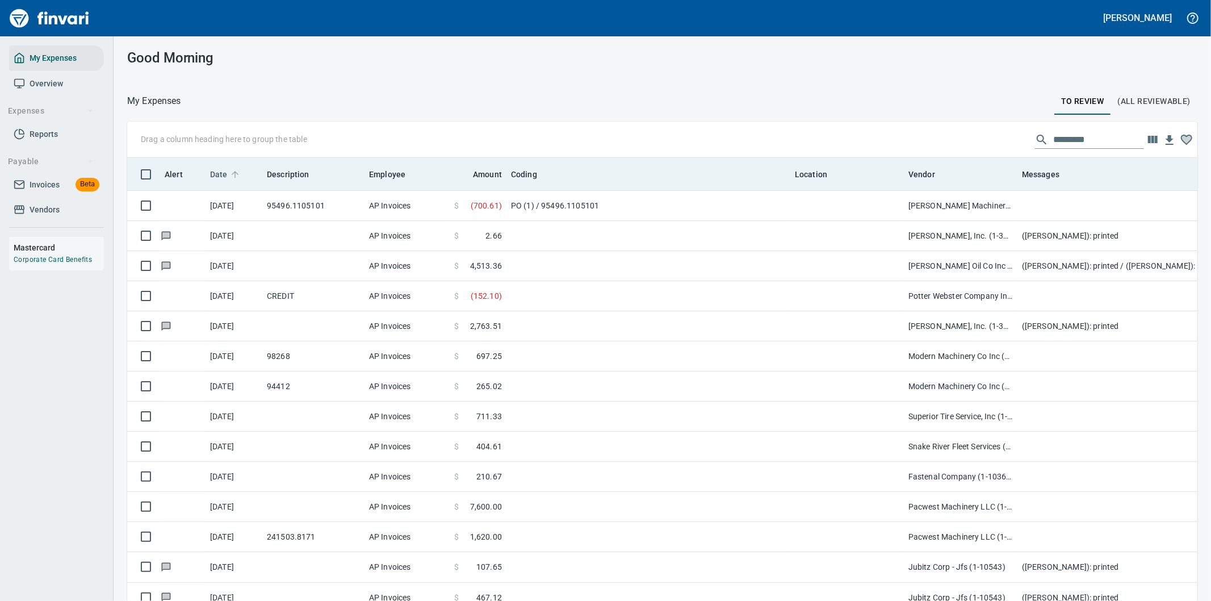
scroll to position [457, 1042]
click at [221, 169] on span "Date" at bounding box center [219, 174] width 18 height 14
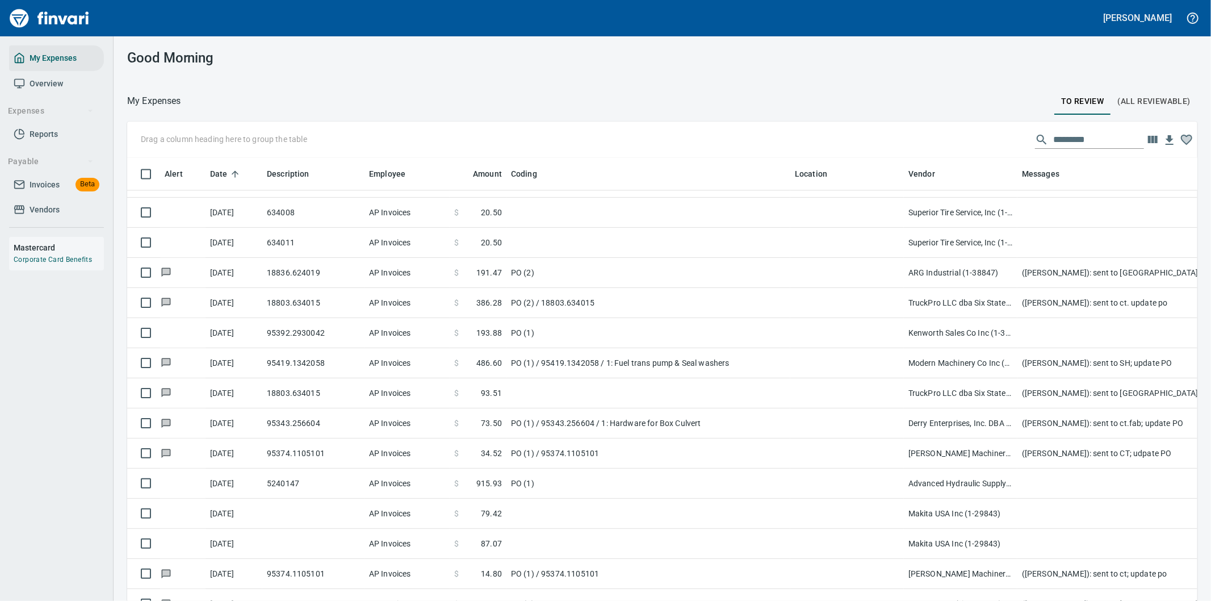
scroll to position [2334, 0]
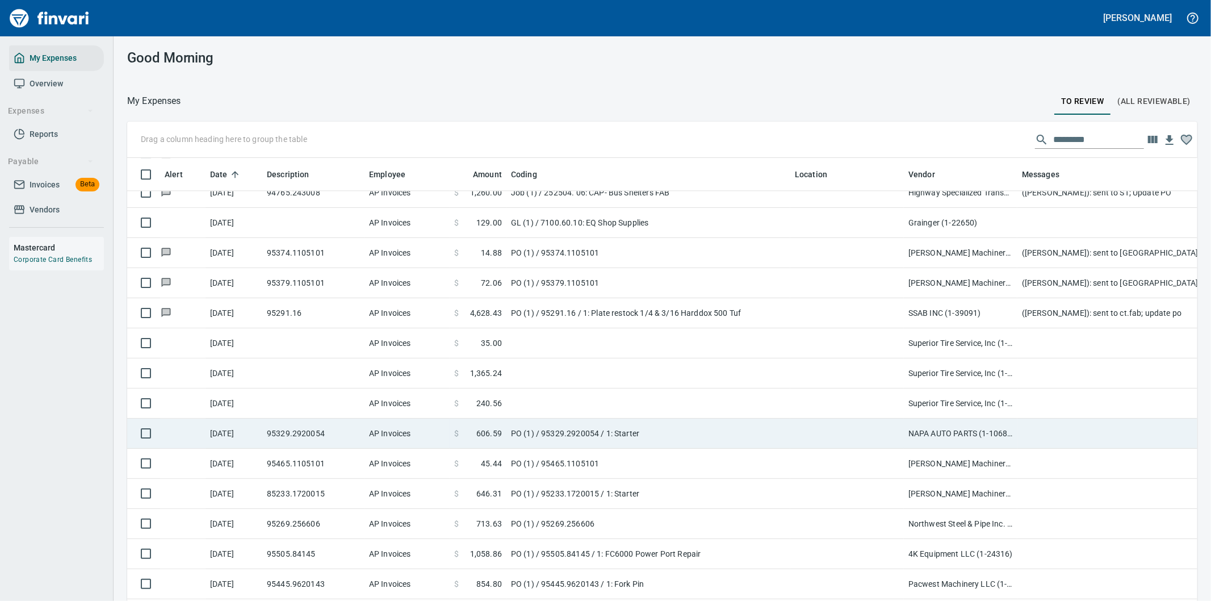
click at [670, 433] on td "PO (1) / 95329.2920054 / 1: Starter" at bounding box center [648, 433] width 284 height 30
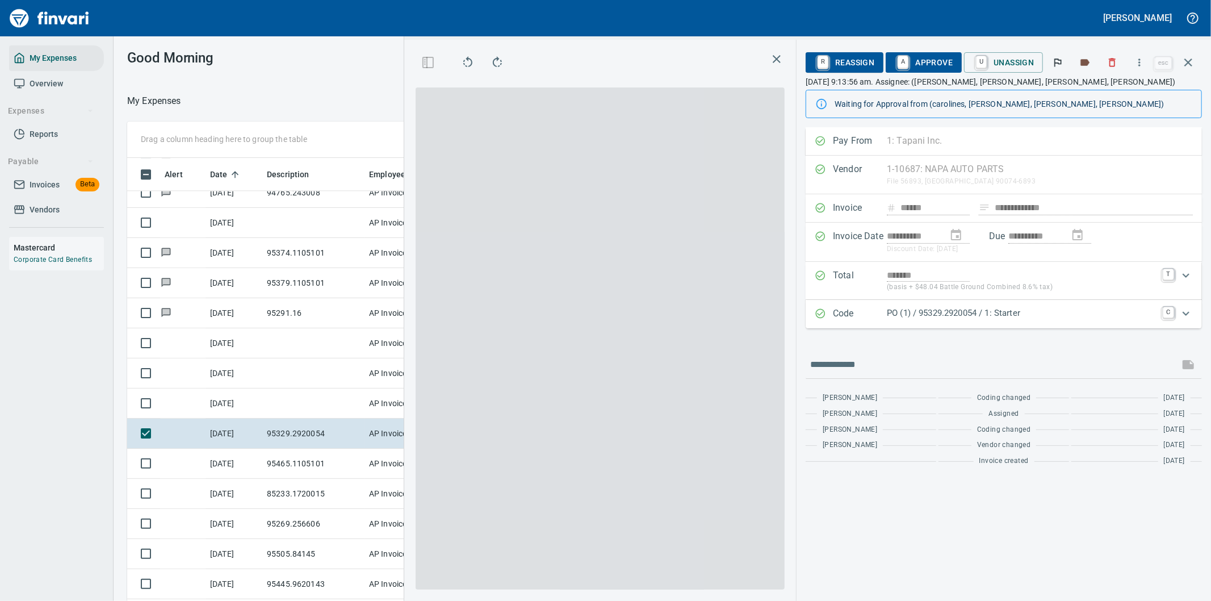
scroll to position [457, 758]
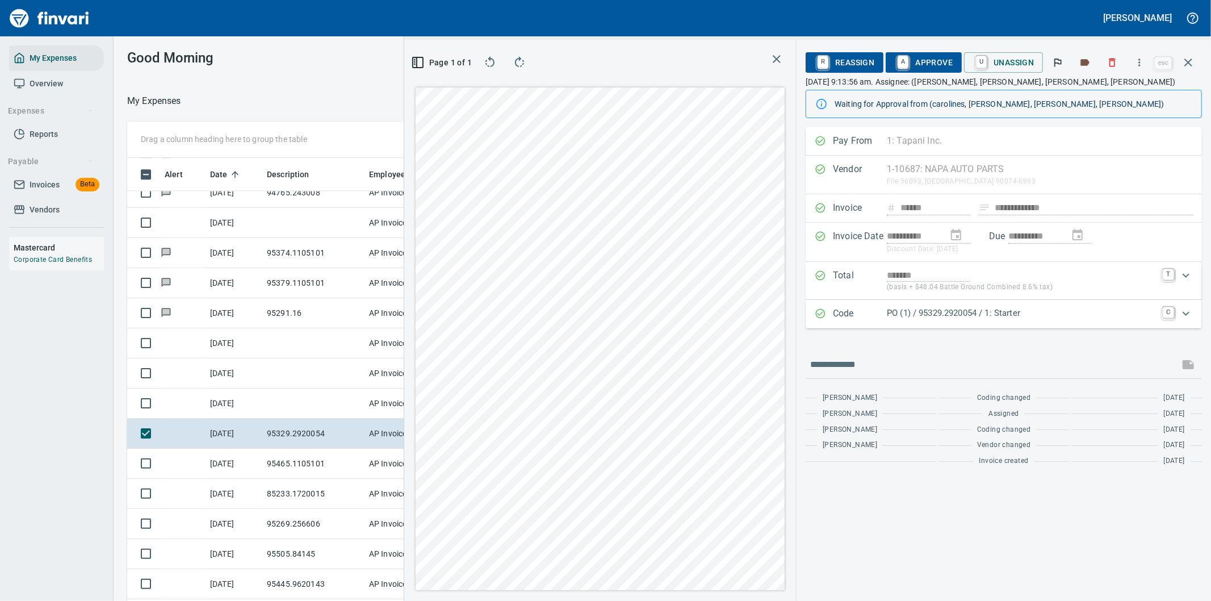
click at [1188, 310] on icon "Expand" at bounding box center [1186, 314] width 14 height 14
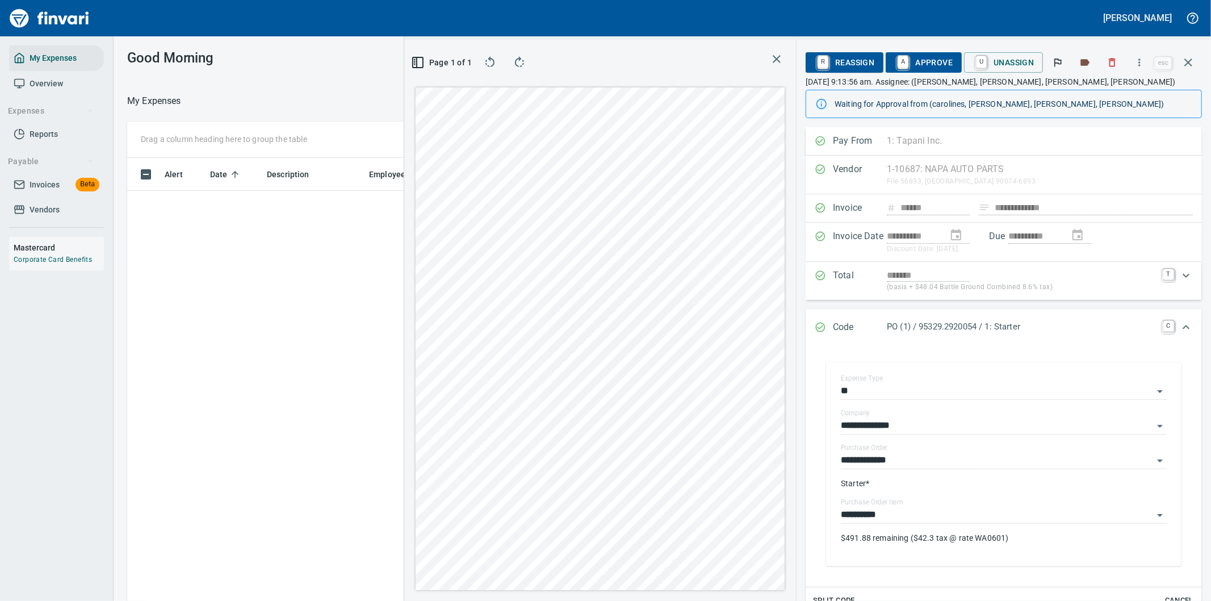
scroll to position [457, 758]
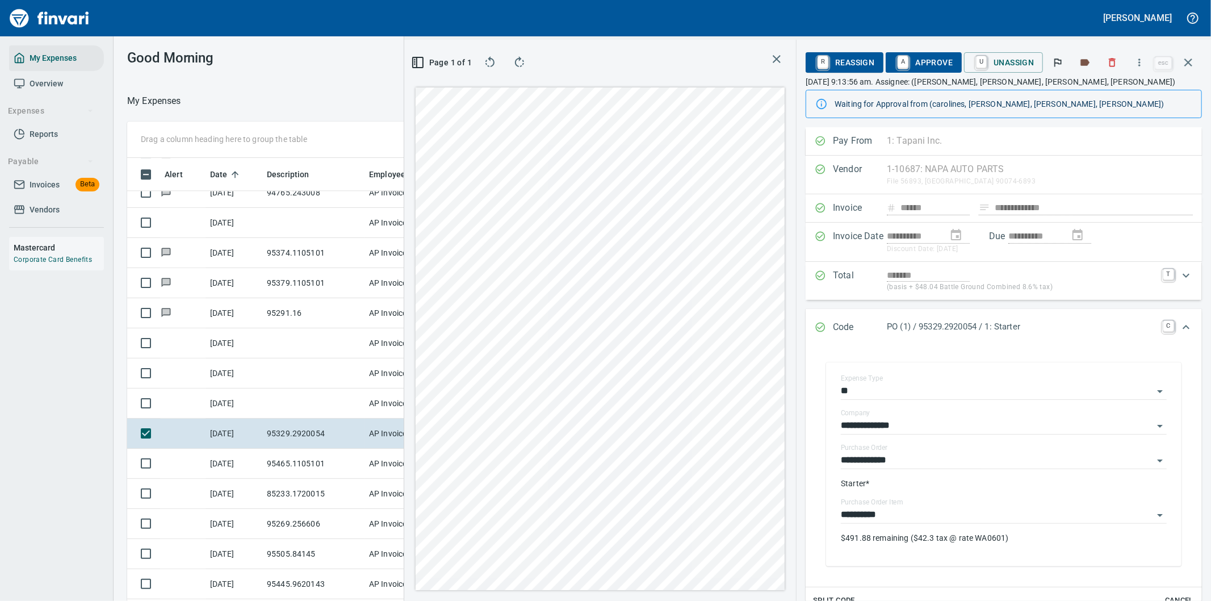
click at [1139, 58] on icon "button" at bounding box center [1139, 62] width 11 height 11
drag, startPoint x: 1100, startPoint y: 96, endPoint x: 982, endPoint y: 95, distance: 117.5
click at [1102, 96] on span "Download" at bounding box center [1137, 96] width 109 height 14
click at [1179, 328] on icon "Expand" at bounding box center [1186, 327] width 14 height 14
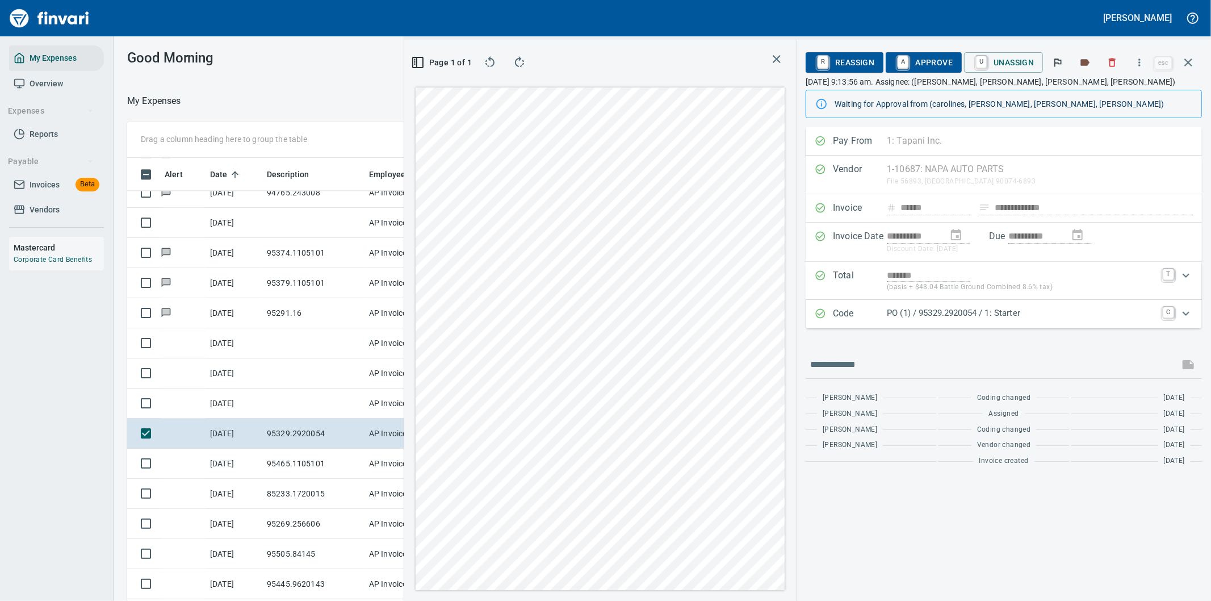
click at [1175, 324] on div "Expand" at bounding box center [1185, 313] width 27 height 27
click at [858, 374] on input "text" at bounding box center [992, 364] width 364 height 18
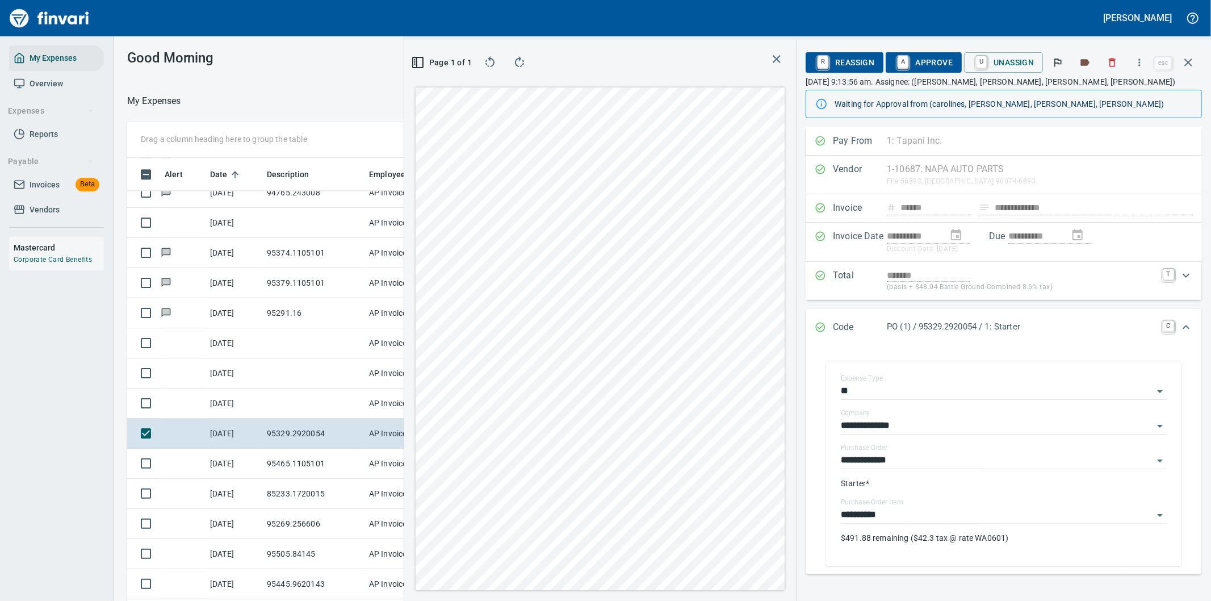
click at [1179, 322] on icon "Expand" at bounding box center [1186, 327] width 14 height 14
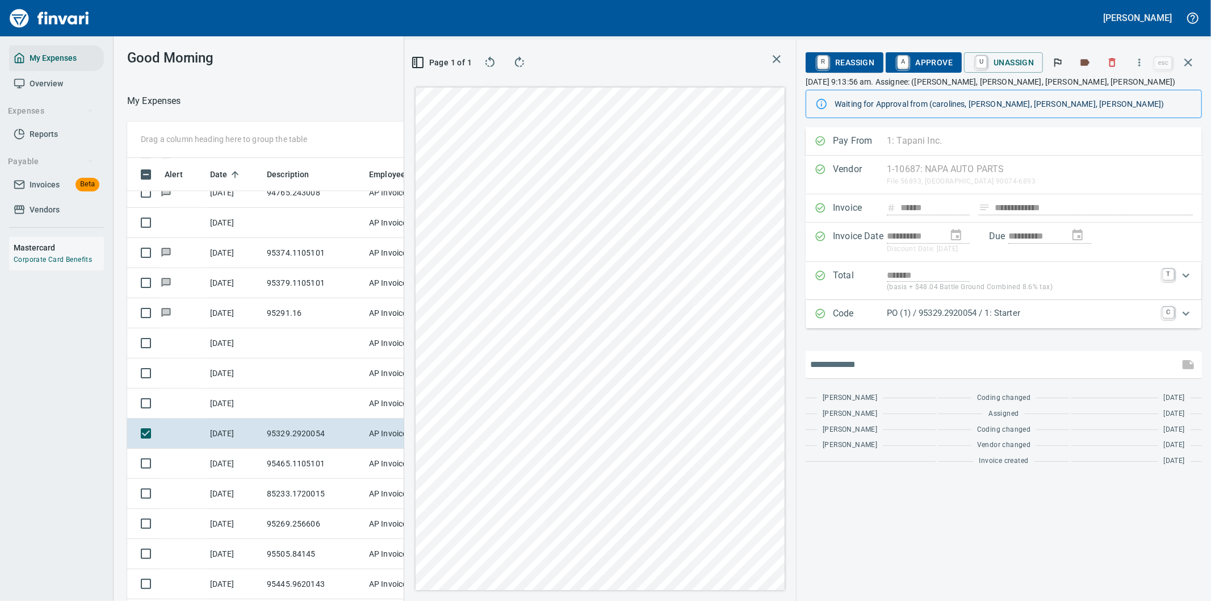
click at [873, 361] on input "text" at bounding box center [992, 364] width 364 height 18
type input "**********"
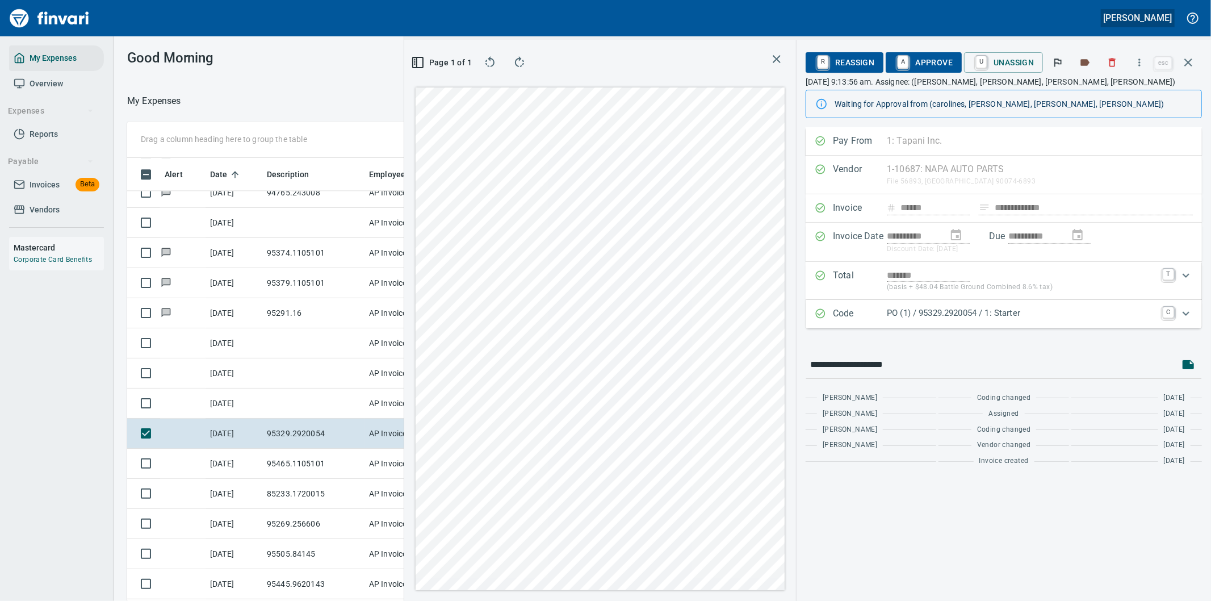
click at [1192, 59] on icon "button" at bounding box center [1188, 62] width 8 height 8
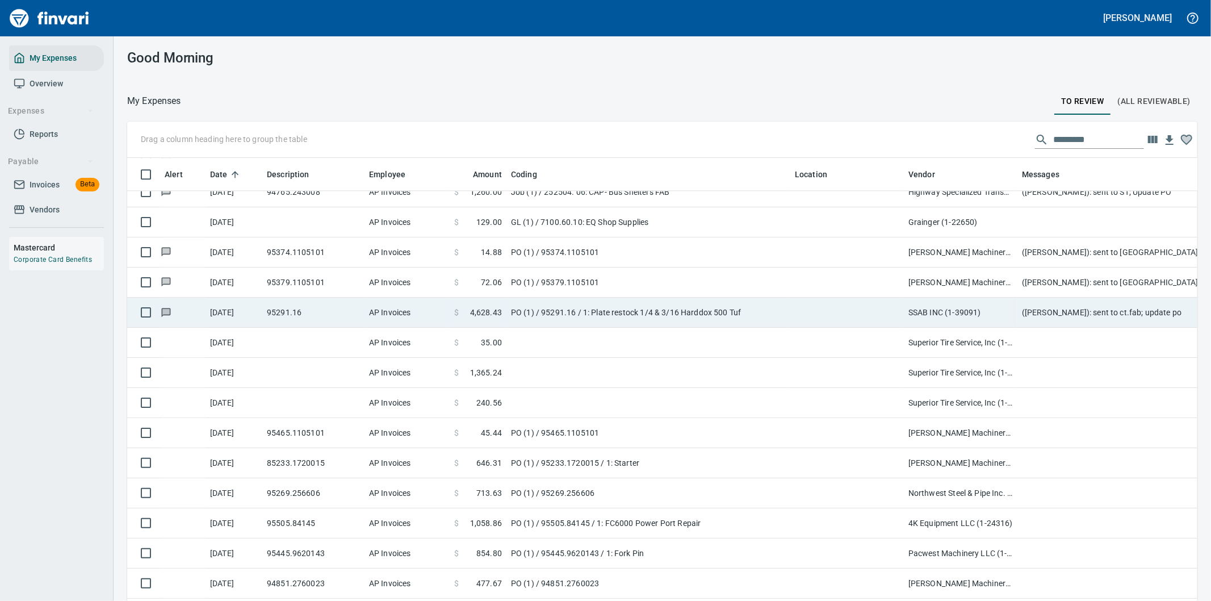
drag, startPoint x: 1122, startPoint y: 36, endPoint x: 966, endPoint y: 316, distance: 320.4
click at [778, 309] on td "PO (1) / 95291.16 / 1: Plate restock 1/4 & 3/16 Harddox 500 Tuf" at bounding box center [648, 312] width 284 height 30
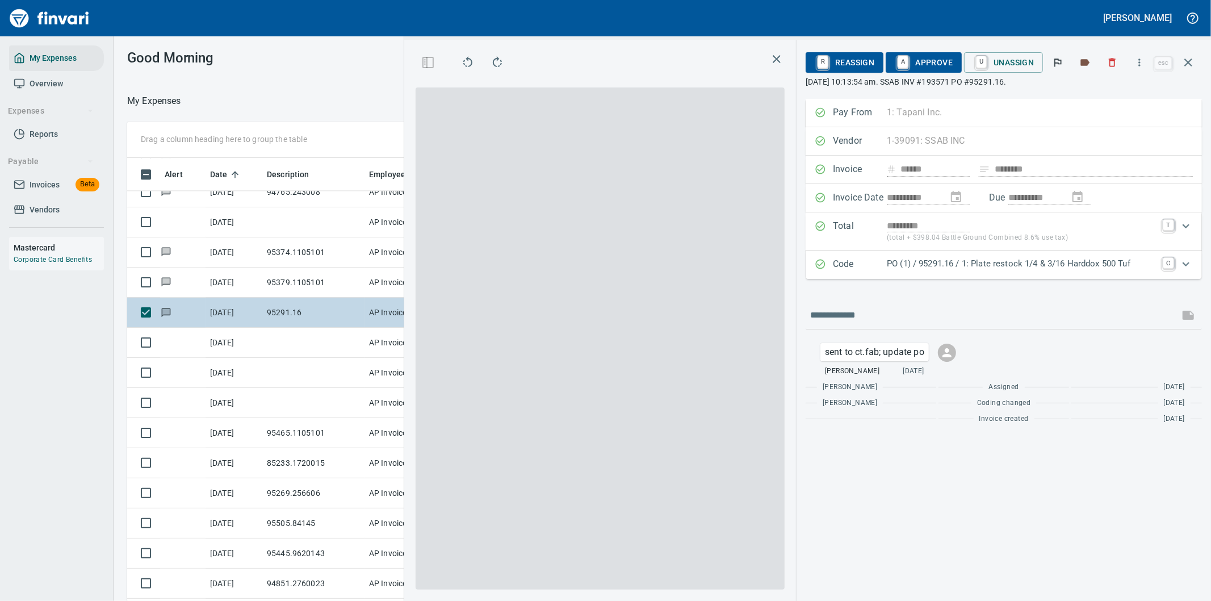
click at [725, 310] on span at bounding box center [600, 338] width 369 height 502
drag, startPoint x: 966, startPoint y: 316, endPoint x: 1122, endPoint y: 274, distance: 162.2
click at [725, 310] on span at bounding box center [600, 338] width 369 height 502
click at [1187, 233] on icon "Expand" at bounding box center [1186, 226] width 14 height 14
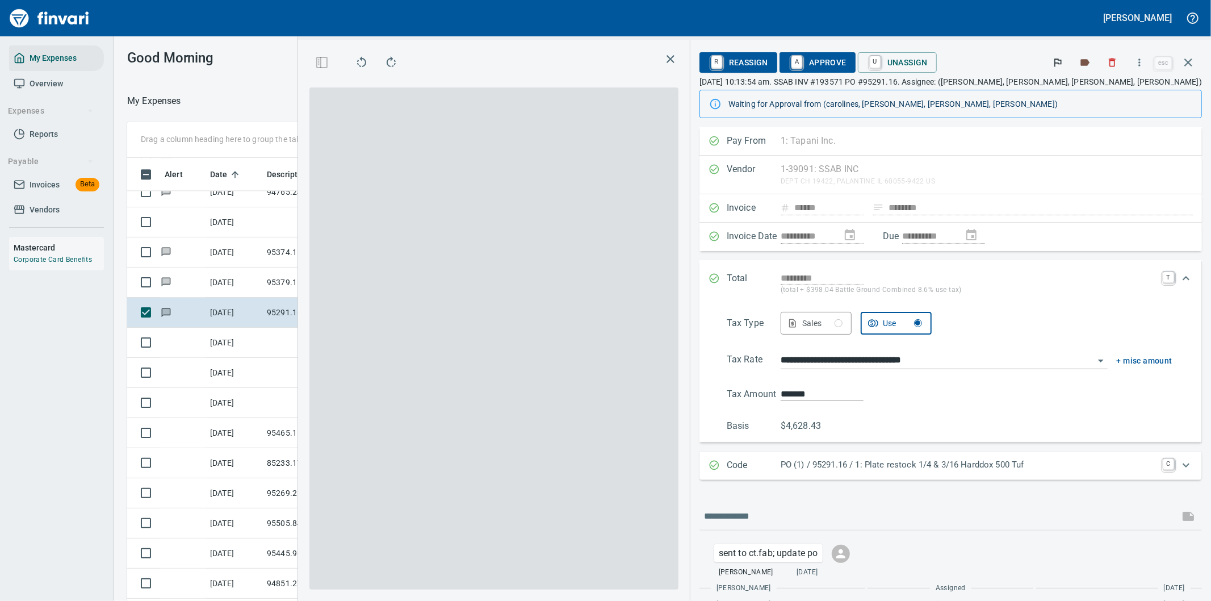
scroll to position [457, 758]
click at [1179, 275] on icon "Expand" at bounding box center [1186, 278] width 14 height 14
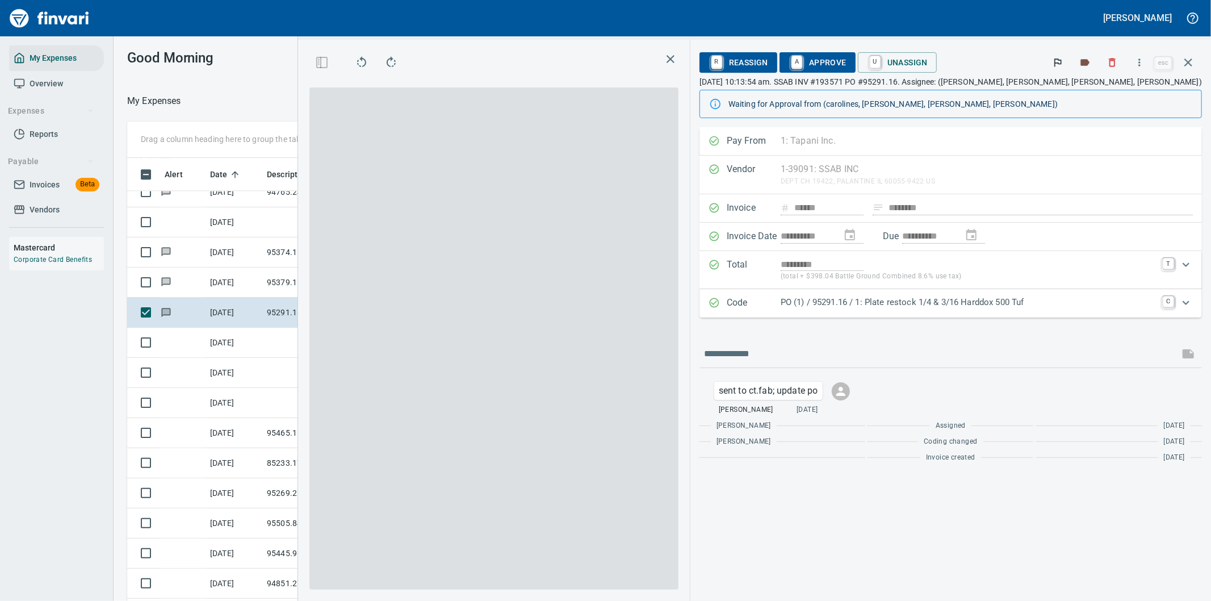
click at [1178, 465] on div "sent to ct.fab; update po [PERSON_NAME] [DATE] [PERSON_NAME] Assigned [DATE] [P…" at bounding box center [950, 418] width 502 height 100
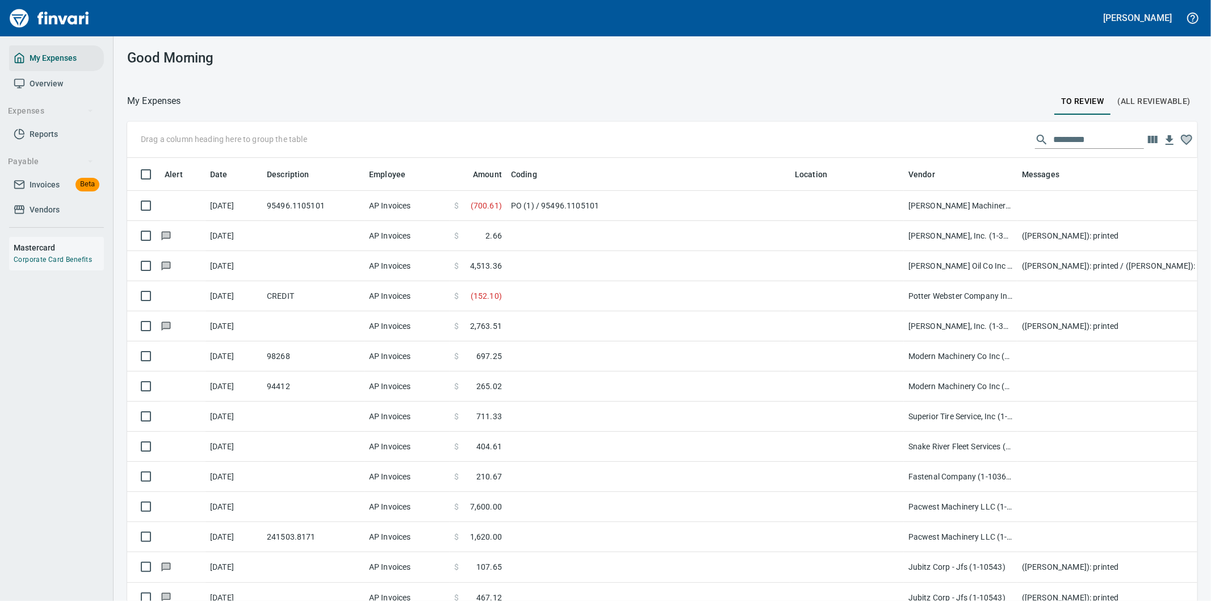
scroll to position [1, 1]
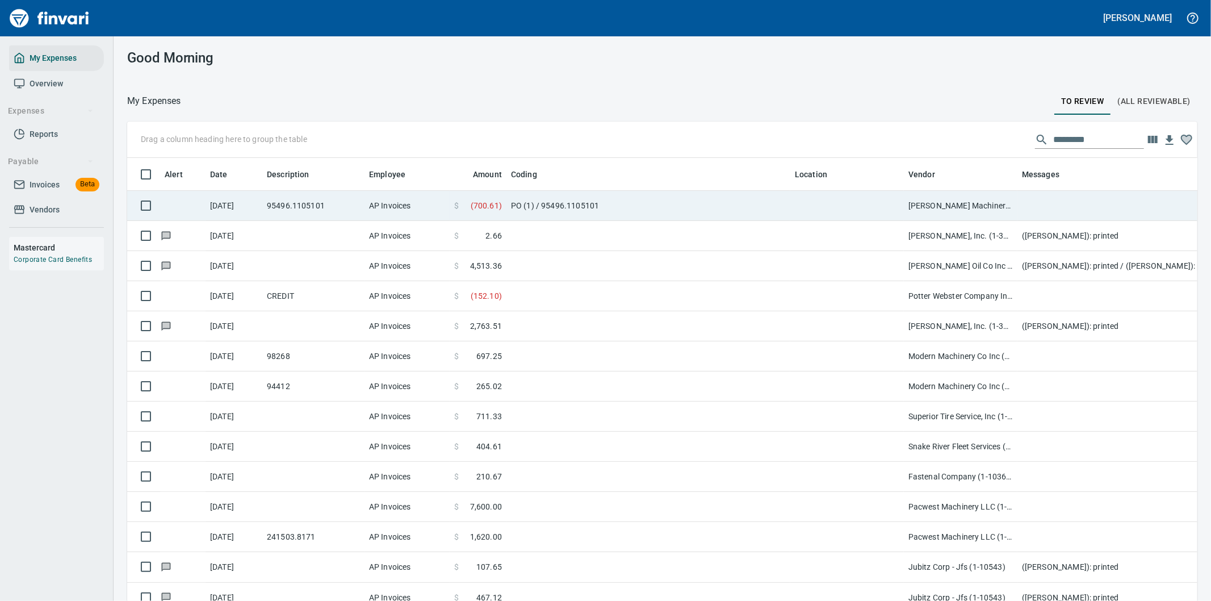
click at [638, 208] on td "PO (1) / 95496.1105101" at bounding box center [648, 206] width 284 height 30
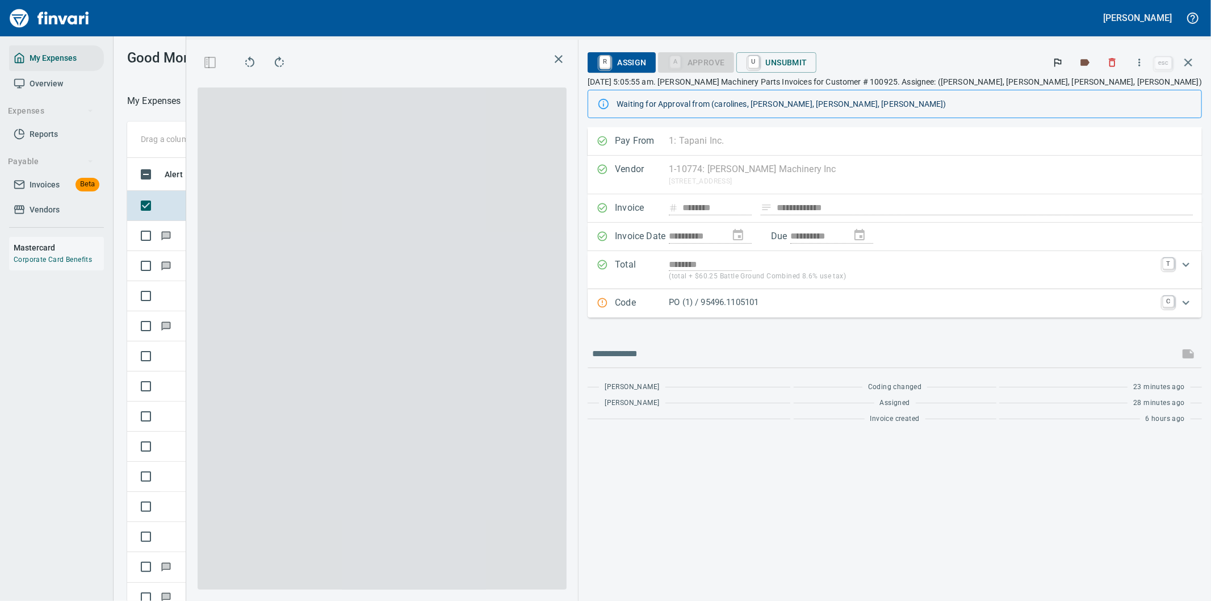
scroll to position [457, 758]
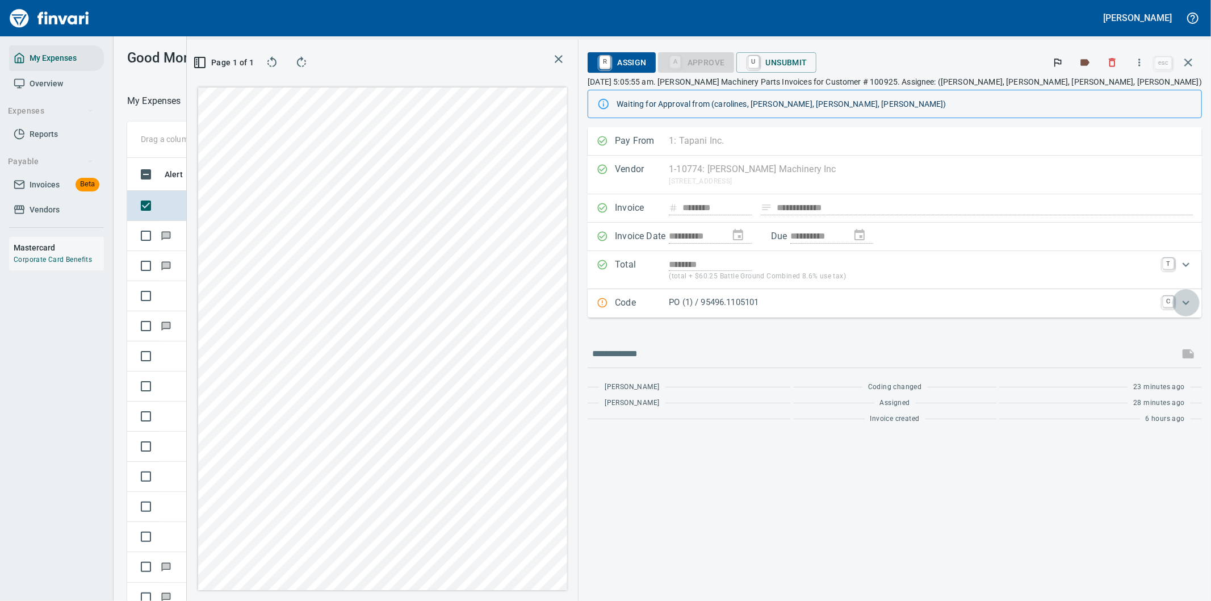
click at [1186, 301] on icon "Expand" at bounding box center [1186, 303] width 14 height 14
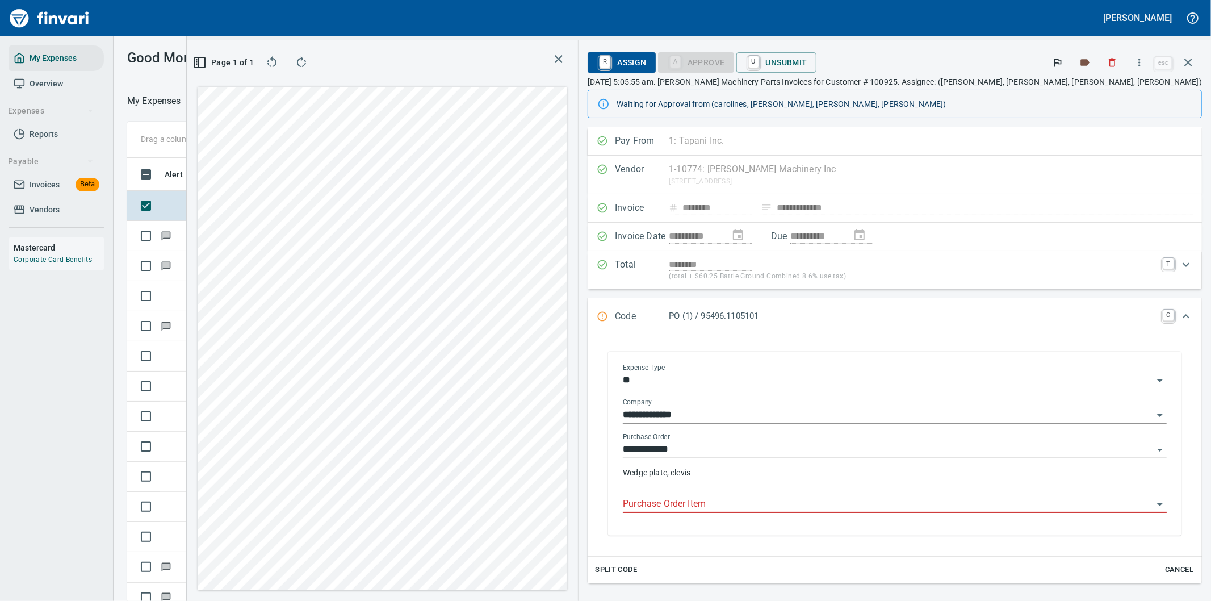
click at [803, 498] on input "Purchase Order Item" at bounding box center [888, 504] width 530 height 16
click at [805, 506] on input "Purchase Order Item" at bounding box center [888, 504] width 530 height 16
click at [805, 509] on input "Purchase Order Item" at bounding box center [888, 504] width 530 height 16
click at [807, 509] on input "Purchase Order Item" at bounding box center [888, 504] width 530 height 16
click at [808, 511] on input "Purchase Order Item" at bounding box center [888, 504] width 530 height 16
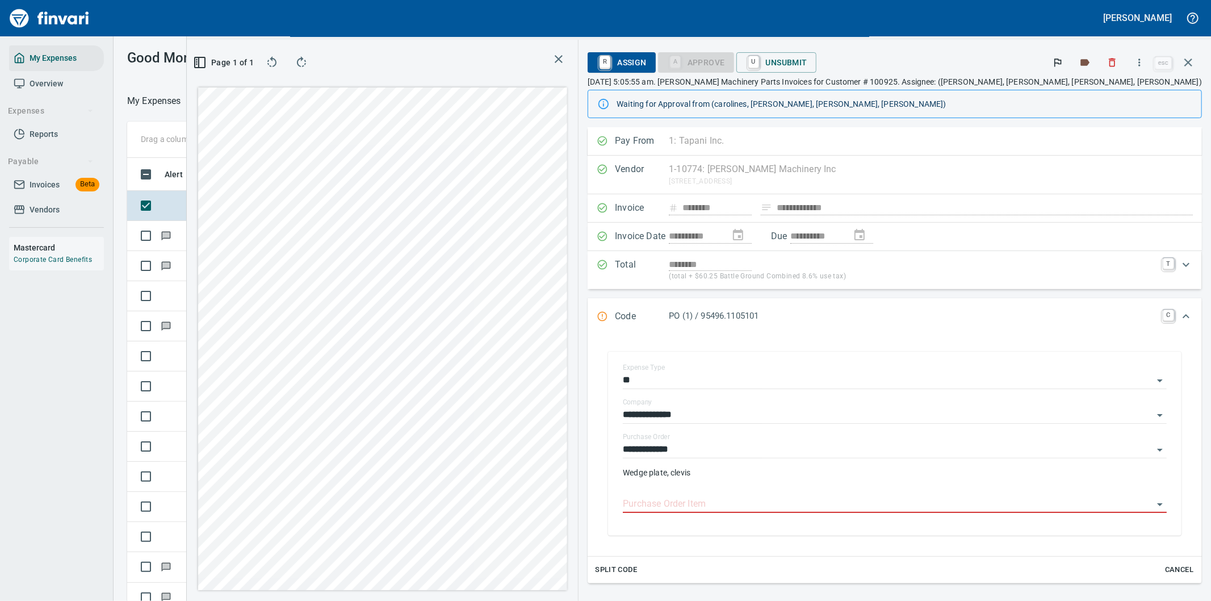
click at [1054, 41] on div "**********" at bounding box center [894, 320] width 632 height 561
click at [1189, 57] on icon "button" at bounding box center [1188, 63] width 14 height 14
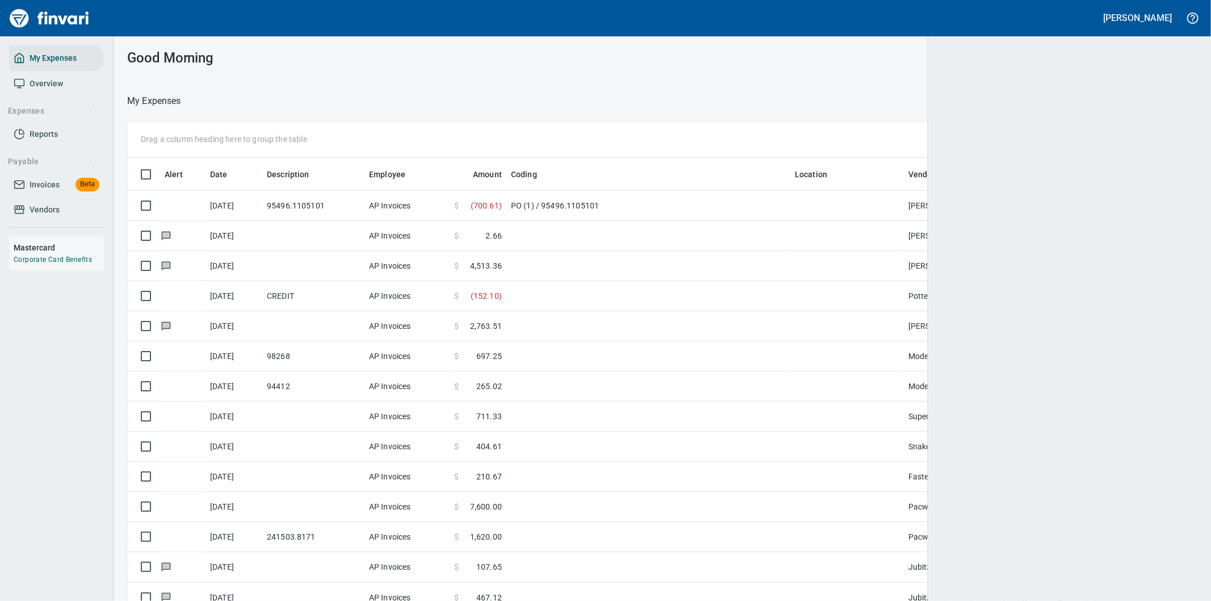
scroll to position [457, 1041]
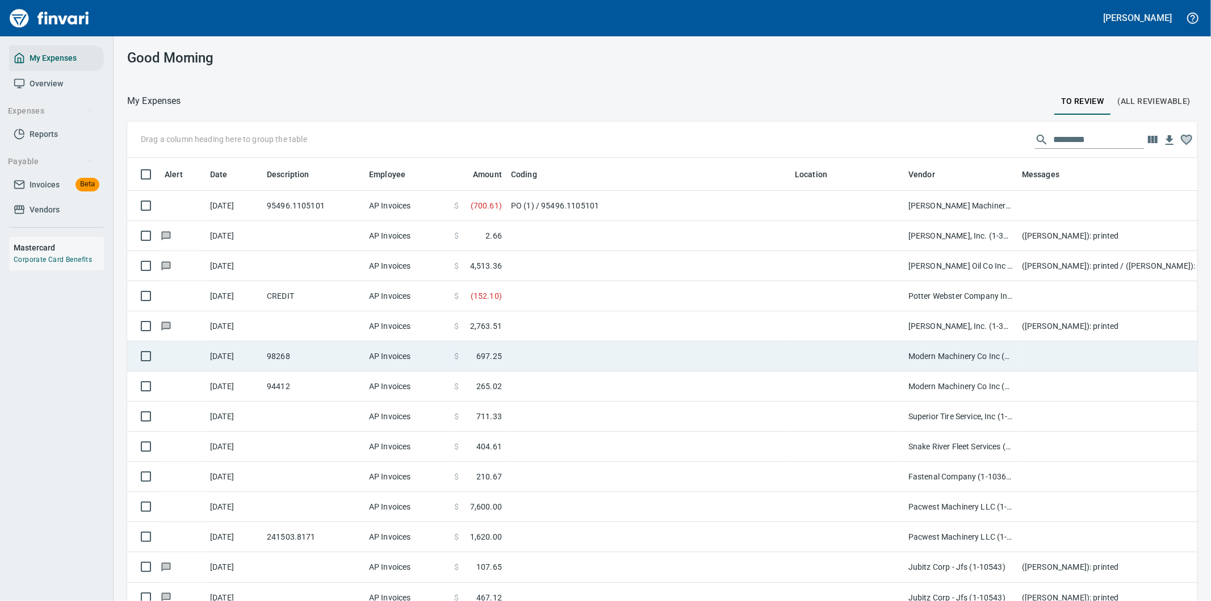
click at [633, 347] on td at bounding box center [648, 356] width 284 height 30
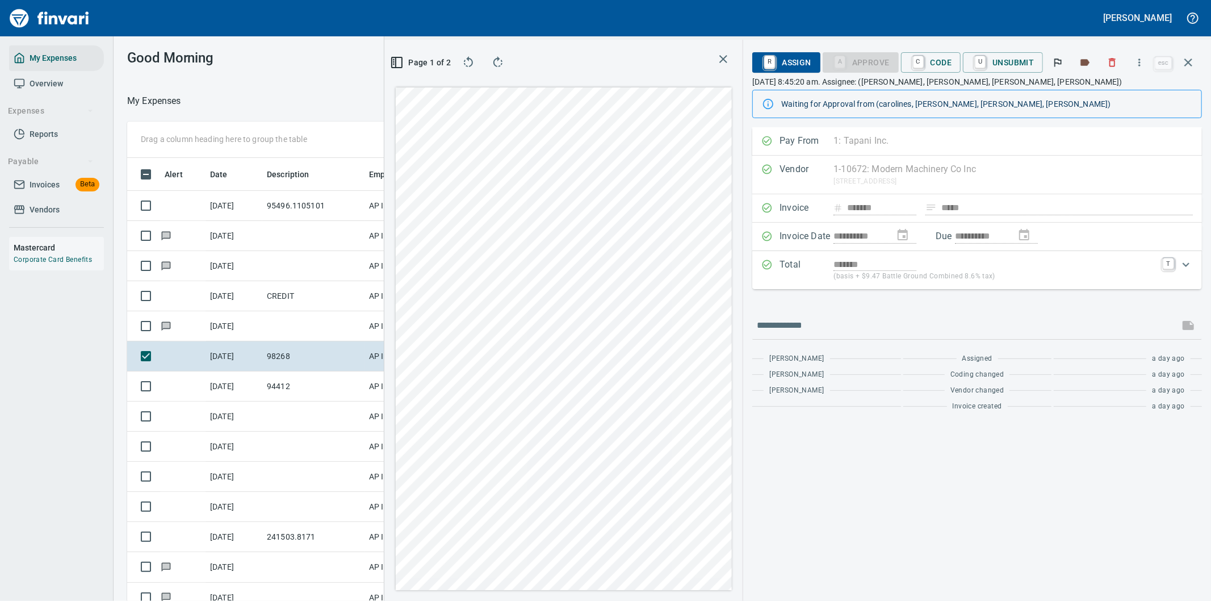
scroll to position [457, 758]
click at [1139, 63] on icon "button" at bounding box center [1139, 62] width 11 height 11
click at [1104, 92] on span "Download" at bounding box center [1137, 96] width 109 height 14
click at [804, 313] on div at bounding box center [977, 325] width 450 height 27
click at [804, 324] on input "text" at bounding box center [966, 325] width 418 height 18
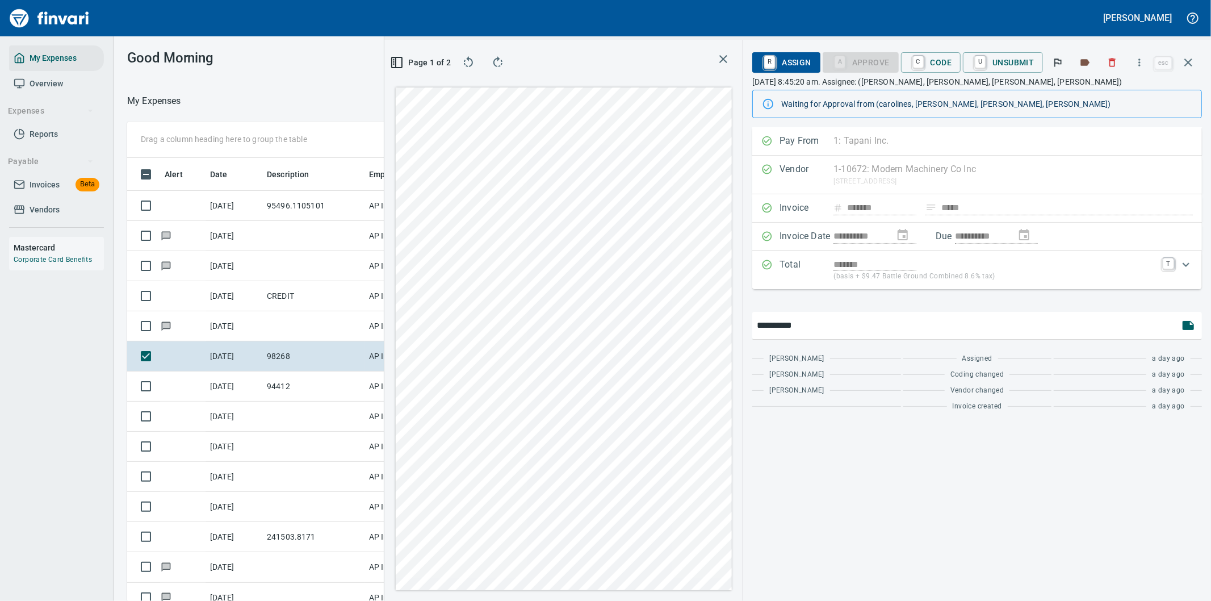
type input "**********"
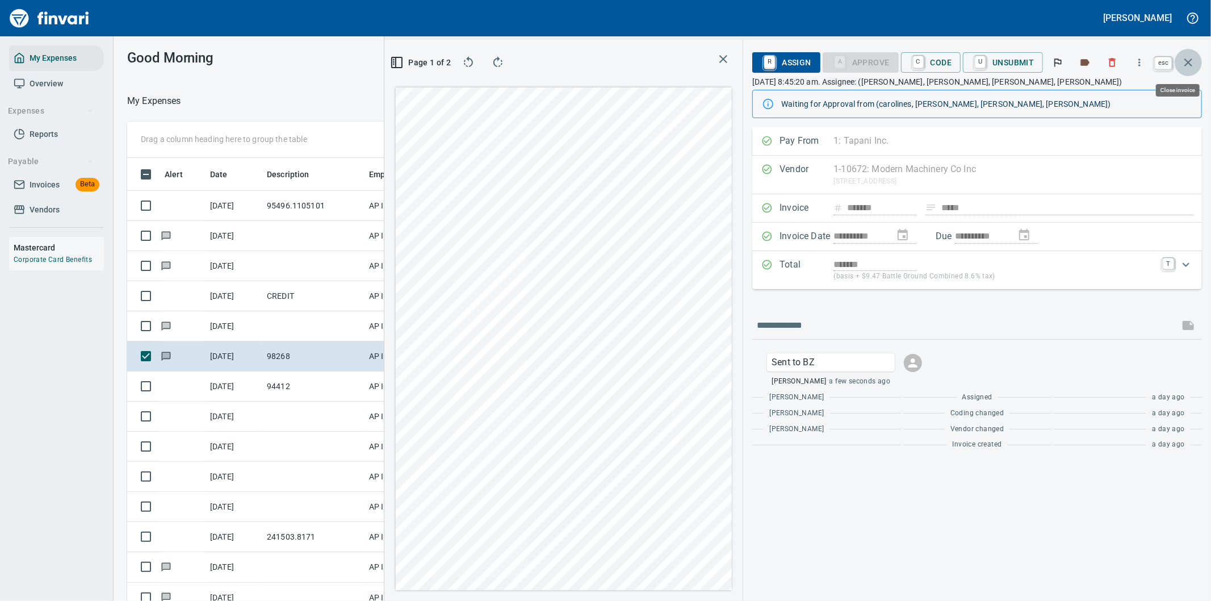
click at [1188, 61] on icon "button" at bounding box center [1188, 63] width 14 height 14
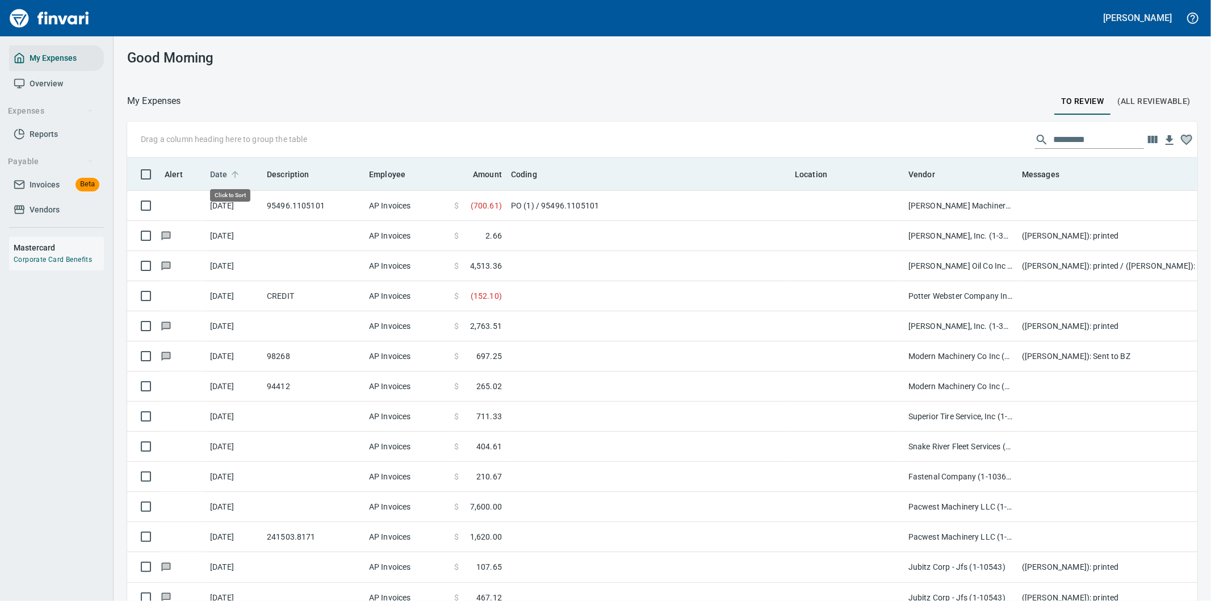
scroll to position [457, 1042]
click at [223, 171] on span "Date" at bounding box center [219, 174] width 18 height 14
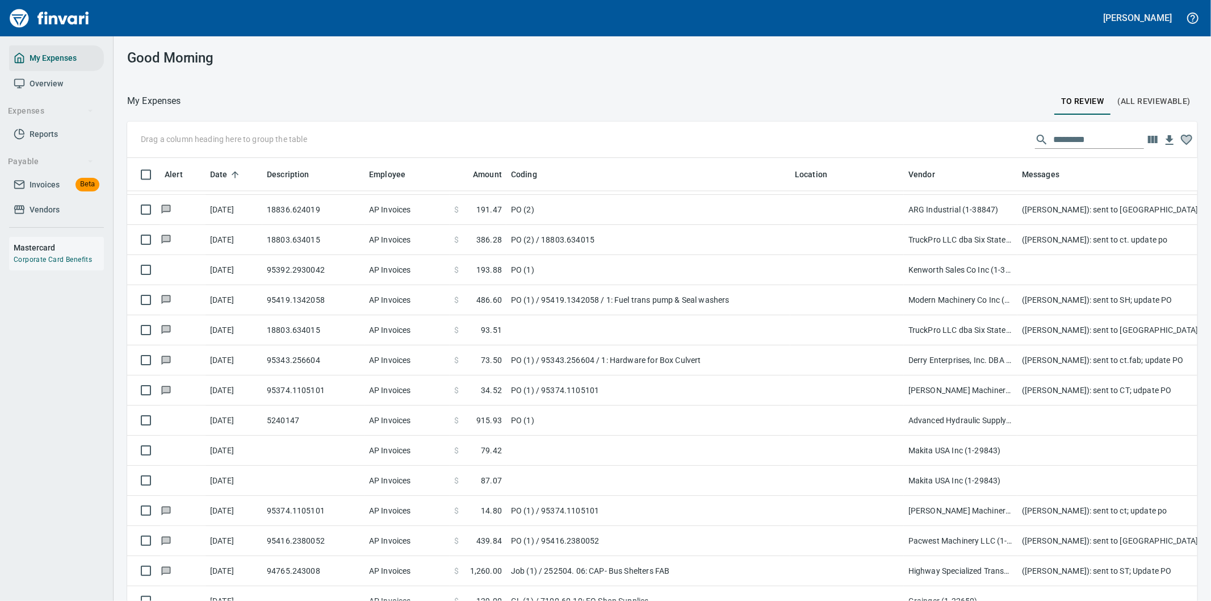
scroll to position [2207, 0]
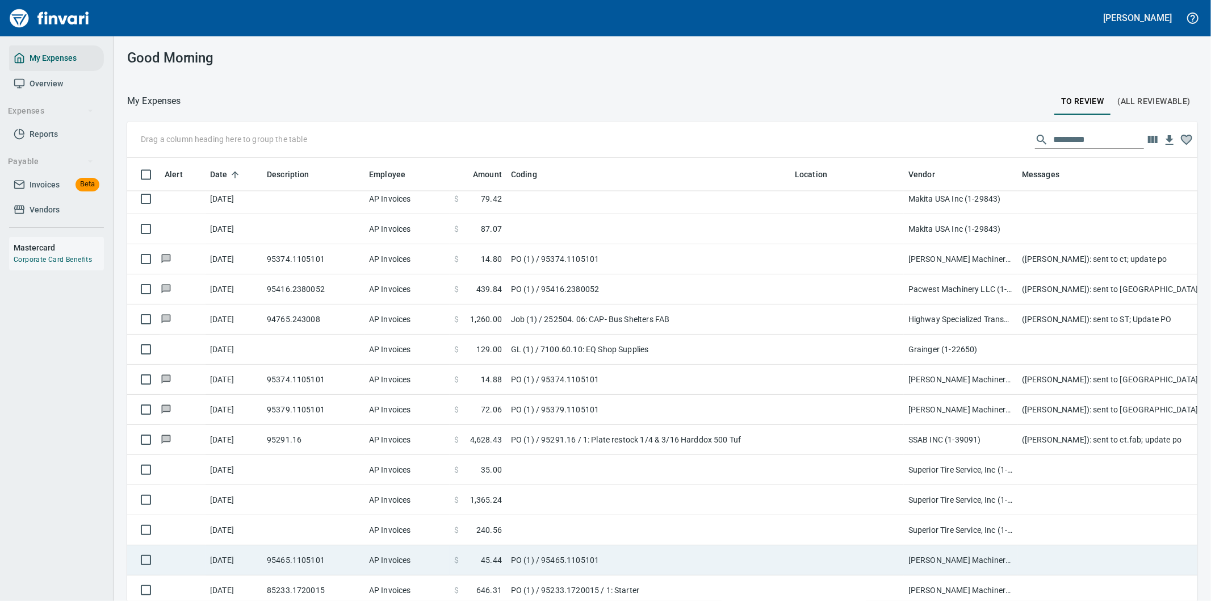
click at [963, 553] on td "[PERSON_NAME] Machinery Inc (1-10774)" at bounding box center [961, 560] width 114 height 30
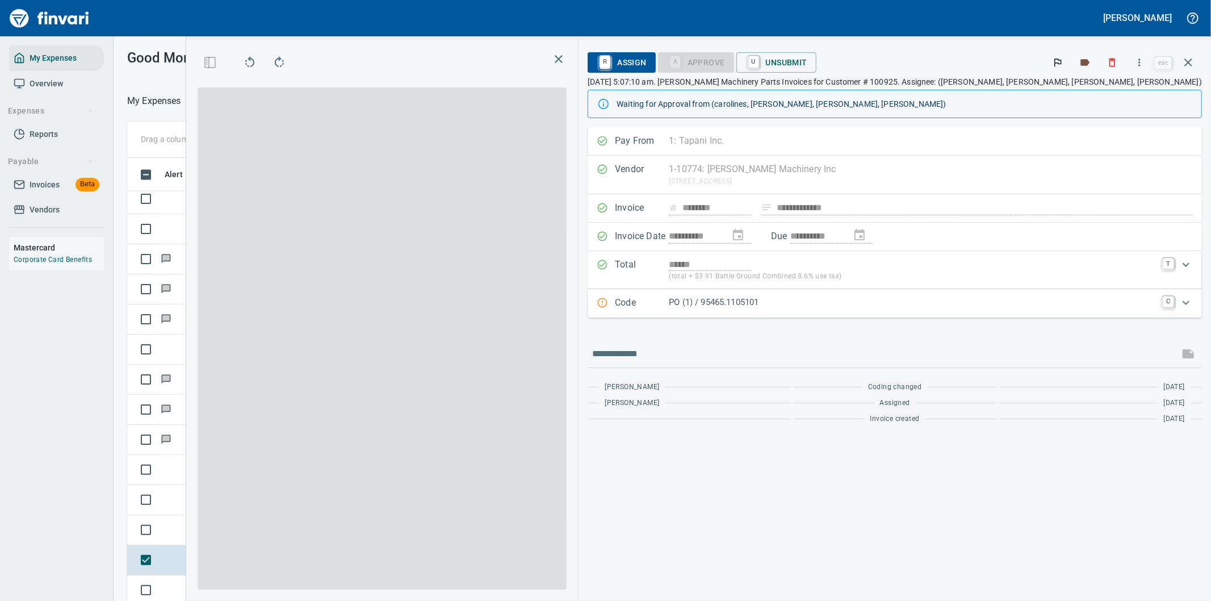
scroll to position [457, 758]
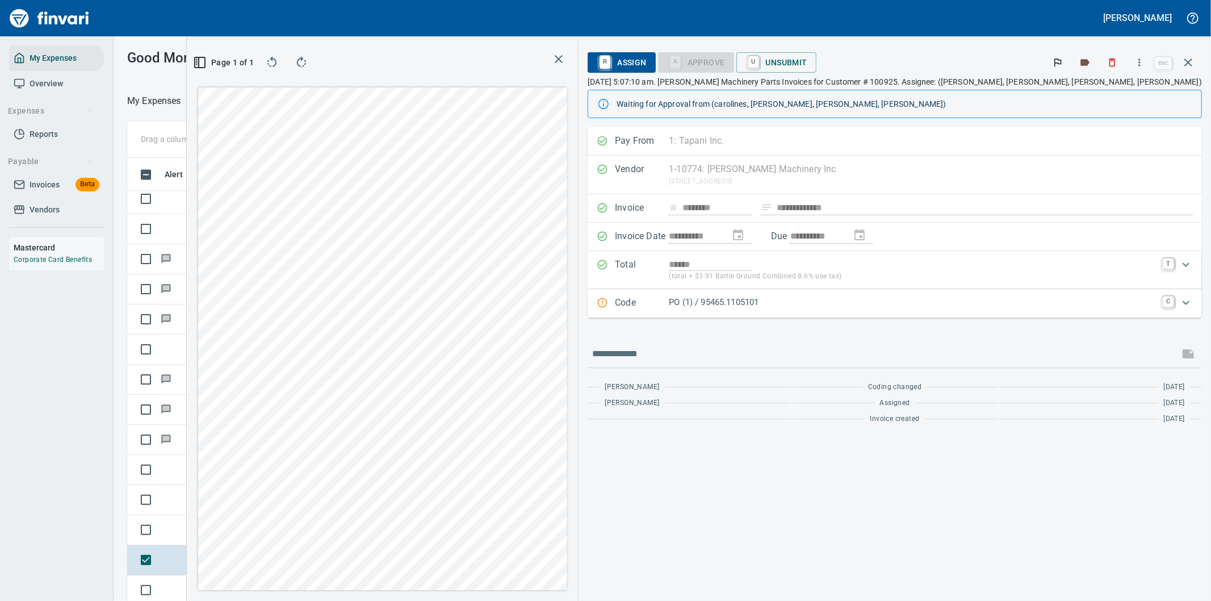
click at [1185, 301] on icon "Expand" at bounding box center [1186, 303] width 14 height 14
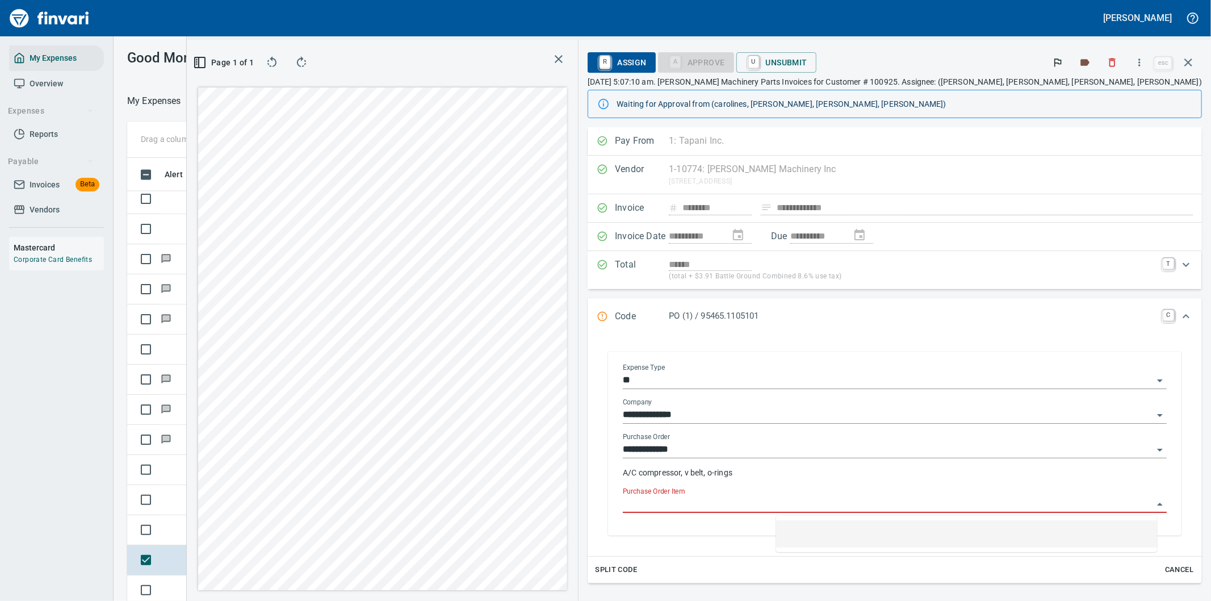
click at [824, 503] on input "Purchase Order Item" at bounding box center [888, 504] width 530 height 16
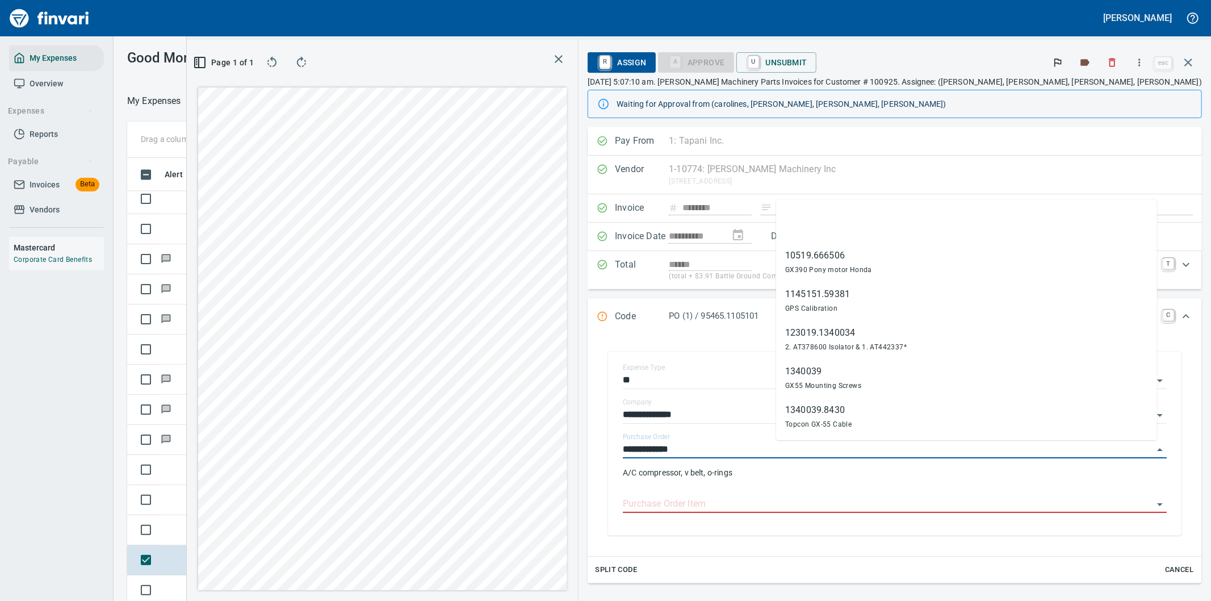
click at [717, 456] on div "**********" at bounding box center [699, 320] width 1024 height 561
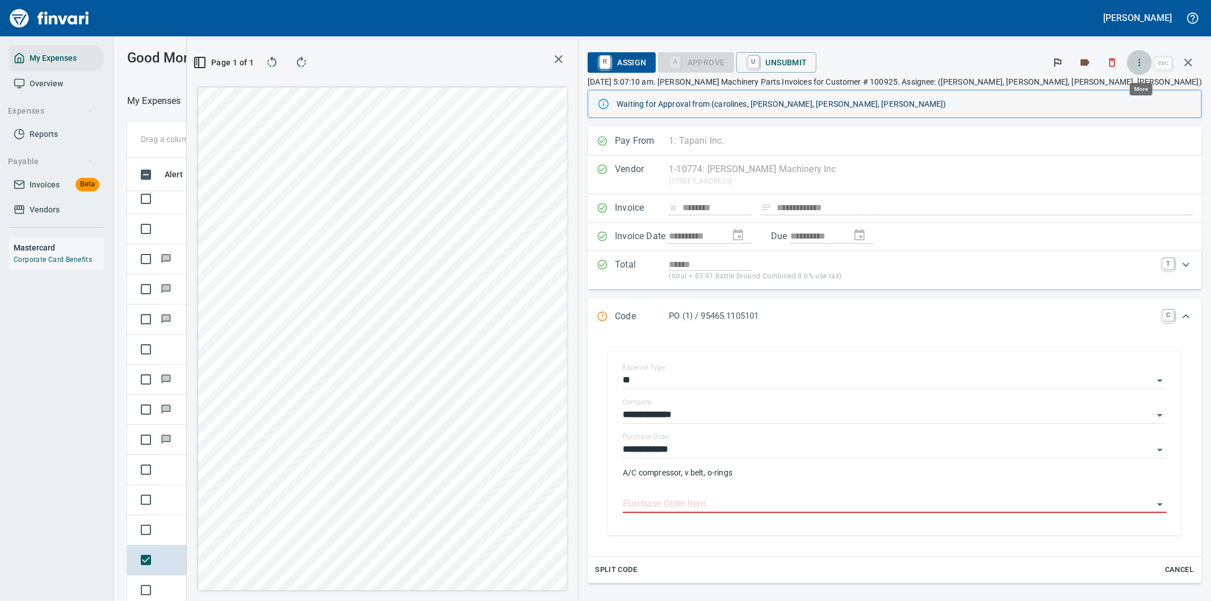
click at [1139, 58] on icon "button" at bounding box center [1139, 62] width 11 height 11
click at [1109, 95] on span "Download" at bounding box center [1137, 96] width 109 height 14
click at [1179, 317] on icon "Expand" at bounding box center [1186, 316] width 14 height 14
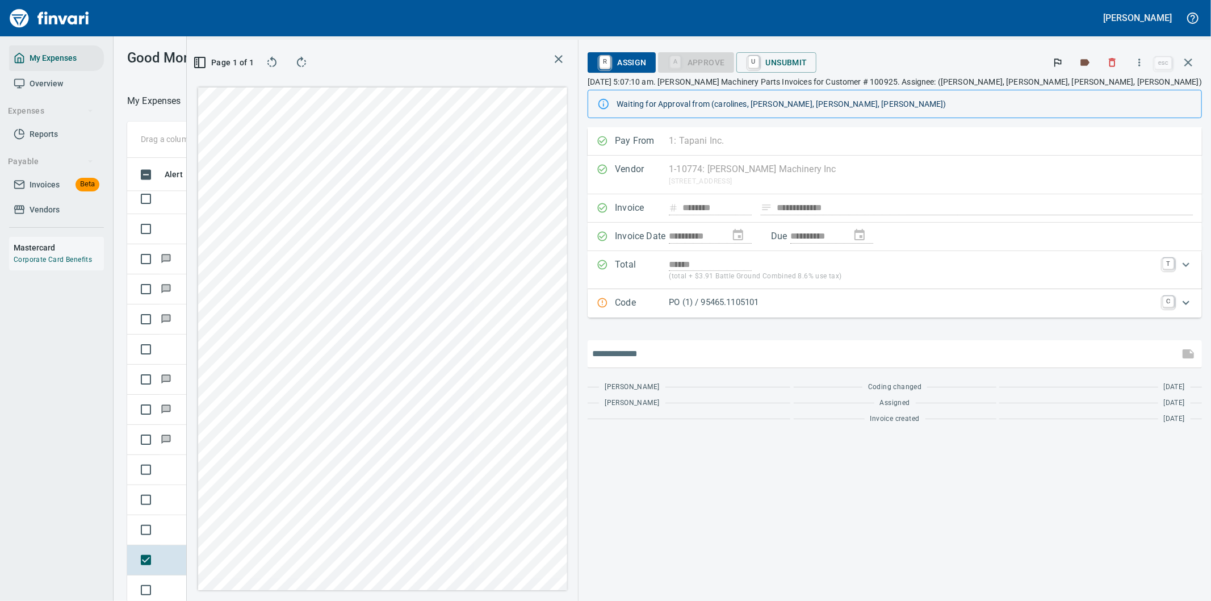
click at [789, 355] on input "text" at bounding box center [883, 354] width 582 height 18
type input "**********"
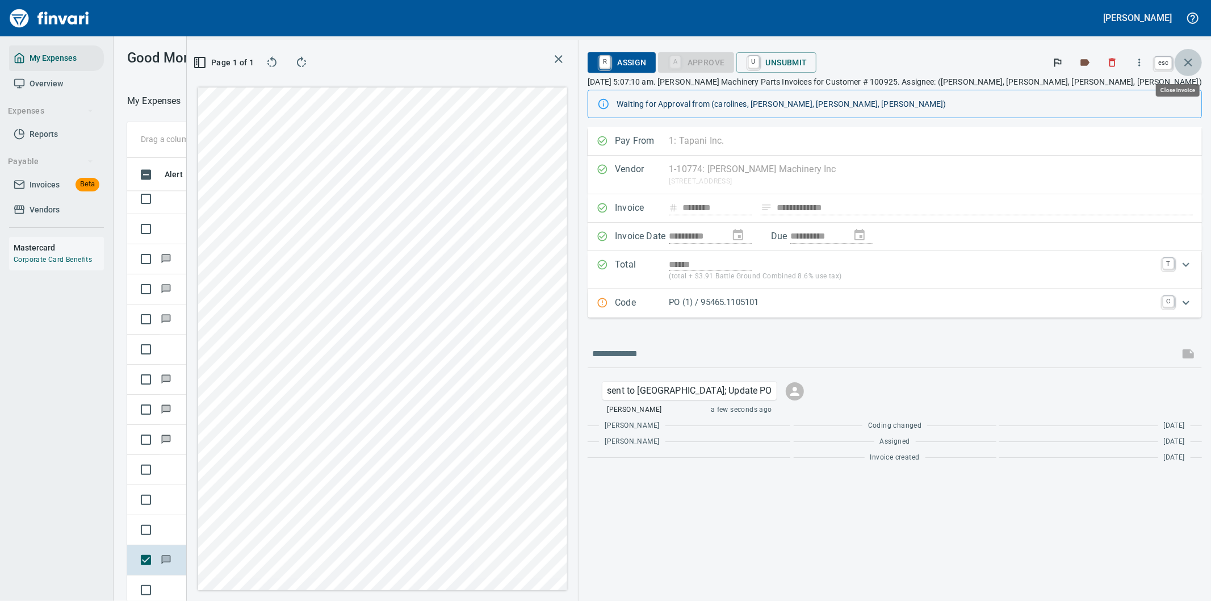
click at [1185, 60] on icon "button" at bounding box center [1188, 62] width 8 height 8
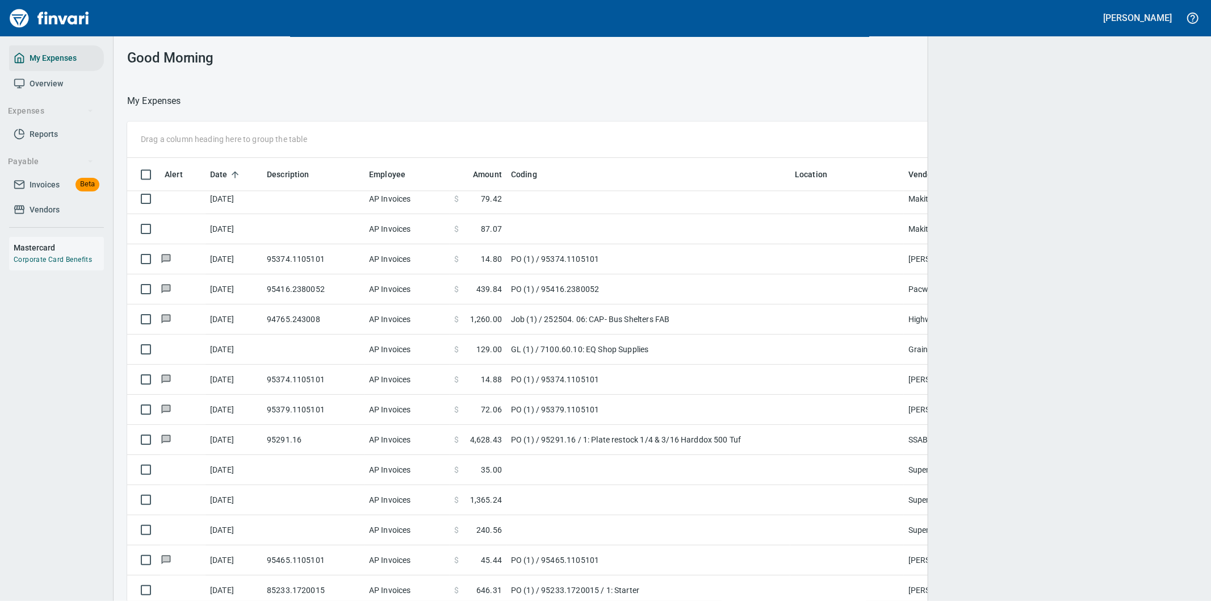
scroll to position [457, 1042]
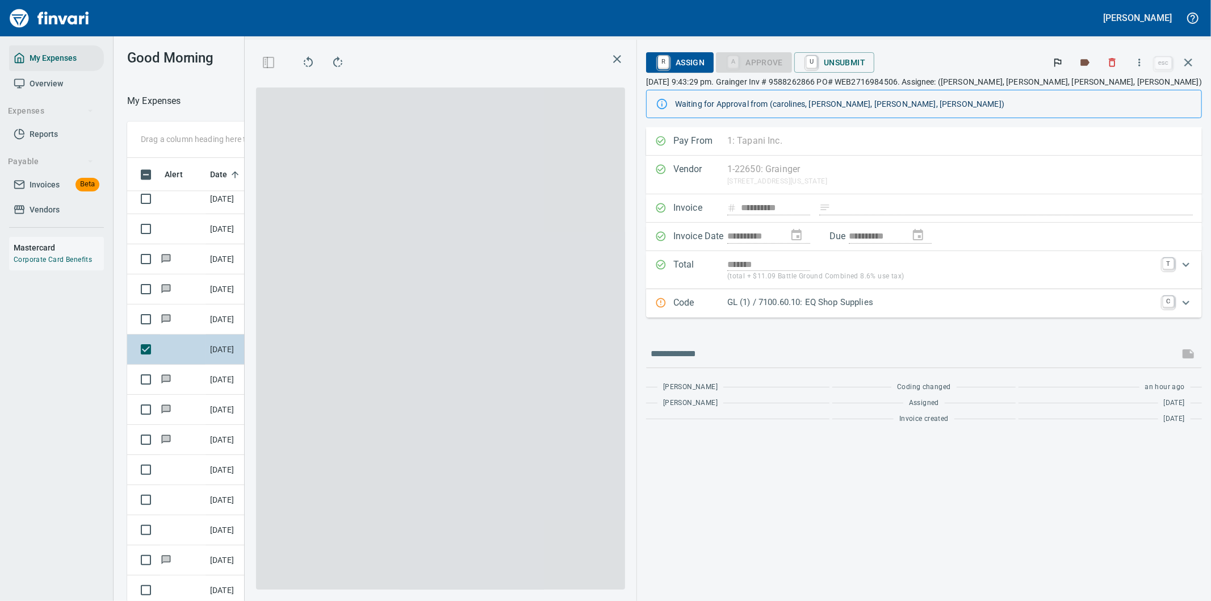
scroll to position [457, 758]
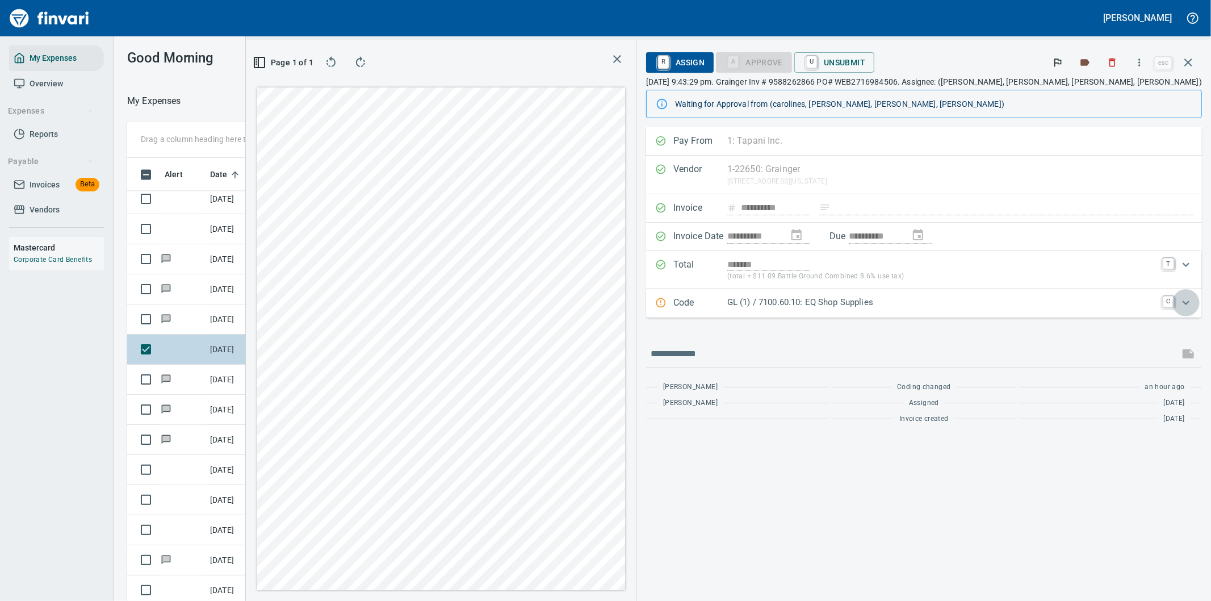
click at [1186, 300] on icon "Expand" at bounding box center [1186, 303] width 14 height 14
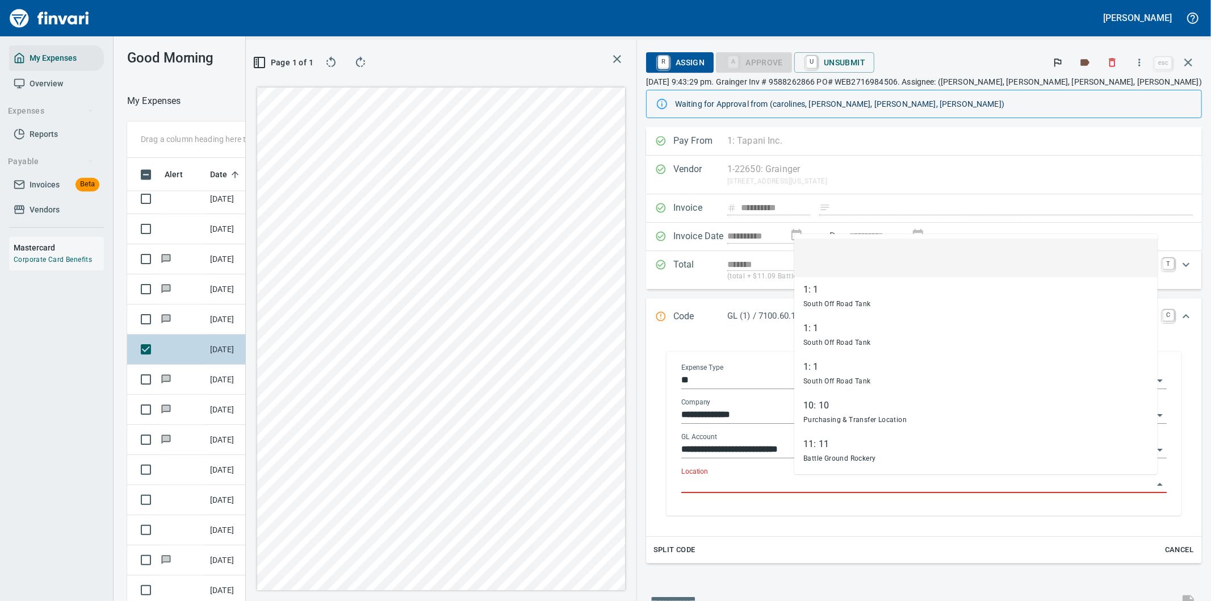
click at [830, 486] on input "Location" at bounding box center [917, 484] width 472 height 16
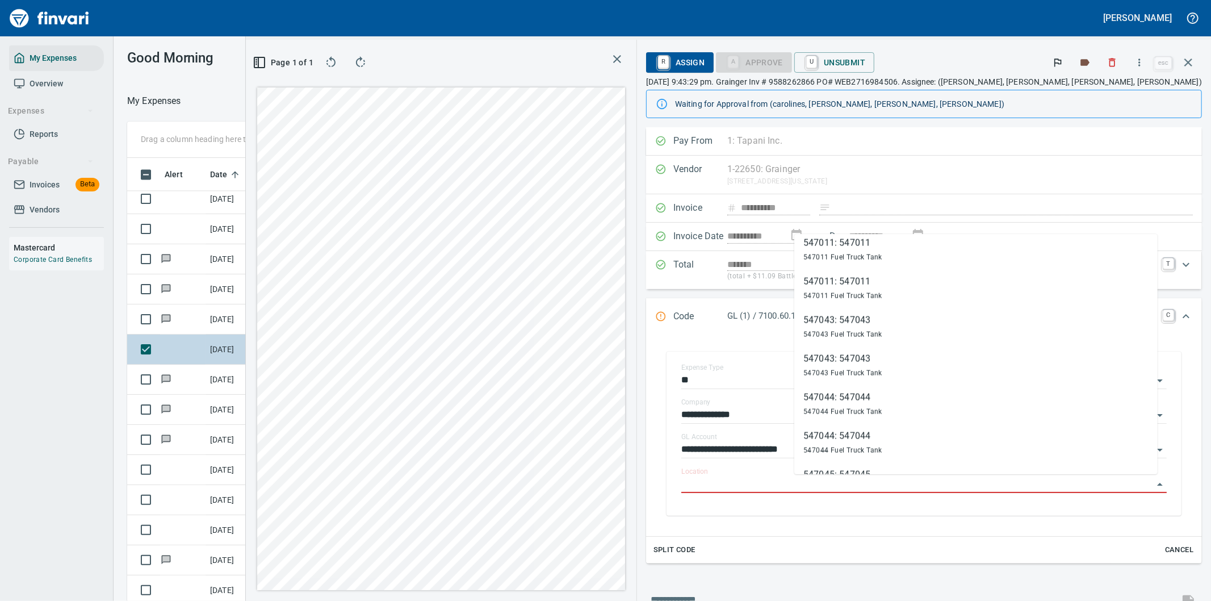
scroll to position [1576, 0]
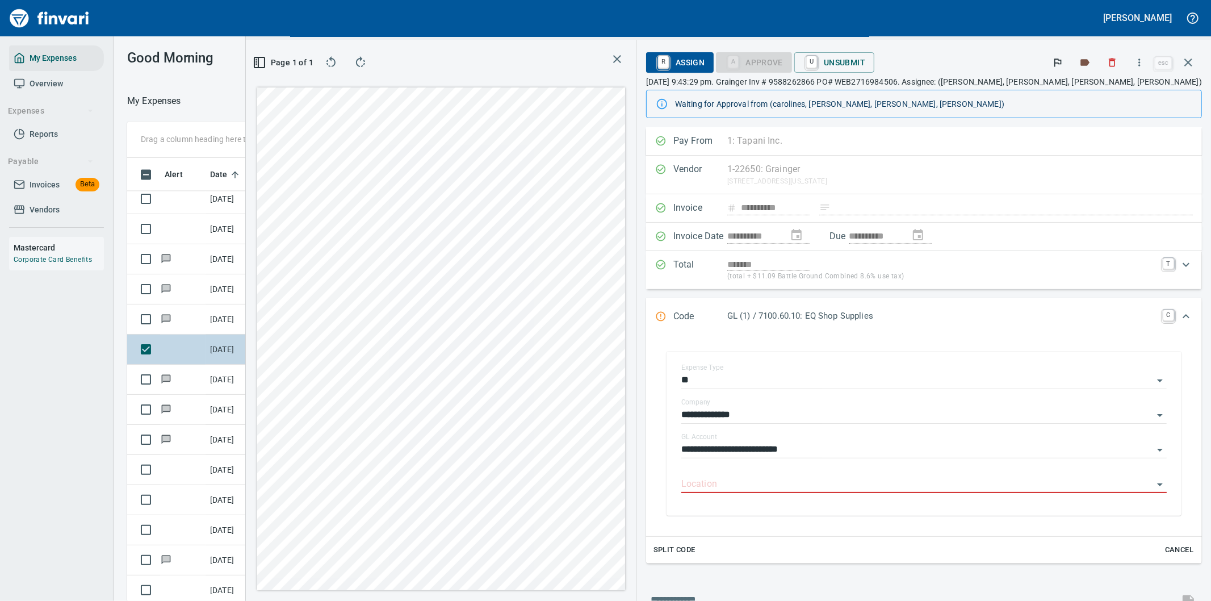
click at [1153, 196] on div "**********" at bounding box center [924, 208] width 556 height 28
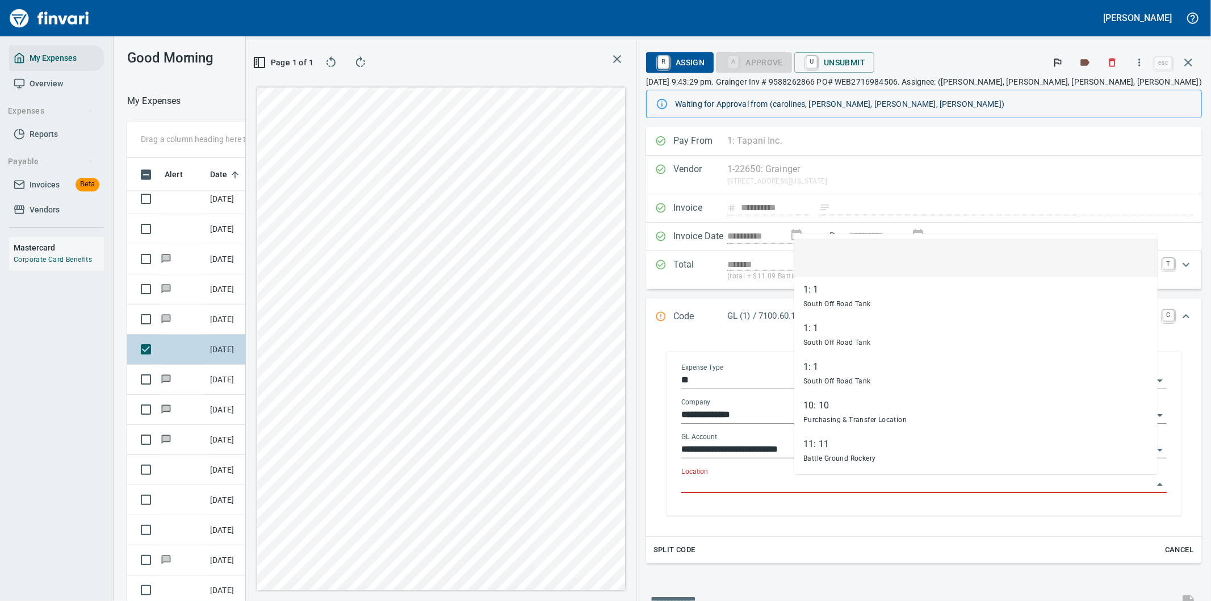
scroll to position [457, 758]
click at [829, 480] on input "Location" at bounding box center [917, 484] width 472 height 16
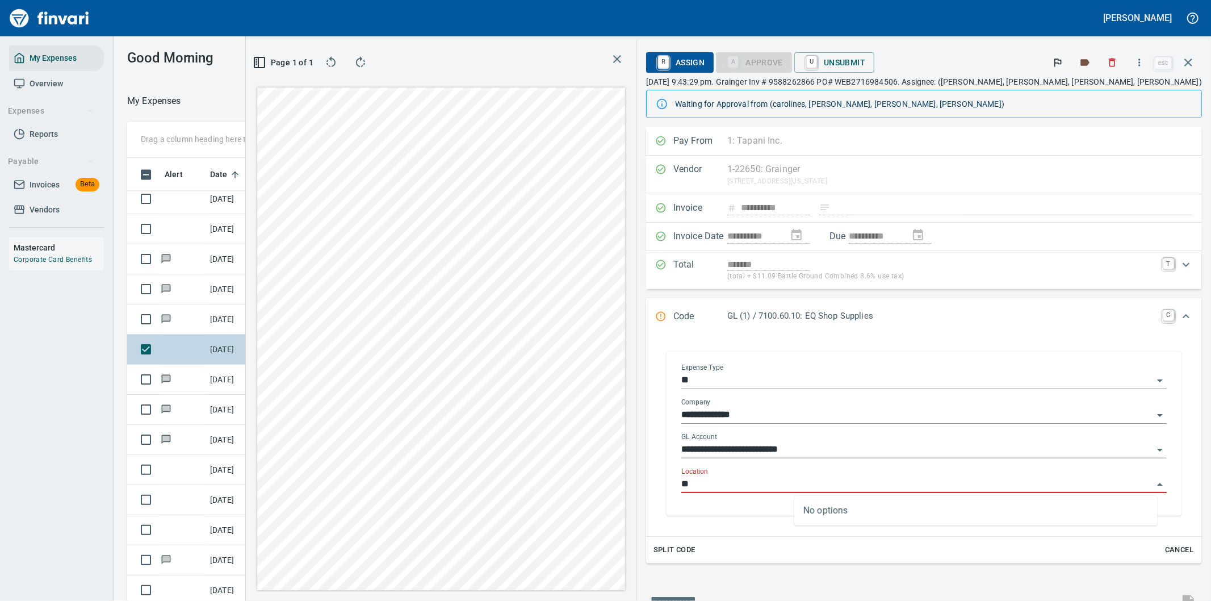
type input "*"
type input "****"
drag, startPoint x: 823, startPoint y: 481, endPoint x: 775, endPoint y: 488, distance: 48.7
click at [775, 488] on div "**********" at bounding box center [924, 433] width 538 height 187
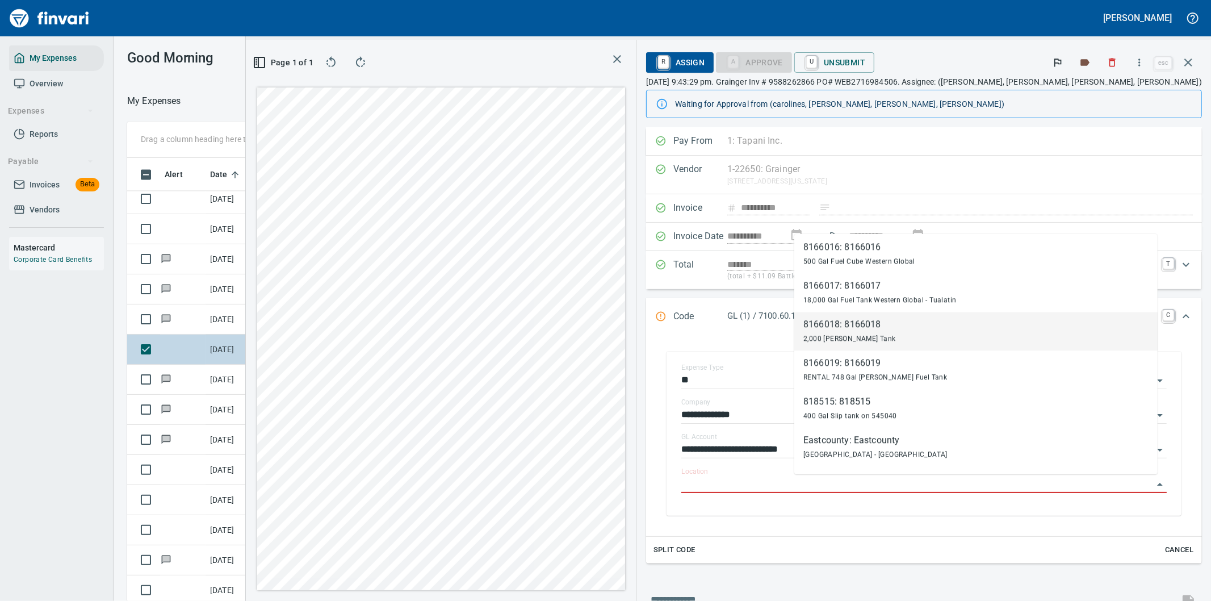
scroll to position [2401, 0]
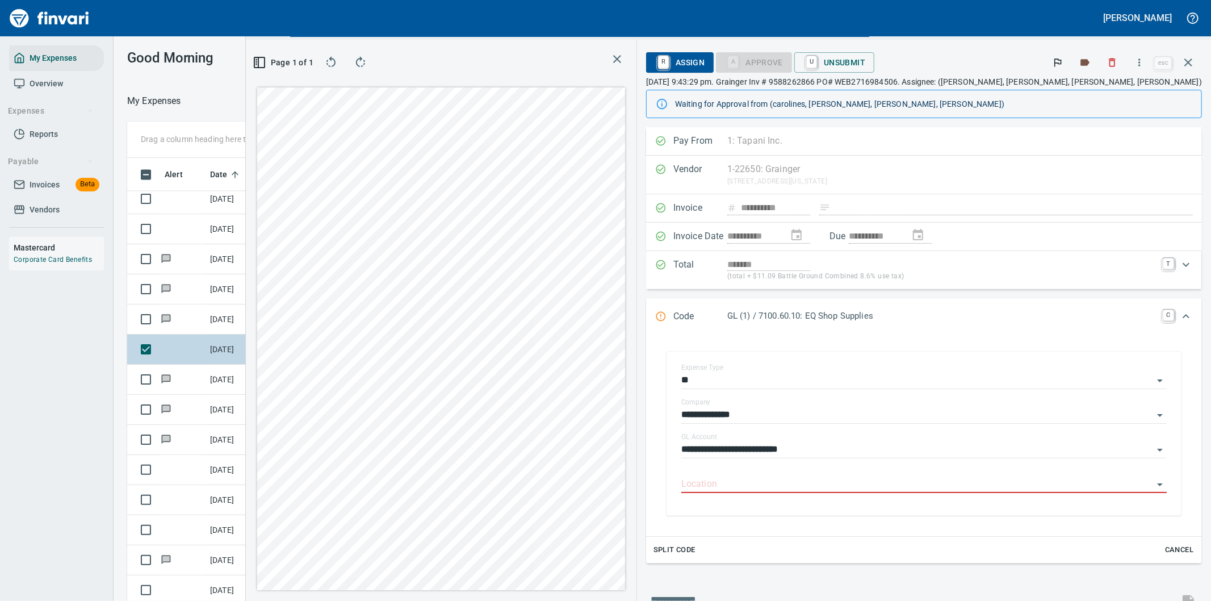
click at [1092, 177] on div "Vendor 1-22650: [GEOGRAPHIC_DATA][US_STATE]-6267 US Clear" at bounding box center [924, 175] width 556 height 39
click at [1153, 486] on icon "Open" at bounding box center [1160, 484] width 14 height 14
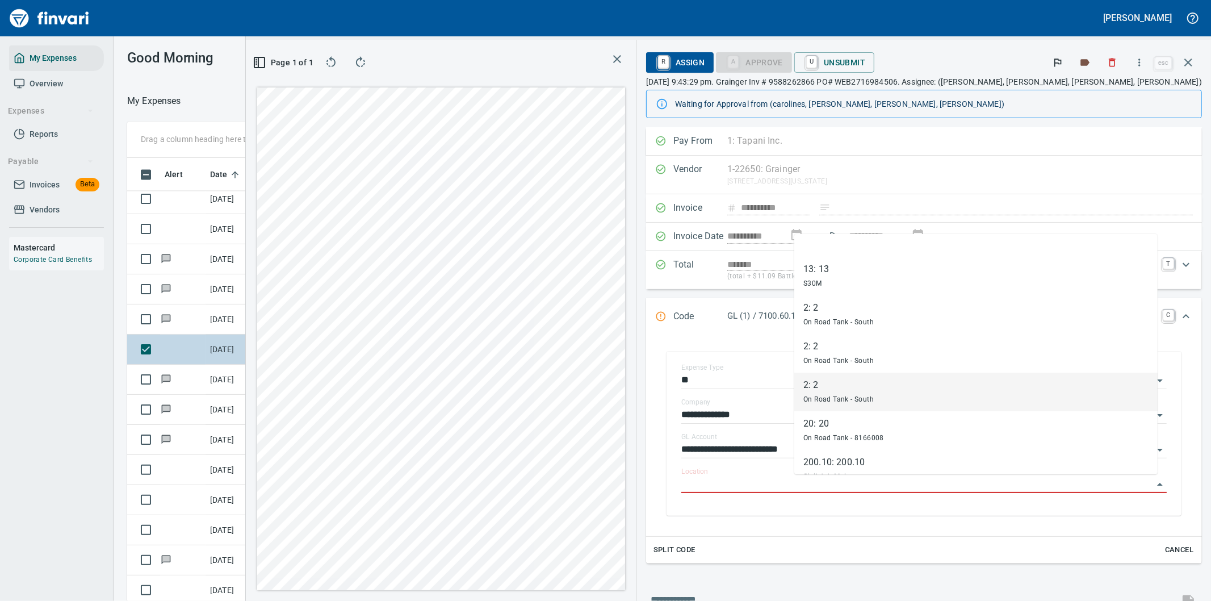
scroll to position [315, 0]
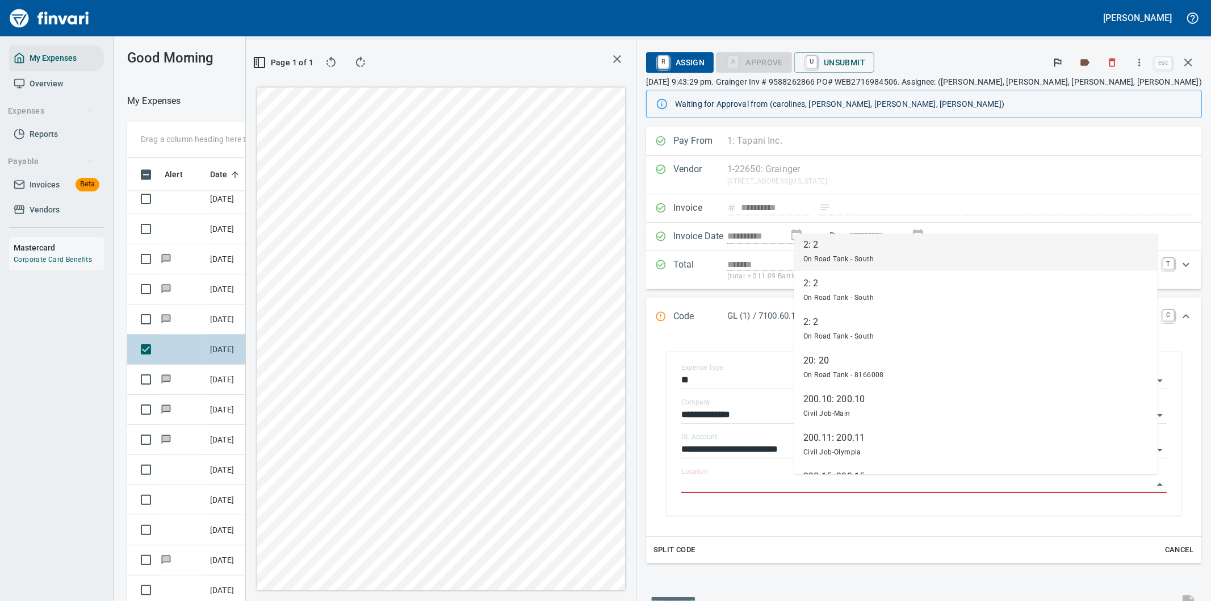
click at [1081, 179] on div "Vendor 1-22650: [GEOGRAPHIC_DATA][US_STATE]-6267 US Clear" at bounding box center [924, 175] width 556 height 39
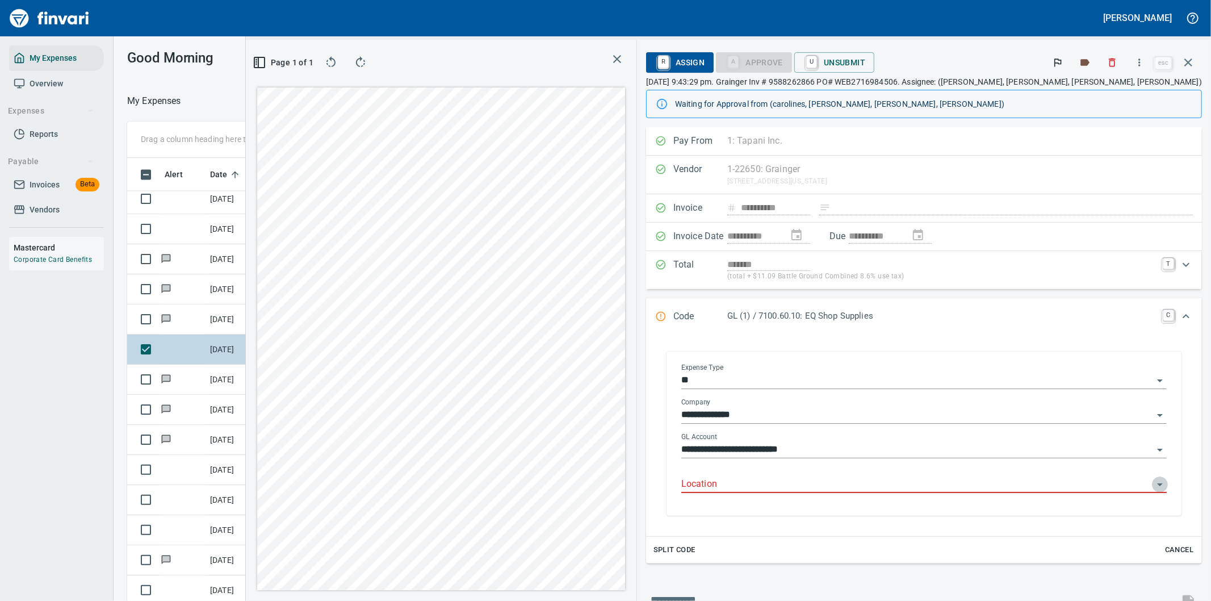
click at [1157, 485] on icon "Open" at bounding box center [1160, 484] width 6 height 3
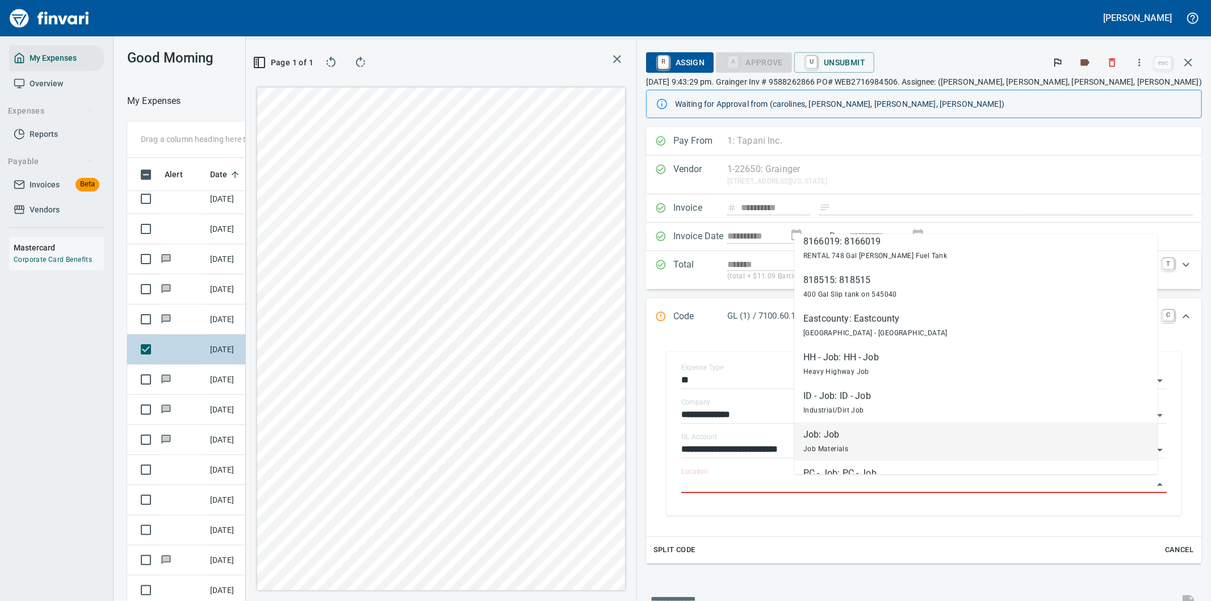
scroll to position [2779, 0]
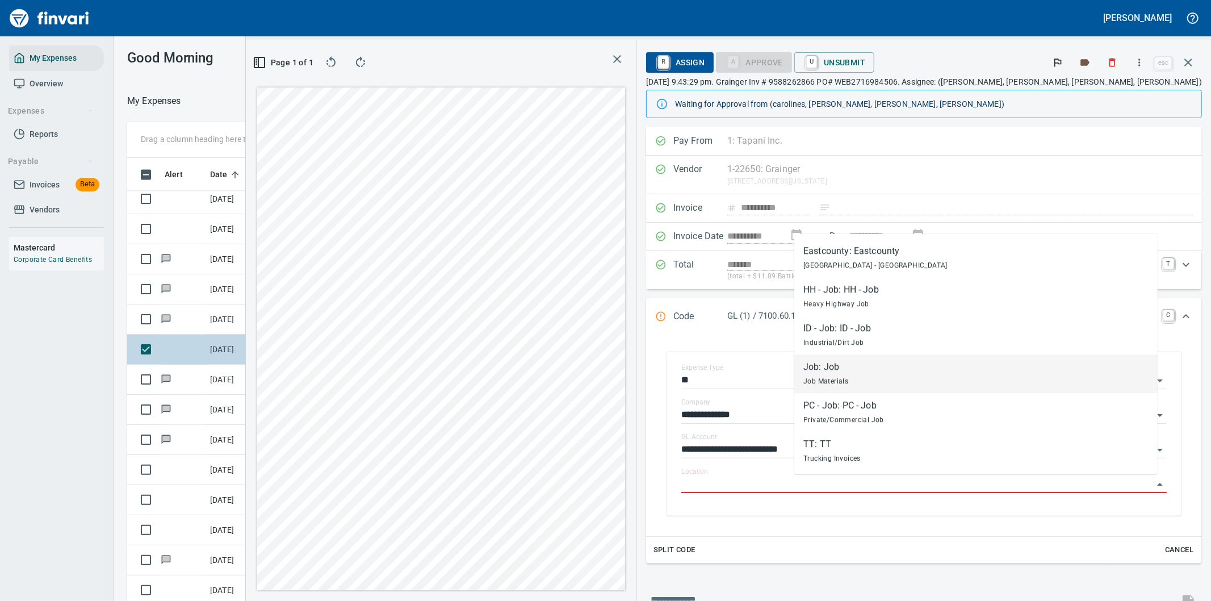
click at [780, 349] on div "**********" at bounding box center [924, 433] width 538 height 187
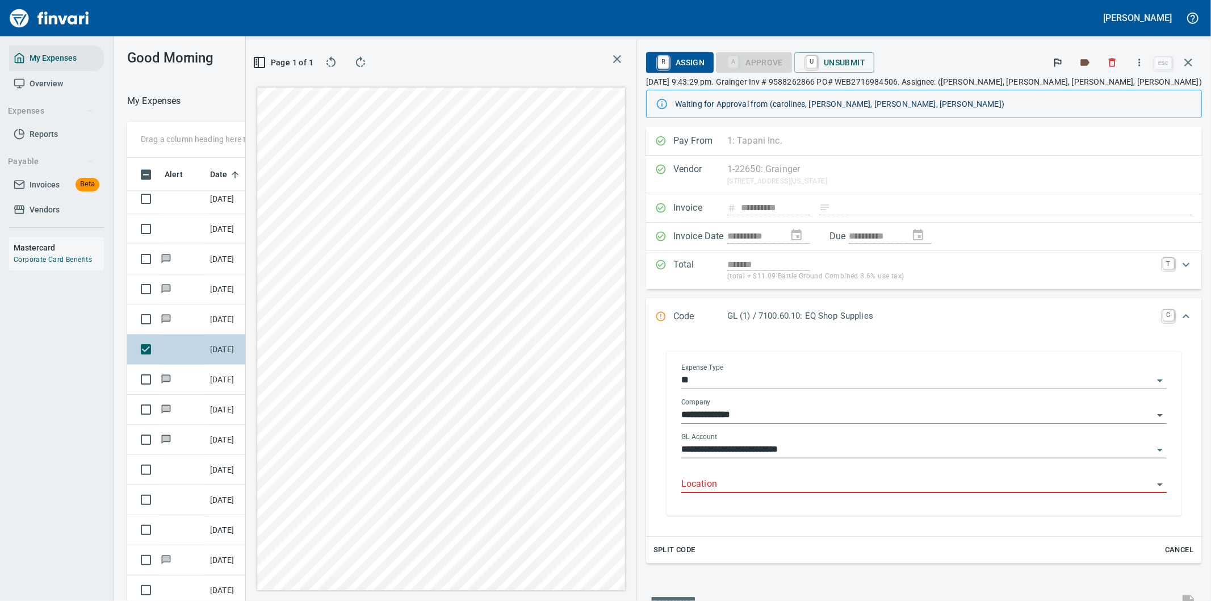
click at [1153, 480] on icon "Open" at bounding box center [1160, 484] width 14 height 14
drag, startPoint x: 818, startPoint y: 492, endPoint x: 781, endPoint y: 494, distance: 37.0
click at [781, 494] on div "**********" at bounding box center [923, 433] width 515 height 164
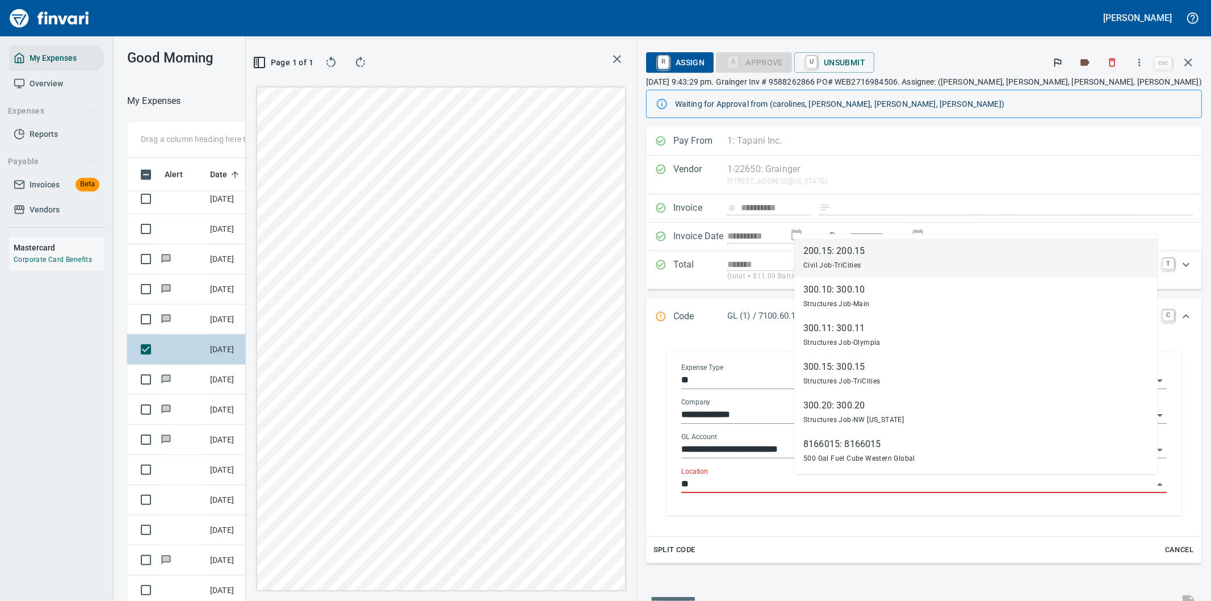
type input "*"
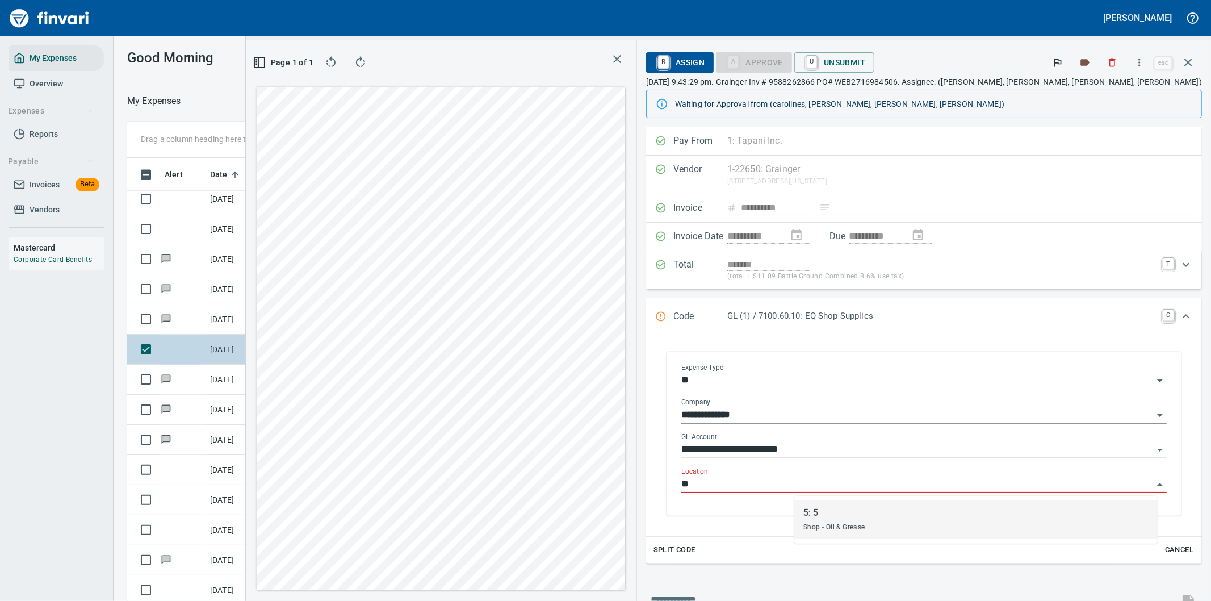
type input "*"
click at [1159, 509] on div "**********" at bounding box center [923, 434] width 503 height 161
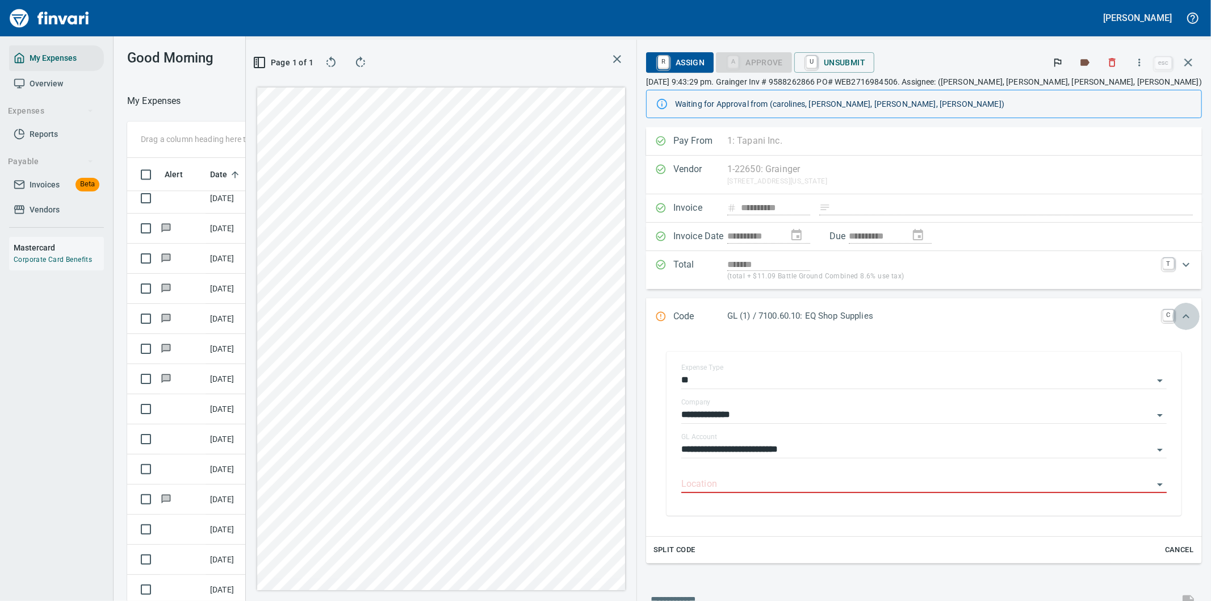
drag, startPoint x: 1177, startPoint y: 315, endPoint x: 1172, endPoint y: 311, distance: 6.5
click at [1179, 314] on icon "Expand" at bounding box center [1186, 316] width 14 height 14
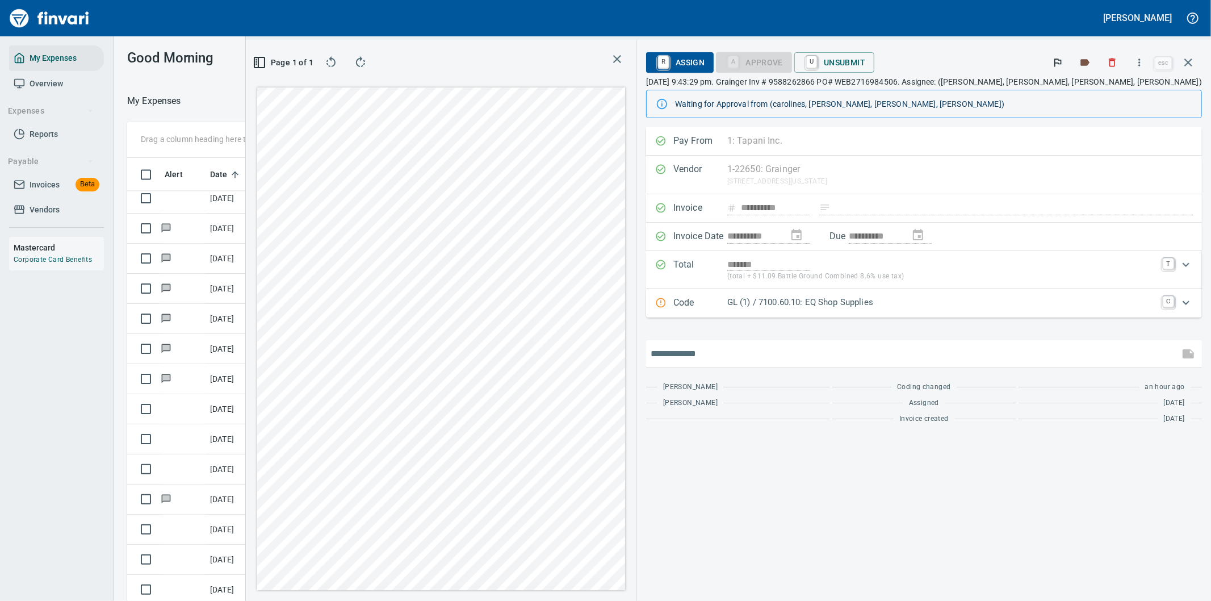
click at [796, 354] on input "text" at bounding box center [913, 354] width 524 height 18
type input "**********"
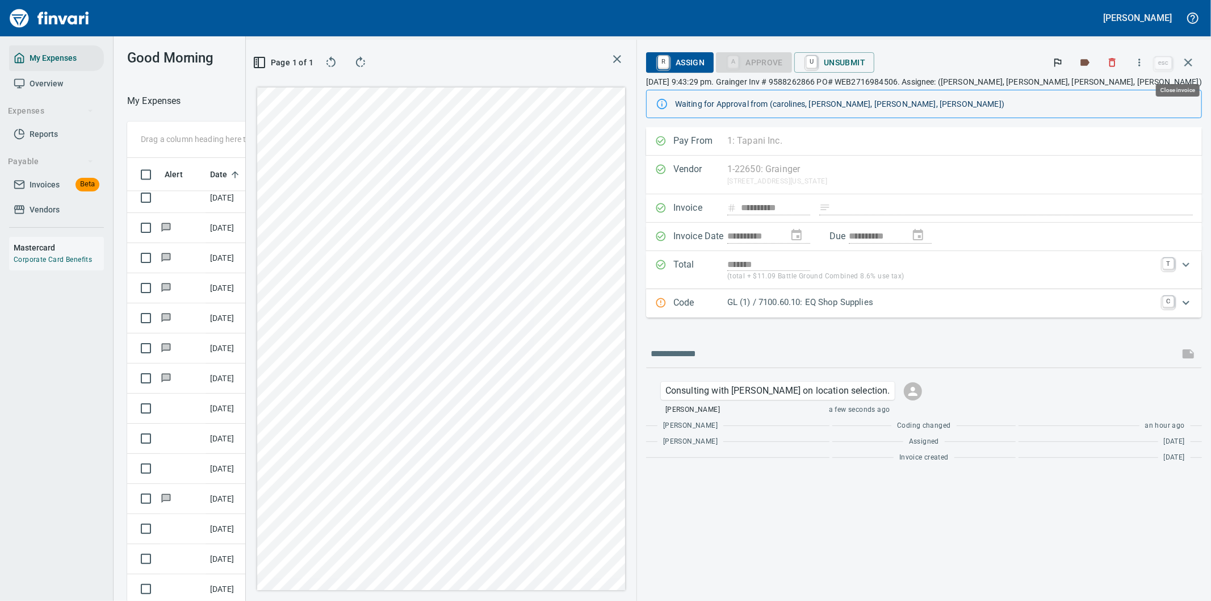
click at [1190, 61] on icon "button" at bounding box center [1188, 62] width 8 height 8
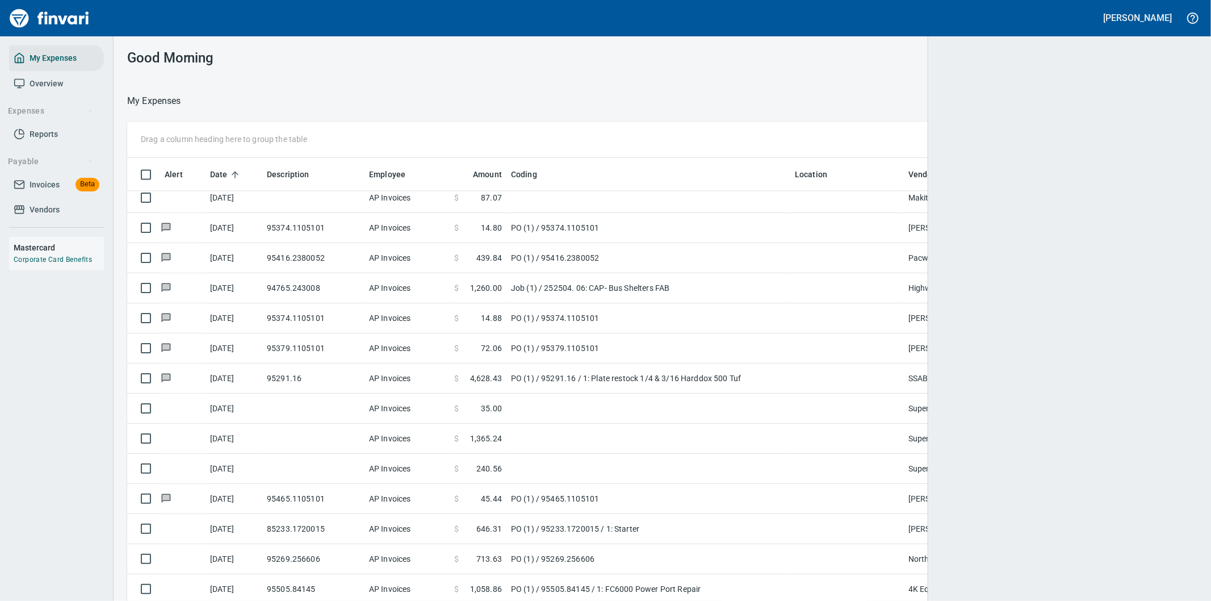
scroll to position [457, 1042]
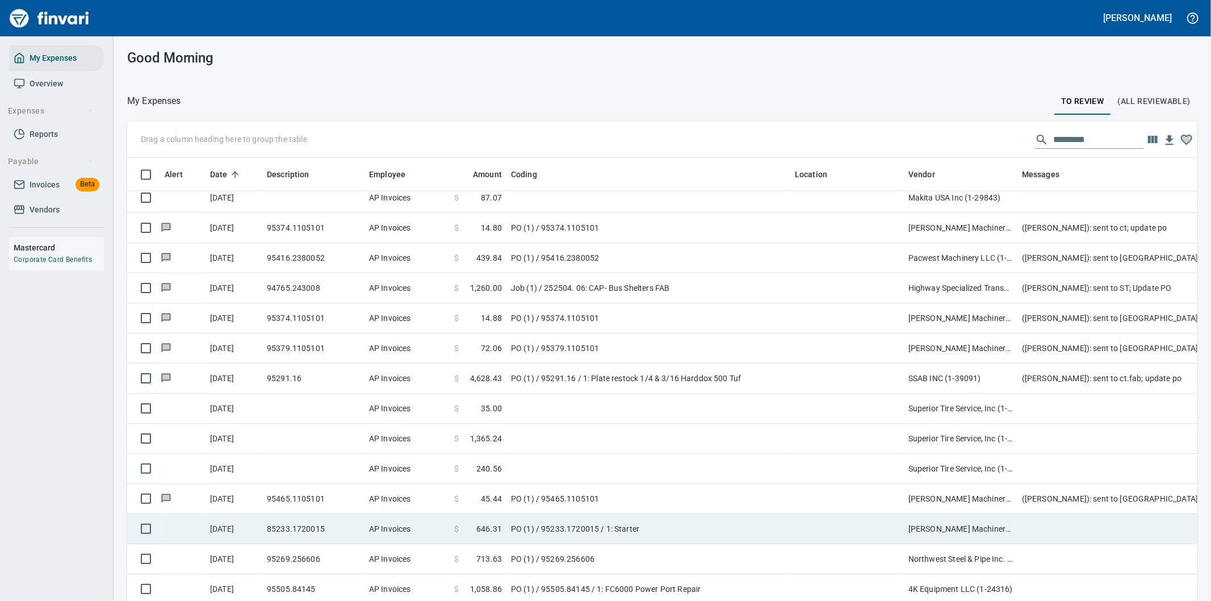
click at [733, 528] on td "PO (1) / 95233.1720015 / 1: Starter" at bounding box center [648, 529] width 284 height 30
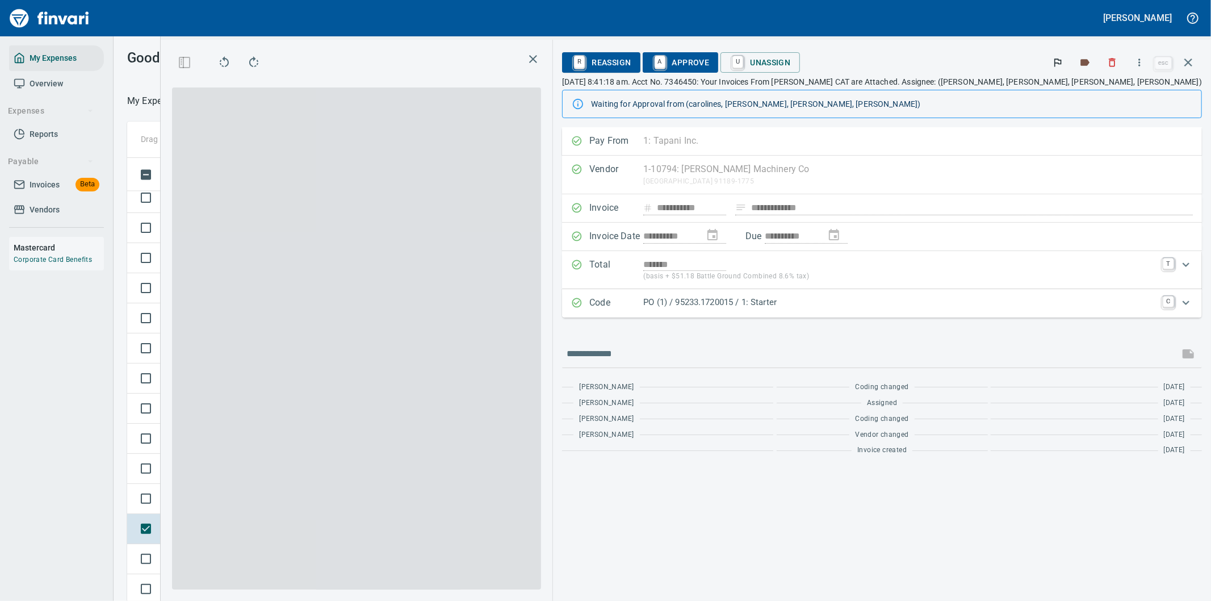
scroll to position [457, 758]
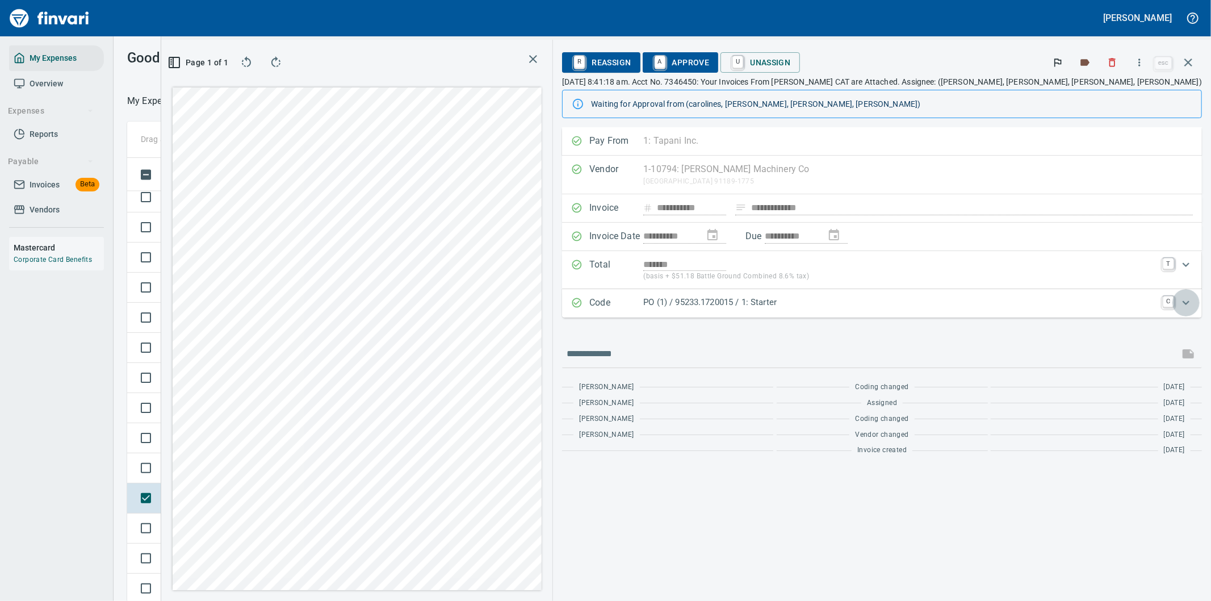
click at [1184, 302] on icon "Expand" at bounding box center [1186, 303] width 14 height 14
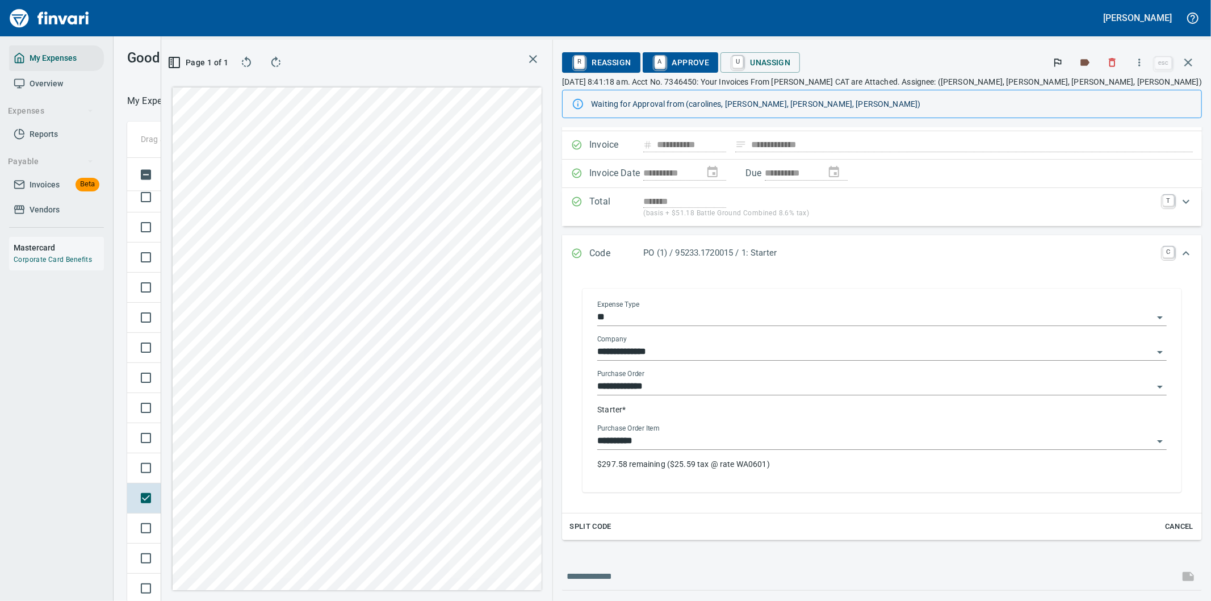
scroll to position [126, 0]
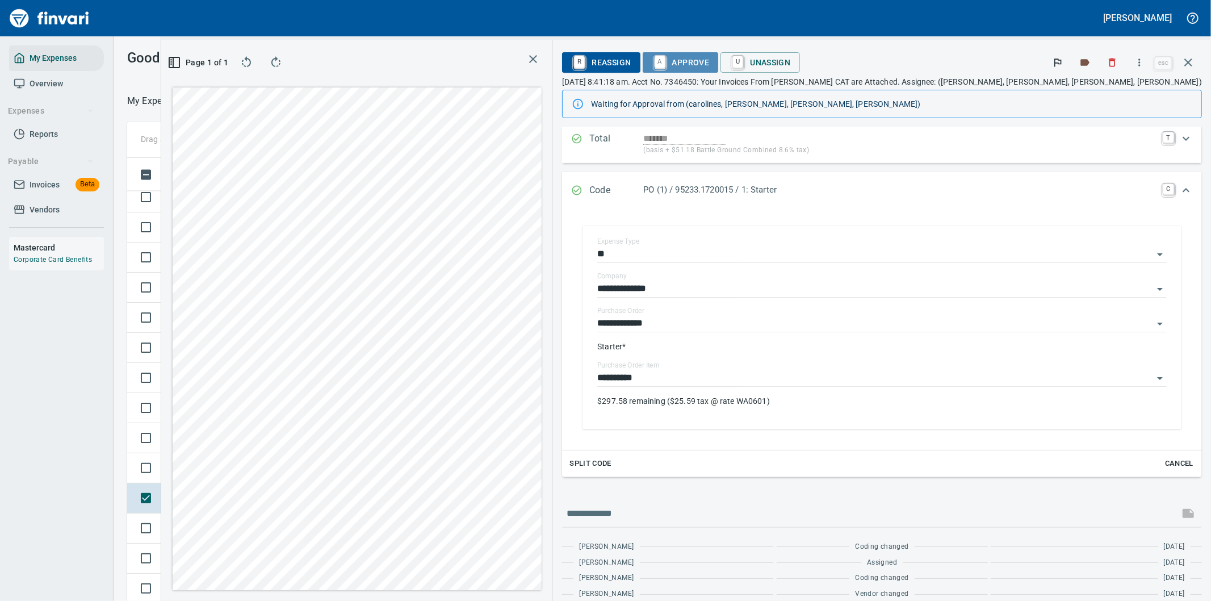
click at [710, 55] on span "A Approve" at bounding box center [681, 62] width 58 height 19
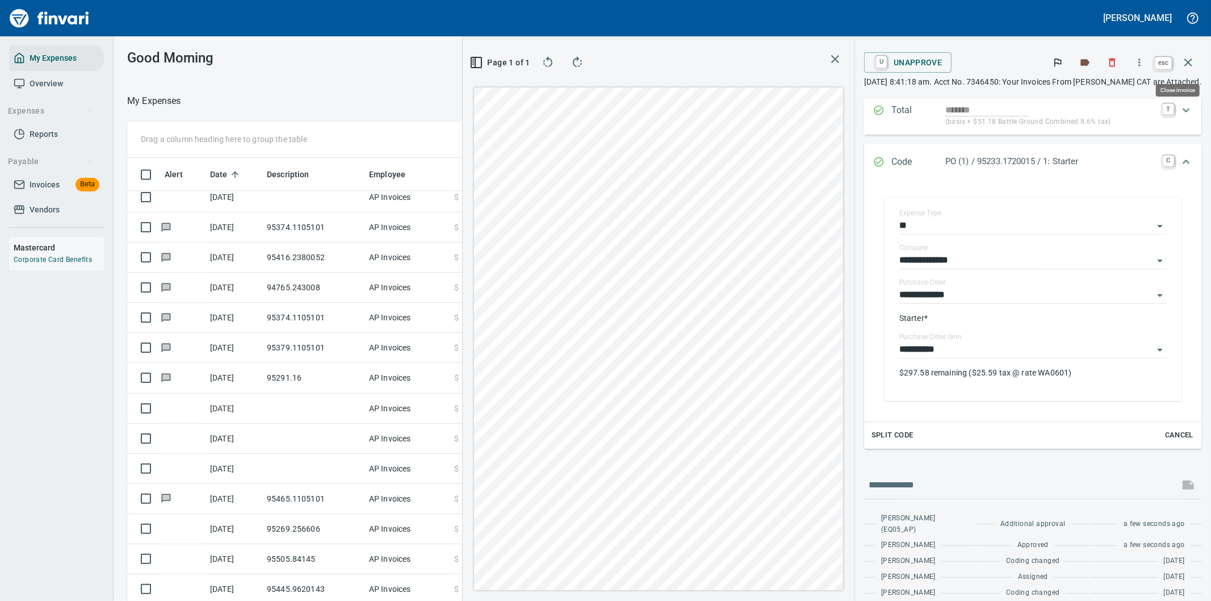
scroll to position [457, 758]
click at [1187, 59] on icon "button" at bounding box center [1188, 63] width 14 height 14
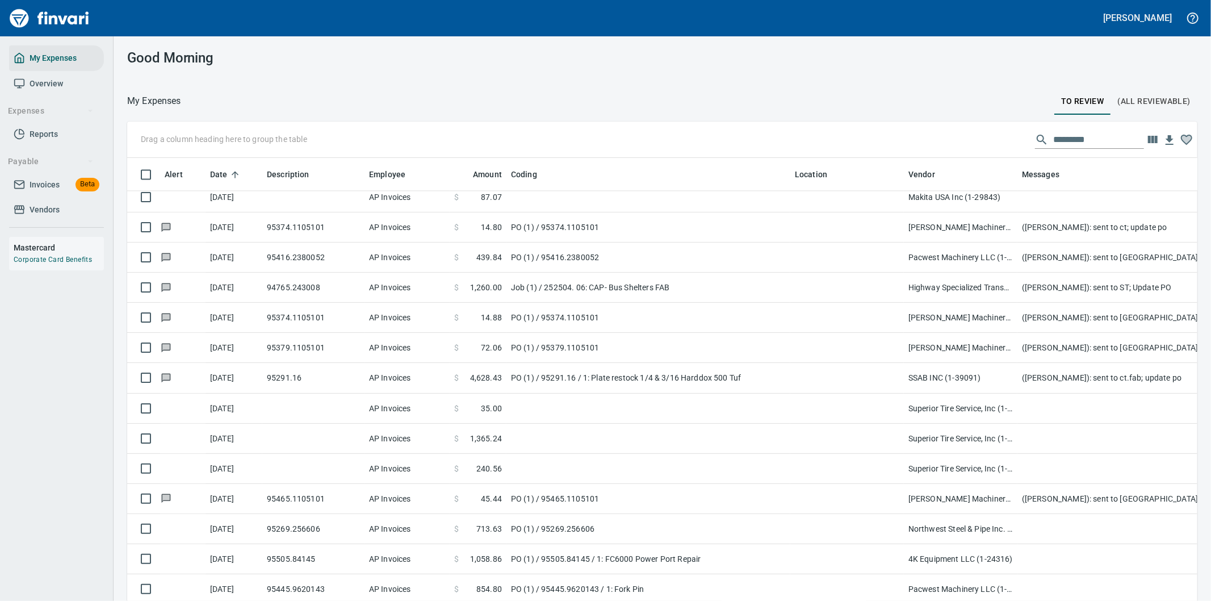
scroll to position [457, 1042]
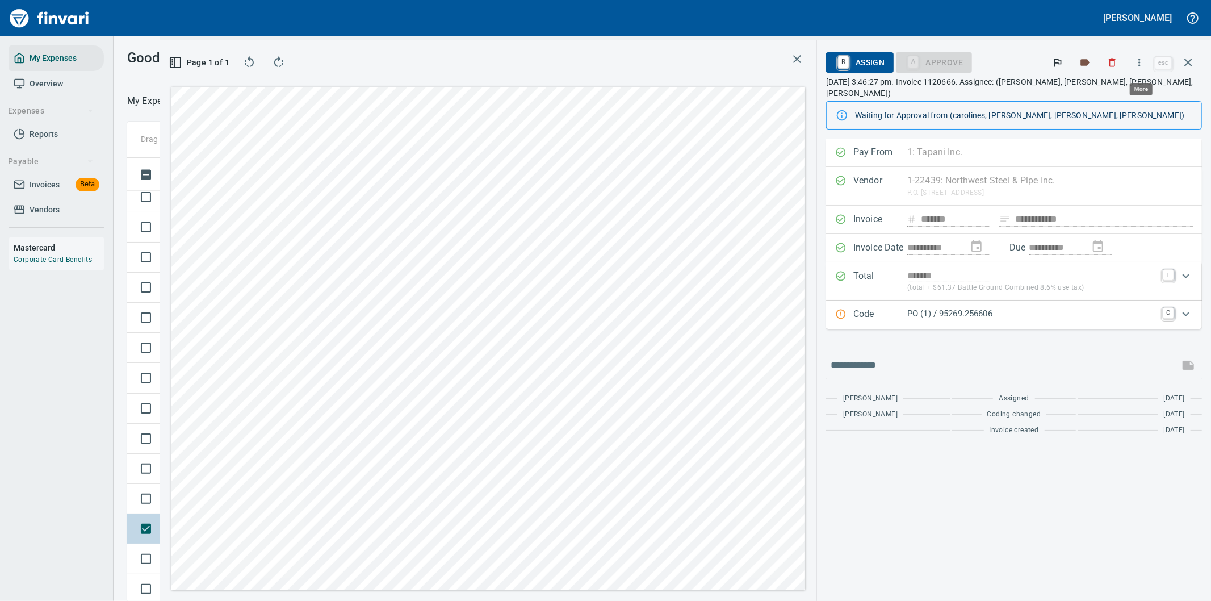
scroll to position [457, 758]
click at [1139, 58] on icon "button" at bounding box center [1139, 62] width 11 height 11
click at [1104, 123] on span "Download" at bounding box center [1137, 121] width 109 height 14
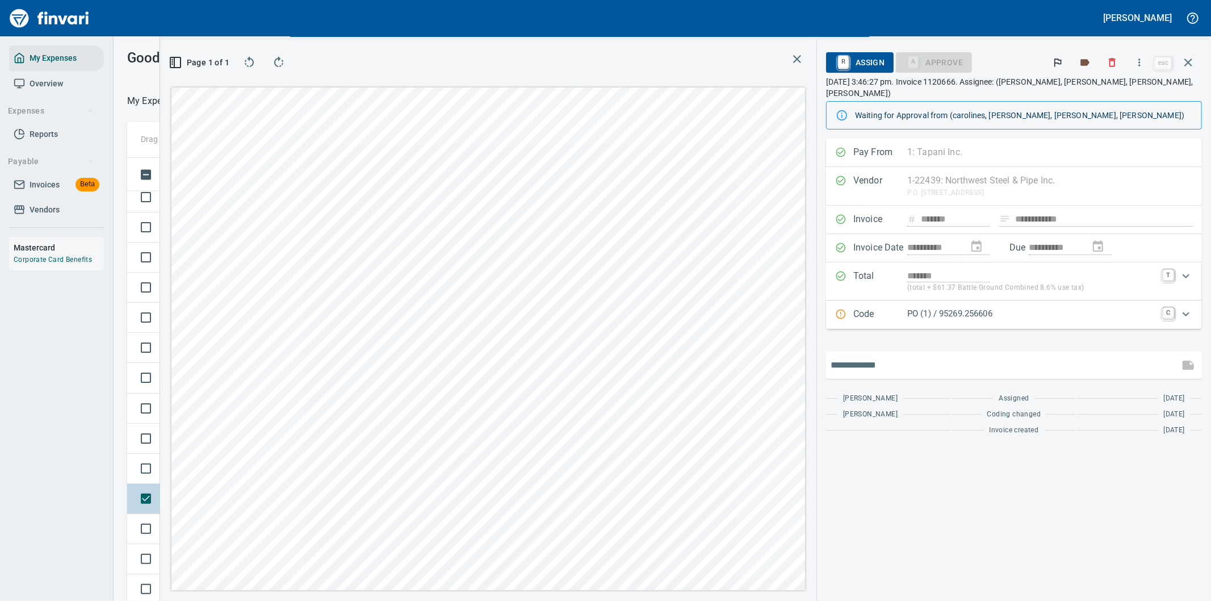
click at [883, 356] on input "text" at bounding box center [1002, 365] width 344 height 18
type input "**********"
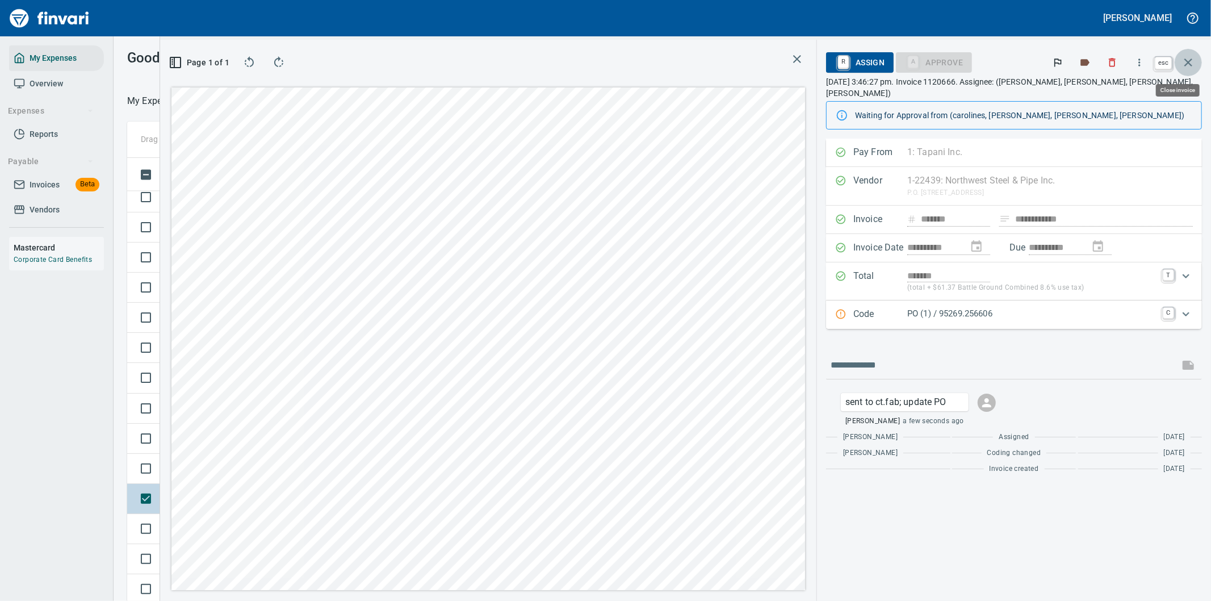
click at [1185, 58] on icon "button" at bounding box center [1188, 63] width 14 height 14
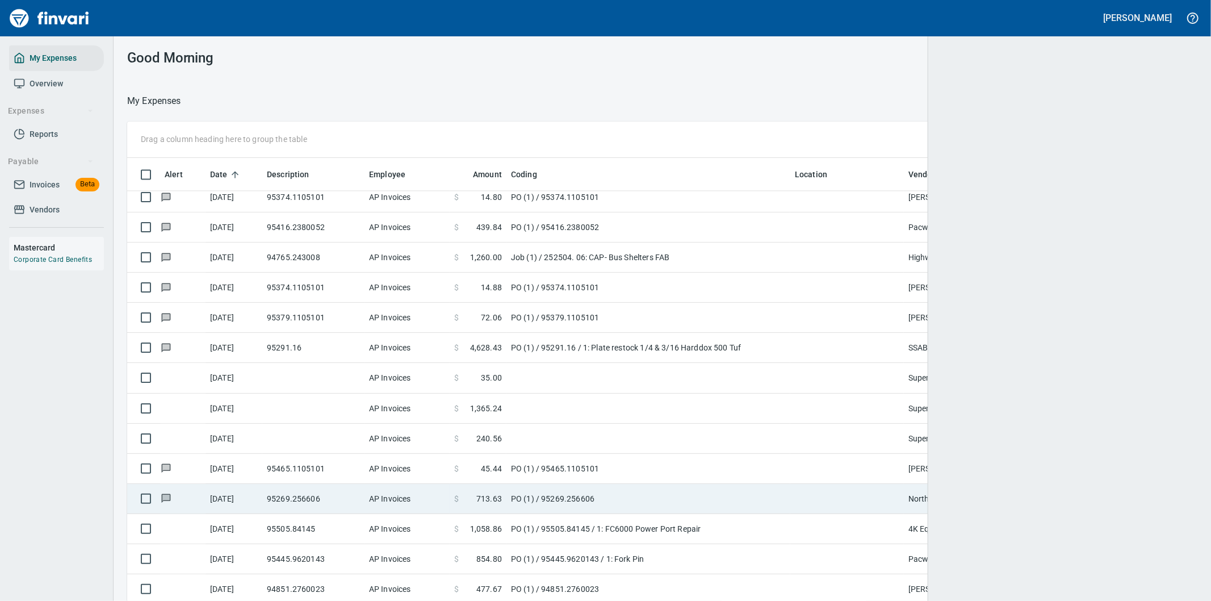
scroll to position [457, 1041]
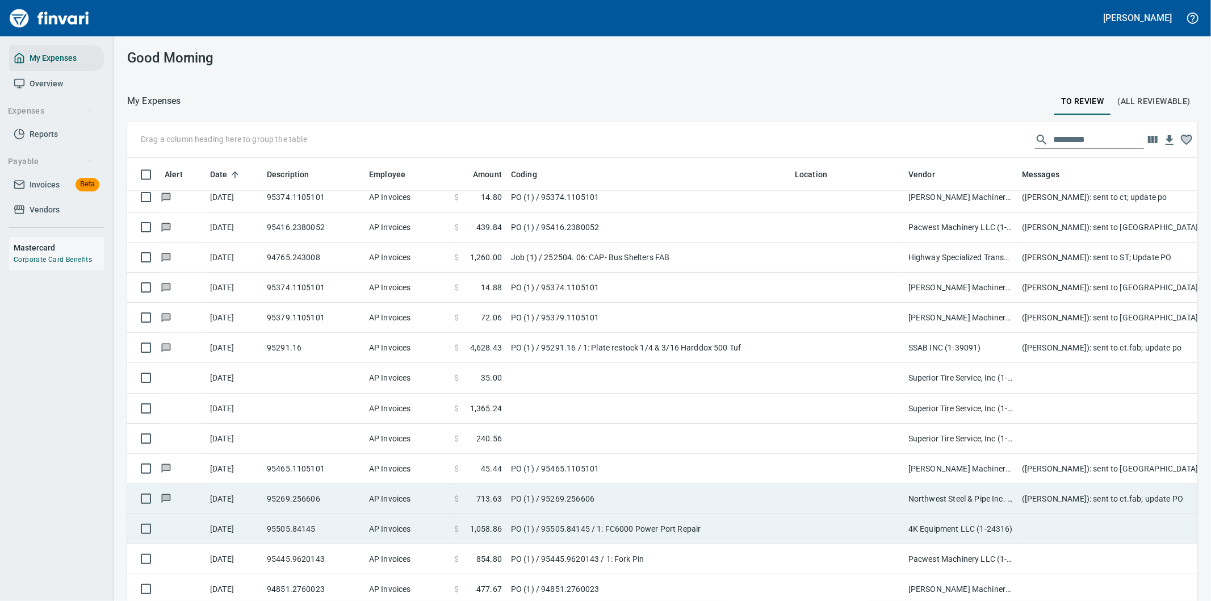
click at [825, 525] on td at bounding box center [847, 529] width 114 height 30
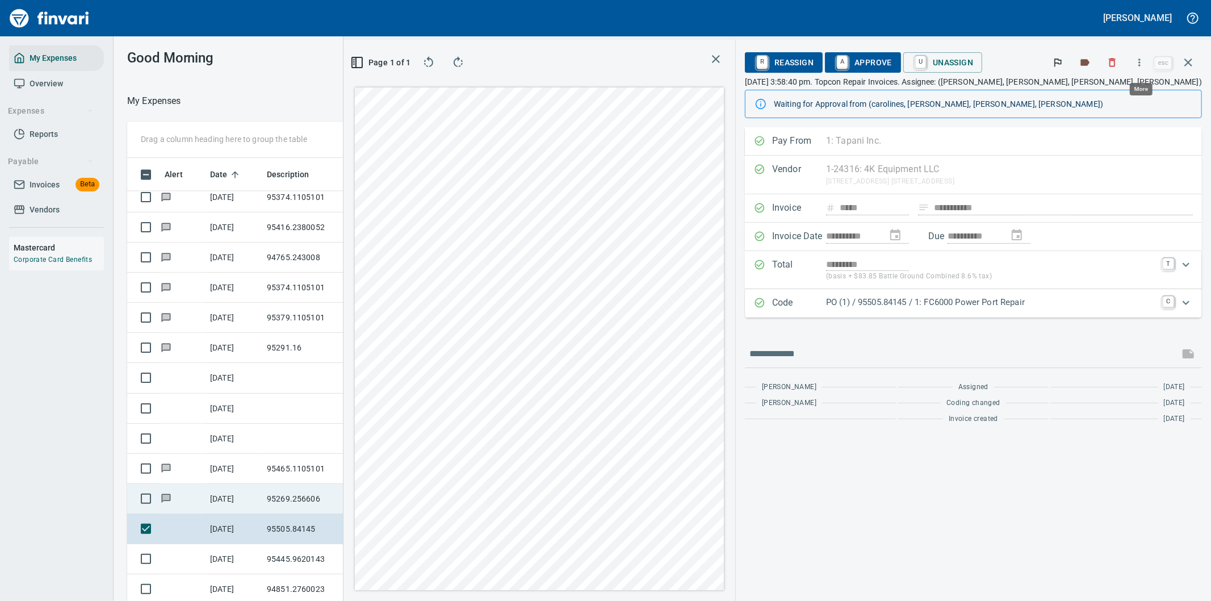
scroll to position [457, 758]
click at [861, 356] on input "text" at bounding box center [961, 354] width 425 height 18
click at [813, 59] on span "R Reassign" at bounding box center [784, 62] width 60 height 19
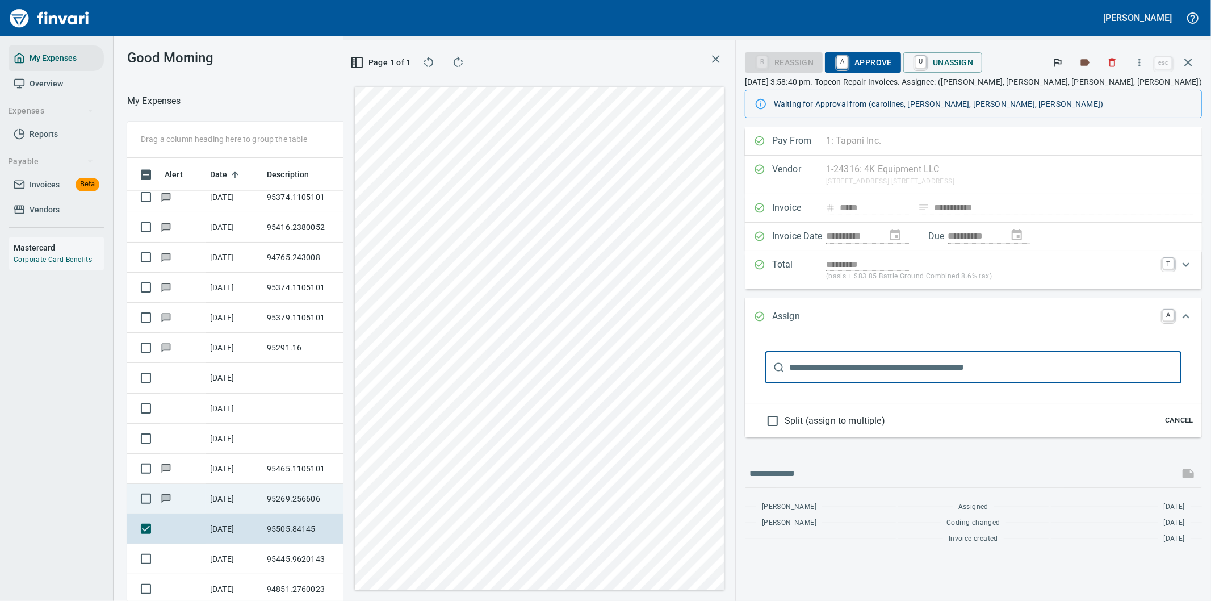
drag, startPoint x: 864, startPoint y: 372, endPoint x: 872, endPoint y: 370, distance: 8.1
click at [870, 370] on input "text" at bounding box center [985, 367] width 392 height 32
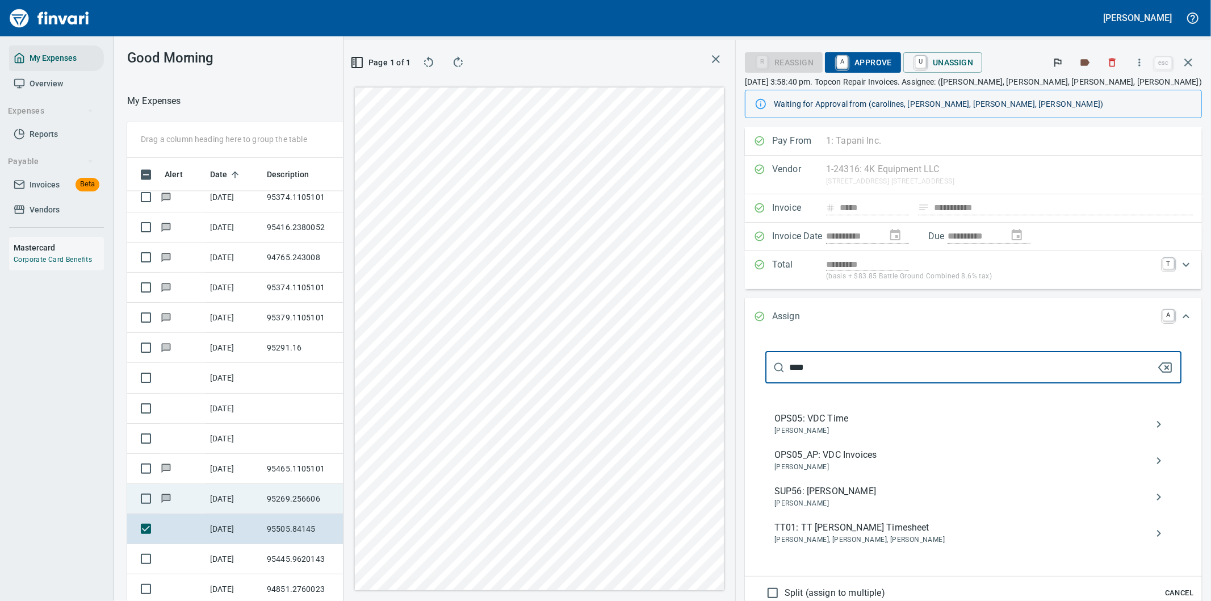
type input "****"
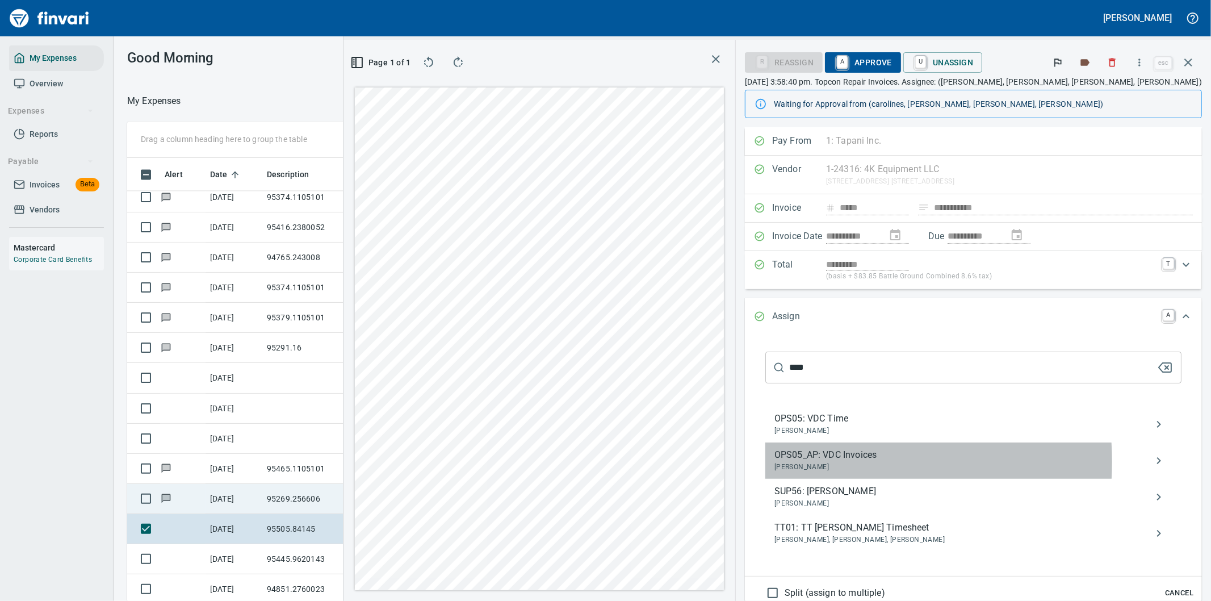
drag, startPoint x: 859, startPoint y: 463, endPoint x: 870, endPoint y: 461, distance: 10.3
click at [860, 463] on span "Kyle Hiivala" at bounding box center [964, 466] width 380 height 11
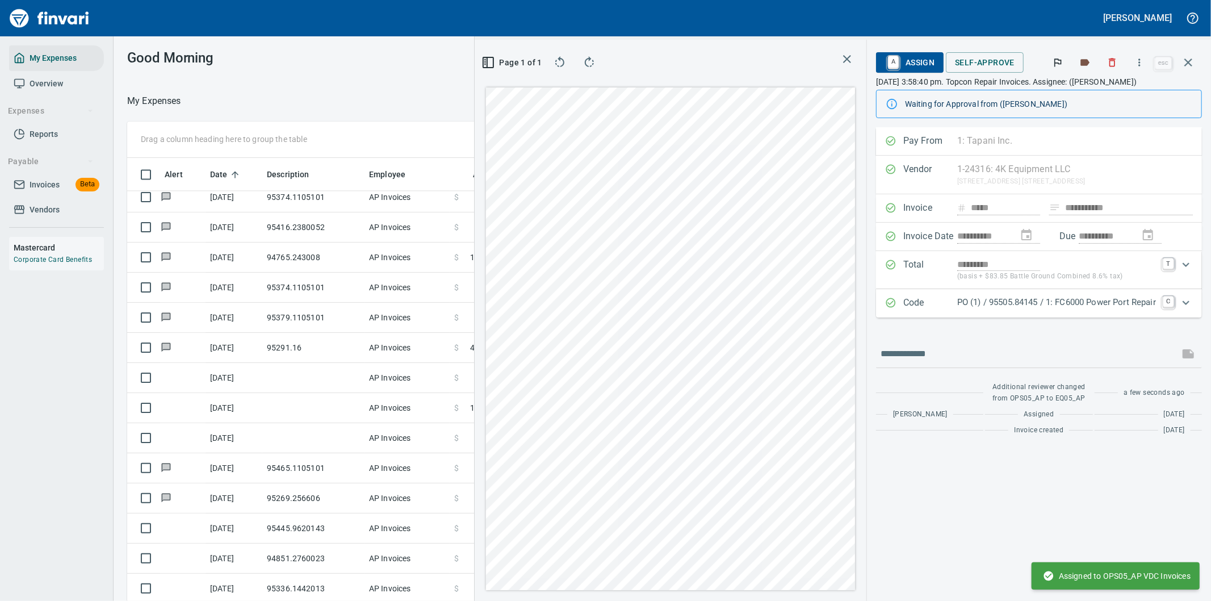
click at [1189, 61] on icon "button" at bounding box center [1188, 63] width 14 height 14
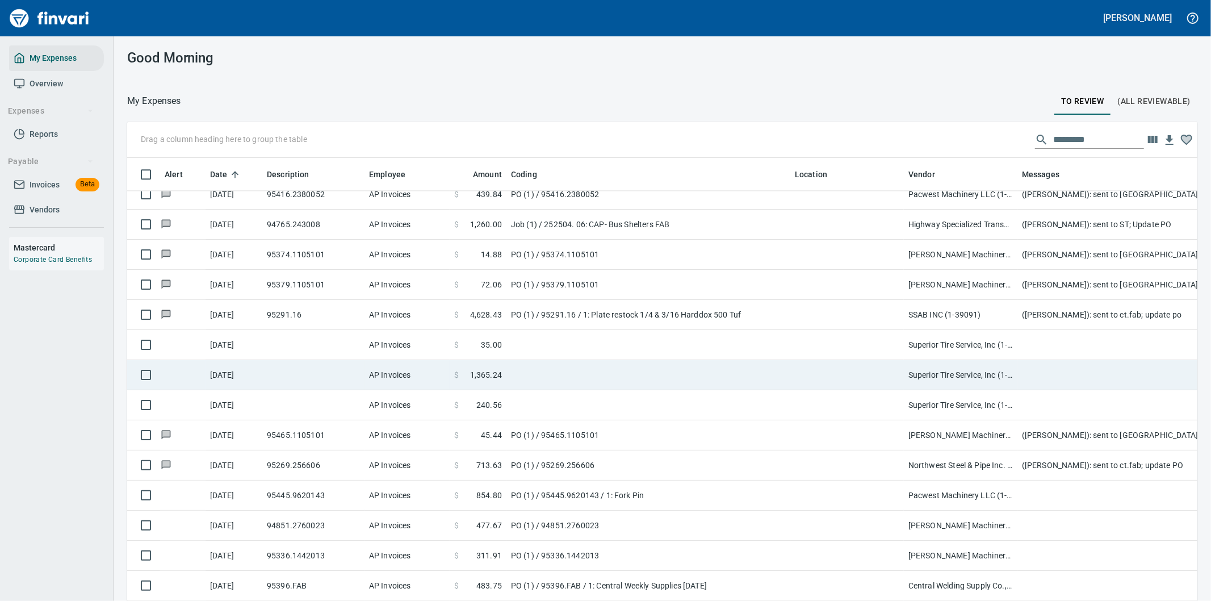
scroll to position [2334, 0]
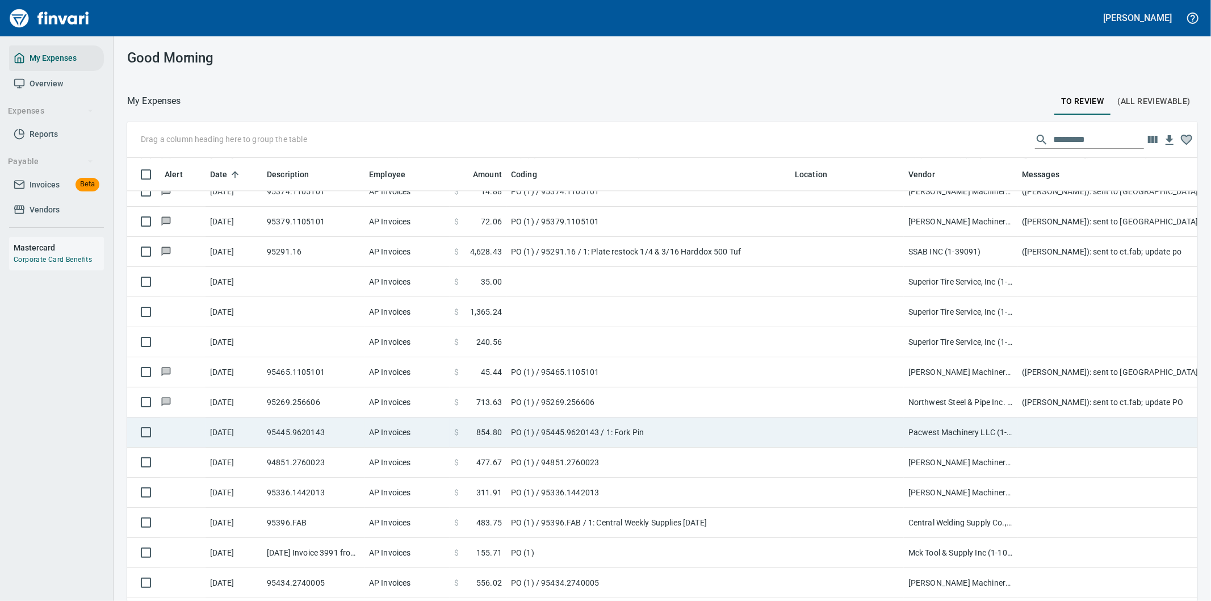
click at [677, 425] on td "PO (1) / 95445.9620143 / 1: Fork Pin" at bounding box center [648, 432] width 284 height 30
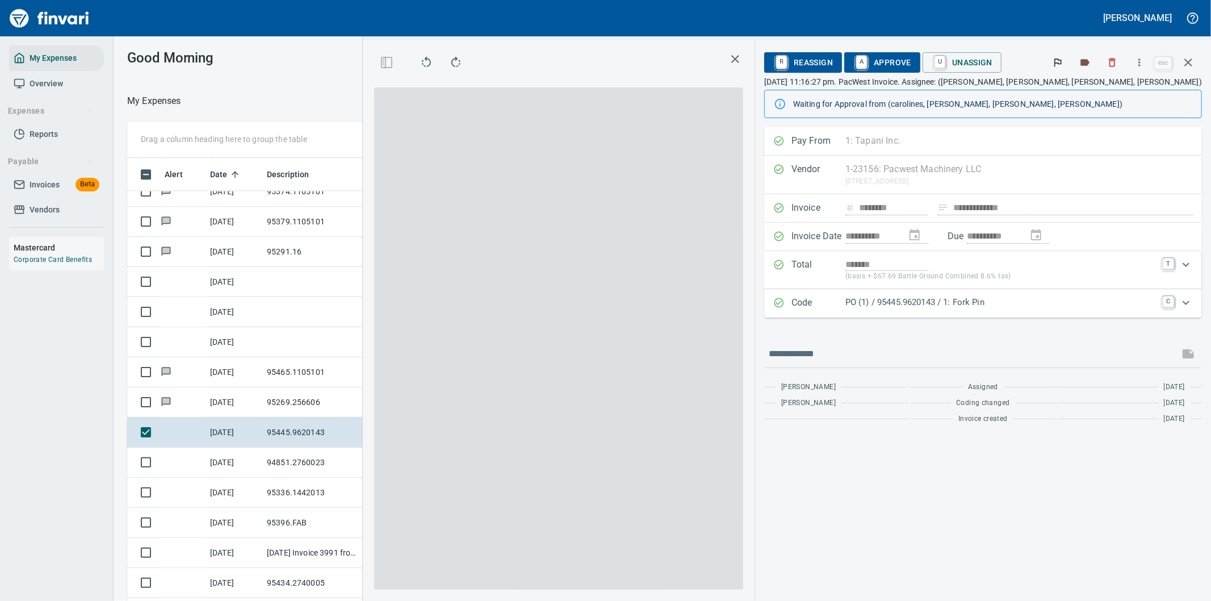
scroll to position [457, 758]
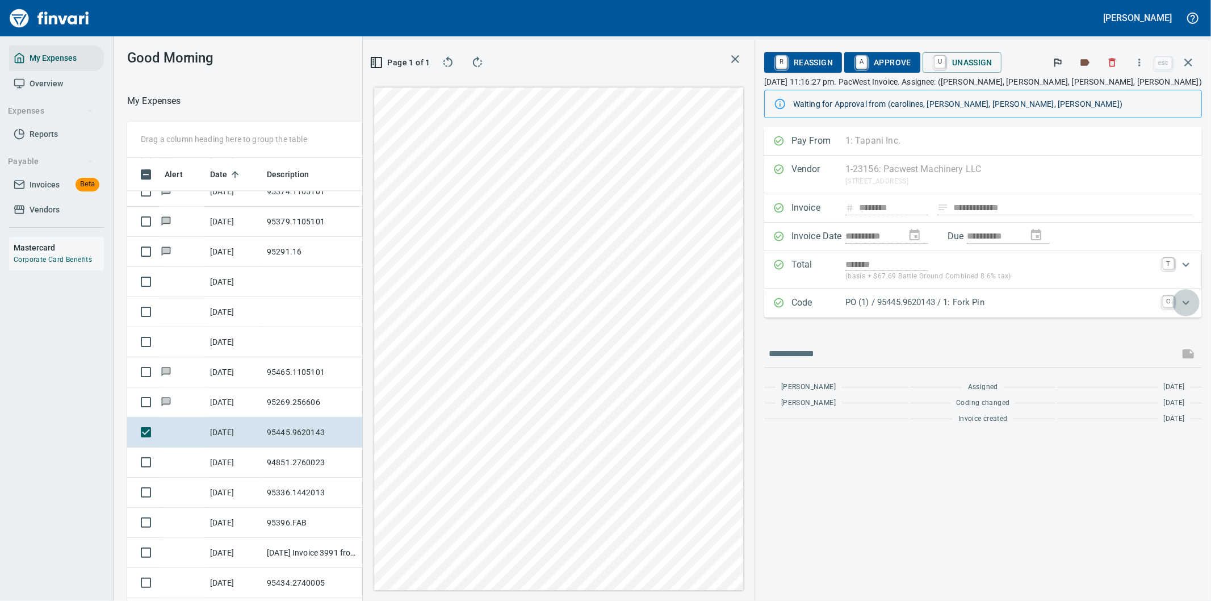
click at [1187, 303] on icon "Expand" at bounding box center [1185, 302] width 7 height 4
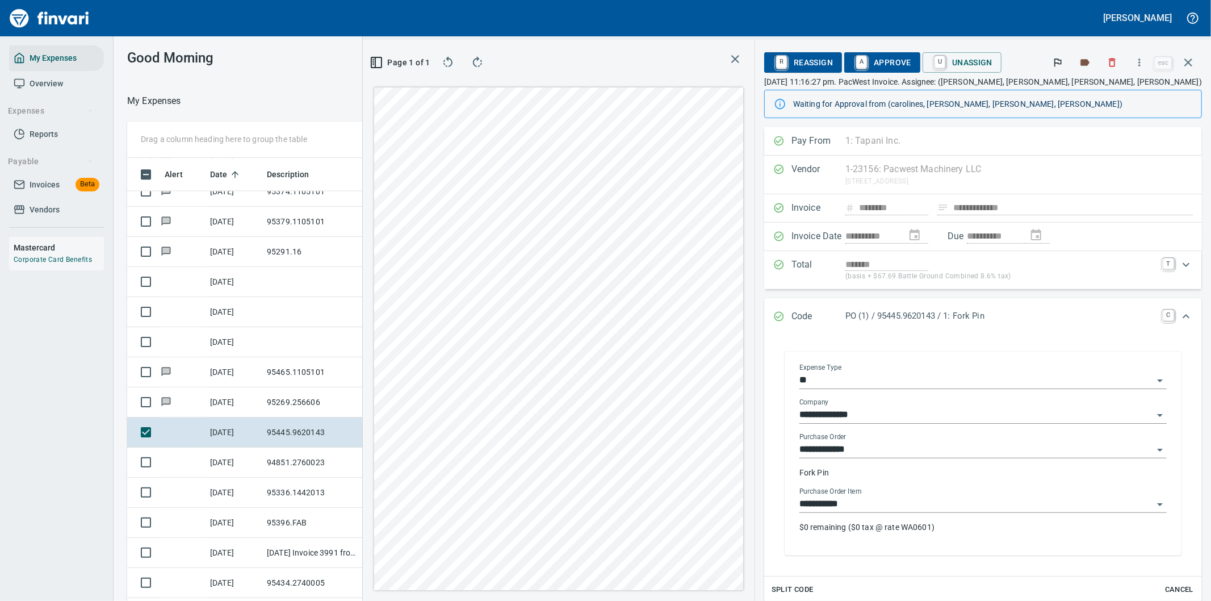
click at [916, 525] on p "$0 remaining ($0 tax @ rate WA0601)" at bounding box center [982, 526] width 367 height 11
click at [1138, 61] on icon "button" at bounding box center [1139, 62] width 11 height 11
click at [1113, 89] on span "Download" at bounding box center [1137, 96] width 109 height 14
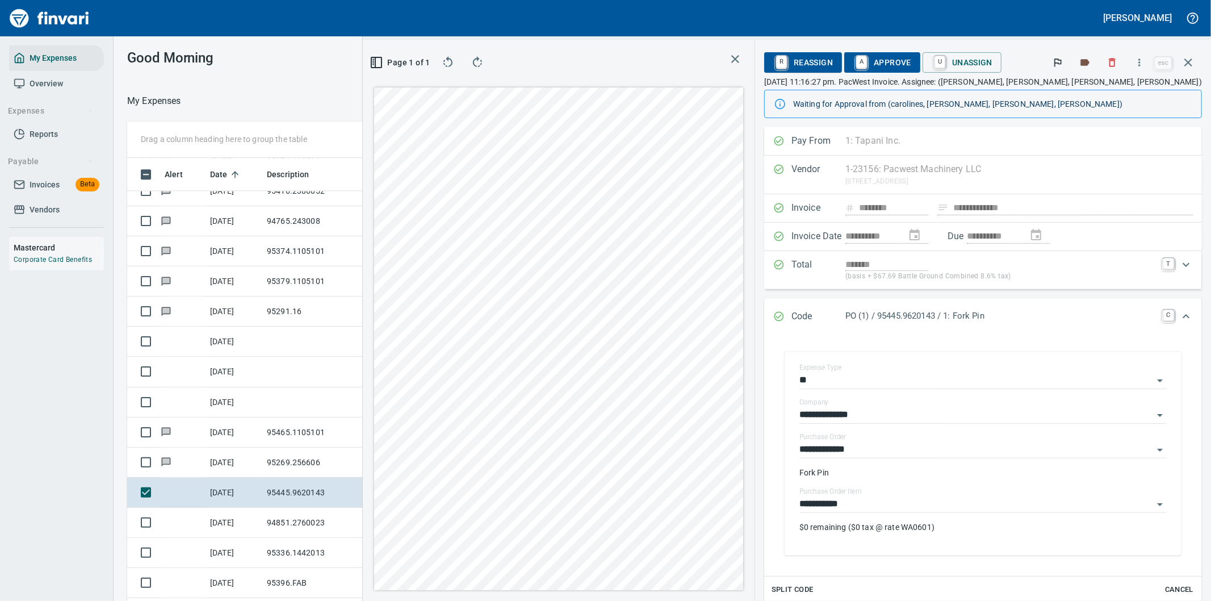
click at [1179, 315] on icon "Expand" at bounding box center [1186, 316] width 14 height 14
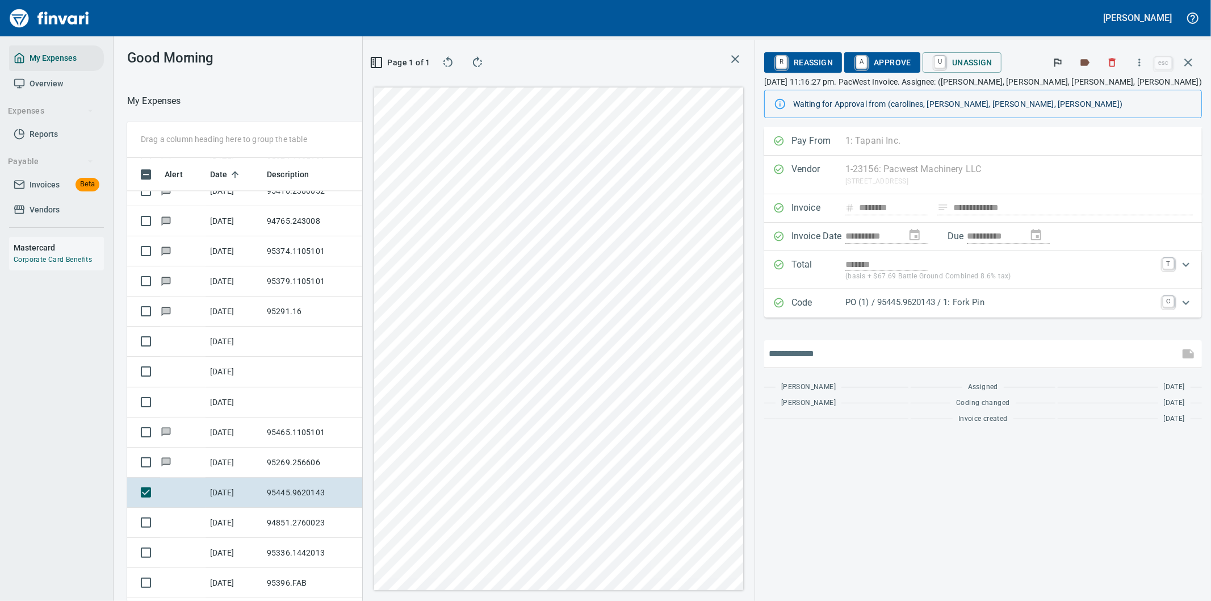
click at [849, 361] on input "text" at bounding box center [972, 354] width 406 height 18
type input "**********"
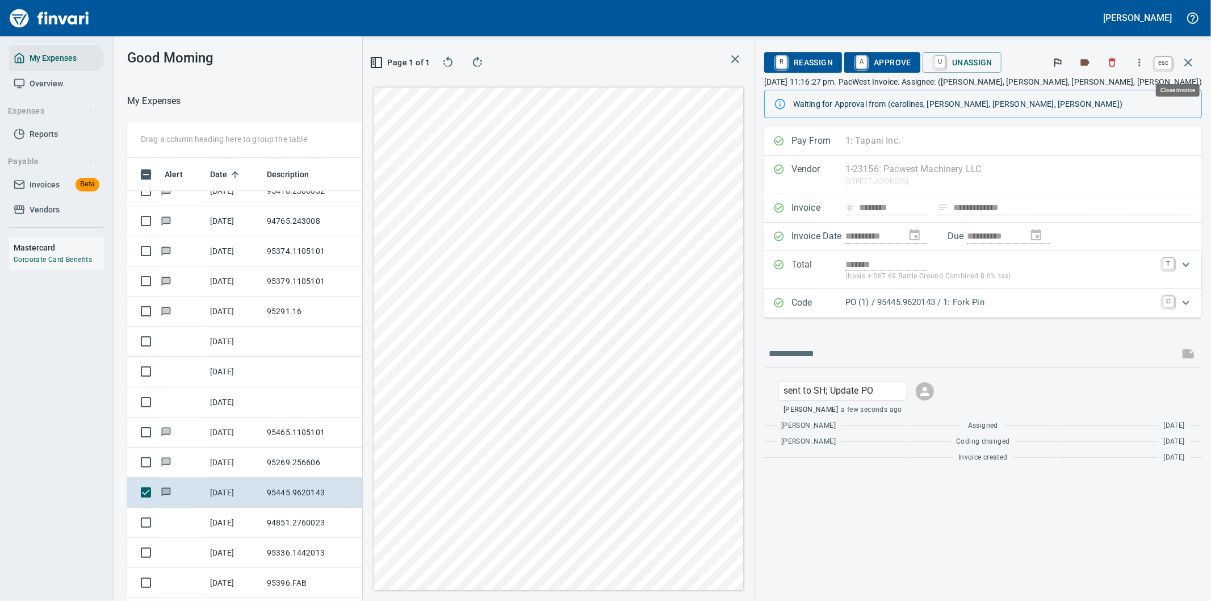
click at [1193, 58] on icon "button" at bounding box center [1188, 63] width 14 height 14
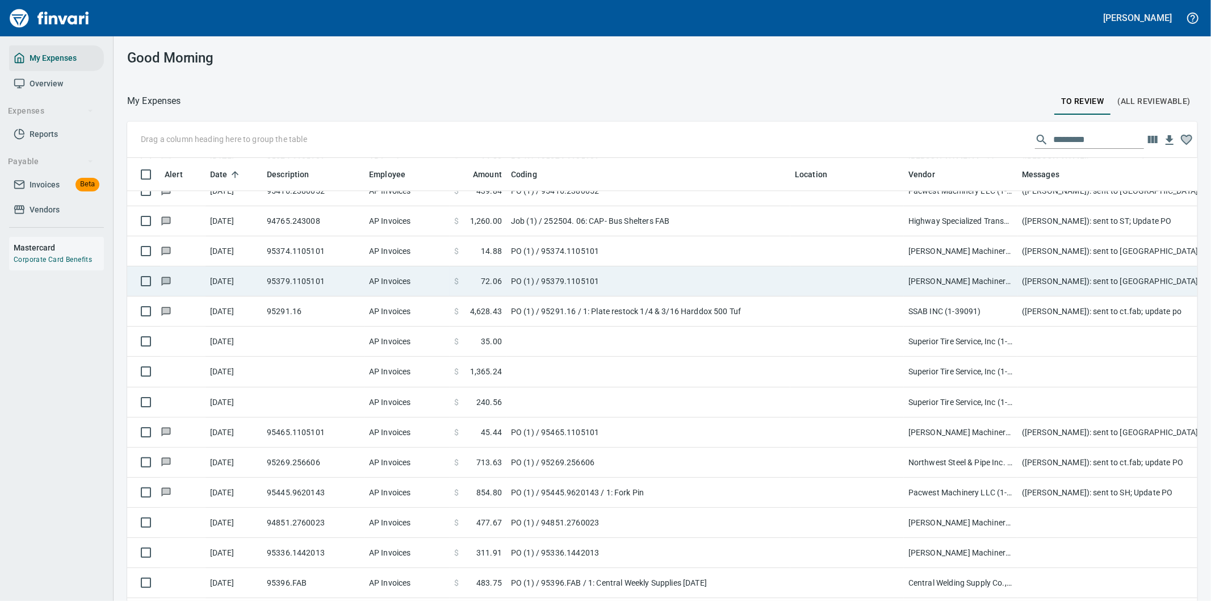
scroll to position [457, 1042]
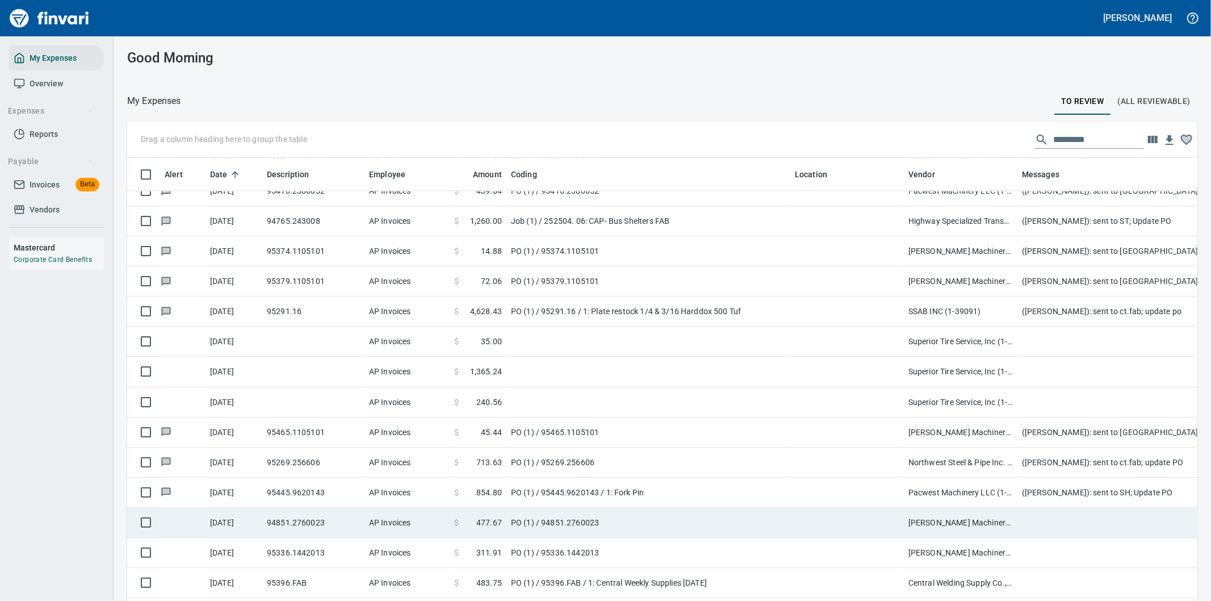
click at [690, 517] on td "PO (1) / 94851.2760023" at bounding box center [648, 522] width 284 height 30
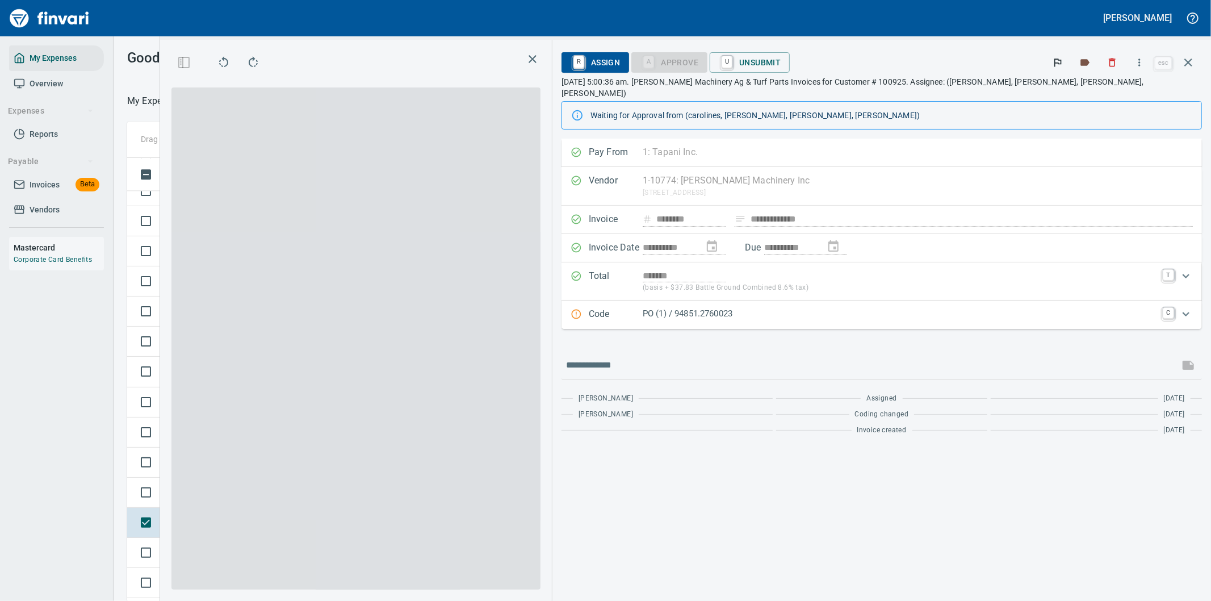
scroll to position [457, 758]
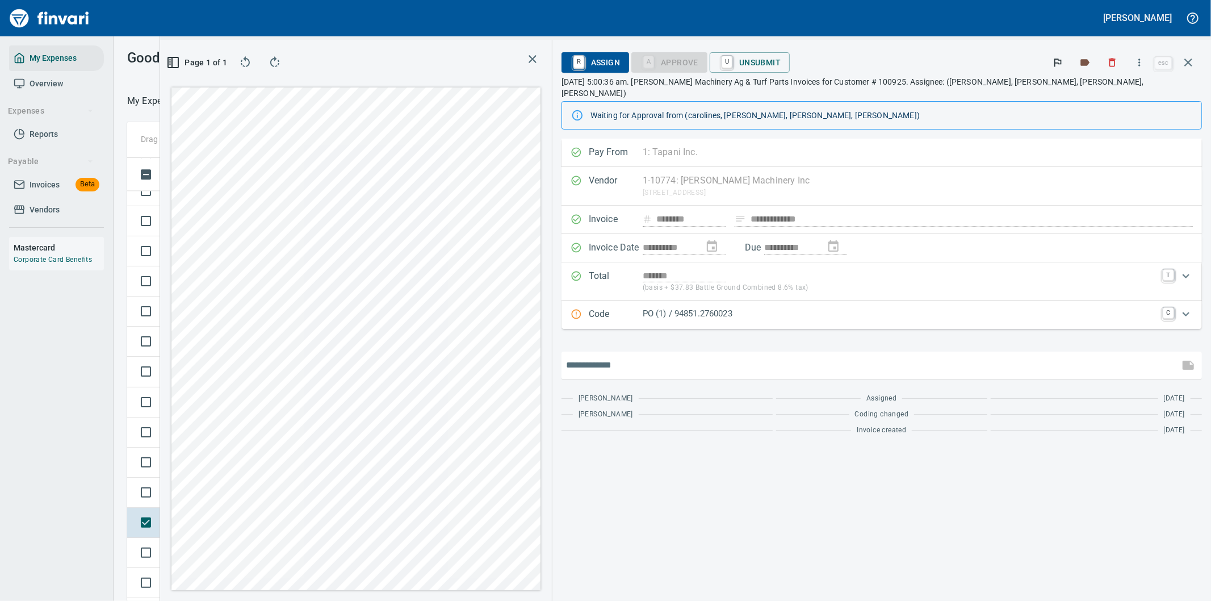
click at [763, 356] on input "text" at bounding box center [870, 365] width 609 height 18
click at [815, 356] on input "text" at bounding box center [870, 365] width 609 height 18
type input "*"
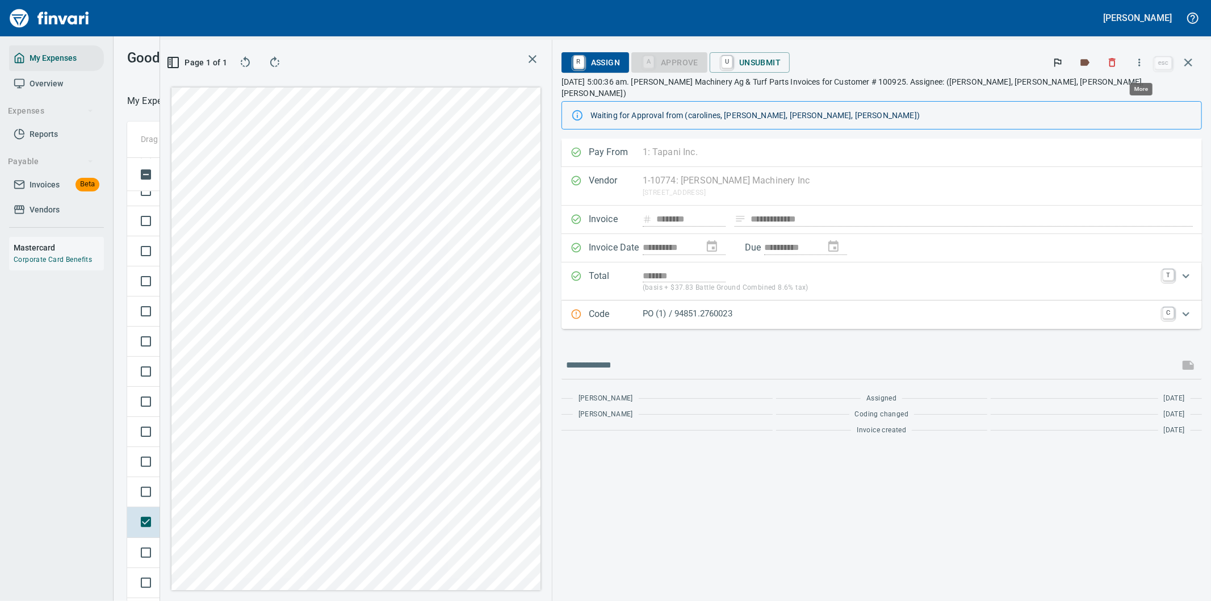
click at [1136, 60] on icon "button" at bounding box center [1139, 62] width 11 height 11
click at [1103, 91] on span "Download" at bounding box center [1137, 96] width 109 height 14
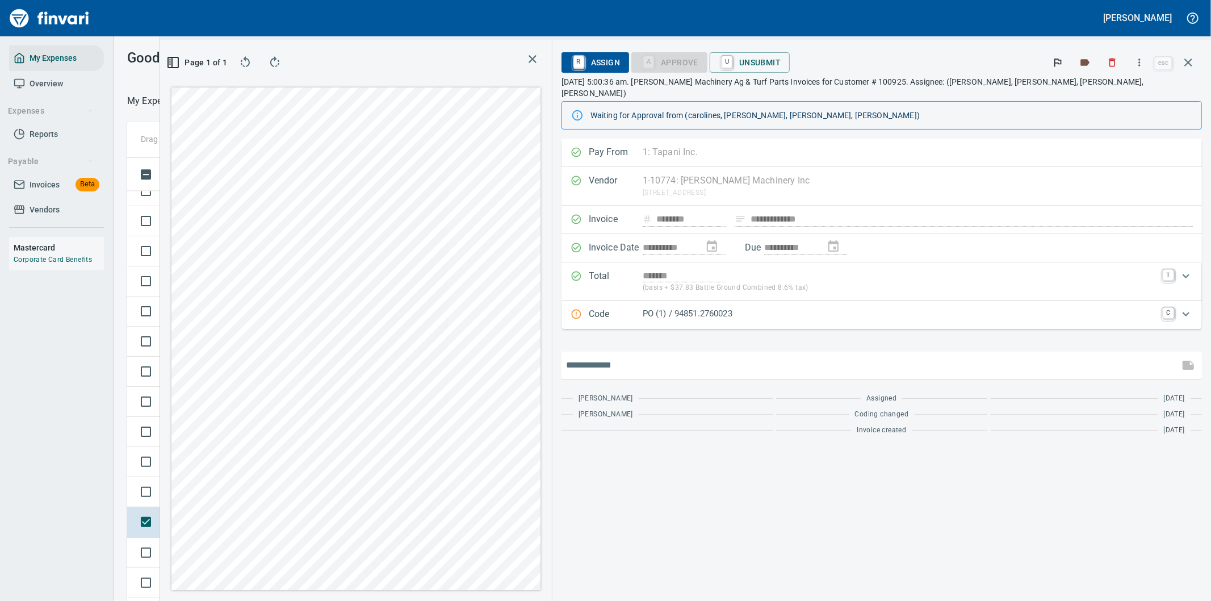
click at [762, 358] on input "text" at bounding box center [870, 365] width 609 height 18
click at [722, 356] on input "text" at bounding box center [870, 365] width 609 height 18
type input "**********"
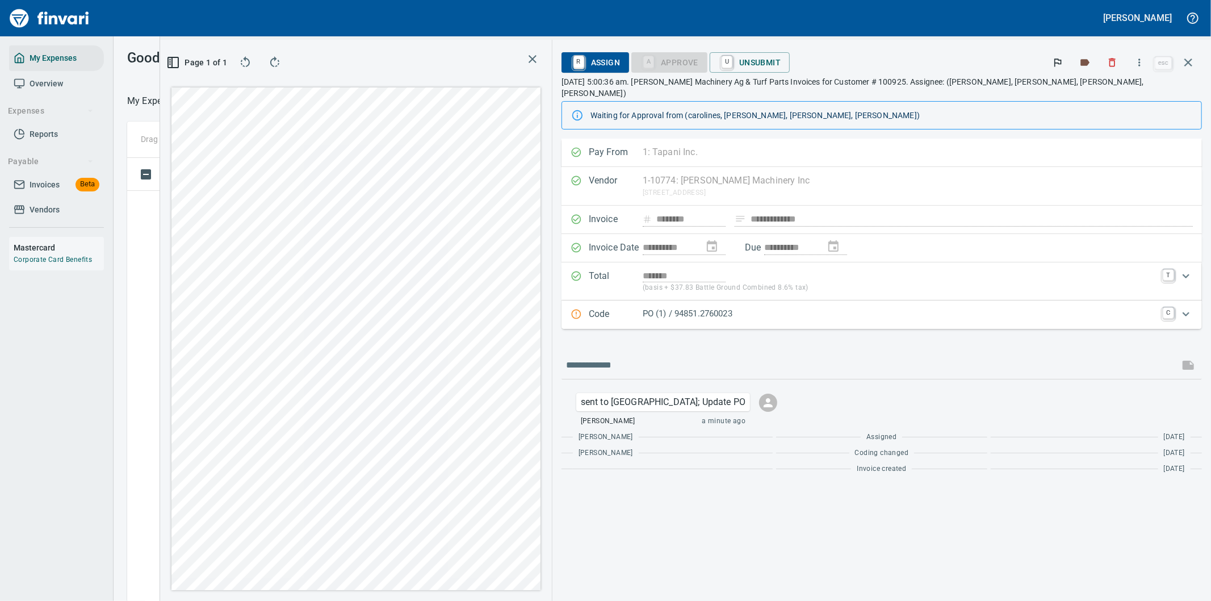
scroll to position [457, 758]
click at [1187, 62] on icon "button" at bounding box center [1188, 63] width 14 height 14
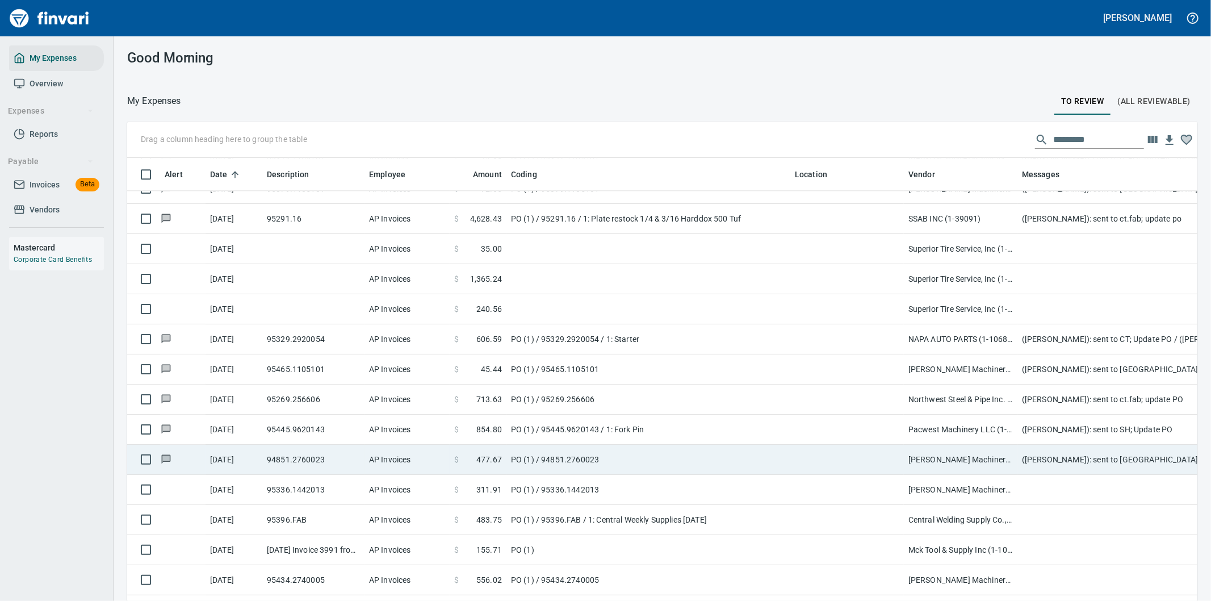
scroll to position [2460, 0]
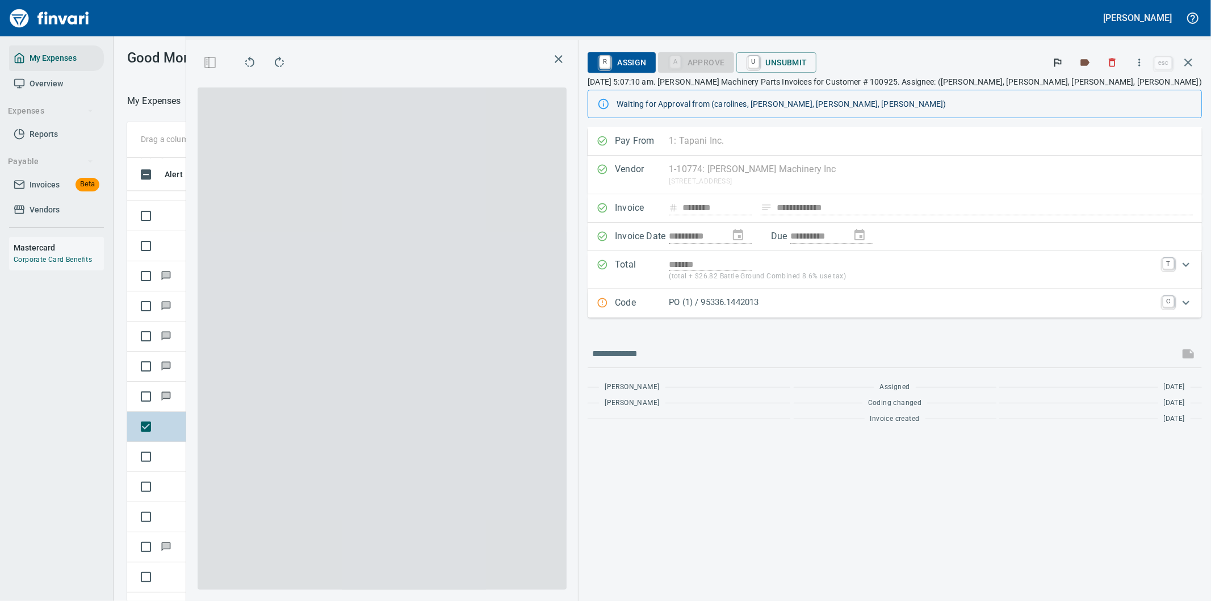
scroll to position [457, 758]
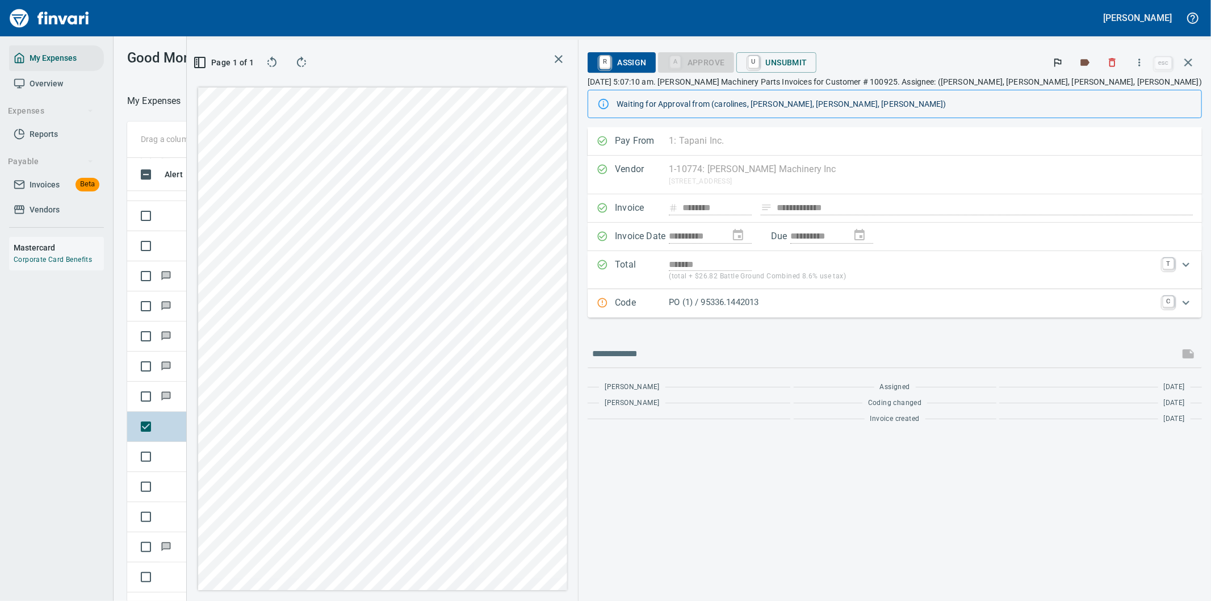
click at [1186, 304] on icon "Expand" at bounding box center [1185, 302] width 7 height 4
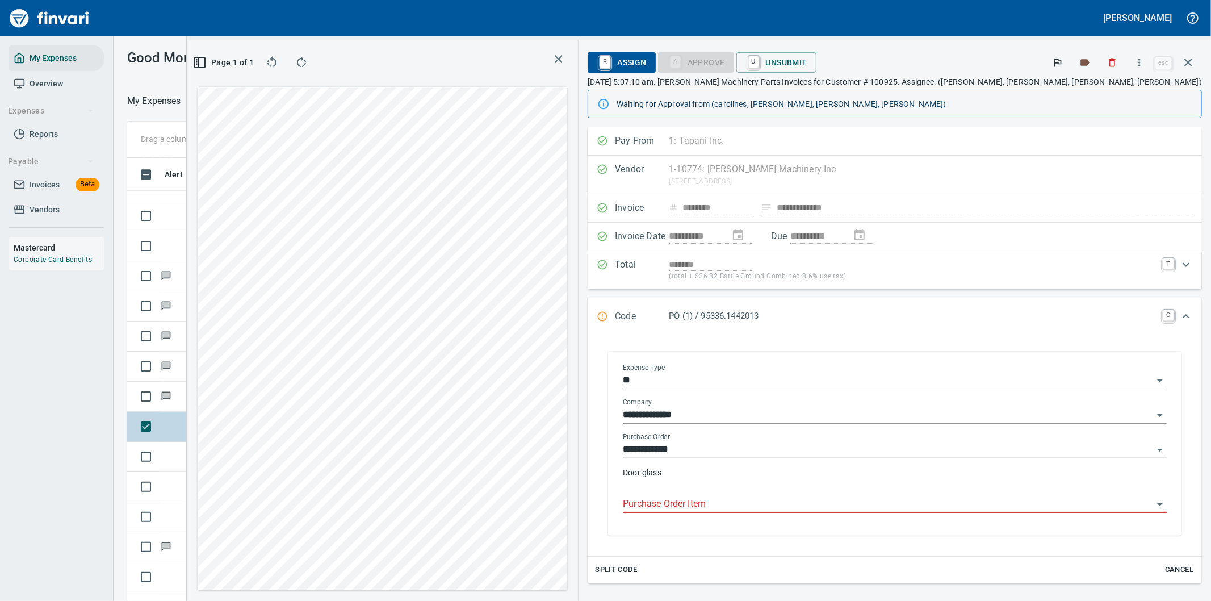
click at [809, 503] on input "Purchase Order Item" at bounding box center [888, 504] width 530 height 16
drag, startPoint x: 810, startPoint y: 503, endPoint x: 1196, endPoint y: 433, distance: 392.3
click at [811, 502] on input "Purchase Order Item" at bounding box center [888, 504] width 530 height 16
click at [1140, 63] on icon "button" at bounding box center [1139, 62] width 11 height 11
click at [1108, 93] on span "Download" at bounding box center [1137, 96] width 109 height 14
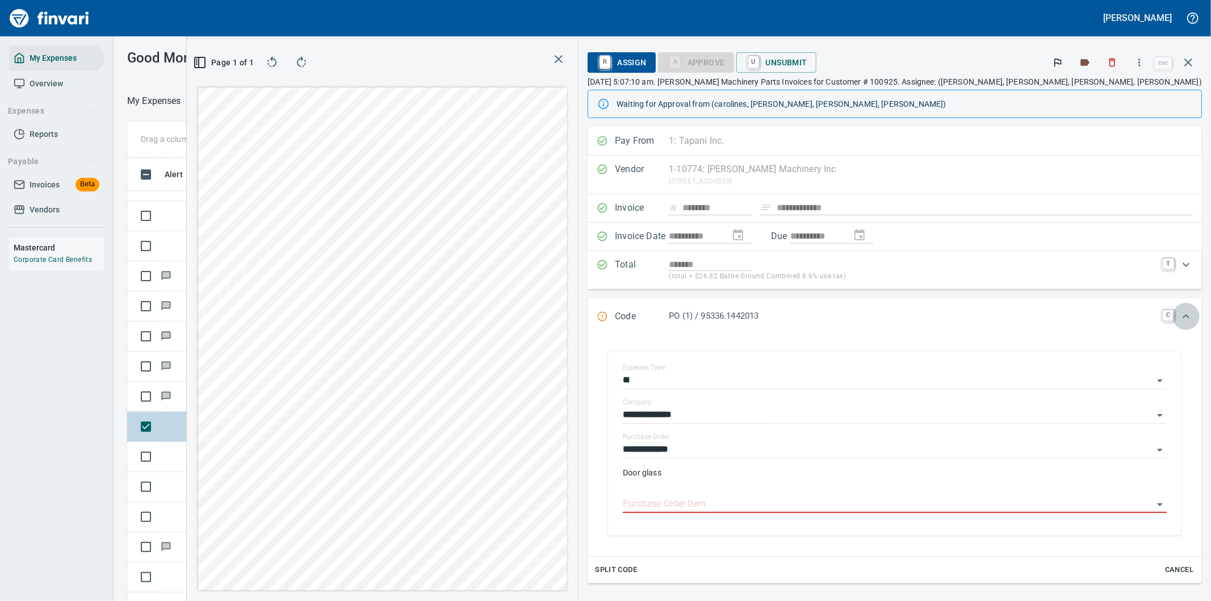
click at [1179, 313] on icon "Expand" at bounding box center [1186, 316] width 14 height 14
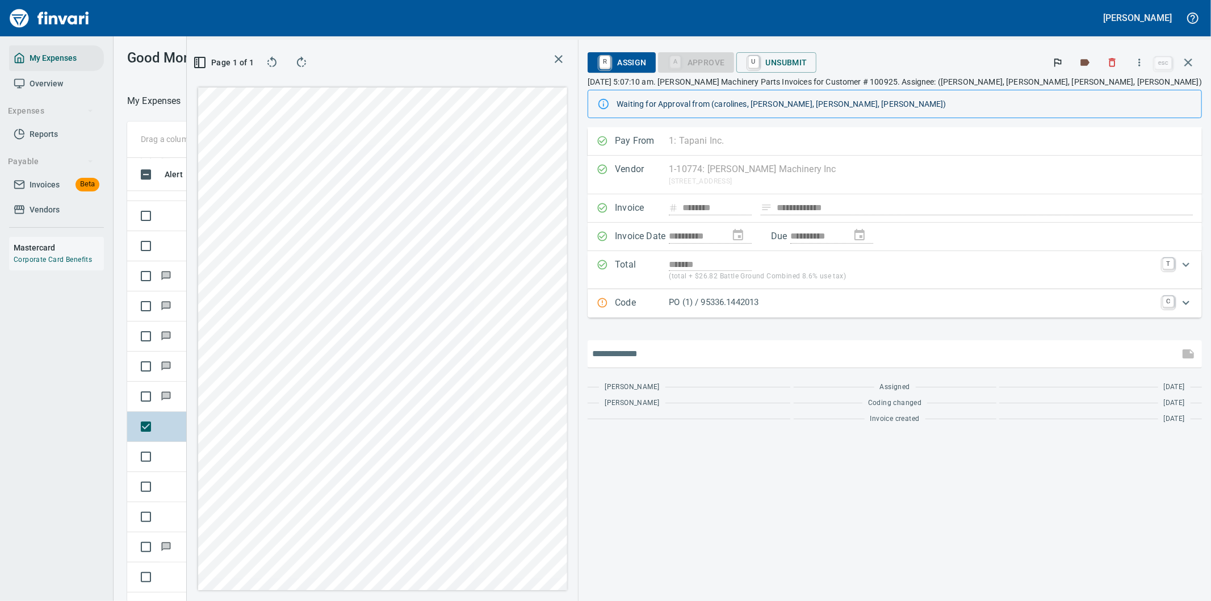
click at [788, 358] on input "text" at bounding box center [883, 354] width 582 height 18
type input "**********"
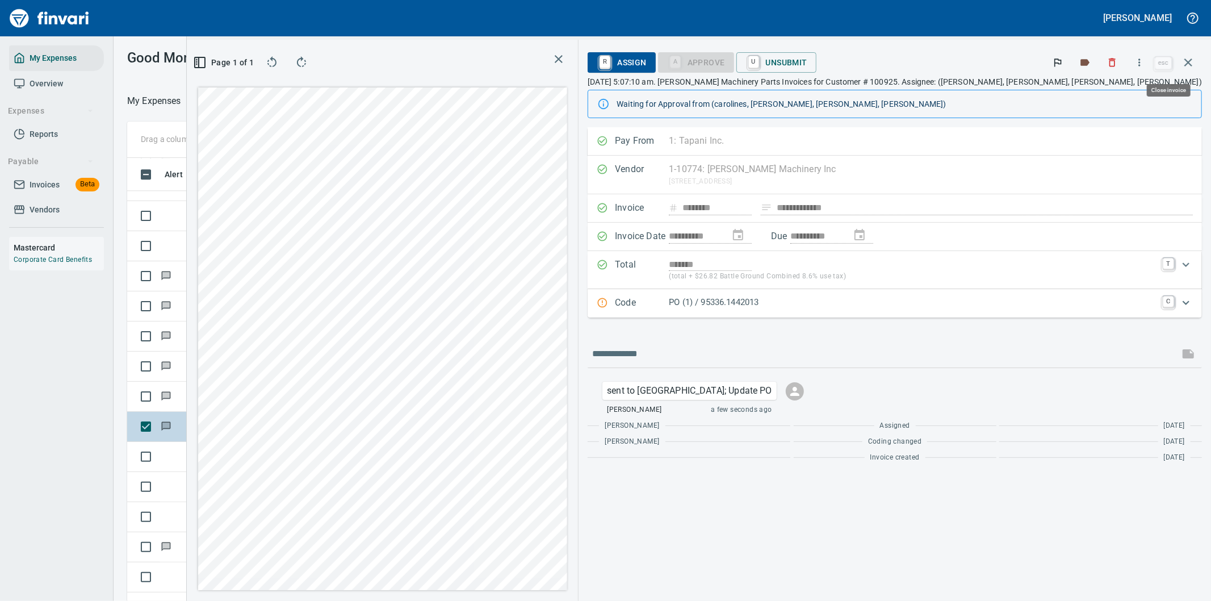
click at [1189, 60] on icon "button" at bounding box center [1188, 63] width 14 height 14
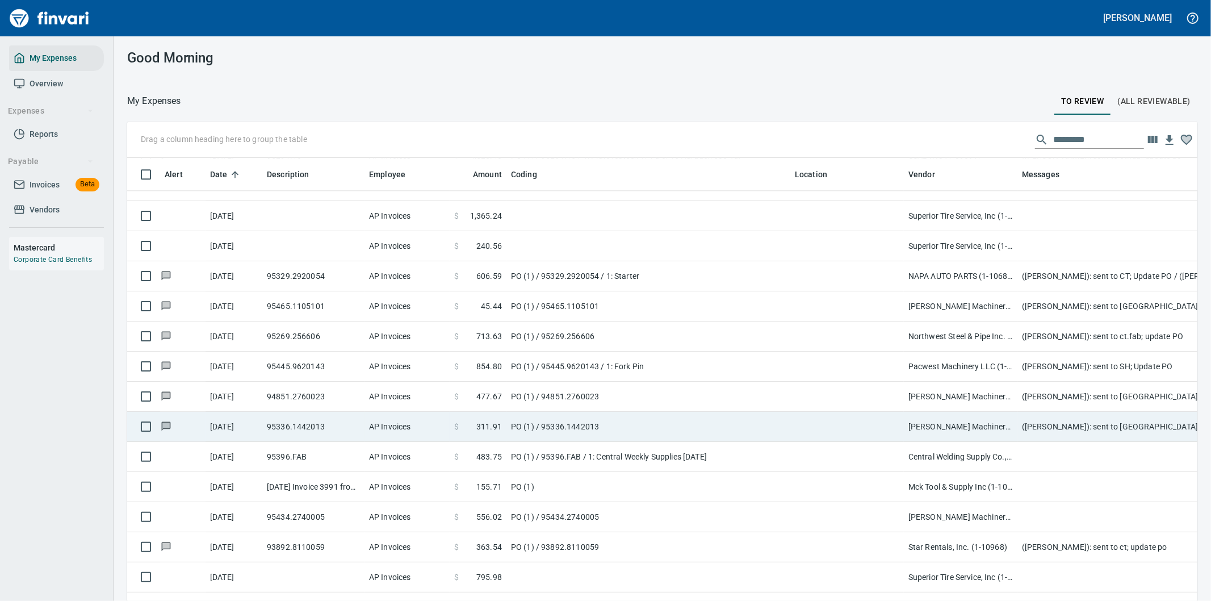
scroll to position [457, 1042]
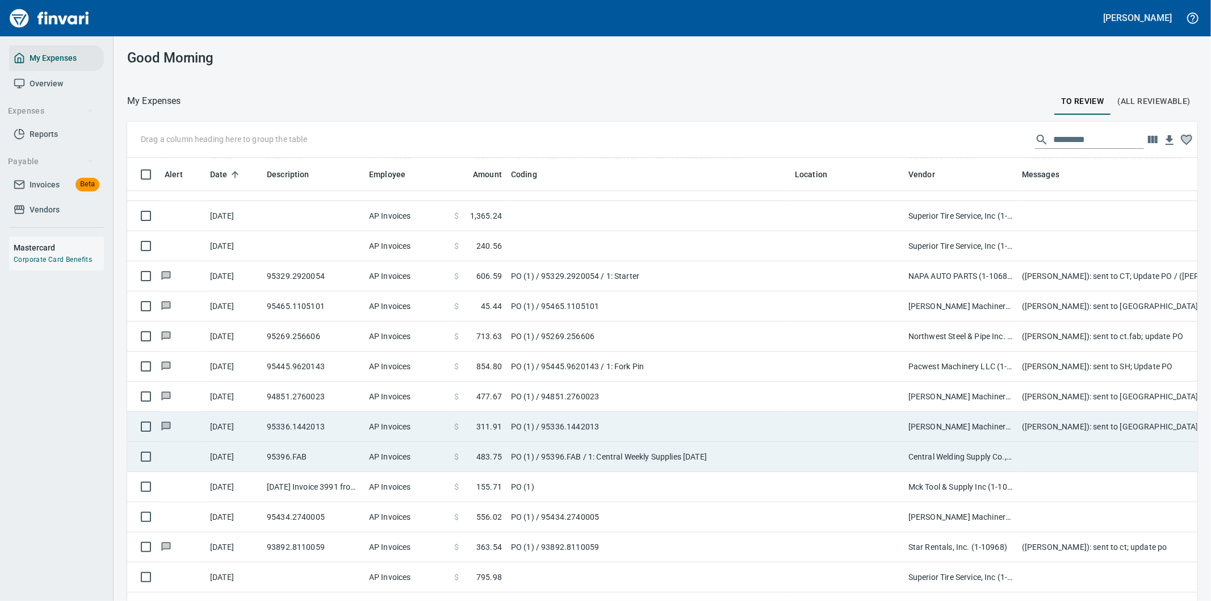
click at [854, 456] on td at bounding box center [847, 457] width 114 height 30
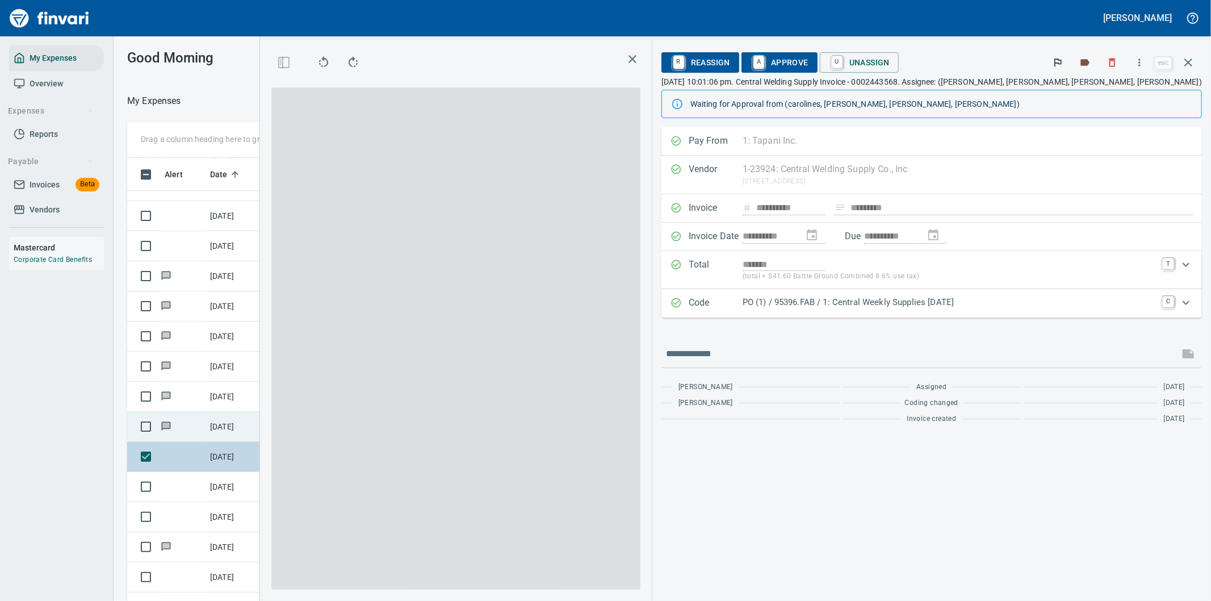
scroll to position [457, 758]
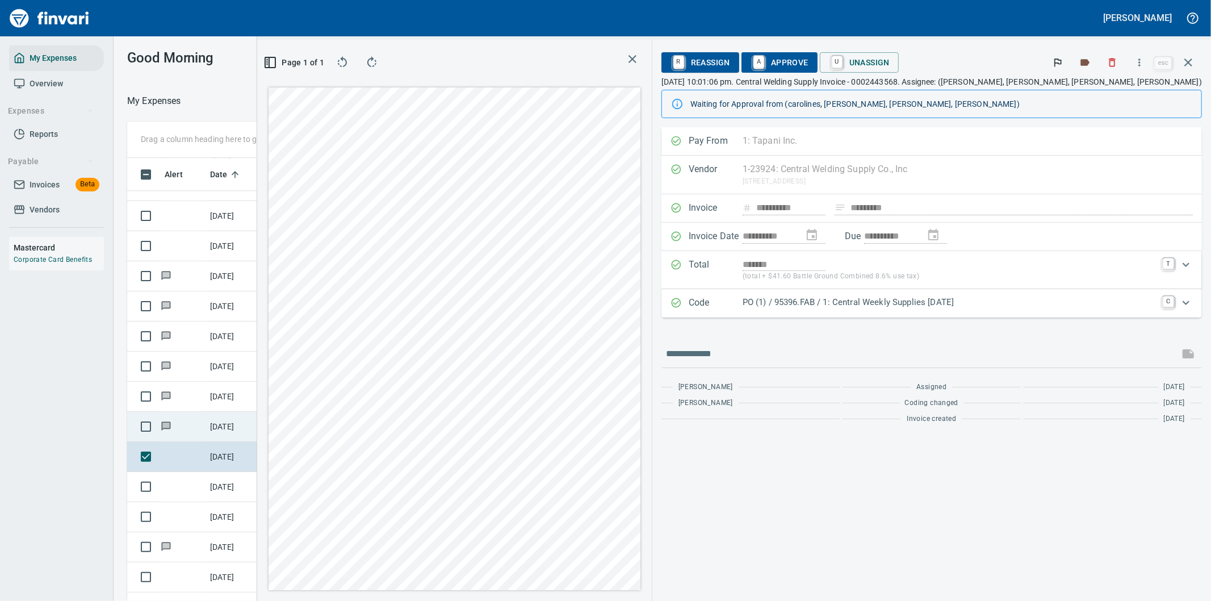
click at [1184, 299] on icon "Expand" at bounding box center [1186, 303] width 14 height 14
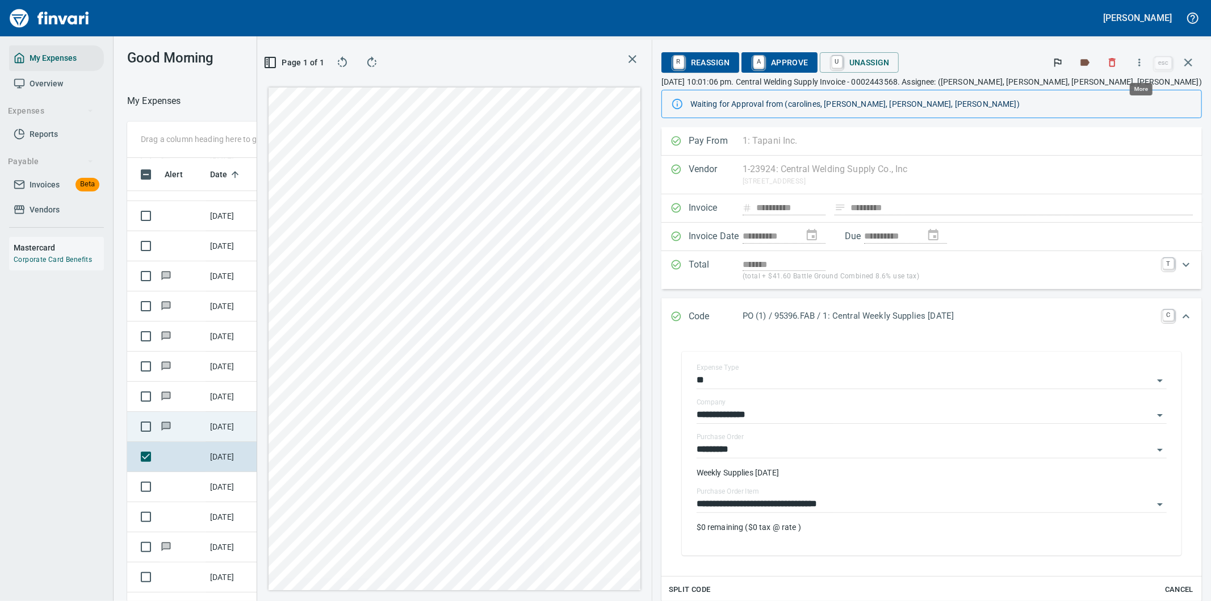
click at [1145, 60] on icon "button" at bounding box center [1139, 62] width 11 height 11
click at [1115, 91] on span "Download" at bounding box center [1137, 96] width 109 height 14
click at [1179, 313] on icon "Expand" at bounding box center [1186, 316] width 14 height 14
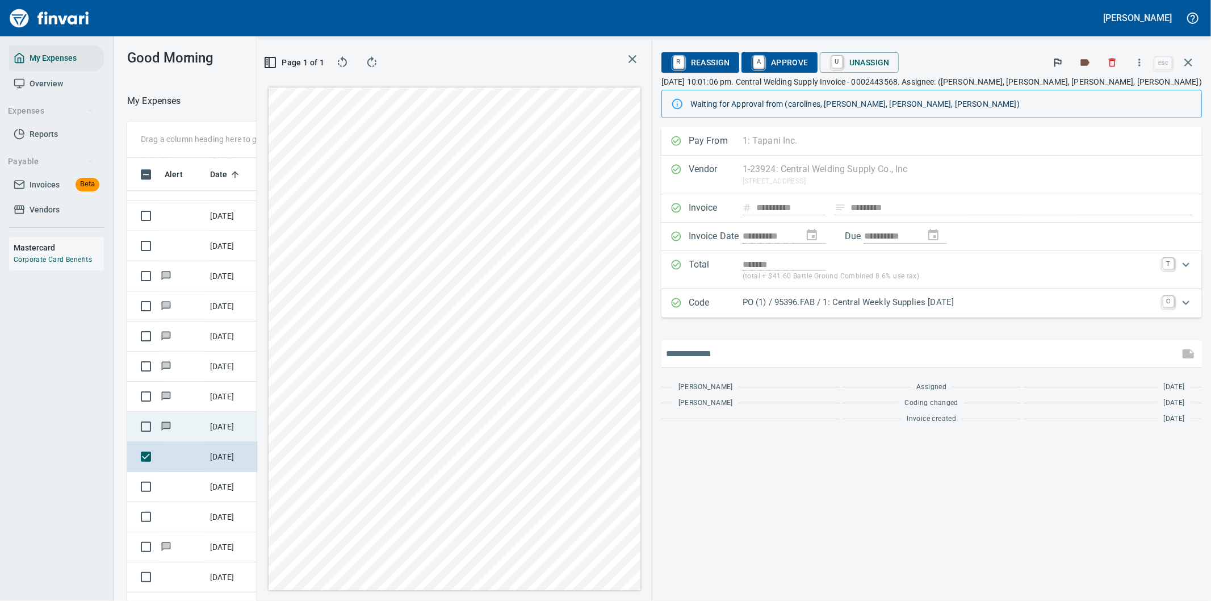
click at [826, 350] on input "text" at bounding box center [920, 354] width 509 height 18
type input "**********"
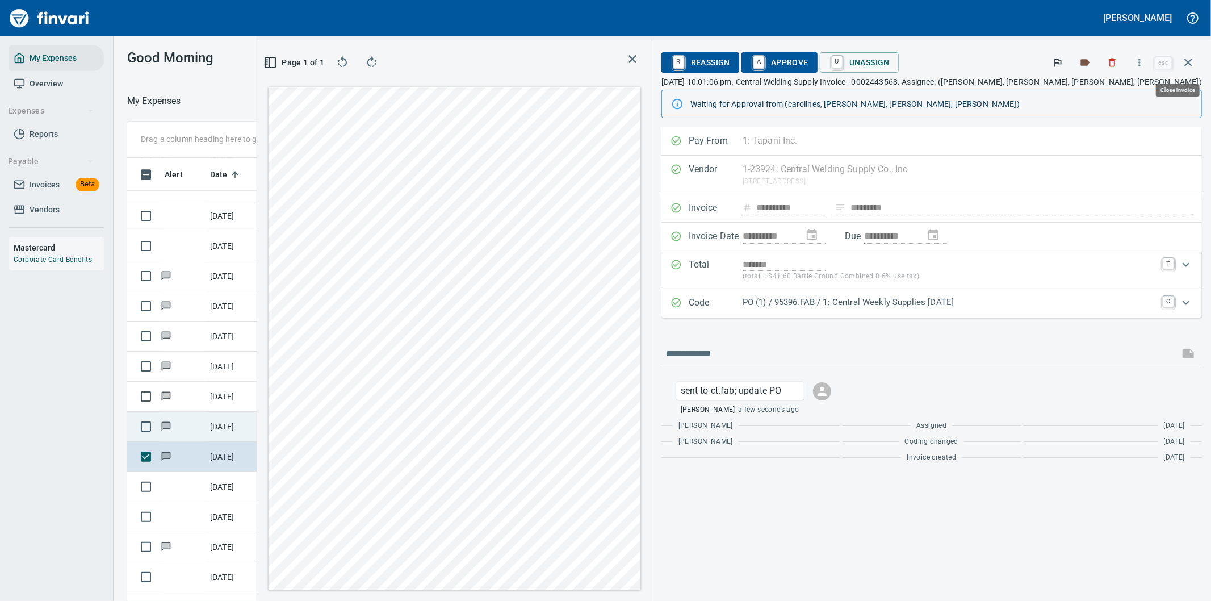
click at [1192, 60] on icon "button" at bounding box center [1188, 63] width 14 height 14
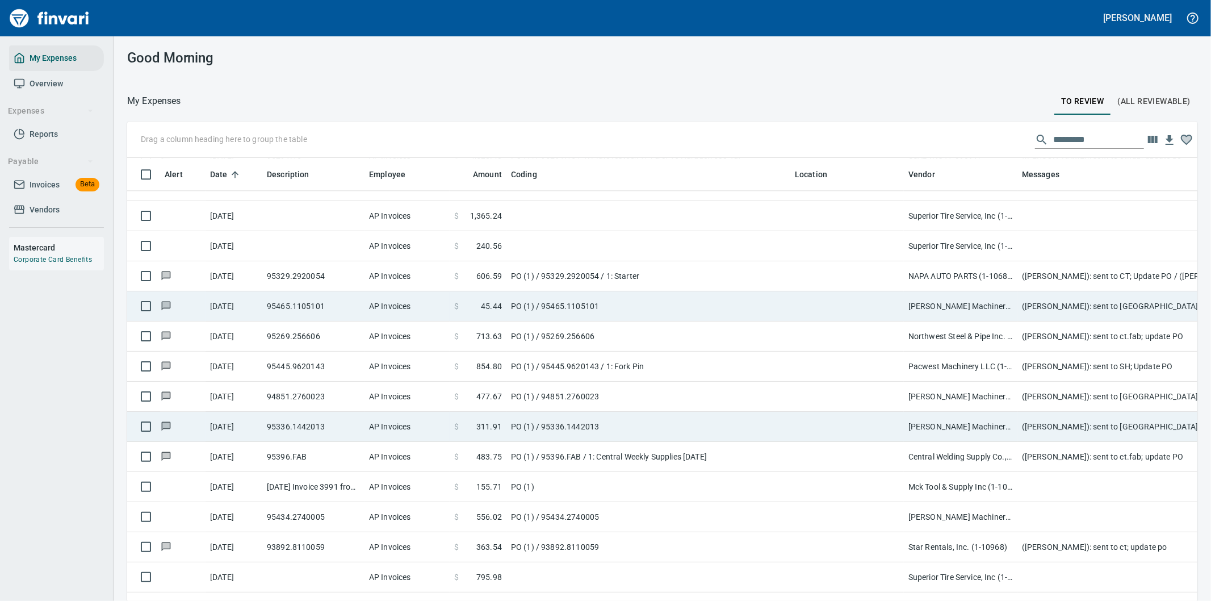
scroll to position [457, 1042]
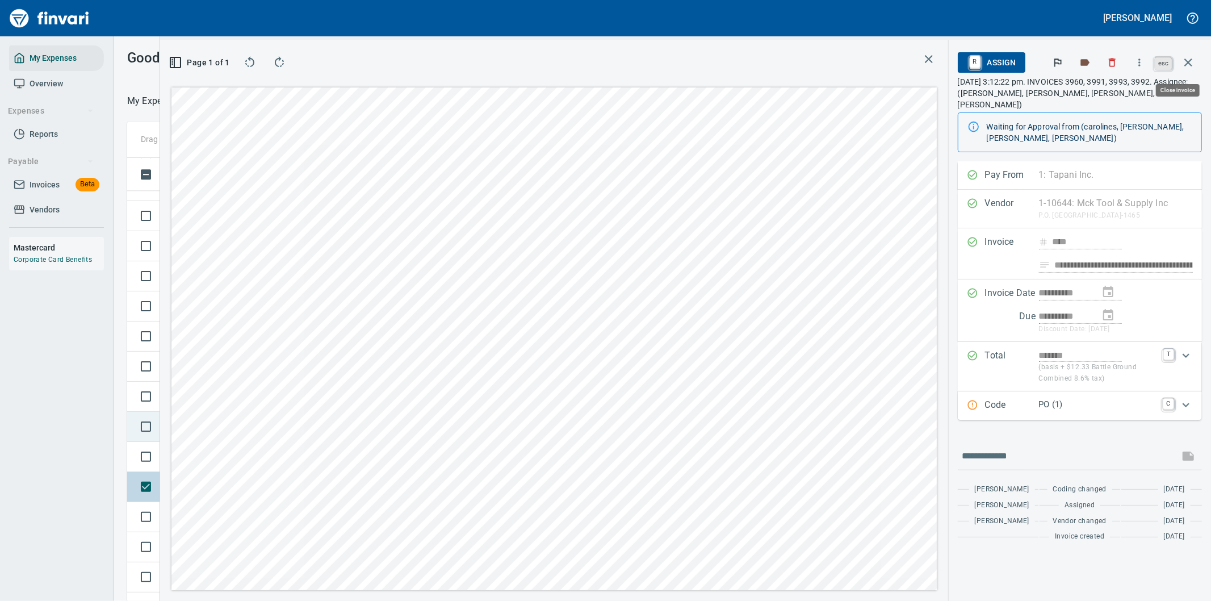
scroll to position [457, 758]
click at [1190, 61] on icon "button" at bounding box center [1188, 63] width 14 height 14
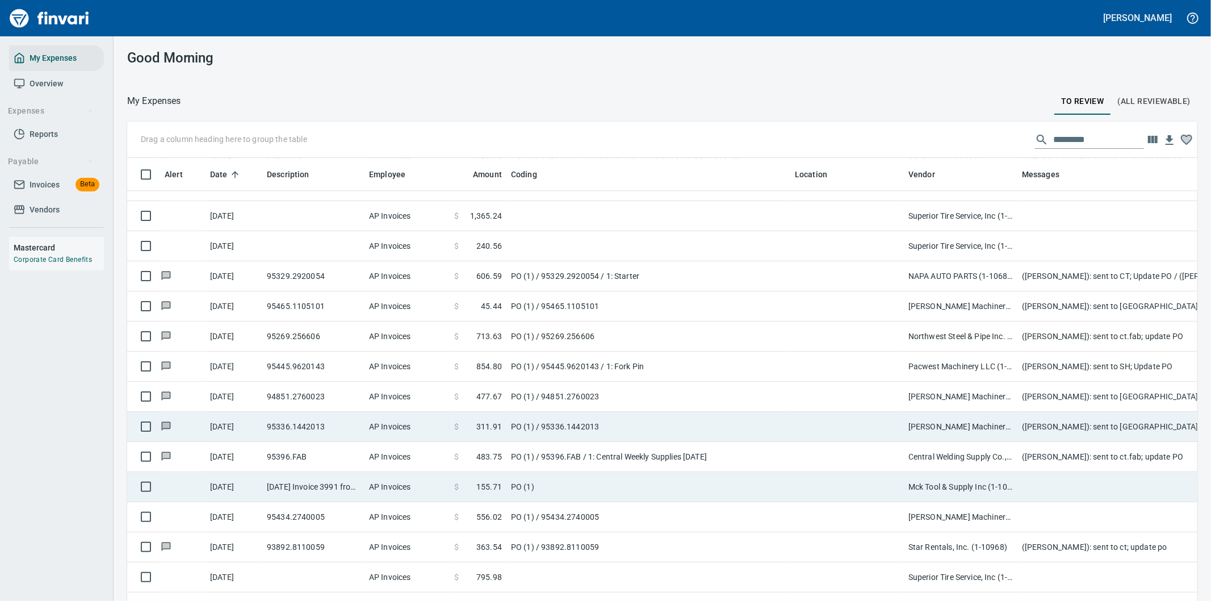
scroll to position [457, 1042]
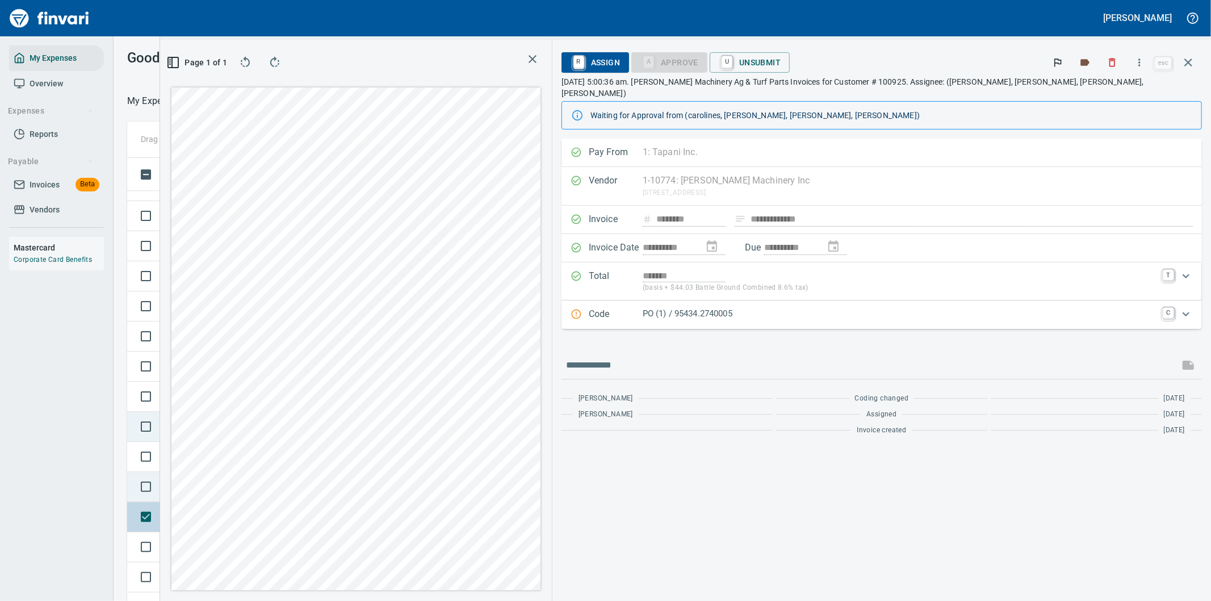
scroll to position [457, 758]
click at [1140, 63] on icon "button" at bounding box center [1140, 61] width 2 height 7
click at [1107, 93] on span "Download" at bounding box center [1137, 96] width 109 height 14
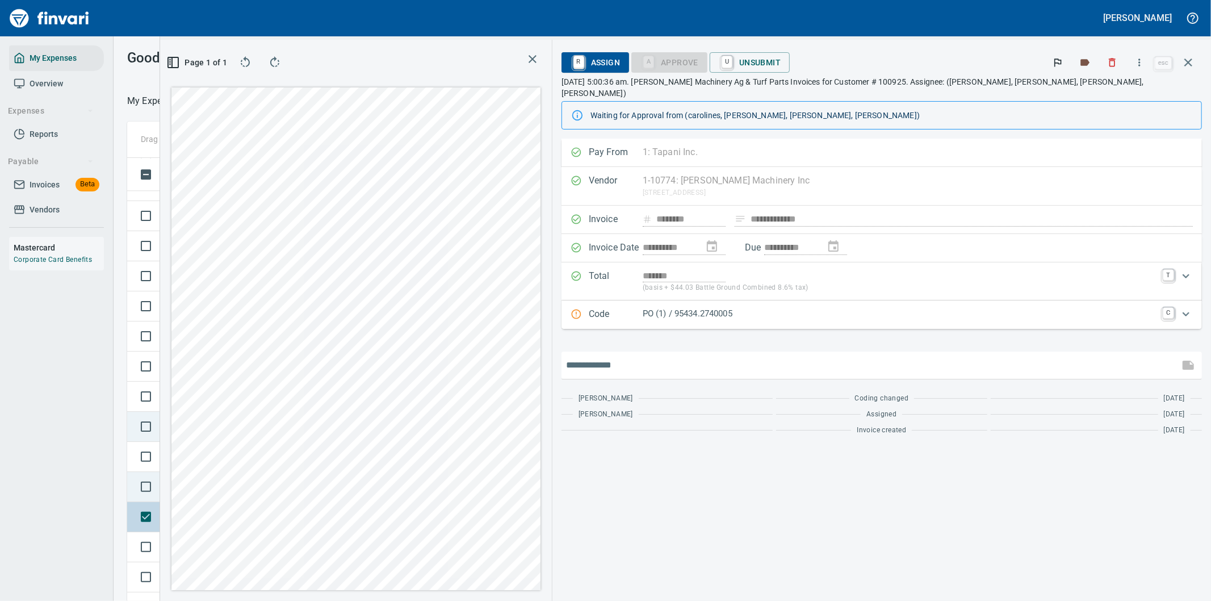
click at [770, 356] on input "text" at bounding box center [870, 365] width 609 height 18
type input "**********"
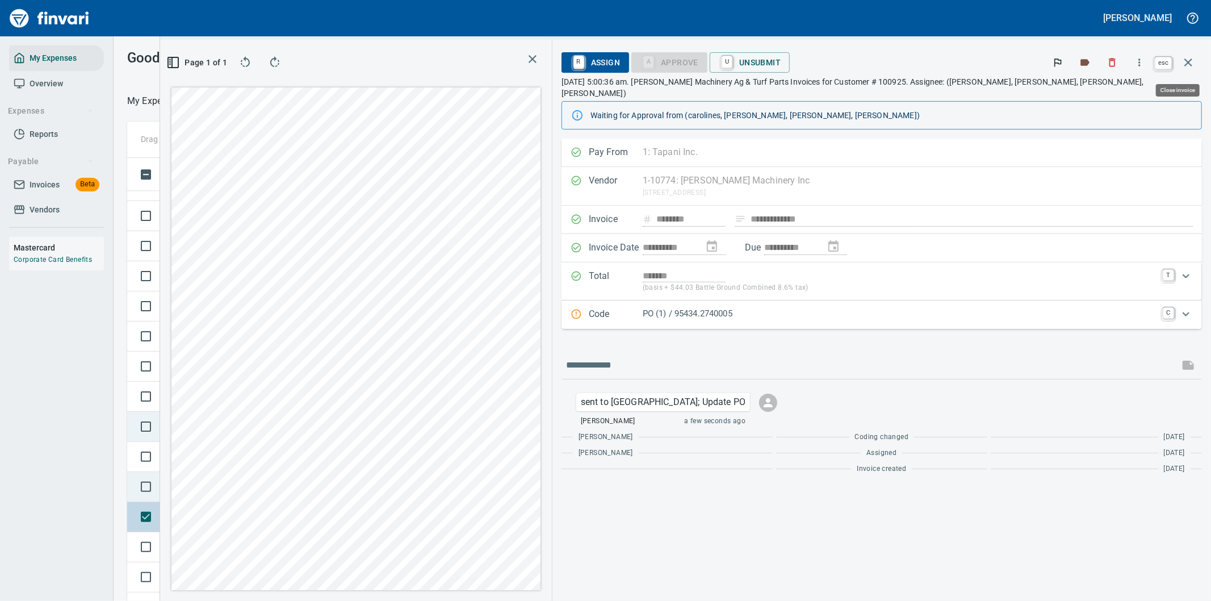
click at [1188, 58] on icon "button" at bounding box center [1188, 63] width 14 height 14
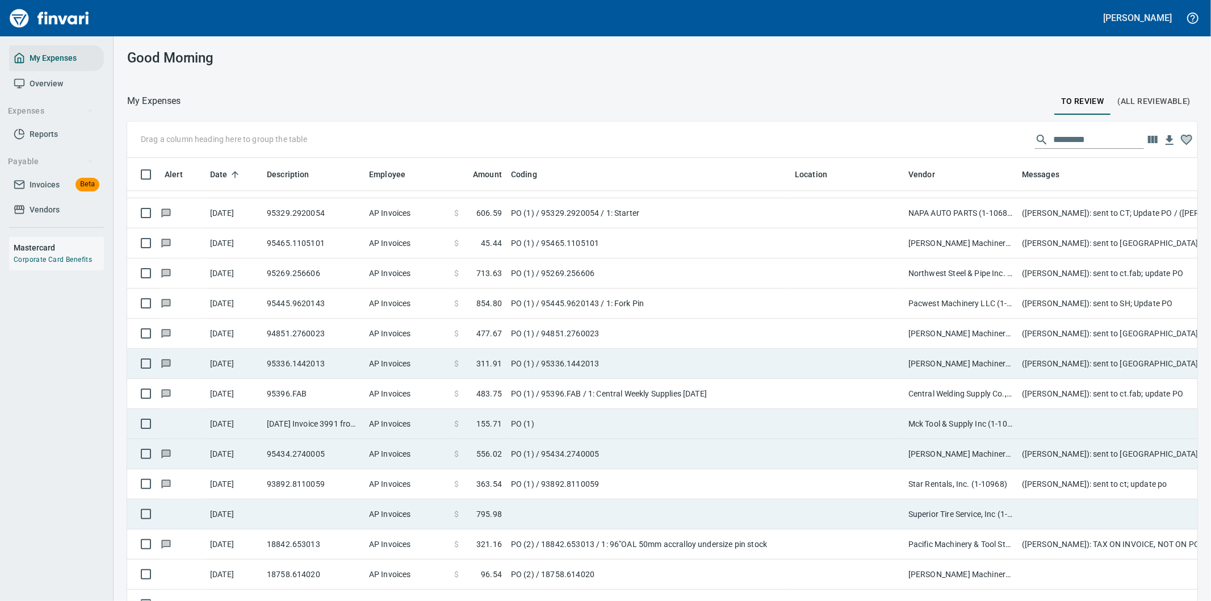
scroll to position [2586, 0]
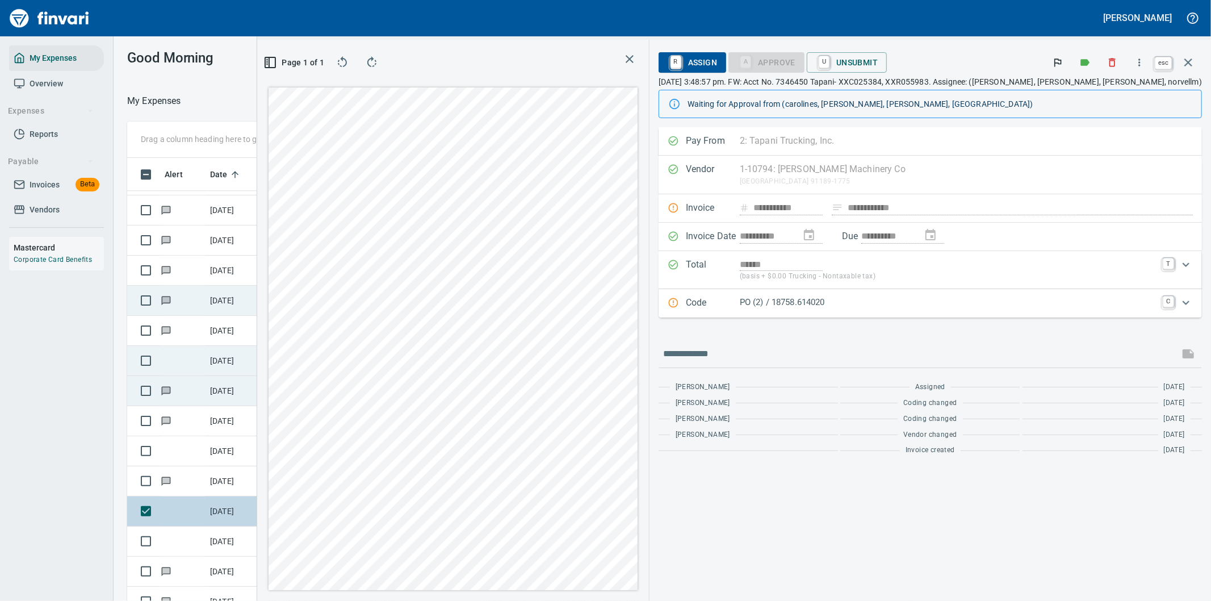
scroll to position [457, 758]
click at [1183, 60] on icon "button" at bounding box center [1188, 63] width 14 height 14
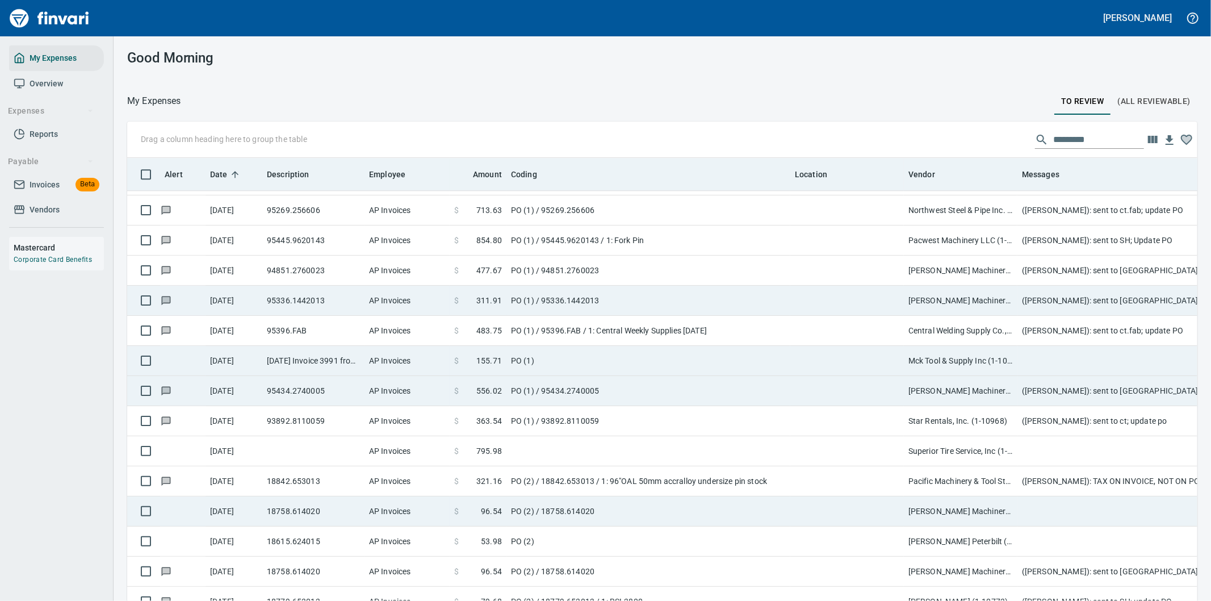
scroll to position [457, 1042]
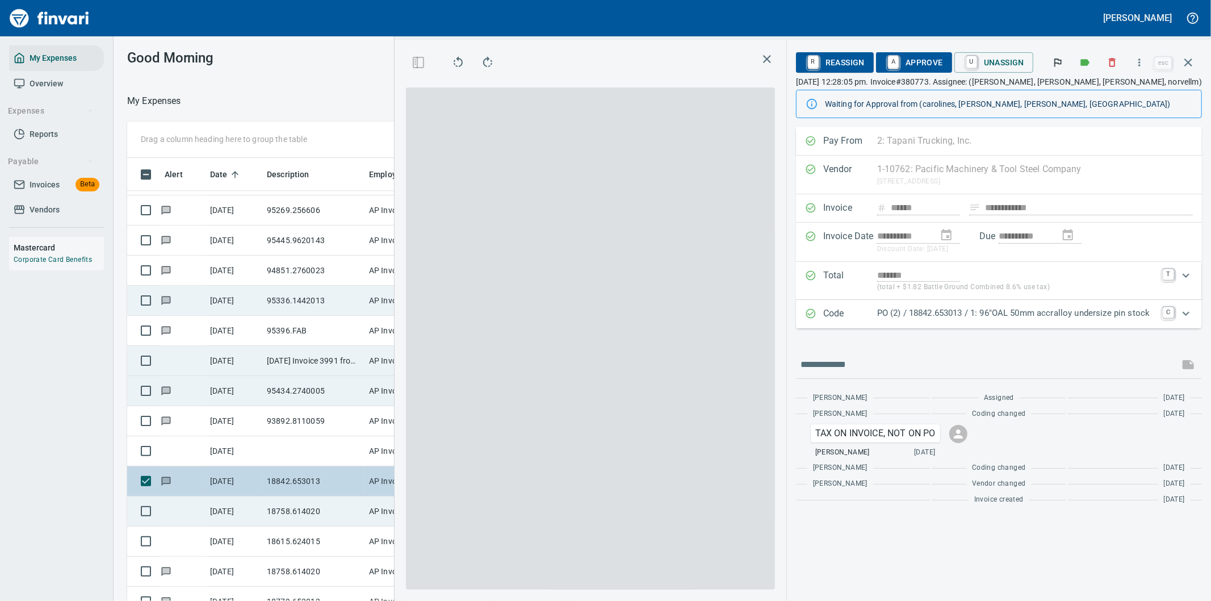
scroll to position [457, 758]
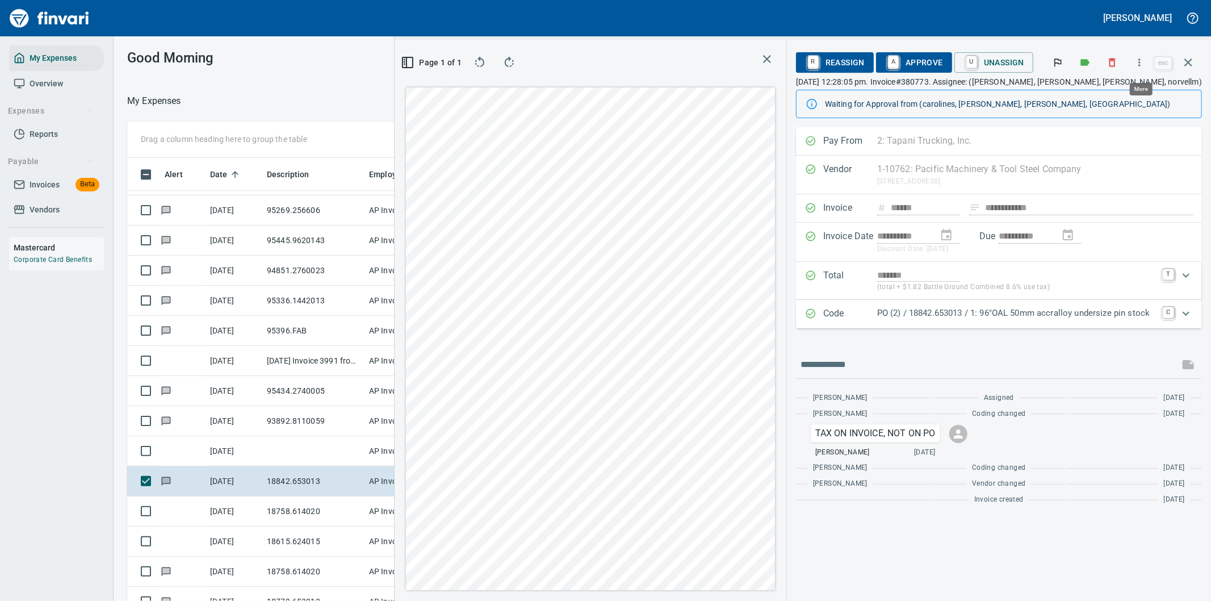
scroll to position [457, 758]
click at [1139, 60] on icon "button" at bounding box center [1139, 62] width 11 height 11
click at [1099, 95] on span "Download" at bounding box center [1137, 96] width 109 height 14
click at [863, 360] on input "text" at bounding box center [987, 364] width 374 height 18
type input "**********"
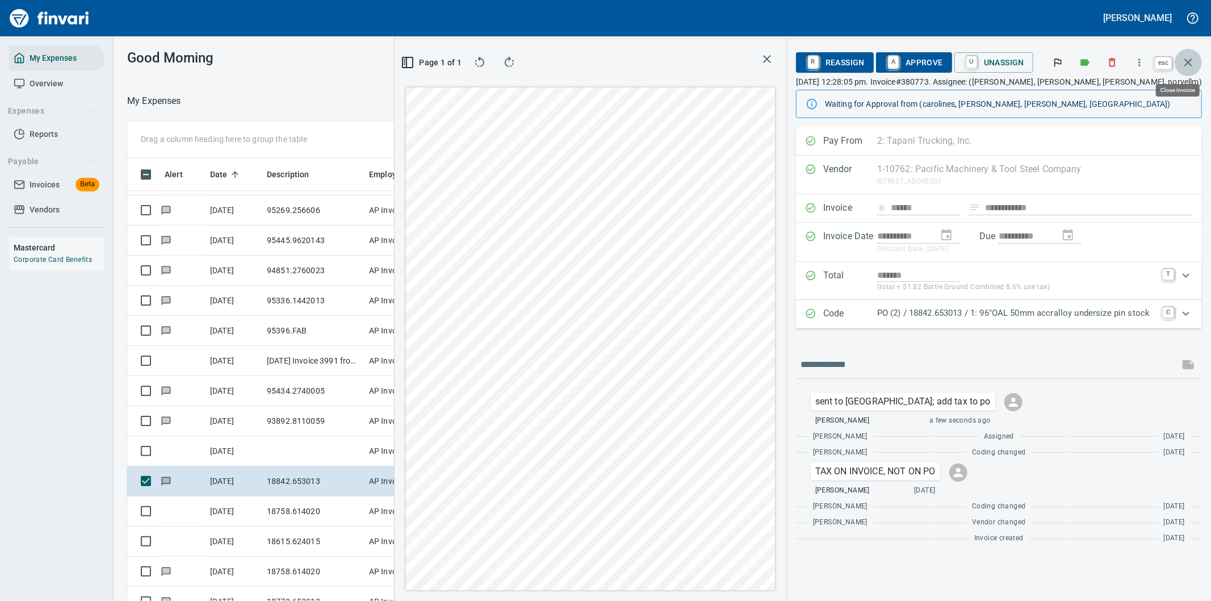
click at [1187, 57] on icon "button" at bounding box center [1188, 63] width 14 height 14
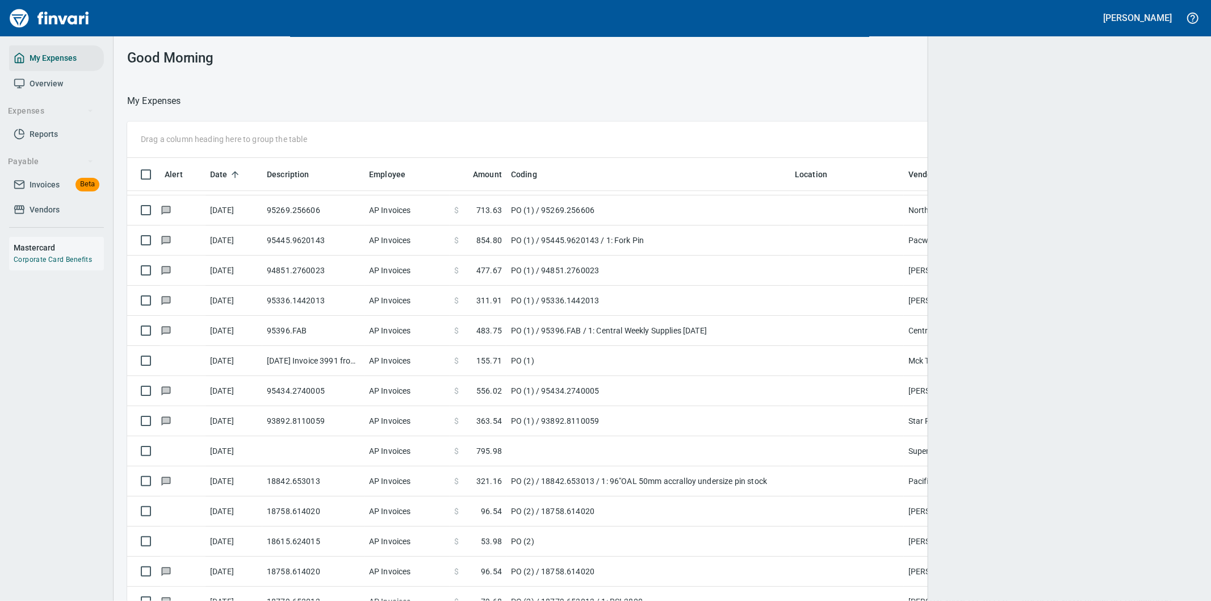
scroll to position [457, 1042]
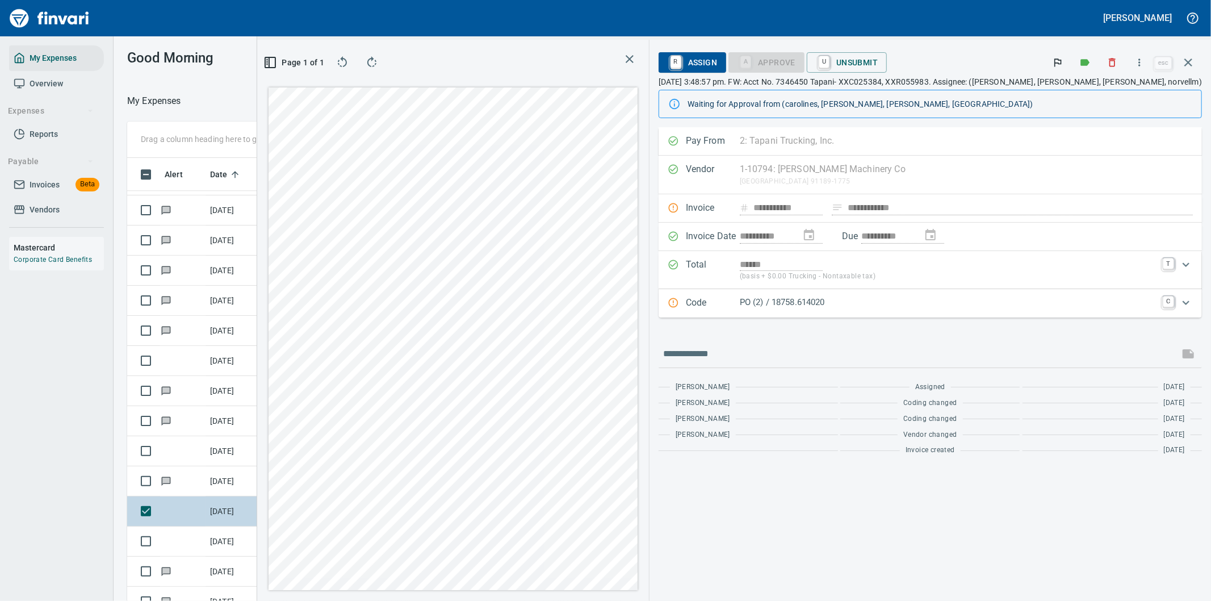
scroll to position [457, 758]
click at [1138, 60] on icon "button" at bounding box center [1139, 62] width 11 height 11
click at [1100, 90] on span "Download" at bounding box center [1137, 96] width 109 height 14
click at [785, 358] on input "text" at bounding box center [918, 354] width 511 height 18
type input "**********"
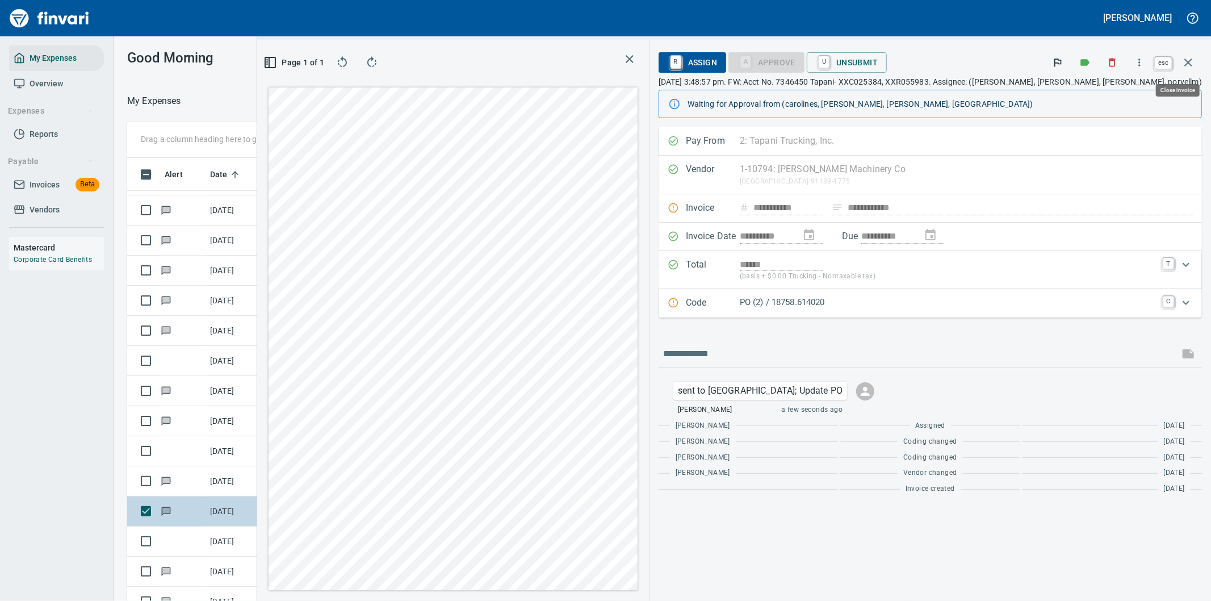
click at [1191, 58] on icon "button" at bounding box center [1188, 62] width 8 height 8
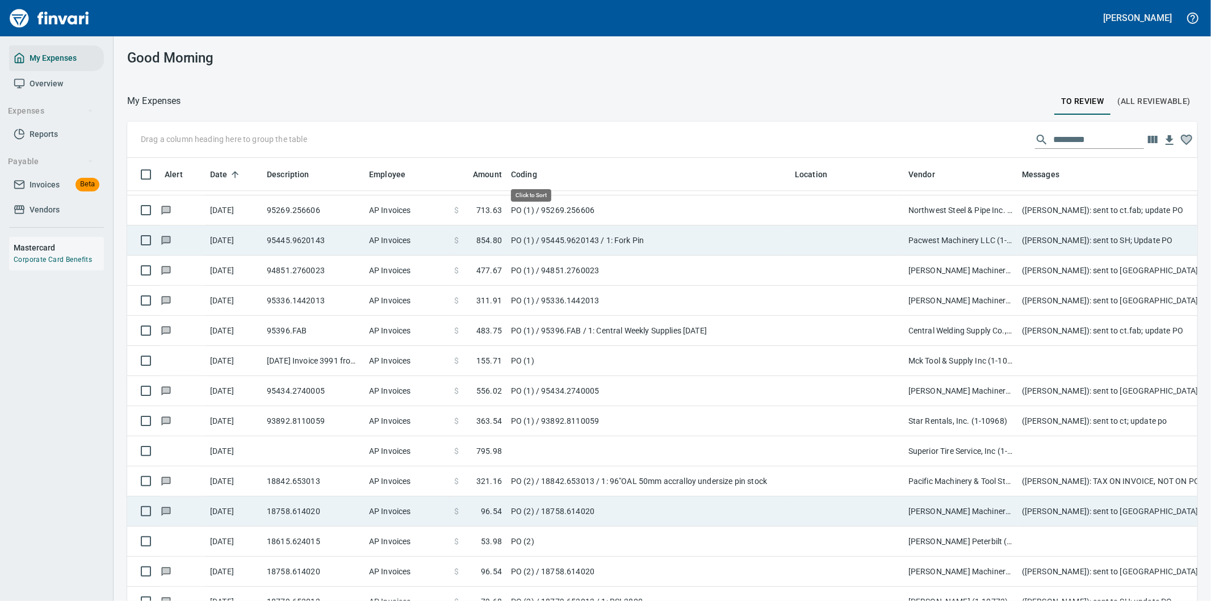
scroll to position [457, 1042]
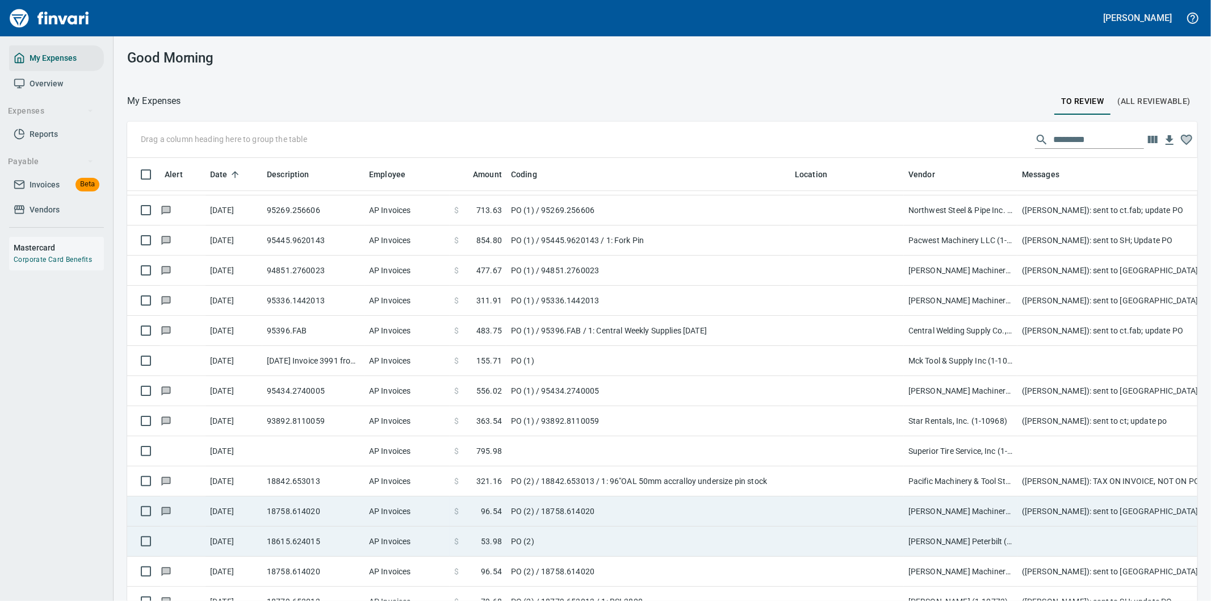
click at [1011, 544] on td "[PERSON_NAME] Peterbilt (1-38762)" at bounding box center [961, 541] width 114 height 30
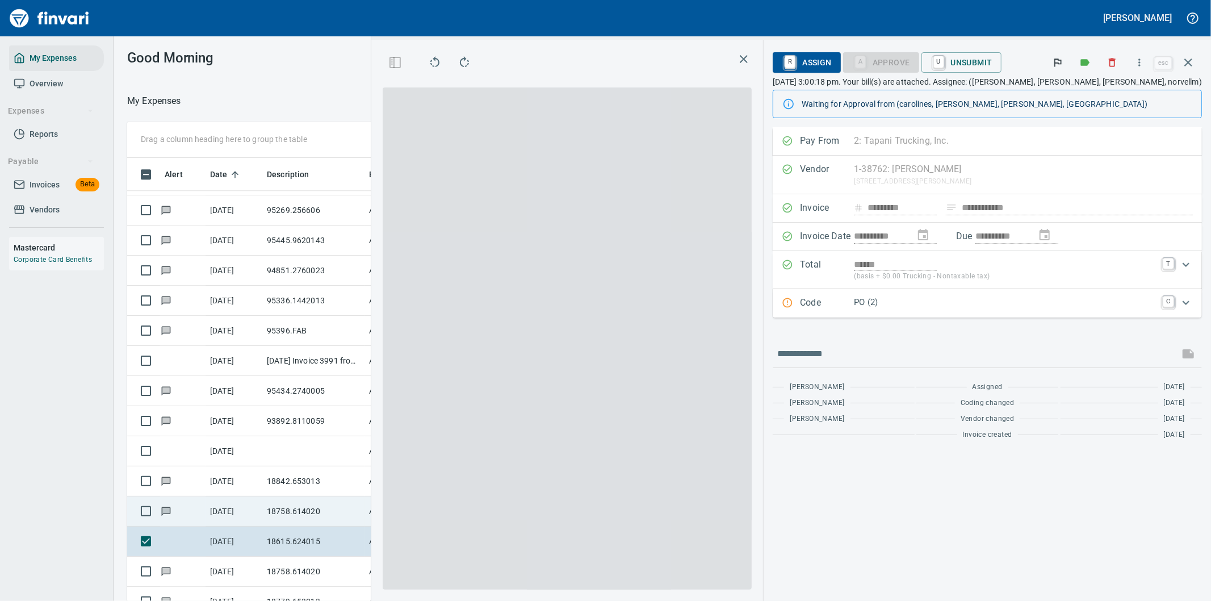
scroll to position [457, 758]
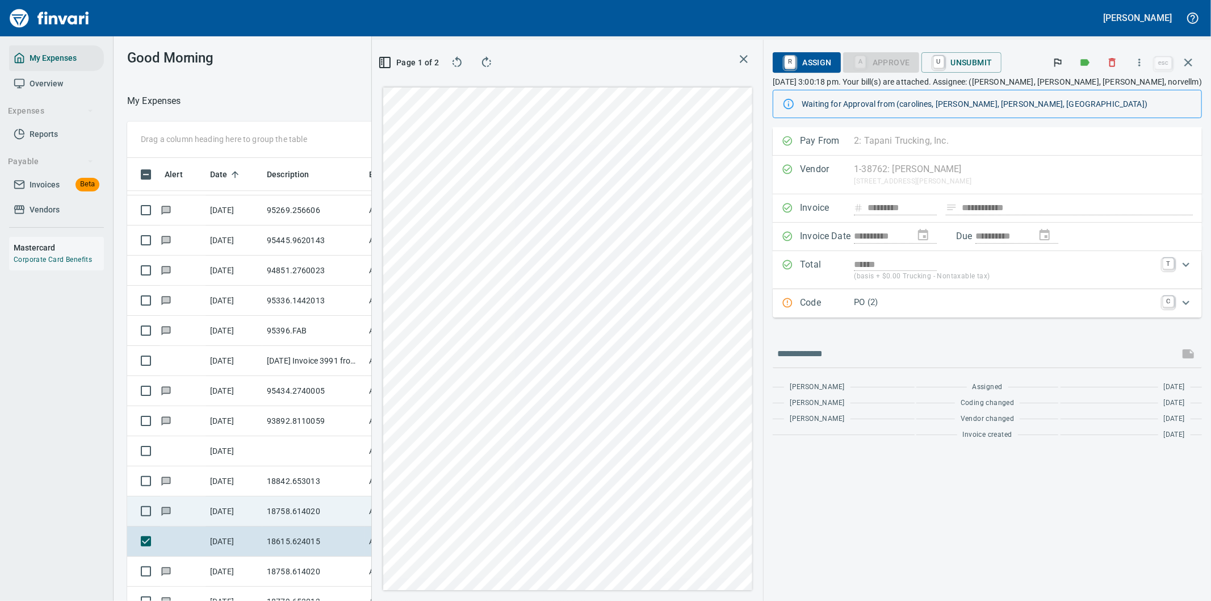
click at [754, 279] on div at bounding box center [568, 338] width 374 height 507
click at [1188, 301] on icon "Expand" at bounding box center [1186, 303] width 14 height 14
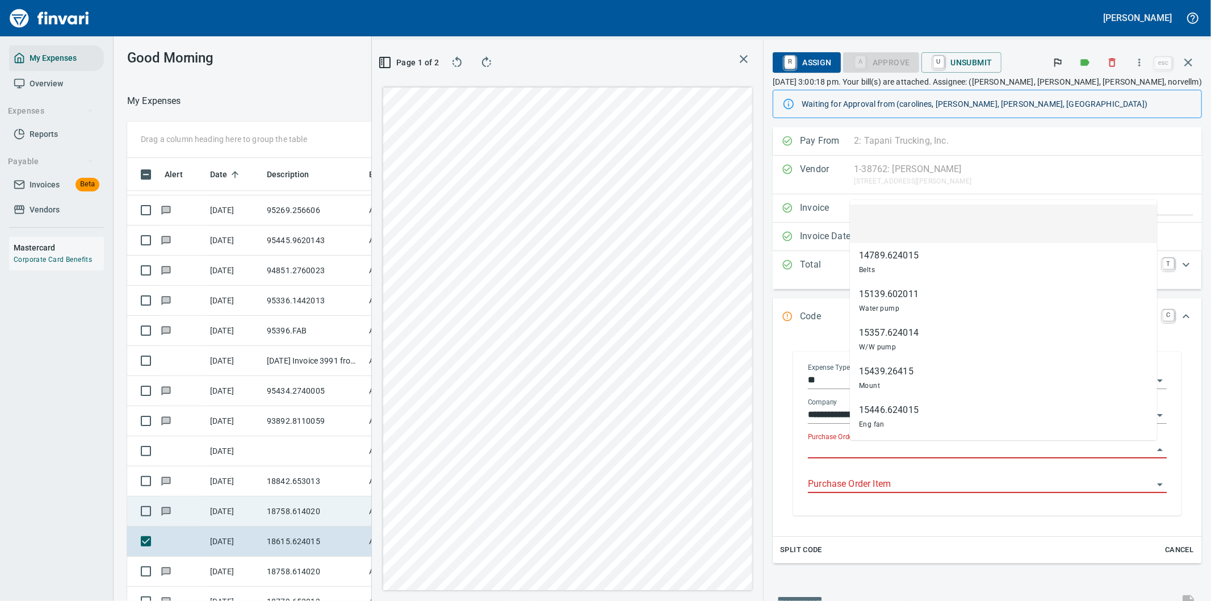
click at [901, 443] on input "Purchase Order" at bounding box center [980, 450] width 345 height 16
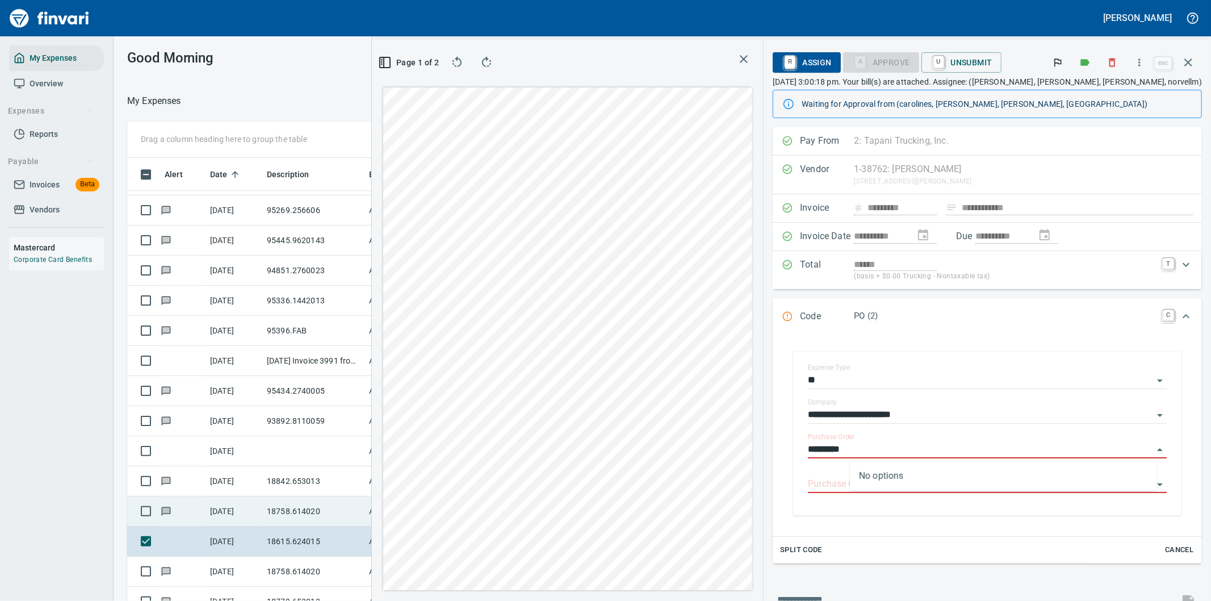
type input "*********"
click at [865, 450] on input "Purchase Order" at bounding box center [980, 450] width 345 height 16
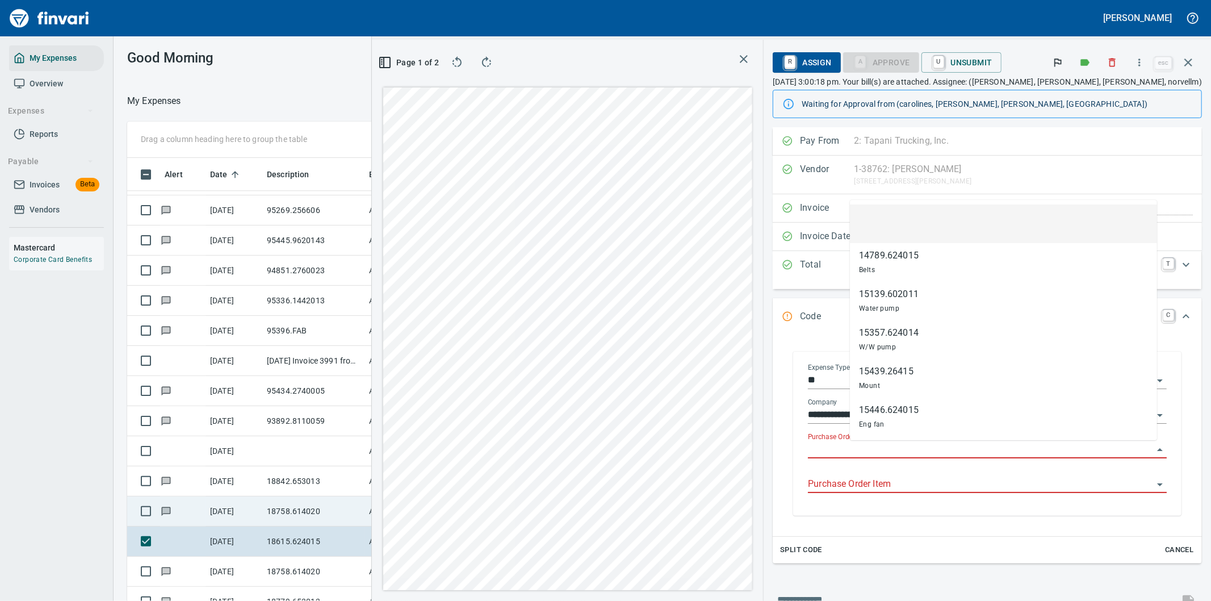
paste input "**********"
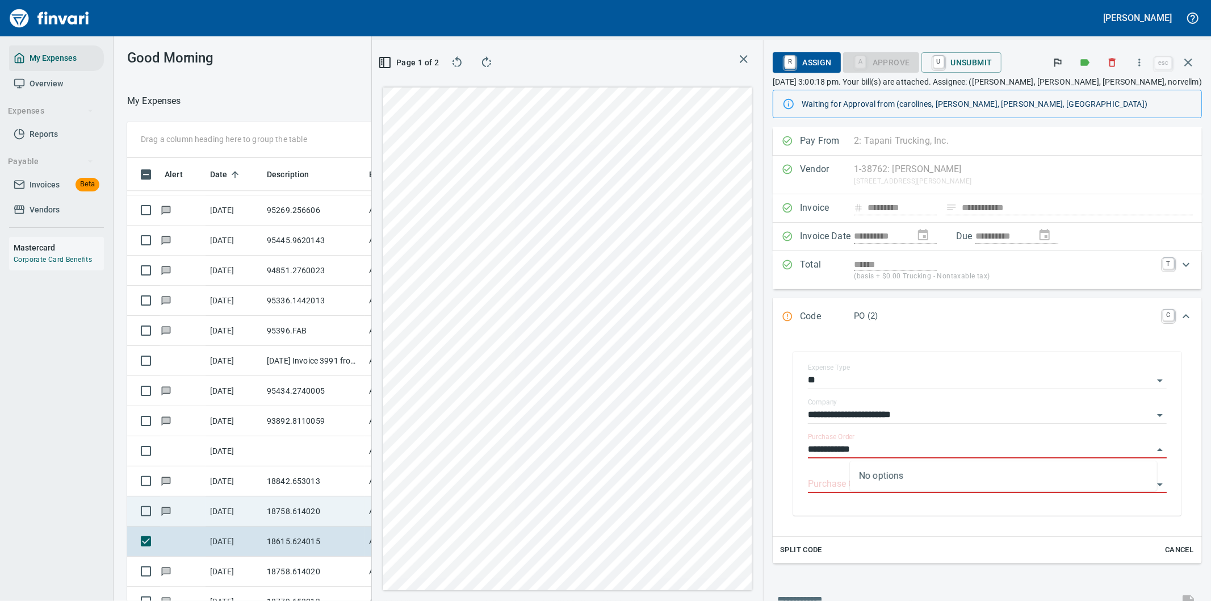
type input "**********"
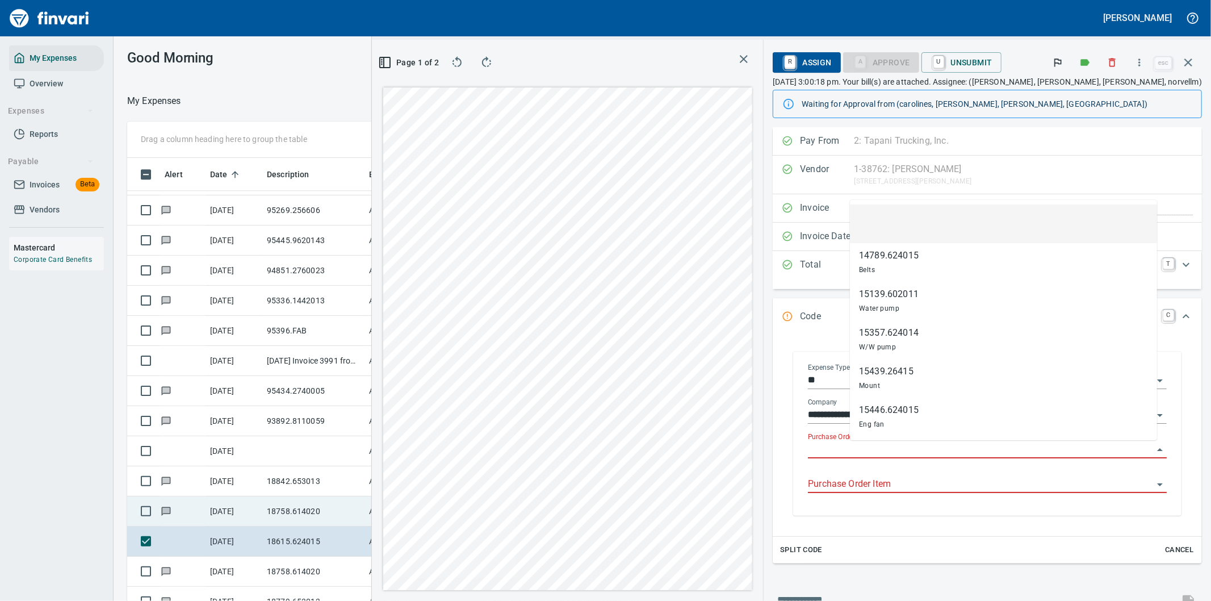
click at [899, 448] on input "Purchase Order" at bounding box center [980, 450] width 345 height 16
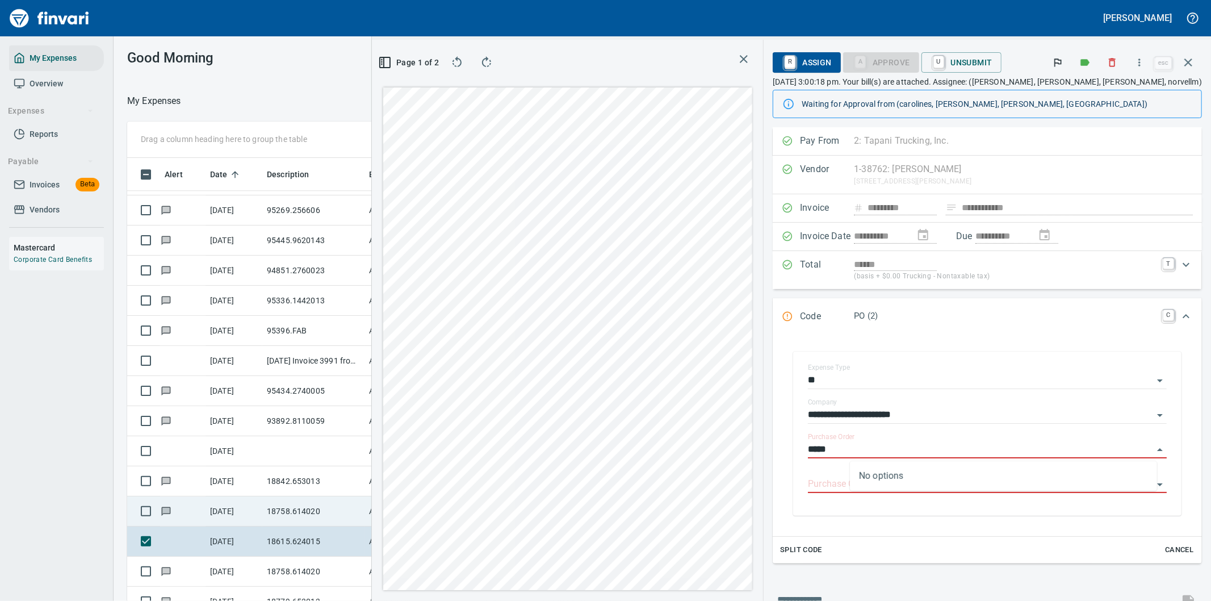
type input "*****"
click at [968, 412] on input "**********" at bounding box center [980, 415] width 345 height 16
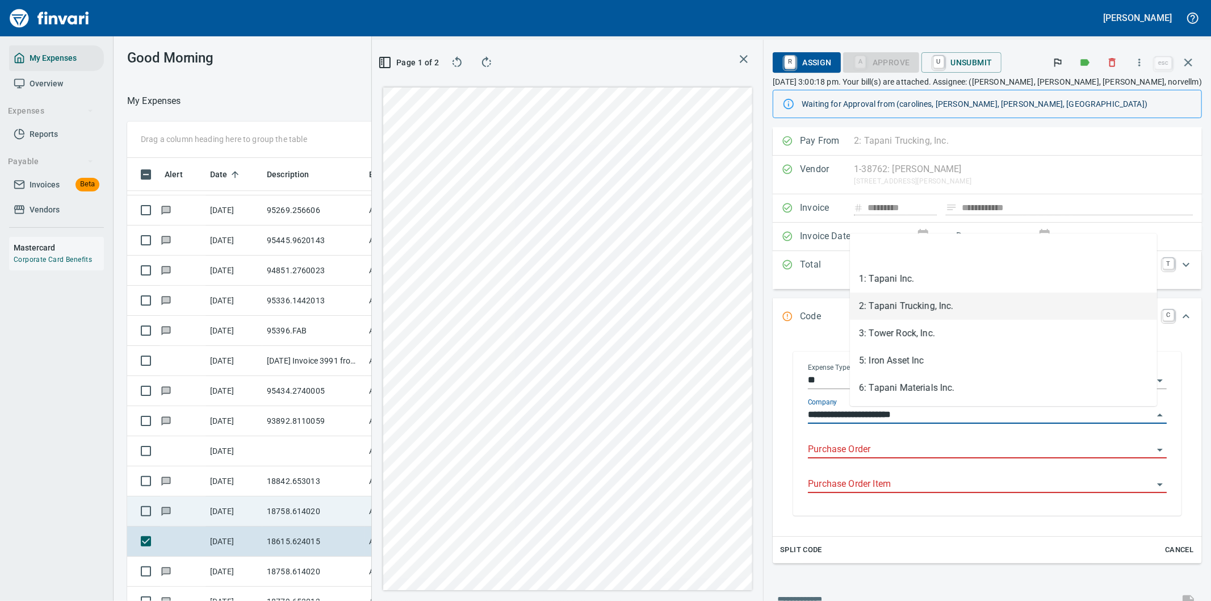
click at [957, 444] on input "Purchase Order" at bounding box center [980, 450] width 345 height 16
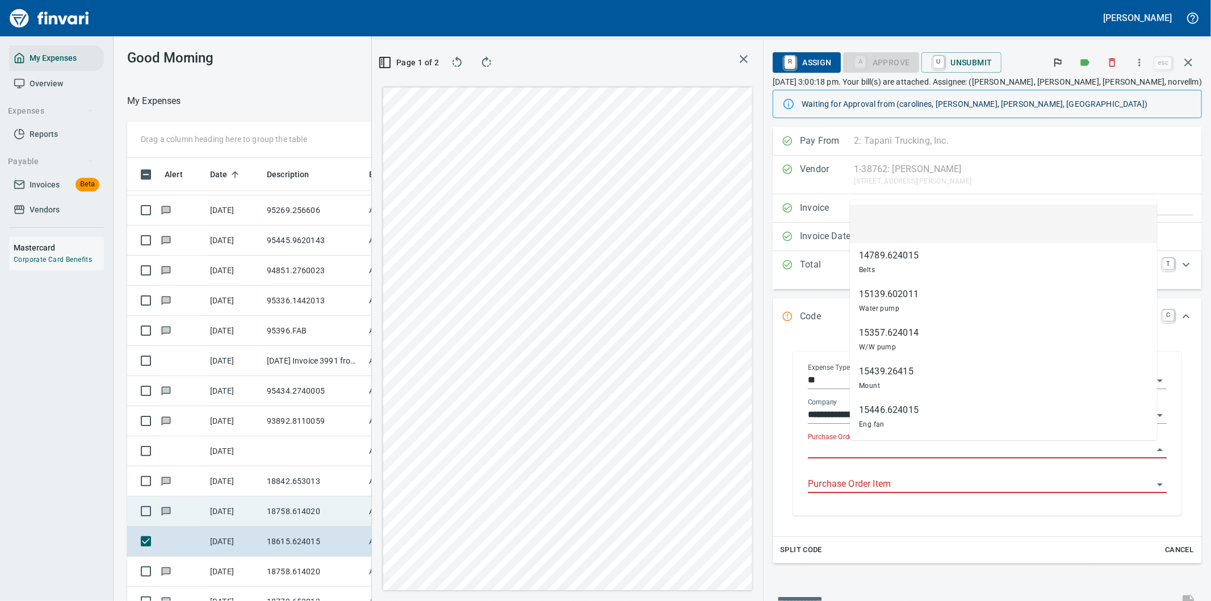
click at [895, 443] on input "Purchase Order" at bounding box center [980, 450] width 345 height 16
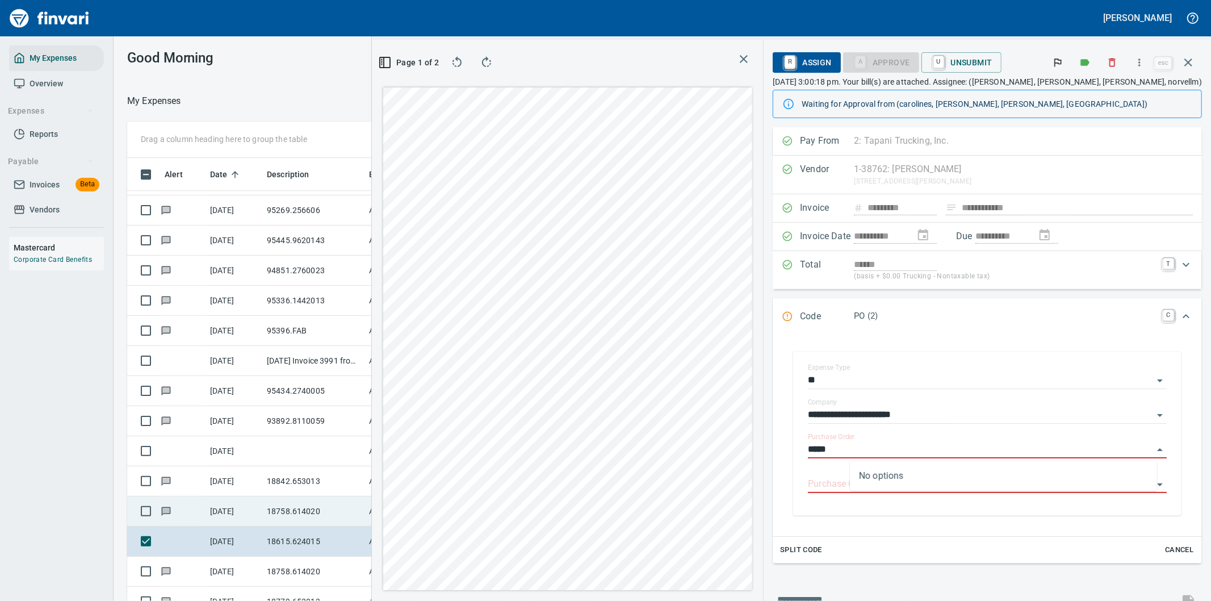
type input "*****"
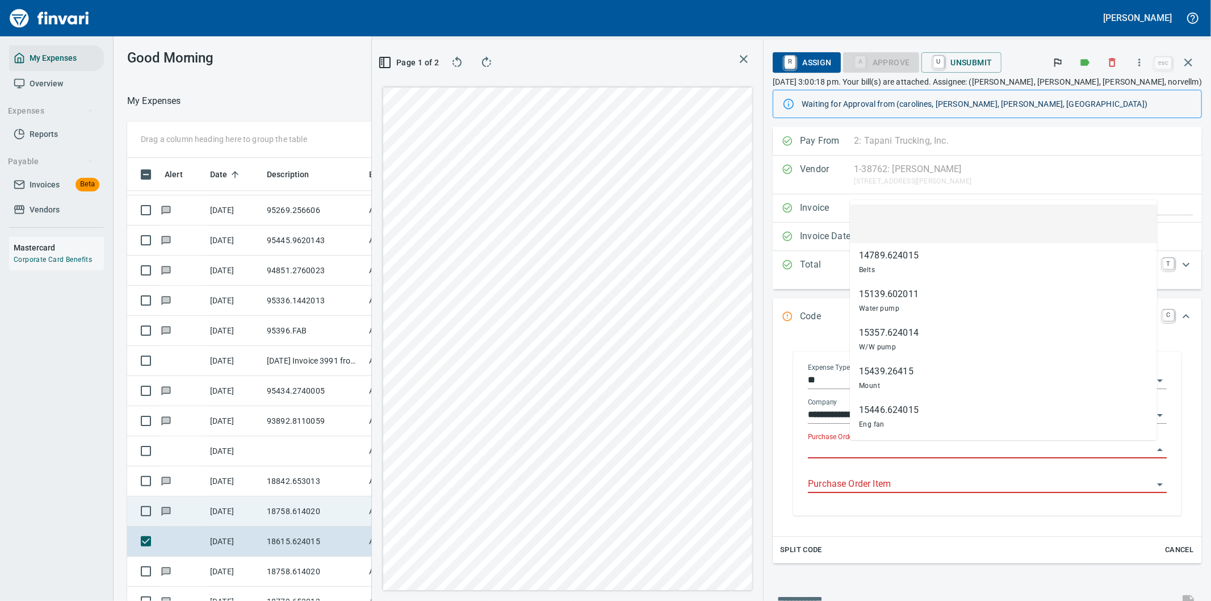
click at [907, 451] on input "Purchase Order" at bounding box center [980, 450] width 345 height 16
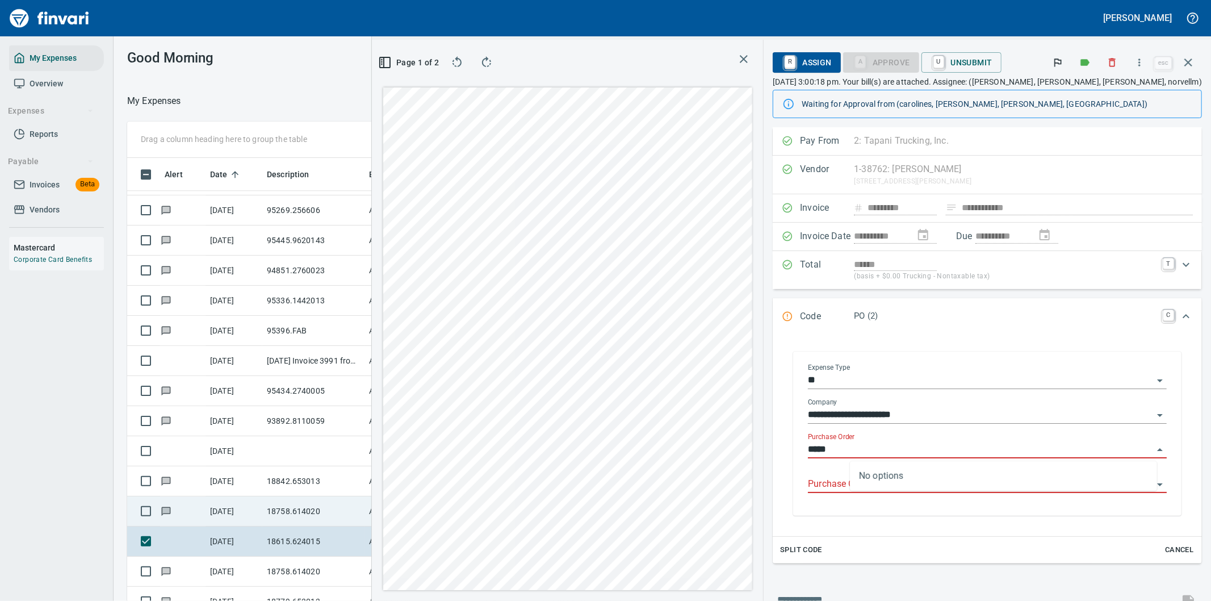
click at [887, 447] on input "*****" at bounding box center [980, 450] width 345 height 16
type input "*****"
click at [1179, 318] on icon "Expand" at bounding box center [1186, 316] width 14 height 14
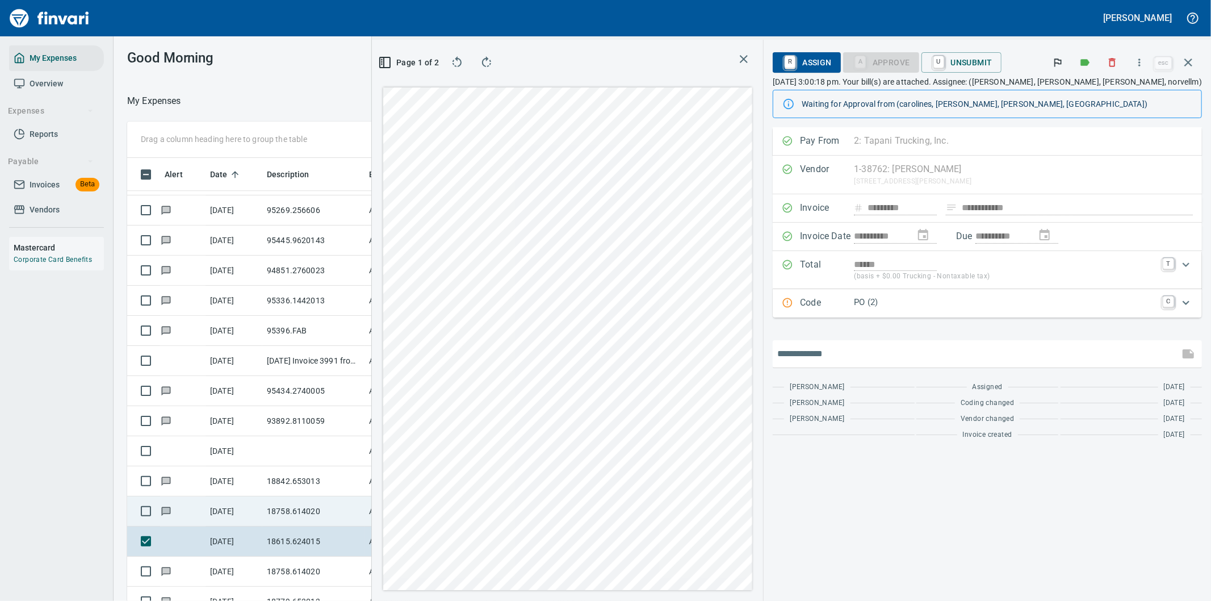
click at [900, 351] on input "text" at bounding box center [975, 354] width 397 height 18
drag, startPoint x: 833, startPoint y: 358, endPoint x: 849, endPoint y: 356, distance: 16.5
click at [833, 358] on input "**********" at bounding box center [975, 354] width 397 height 18
click at [947, 358] on input "**********" at bounding box center [975, 354] width 397 height 18
type input "**********"
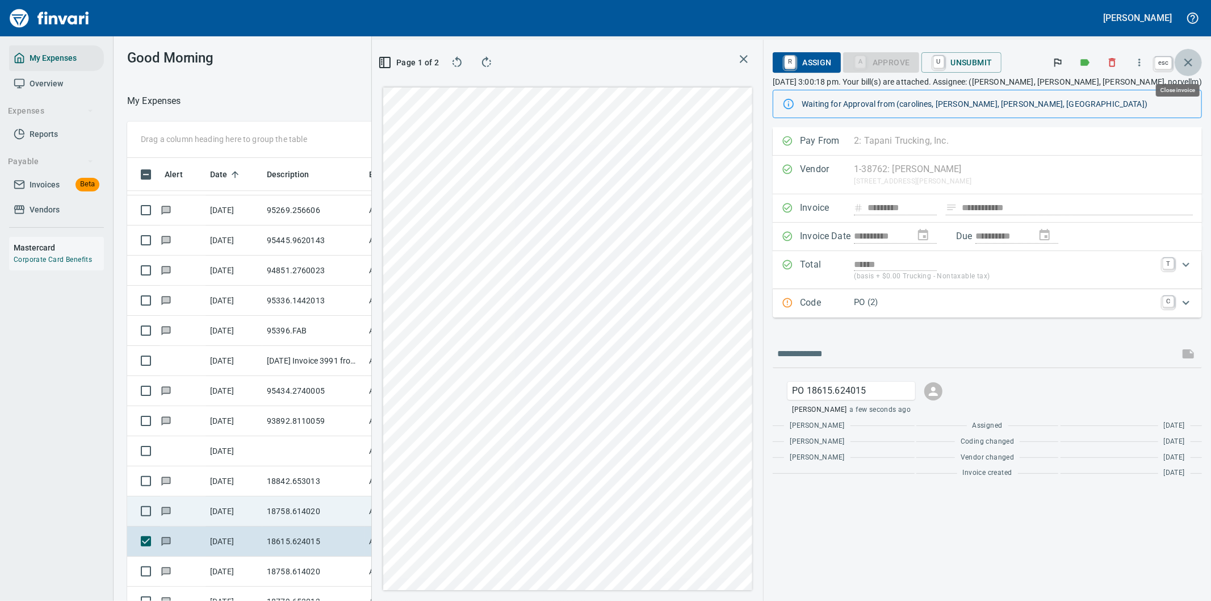
click at [1188, 60] on icon "button" at bounding box center [1188, 63] width 14 height 14
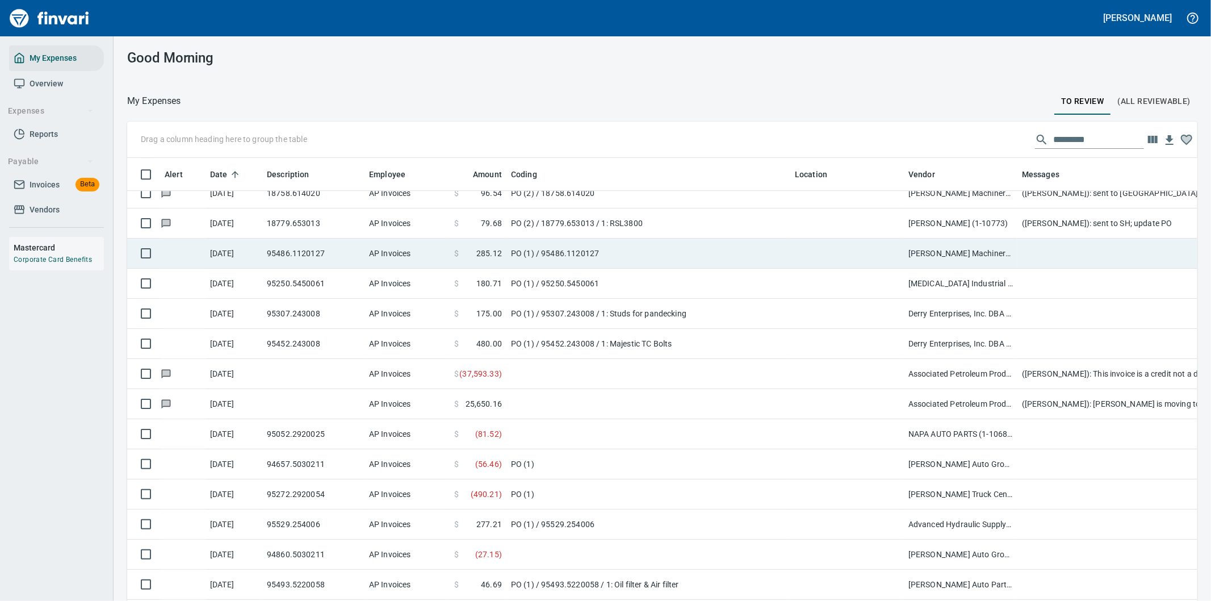
scroll to position [2901, 0]
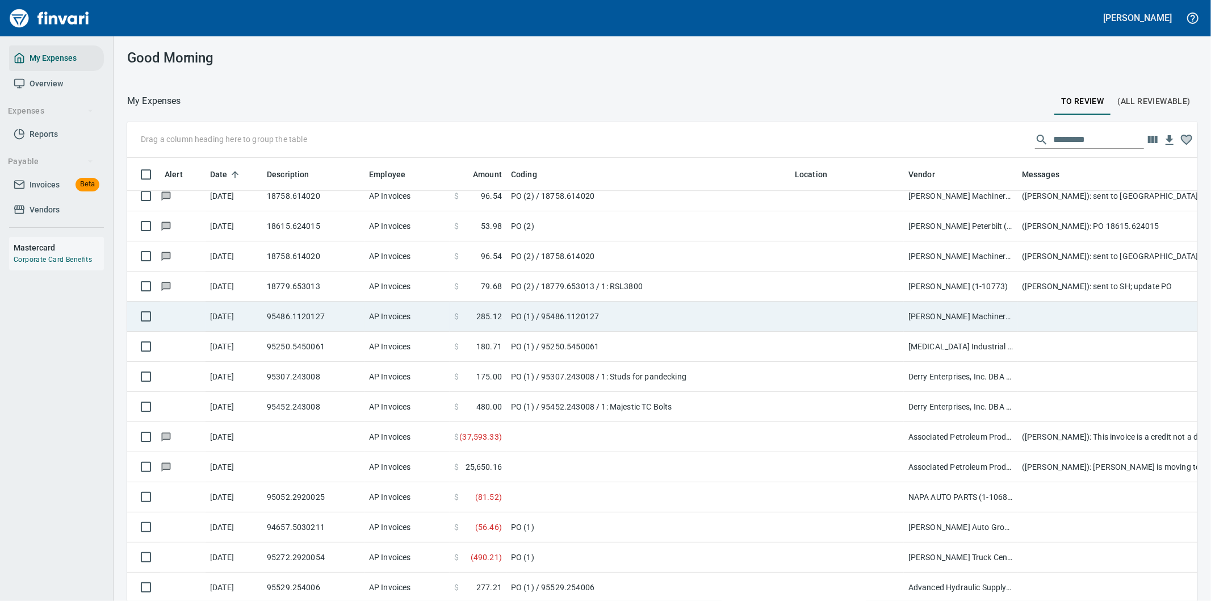
click at [701, 310] on td "PO (1) / 95486.1120127" at bounding box center [648, 316] width 284 height 30
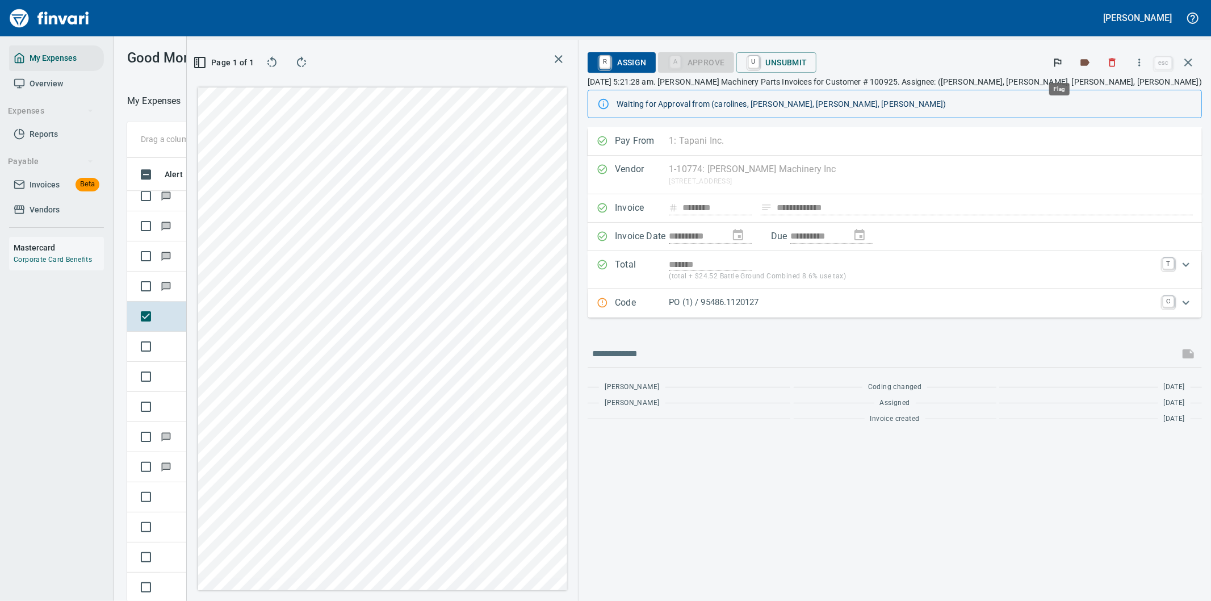
scroll to position [457, 758]
